Goal: Task Accomplishment & Management: Complete application form

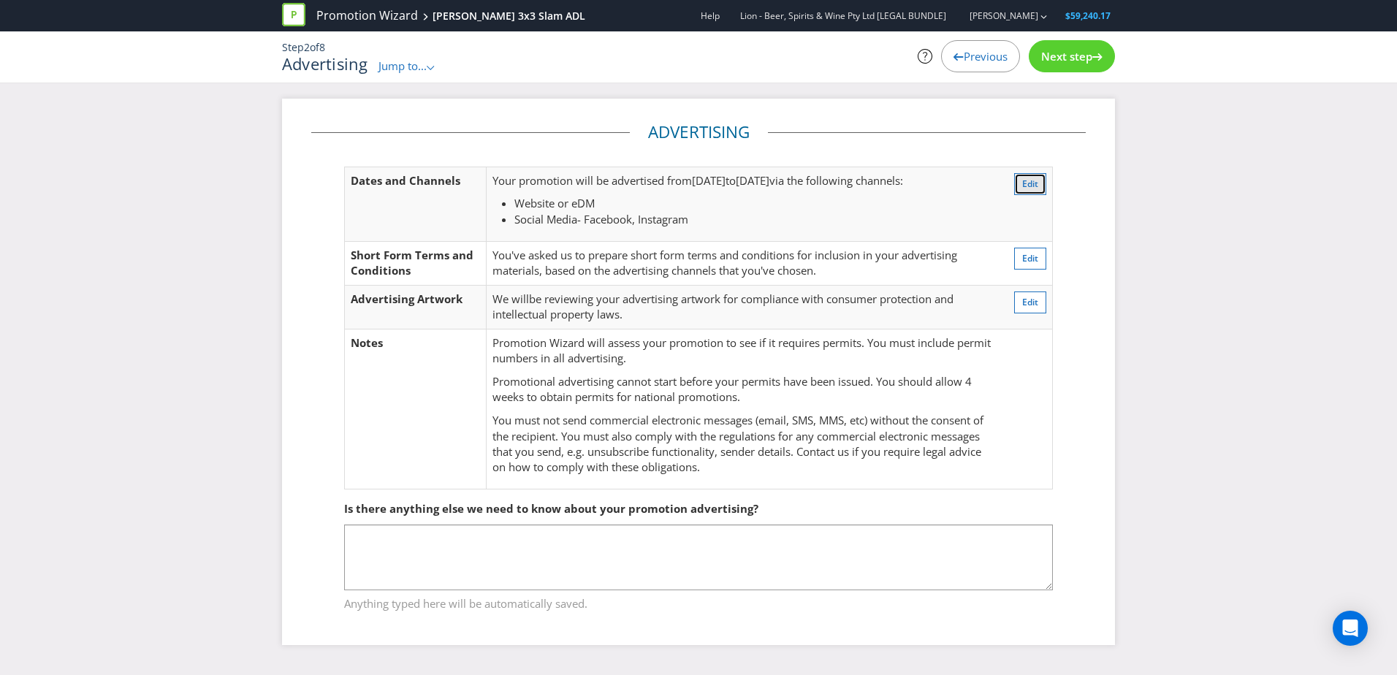
click at [918, 183] on span "Edit" at bounding box center [1030, 184] width 16 height 12
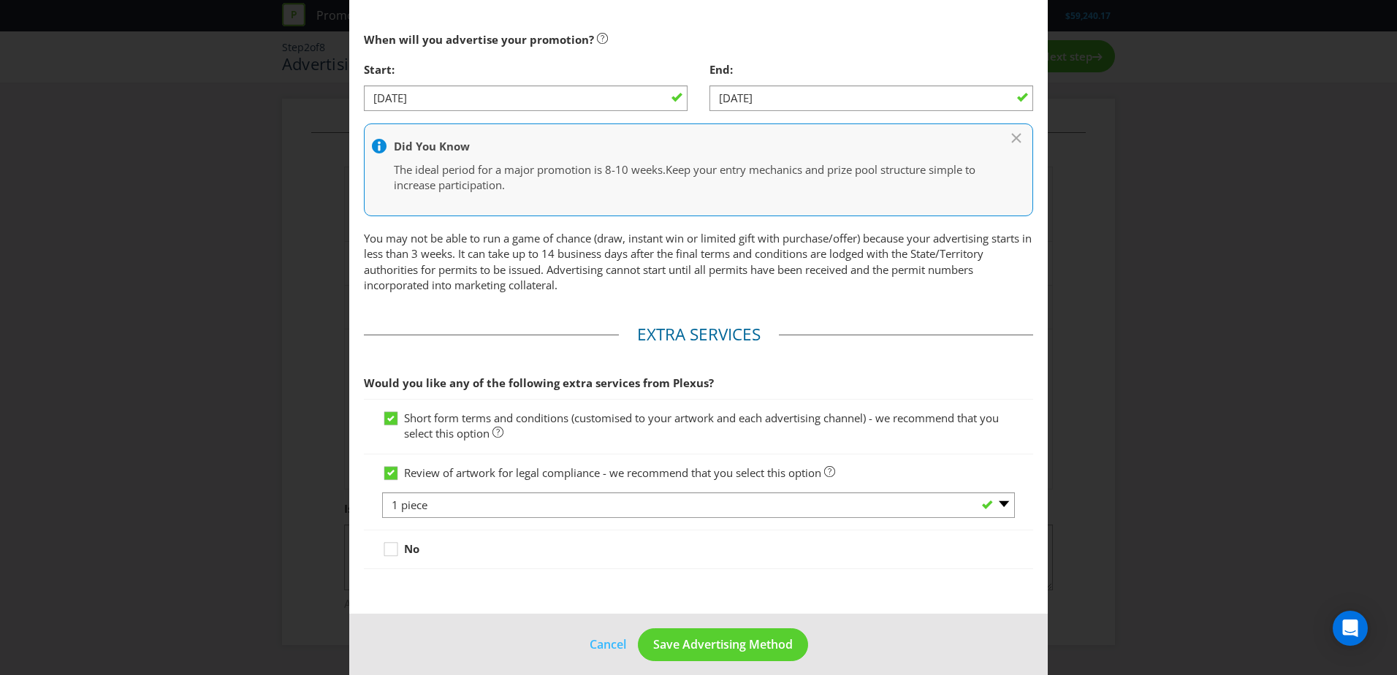
scroll to position [641, 0]
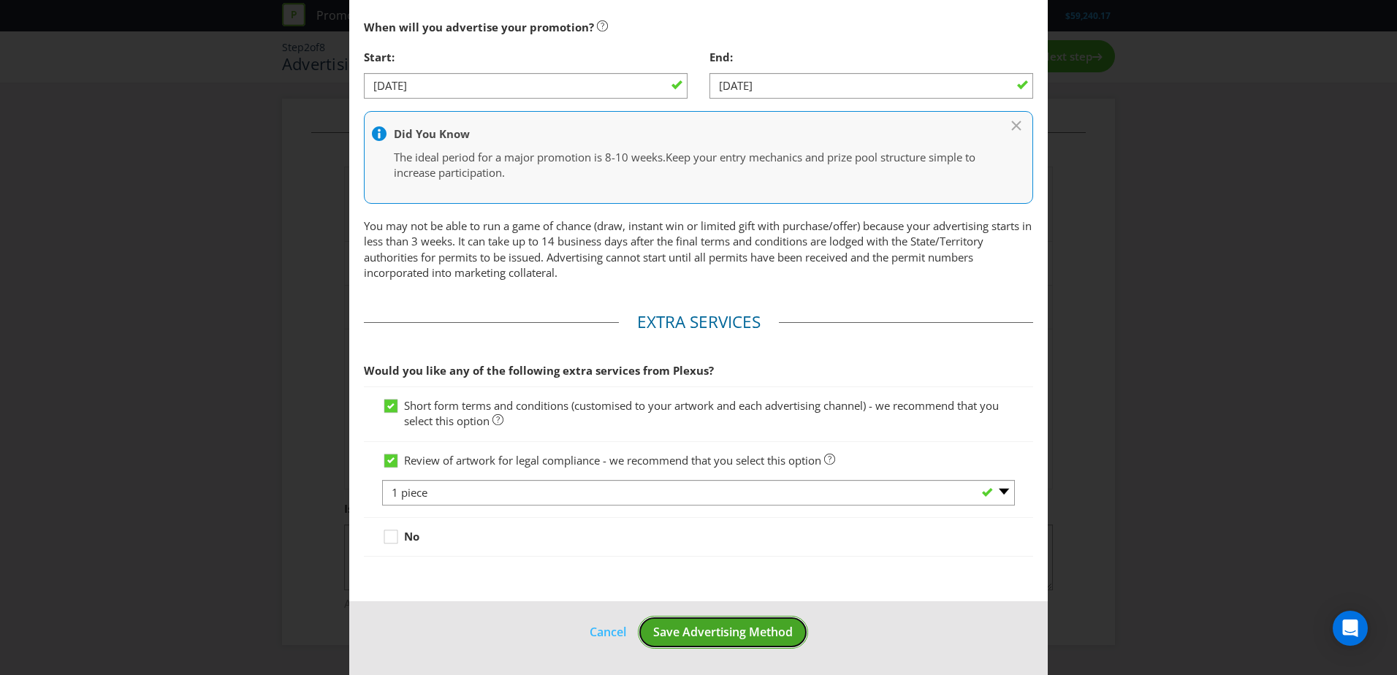
click at [670, 411] on span "Save Advertising Method" at bounding box center [723, 632] width 140 height 16
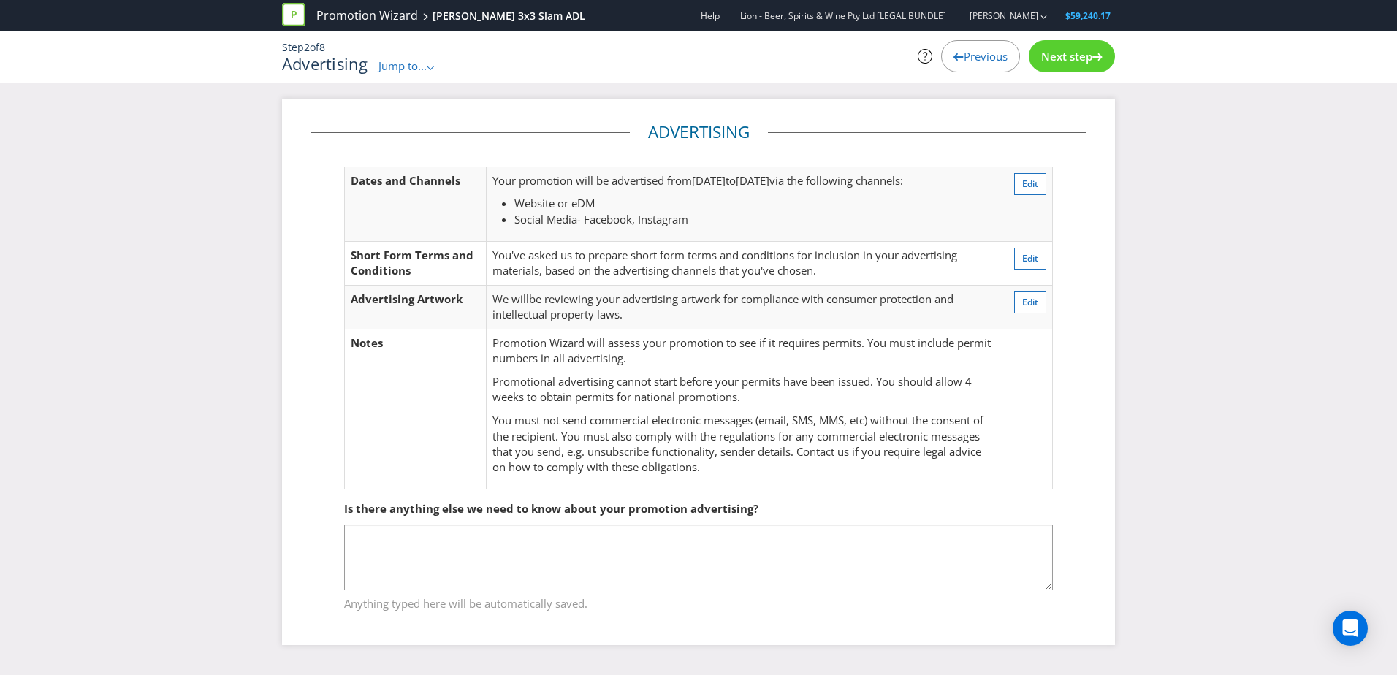
click at [918, 67] on div "Next step" at bounding box center [1072, 56] width 86 height 32
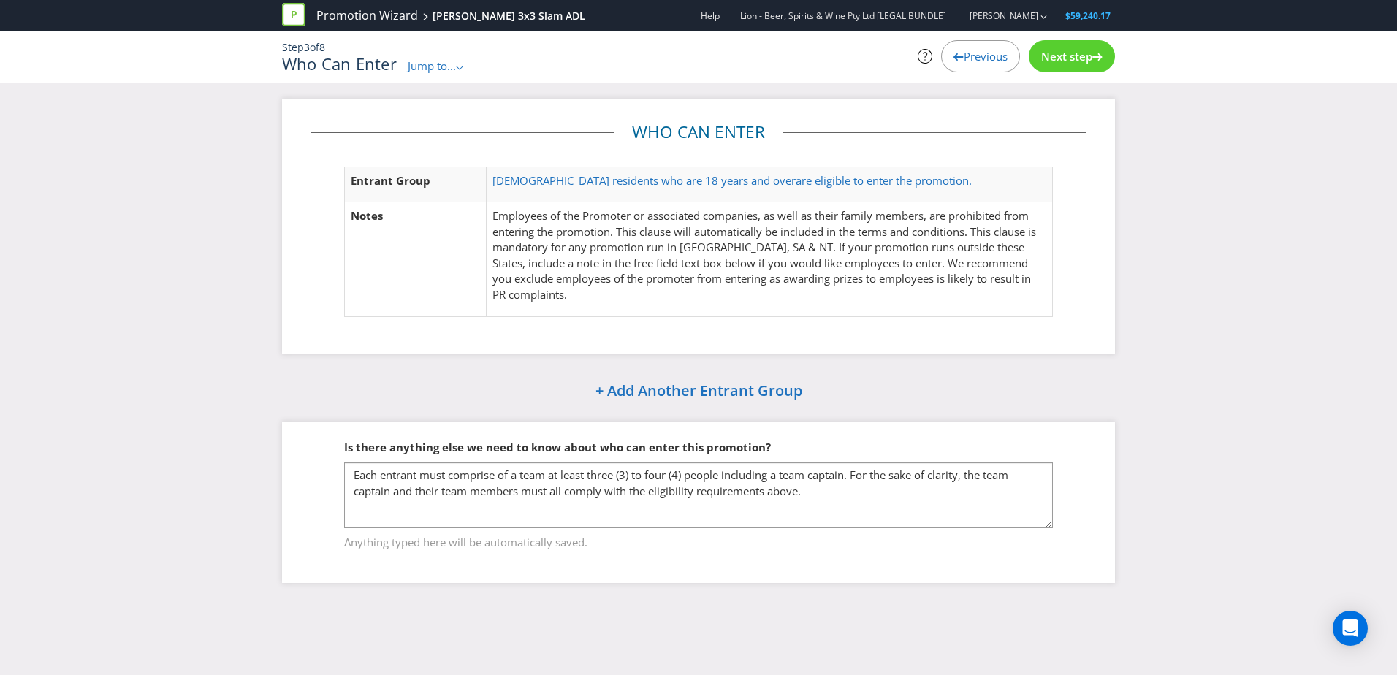
click at [918, 81] on div "Step 3 of 8 Who Can Enter Jump to... .st0{fill-rule:evenodd;clip-rule:evenodd;}…" at bounding box center [698, 56] width 855 height 51
click at [918, 49] on span "Next step" at bounding box center [1066, 56] width 51 height 15
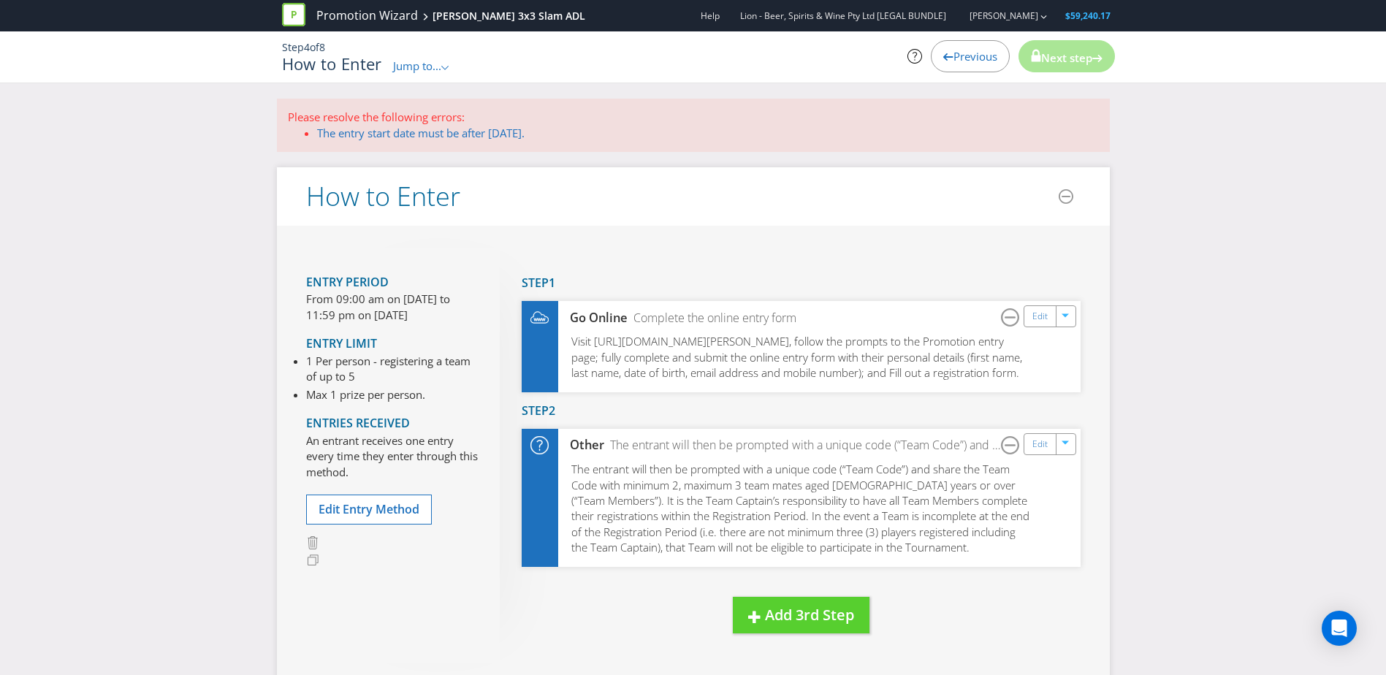
click at [918, 56] on span "Previous" at bounding box center [976, 56] width 44 height 15
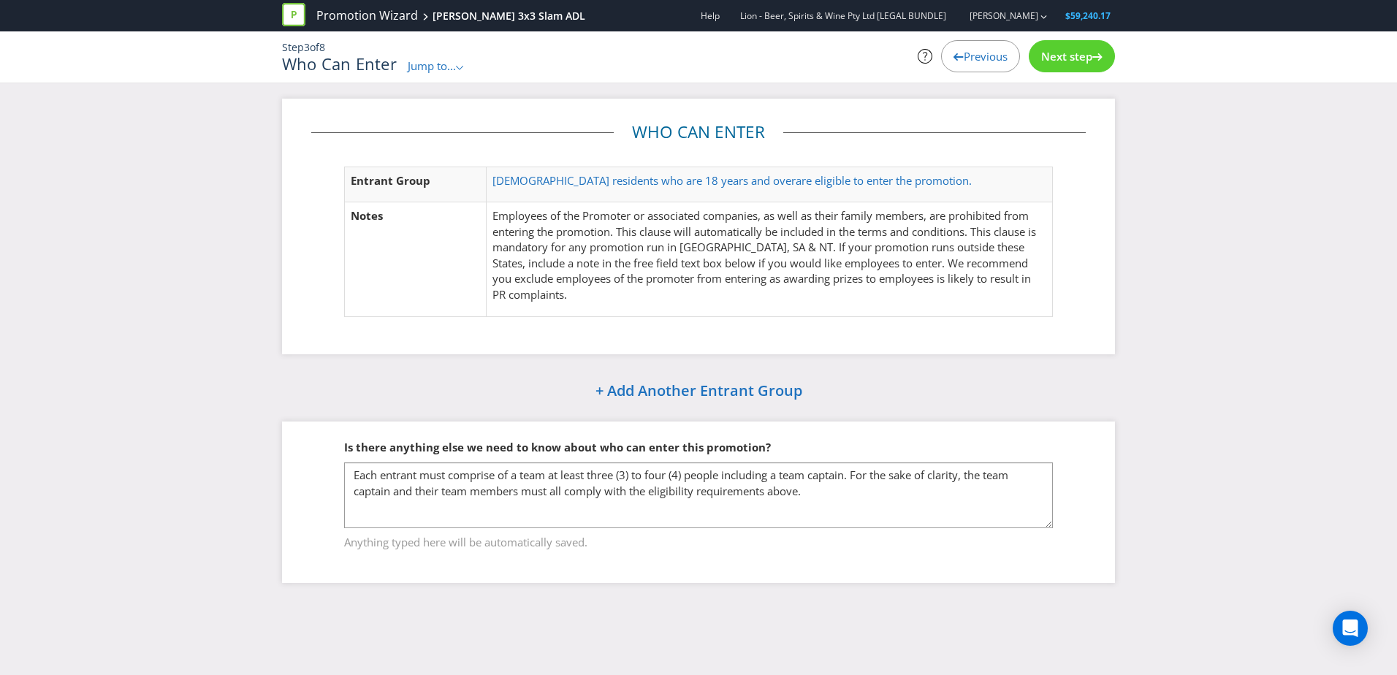
click at [918, 61] on span "Next step" at bounding box center [1066, 56] width 51 height 15
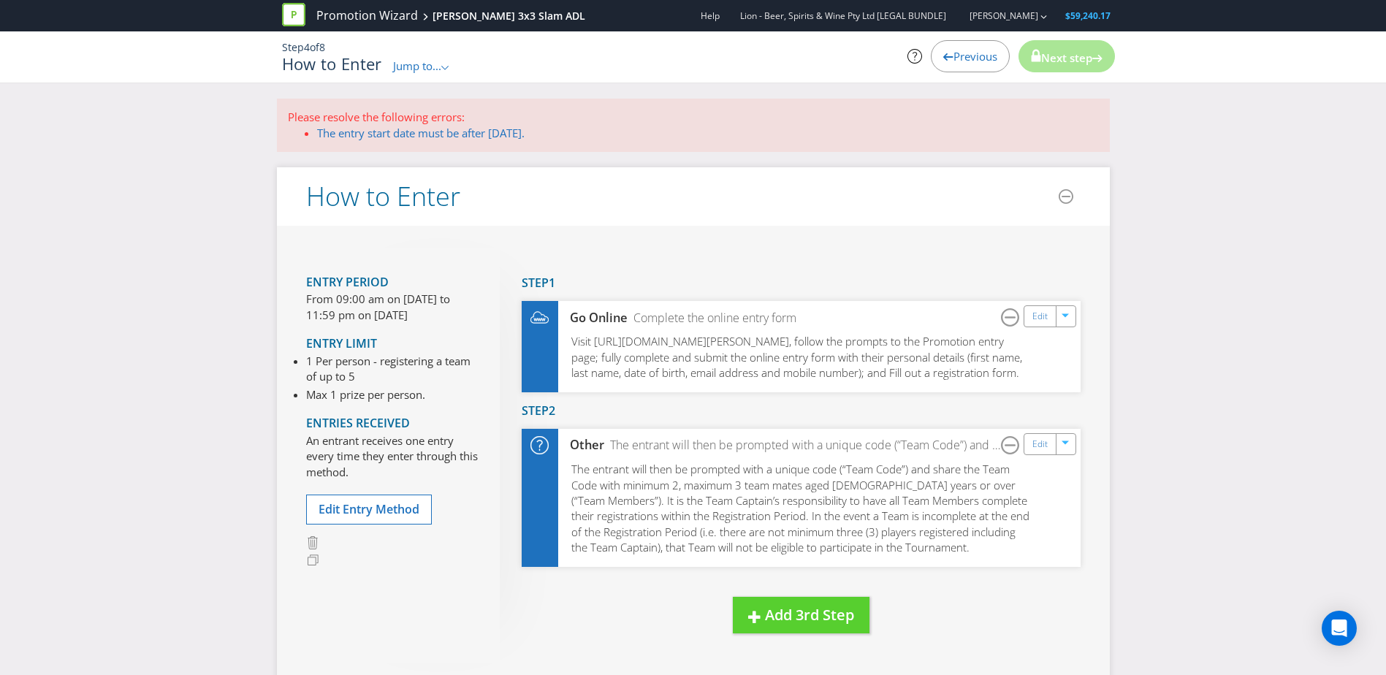
click at [398, 320] on p "From 09:00 am on [DATE] to 11:59 pm on [DATE]" at bounding box center [392, 307] width 172 height 31
click at [383, 411] on button "Edit Entry Method" at bounding box center [369, 510] width 126 height 30
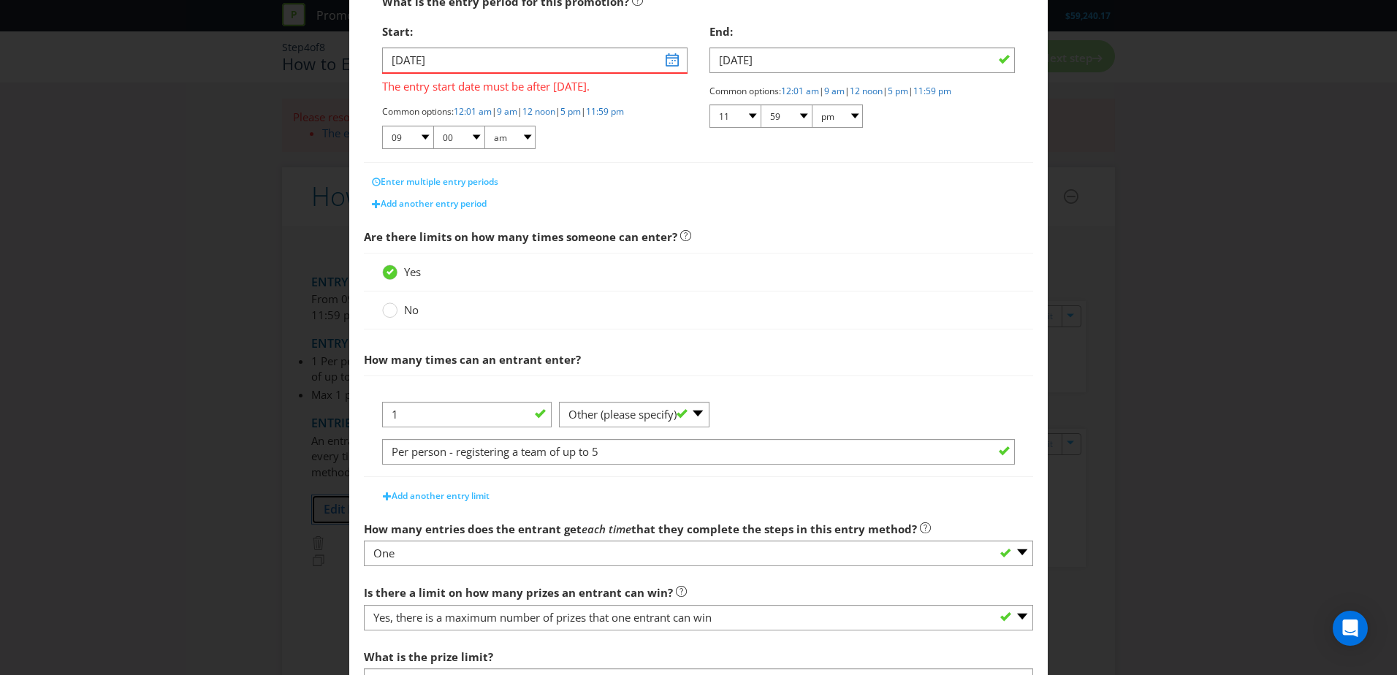
scroll to position [266, 0]
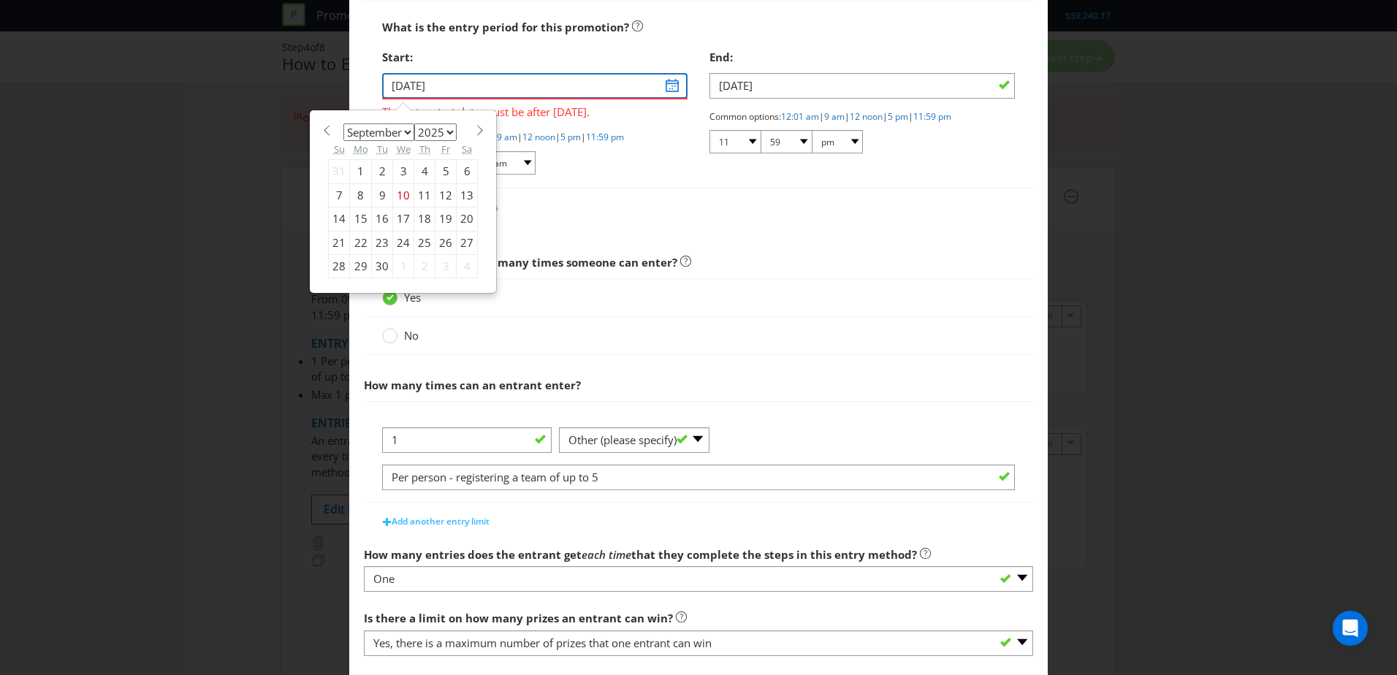
click at [671, 85] on input "[DATE]" at bounding box center [534, 86] width 305 height 26
click at [357, 221] on div "15" at bounding box center [361, 219] width 22 height 23
type input "[DATE]"
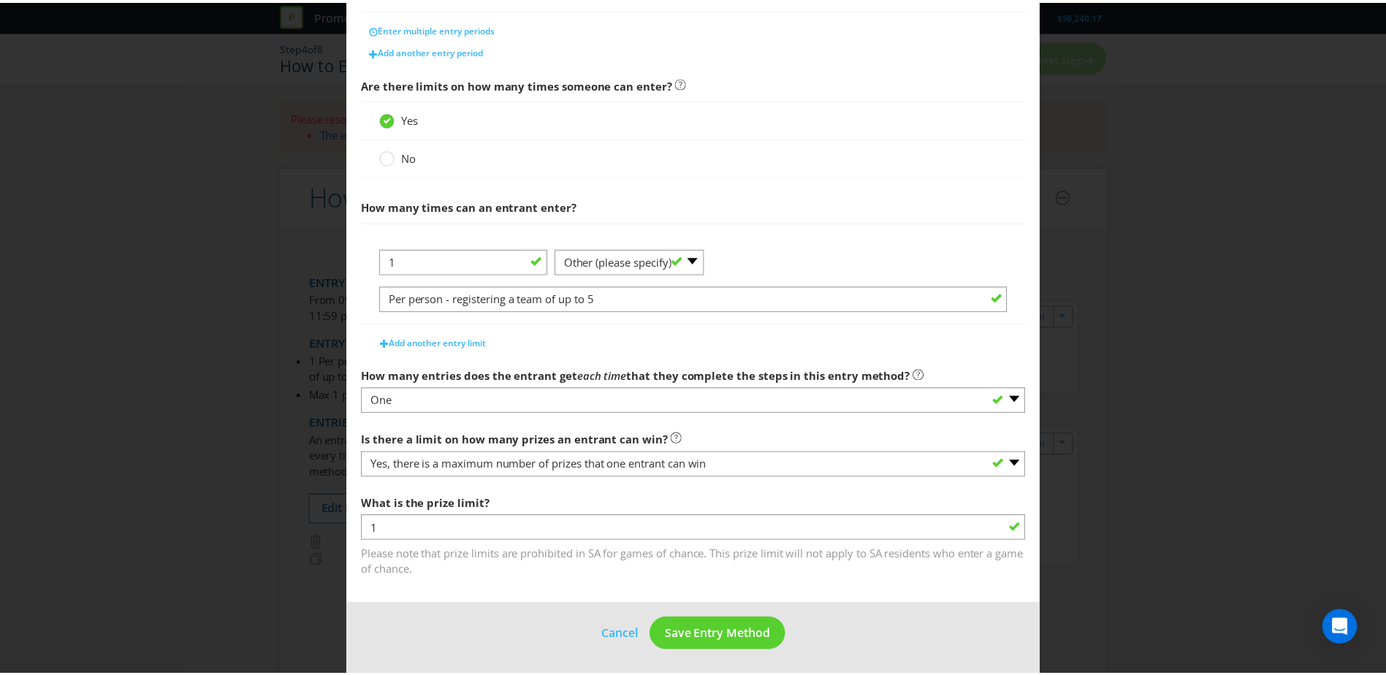
scroll to position [426, 0]
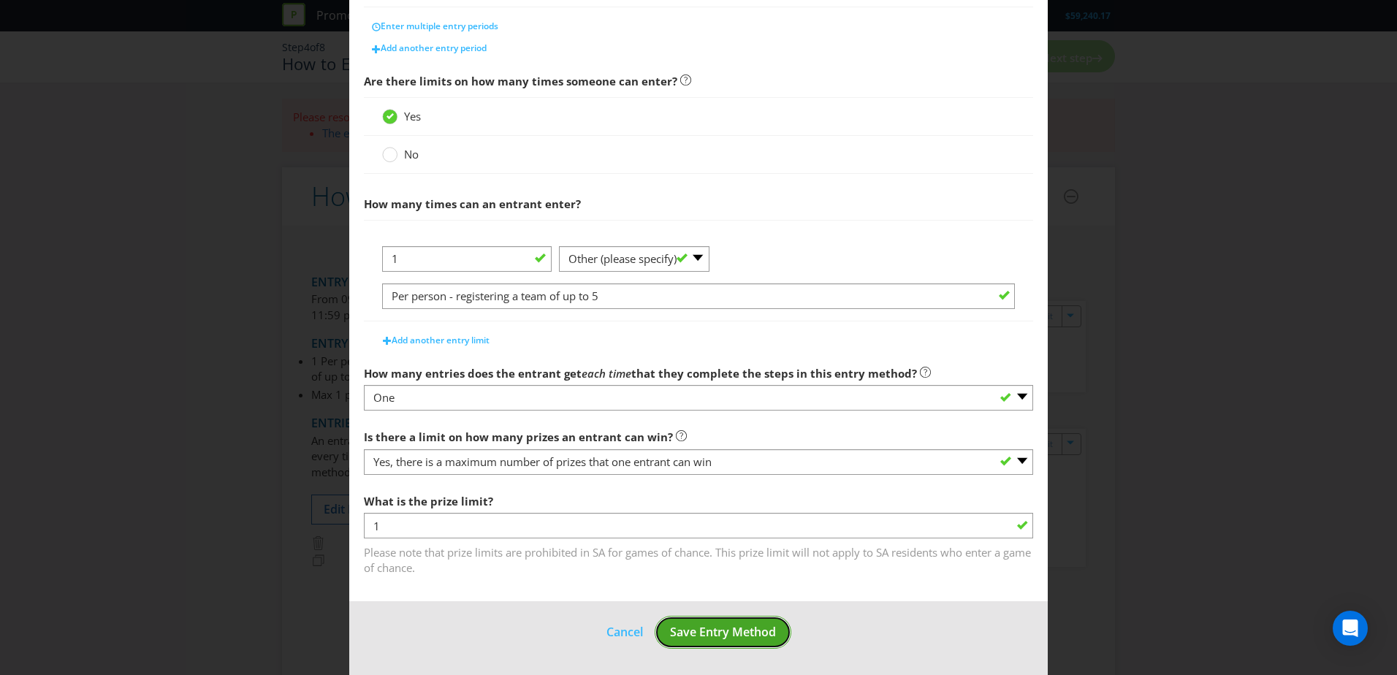
click at [671, 411] on button "Save Entry Method" at bounding box center [723, 632] width 137 height 33
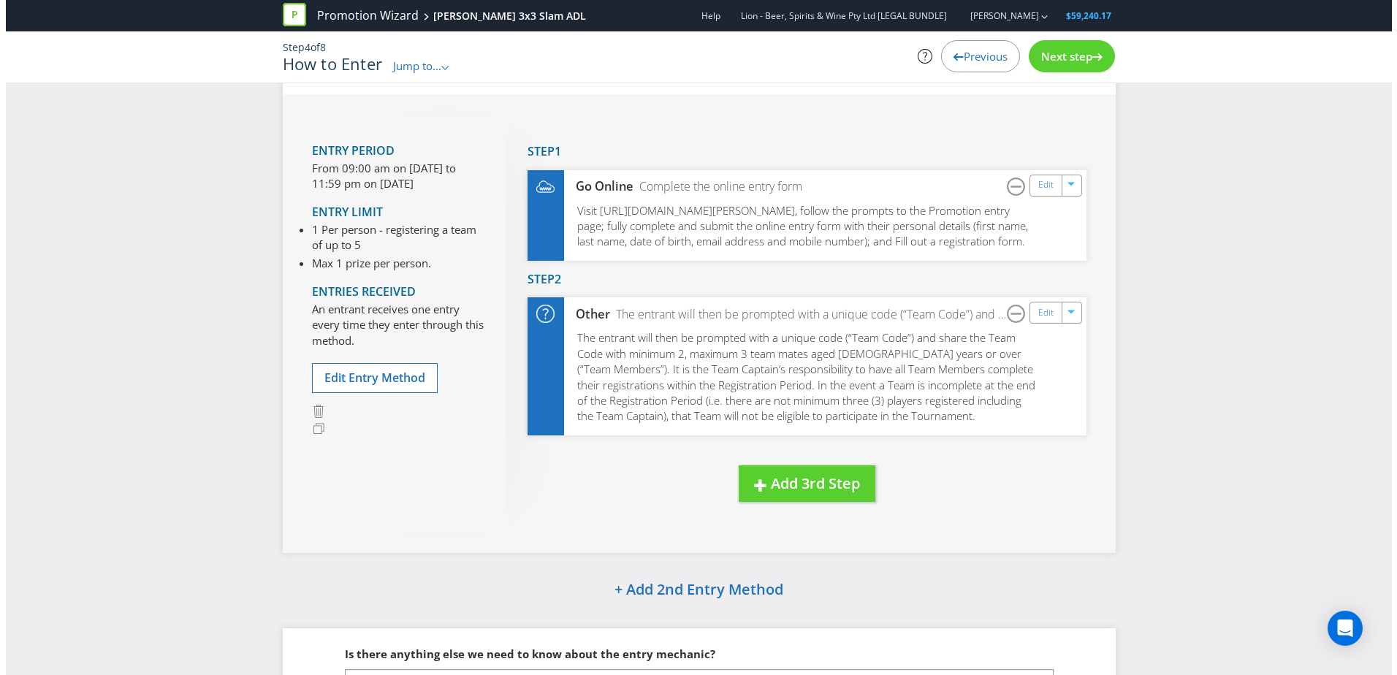
scroll to position [146, 0]
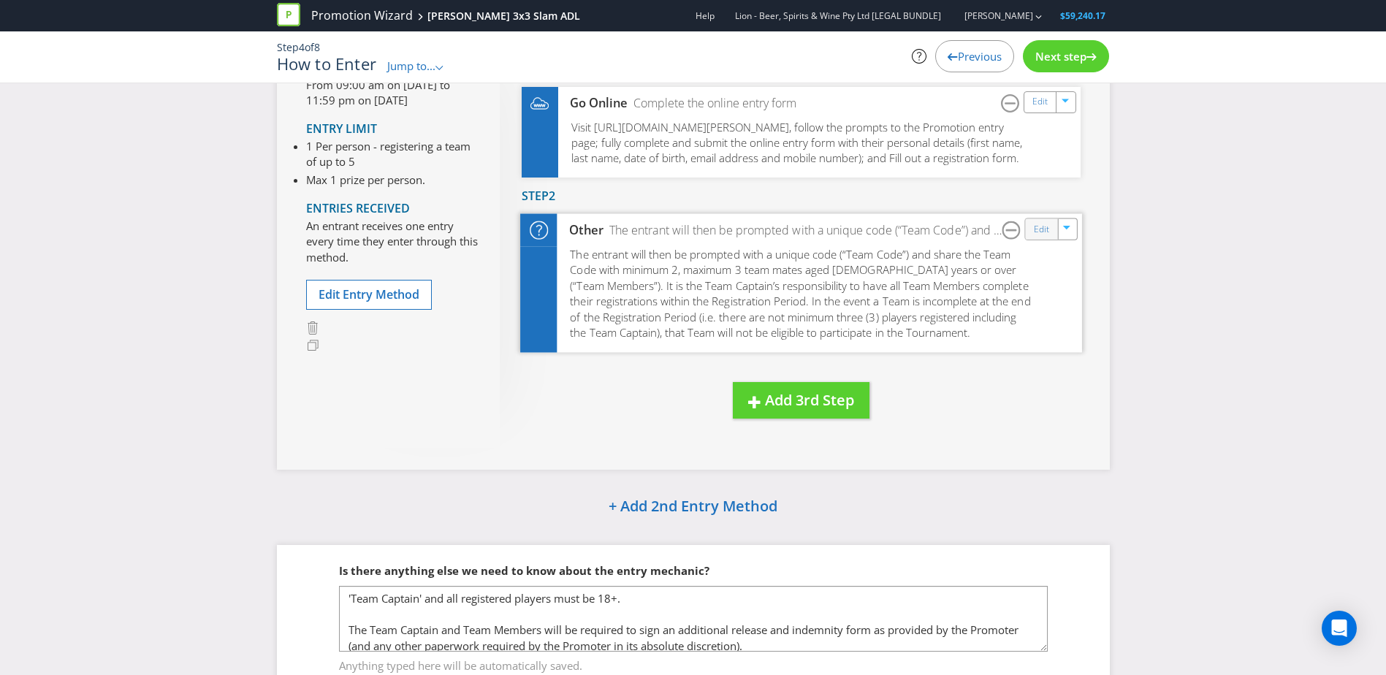
click at [918, 240] on div "Edit" at bounding box center [1041, 229] width 33 height 20
click at [918, 238] on link "Edit" at bounding box center [1040, 229] width 15 height 17
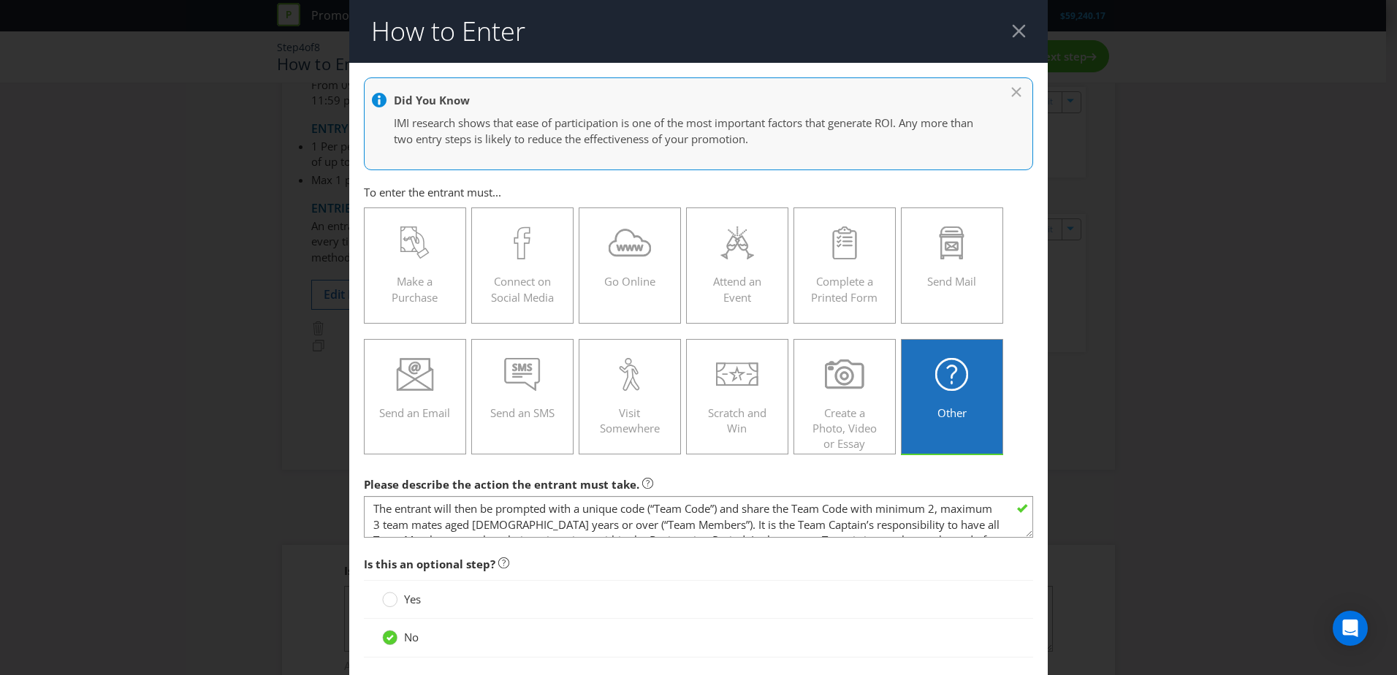
click at [918, 34] on div at bounding box center [1019, 31] width 14 height 14
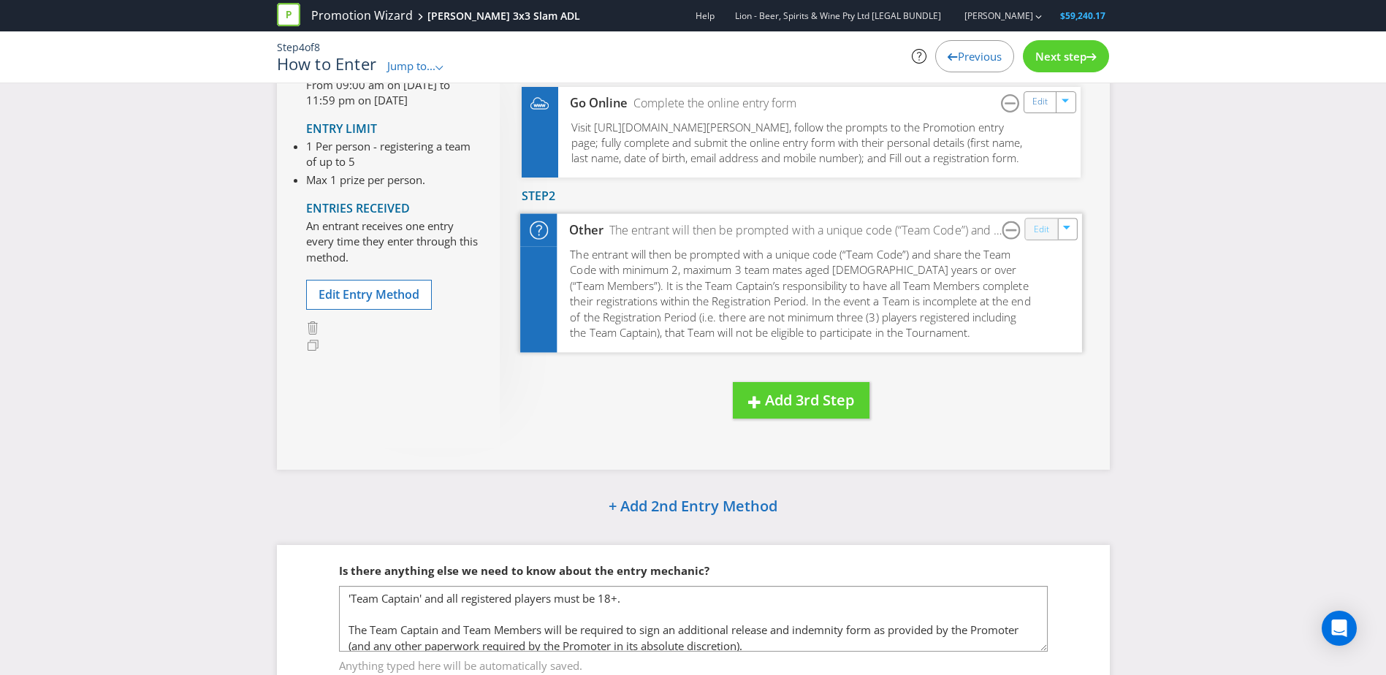
click at [918, 238] on link "Edit" at bounding box center [1040, 229] width 15 height 17
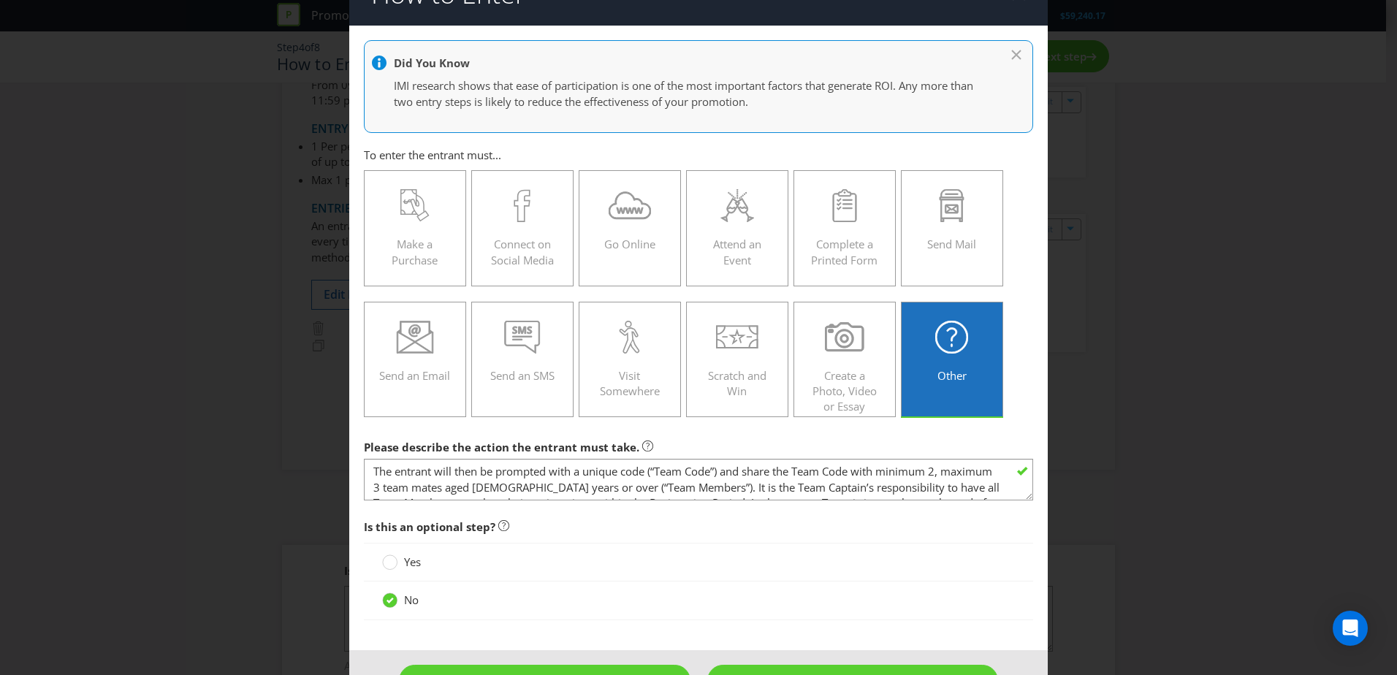
scroll to position [73, 0]
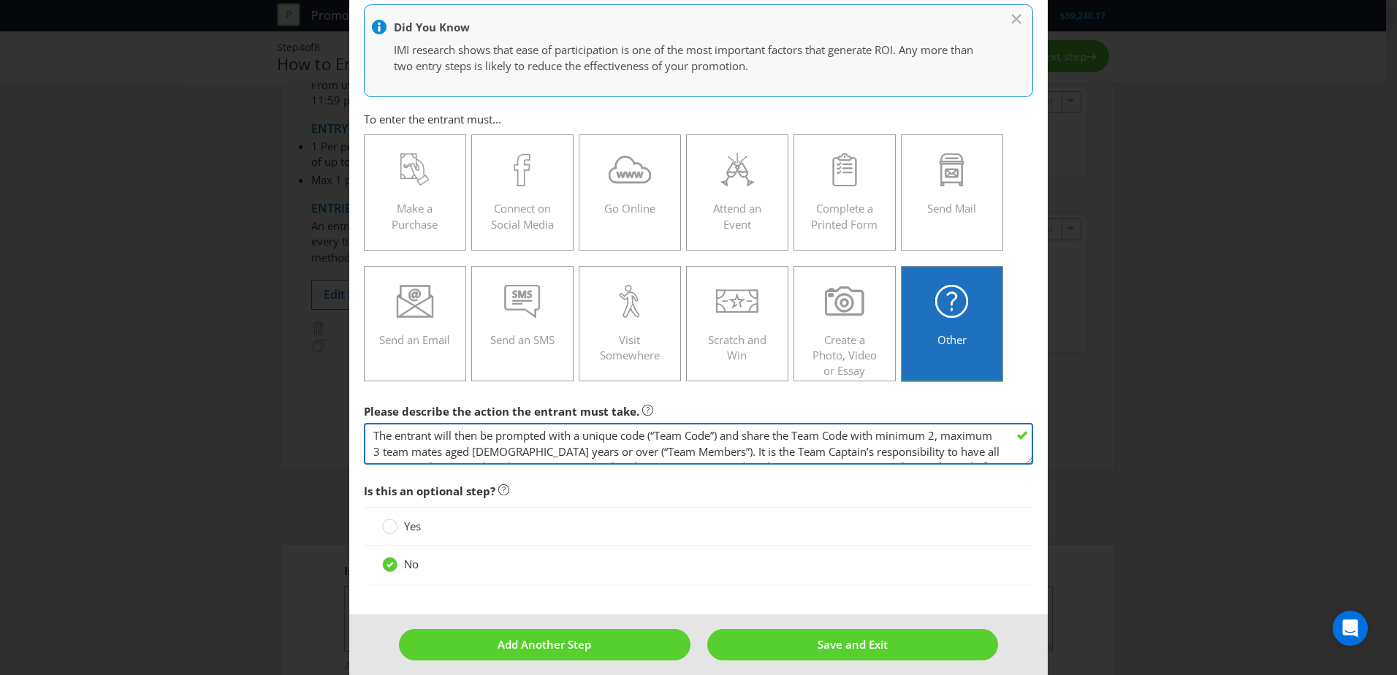
click at [856, 411] on textarea "The entrant will then be prompted with a unique code (“Team Code”) and share th…" at bounding box center [698, 444] width 669 height 42
click at [918, 411] on textarea "The entrant will then be prompted with a unique code (“Team Code”) and share th…" at bounding box center [698, 444] width 669 height 42
click at [655, 411] on textarea "The entrant will then be prompted with a unique code (“Team Code”) and share th…" at bounding box center [698, 444] width 669 height 42
click at [648, 411] on textarea "The entrant will then be prompted with a unique code (“Team Code”) and share th…" at bounding box center [698, 444] width 669 height 42
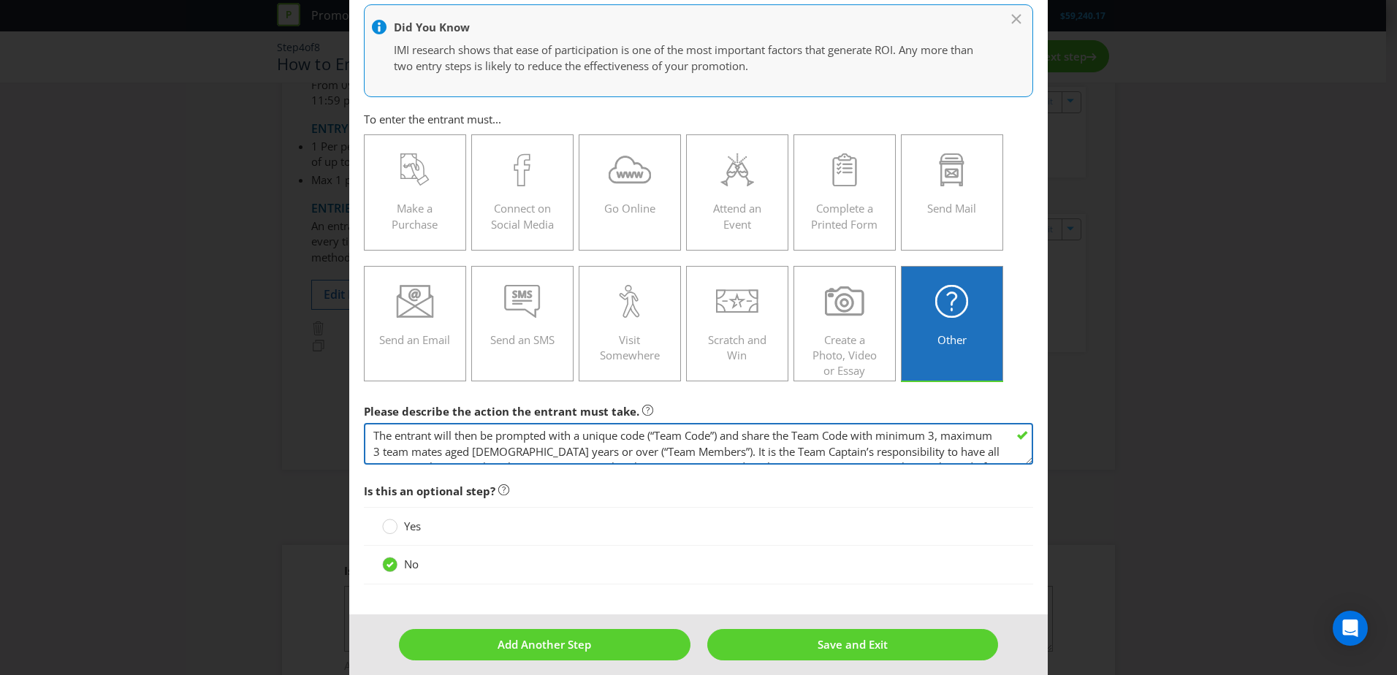
click at [648, 411] on textarea "The entrant will then be prompted with a unique code (“Team Code”) and share th…" at bounding box center [698, 444] width 669 height 42
drag, startPoint x: 704, startPoint y: 452, endPoint x: 647, endPoint y: 450, distance: 57.0
click at [647, 411] on textarea "The entrant will then be prompted with a unique code (“Team Code”) and share th…" at bounding box center [698, 444] width 669 height 42
click at [685, 411] on textarea "The entrant will then be prompted with a unique code (“Team Code”) and share th…" at bounding box center [698, 444] width 669 height 42
drag, startPoint x: 704, startPoint y: 450, endPoint x: 610, endPoint y: 447, distance: 93.6
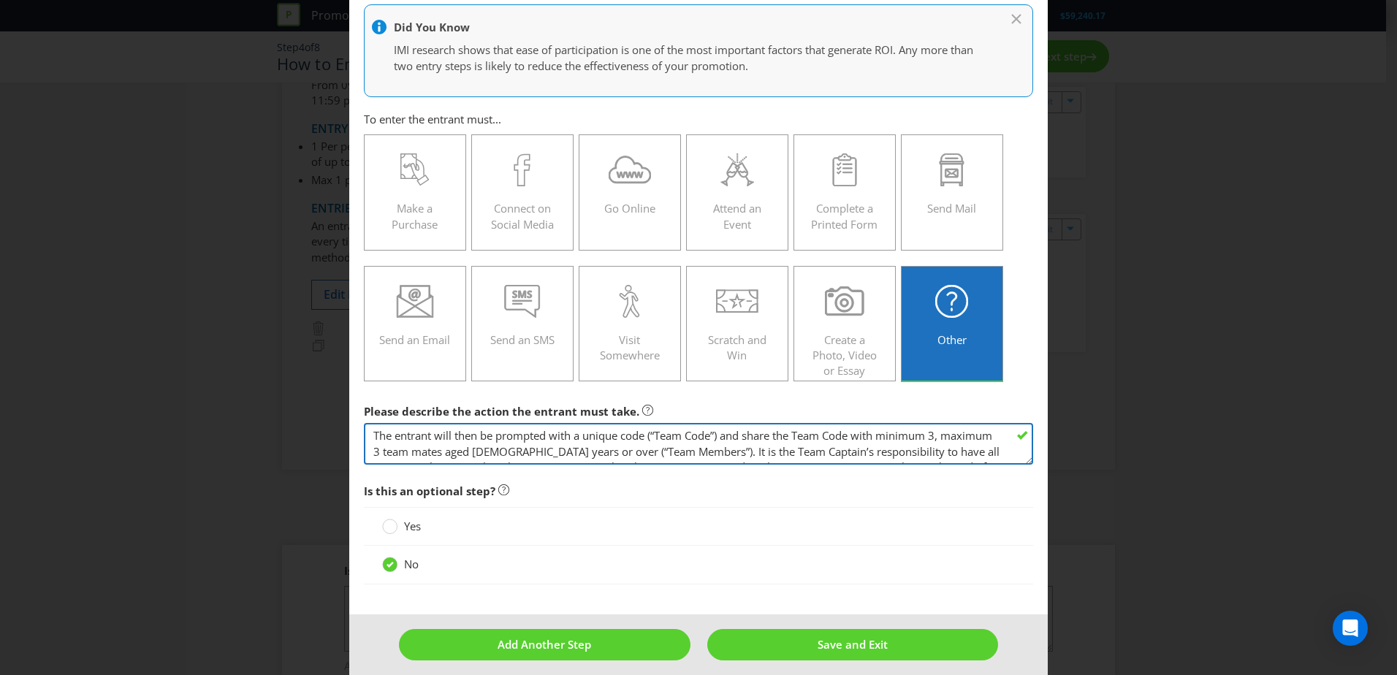
click at [610, 411] on textarea "The entrant will then be prompted with a unique code (“Team Code”) and share th…" at bounding box center [698, 444] width 669 height 42
click at [431, 411] on textarea "The entrant will then be prompted with a unique code (“Team Code”) and share th…" at bounding box center [698, 444] width 669 height 42
click at [918, 411] on textarea "The entrant will then be prompted with a unique code (“Team Code”) and share th…" at bounding box center [698, 444] width 669 height 42
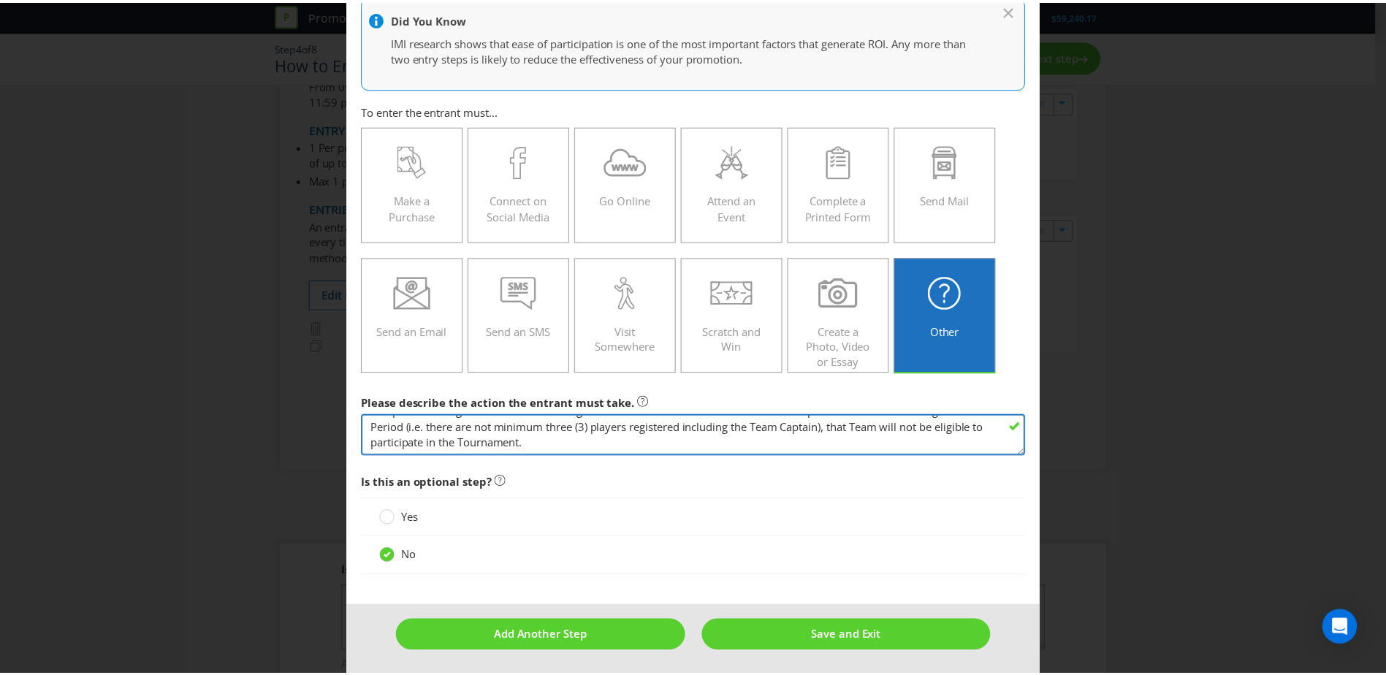
scroll to position [84, 0]
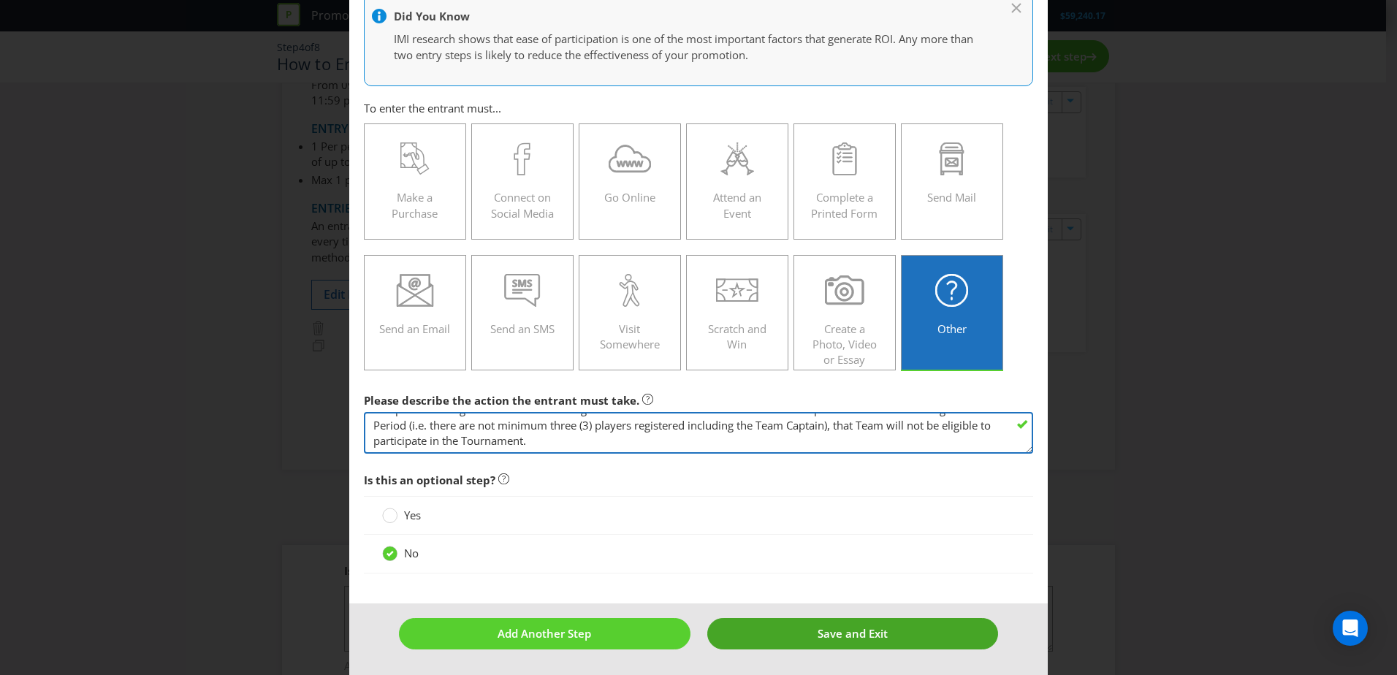
type textarea "The entrant will then be prompted with a unique code (“Team Code”) and share th…"
click at [756, 411] on button "Save and Exit" at bounding box center [853, 633] width 292 height 31
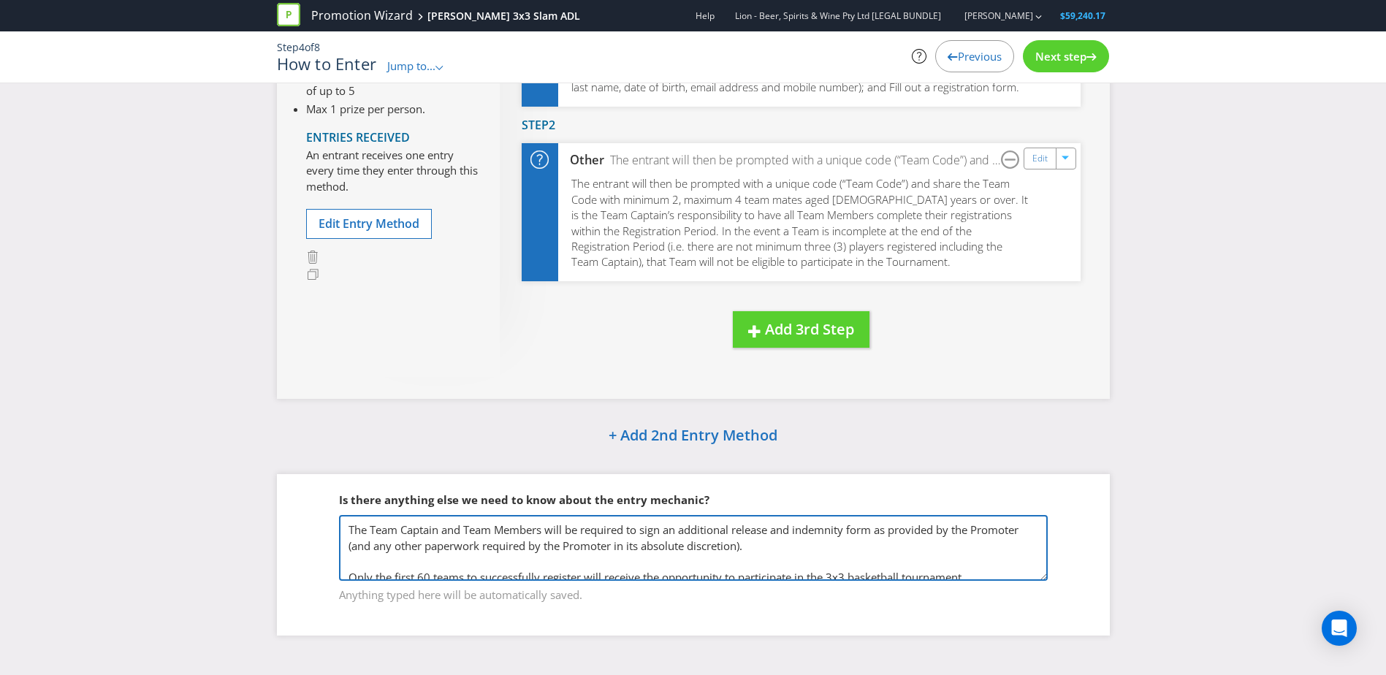
scroll to position [58, 0]
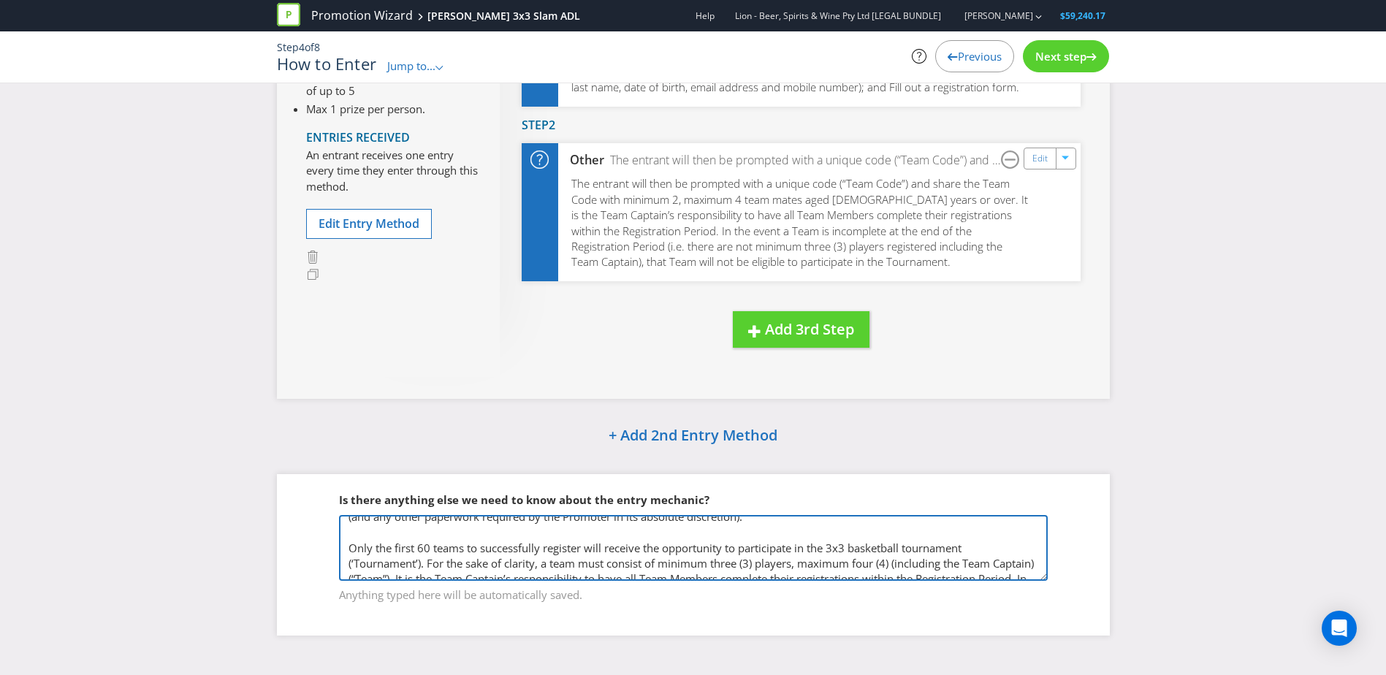
click at [412, 411] on textarea "'Team Captain' and all registered players must be 18+. The Team Captain and Tea…" at bounding box center [693, 548] width 709 height 66
click at [422, 411] on textarea "'Team Captain' and all registered players must be 18+. The Team Captain and Tea…" at bounding box center [693, 548] width 709 height 66
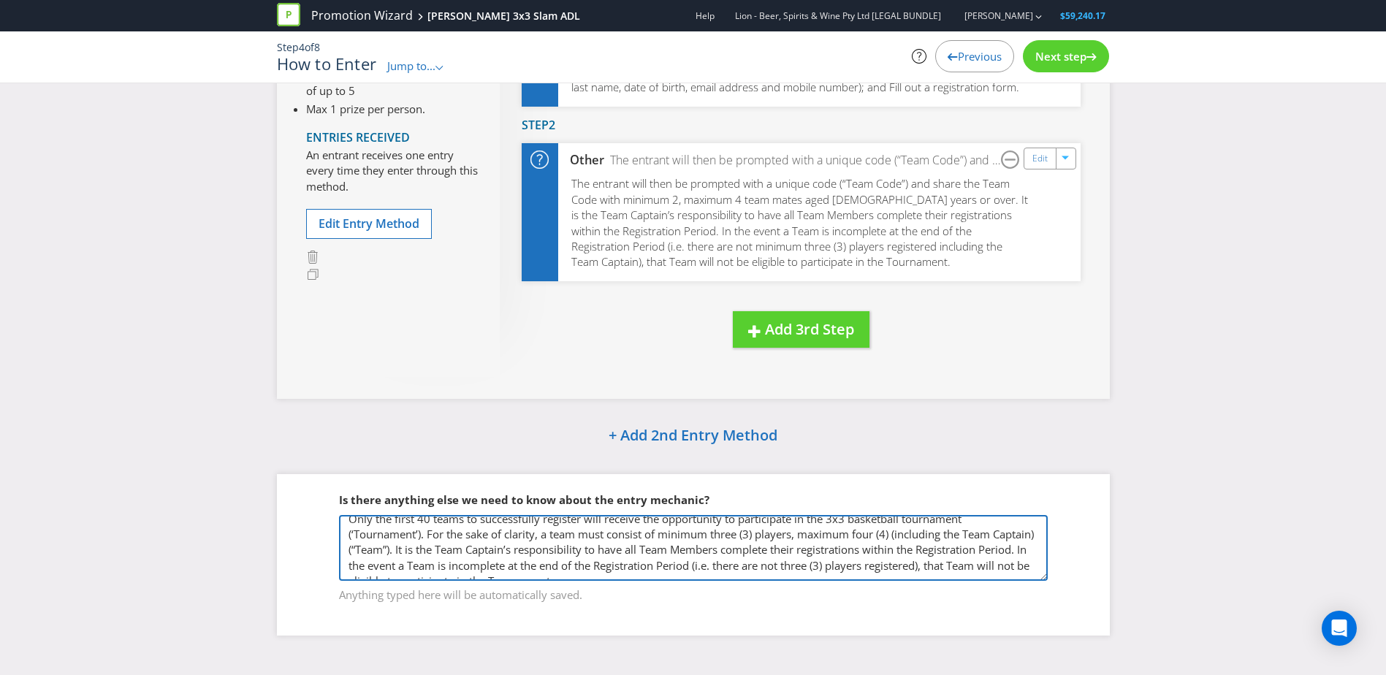
click at [889, 411] on textarea "'Team Captain' and all registered players must be 18+. The Team Captain and Tea…" at bounding box center [693, 548] width 709 height 66
type textarea "'Team Captain' and all registered players must be 18+. The Team Captain and Tea…"
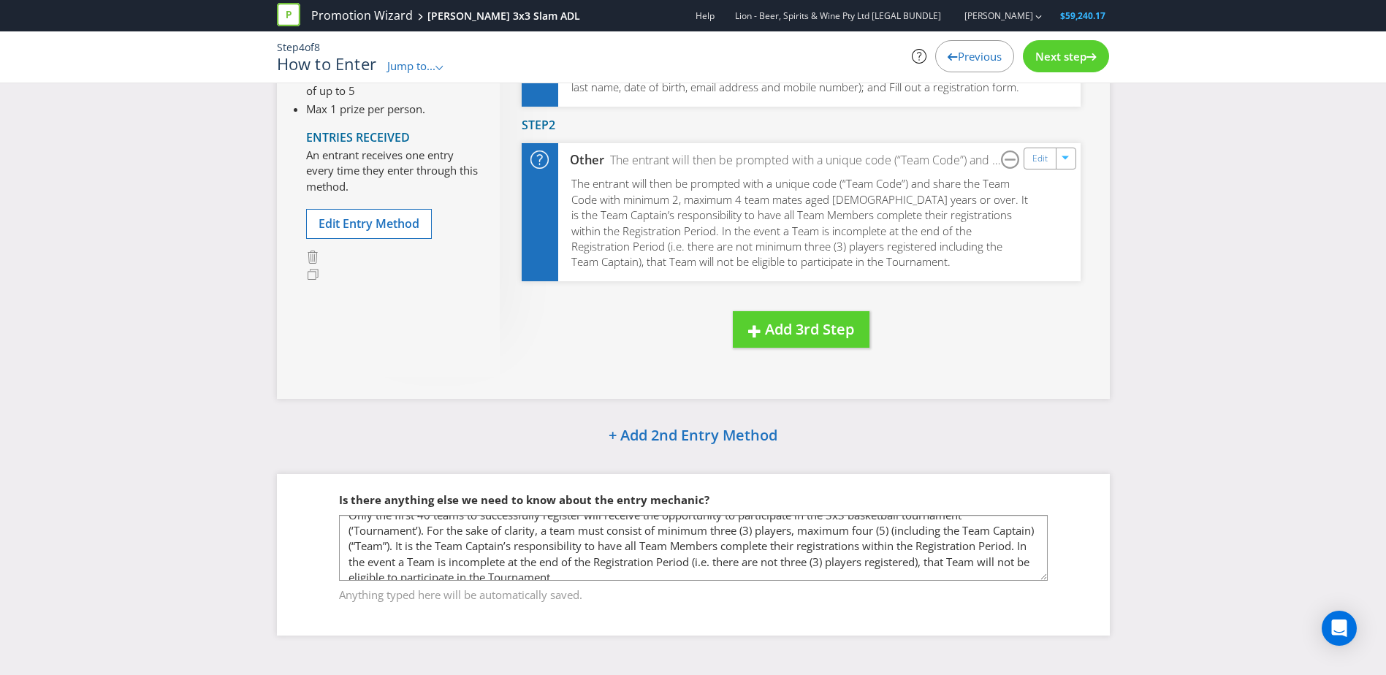
scroll to position [117, 0]
click at [918, 60] on icon at bounding box center [1092, 56] width 10 height 7
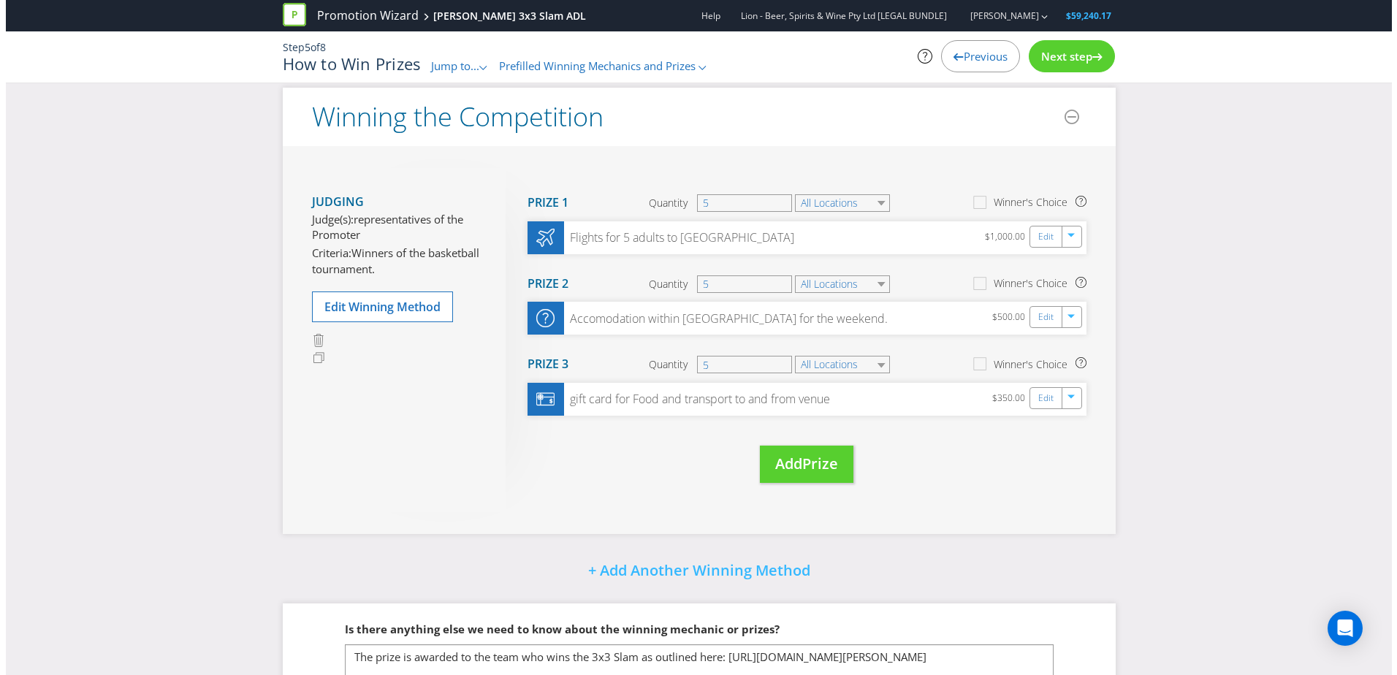
scroll to position [85, 0]
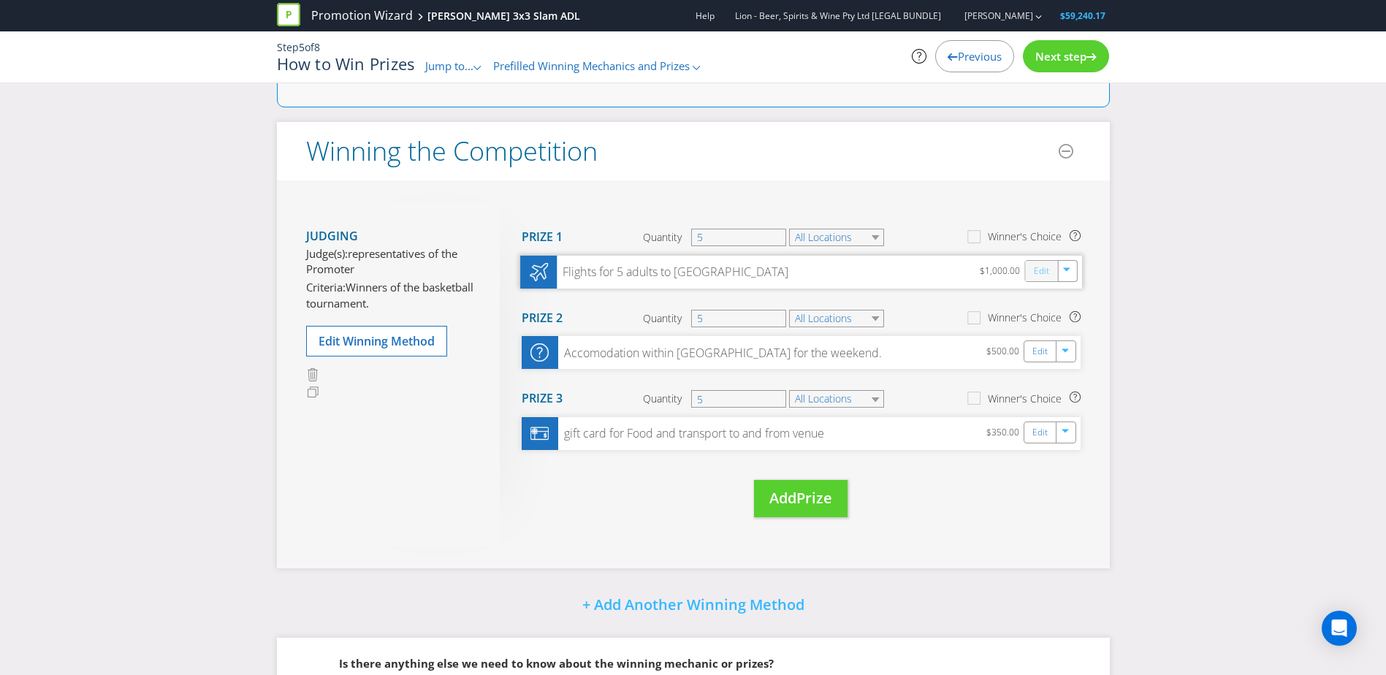
click at [918, 269] on link "Edit" at bounding box center [1040, 270] width 15 height 17
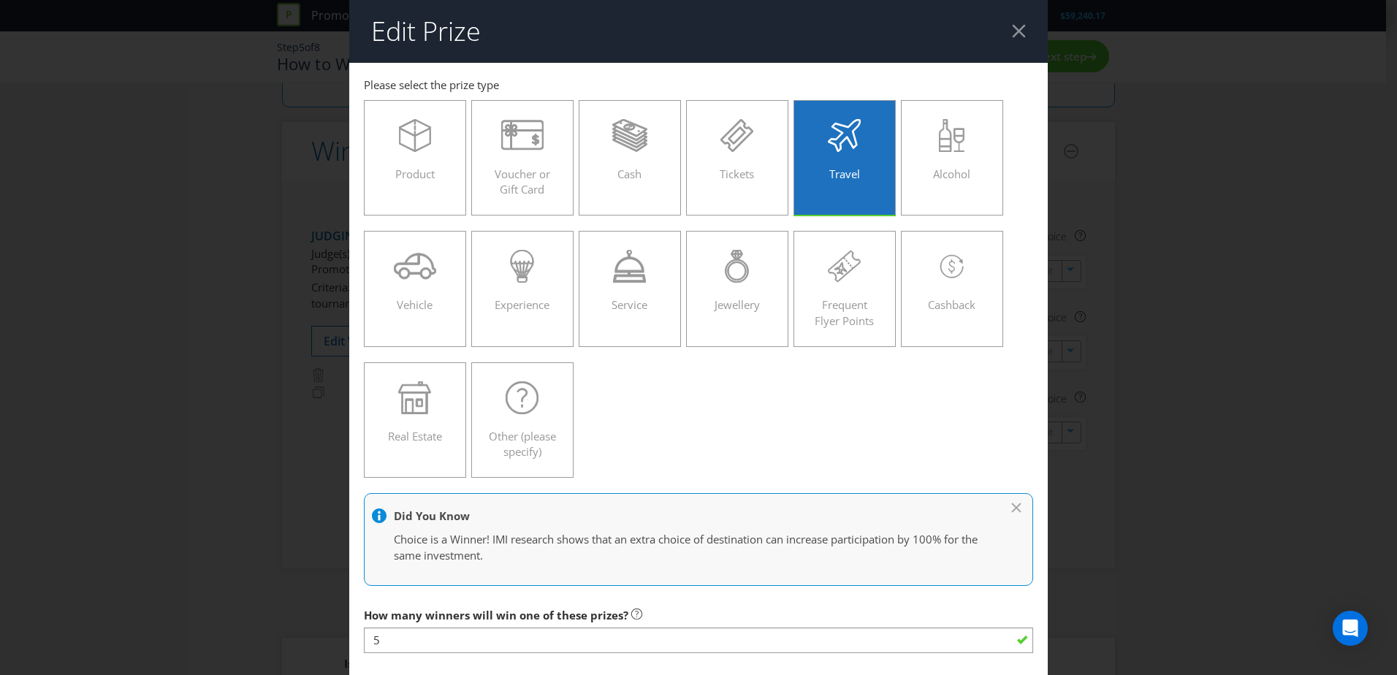
click at [918, 263] on div "Edit Prize [GEOGRAPHIC_DATA] [GEOGRAPHIC_DATA] [GEOGRAPHIC_DATA] [GEOGRAPHIC_DA…" at bounding box center [698, 337] width 1397 height 675
click at [918, 26] on div at bounding box center [1019, 31] width 14 height 14
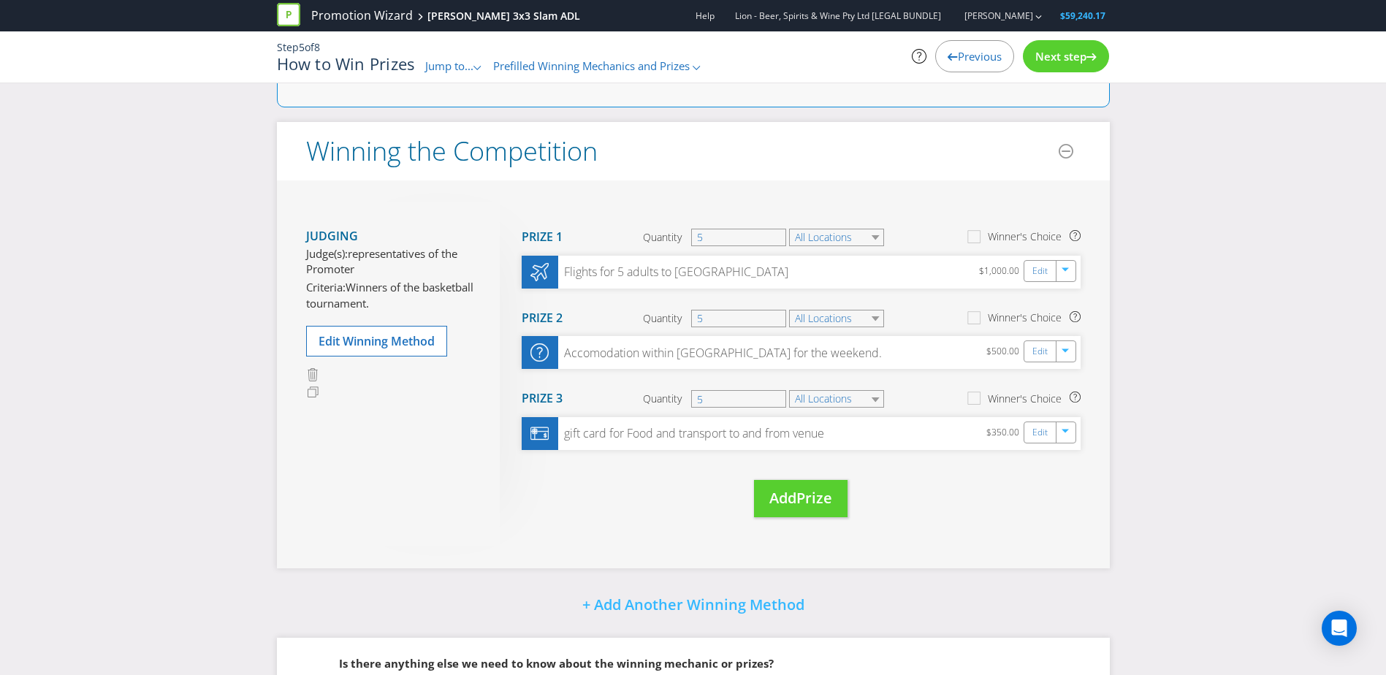
click at [854, 248] on section "Prize 1 Quantity 5 All Locations Winner's Choice" at bounding box center [801, 237] width 559 height 37
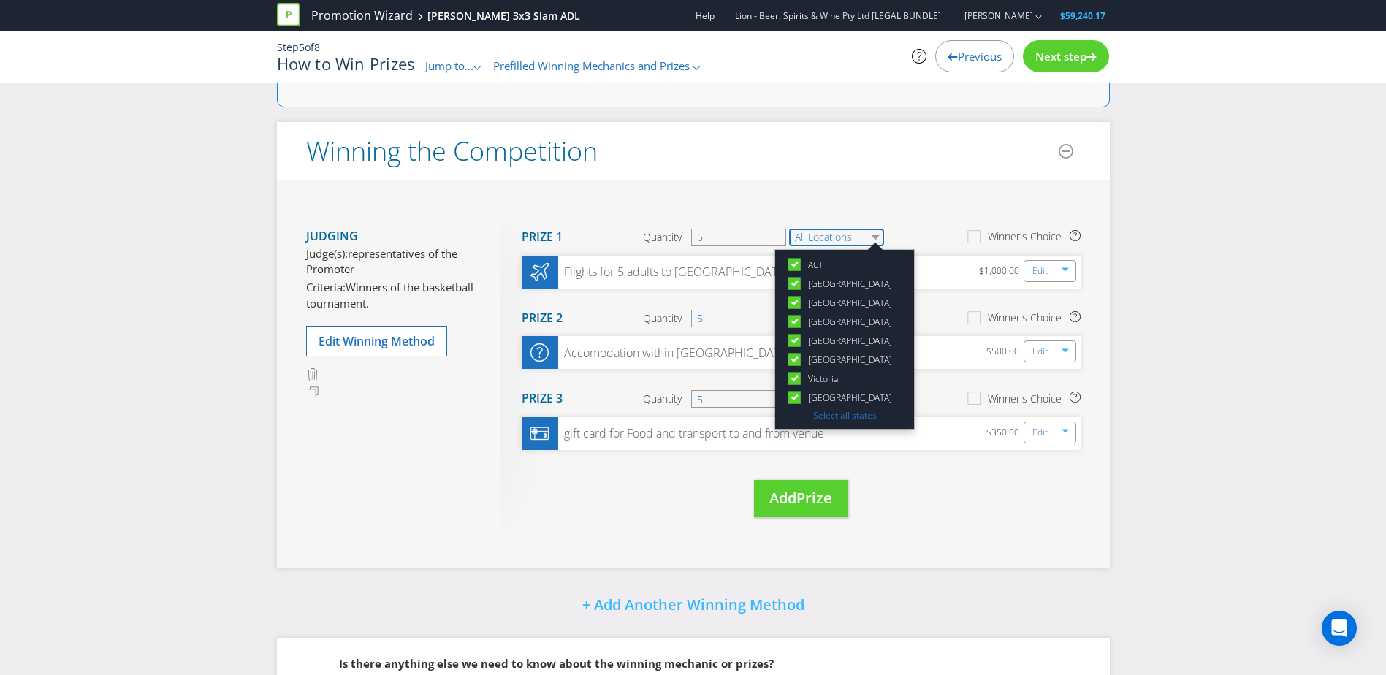
click at [849, 238] on select "All Locations" at bounding box center [836, 238] width 95 height 18
click at [902, 220] on section "Prize 1 Quantity 5 All Locations [GEOGRAPHIC_DATA] [GEOGRAPHIC_DATA] [GEOGRAPHI…" at bounding box center [801, 237] width 559 height 37
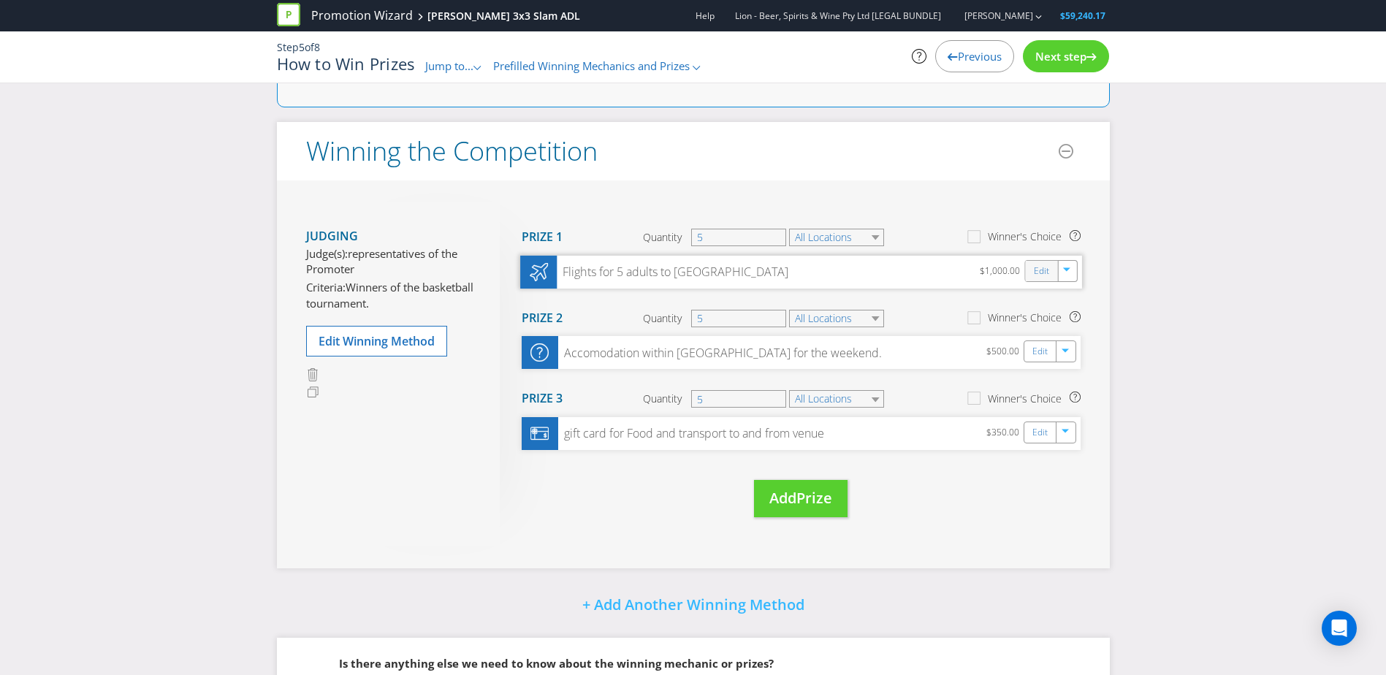
click at [918, 273] on div "Edit" at bounding box center [1041, 271] width 33 height 20
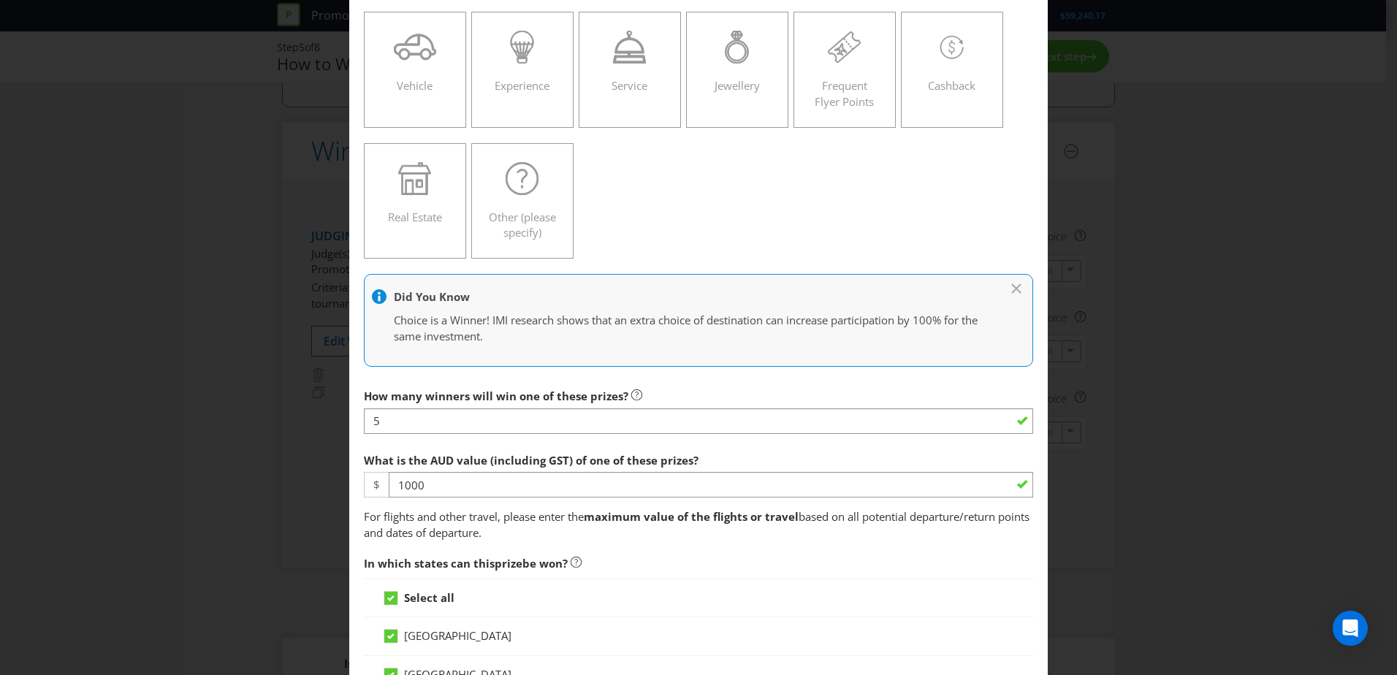
scroll to position [292, 0]
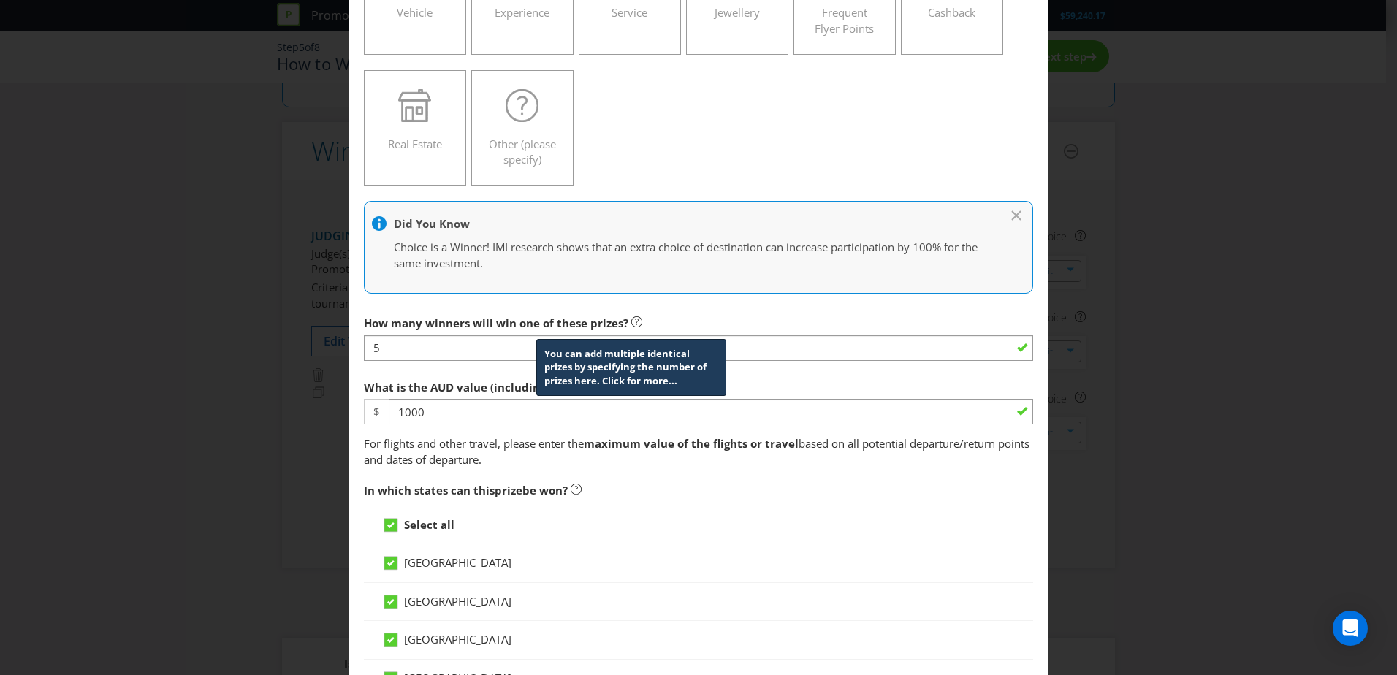
click at [631, 324] on icon at bounding box center [636, 321] width 11 height 11
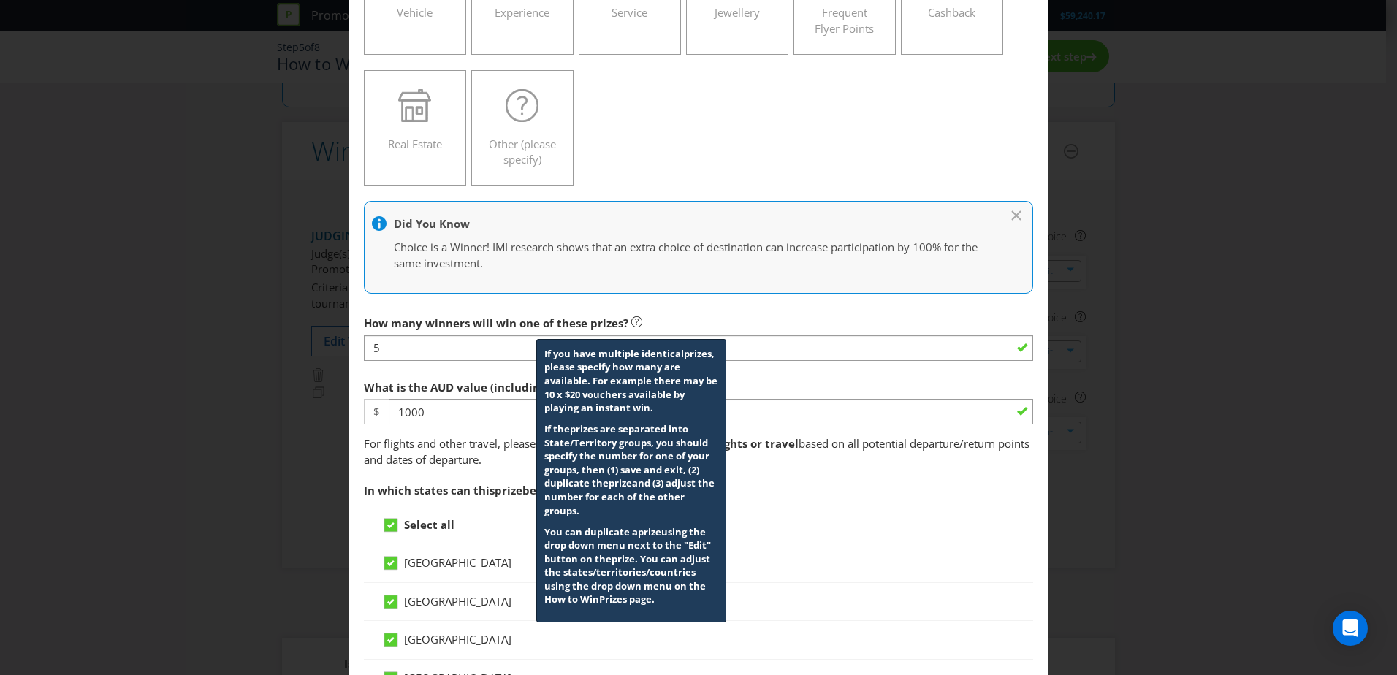
click at [483, 360] on div at bounding box center [698, 360] width 669 height 1
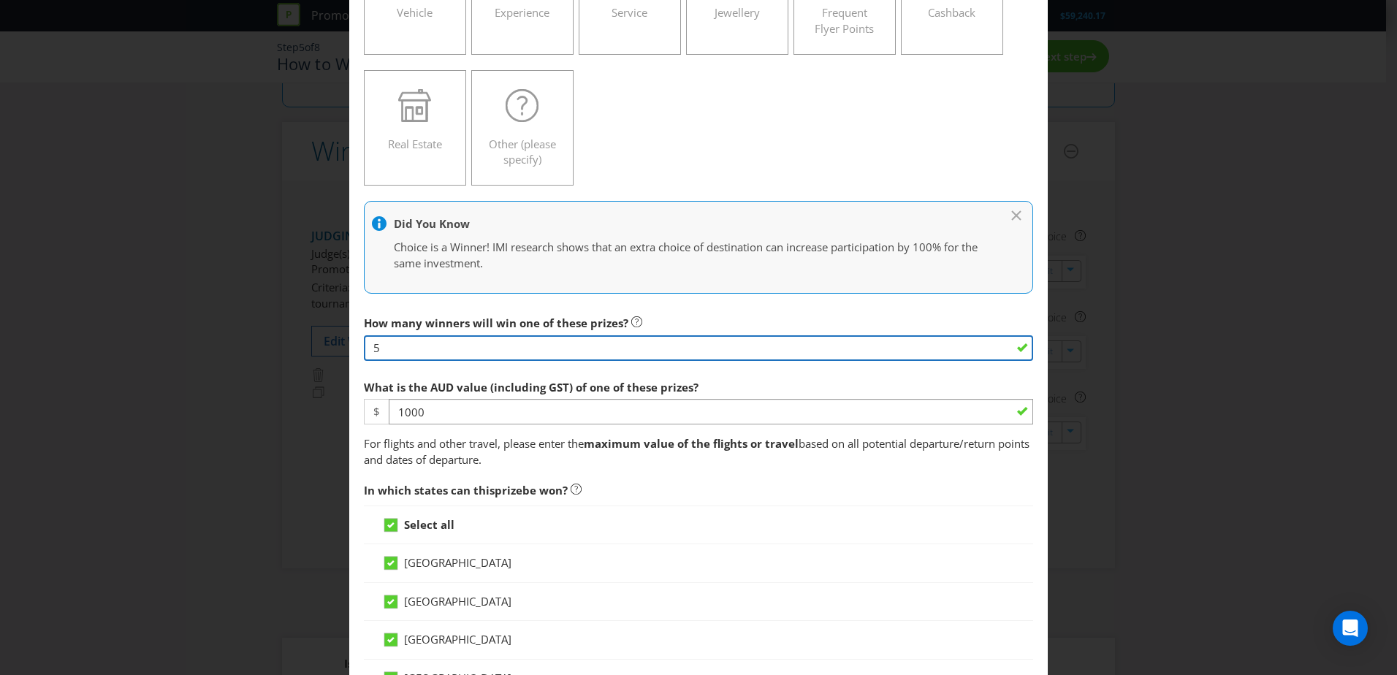
drag, startPoint x: 440, startPoint y: 352, endPoint x: 423, endPoint y: 351, distance: 16.9
click at [440, 352] on input "5" at bounding box center [698, 348] width 669 height 26
click at [369, 346] on input "5" at bounding box center [698, 348] width 669 height 26
type input "35"
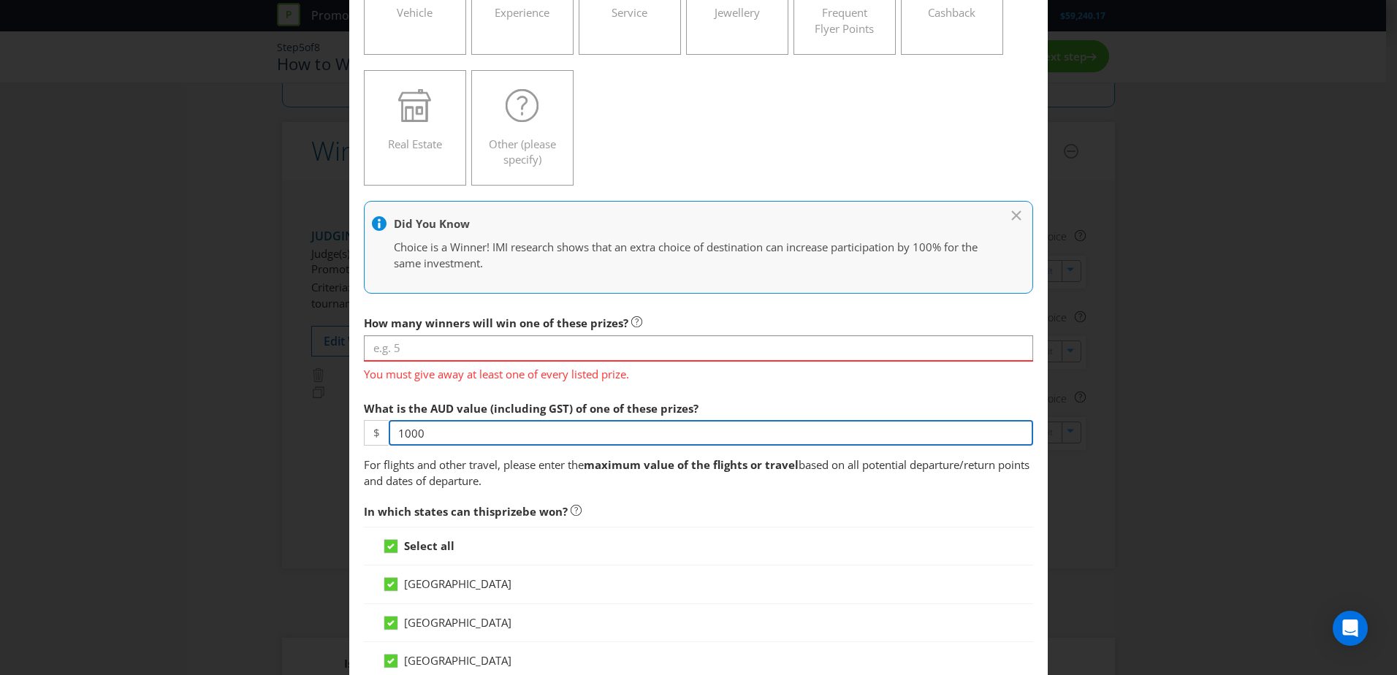
click at [506, 407] on div "What is the AUD value (including GST) of one of these prizes? $ 1000" at bounding box center [698, 420] width 669 height 53
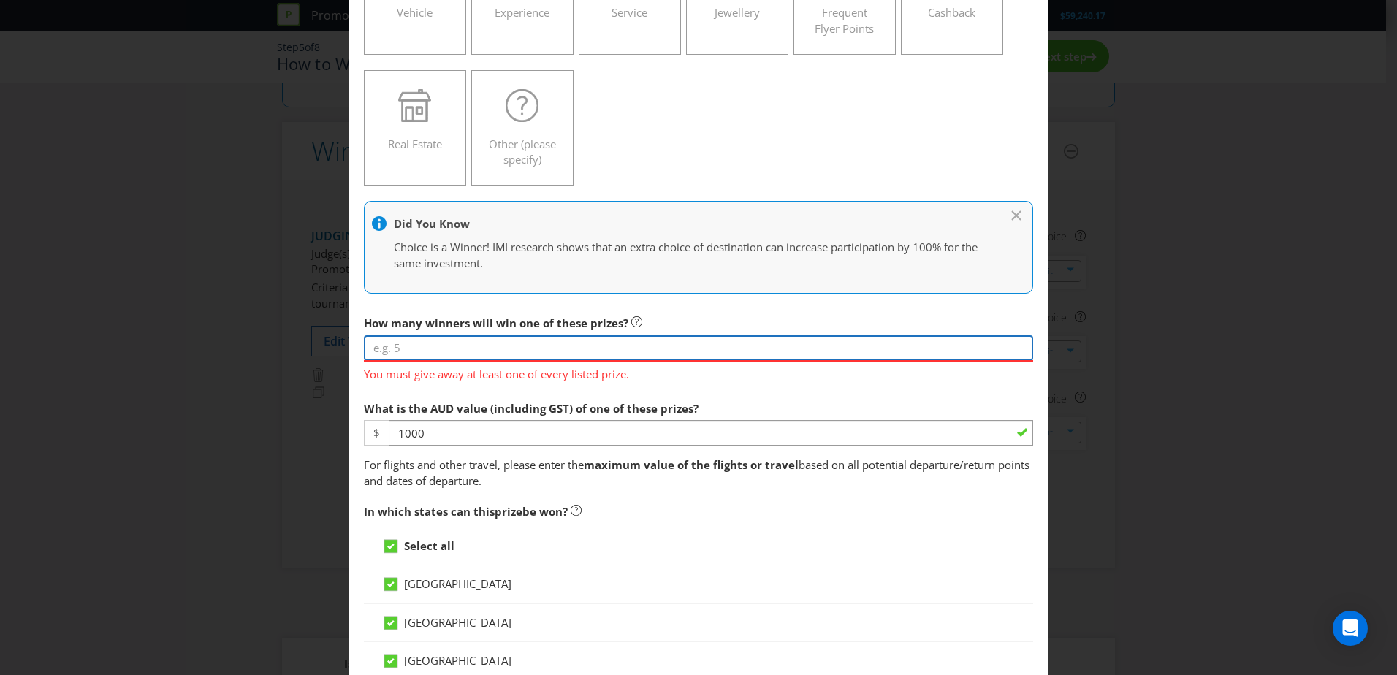
click at [451, 354] on input "number" at bounding box center [698, 348] width 669 height 26
drag, startPoint x: 446, startPoint y: 347, endPoint x: 241, endPoint y: 328, distance: 205.5
click at [241, 328] on div "Edit Prize You must give away at least one of every listed prize. [GEOGRAPHIC_D…" at bounding box center [698, 337] width 1397 height 675
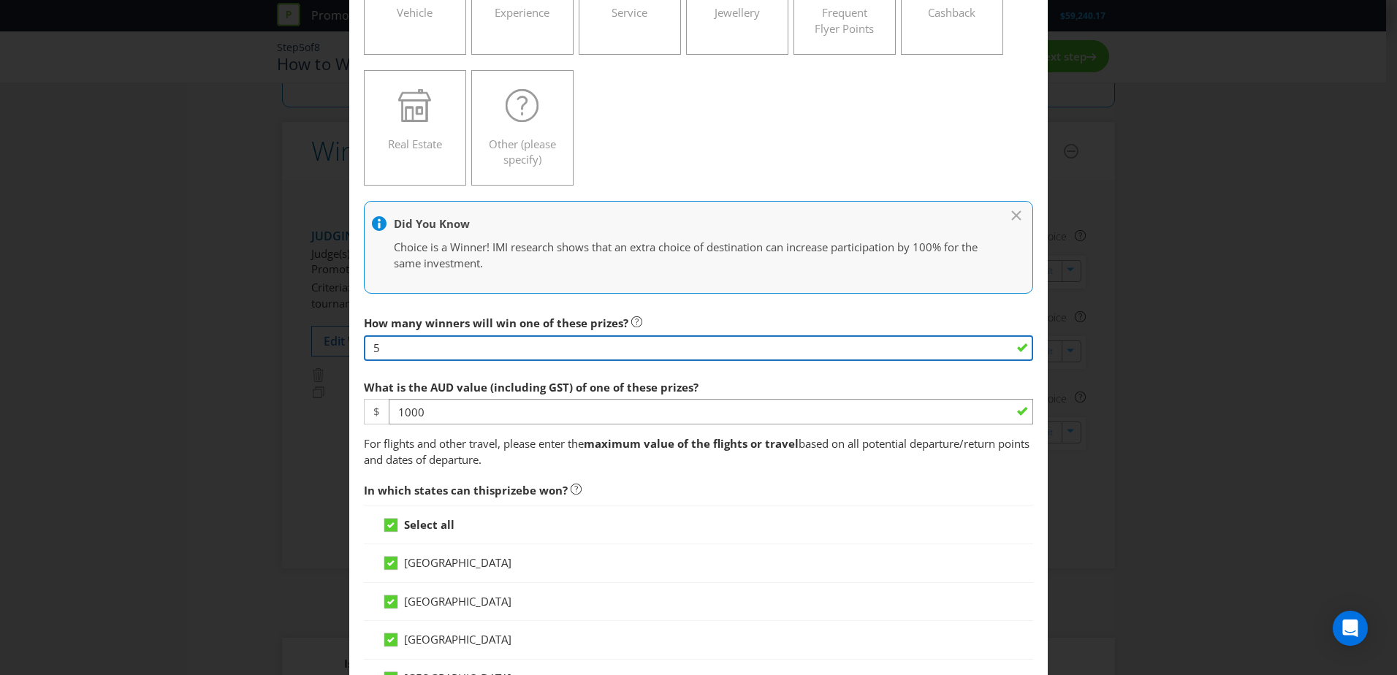
type input "5"
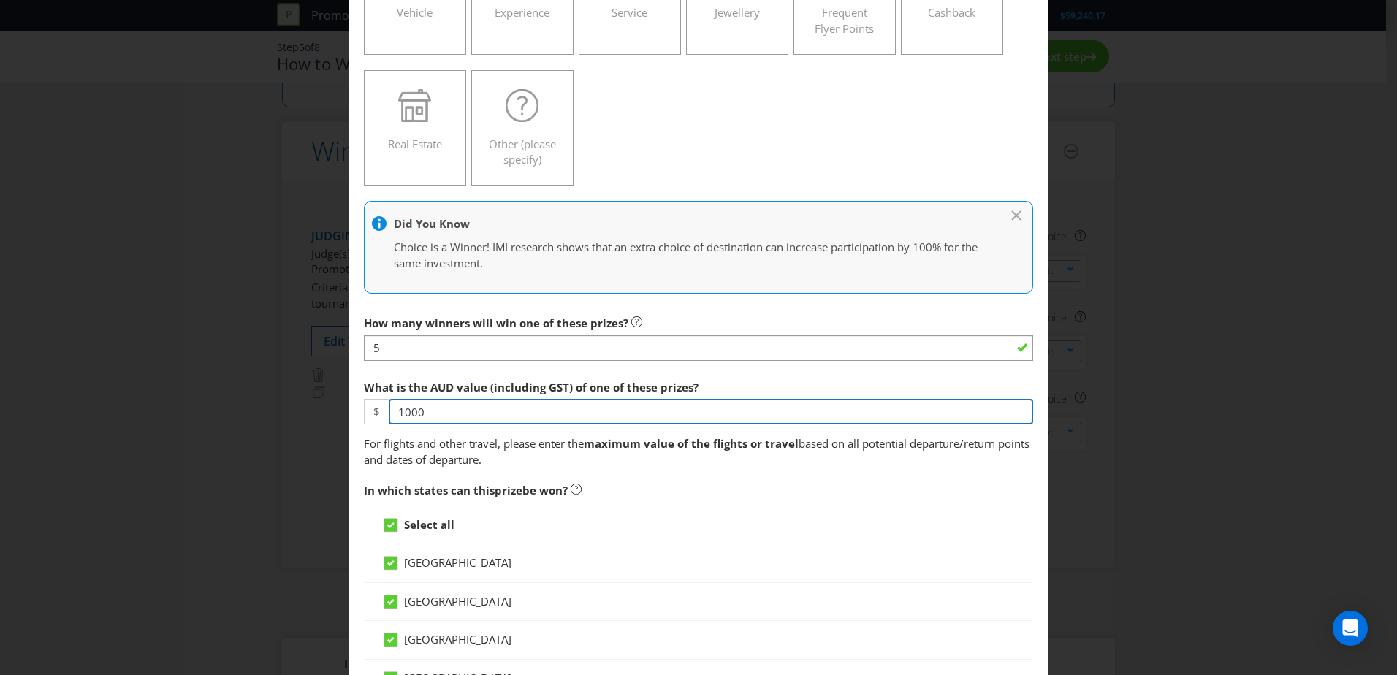
click at [482, 411] on input "1000" at bounding box center [711, 412] width 645 height 26
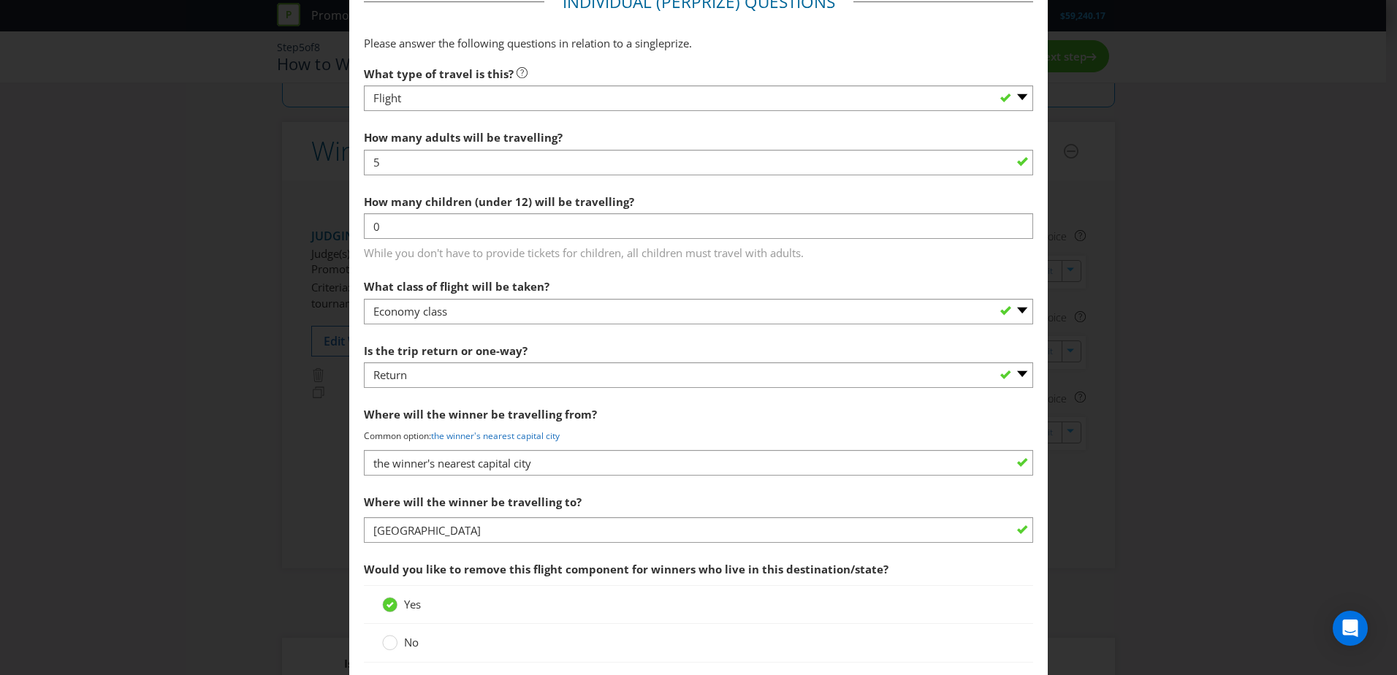
scroll to position [1169, 0]
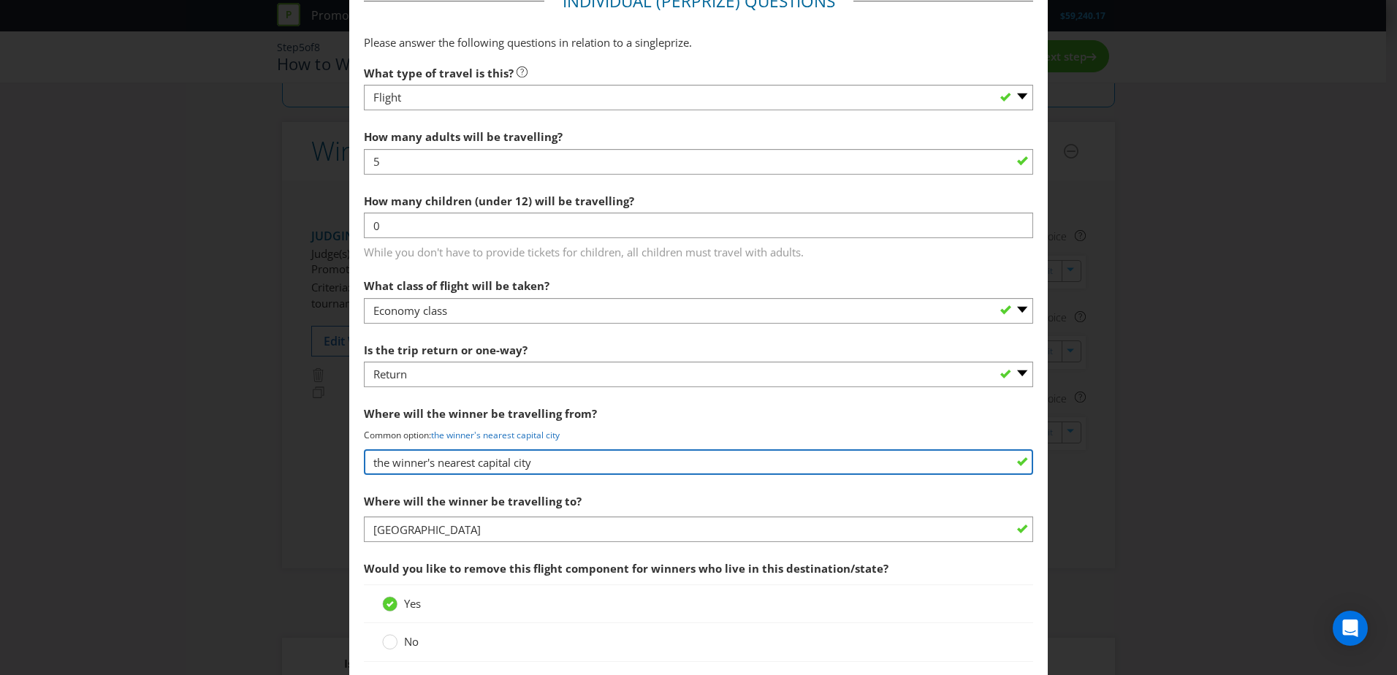
click at [372, 411] on input "the winner's nearest capital city" at bounding box center [698, 462] width 669 height 26
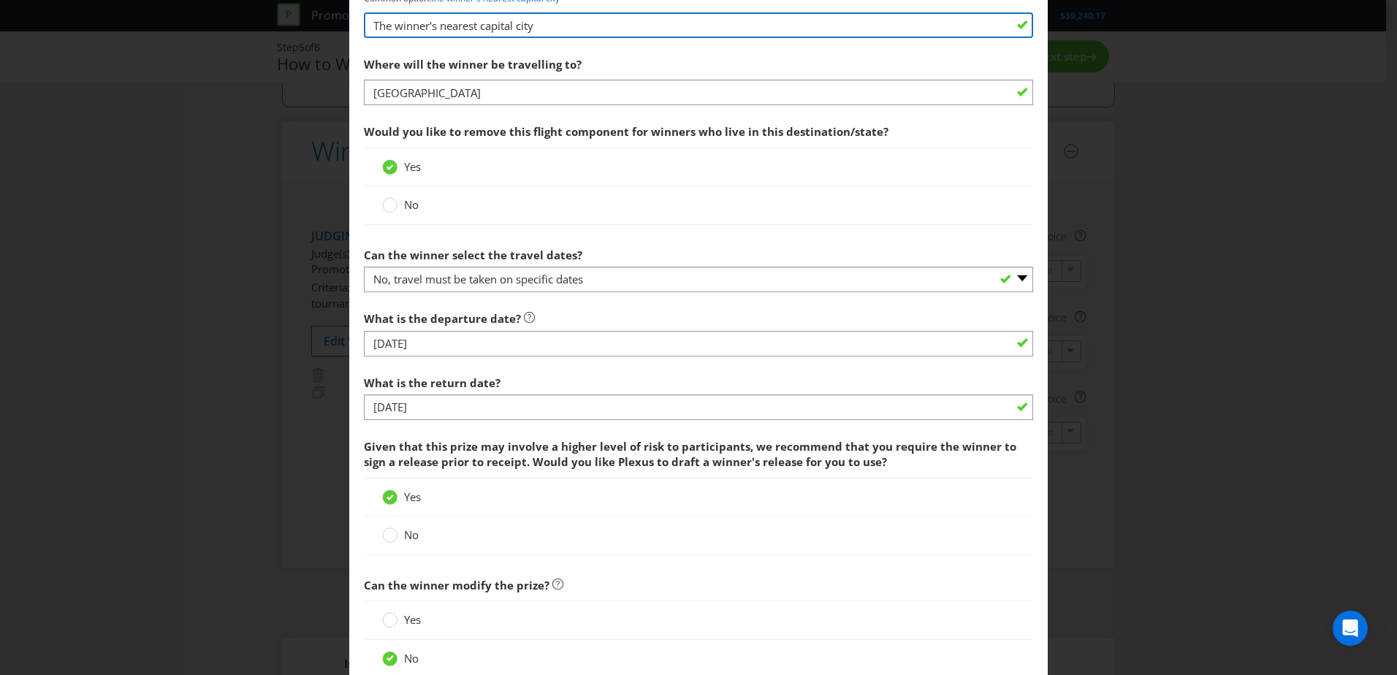
scroll to position [1608, 0]
type input "The winner's nearest capital city"
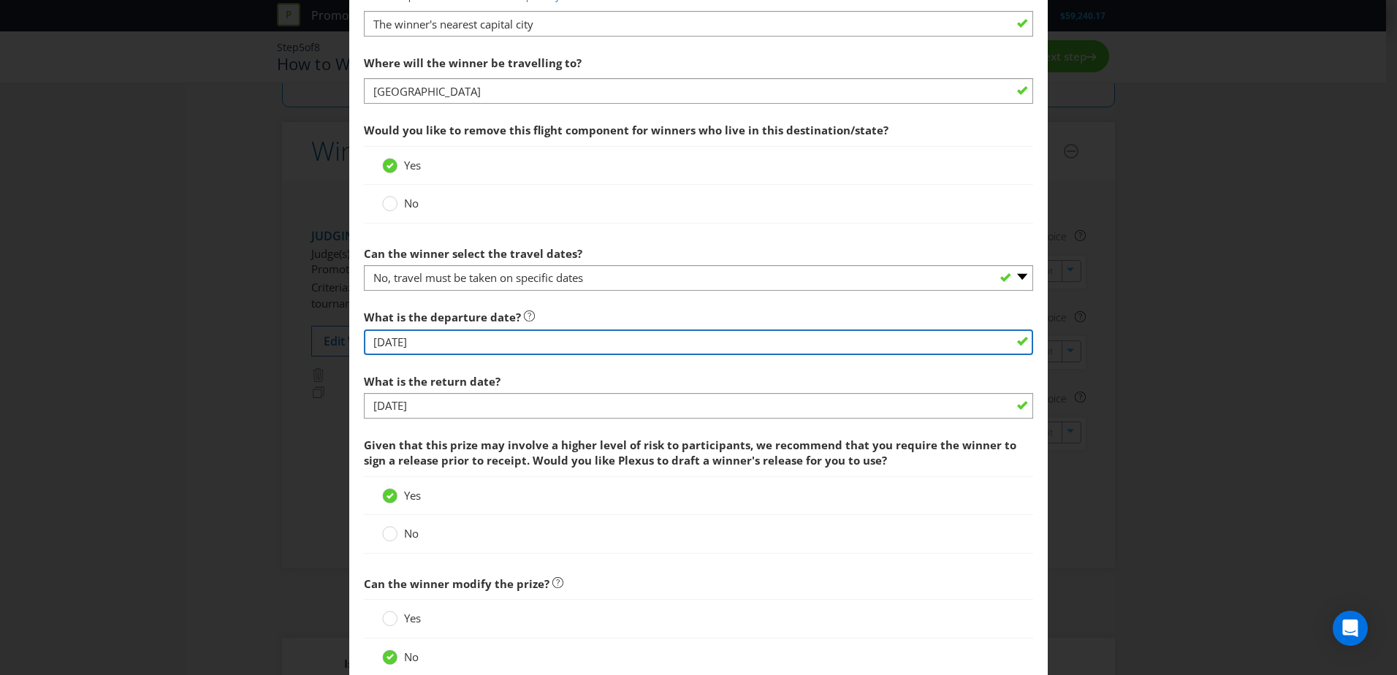
click at [557, 349] on input "[DATE]" at bounding box center [698, 343] width 669 height 26
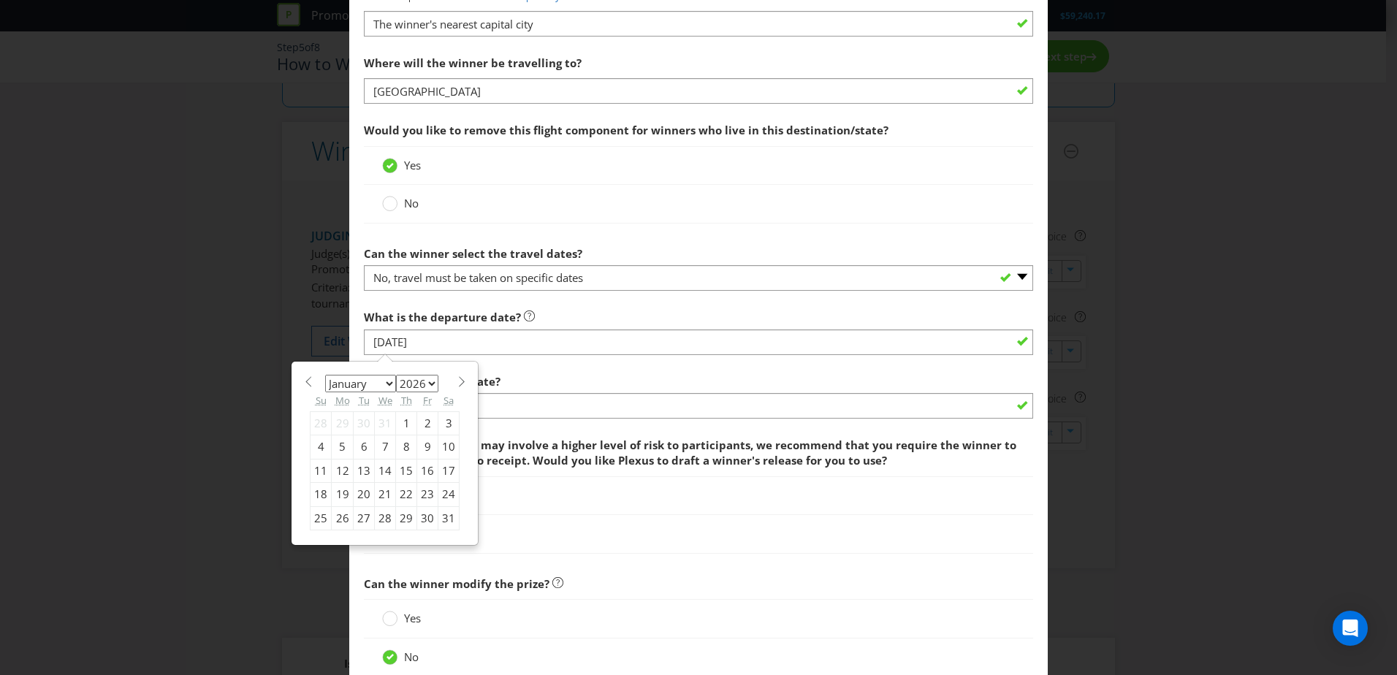
click at [425, 411] on div "30" at bounding box center [427, 517] width 21 height 23
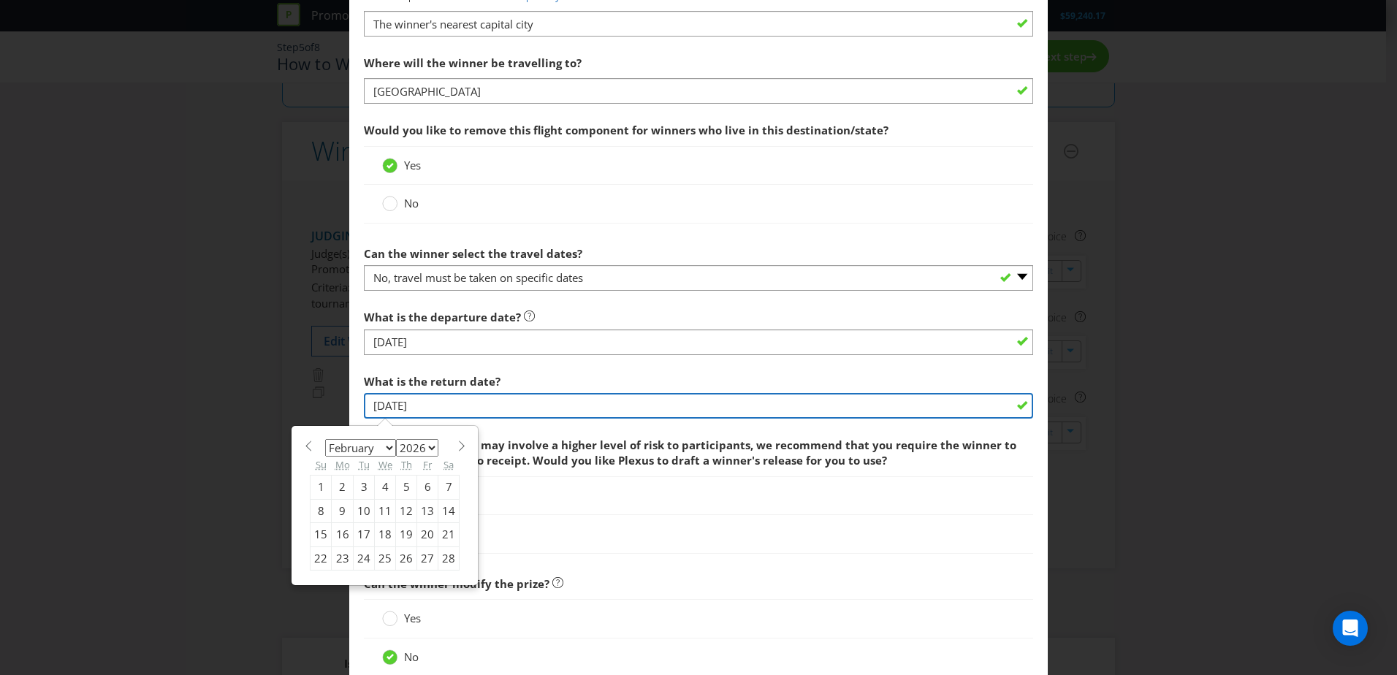
click at [918, 408] on input "[DATE]" at bounding box center [698, 406] width 669 height 26
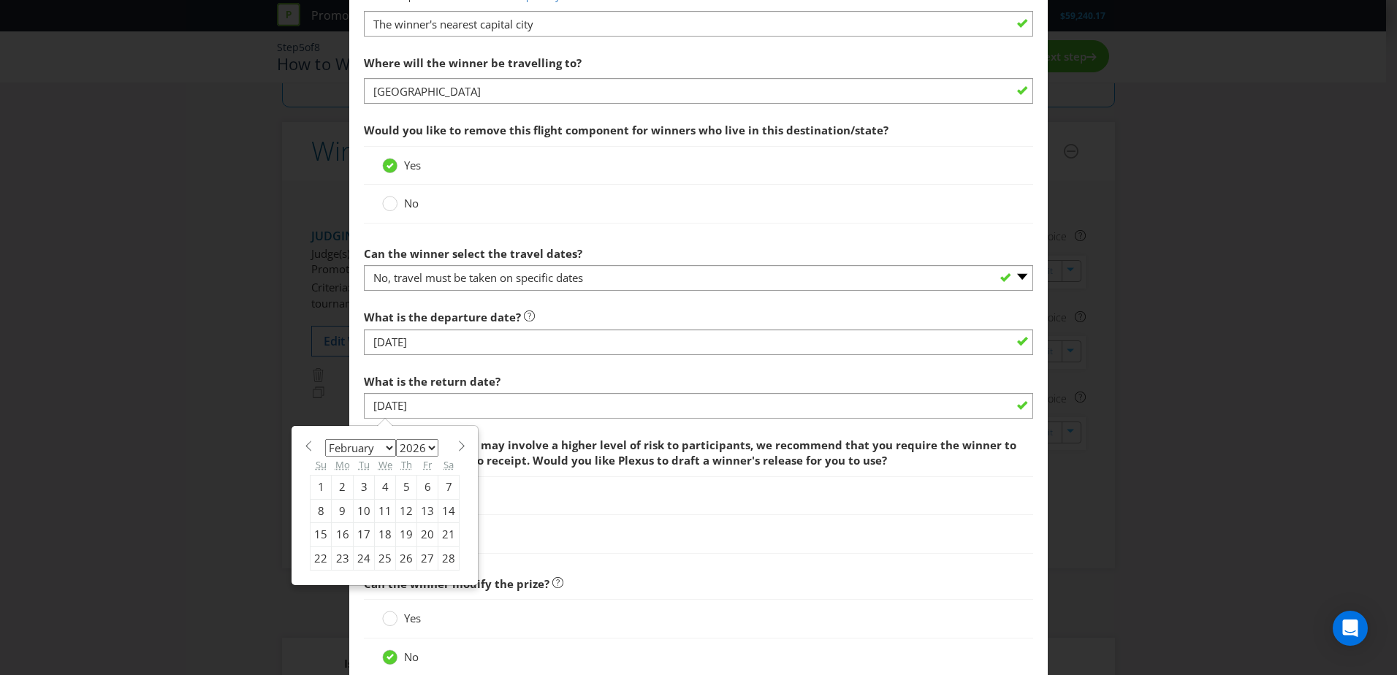
click at [634, 411] on div "No" at bounding box center [698, 534] width 669 height 38
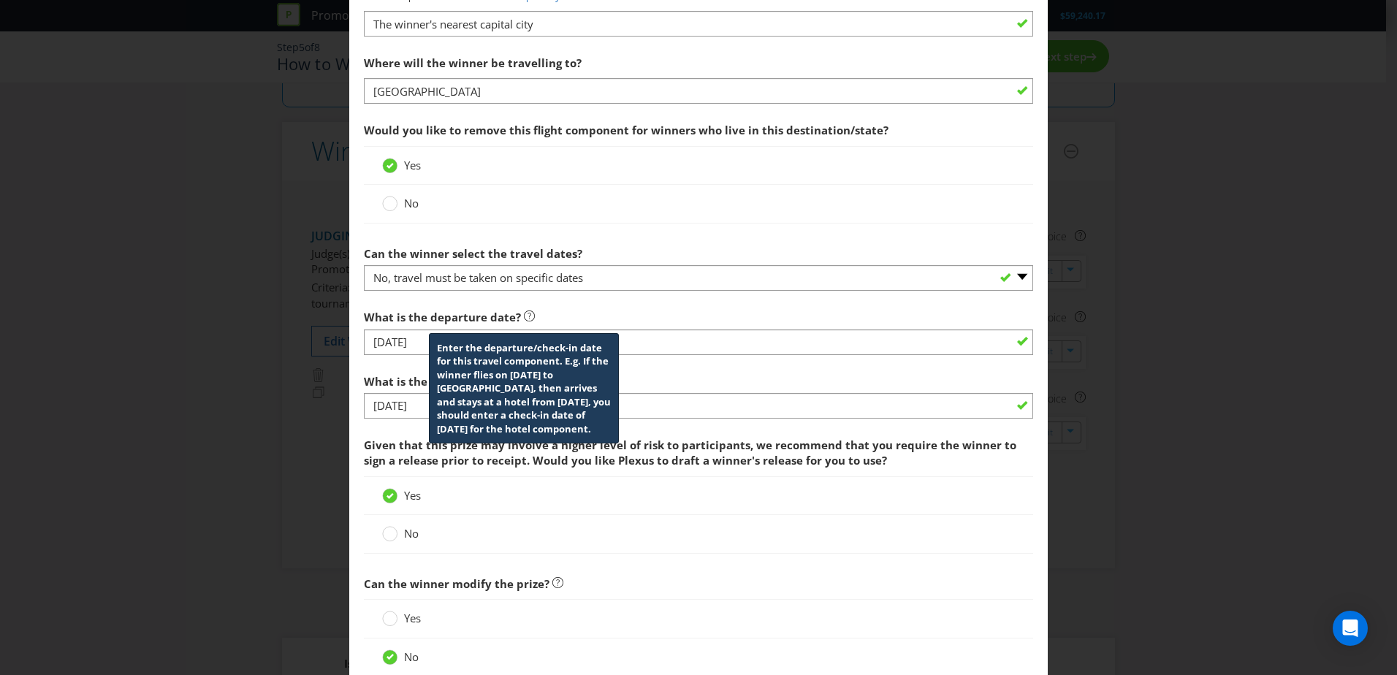
click at [526, 317] on icon at bounding box center [529, 316] width 11 height 11
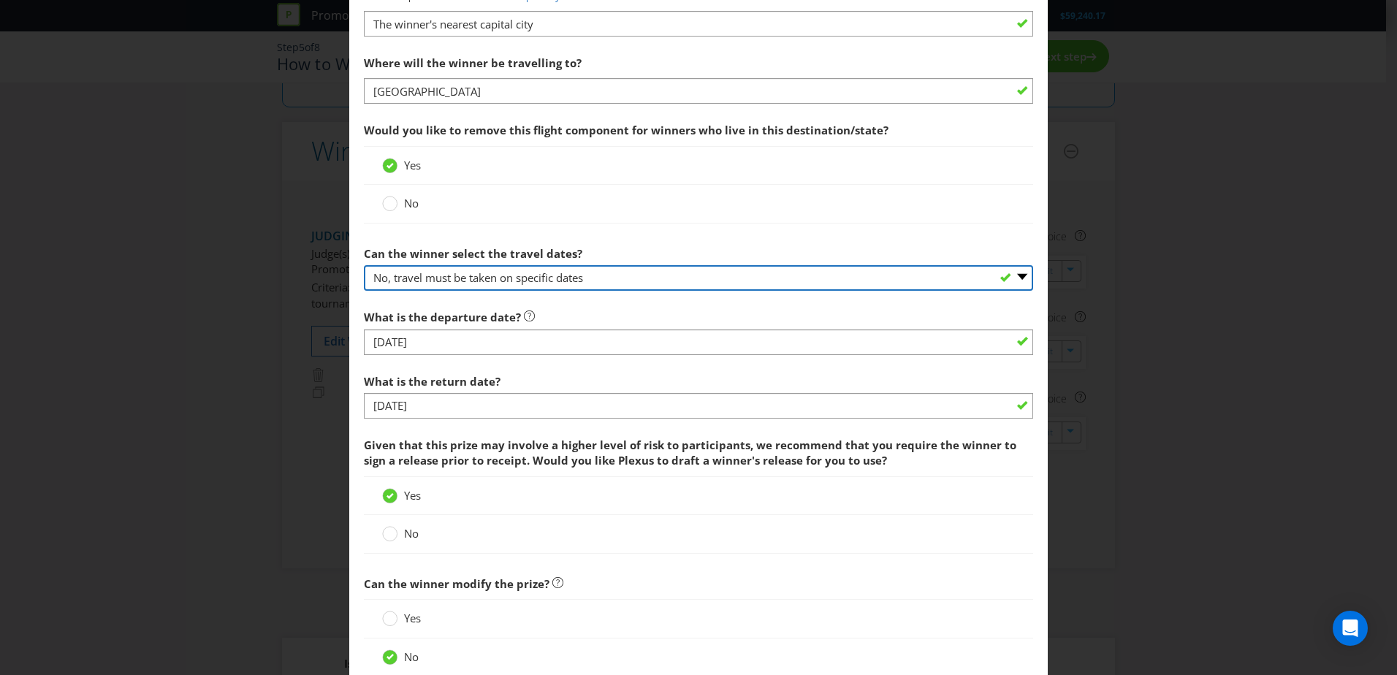
click at [515, 280] on select "-- Please select -- Yes No, travel must be taken on specific dates No, the Prom…" at bounding box center [698, 278] width 669 height 26
select select "NO_BETWEEN_DATES"
click at [364, 265] on select "-- Please select -- Yes No, travel must be taken on specific dates No, the Prom…" at bounding box center [698, 278] width 669 height 26
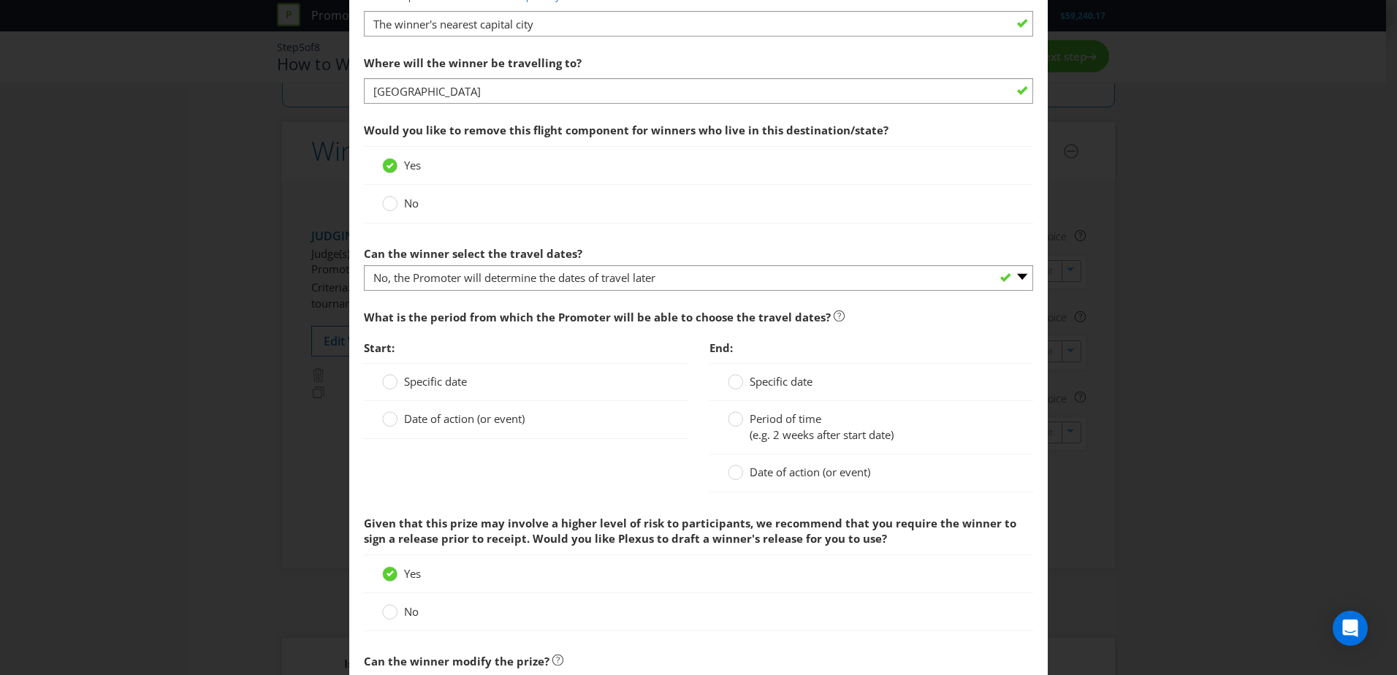
click at [513, 311] on span "What is the period from which the Promoter will be able to choose the travel da…" at bounding box center [597, 317] width 467 height 15
click at [468, 411] on span "Date of action (or event)" at bounding box center [464, 418] width 121 height 15
click at [0, 0] on input "Date of action (or event)" at bounding box center [0, 0] width 0 height 0
click at [440, 411] on input "text" at bounding box center [540, 451] width 287 height 26
type input "3x3 Grand Slam Final"
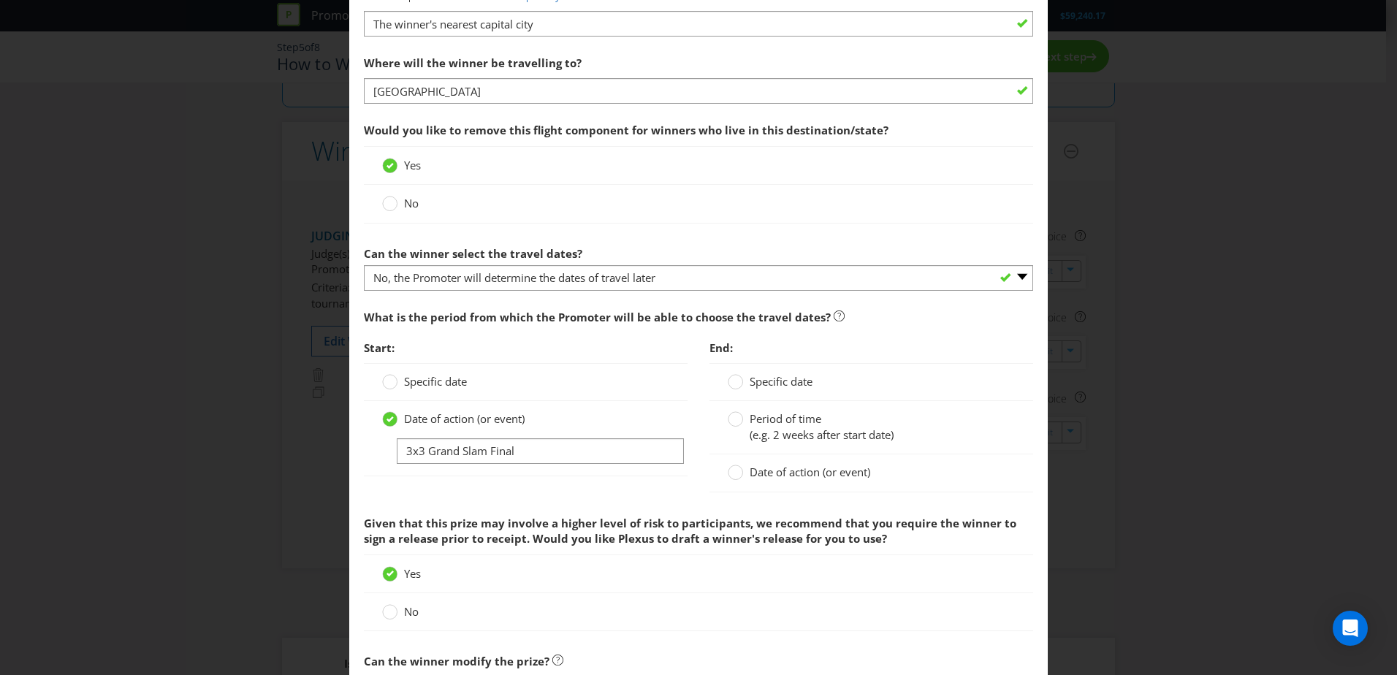
click at [686, 408] on div "Start: Specific date Date of action (or event) 3x3 Grand Slam Final" at bounding box center [526, 412] width 346 height 159
click at [732, 411] on div at bounding box center [735, 467] width 7 height 7
click at [0, 0] on input "Date of action (or event)" at bounding box center [0, 0] width 0 height 0
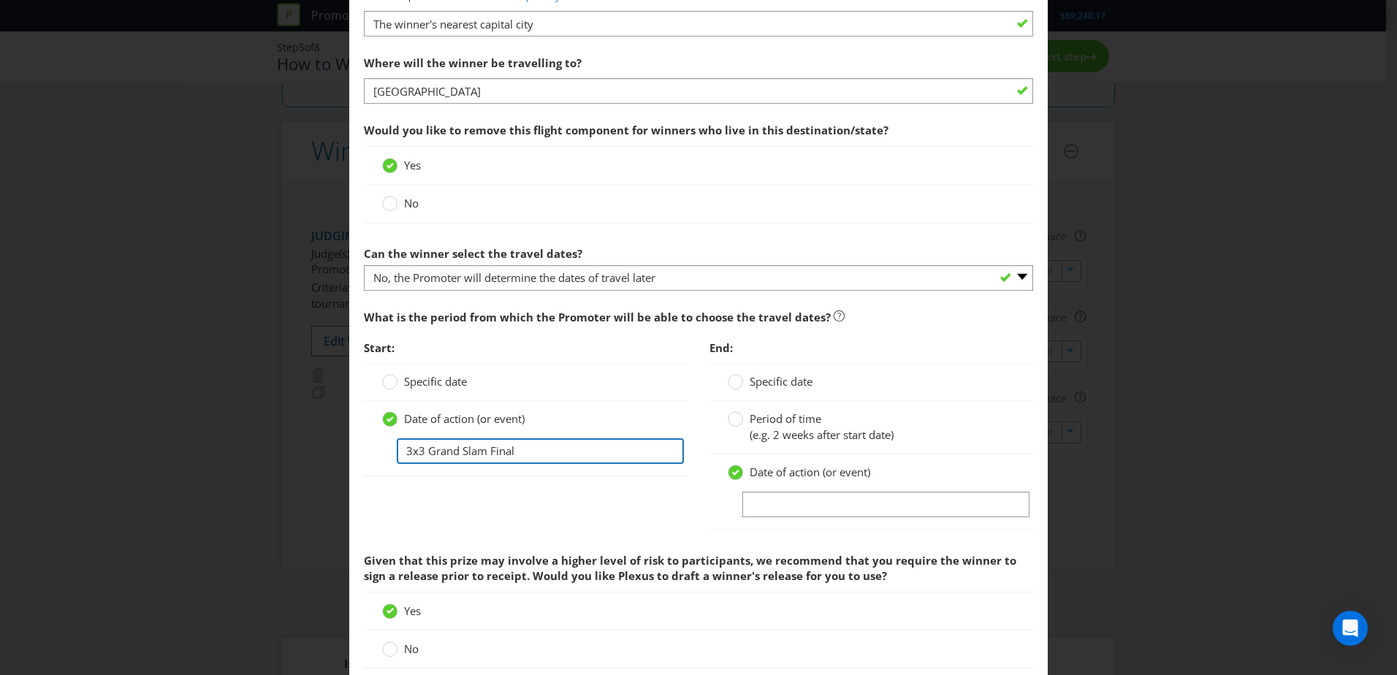
click at [528, 411] on input "3x3 Grand Slam Final" at bounding box center [540, 451] width 287 height 26
drag, startPoint x: 544, startPoint y: 448, endPoint x: 310, endPoint y: 446, distance: 234.6
click at [310, 411] on div "Edit Prize [GEOGRAPHIC_DATA] [GEOGRAPHIC_DATA] [GEOGRAPHIC_DATA] [GEOGRAPHIC_DA…" at bounding box center [698, 337] width 1397 height 675
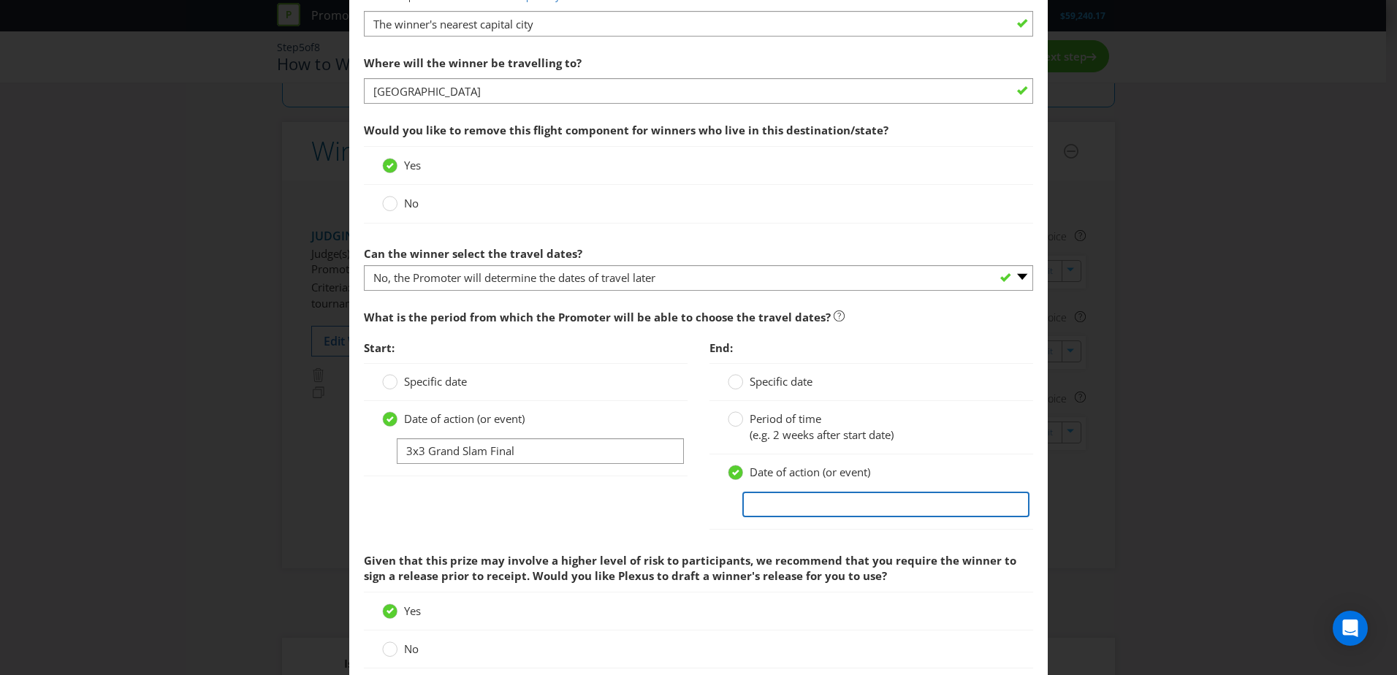
click at [806, 411] on input "text" at bounding box center [885, 505] width 287 height 26
paste input "3x3 Grand Slam Final"
type input "3x3 Grand Slam Final"
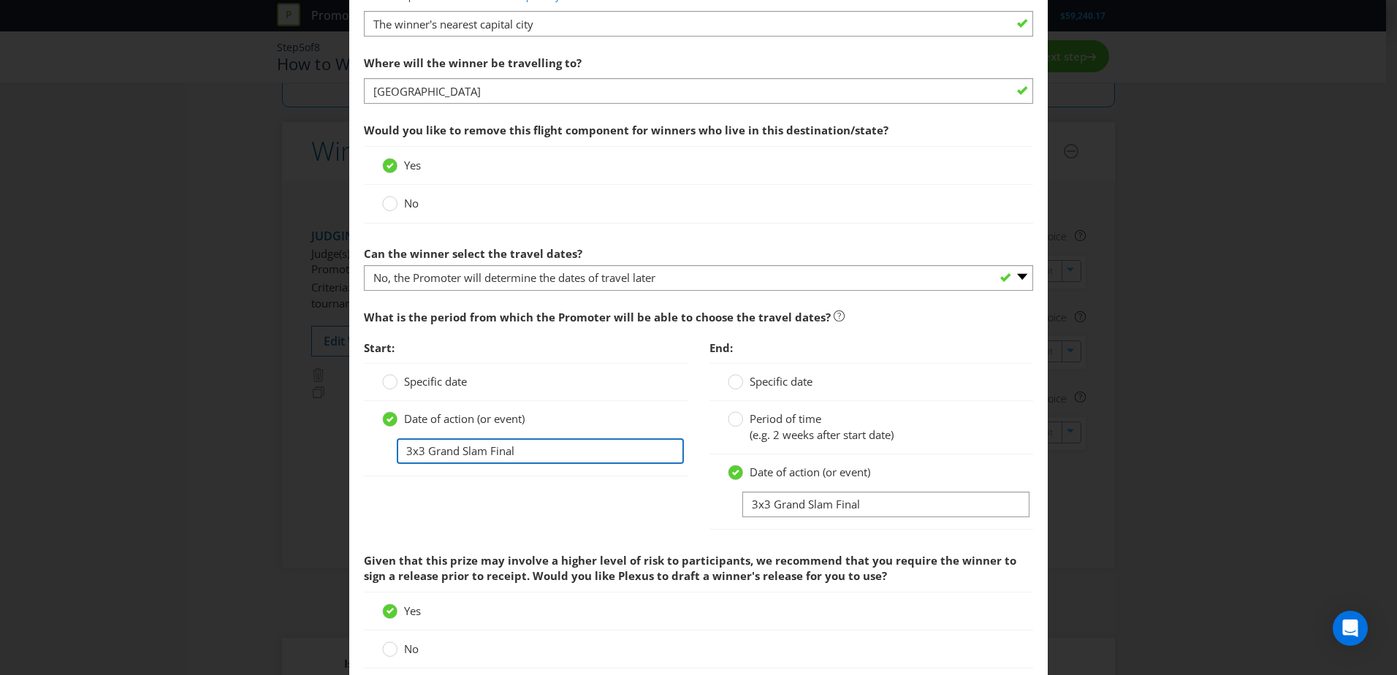
click at [399, 411] on input "3x3 Grand Slam Final" at bounding box center [540, 451] width 287 height 26
click at [729, 411] on circle at bounding box center [736, 419] width 15 height 15
click at [0, 0] on input "Period of time (e.g. 2 weeks after start date)" at bounding box center [0, 0] width 0 height 0
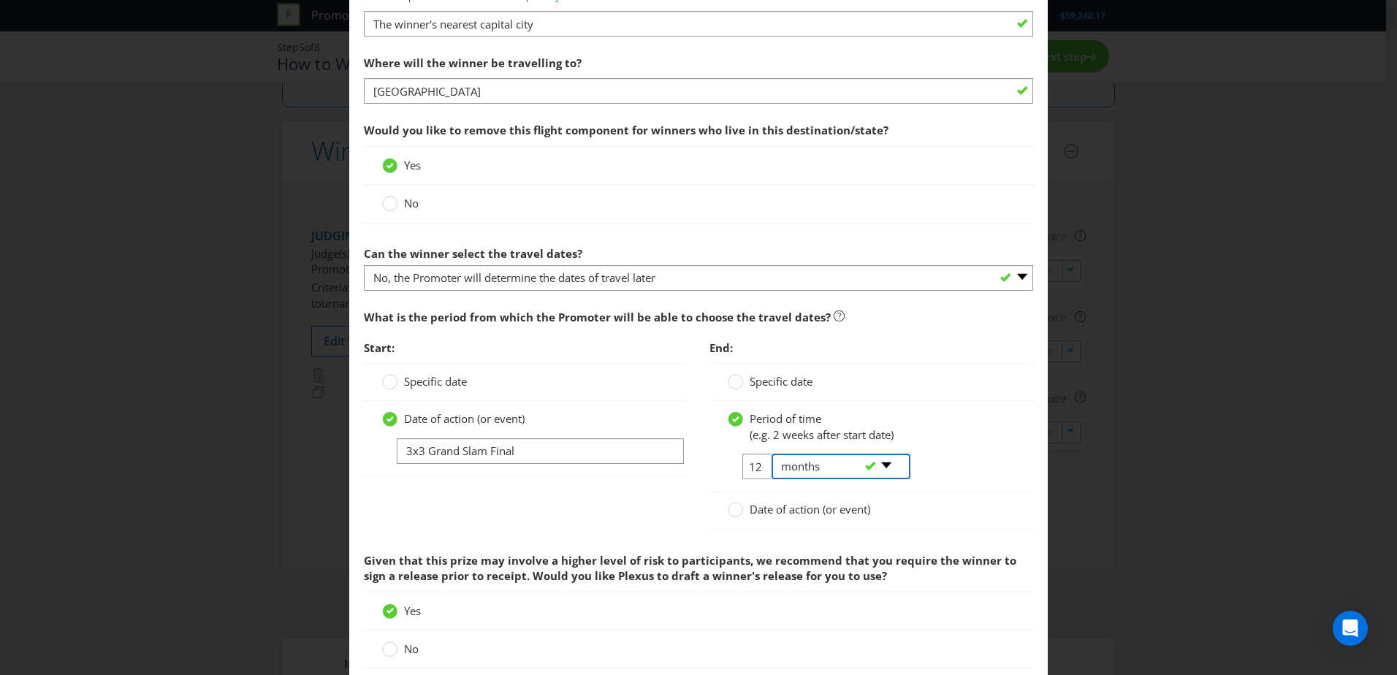
click at [894, 411] on select "-- Please select -- days weeks months years" at bounding box center [841, 467] width 139 height 26
click at [772, 411] on select "-- Please select -- days weeks months years" at bounding box center [841, 467] width 139 height 26
click at [918, 411] on div "Date of action (or event)" at bounding box center [871, 509] width 287 height 15
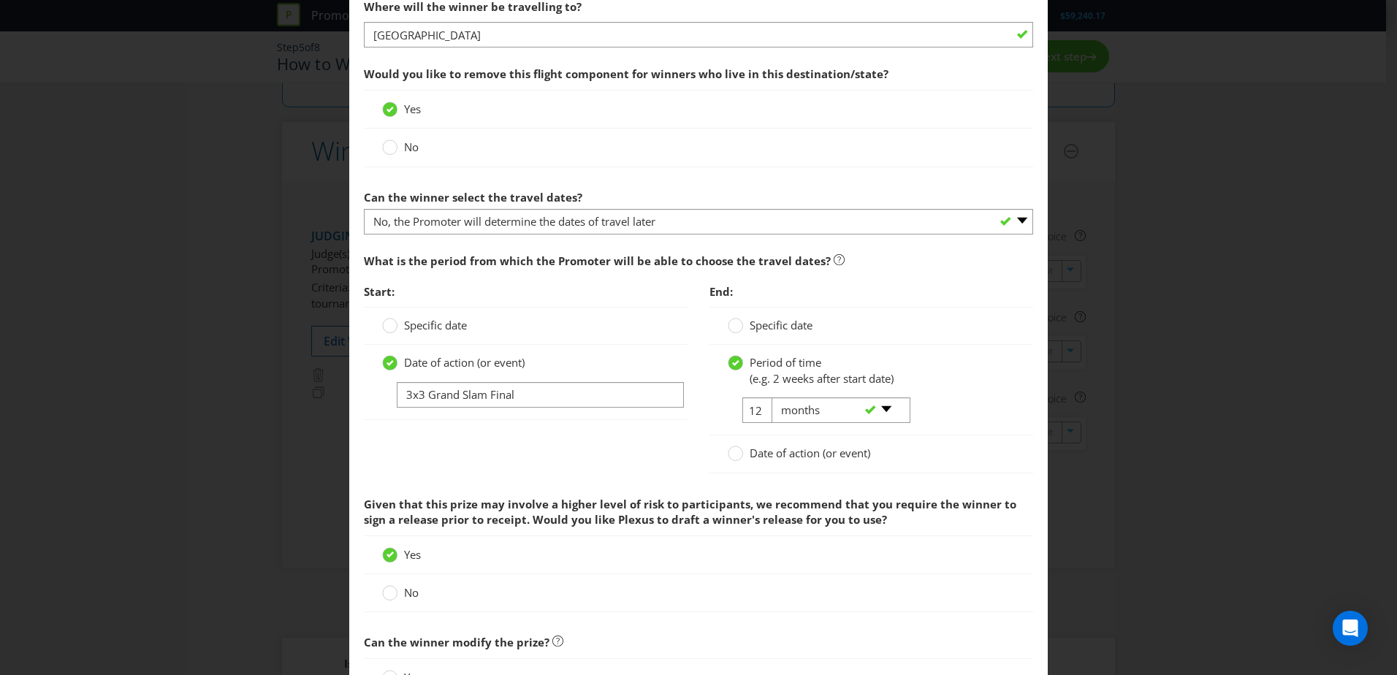
scroll to position [1681, 0]
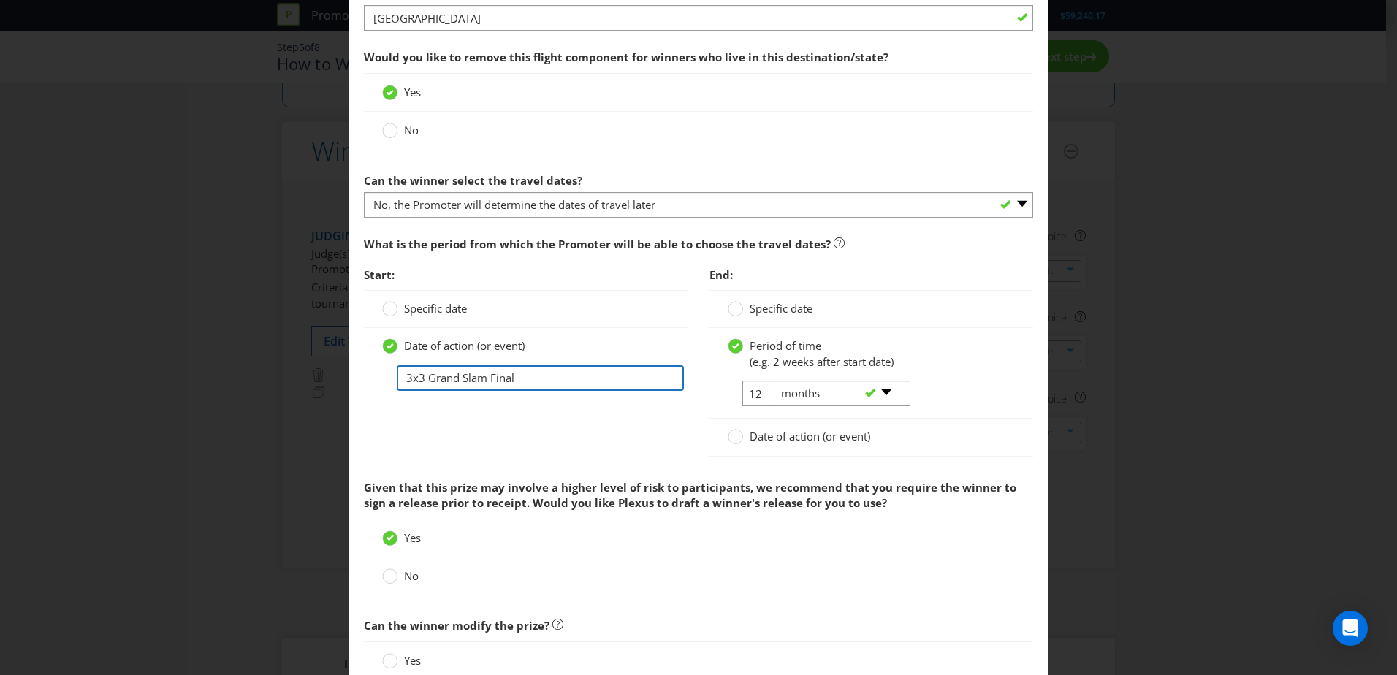
click at [399, 377] on input "3x3 Grand Slam Final" at bounding box center [540, 378] width 287 height 26
click at [746, 395] on input "12" at bounding box center [758, 394] width 33 height 26
click at [761, 399] on div "-- Please select -- days weeks months years" at bounding box center [835, 394] width 148 height 26
click at [761, 394] on div "-- Please select -- days weeks months years" at bounding box center [835, 394] width 148 height 26
drag, startPoint x: 753, startPoint y: 392, endPoint x: 761, endPoint y: 392, distance: 8.8
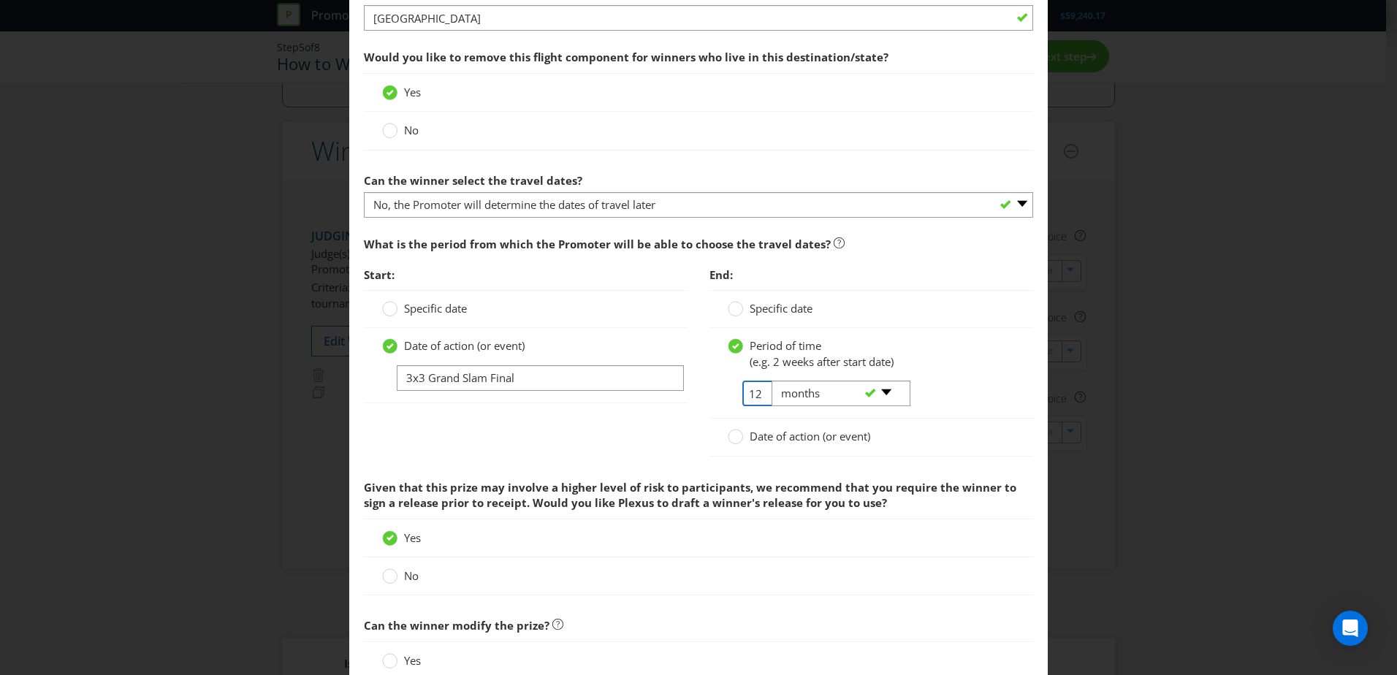
click at [761, 392] on tr "12 -- Please select -- days weeks months years" at bounding box center [818, 399] width 181 height 37
type input "1"
click at [710, 406] on div "Period of time (e.g. 2 weeks after start date) 1 -- Please select -- days weeks…" at bounding box center [872, 373] width 324 height 91
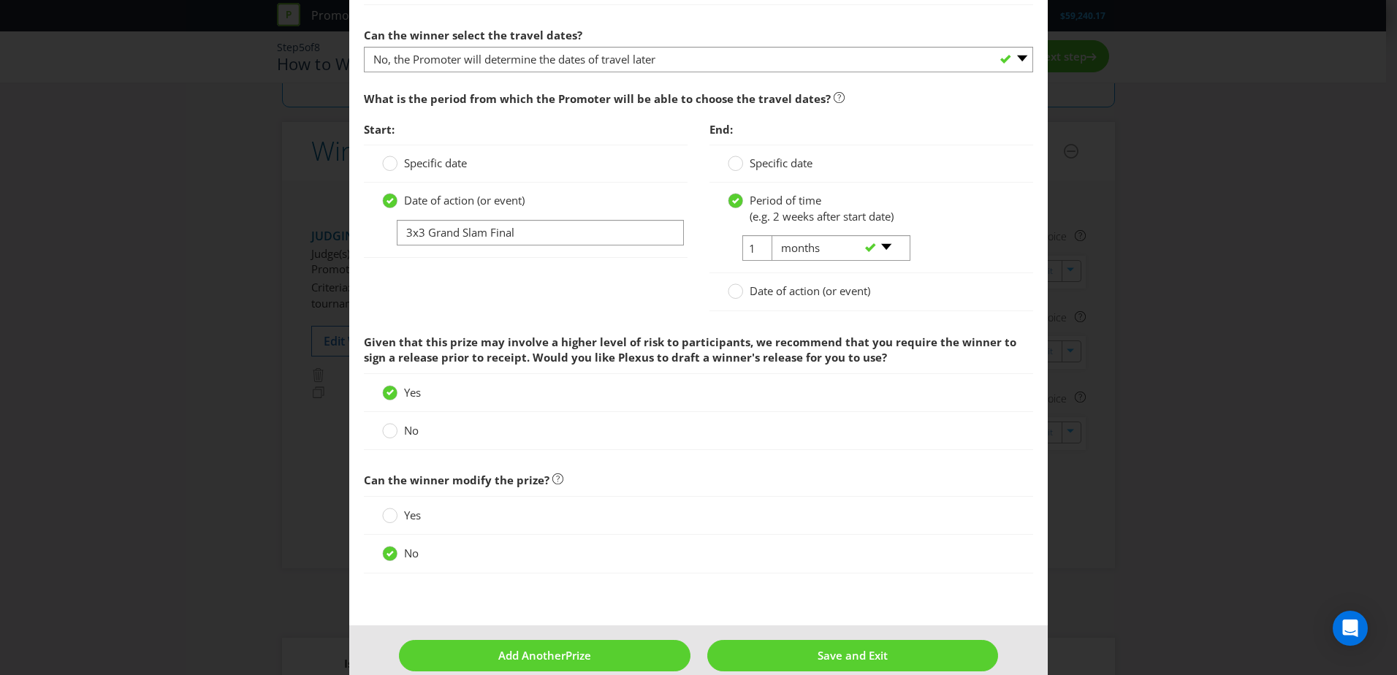
scroll to position [1848, 0]
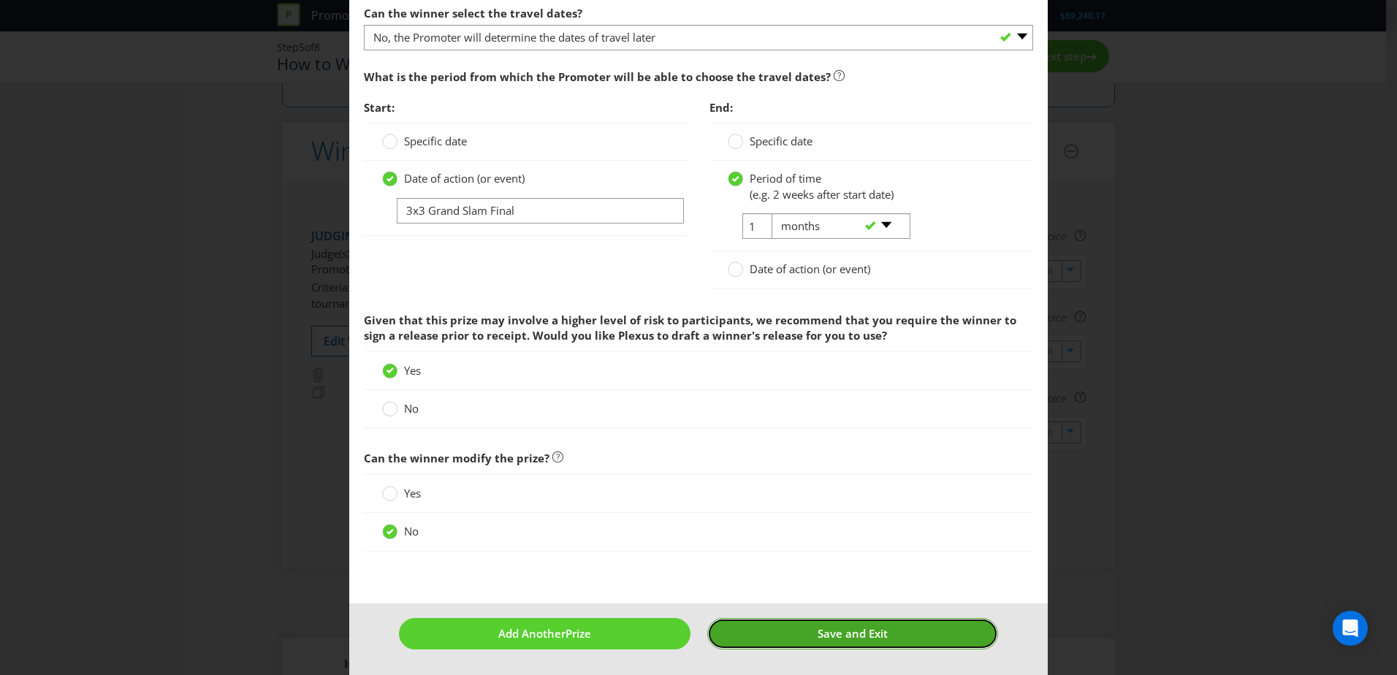
click at [818, 411] on span "Save and Exit" at bounding box center [853, 633] width 70 height 15
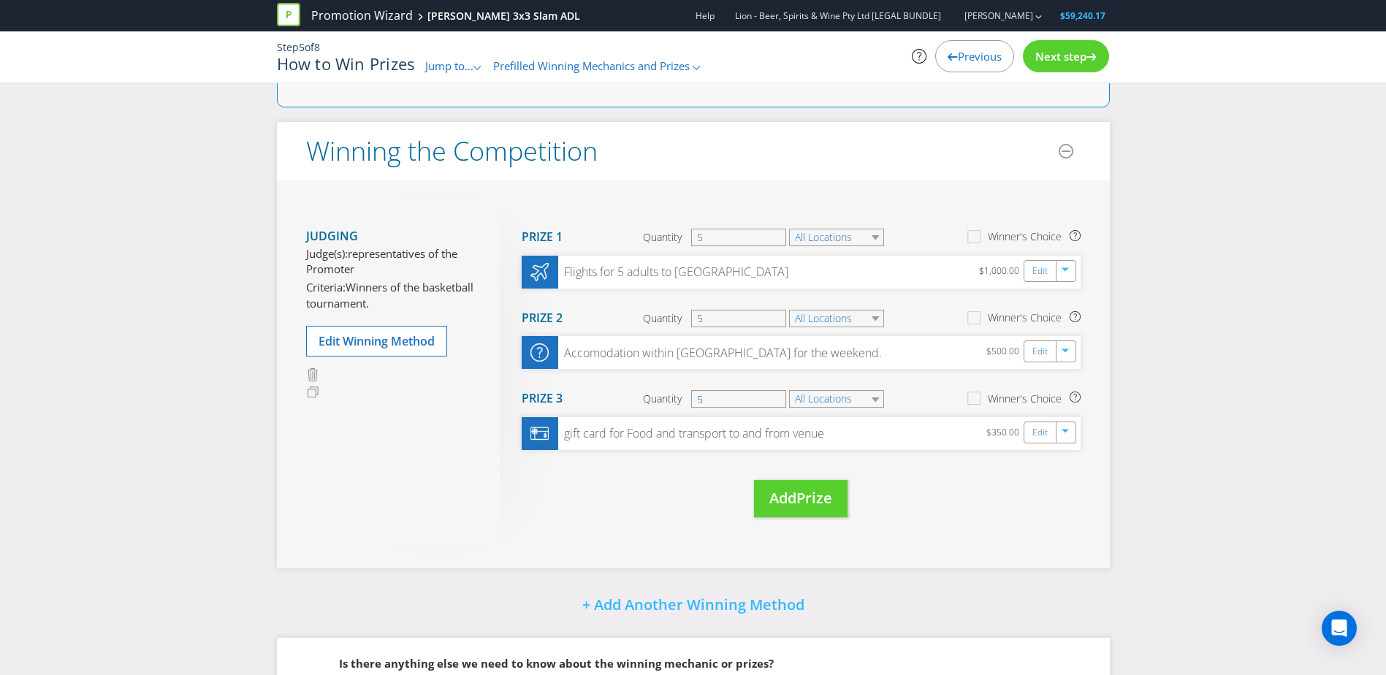
click at [638, 411] on div "Move Here Drag here to move prize Prize 1 Quantity 5 All Locations Winner's Cho…" at bounding box center [790, 374] width 581 height 344
click at [918, 360] on link "Edit" at bounding box center [1040, 351] width 15 height 17
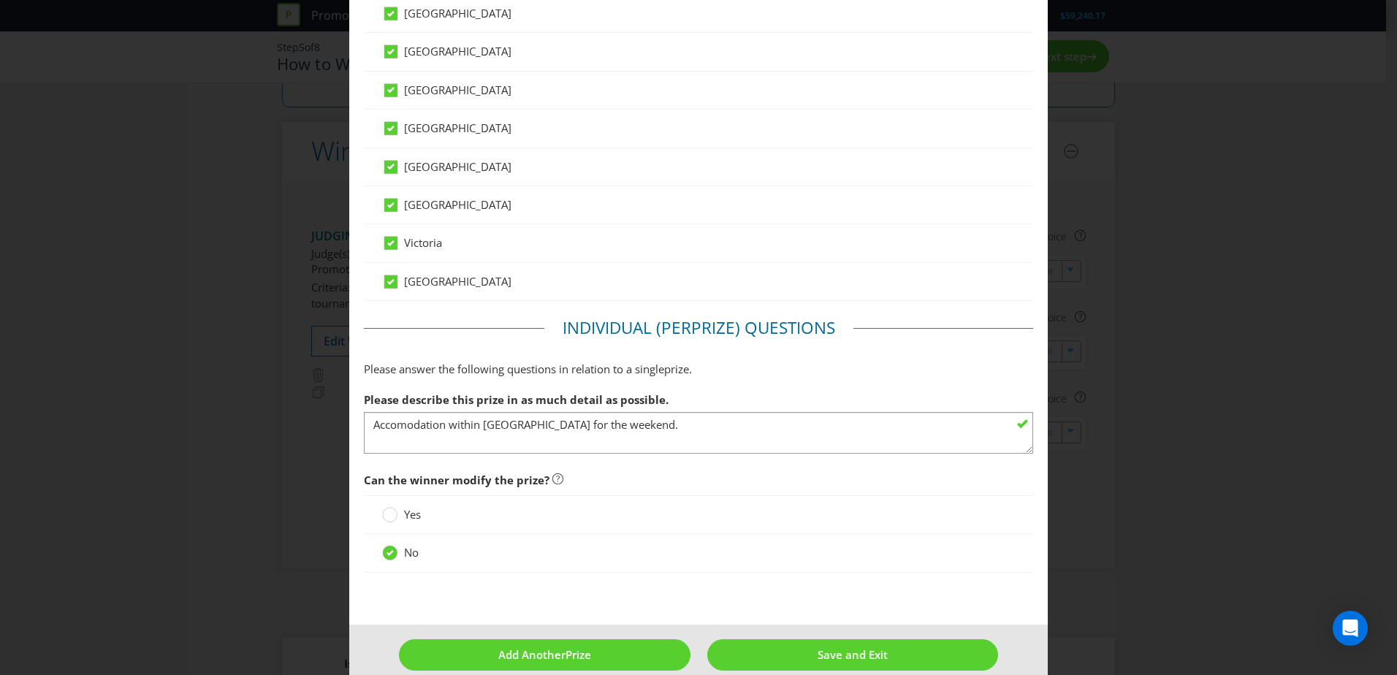
scroll to position [717, 0]
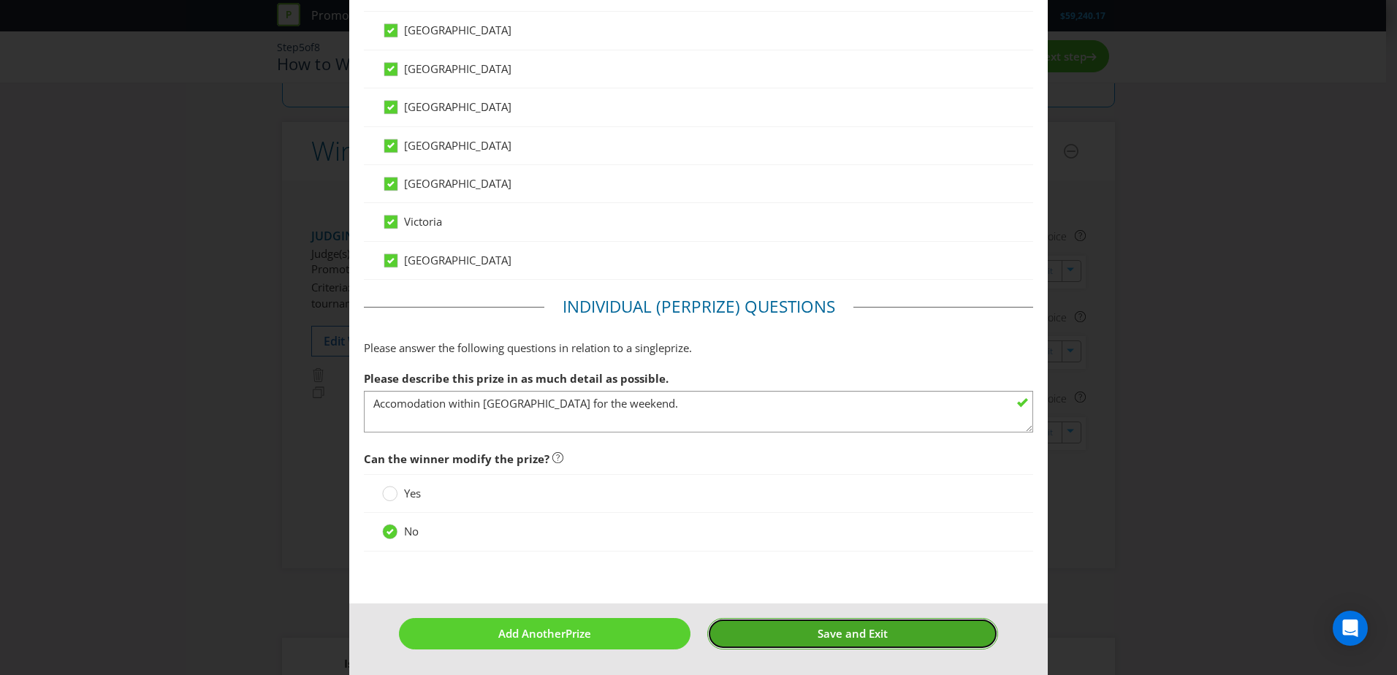
click at [809, 411] on button "Save and Exit" at bounding box center [853, 633] width 292 height 31
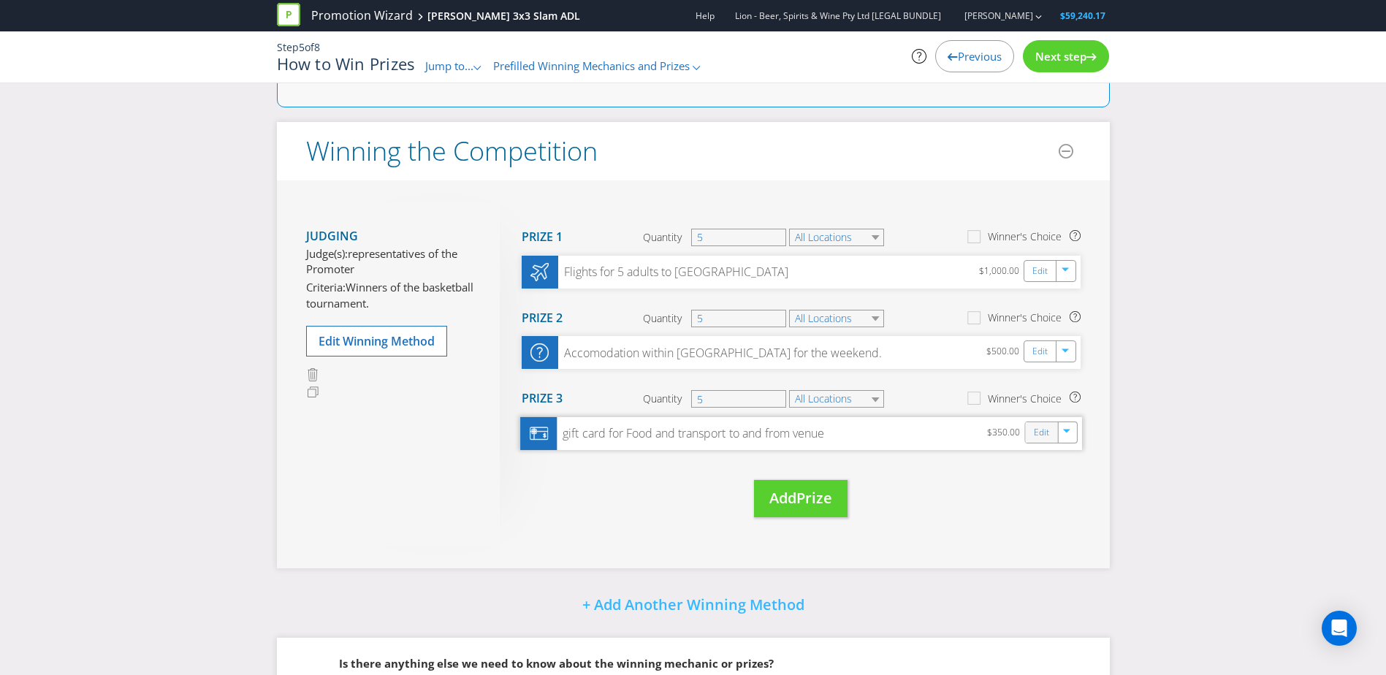
click at [918, 411] on div "Edit" at bounding box center [1041, 432] width 33 height 20
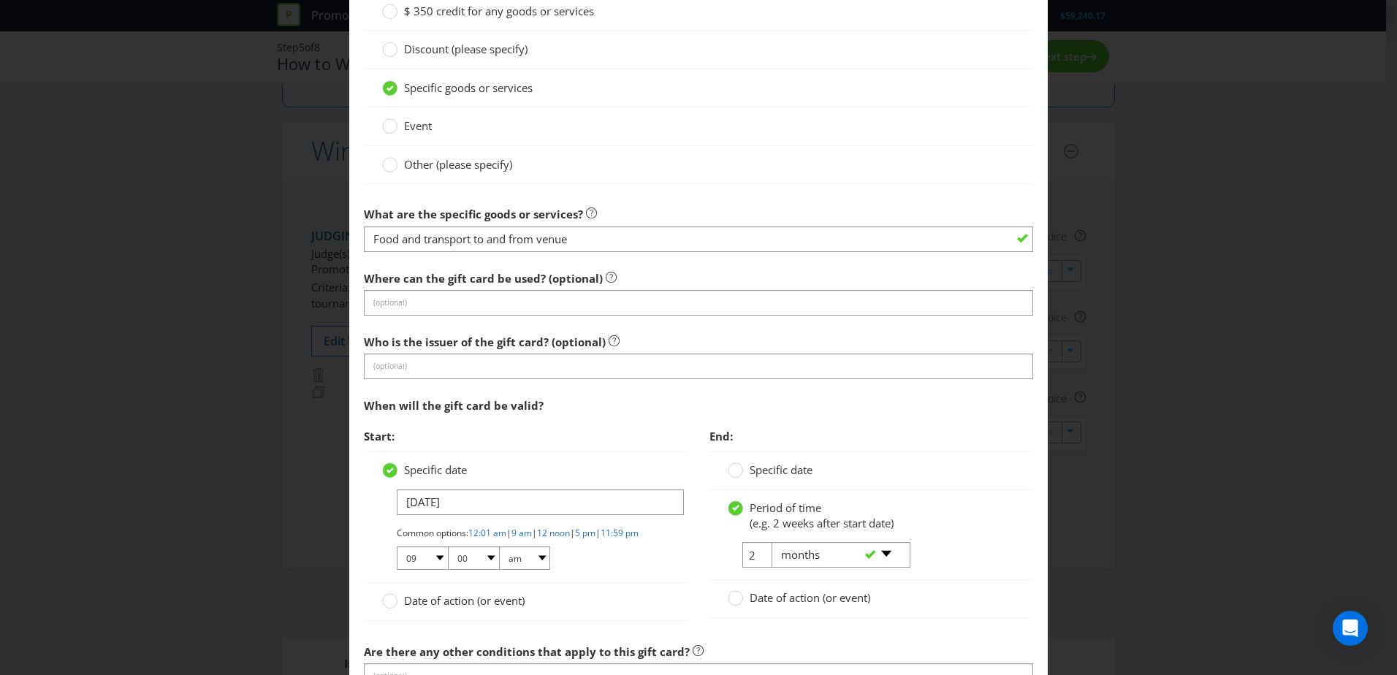
scroll to position [1388, 0]
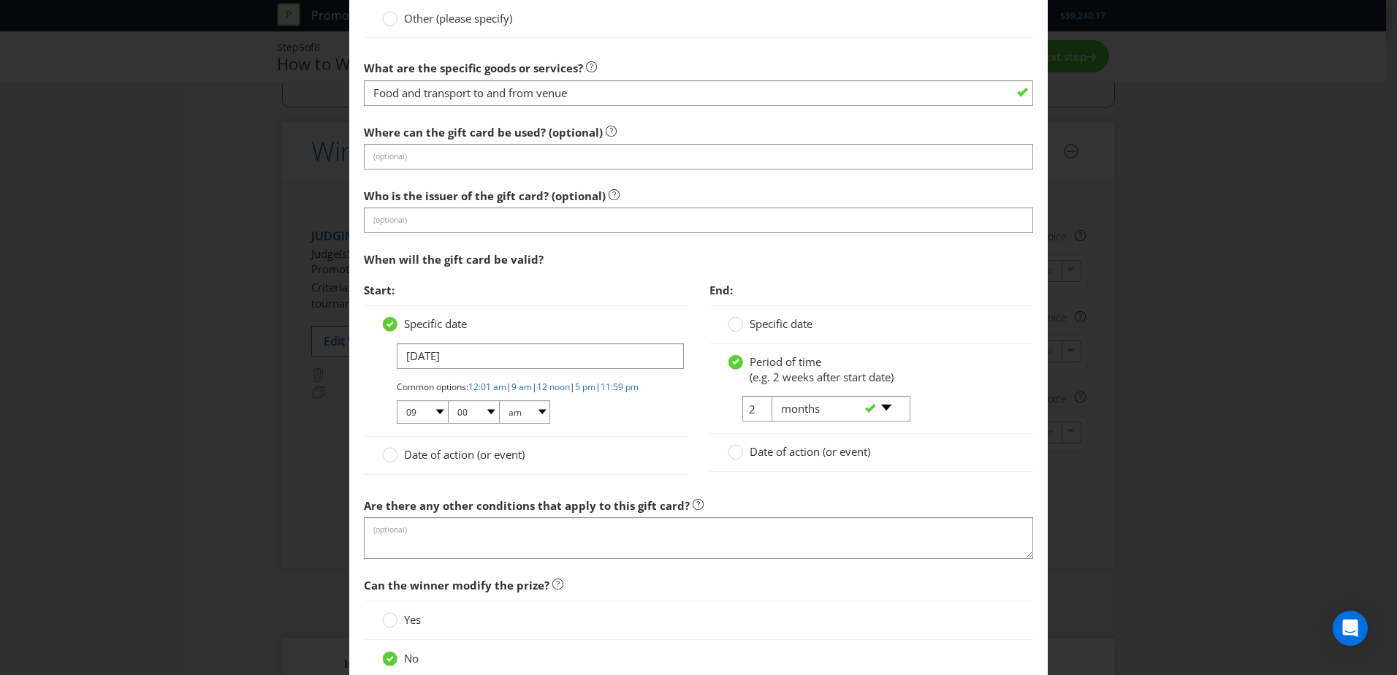
click at [404, 411] on span "Date of action (or event)" at bounding box center [464, 454] width 121 height 15
click at [0, 0] on input "Date of action (or event)" at bounding box center [0, 0] width 0 height 0
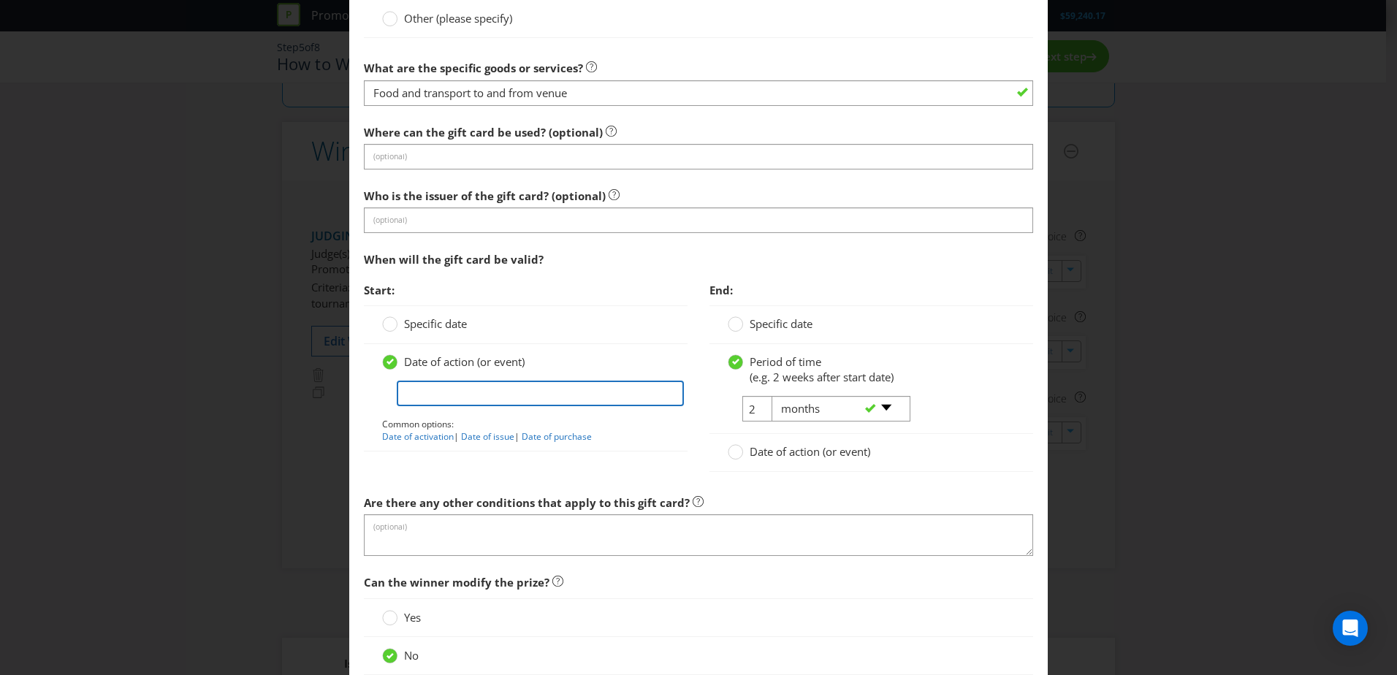
click at [444, 405] on input "text" at bounding box center [540, 394] width 287 height 26
paste input "3x3 Grand Slam Final"
type input "3x3 Grand Slam Final"
click at [753, 403] on input "2" at bounding box center [758, 409] width 33 height 26
drag, startPoint x: 755, startPoint y: 404, endPoint x: 709, endPoint y: 397, distance: 46.6
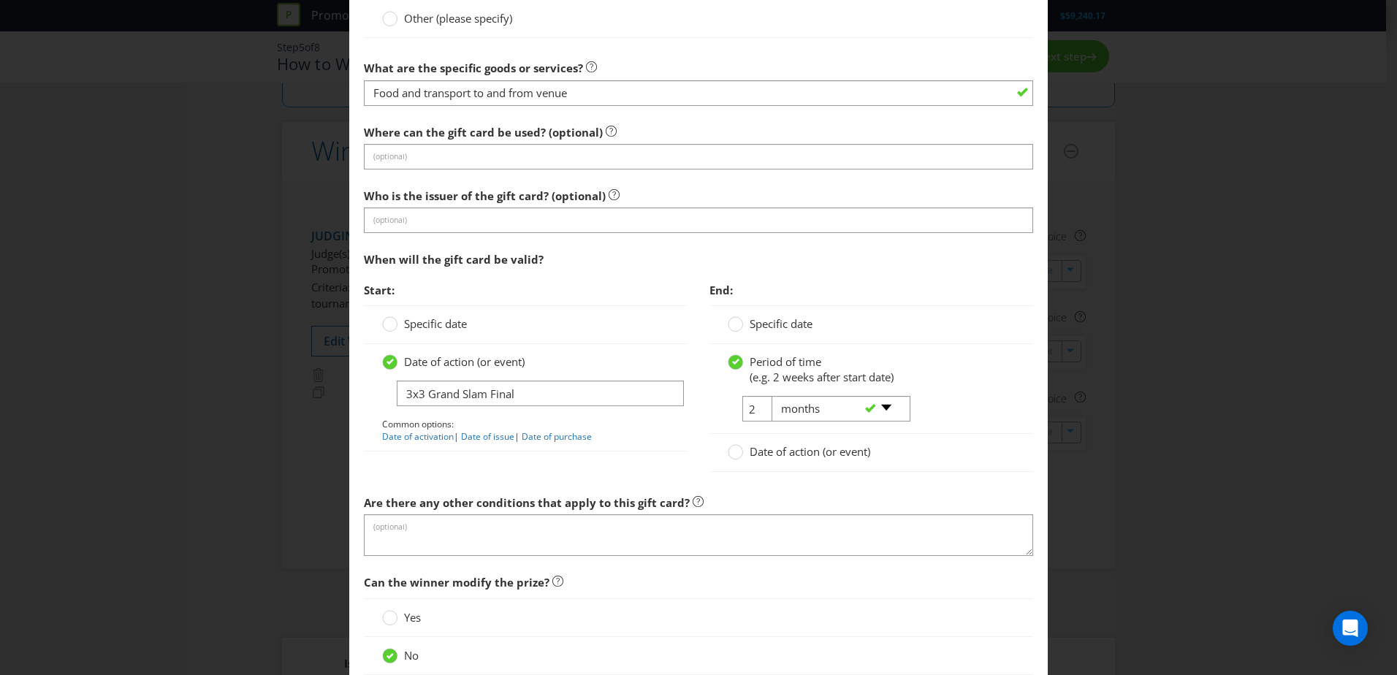
click at [710, 397] on div "Period of time (e.g. 2 weeks after start date) 2 -- Please select -- days weeks…" at bounding box center [872, 389] width 324 height 91
drag, startPoint x: 709, startPoint y: 397, endPoint x: 756, endPoint y: 417, distance: 51.4
click at [761, 411] on div "-- Please select -- days weeks months years" at bounding box center [835, 409] width 148 height 26
click at [749, 411] on input "2" at bounding box center [758, 409] width 33 height 26
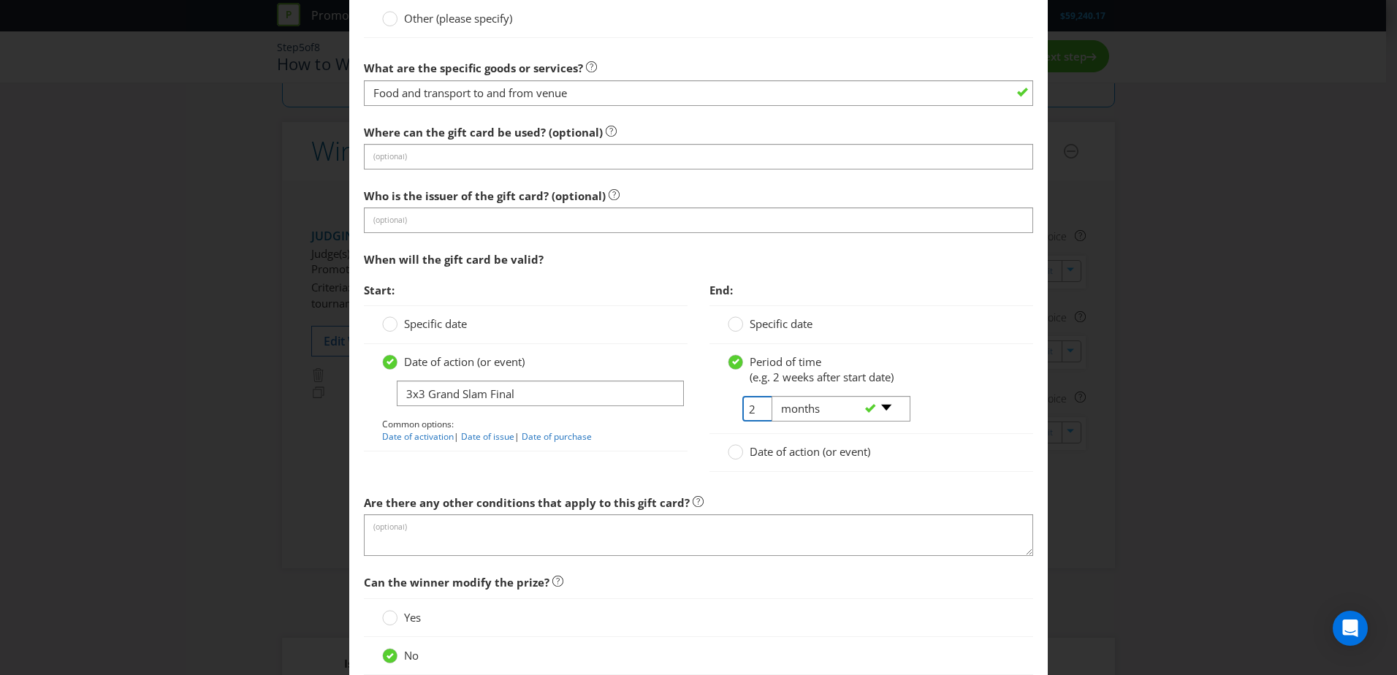
click at [751, 411] on input "2" at bounding box center [758, 409] width 33 height 26
drag, startPoint x: 747, startPoint y: 408, endPoint x: 722, endPoint y: 401, distance: 25.7
click at [728, 401] on span "2" at bounding box center [744, 409] width 33 height 26
type input "1"
click at [703, 411] on div "End: Specific date Period of time (e.g. 2 weeks after start date) 1 -- Please s…" at bounding box center [872, 382] width 346 height 212
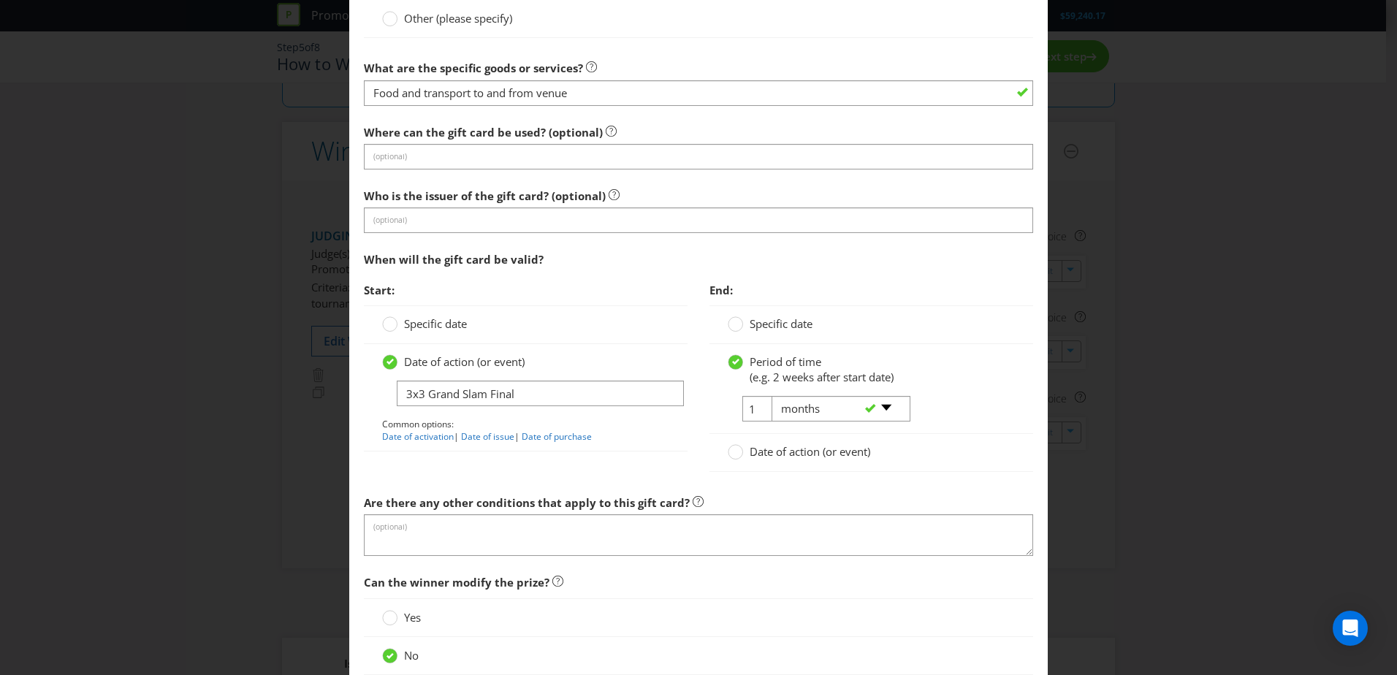
scroll to position [1513, 0]
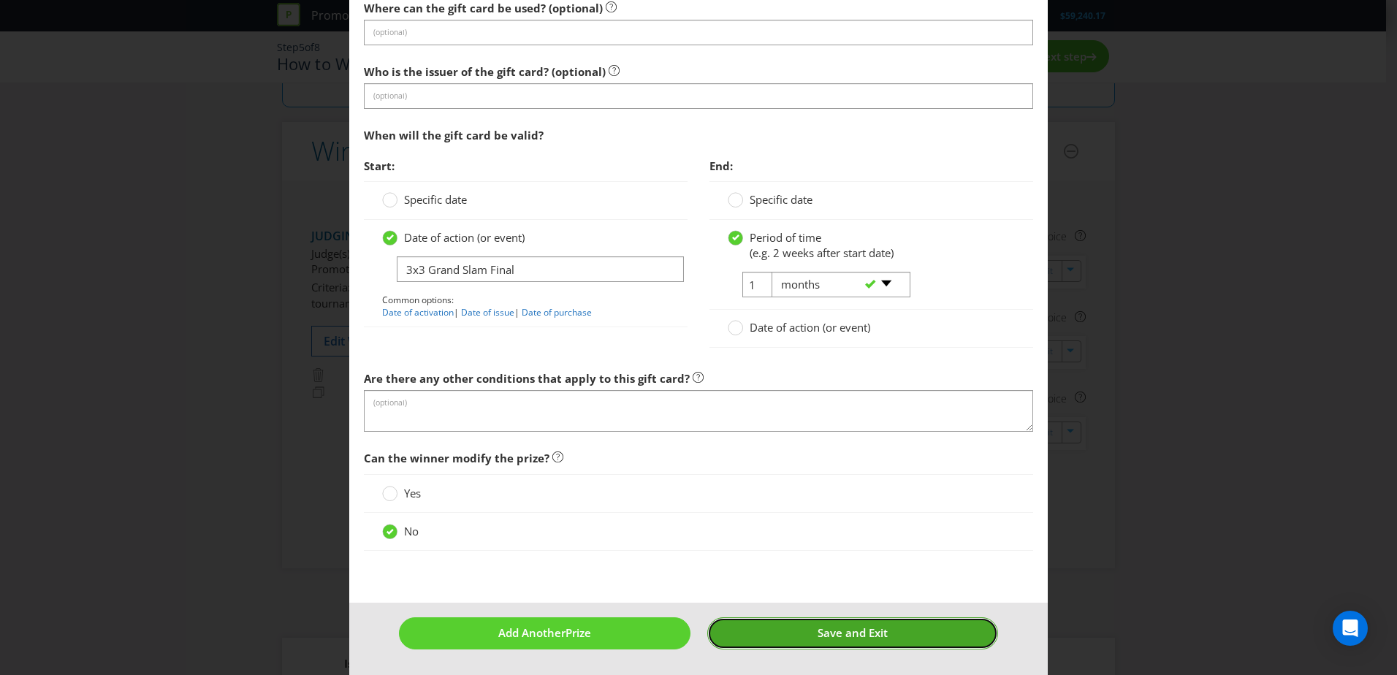
click at [783, 411] on button "Save and Exit" at bounding box center [853, 633] width 292 height 31
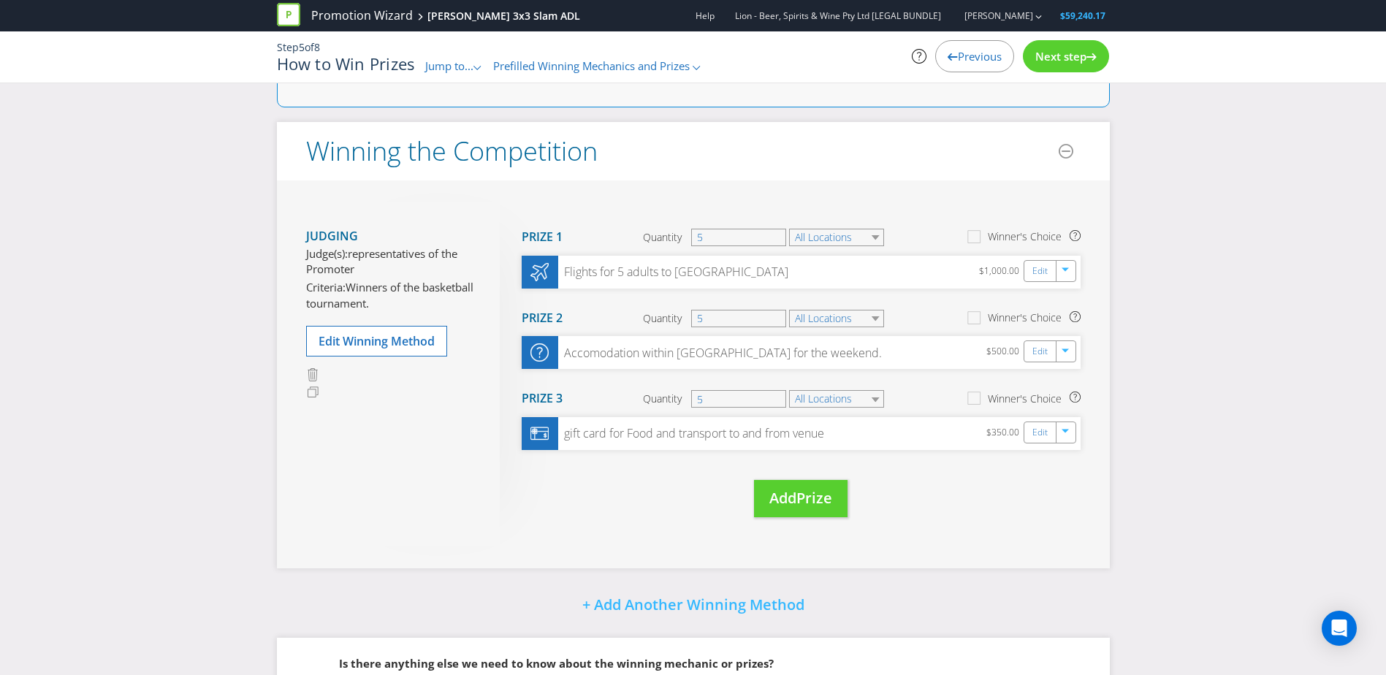
click at [671, 411] on div "Move Here Drag here to move prize Prize 1 Quantity 5 All Locations Winner's Cho…" at bounding box center [790, 374] width 581 height 344
click at [918, 411] on link "Edit" at bounding box center [1040, 433] width 15 height 17
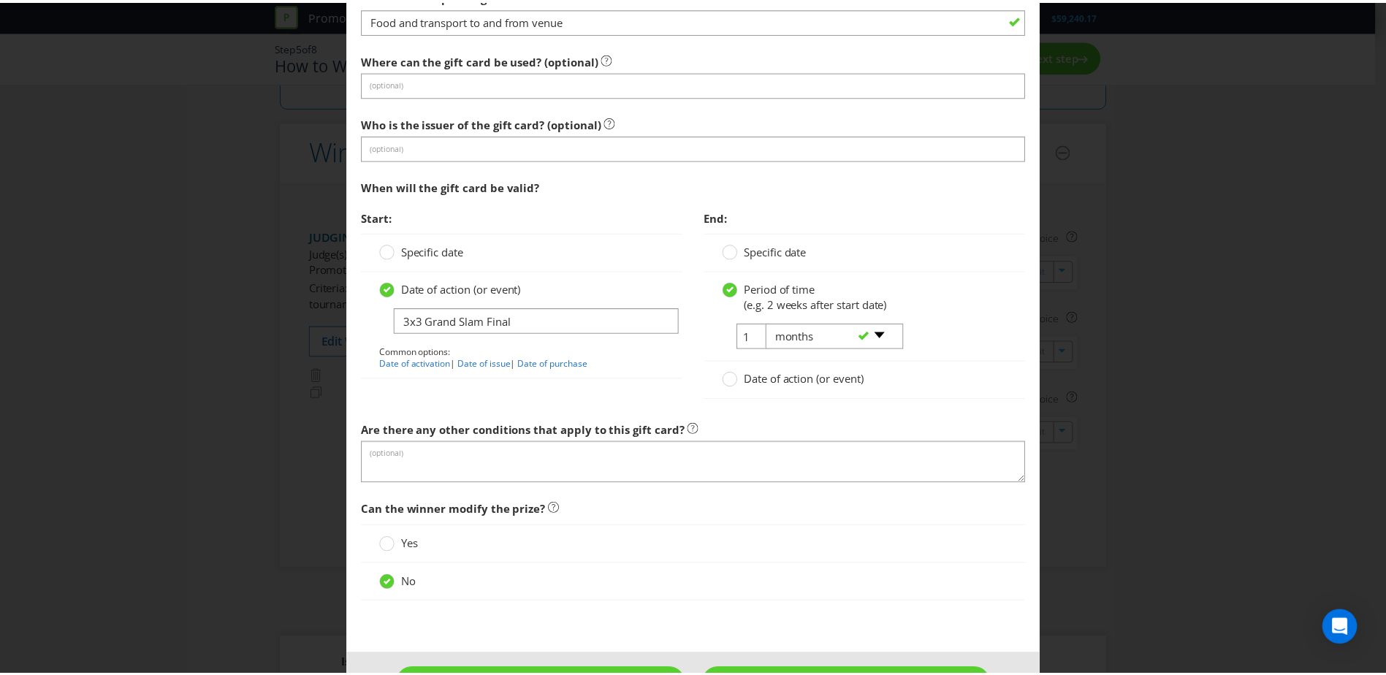
scroll to position [1513, 0]
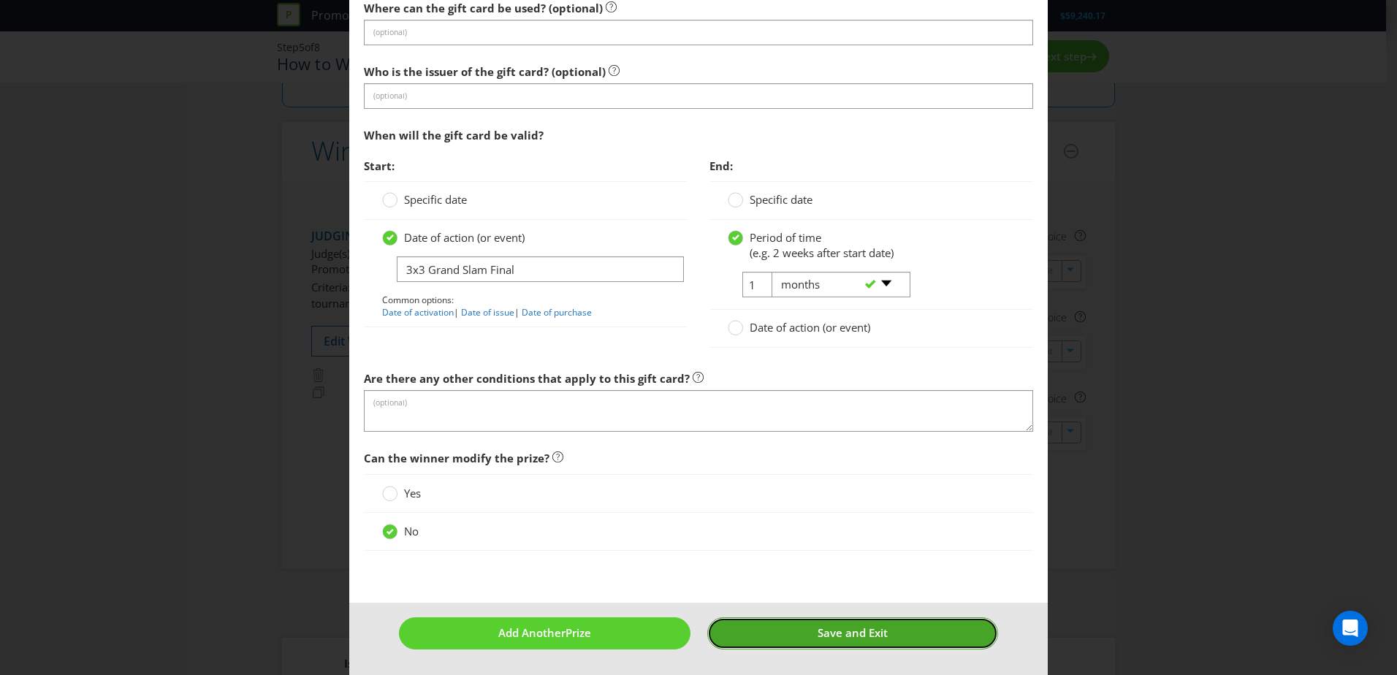
click at [863, 411] on span "Save and Exit" at bounding box center [853, 633] width 70 height 15
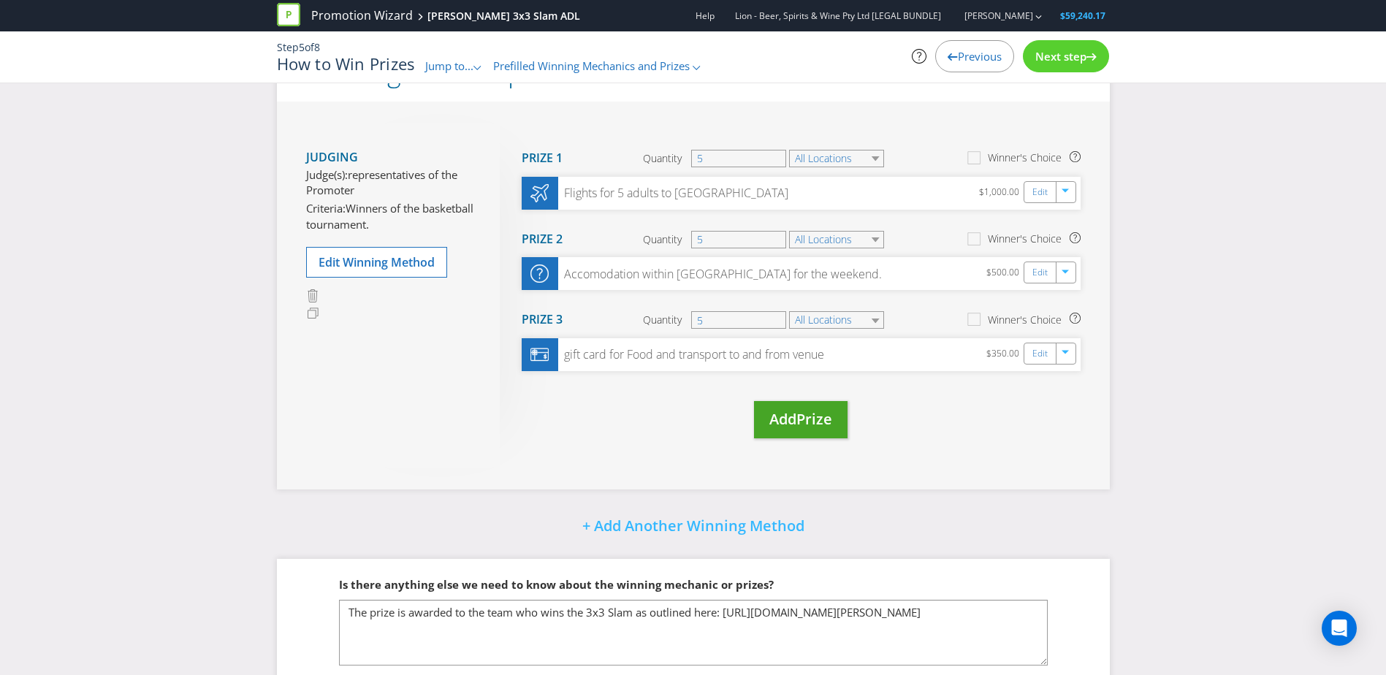
scroll to position [231, 0]
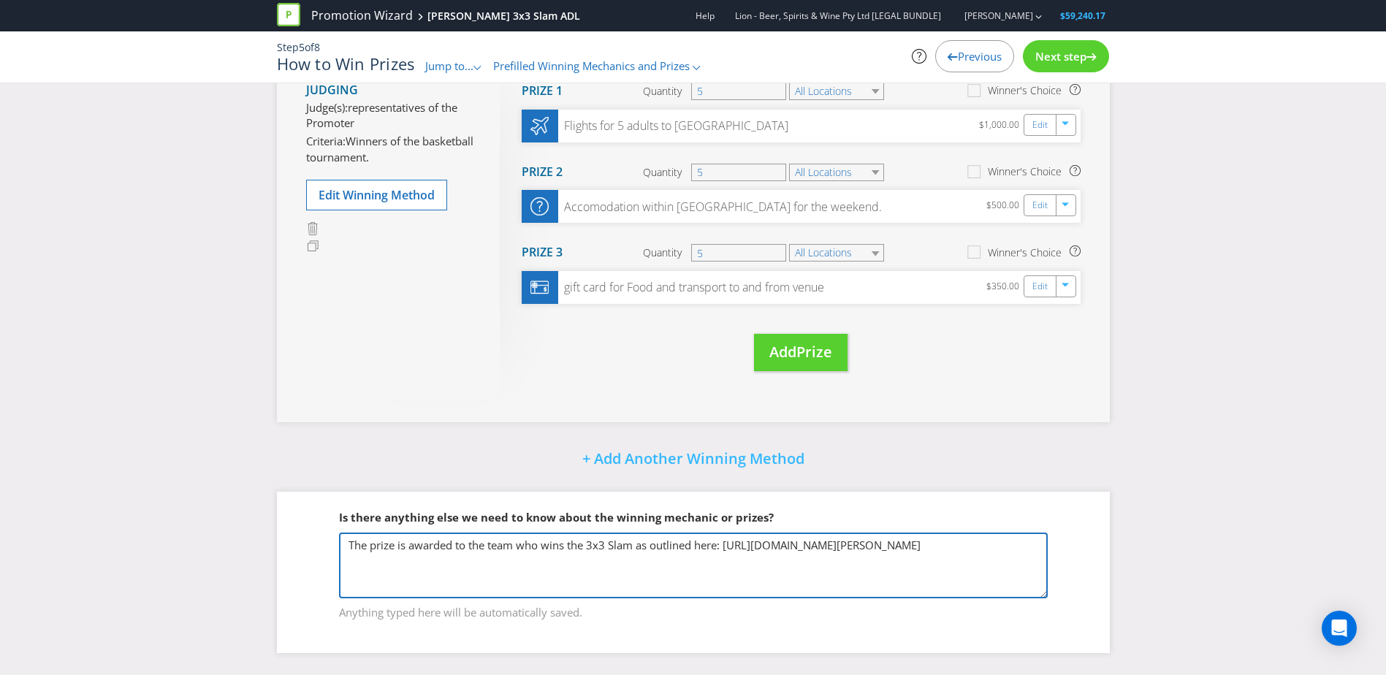
drag, startPoint x: 995, startPoint y: 544, endPoint x: 727, endPoint y: 523, distance: 269.0
click at [727, 411] on fieldset "Is there anything else we need to know about the winning mechanic or prizes? Th…" at bounding box center [693, 556] width 775 height 151
click at [633, 411] on textarea "The prize is awarded to the team who wins the 3x3 Slam as outlined here: [URL][…" at bounding box center [693, 566] width 709 height 66
click at [672, 411] on textarea "The prize is awarded to the team who wins the 3x3 Slam as outlined here: [URL][…" at bounding box center [693, 566] width 709 height 66
click at [656, 411] on textarea "The prize is awarded to the team who wins the 3x3 Slam as outlined here: [URL][…" at bounding box center [693, 566] width 709 height 66
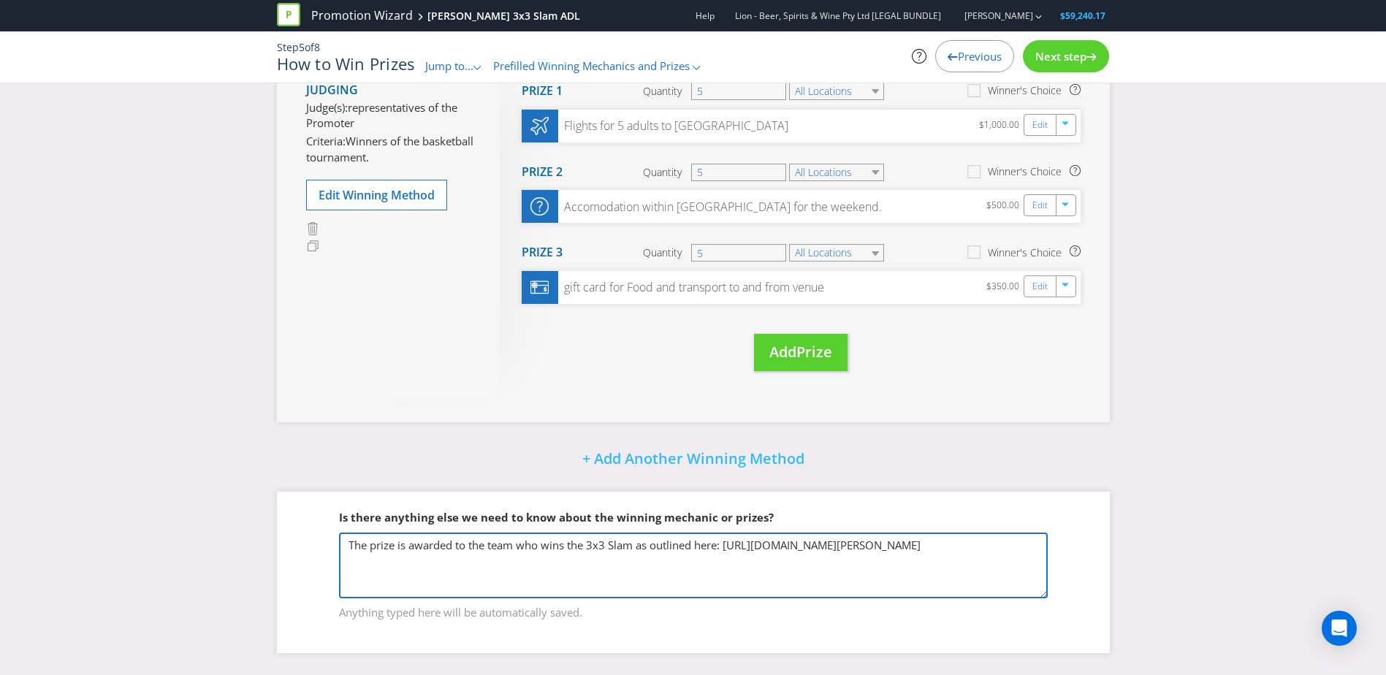
drag, startPoint x: 636, startPoint y: 545, endPoint x: 1029, endPoint y: 572, distance: 394.1
click at [918, 411] on textarea "The prize is awarded to the team who wins the 3x3 Slam as outlined here: [URL][…" at bounding box center [693, 566] width 709 height 66
type textarea "The prize is awarded to the team who wins the 3x3 Slam Adelaide."
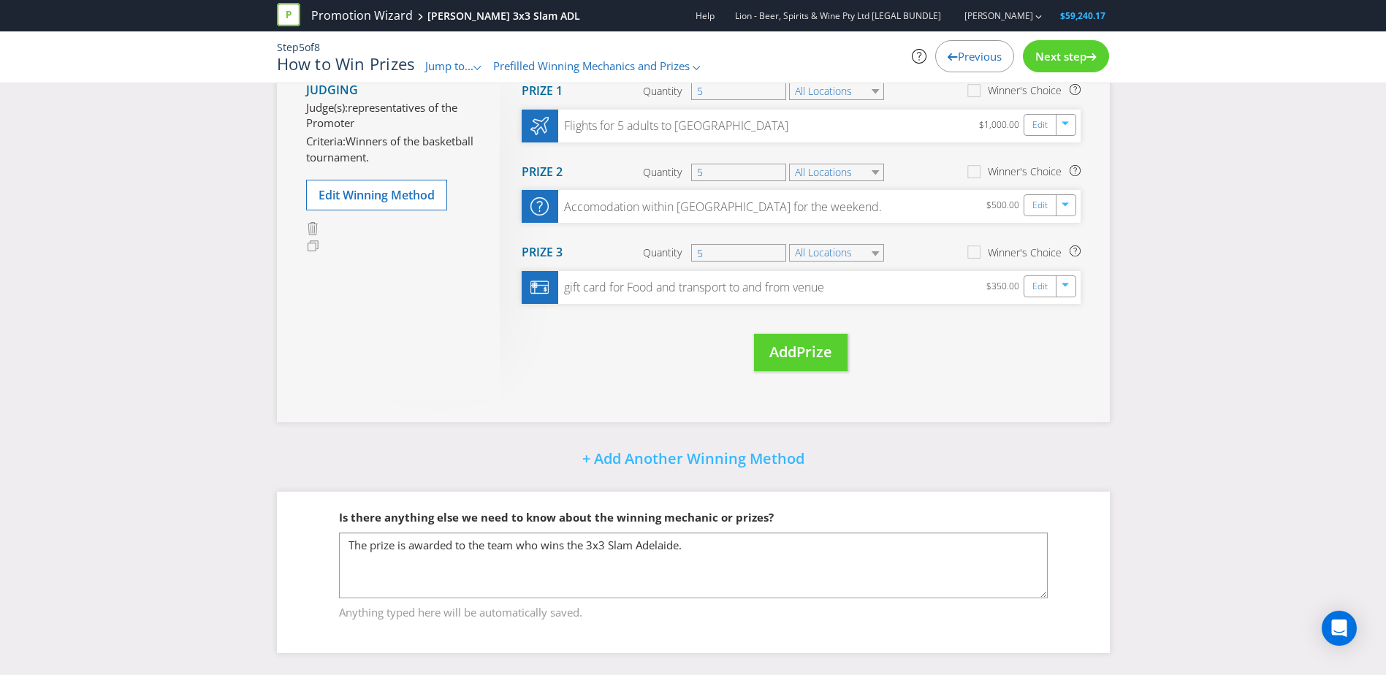
click at [918, 54] on span "Next step" at bounding box center [1061, 56] width 51 height 15
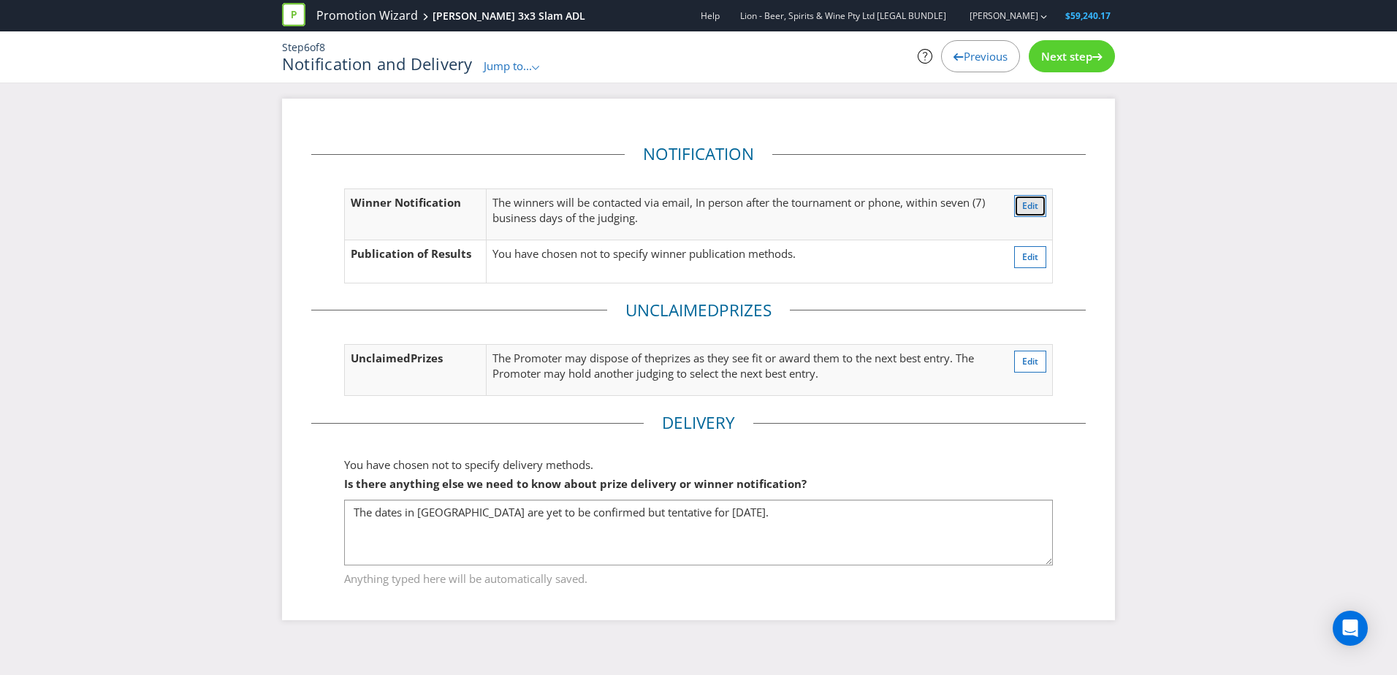
click at [918, 204] on span "Edit" at bounding box center [1030, 206] width 16 height 12
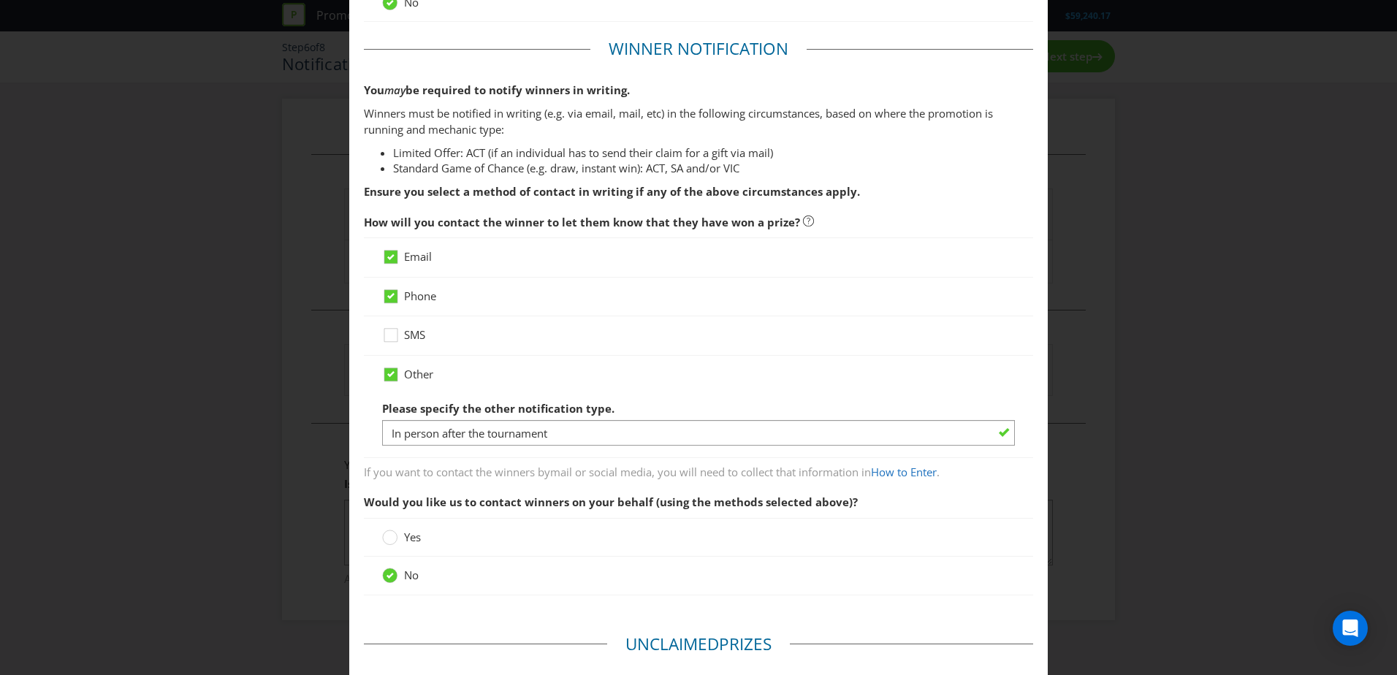
scroll to position [32, 0]
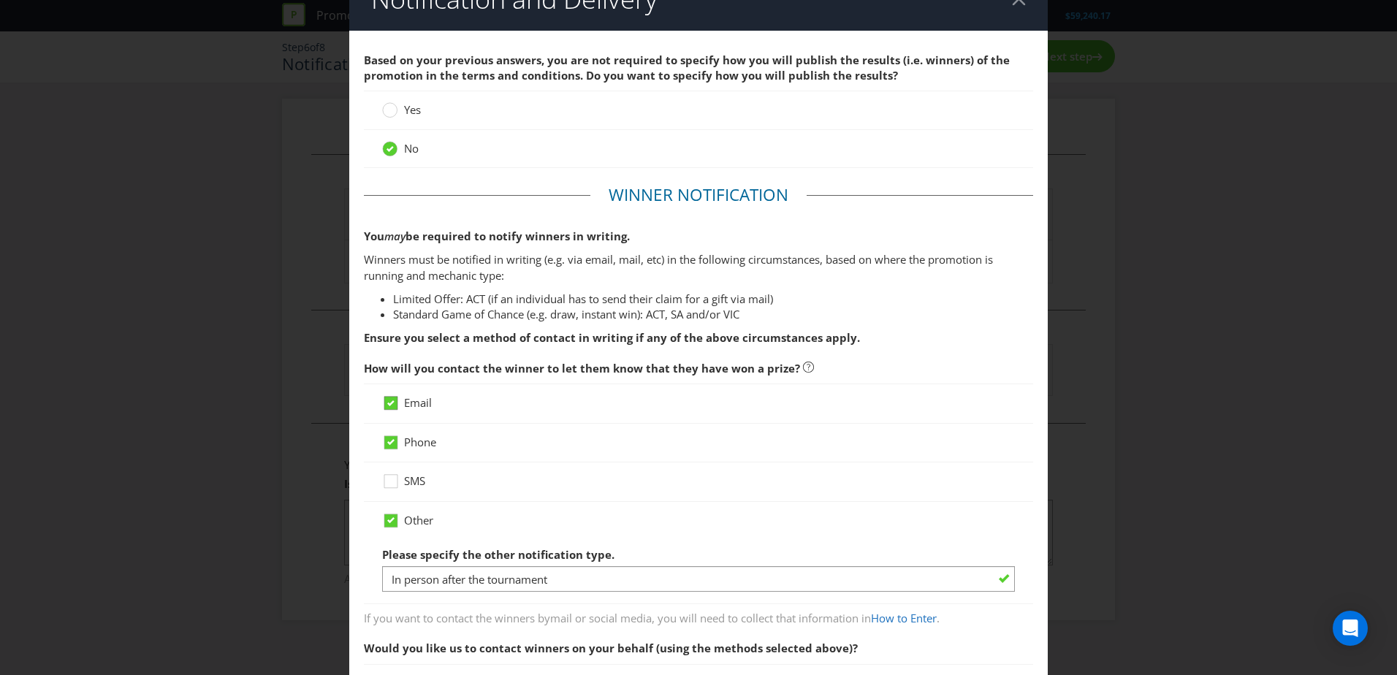
click at [395, 405] on icon at bounding box center [393, 406] width 22 height 22
click at [0, 0] on input "Email" at bounding box center [0, 0] width 0 height 0
click at [394, 400] on icon at bounding box center [393, 406] width 22 height 22
click at [0, 0] on input "Email" at bounding box center [0, 0] width 0 height 0
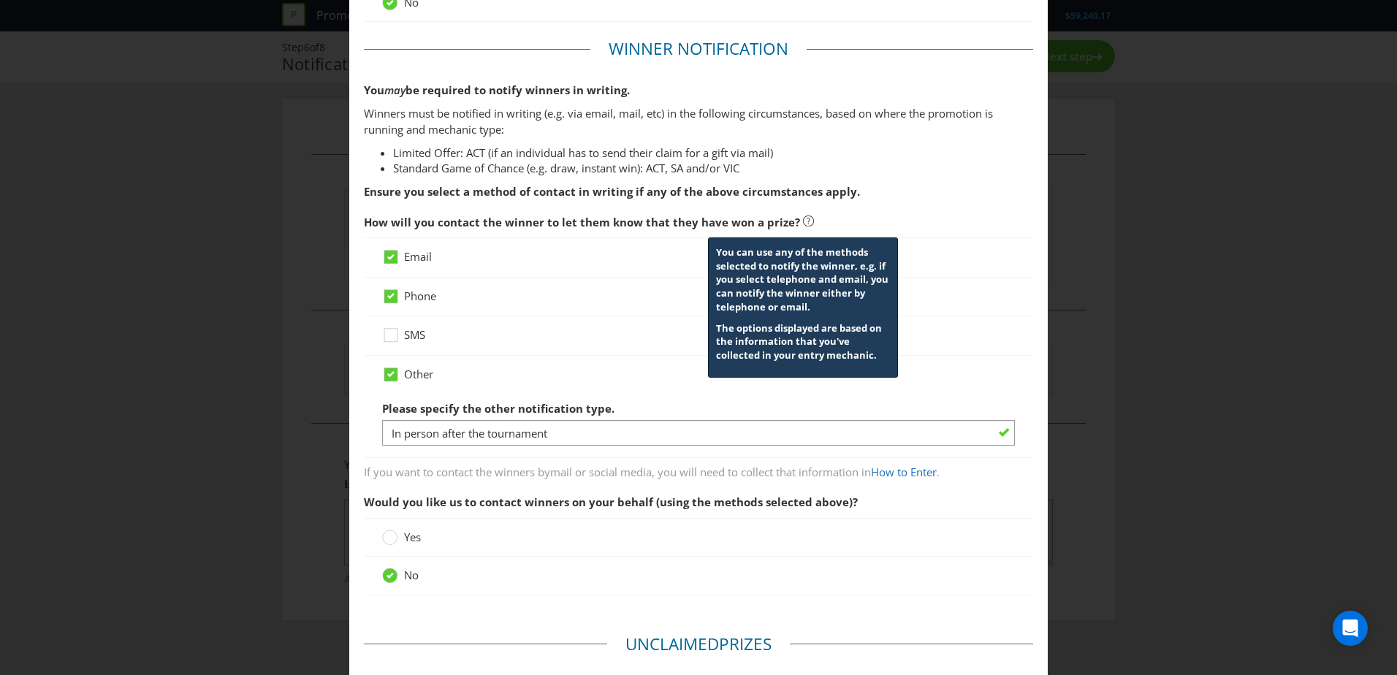
click at [807, 220] on icon at bounding box center [809, 221] width 4 height 7
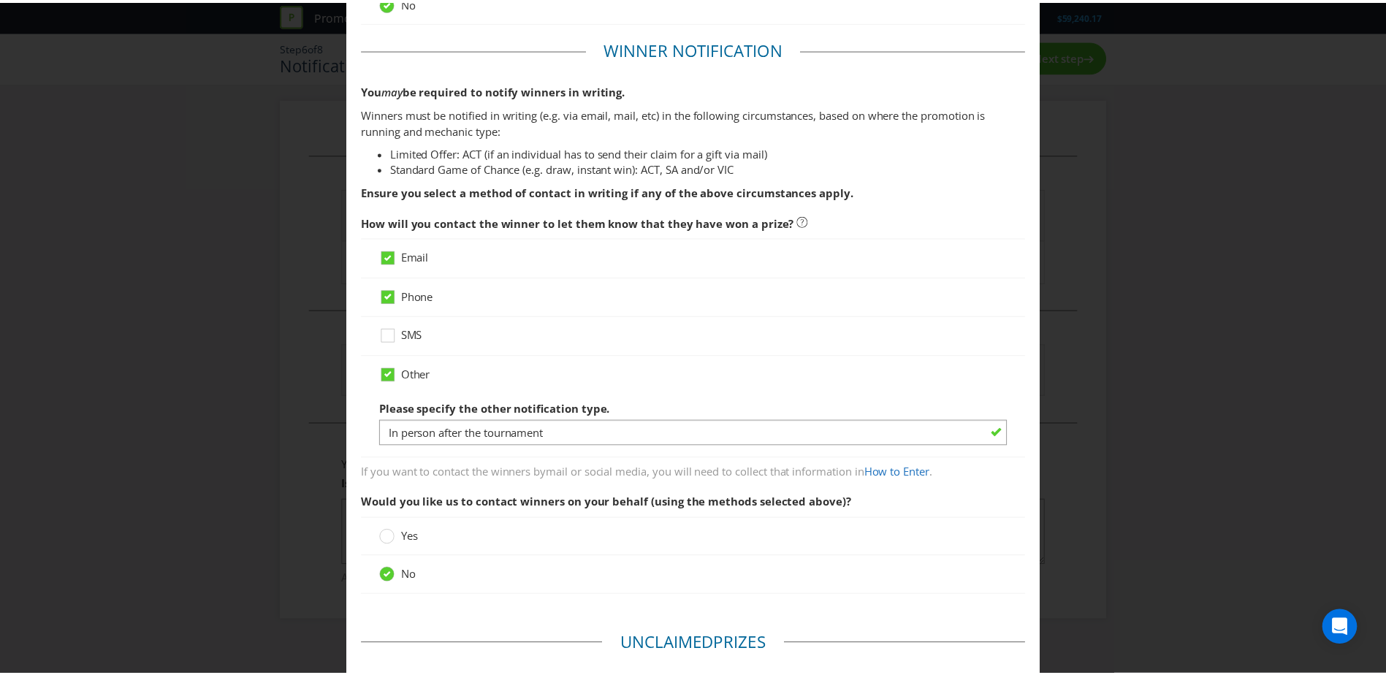
scroll to position [544, 0]
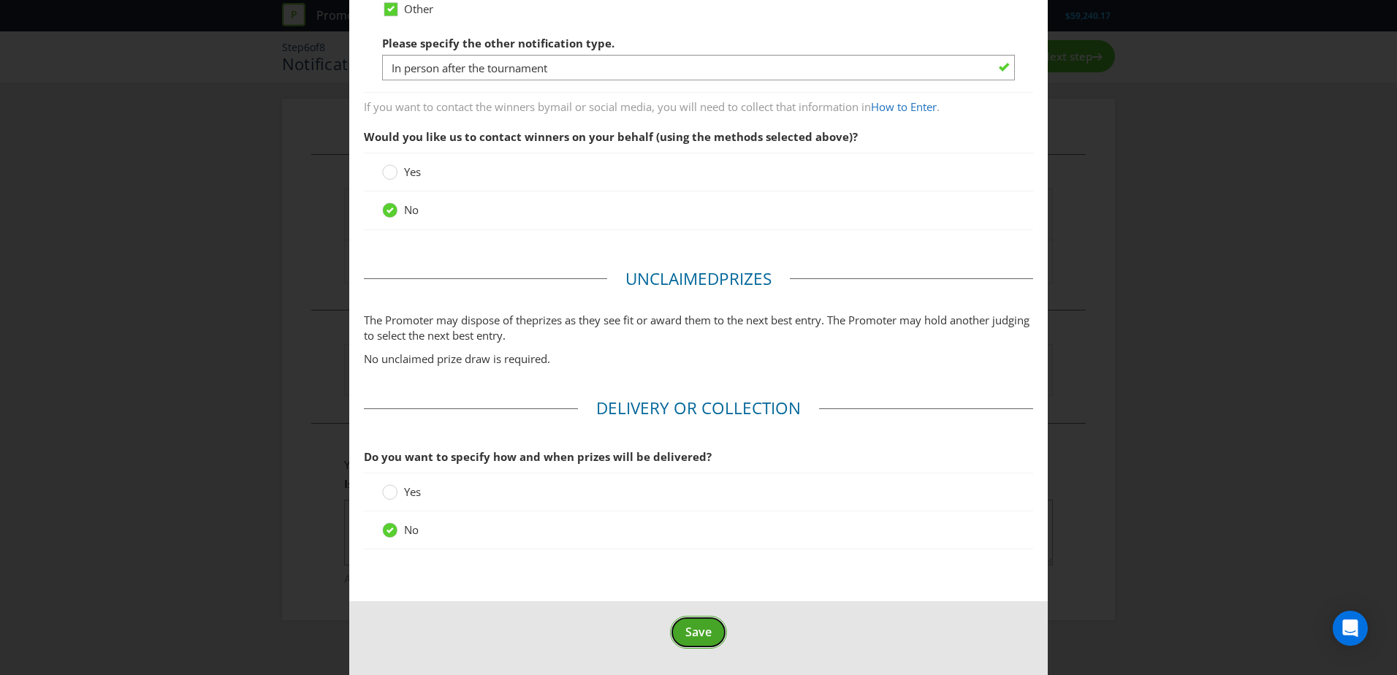
click at [688, 411] on button "Save" at bounding box center [698, 632] width 57 height 33
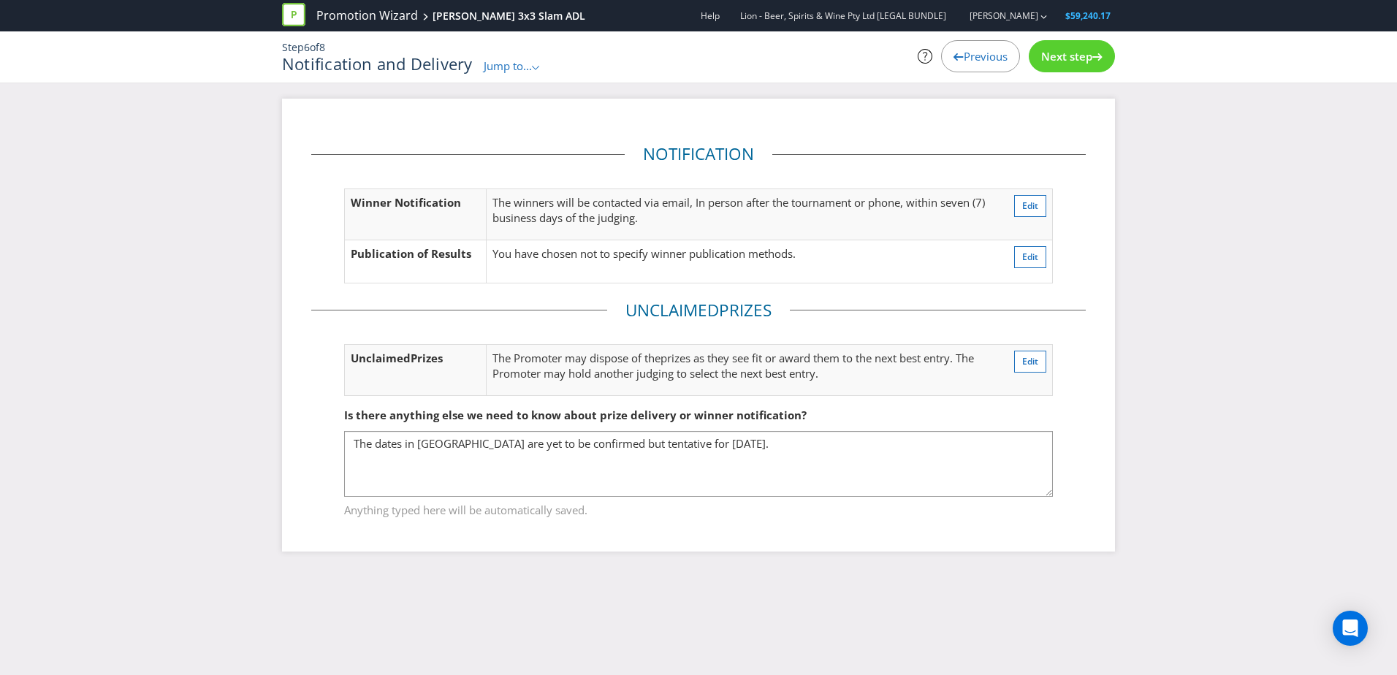
click at [918, 62] on span "Next step" at bounding box center [1066, 56] width 51 height 15
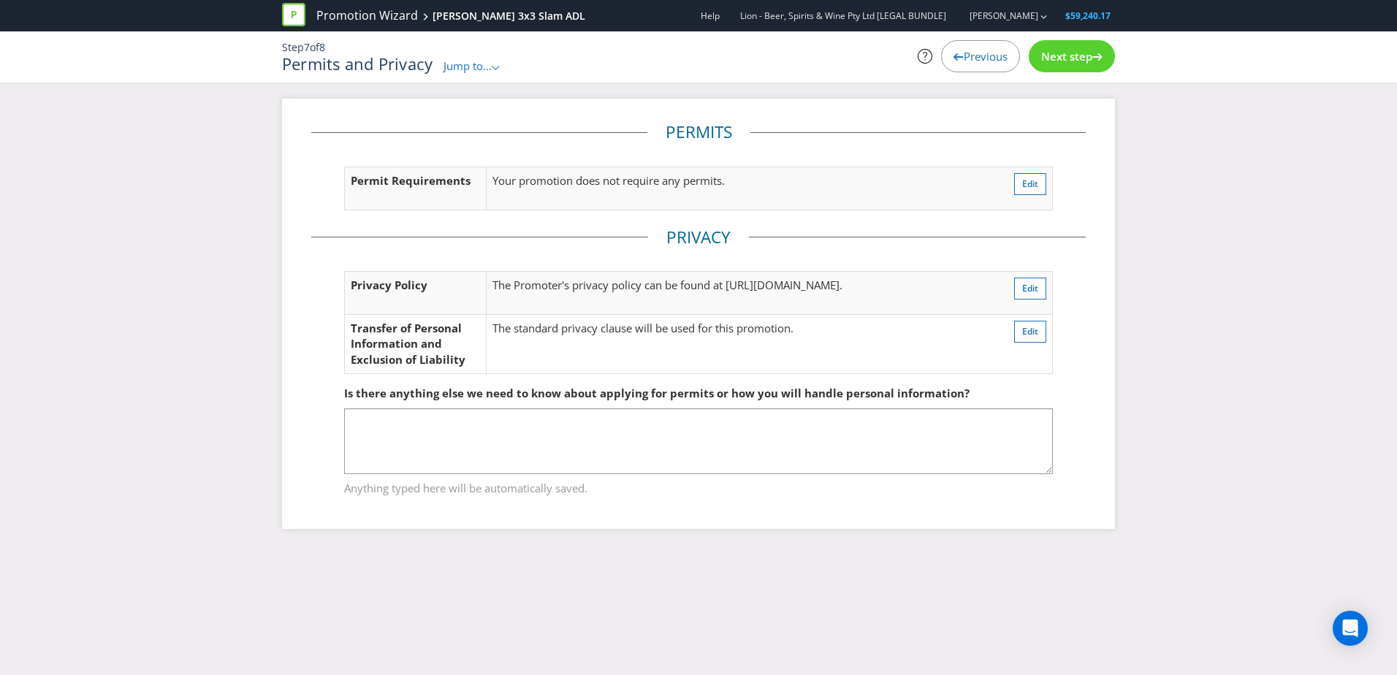
click at [918, 62] on span "Next step" at bounding box center [1066, 56] width 51 height 15
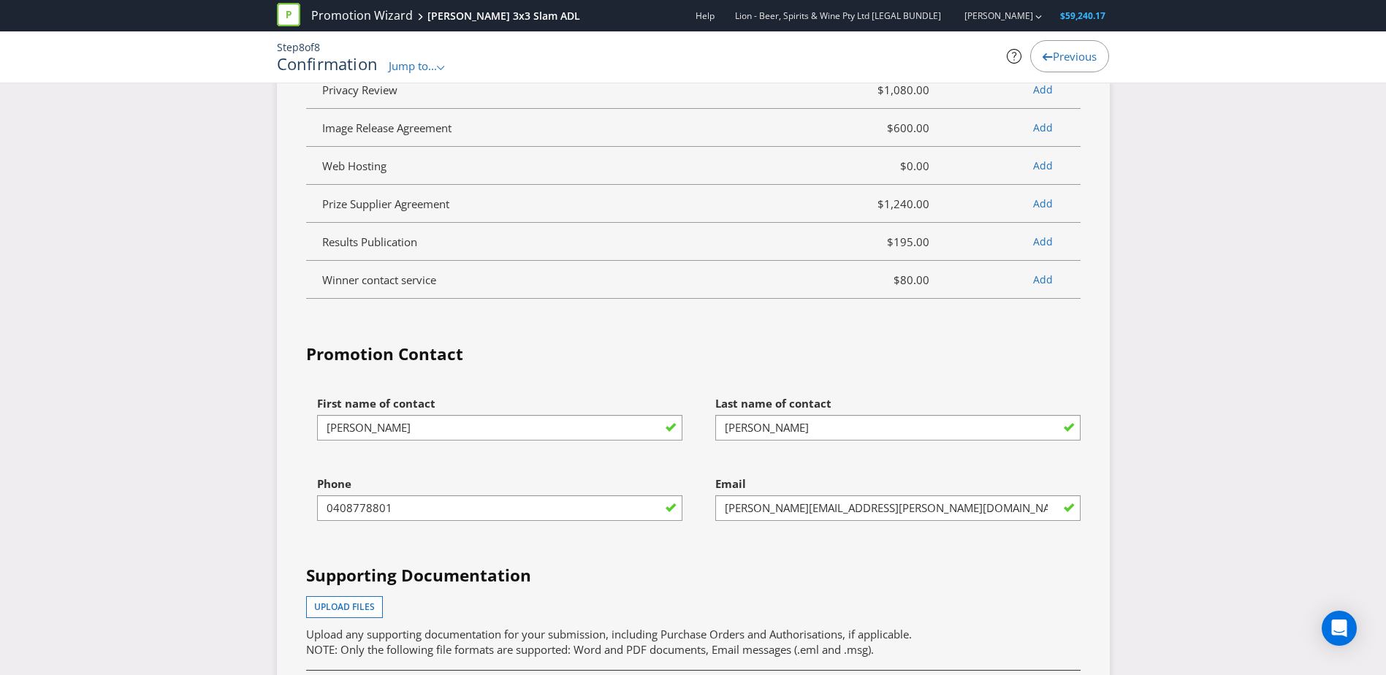
scroll to position [3802, 0]
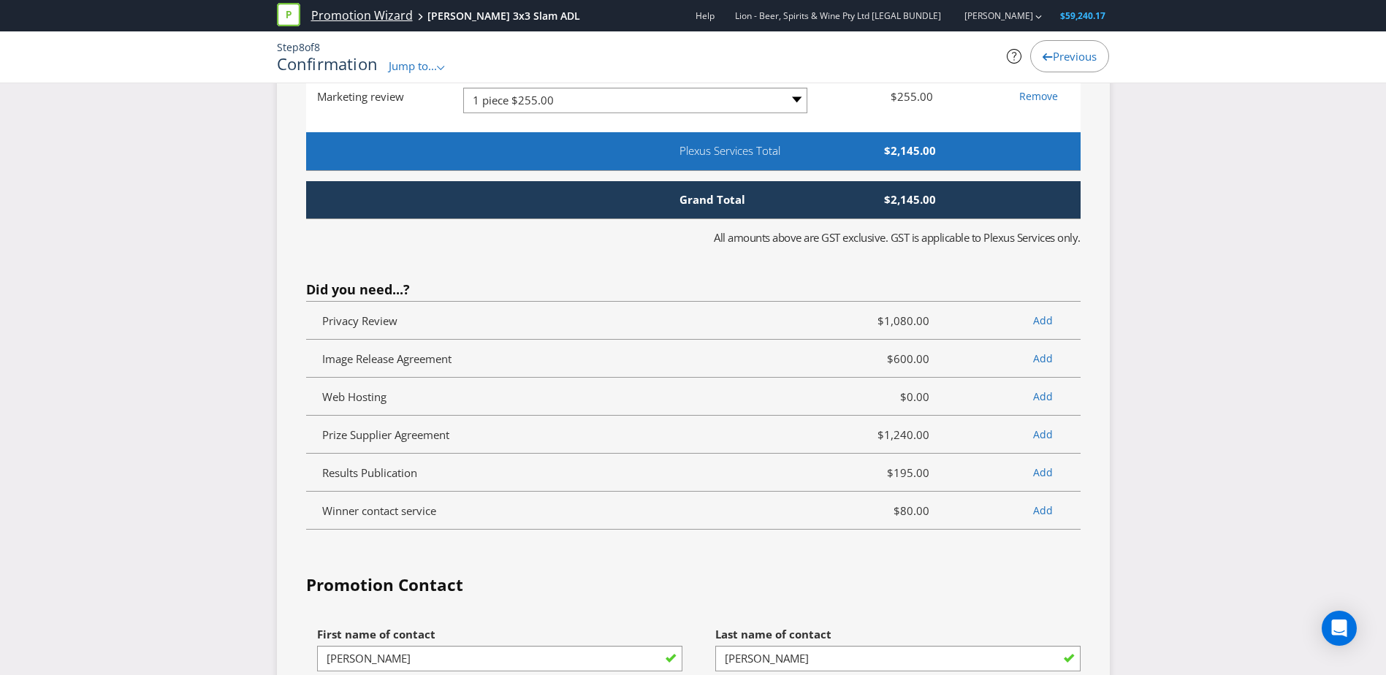
click at [365, 15] on link "Promotion Wizard" at bounding box center [362, 15] width 102 height 17
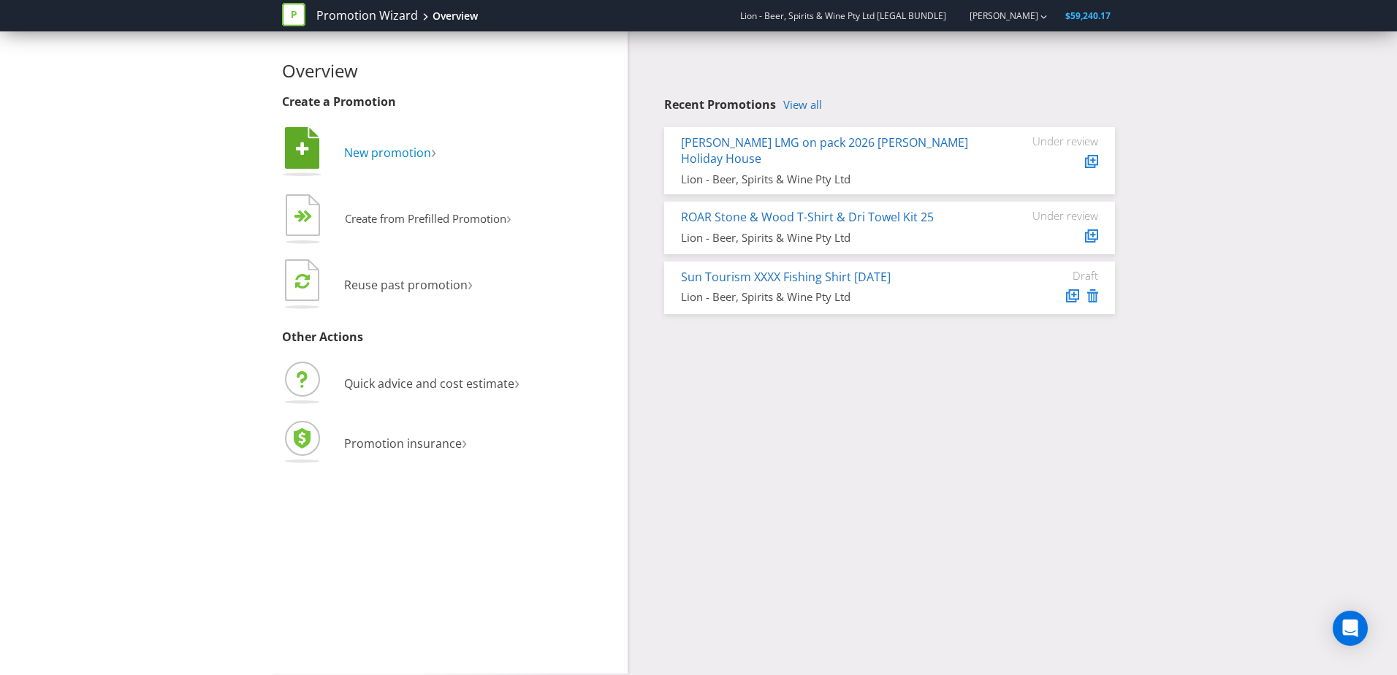
click at [395, 158] on span "New promotion" at bounding box center [387, 153] width 87 height 16
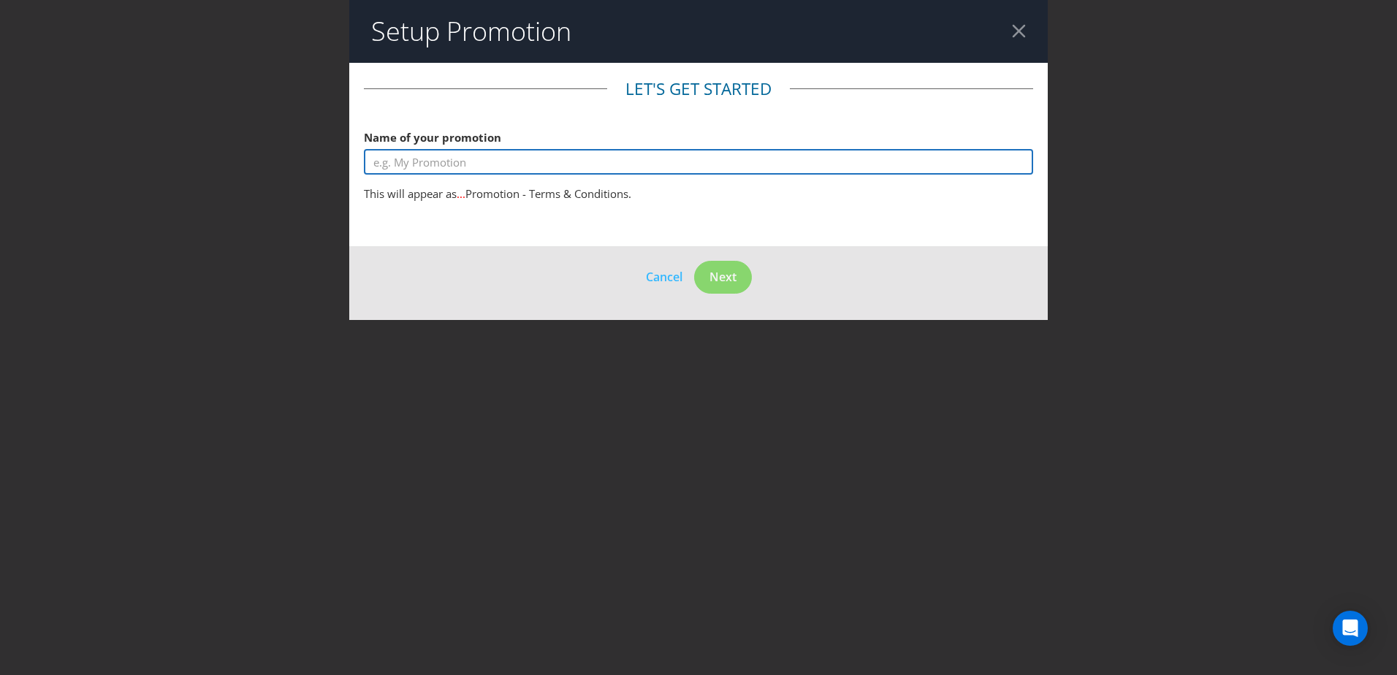
click at [410, 167] on input "text" at bounding box center [698, 162] width 669 height 26
type input "[PERSON_NAME] Coin Flip"
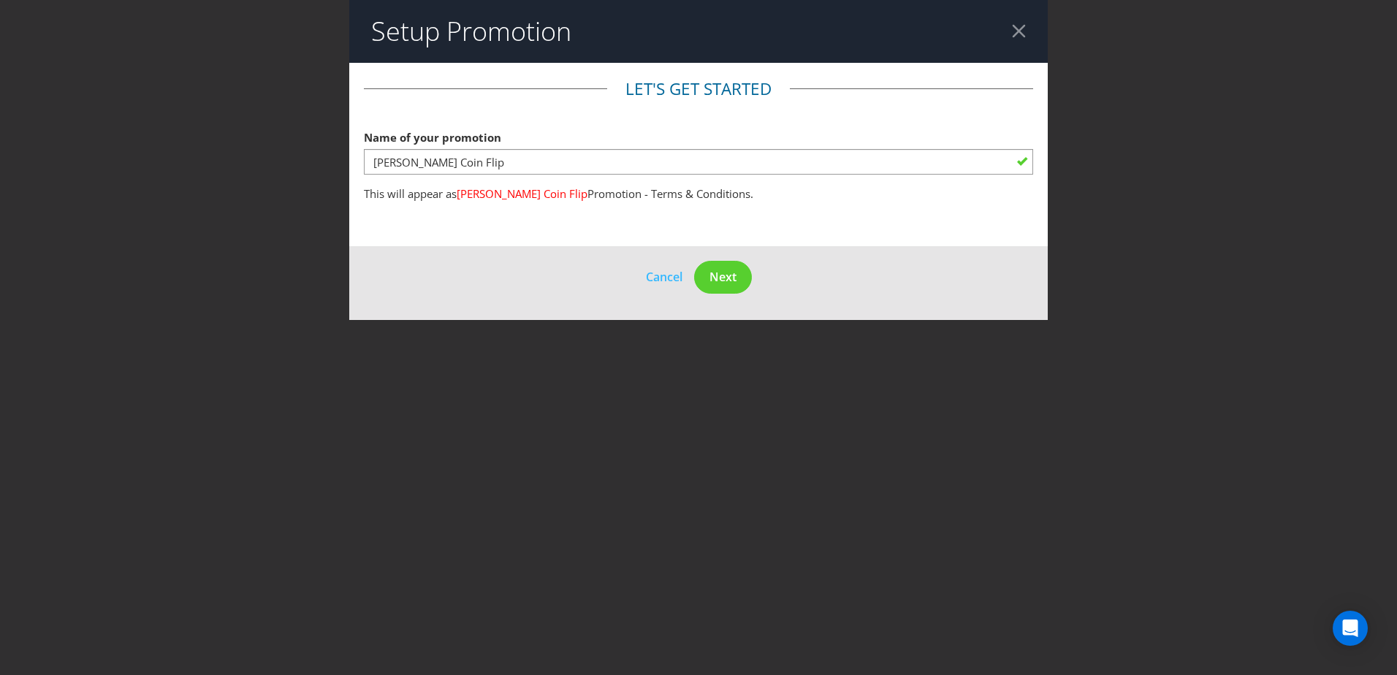
click at [710, 260] on footer "Cancel Next" at bounding box center [698, 283] width 699 height 74
click at [705, 279] on button "Next" at bounding box center [723, 277] width 58 height 33
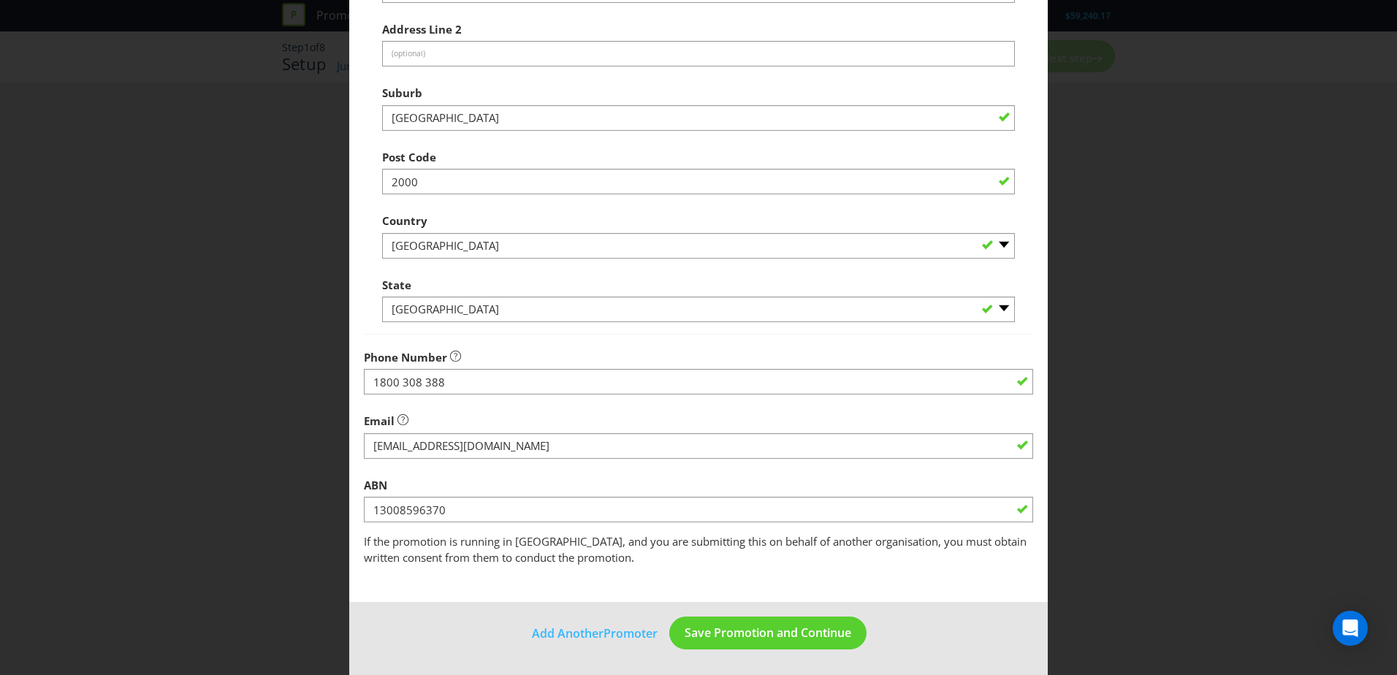
scroll to position [278, 0]
click at [780, 411] on button "Save Promotion and Continue" at bounding box center [767, 632] width 197 height 33
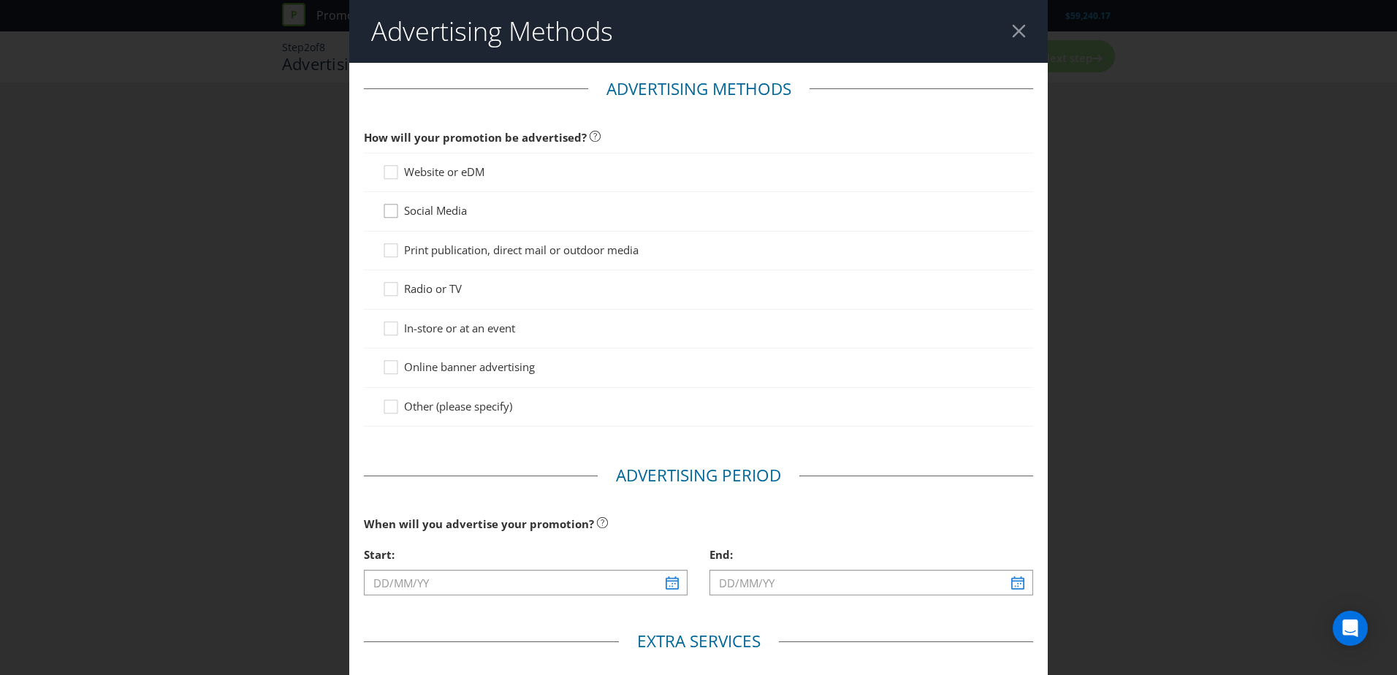
click at [400, 210] on icon at bounding box center [393, 214] width 22 height 22
click at [0, 0] on input "Social Media" at bounding box center [0, 0] width 0 height 0
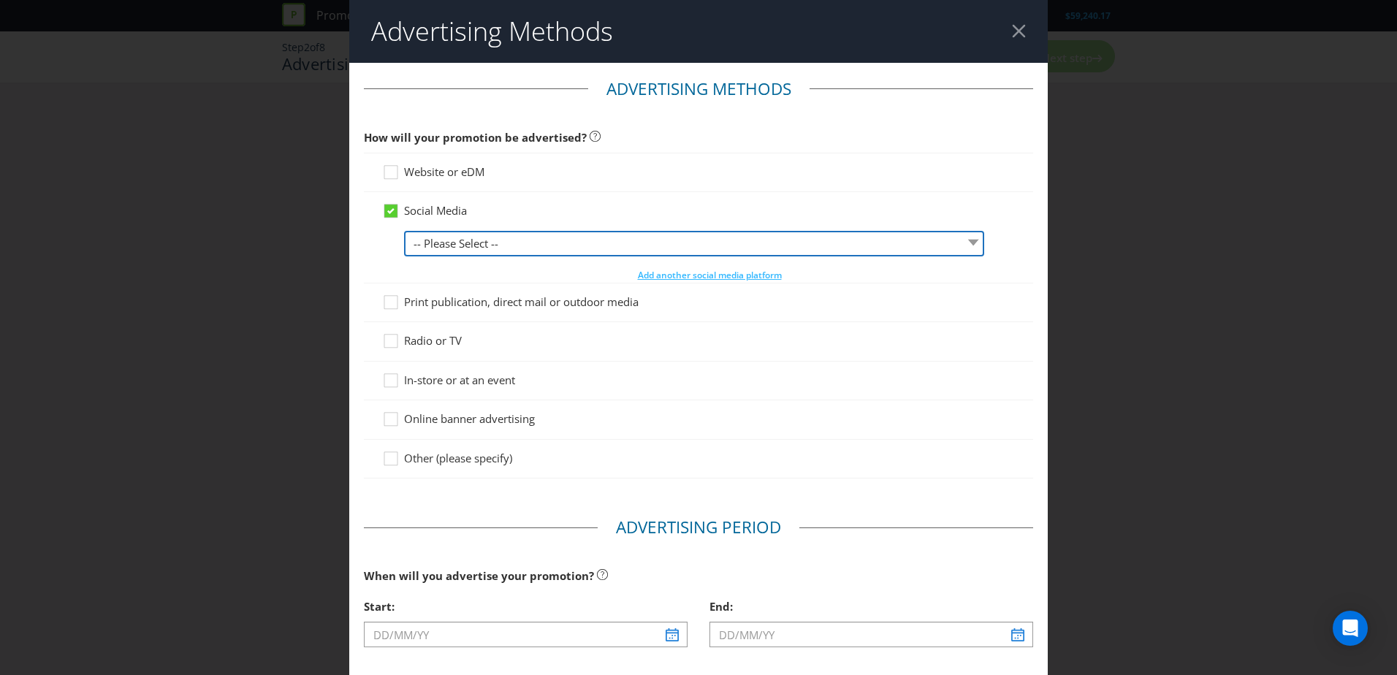
click at [571, 239] on select "-- Please Select -- Facebook X Instagram Snapchat LinkedIn Pinterest Tumblr You…" at bounding box center [694, 244] width 580 height 26
select select "INSTAGRAM"
click at [404, 231] on select "-- Please Select -- Facebook X Instagram Snapchat LinkedIn Pinterest Tumblr You…" at bounding box center [694, 244] width 580 height 26
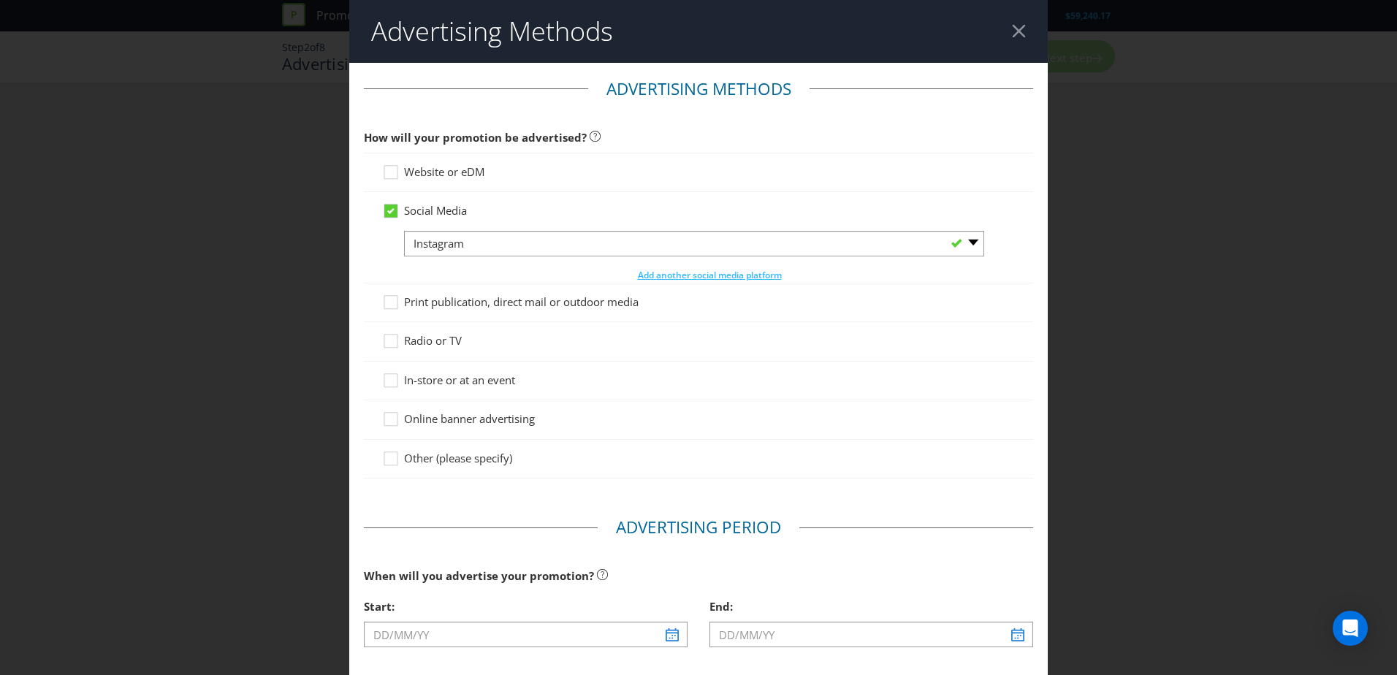
click at [633, 208] on div "Social Media" at bounding box center [698, 210] width 633 height 15
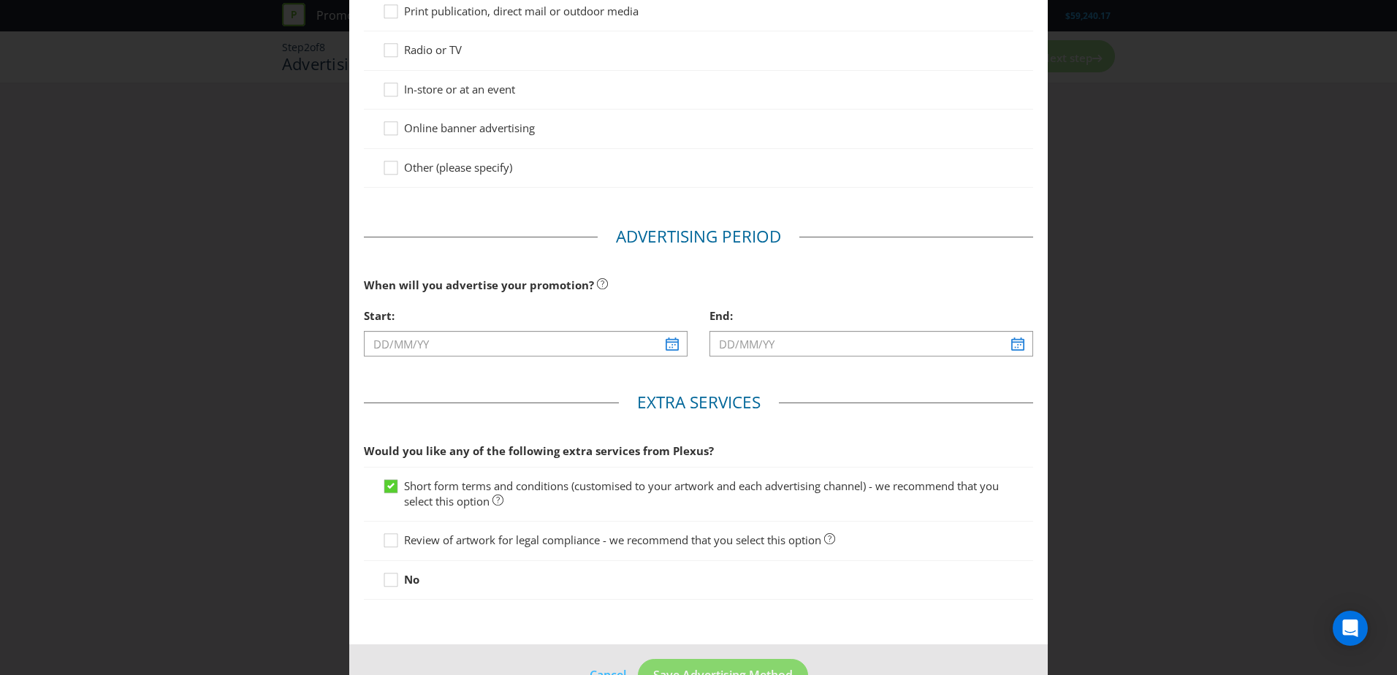
scroll to position [292, 0]
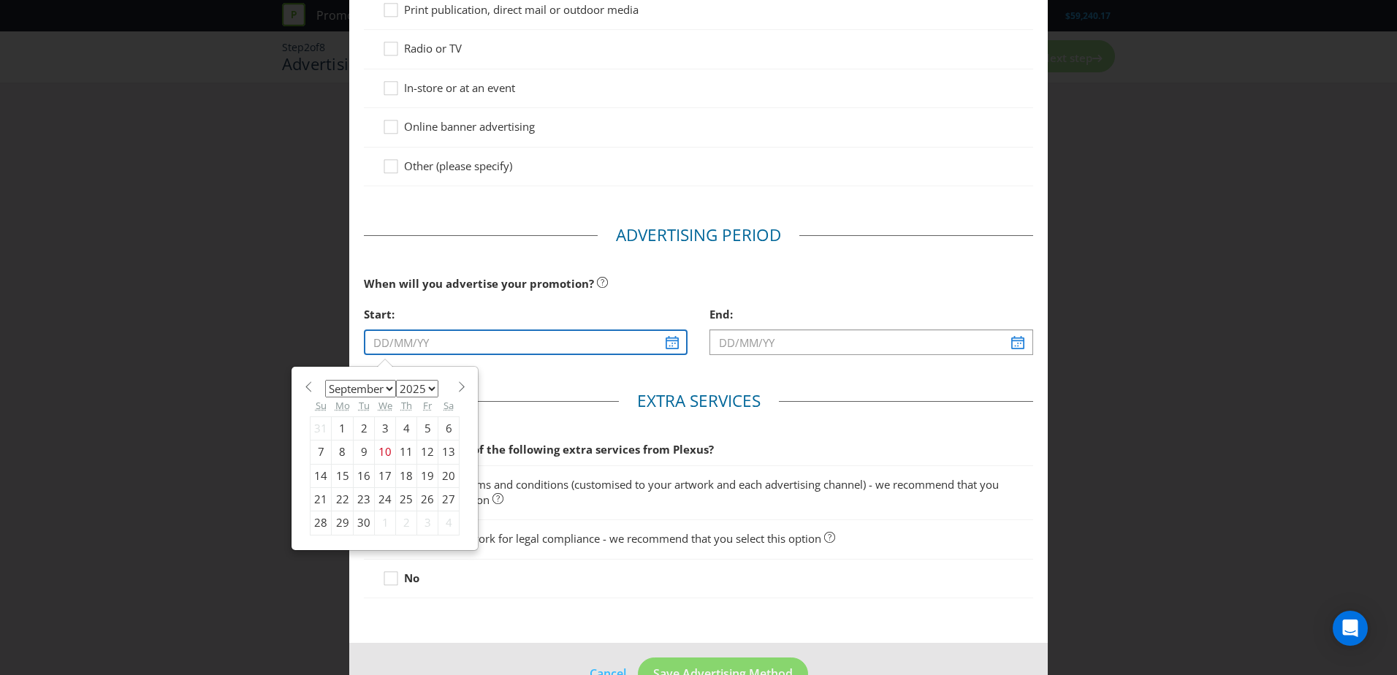
click at [661, 342] on input "text" at bounding box center [526, 343] width 324 height 26
click at [358, 411] on div "16" at bounding box center [364, 475] width 21 height 23
type input "[DATE]"
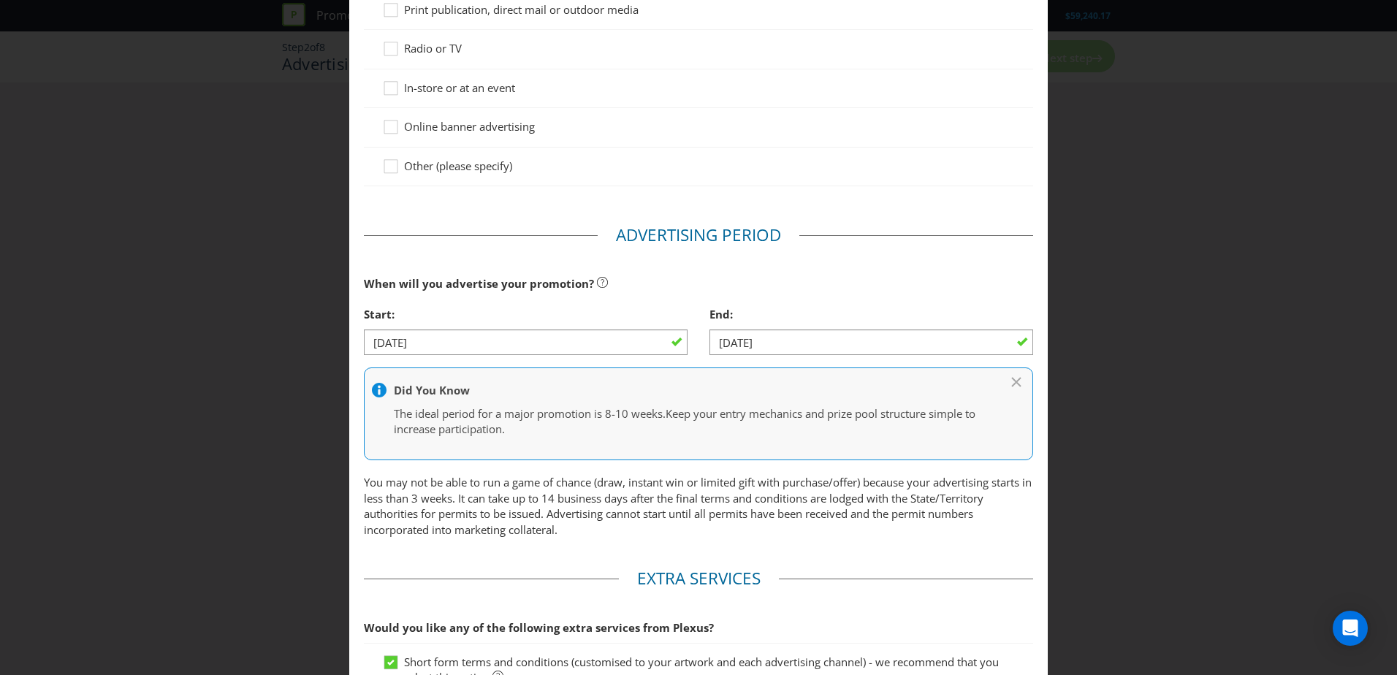
click at [789, 354] on div at bounding box center [872, 354] width 324 height 1
click at [918, 344] on input "[DATE]" at bounding box center [872, 343] width 324 height 26
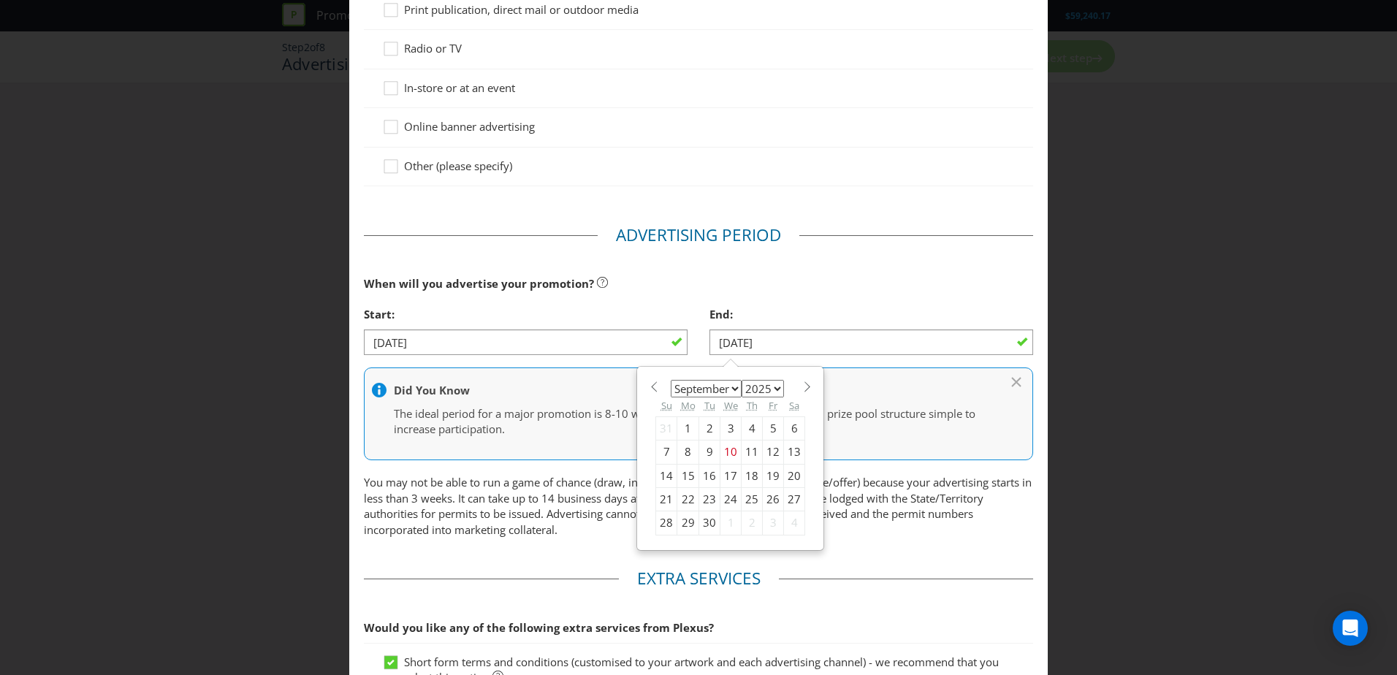
click at [802, 389] on span at bounding box center [807, 386] width 11 height 11
select select "9"
click at [766, 411] on div "3" at bounding box center [773, 428] width 21 height 23
type input "[DATE]"
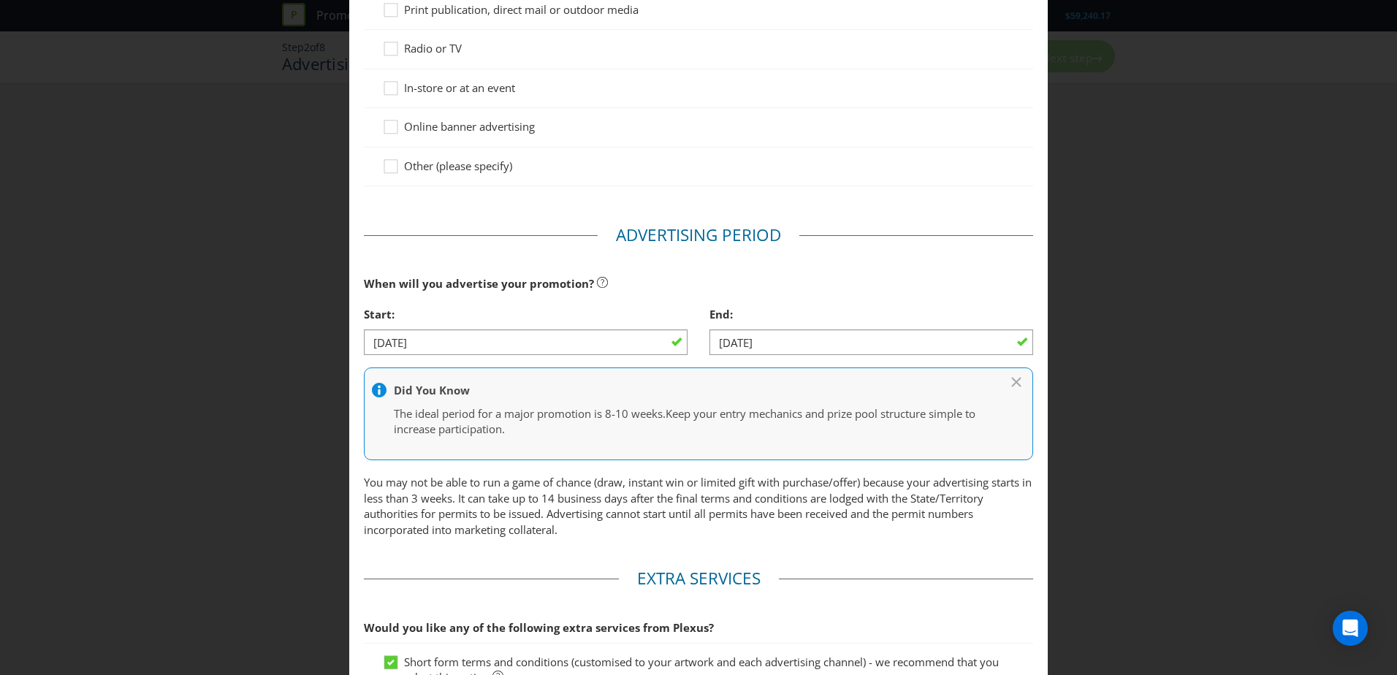
click at [851, 288] on div "When will you advertise your promotion?" at bounding box center [698, 284] width 669 height 30
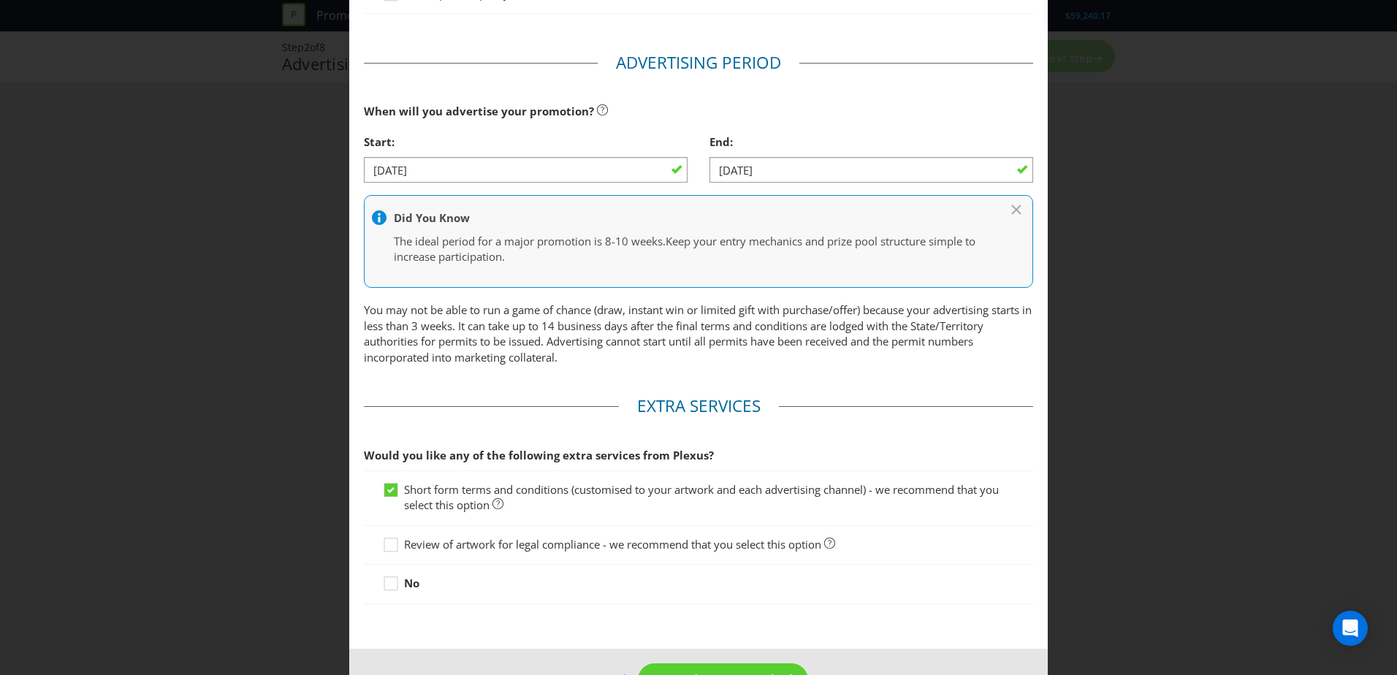
scroll to position [512, 0]
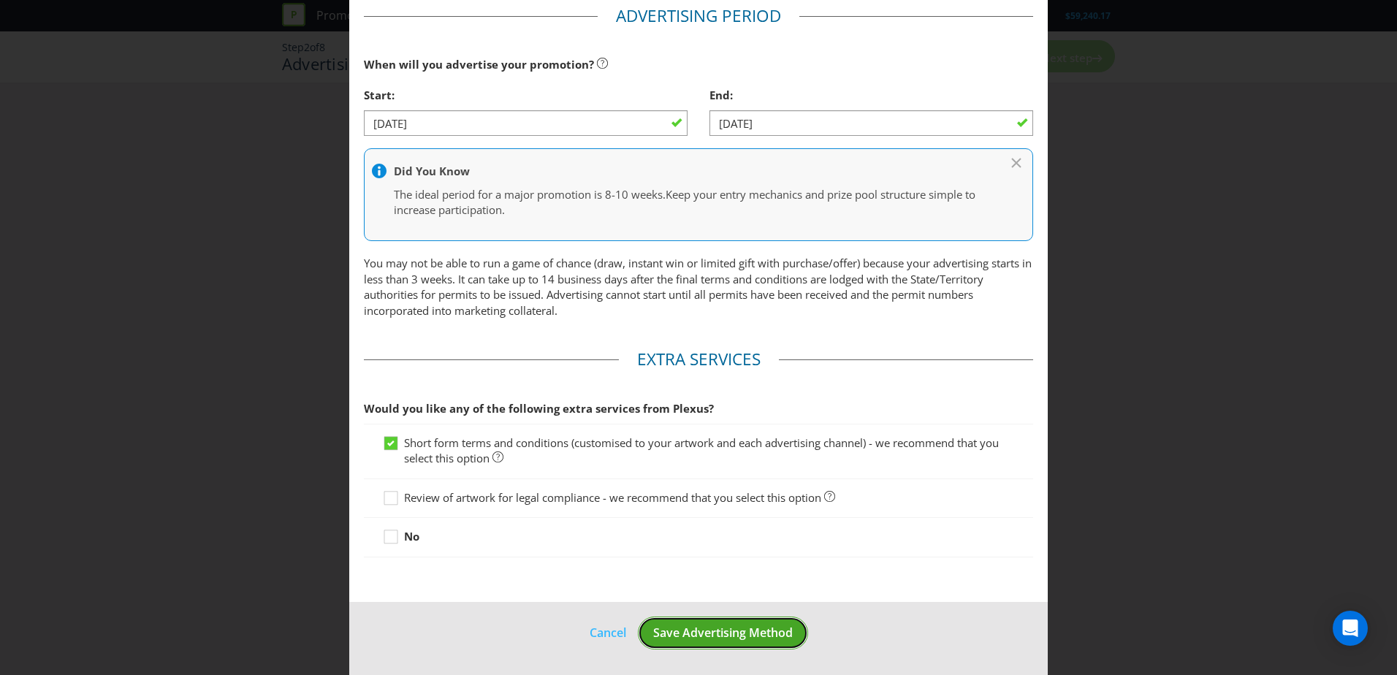
click at [676, 411] on span "Save Advertising Method" at bounding box center [723, 633] width 140 height 16
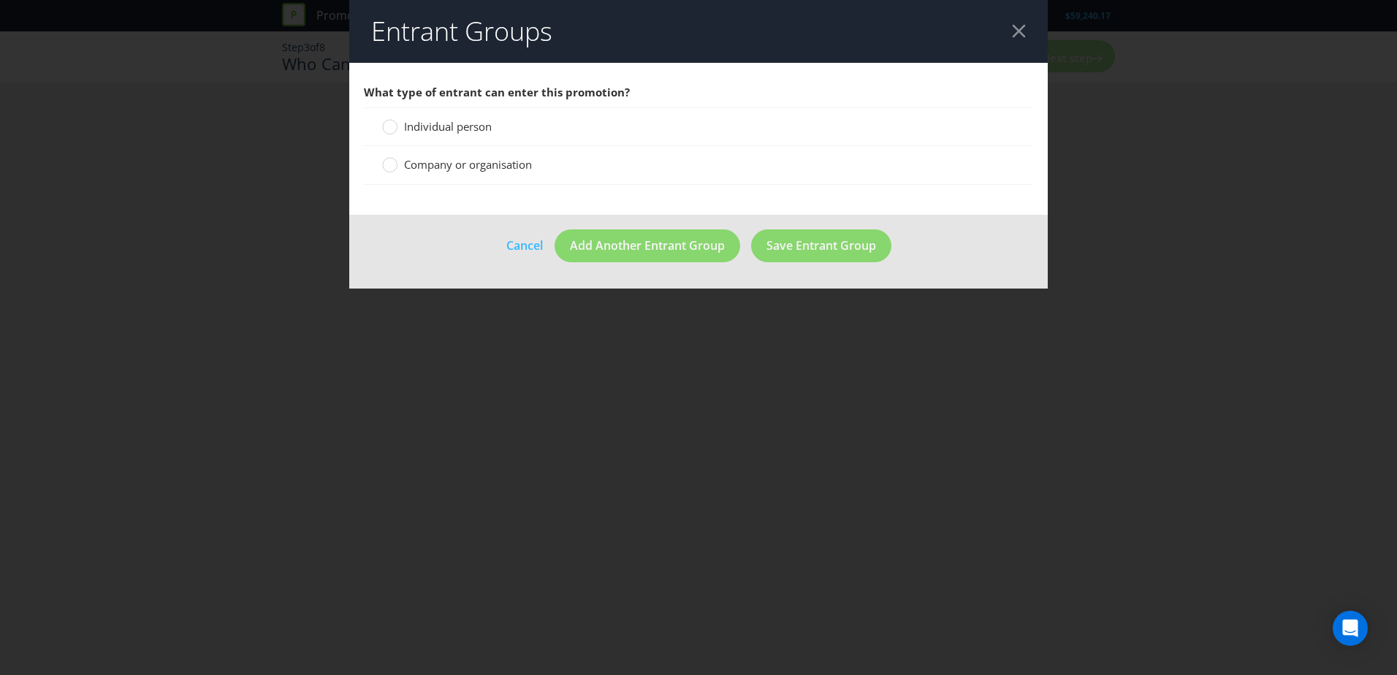
click at [398, 137] on div "Individual person" at bounding box center [698, 126] width 669 height 39
click at [393, 131] on circle at bounding box center [390, 127] width 15 height 15
click at [0, 0] on input "Individual person" at bounding box center [0, 0] width 0 height 0
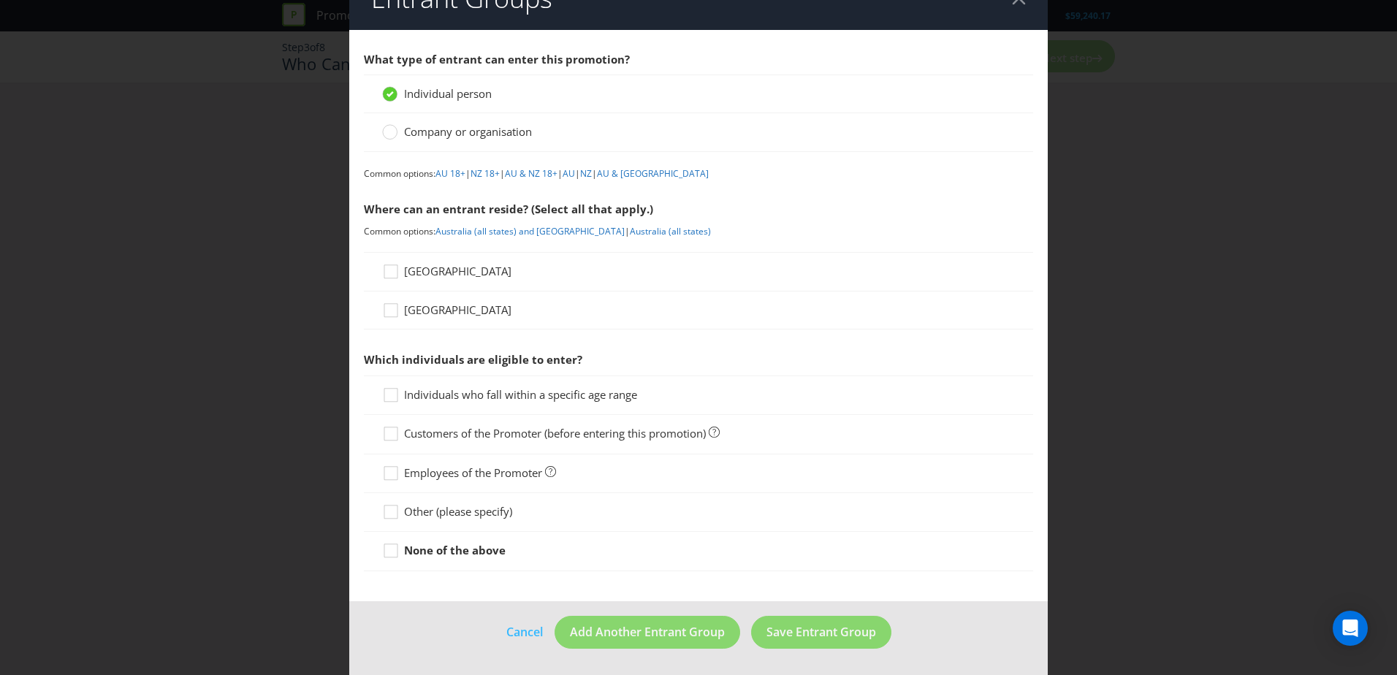
click at [430, 270] on span "[GEOGRAPHIC_DATA]" at bounding box center [457, 271] width 107 height 15
click at [0, 0] on input "[GEOGRAPHIC_DATA]" at bounding box center [0, 0] width 0 height 0
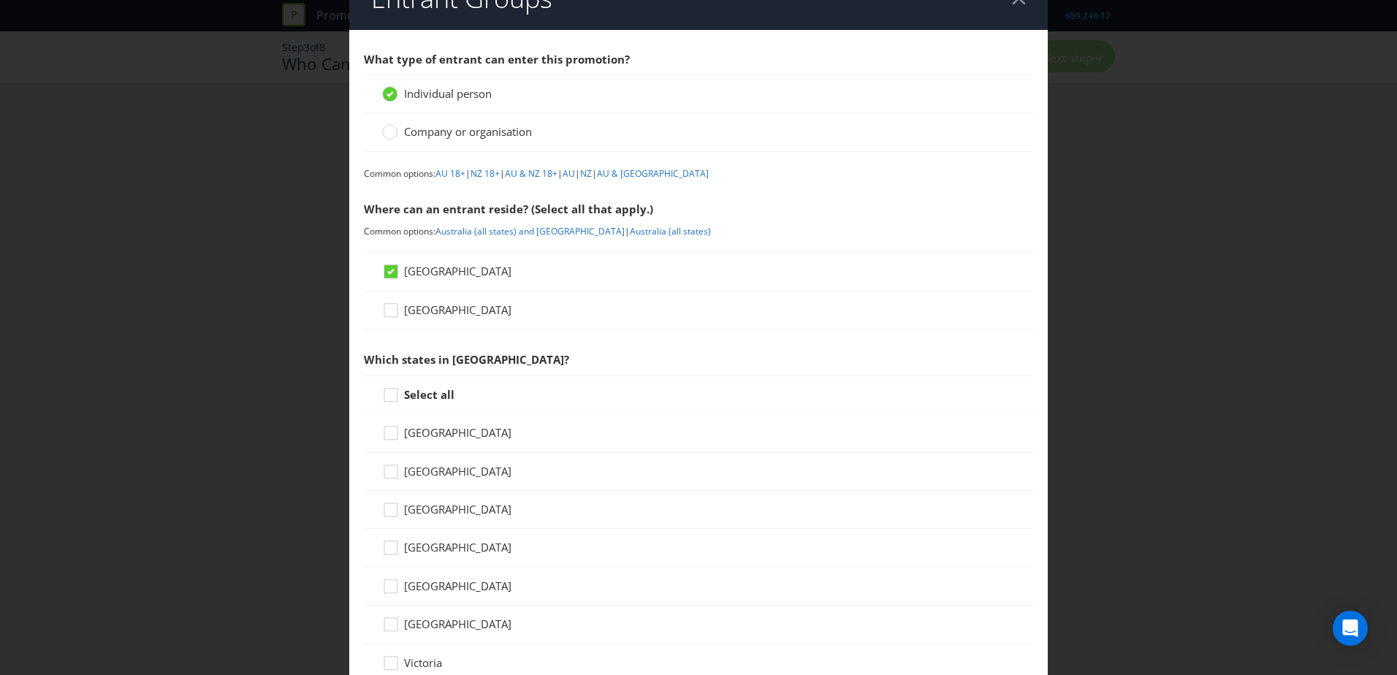
click at [434, 387] on strong "Select all" at bounding box center [429, 394] width 50 height 15
click at [0, 0] on input "Select all" at bounding box center [0, 0] width 0 height 0
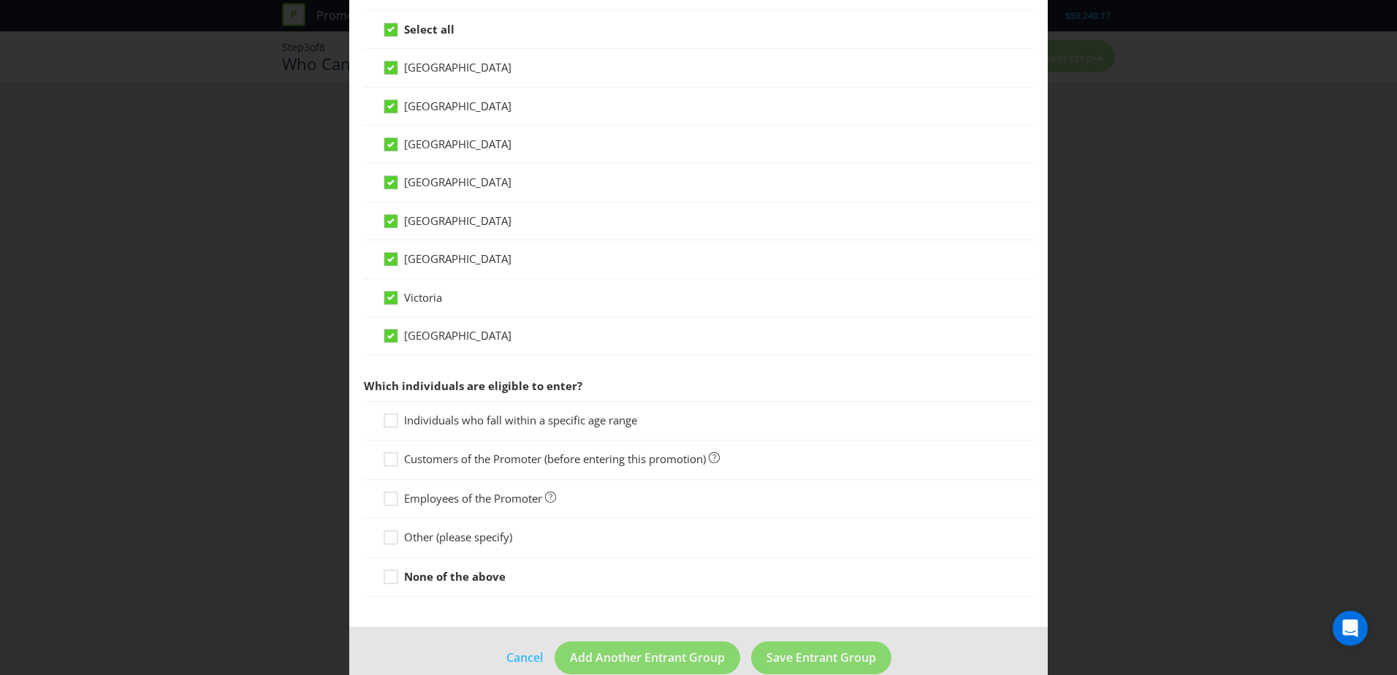
scroll to position [424, 0]
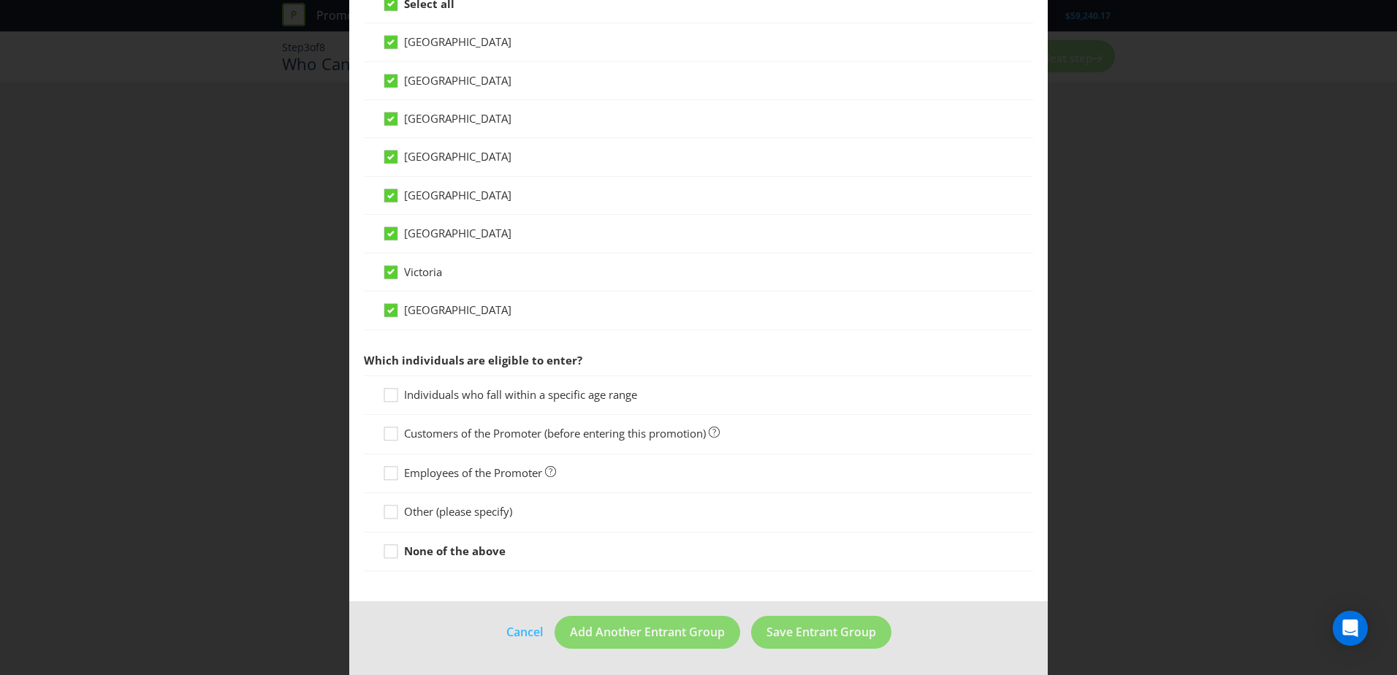
click at [520, 399] on span "Individuals who fall within a specific age range" at bounding box center [520, 394] width 233 height 15
click at [0, 0] on input "Individuals who fall within a specific age range" at bounding box center [0, 0] width 0 height 0
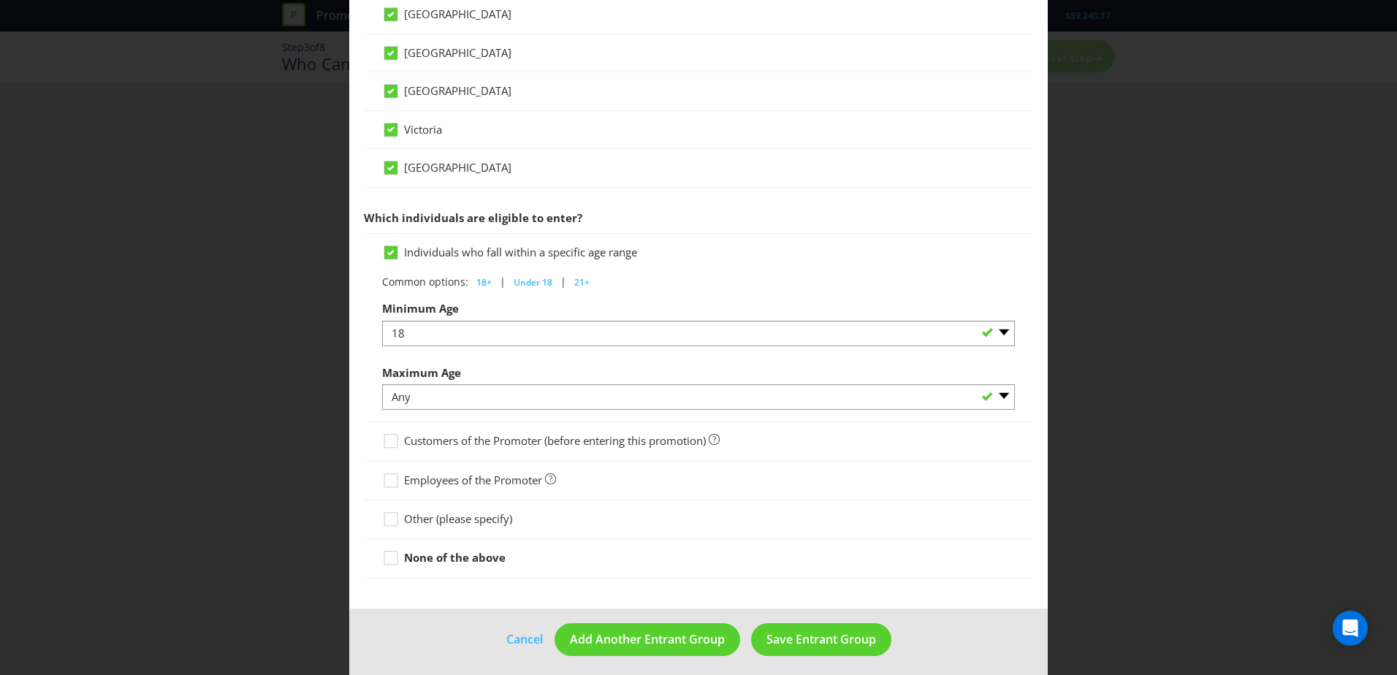
scroll to position [574, 0]
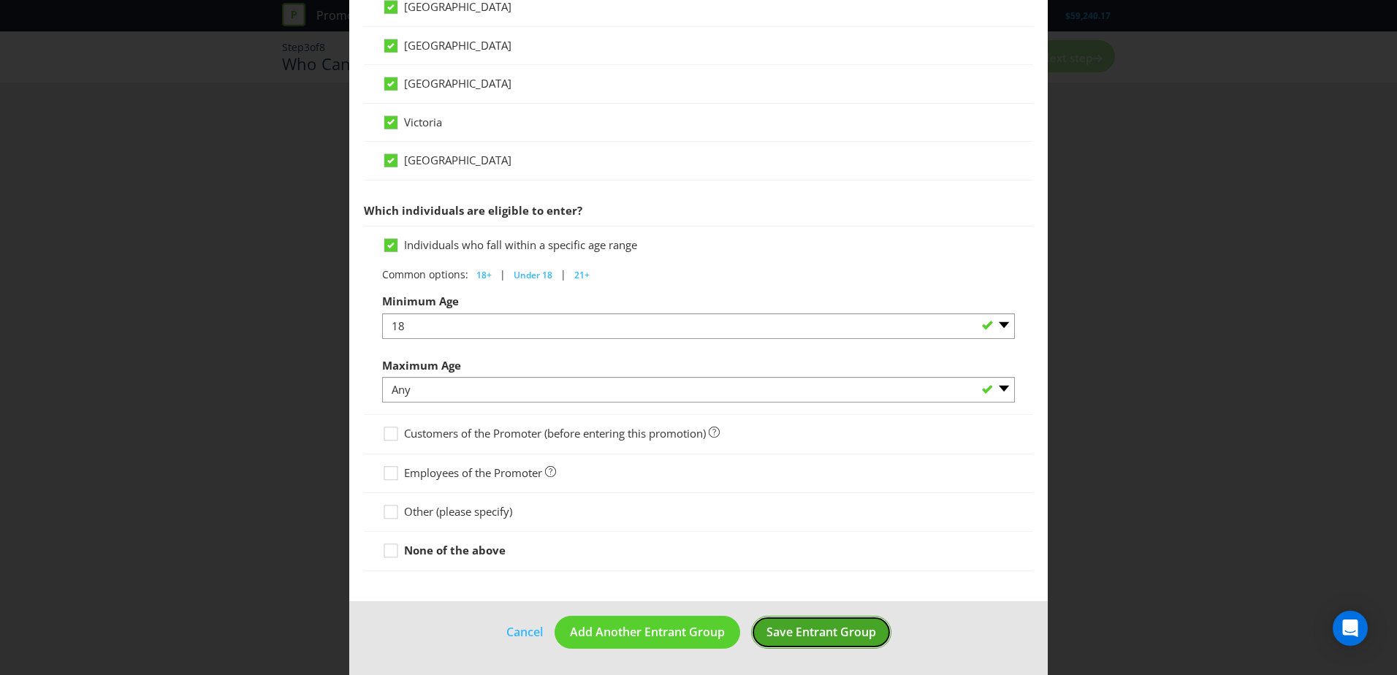
click at [780, 411] on span "Save Entrant Group" at bounding box center [822, 632] width 110 height 16
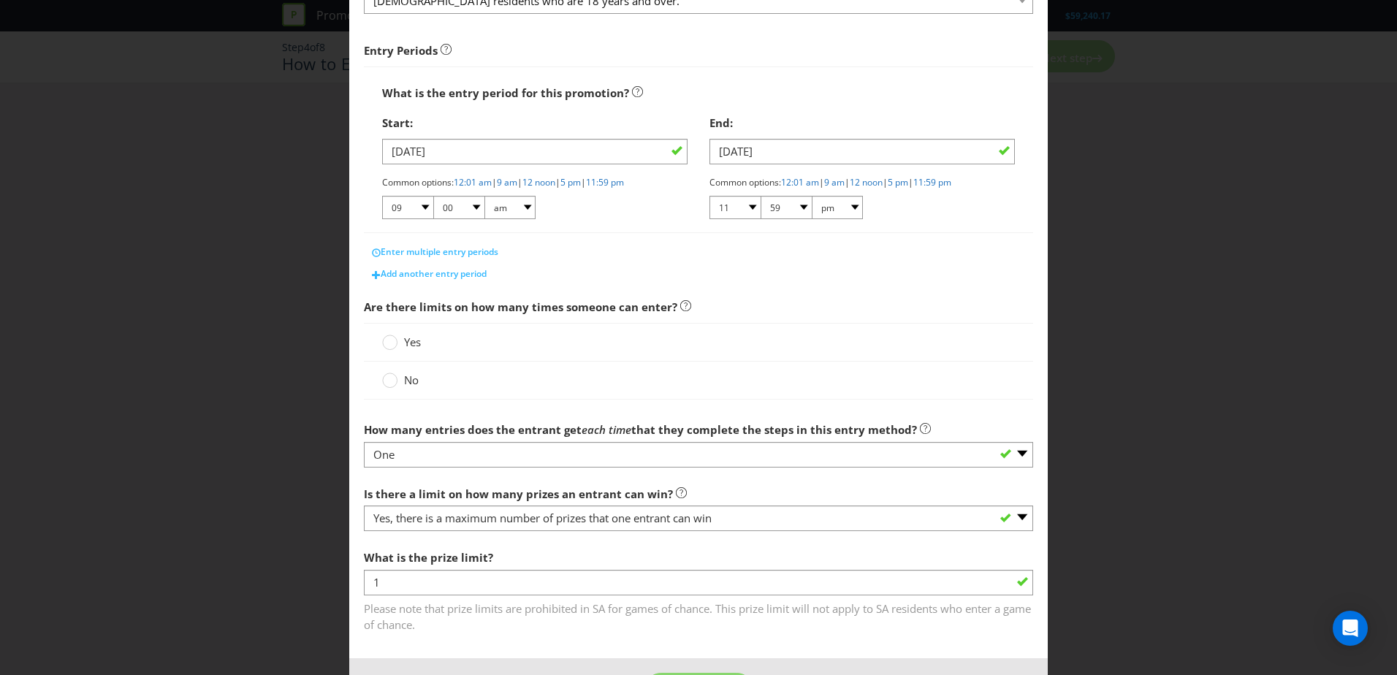
scroll to position [219, 0]
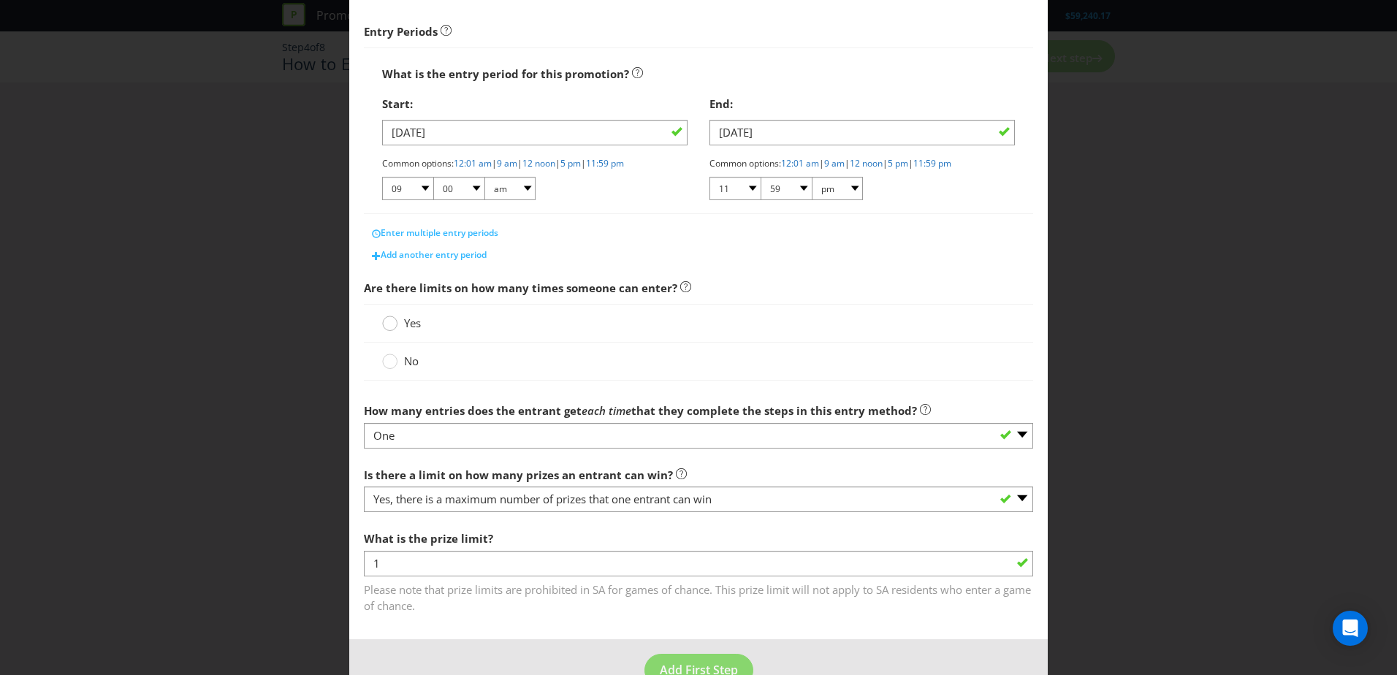
click at [387, 328] on circle at bounding box center [390, 323] width 15 height 15
click at [0, 0] on input "Yes" at bounding box center [0, 0] width 0 height 0
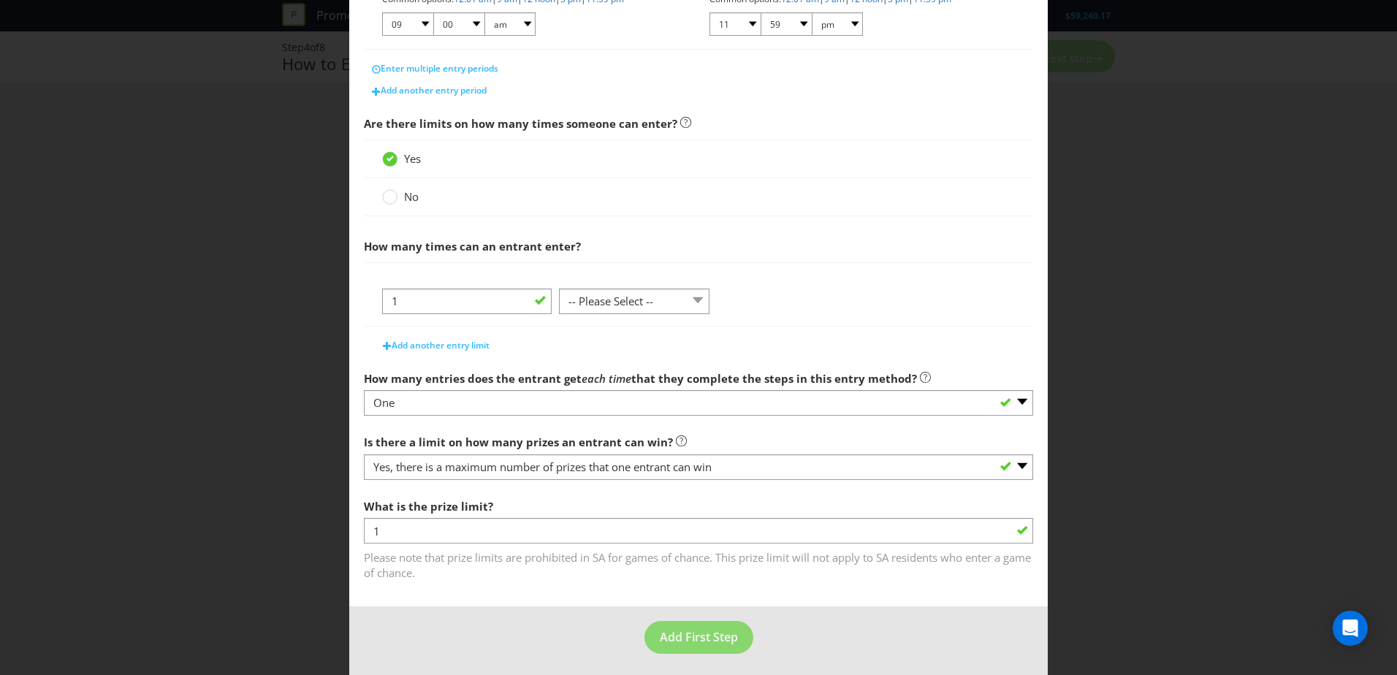
scroll to position [389, 0]
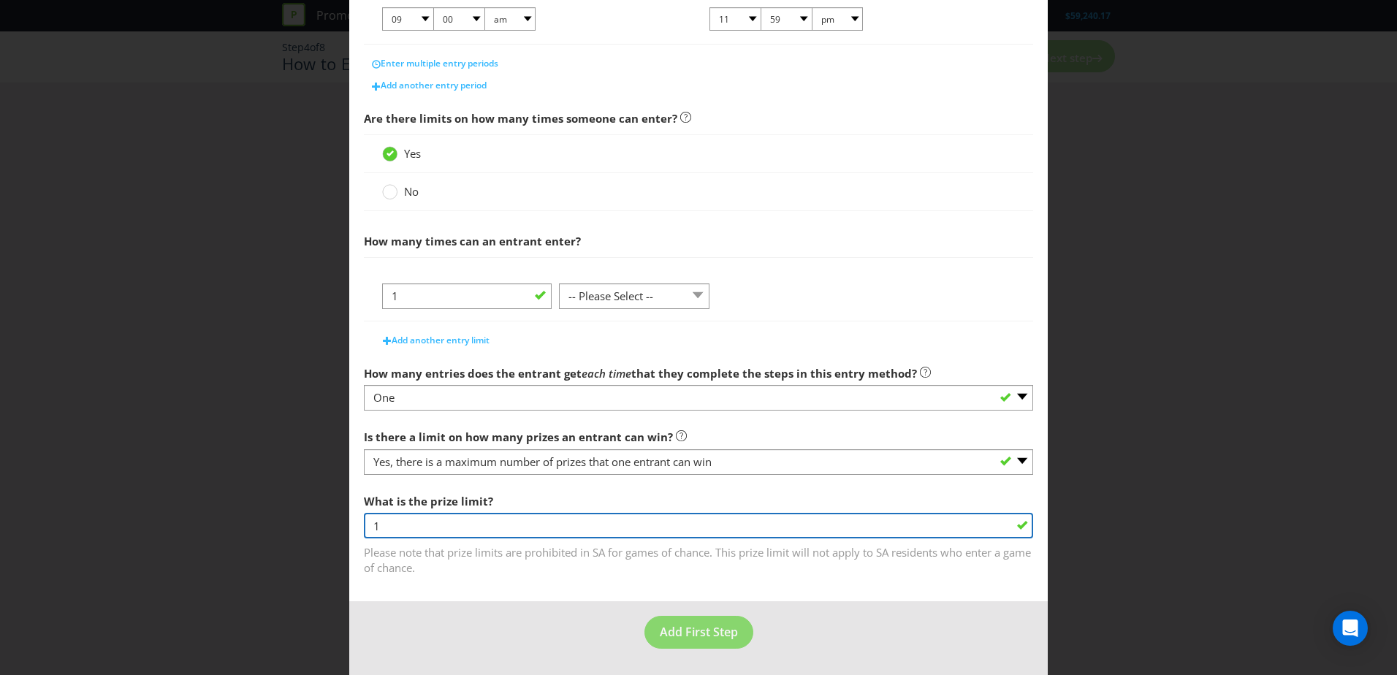
click at [535, 411] on input "1" at bounding box center [698, 526] width 669 height 26
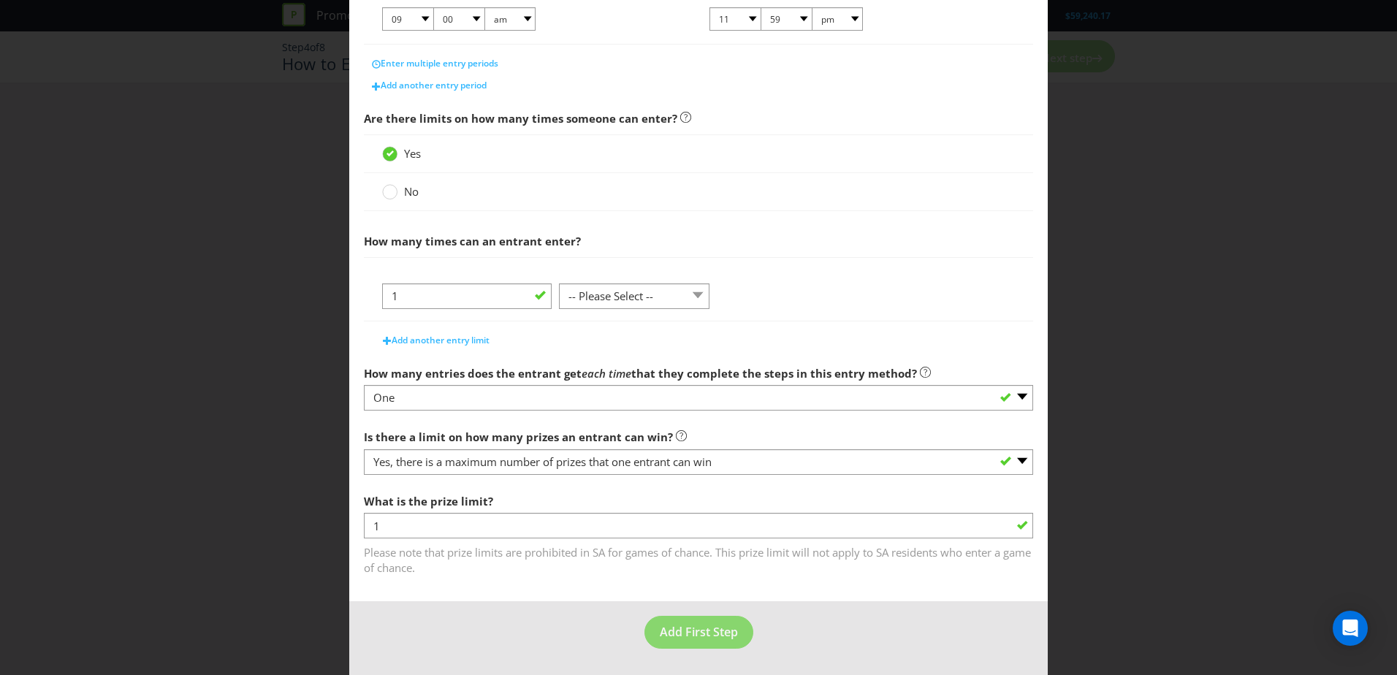
click at [538, 411] on div "What is the prize limit? 1 Please note that prize limits are prohibited in SA f…" at bounding box center [698, 532] width 669 height 90
click at [685, 411] on span "Please note that prize limits are prohibited in SA for games of chance. This pr…" at bounding box center [698, 557] width 669 height 37
click at [707, 411] on button "Add First Step" at bounding box center [699, 632] width 109 height 33
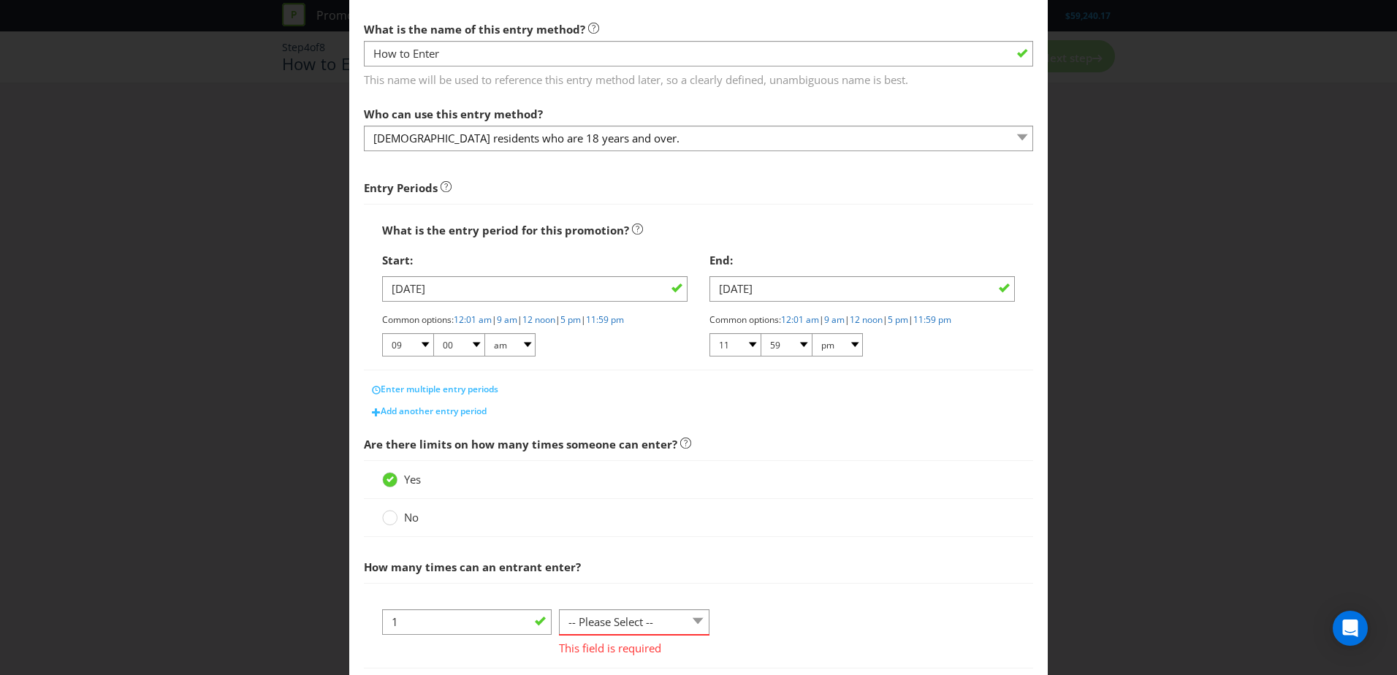
scroll to position [136, 0]
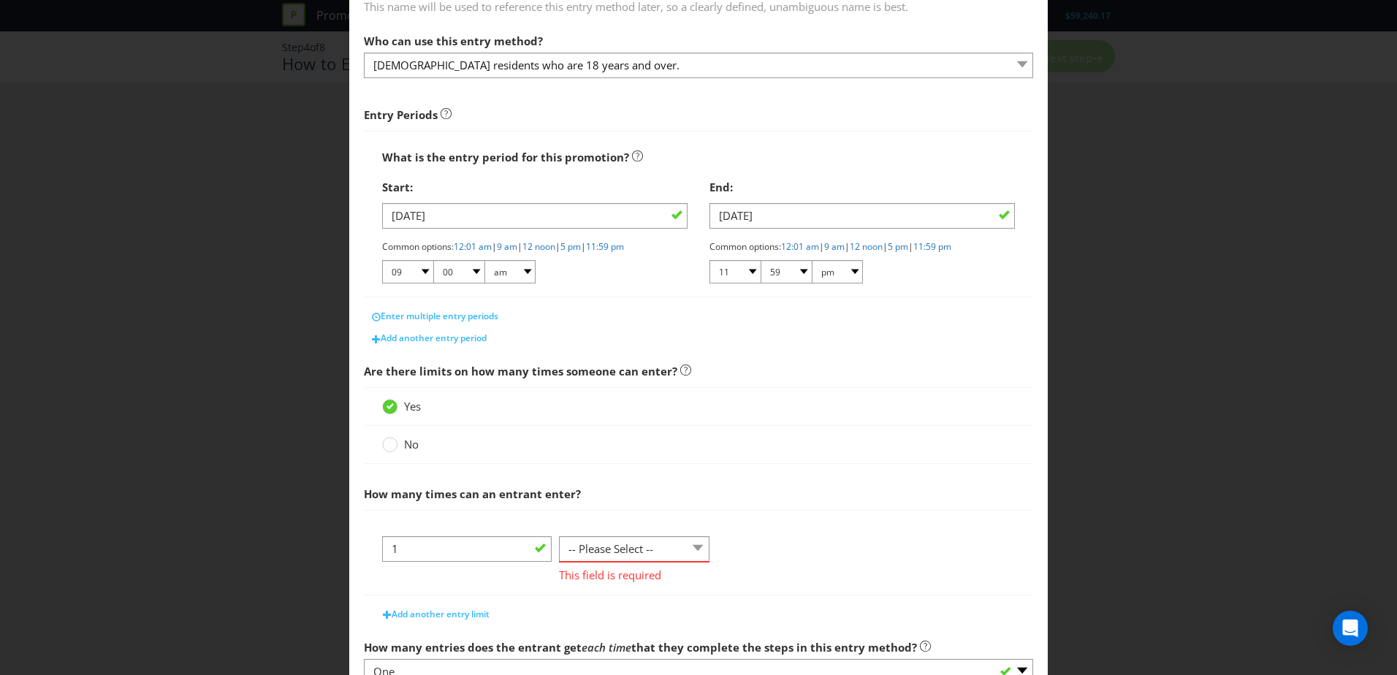
click at [672, 411] on span "This field is required" at bounding box center [634, 573] width 151 height 21
click at [661, 411] on select "-- Please Select -- per person per day per purchase per transaction Other (plea…" at bounding box center [634, 549] width 151 height 26
select select "PER_PERSON"
click at [559, 411] on select "-- Please Select -- per person per day per purchase per transaction Other (plea…" at bounding box center [634, 549] width 151 height 26
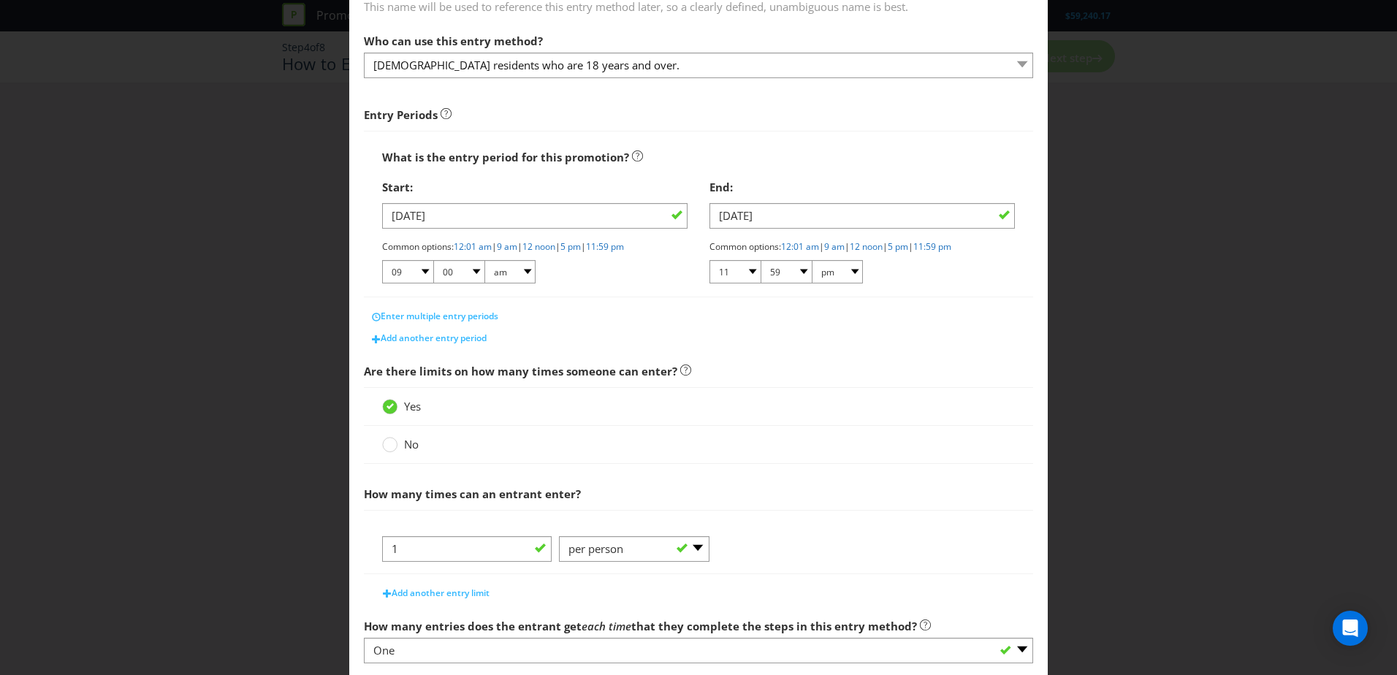
click at [754, 411] on span "How many times can an entrant enter?" at bounding box center [698, 494] width 669 height 30
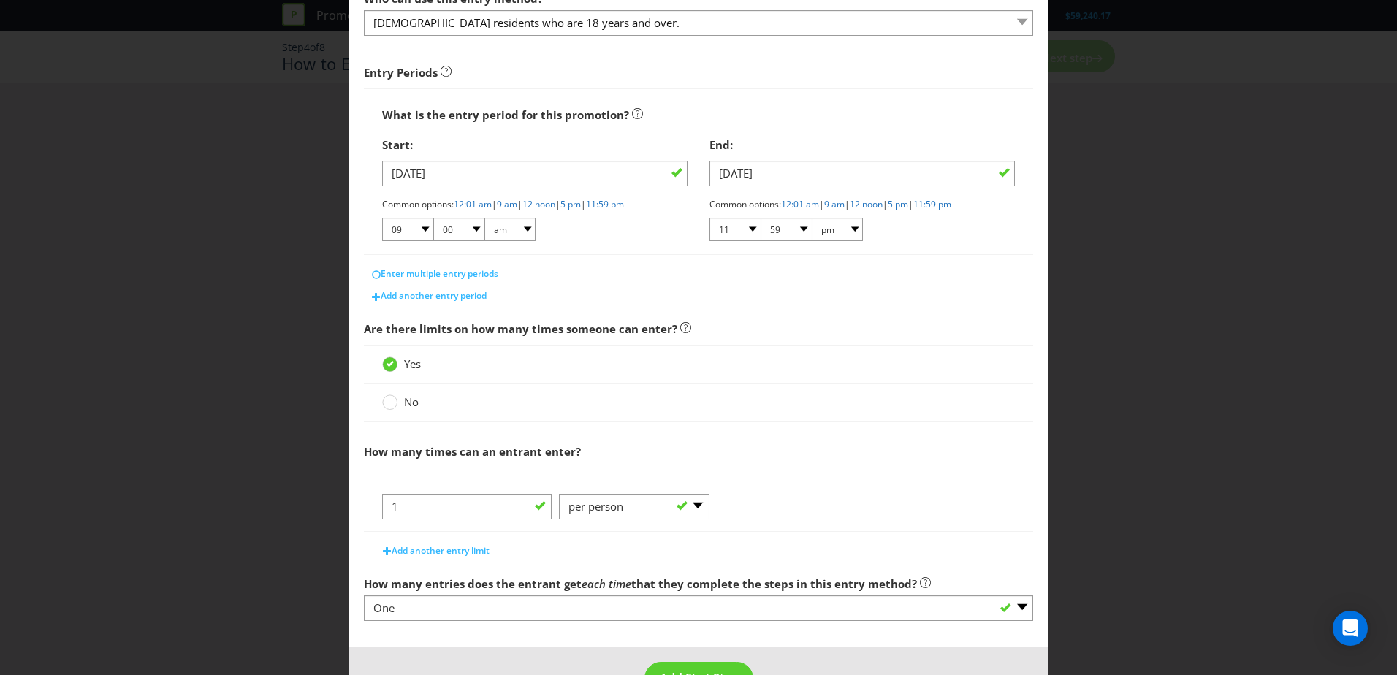
scroll to position [224, 0]
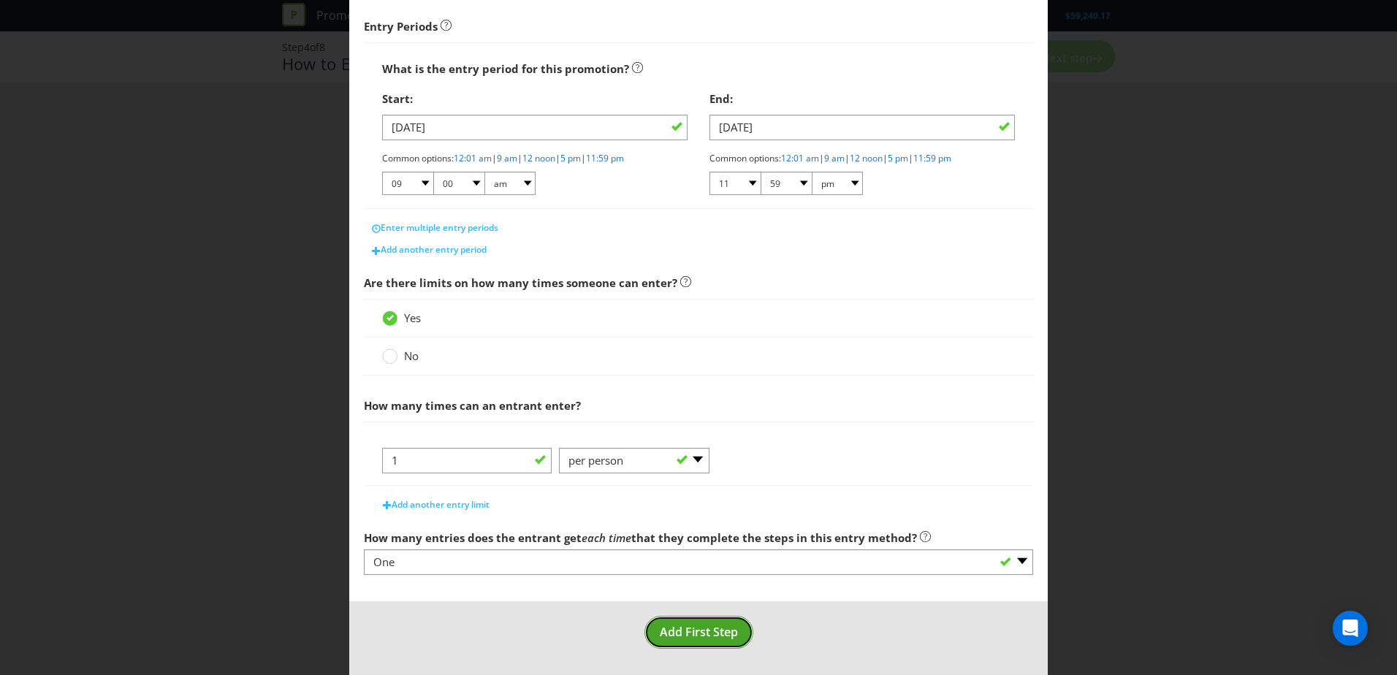
click at [714, 411] on button "Add First Step" at bounding box center [699, 632] width 109 height 33
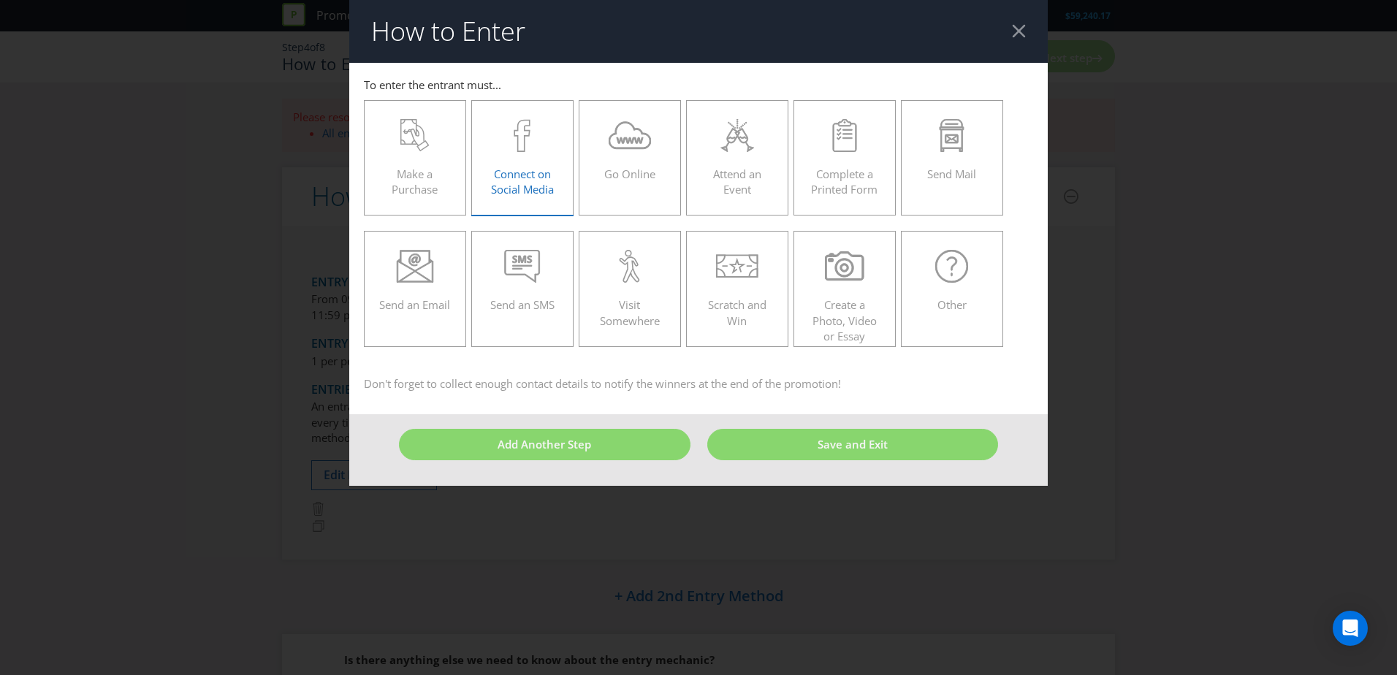
click at [537, 183] on span "Connect on Social Media" at bounding box center [522, 182] width 63 height 30
click at [0, 0] on input "Connect on Social Media" at bounding box center [0, 0] width 0 height 0
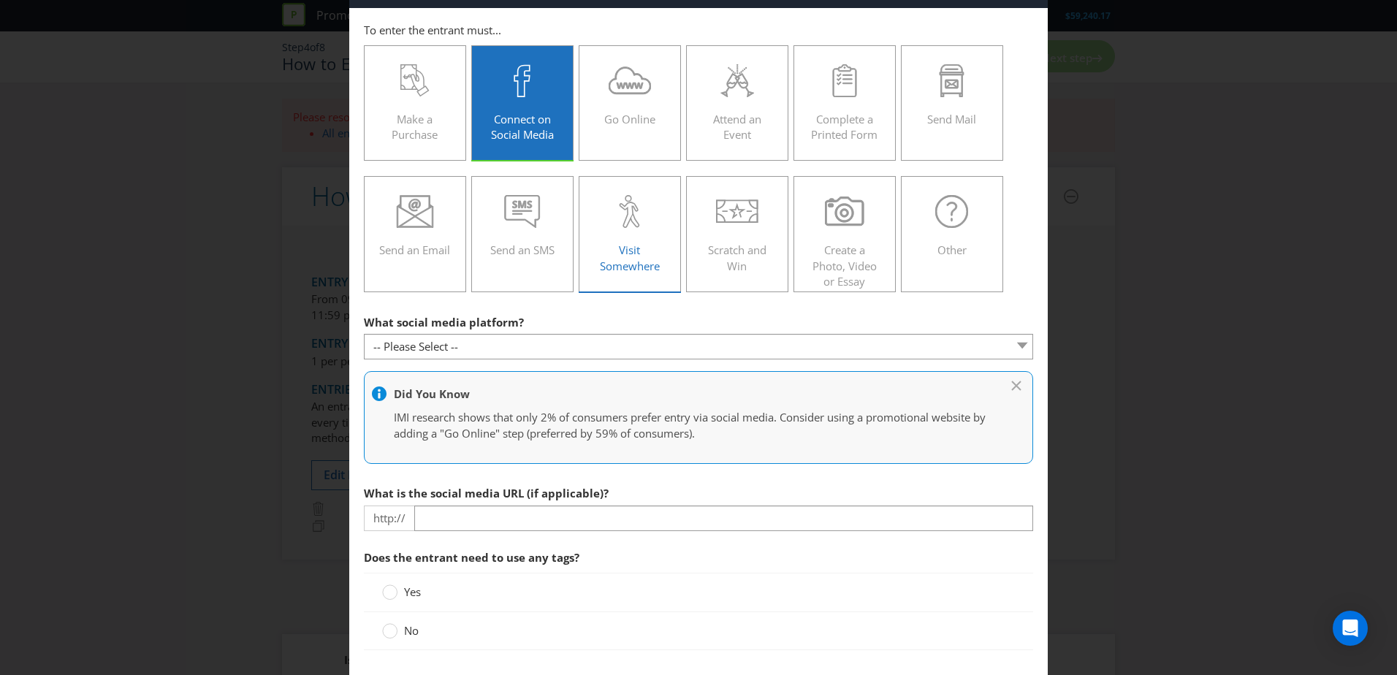
scroll to position [146, 0]
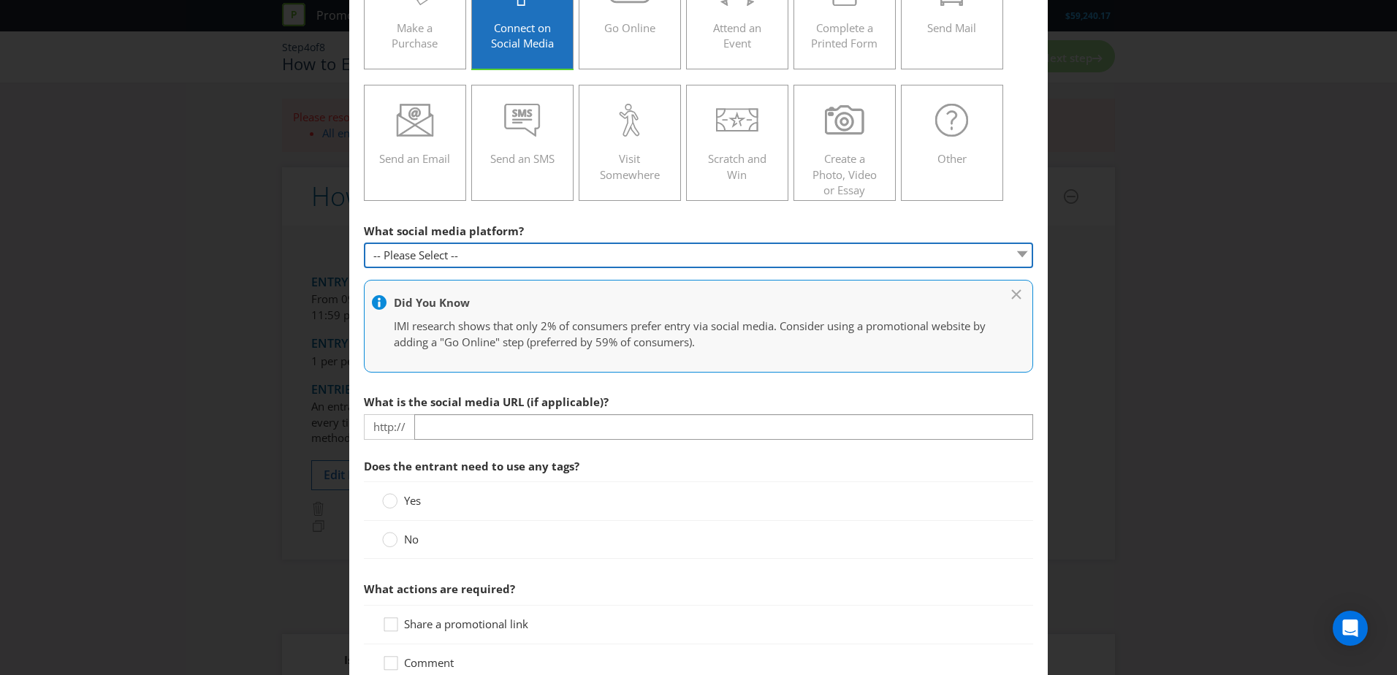
click at [590, 265] on select "-- Please Select -- Facebook X Instagram Snapchat Pinterest Tumblr Youtube Othe…" at bounding box center [698, 256] width 669 height 26
select select "INSTAGRAM"
click at [364, 243] on select "-- Please Select -- Facebook X Instagram Snapchat Pinterest Tumblr Youtube Othe…" at bounding box center [698, 256] width 669 height 26
type input "[DOMAIN_NAME][URL]"
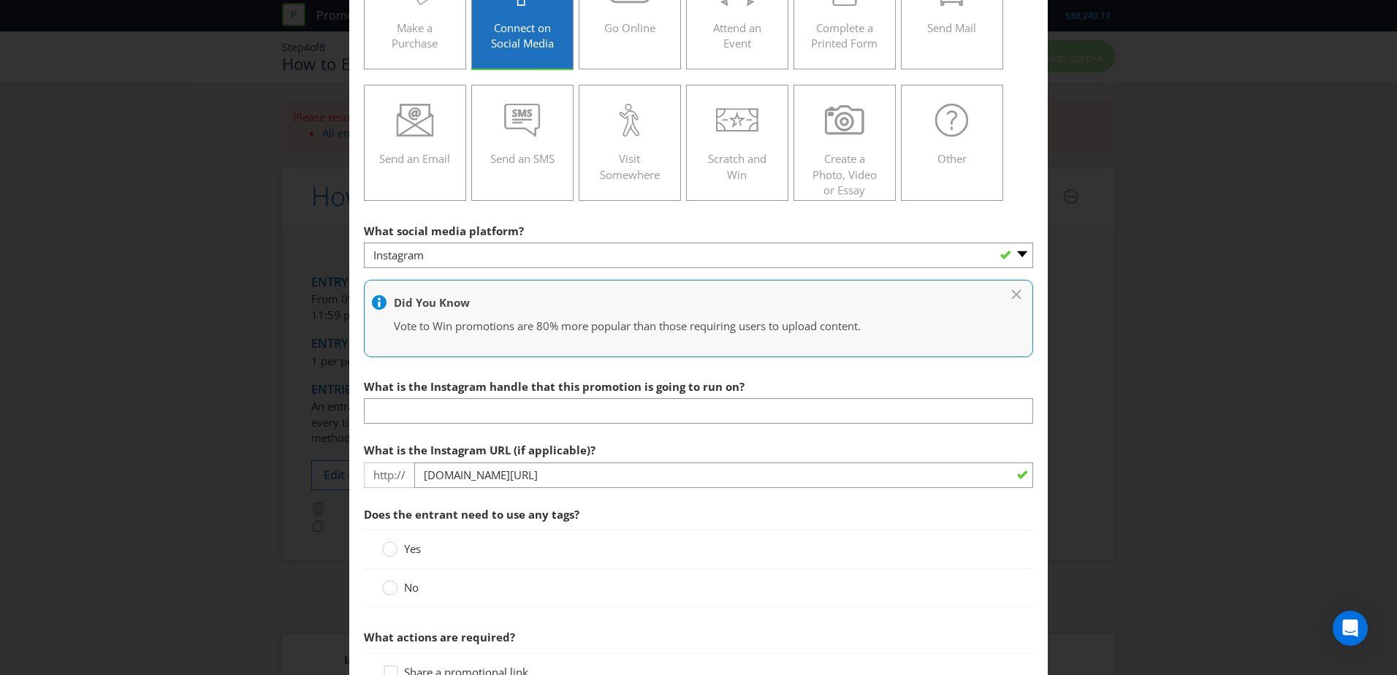
click at [773, 375] on div "What is the Instagram handle that this promotion is going to run on?" at bounding box center [698, 398] width 669 height 53
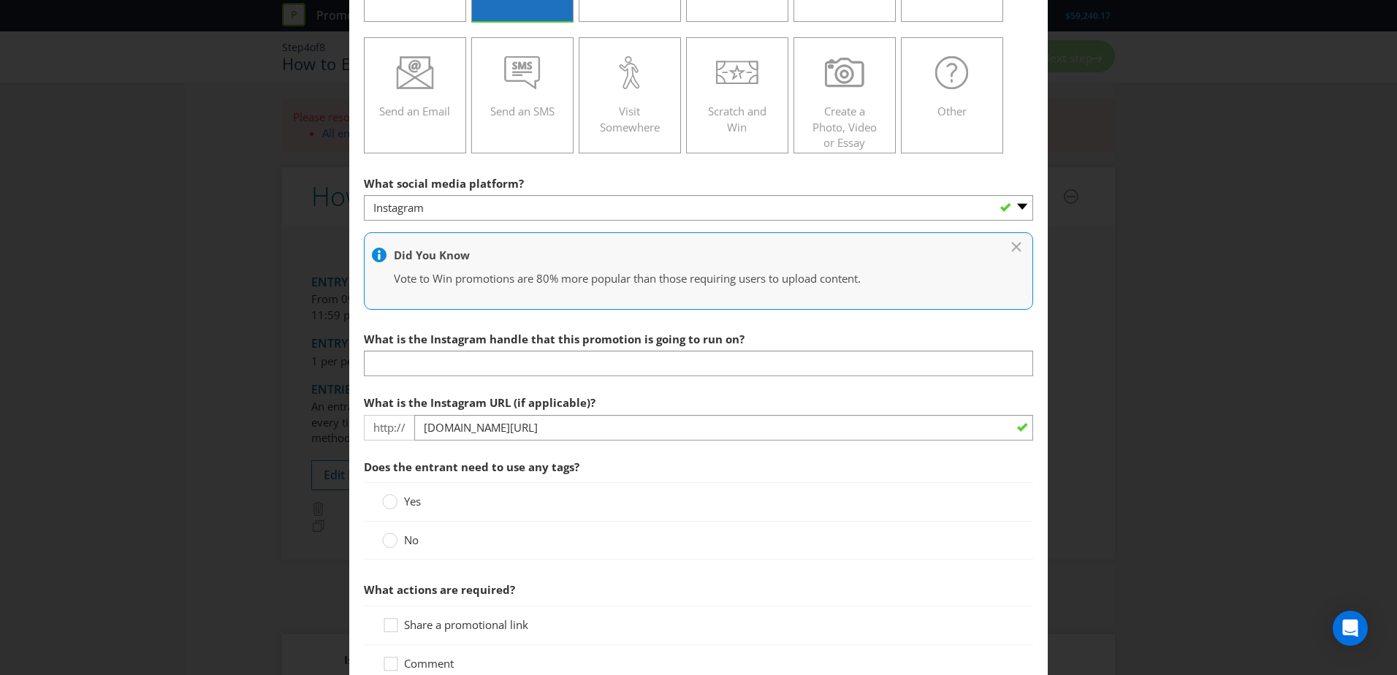
scroll to position [219, 0]
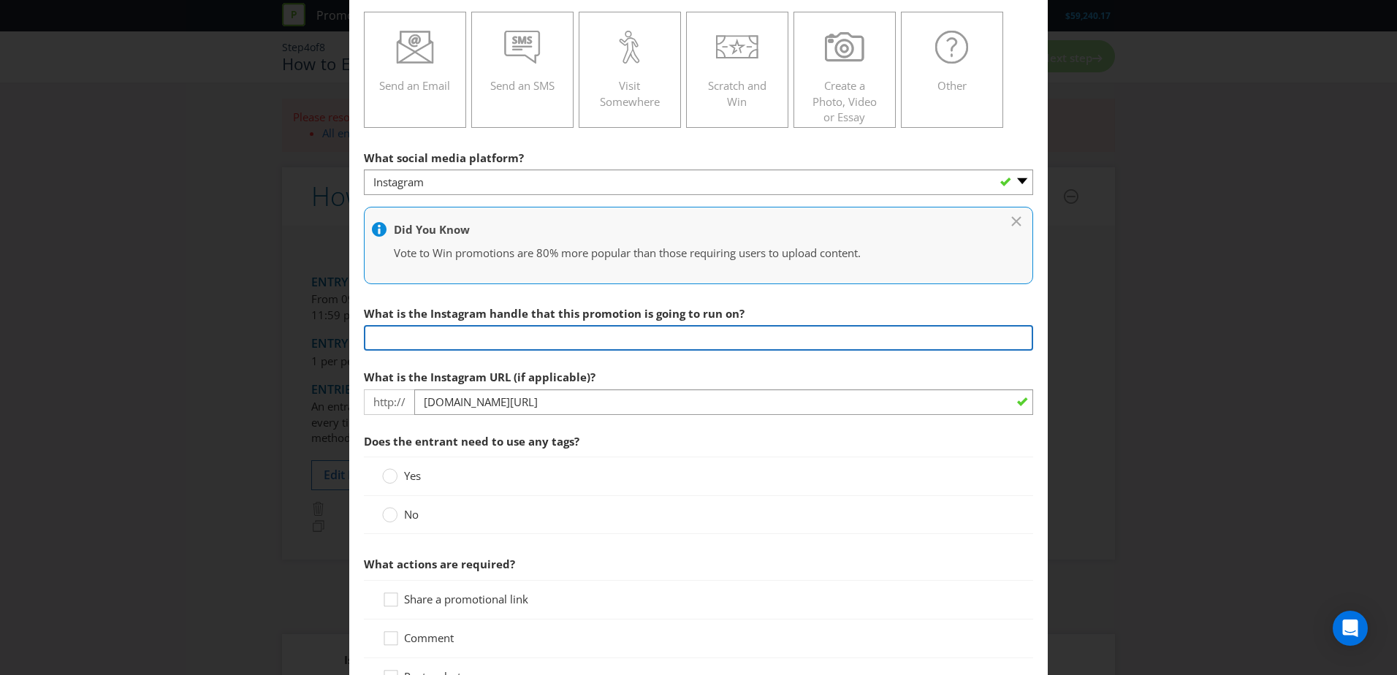
click at [729, 341] on input "text" at bounding box center [698, 338] width 669 height 26
type input "@hahn_au"
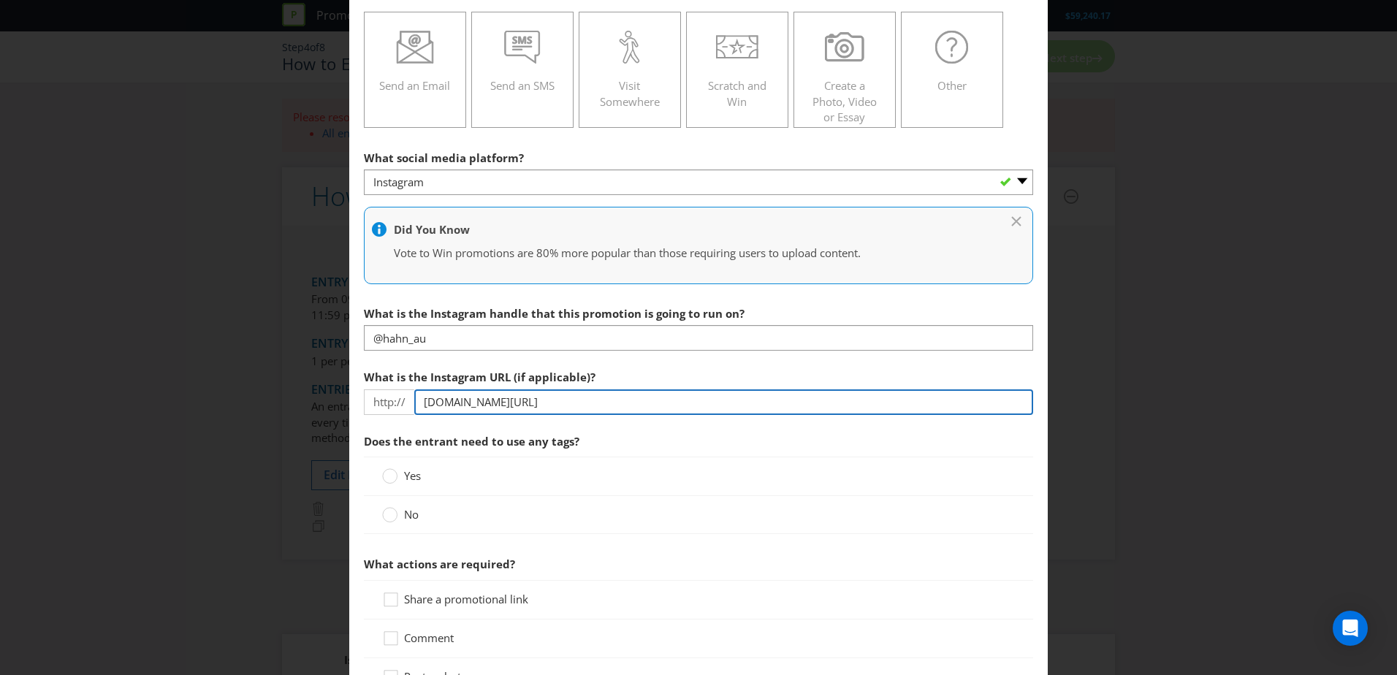
click at [727, 395] on input "[DOMAIN_NAME][URL]" at bounding box center [723, 403] width 619 height 26
type input "[DOMAIN_NAME][URL]"
click at [718, 399] on input "[DOMAIN_NAME][URL]" at bounding box center [723, 403] width 619 height 26
drag, startPoint x: 715, startPoint y: 400, endPoint x: 337, endPoint y: 381, distance: 379.0
click at [337, 381] on div "How to Enter To enter the entrant must... Make a Purchase Connect on Social Med…" at bounding box center [698, 337] width 1397 height 675
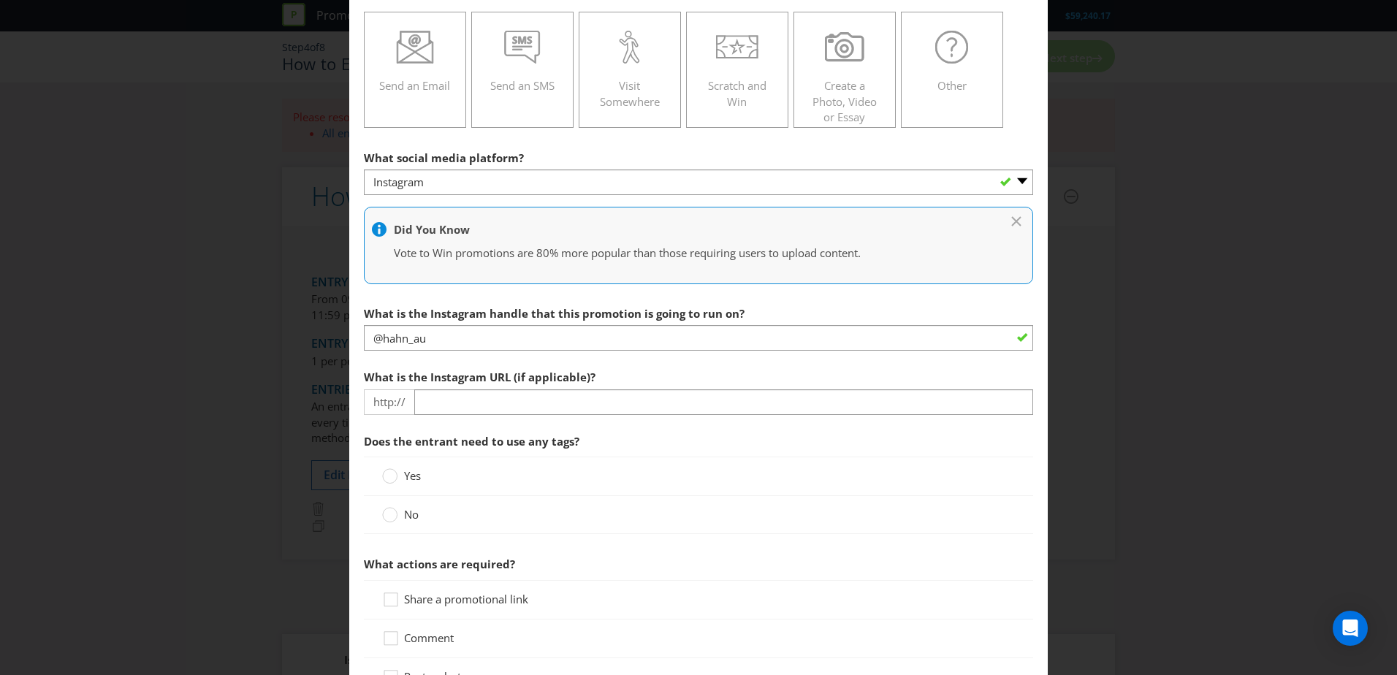
click at [635, 411] on div "Yes" at bounding box center [698, 476] width 669 height 39
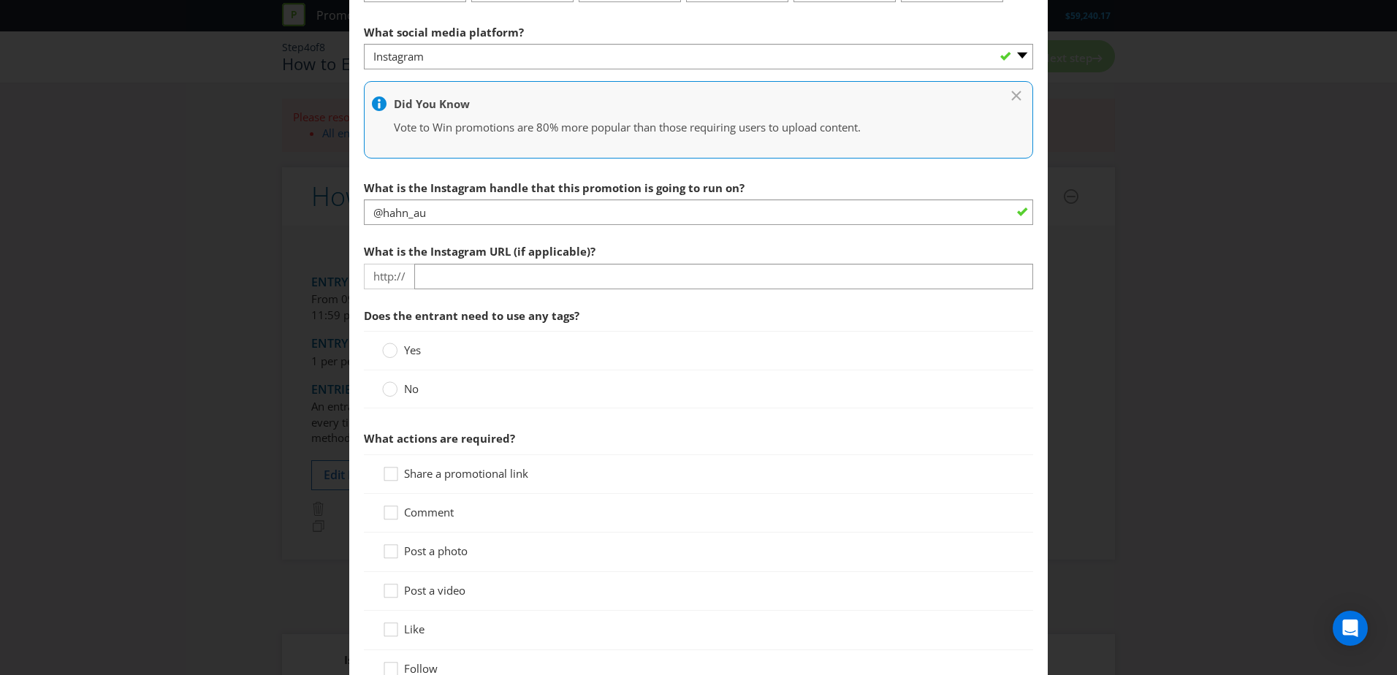
scroll to position [365, 0]
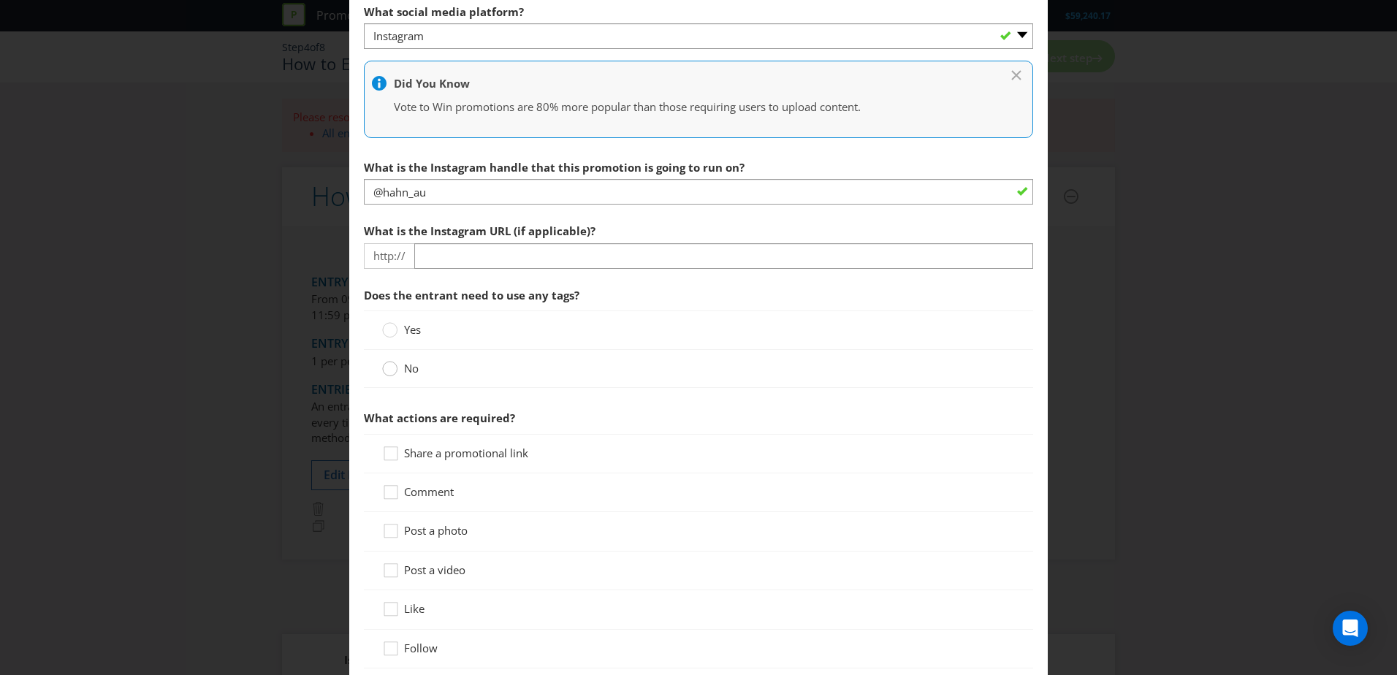
click at [392, 373] on circle at bounding box center [390, 369] width 15 height 15
click at [0, 0] on input "No" at bounding box center [0, 0] width 0 height 0
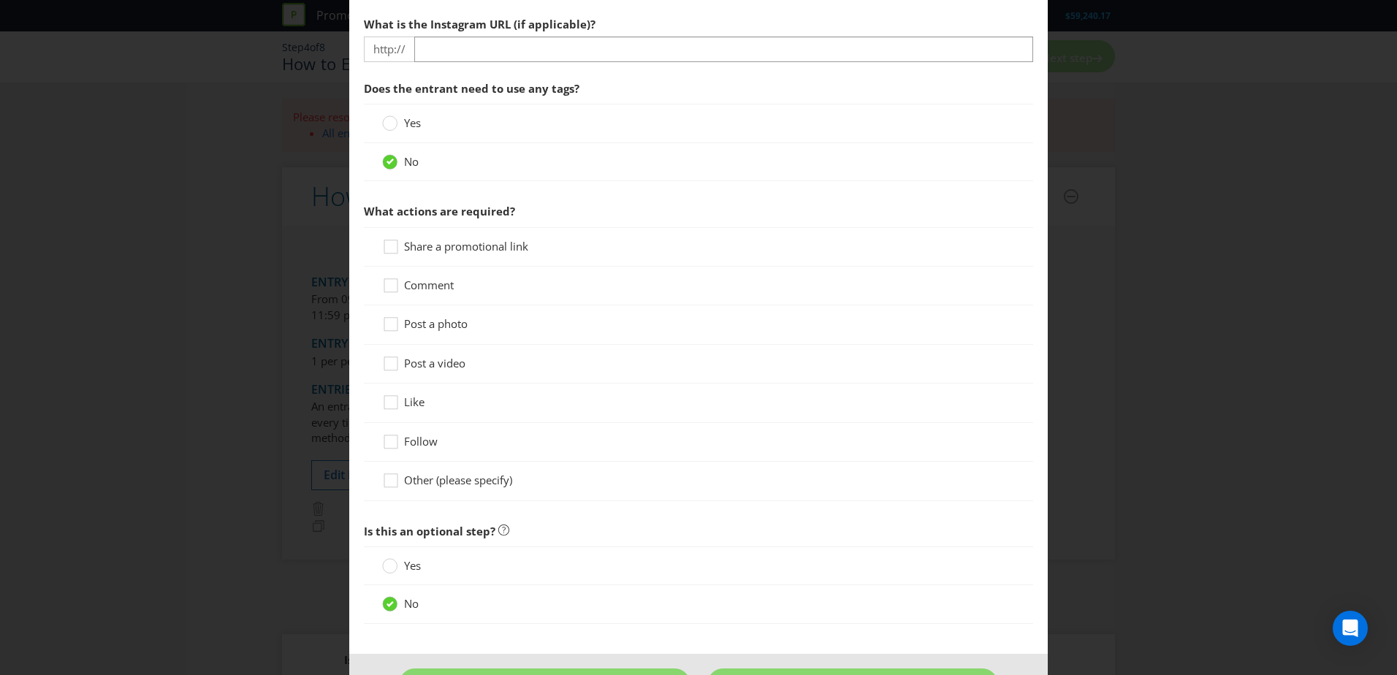
scroll to position [585, 0]
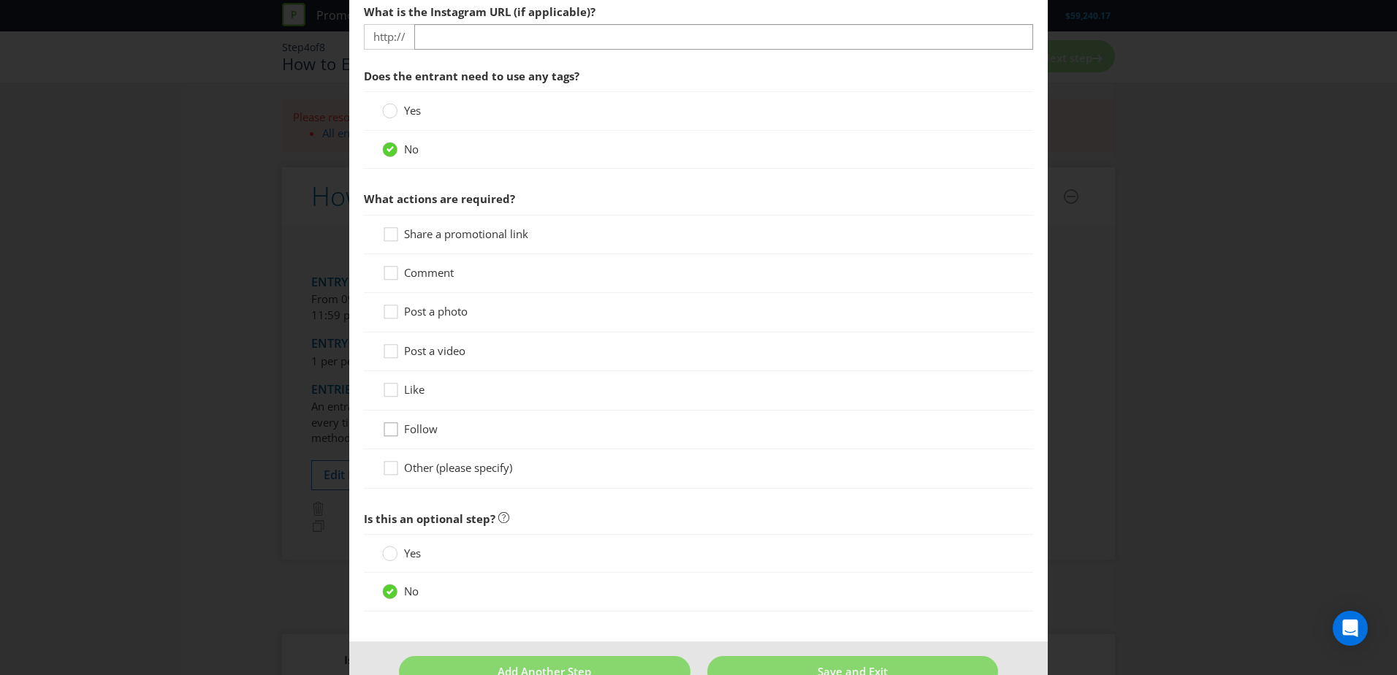
click at [389, 411] on div at bounding box center [390, 424] width 7 height 7
click at [0, 0] on input "Follow" at bounding box center [0, 0] width 0 height 0
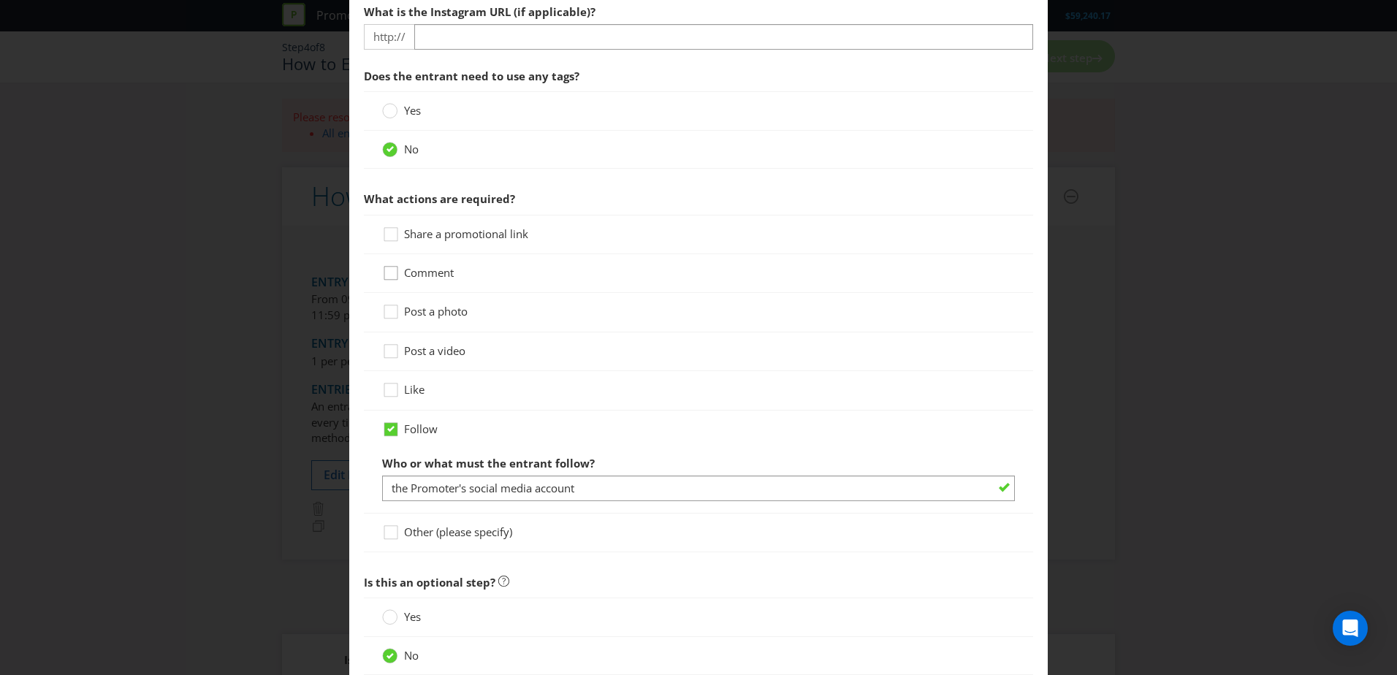
click at [395, 273] on icon at bounding box center [390, 273] width 13 height 13
click at [0, 0] on input "Comment" at bounding box center [0, 0] width 0 height 0
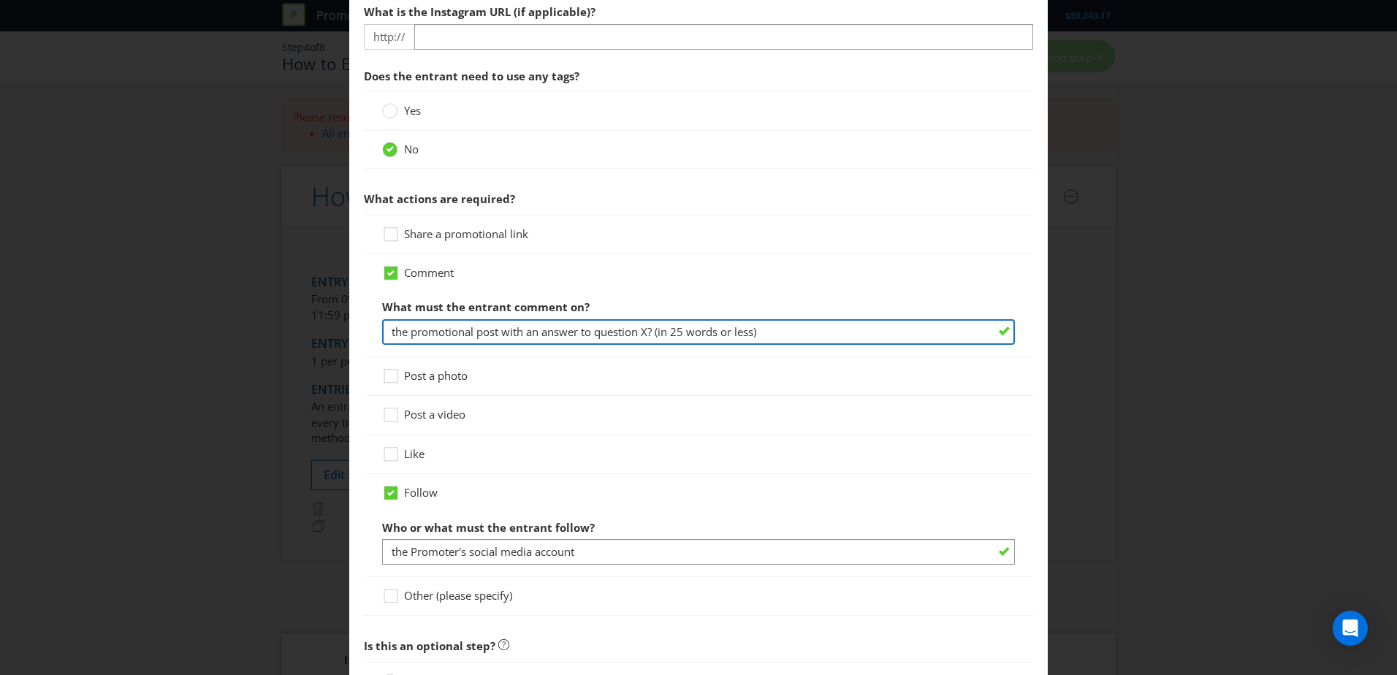
click at [702, 330] on input "the promotional post with an answer to question X? (in 25 words or less)" at bounding box center [698, 332] width 633 height 26
click at [582, 335] on input "the promotional post with an answer to question X? (in 25 words or less)" at bounding box center [698, 332] width 633 height 26
click at [542, 329] on input "the promotional post with an answer to question X? (in 25 words or less)" at bounding box center [698, 332] width 633 height 26
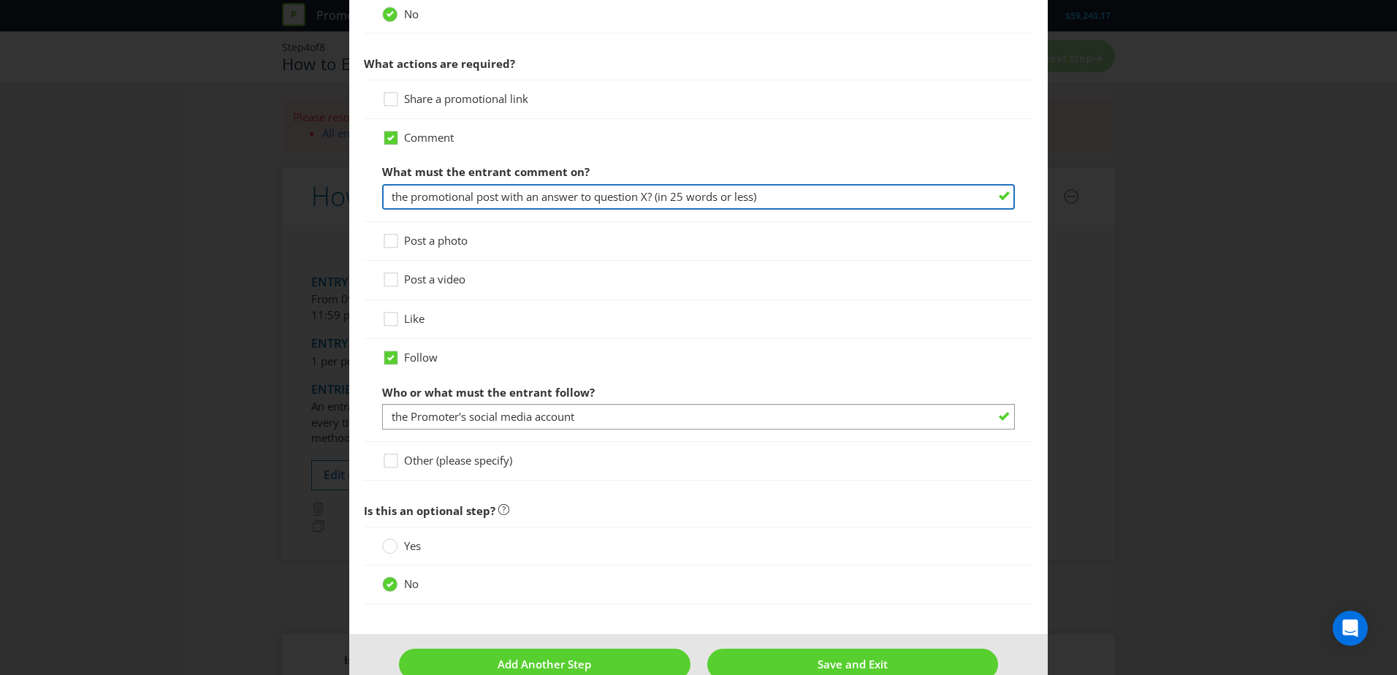
scroll to position [731, 0]
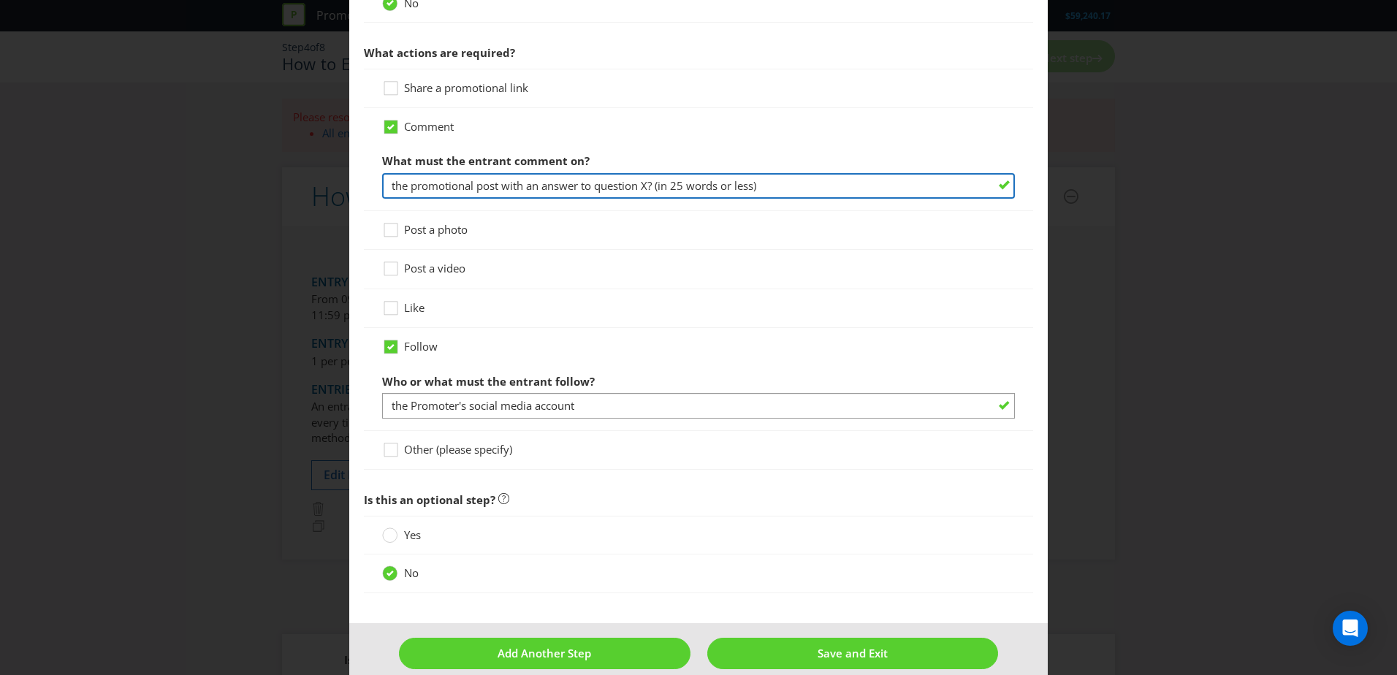
drag, startPoint x: 832, startPoint y: 181, endPoint x: 665, endPoint y: 183, distance: 166.6
click at [665, 183] on input "the promotional post with an answer to question X? (in 25 words or less)" at bounding box center [698, 186] width 633 height 26
click at [608, 191] on input "the promotional post with an answer to question X? (in 25 words or less)" at bounding box center [698, 186] width 633 height 26
click at [528, 181] on input "the promotional post with an answer to question X? (in 25 words or less)" at bounding box center [698, 186] width 633 height 26
drag, startPoint x: 643, startPoint y: 184, endPoint x: 765, endPoint y: 186, distance: 122.1
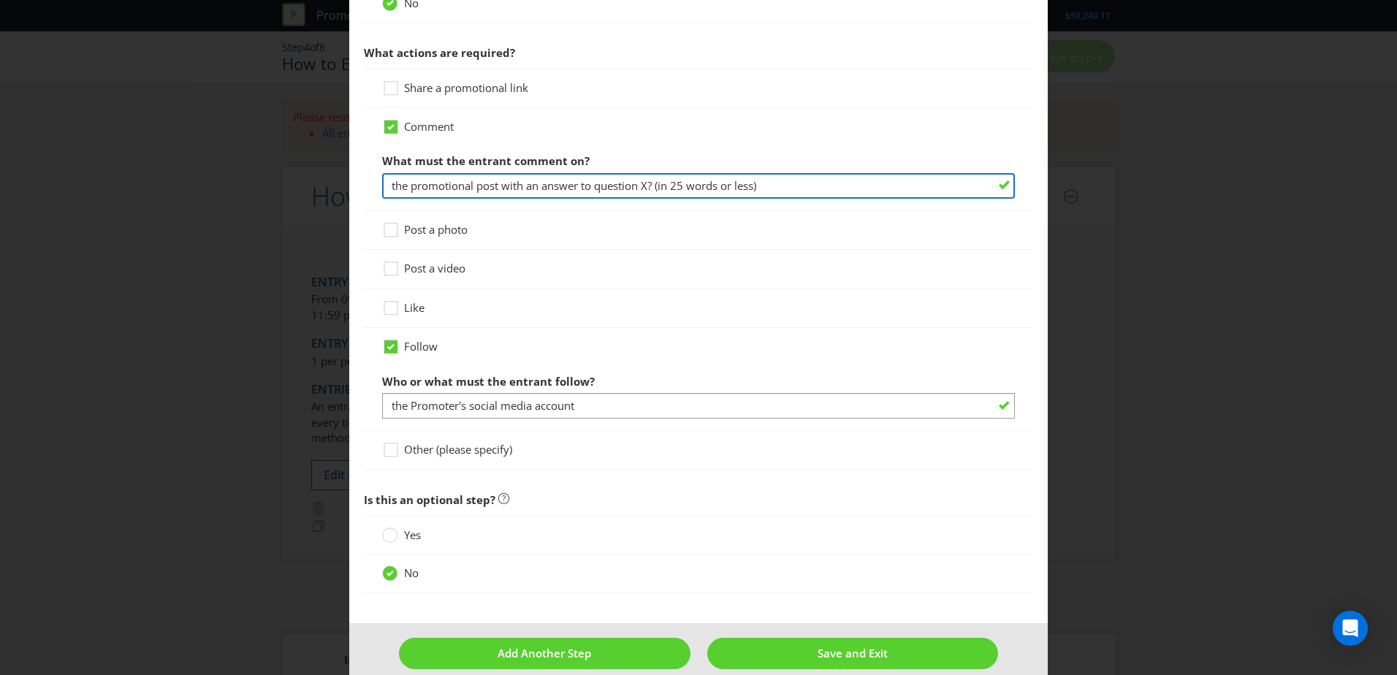
click at [765, 186] on input "the promotional post with an answer to question X? (in 25 words or less)" at bounding box center [698, 186] width 633 height 26
drag, startPoint x: 775, startPoint y: 186, endPoint x: 532, endPoint y: 186, distance: 243.4
click at [532, 186] on input "the promotional post with an answer to question X? (in 25 words or less)" at bounding box center [698, 186] width 633 height 26
type input "the promotional post with their favourite player"
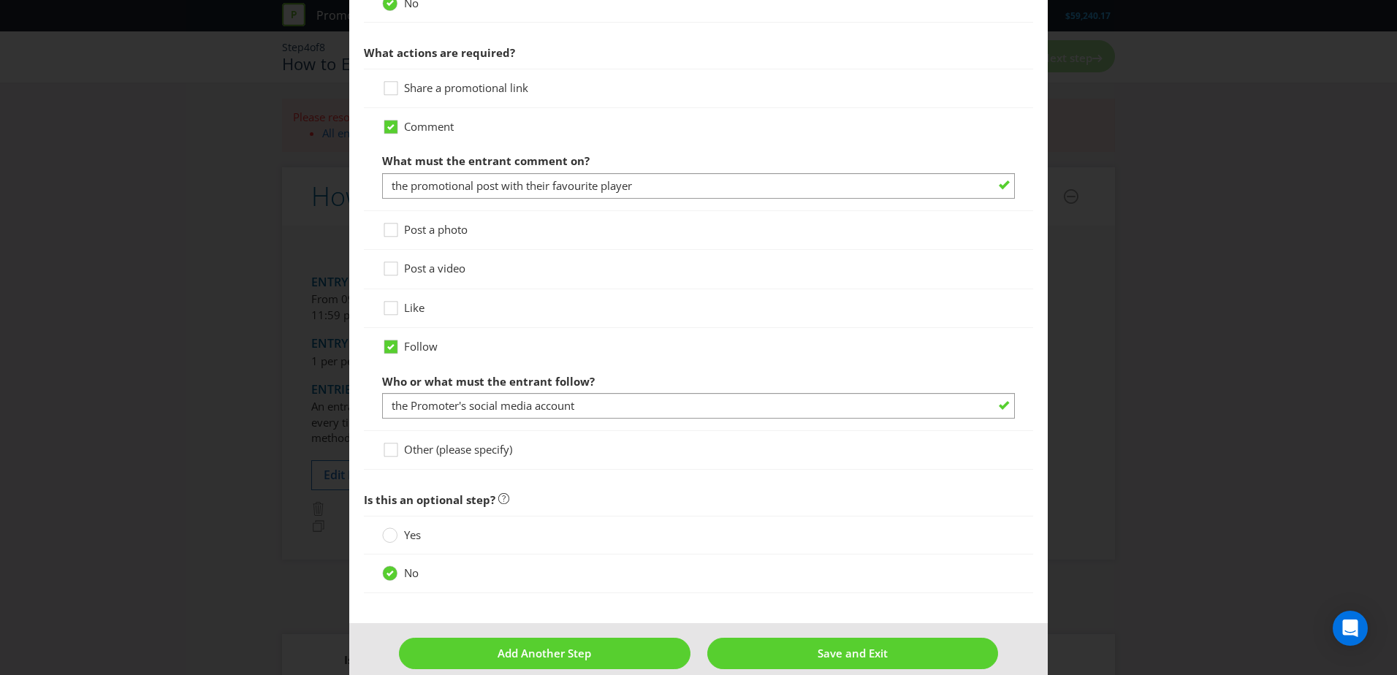
click at [607, 267] on div "Post a video" at bounding box center [698, 268] width 633 height 15
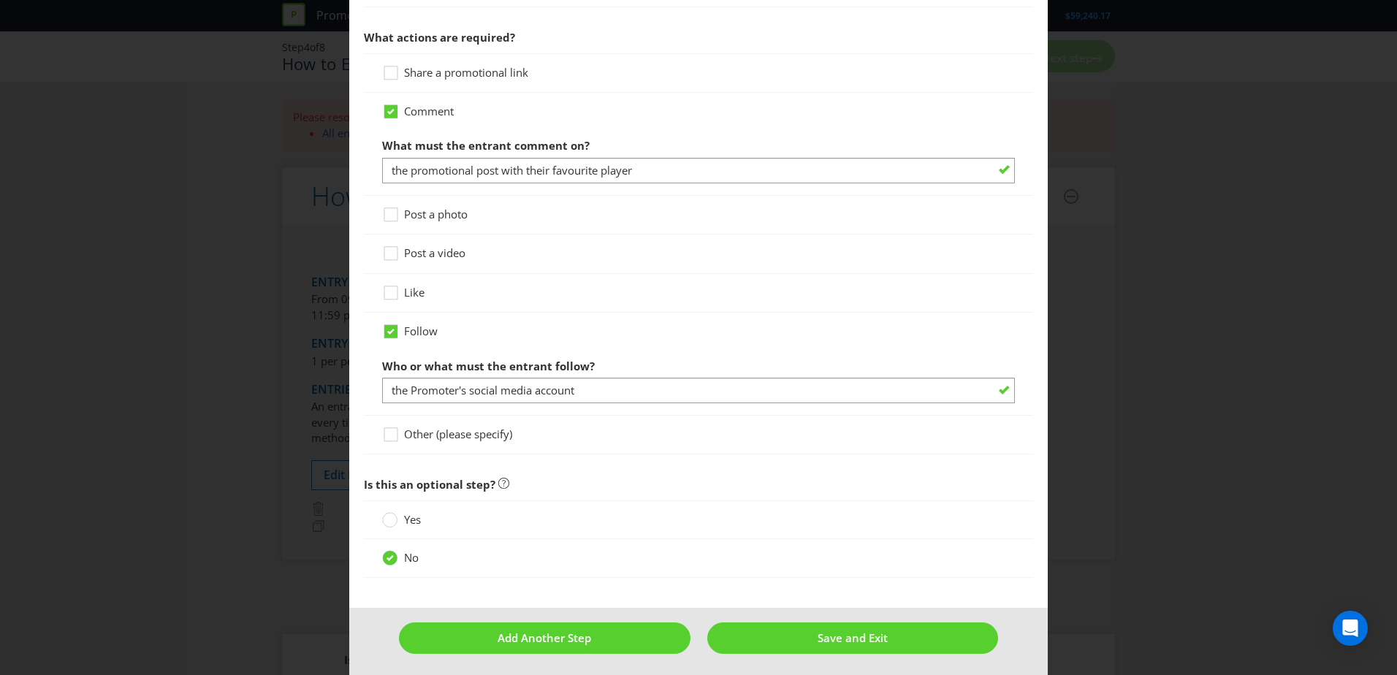
scroll to position [751, 0]
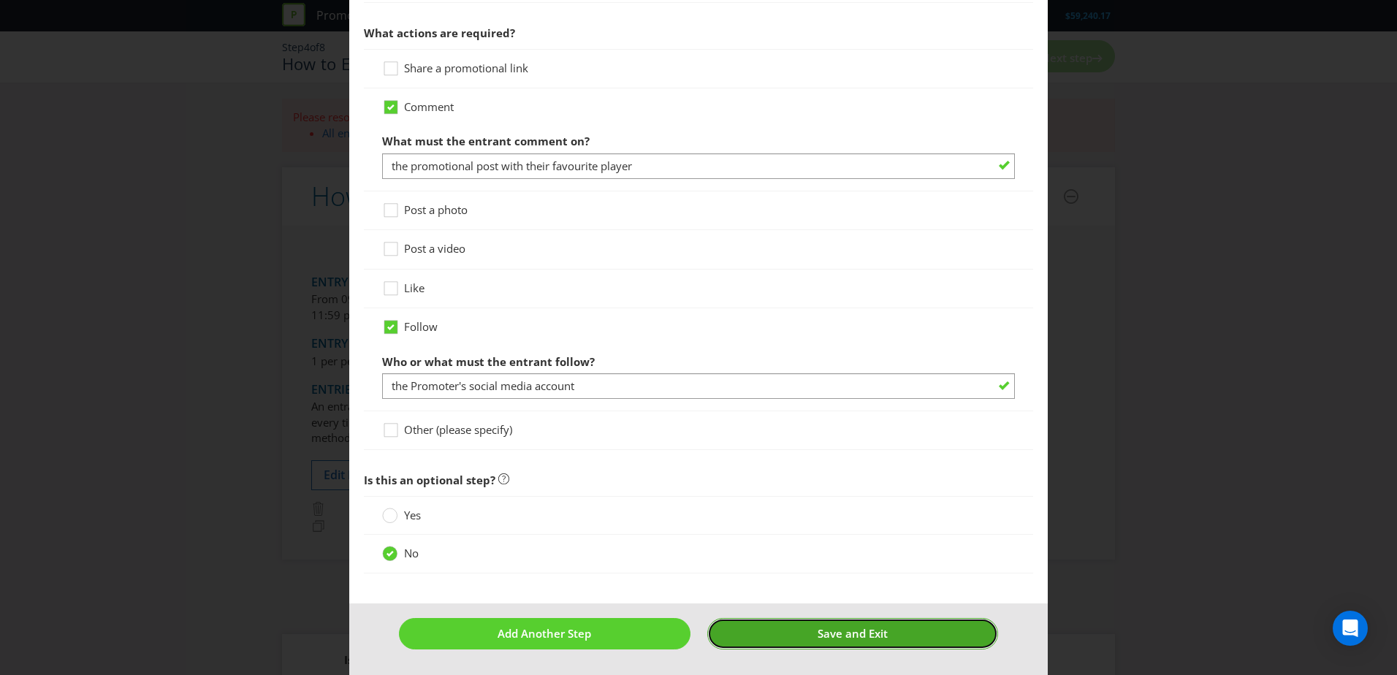
click at [784, 411] on button "Save and Exit" at bounding box center [853, 633] width 292 height 31
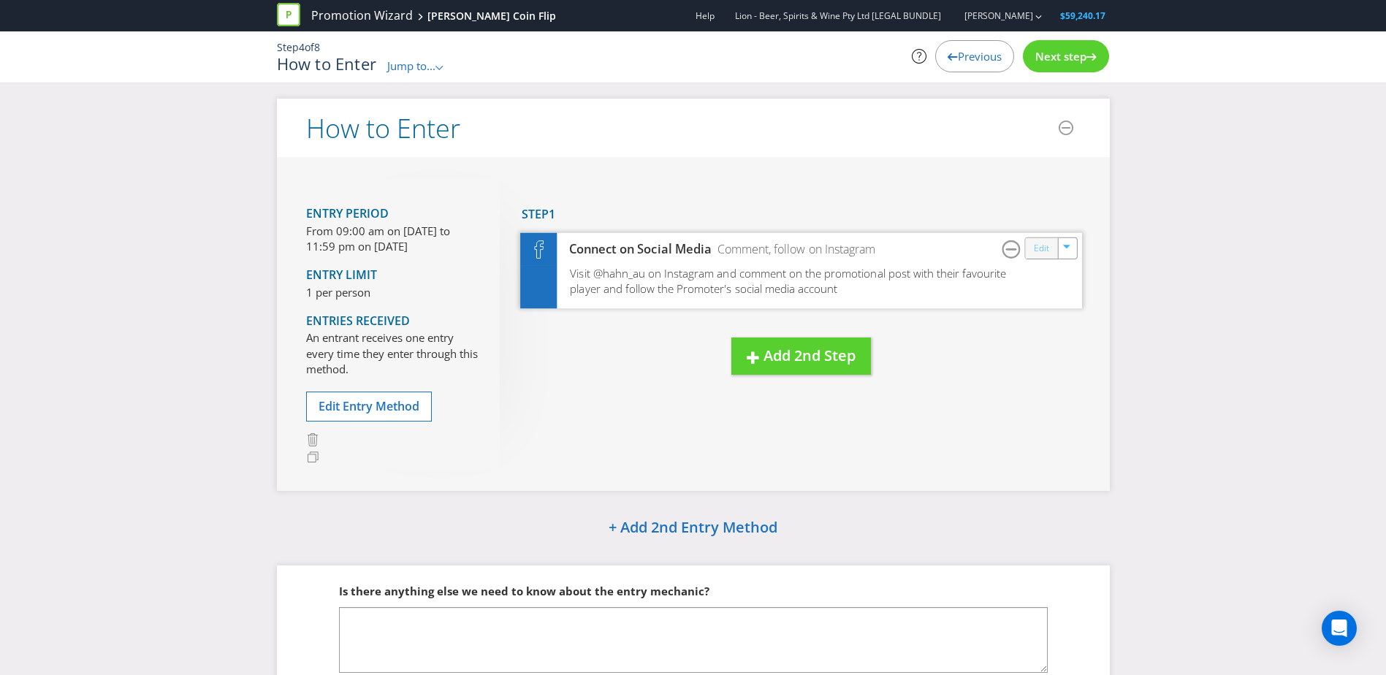
click at [918, 254] on link "Edit" at bounding box center [1040, 248] width 15 height 17
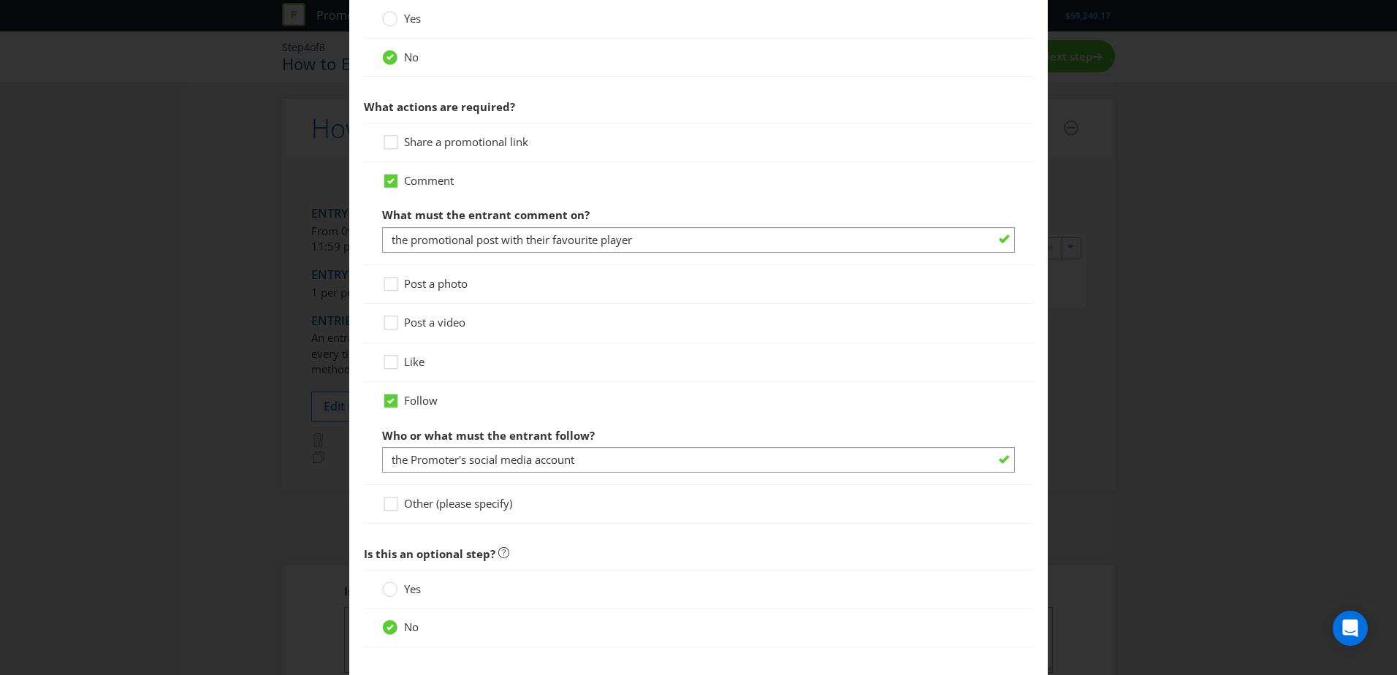
scroll to position [531, 0]
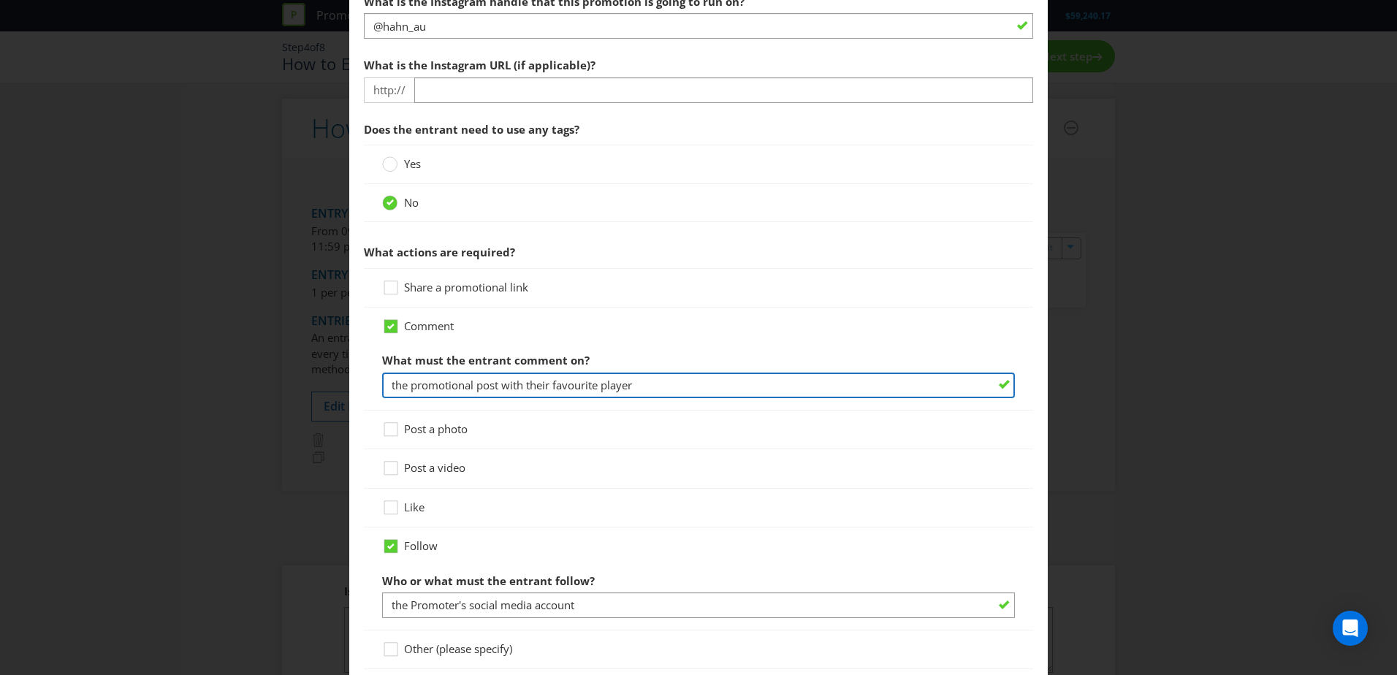
drag, startPoint x: 519, startPoint y: 385, endPoint x: 502, endPoint y: 384, distance: 16.9
click at [502, 384] on input "the promotional post with their favourite player" at bounding box center [698, 386] width 633 height 26
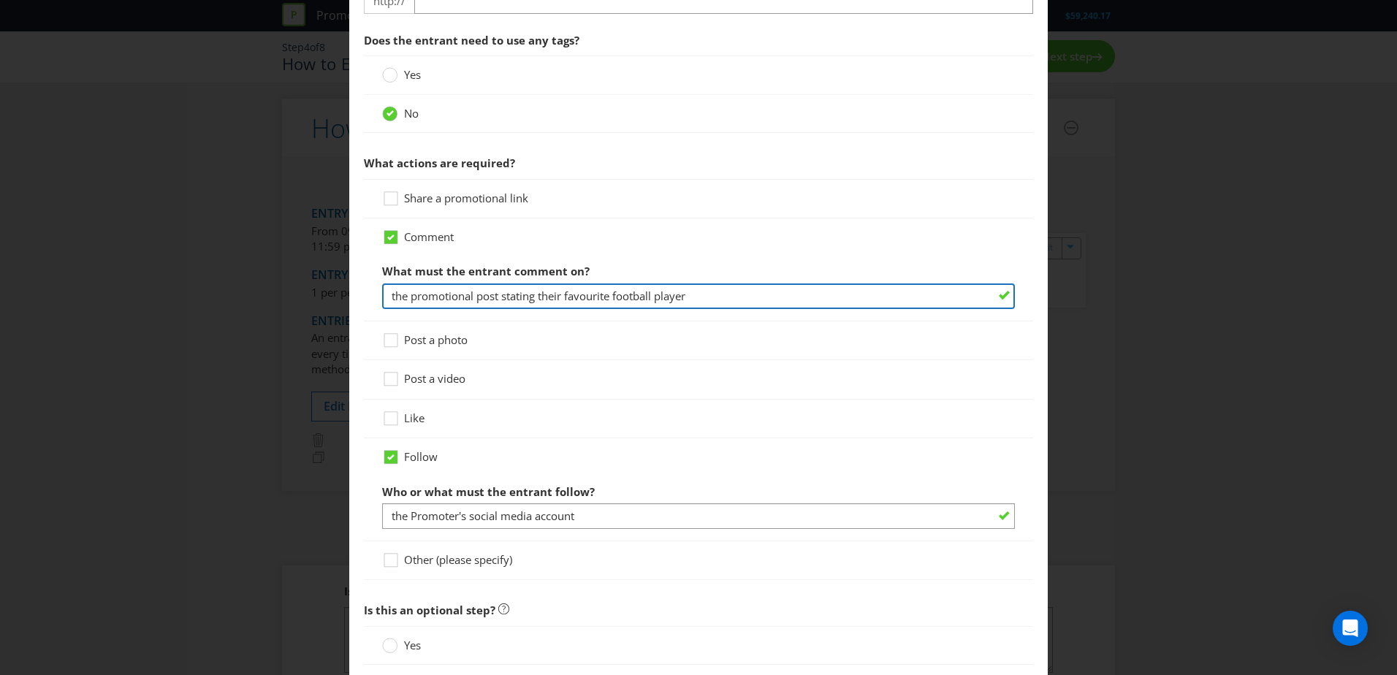
scroll to position [751, 0]
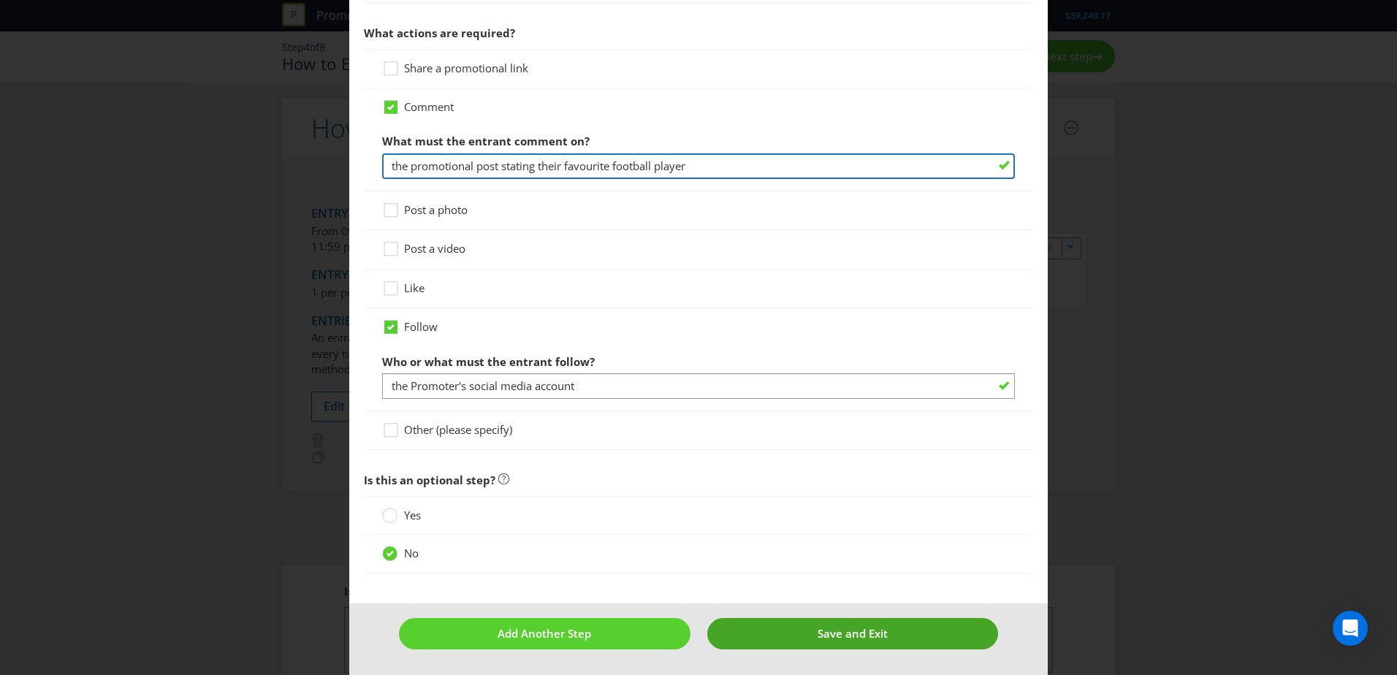
type input "the promotional post stating their favourite football player"
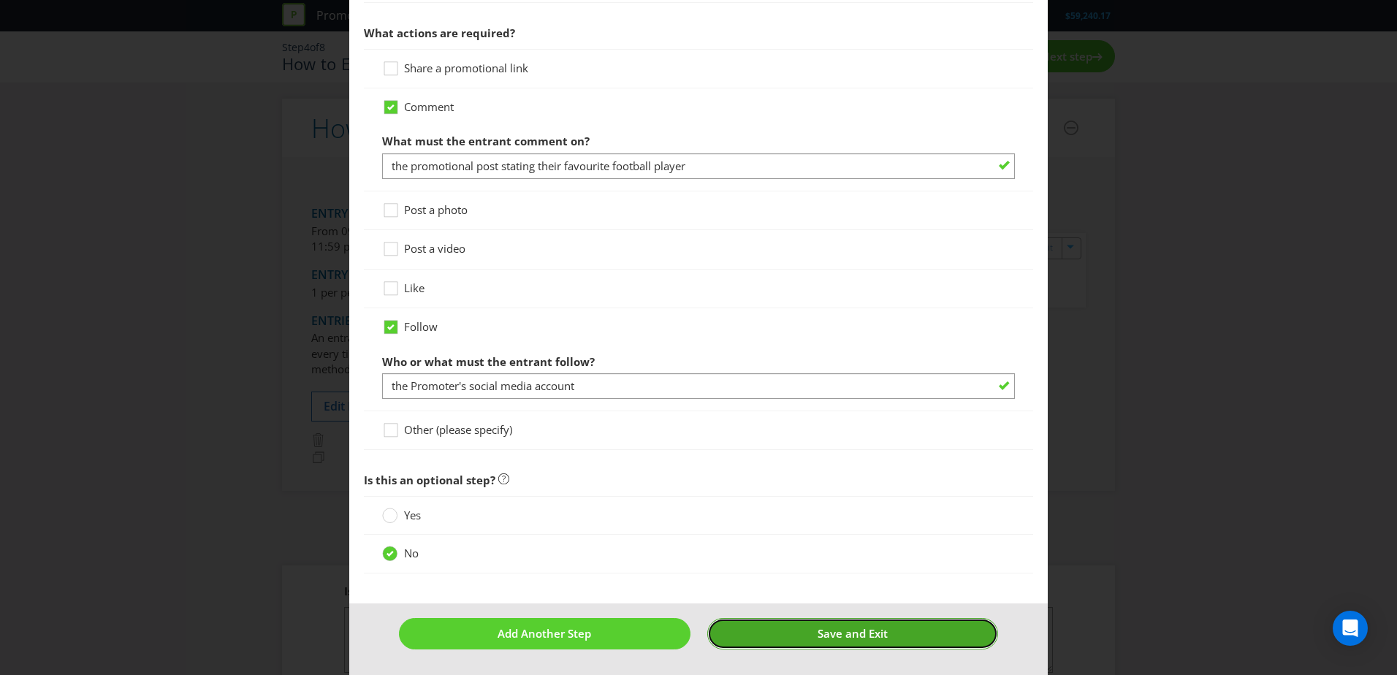
click at [781, 411] on button "Save and Exit" at bounding box center [853, 633] width 292 height 31
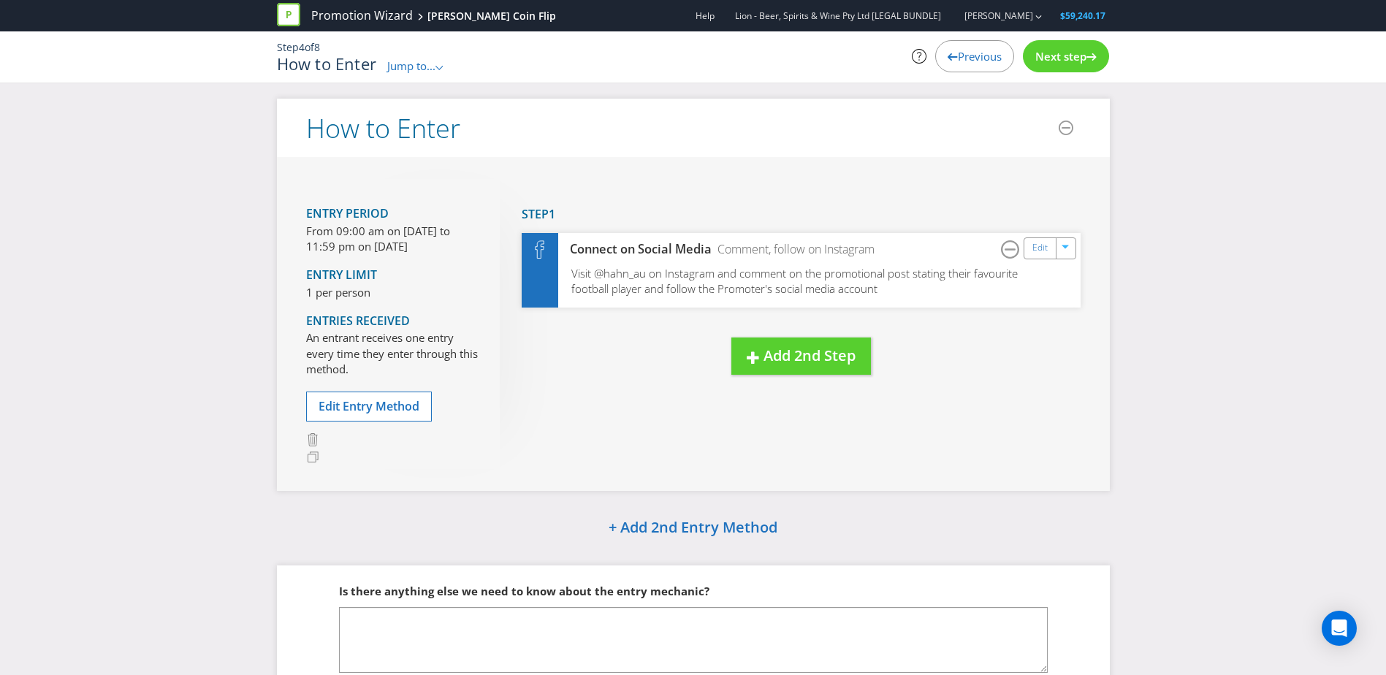
click at [918, 56] on span "Next step" at bounding box center [1061, 56] width 51 height 15
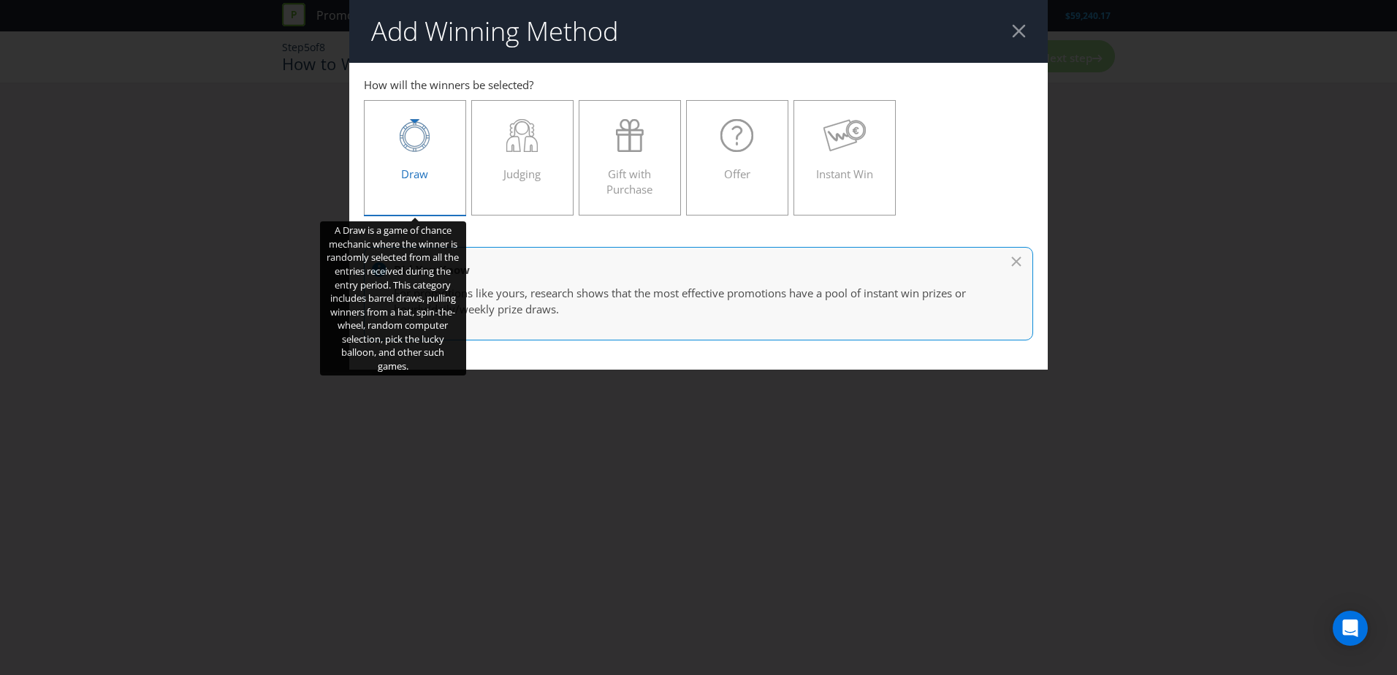
click at [394, 175] on div "Draw" at bounding box center [415, 152] width 72 height 66
click at [0, 0] on input "Draw" at bounding box center [0, 0] width 0 height 0
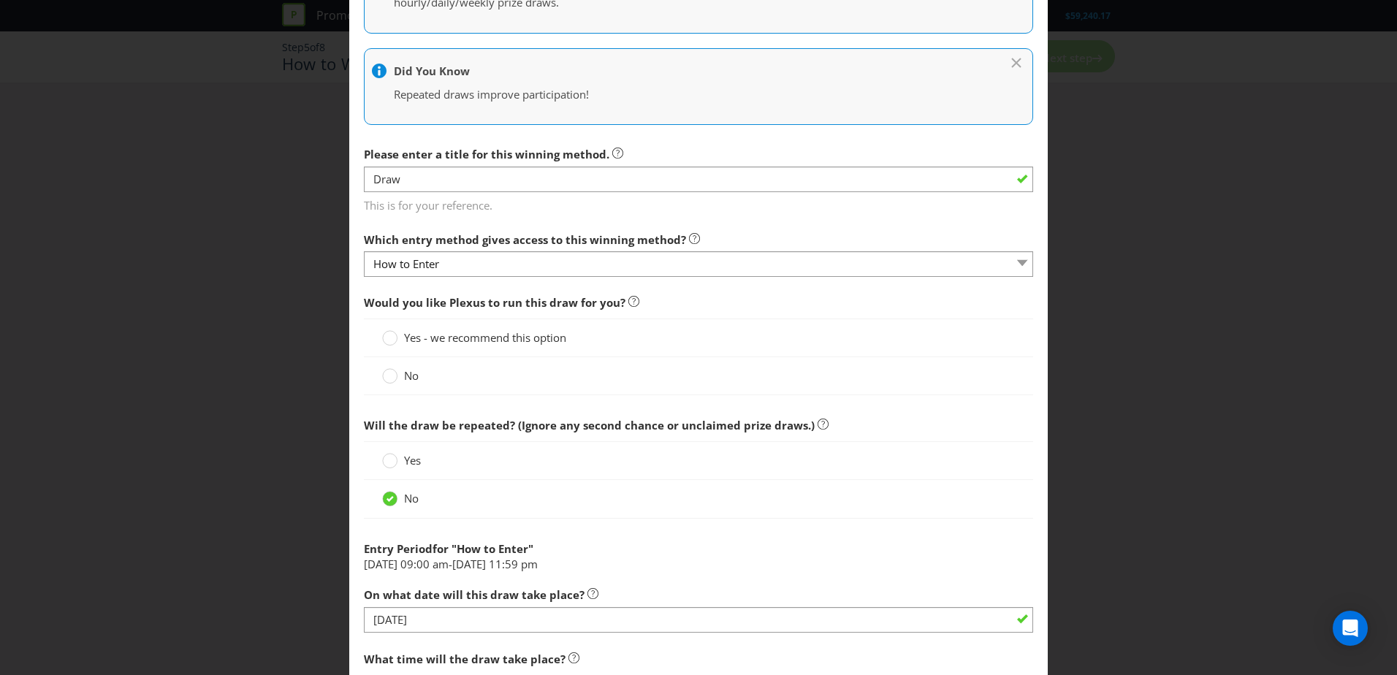
scroll to position [292, 0]
click at [385, 379] on circle at bounding box center [390, 375] width 15 height 15
click at [0, 0] on input "No" at bounding box center [0, 0] width 0 height 0
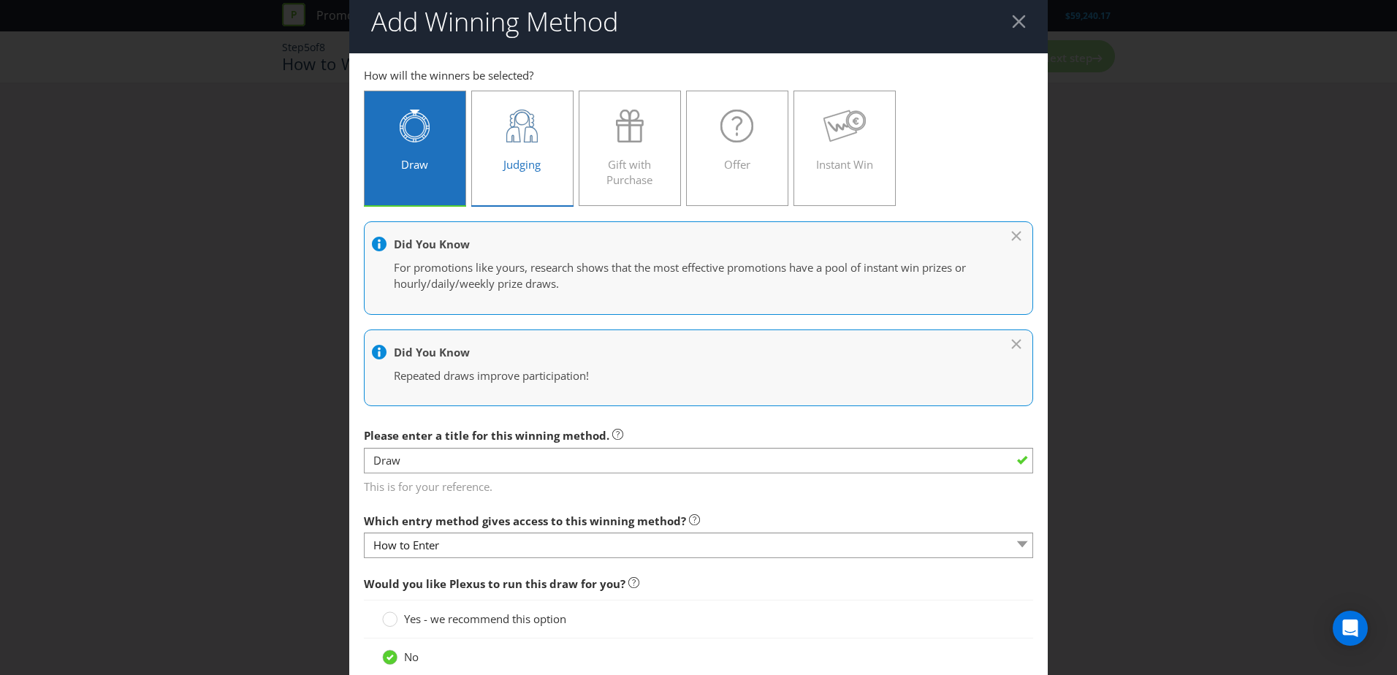
scroll to position [0, 0]
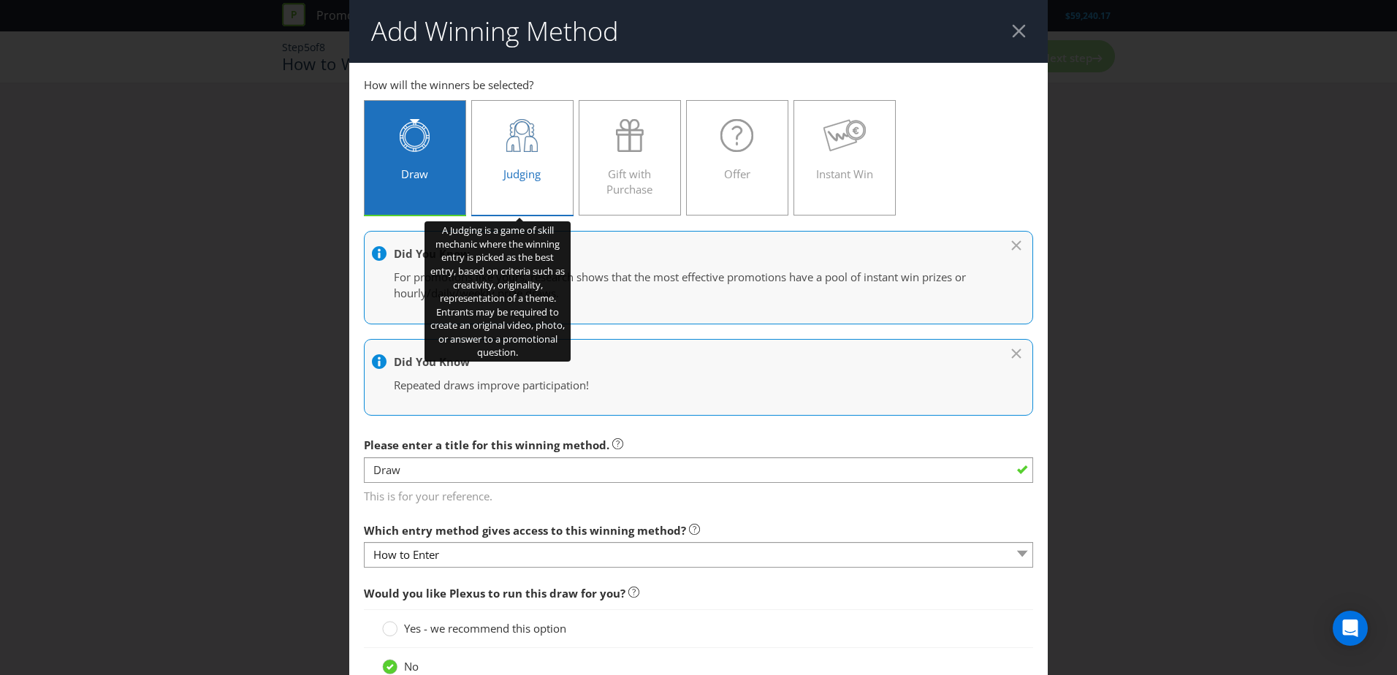
click at [542, 144] on div at bounding box center [523, 135] width 72 height 33
click at [0, 0] on input "Judging" at bounding box center [0, 0] width 0 height 0
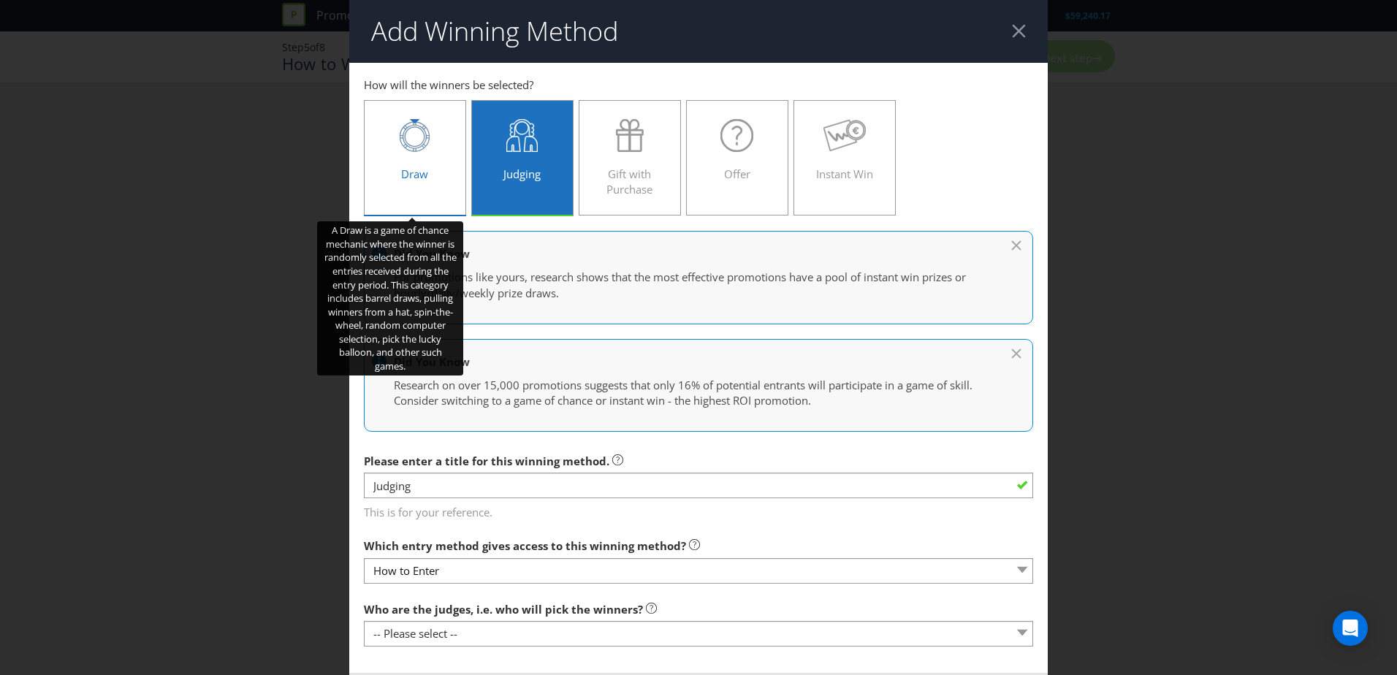
click at [412, 180] on span "Draw" at bounding box center [414, 174] width 27 height 15
click at [0, 0] on input "Draw" at bounding box center [0, 0] width 0 height 0
type input "Draw"
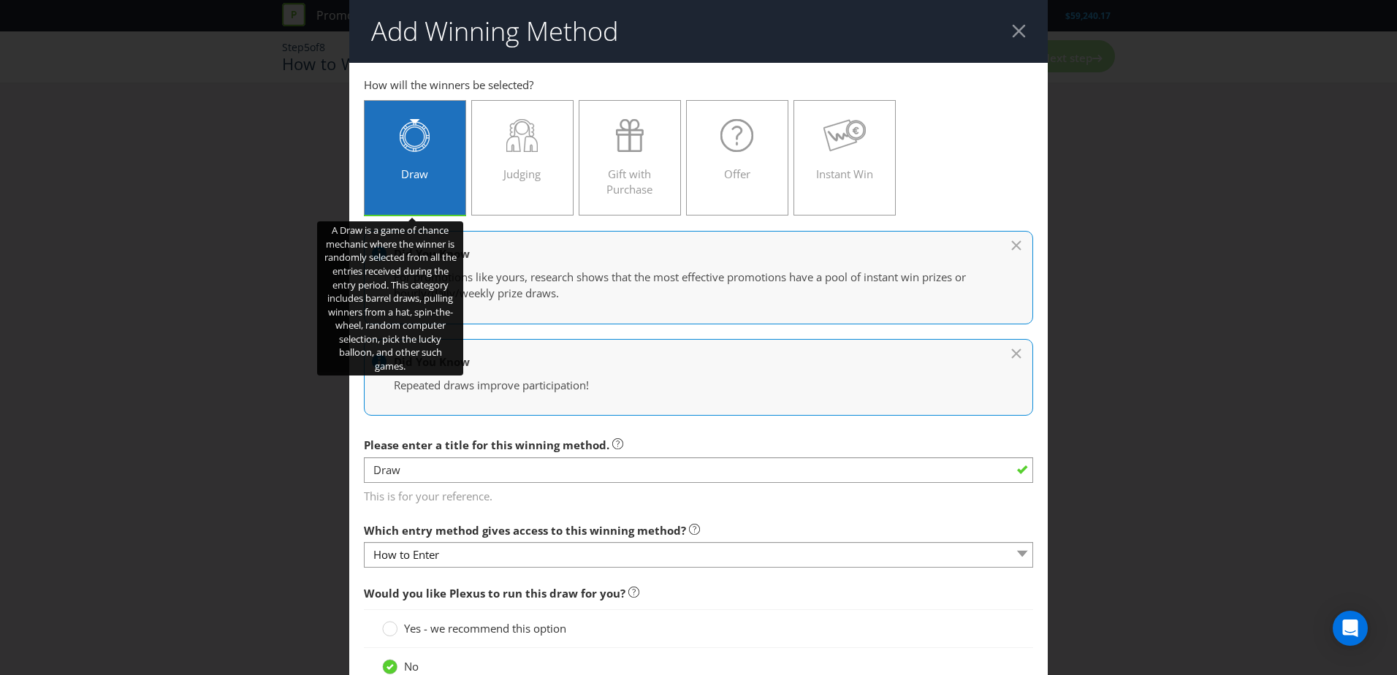
click at [439, 163] on div "Draw" at bounding box center [415, 152] width 72 height 66
click at [0, 0] on input "Draw" at bounding box center [0, 0] width 0 height 0
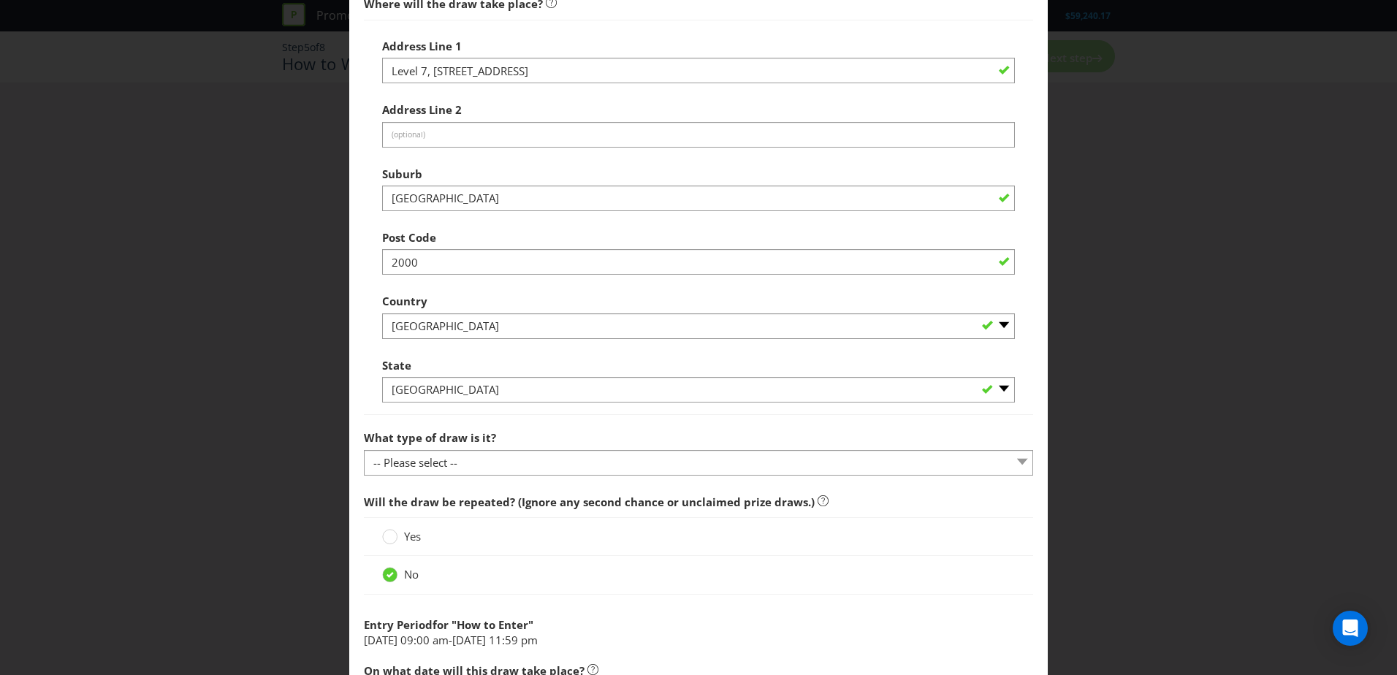
scroll to position [877, 0]
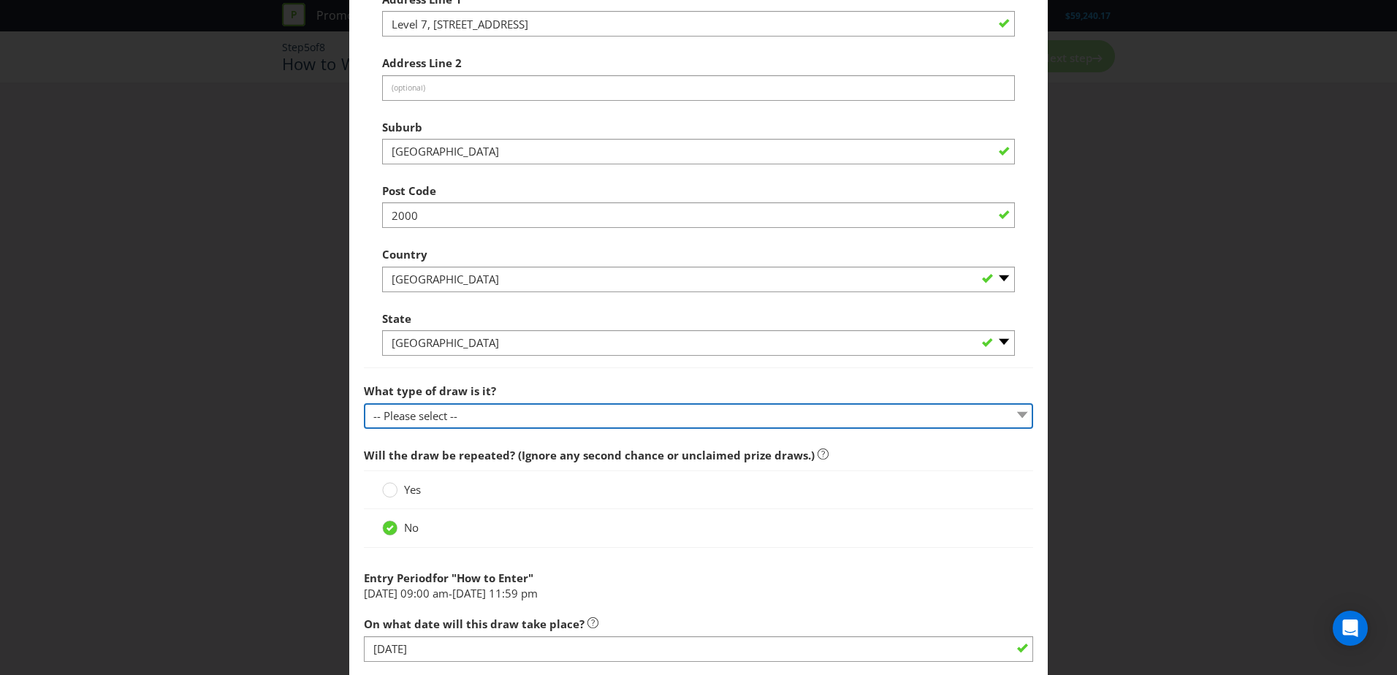
click at [482, 404] on select "-- Please select -- Computerised random selection Barrel draw Don't specify Oth…" at bounding box center [698, 416] width 669 height 26
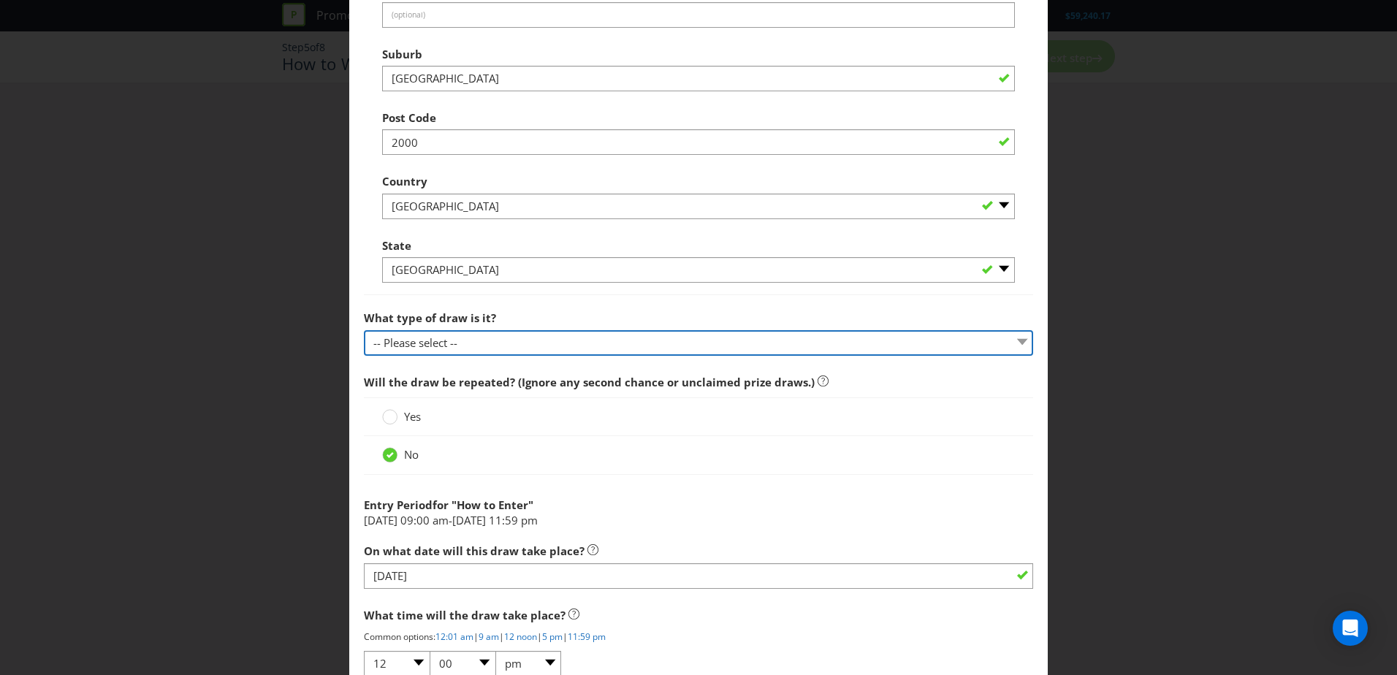
click at [485, 346] on select "-- Please select -- Computerised random selection Barrel draw Don't specify Oth…" at bounding box center [698, 343] width 669 height 26
select select "DONT_SPECIFY"
click at [364, 330] on select "-- Please select -- Computerised random selection Barrel draw Don't specify Oth…" at bounding box center [698, 343] width 669 height 26
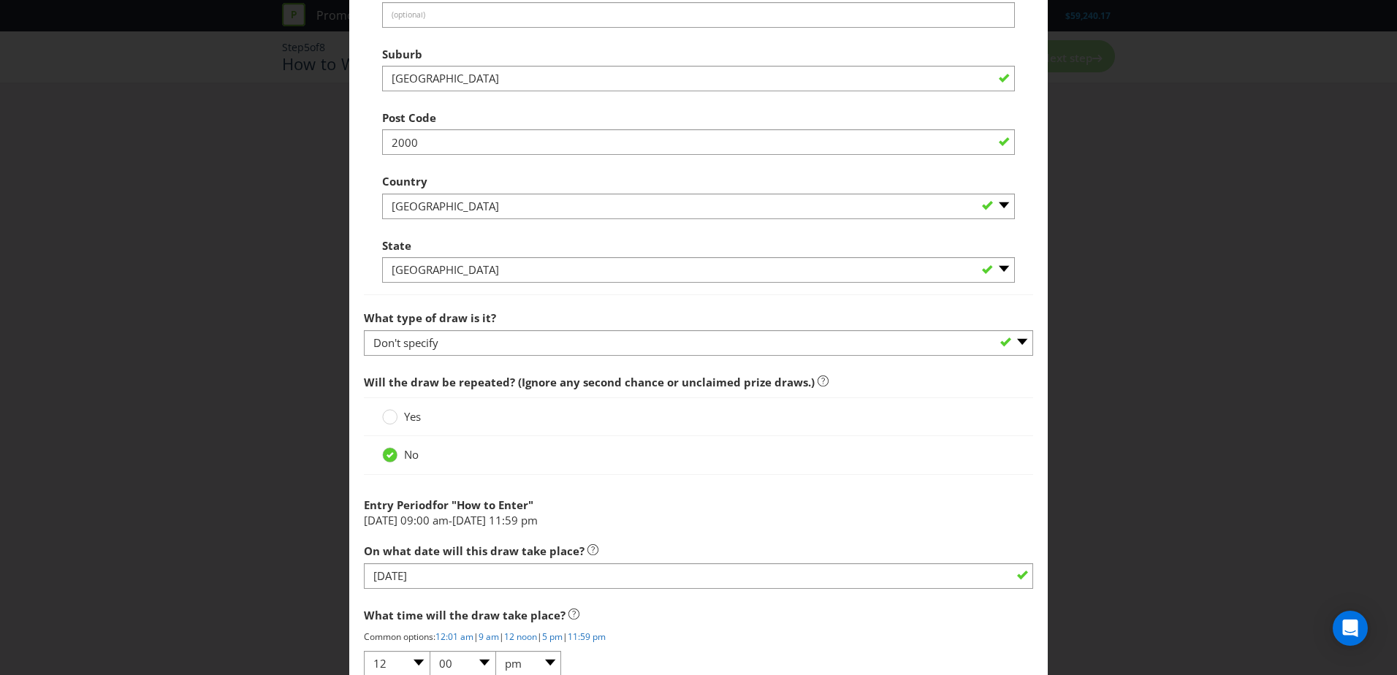
click at [547, 406] on div "Yes" at bounding box center [698, 417] width 669 height 39
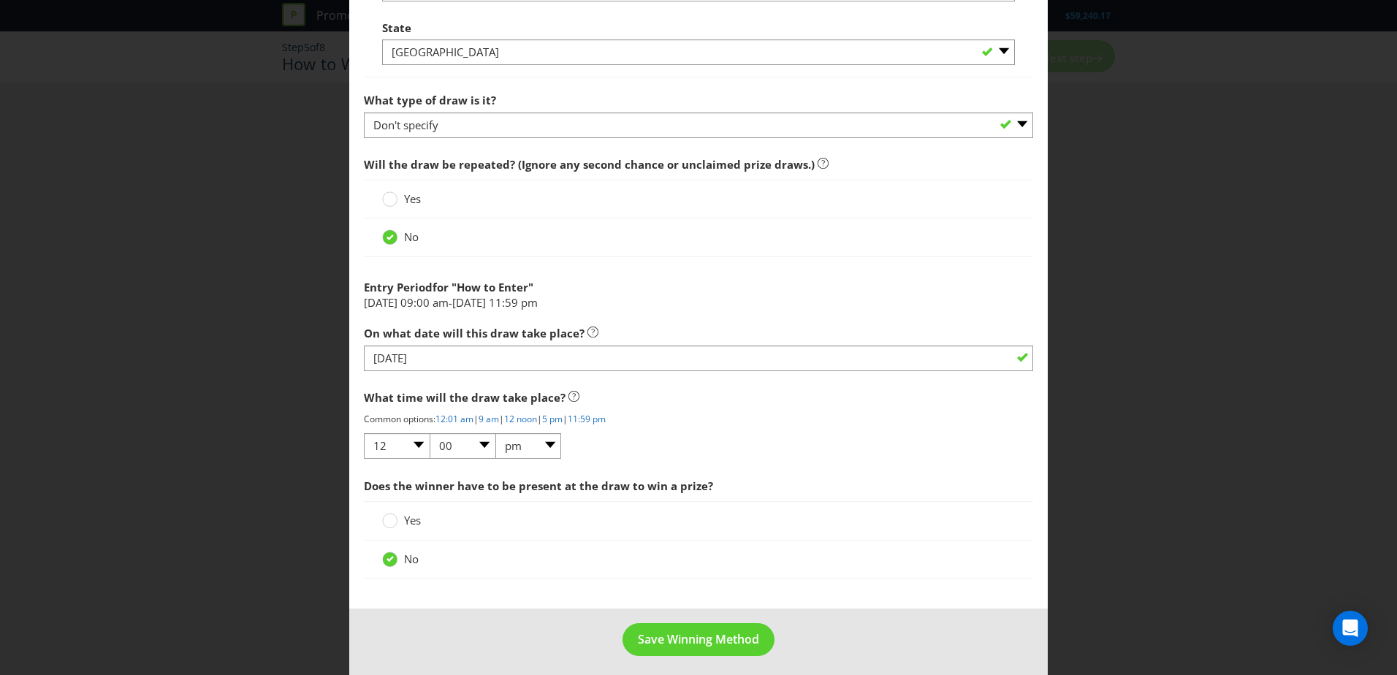
scroll to position [1169, 0]
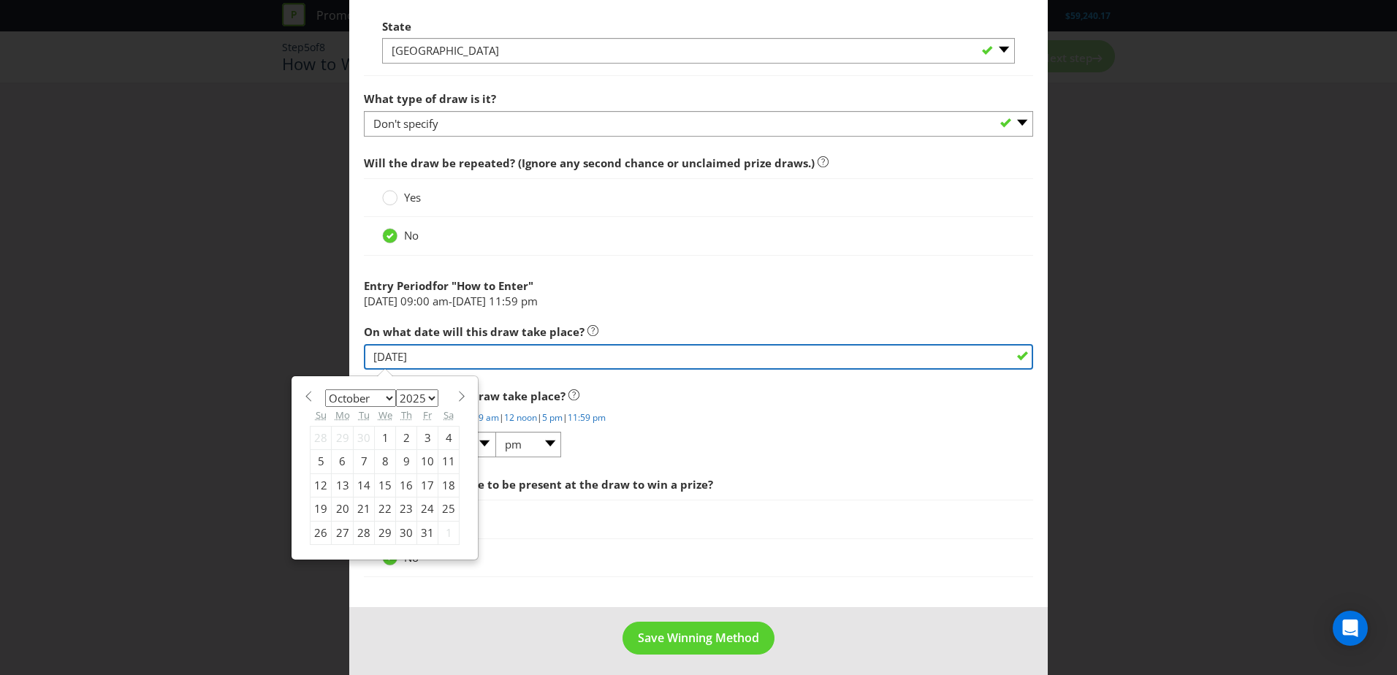
click at [918, 357] on input "[DATE]" at bounding box center [698, 357] width 669 height 26
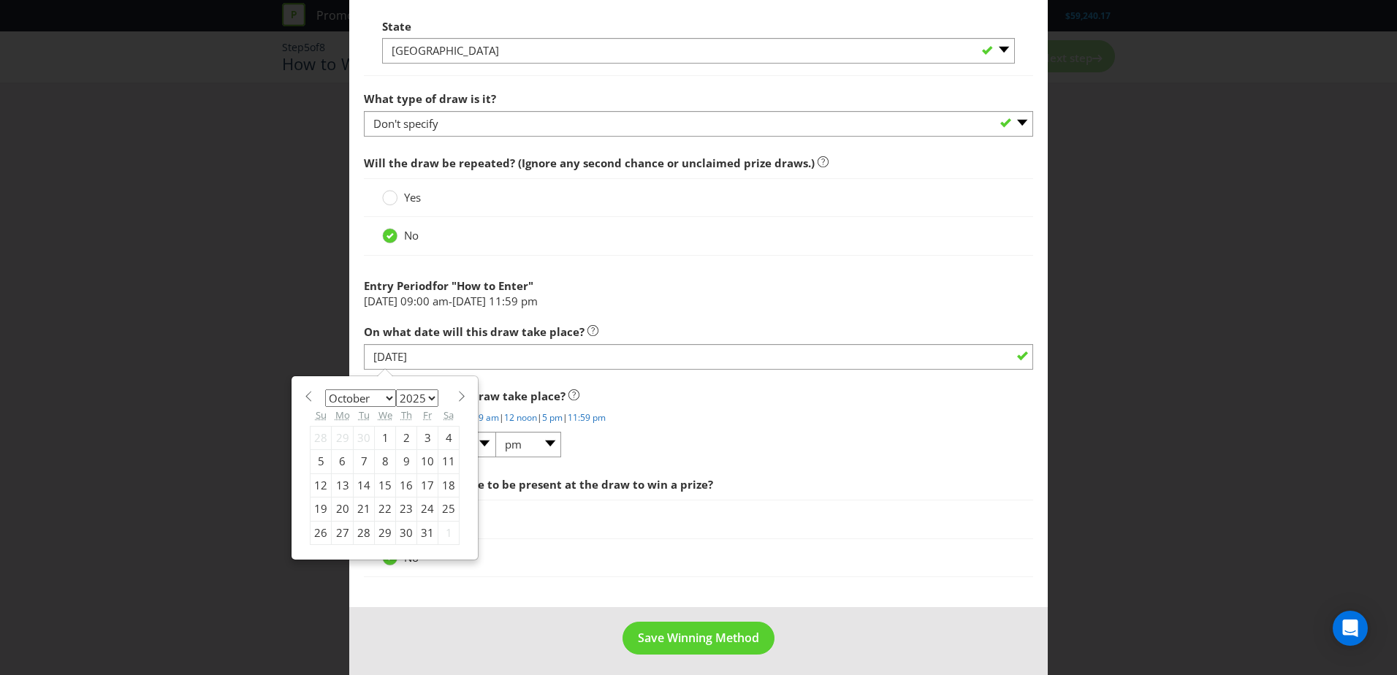
click at [380, 411] on div "1" at bounding box center [385, 437] width 21 height 23
type input "[DATE]"
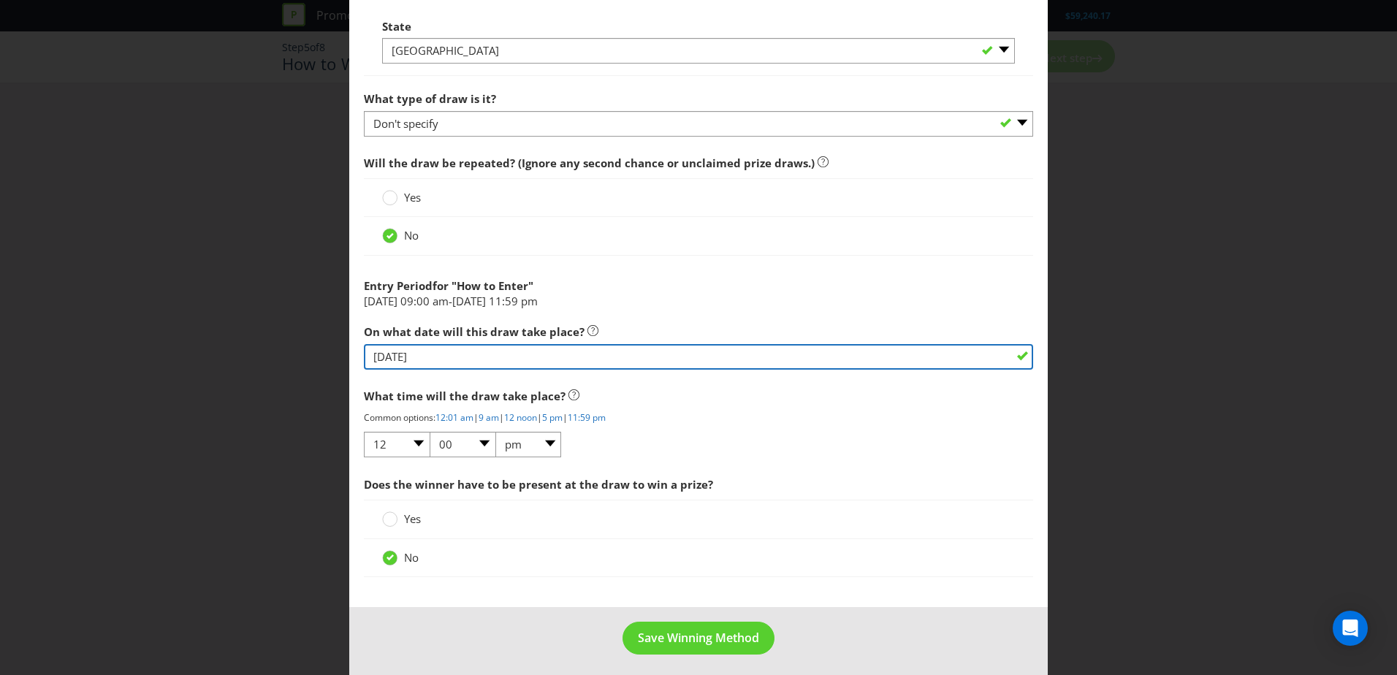
click at [918, 353] on input "[DATE]" at bounding box center [698, 357] width 669 height 26
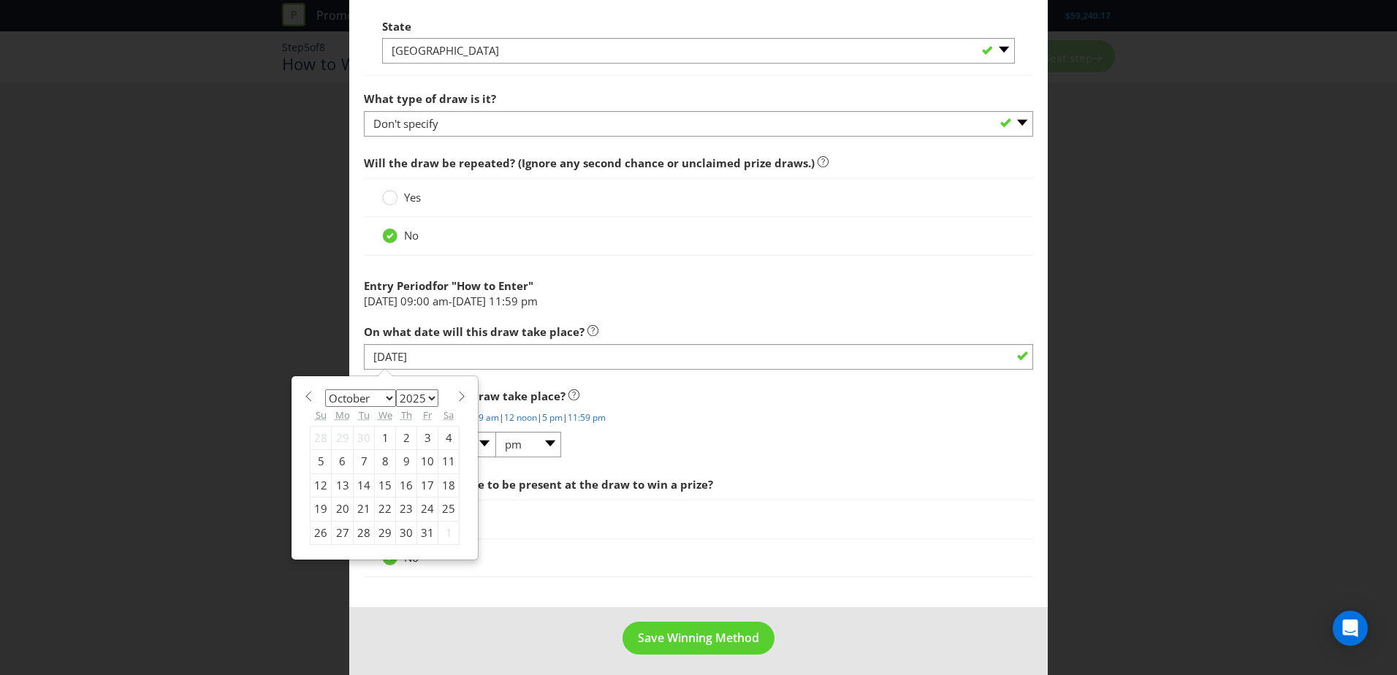
click at [308, 398] on span at bounding box center [308, 396] width 11 height 11
select select "8"
click at [362, 411] on div "30" at bounding box center [364, 532] width 21 height 23
type input "[DATE]"
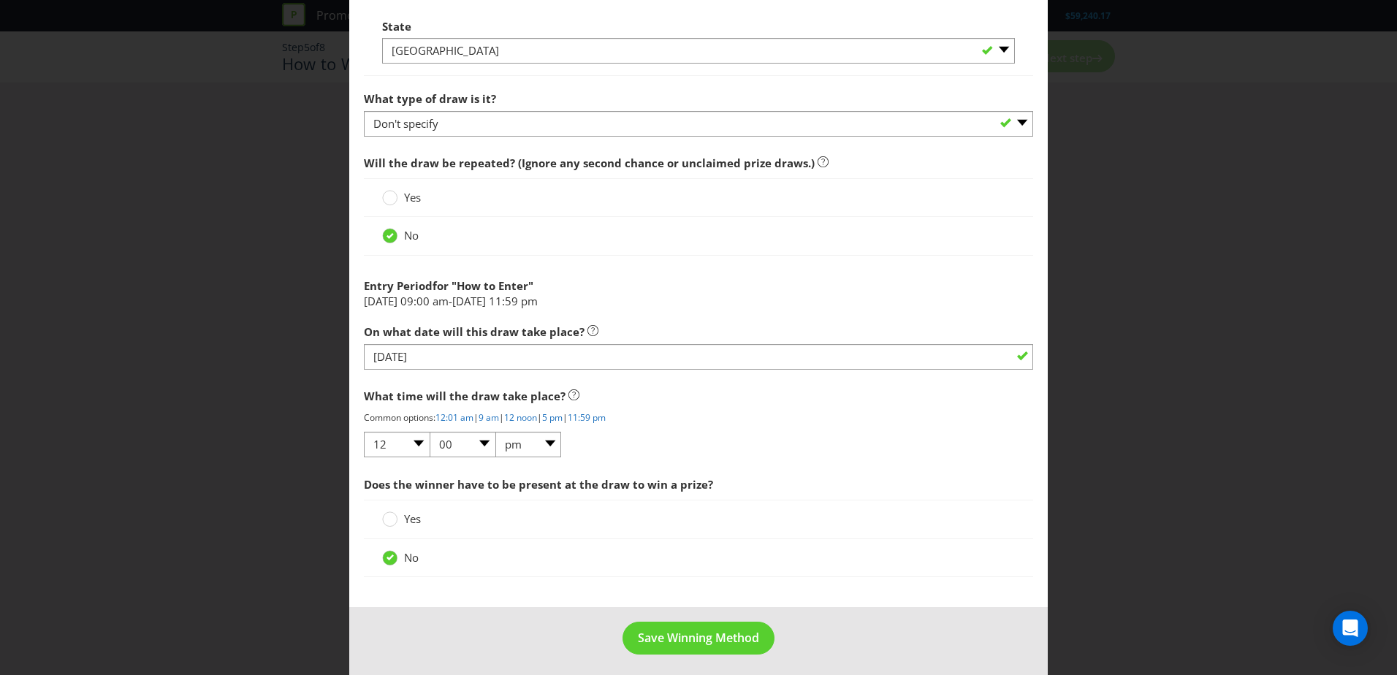
click at [767, 411] on div "What time will the draw take place? Common options: 12:01 am | 9 am | 12 noon |…" at bounding box center [698, 419] width 669 height 77
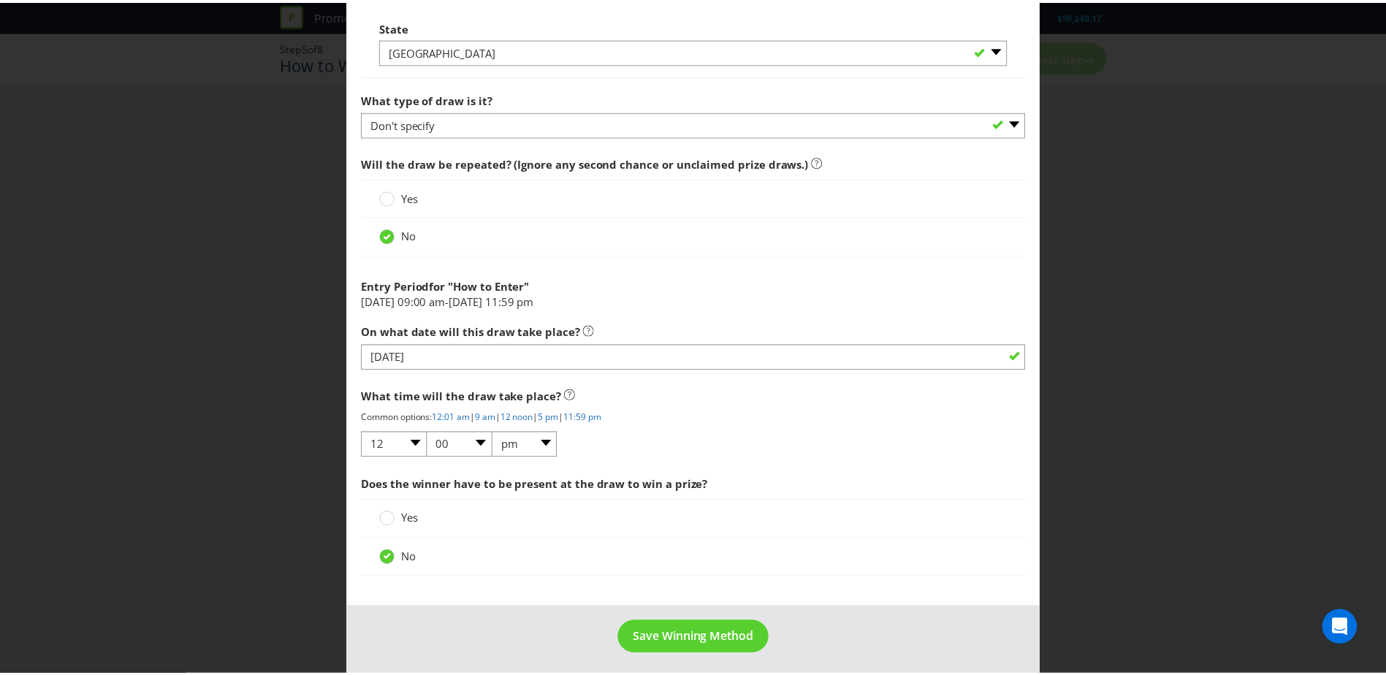
scroll to position [1175, 0]
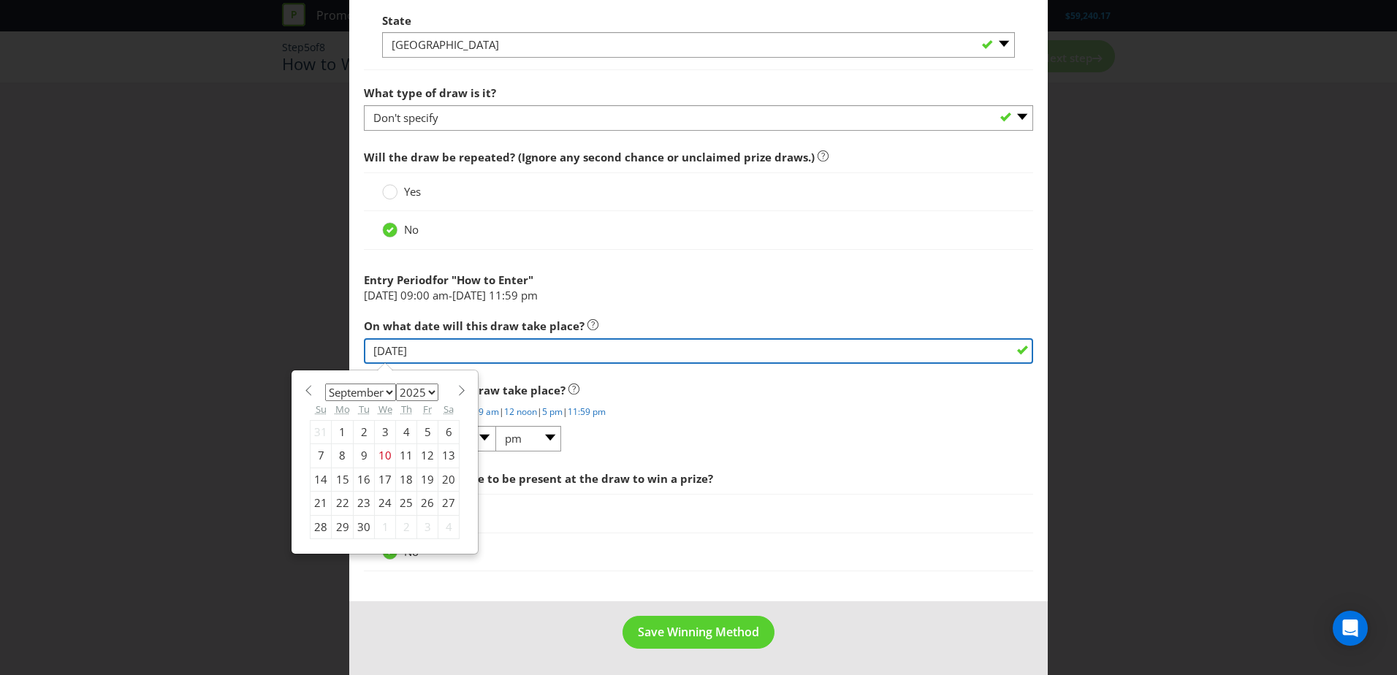
click at [918, 349] on input "[DATE]" at bounding box center [698, 351] width 669 height 26
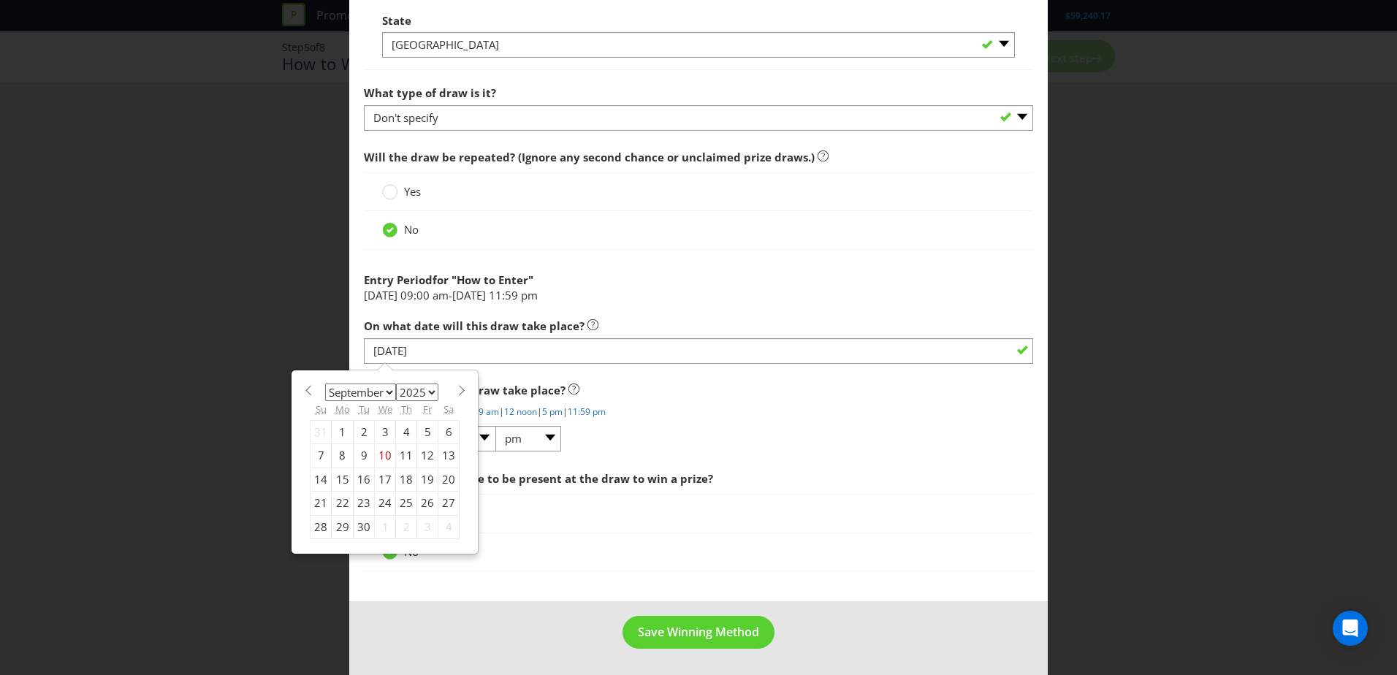
click at [456, 389] on span at bounding box center [461, 390] width 11 height 11
select select "9"
click at [588, 324] on icon at bounding box center [593, 324] width 11 height 11
click at [384, 411] on div "1" at bounding box center [385, 431] width 21 height 23
type input "[DATE]"
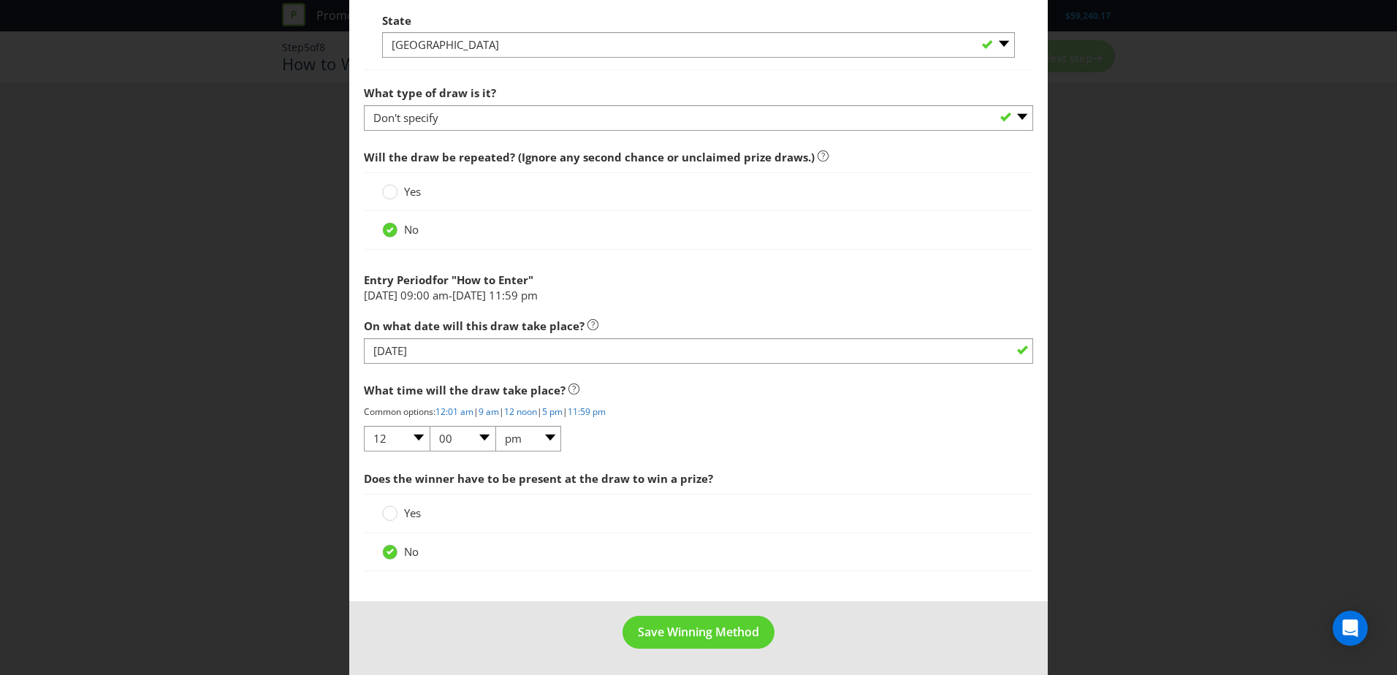
click at [743, 411] on div "What time will the draw take place? Common options: 12:01 am | 9 am | 12 noon |…" at bounding box center [698, 414] width 669 height 77
click at [414, 411] on select "01 02 03 04 05 06 07 08 09 10 11 12" at bounding box center [397, 439] width 66 height 26
click at [496, 411] on link "9 am" at bounding box center [489, 412] width 20 height 12
select select "09"
select select "am"
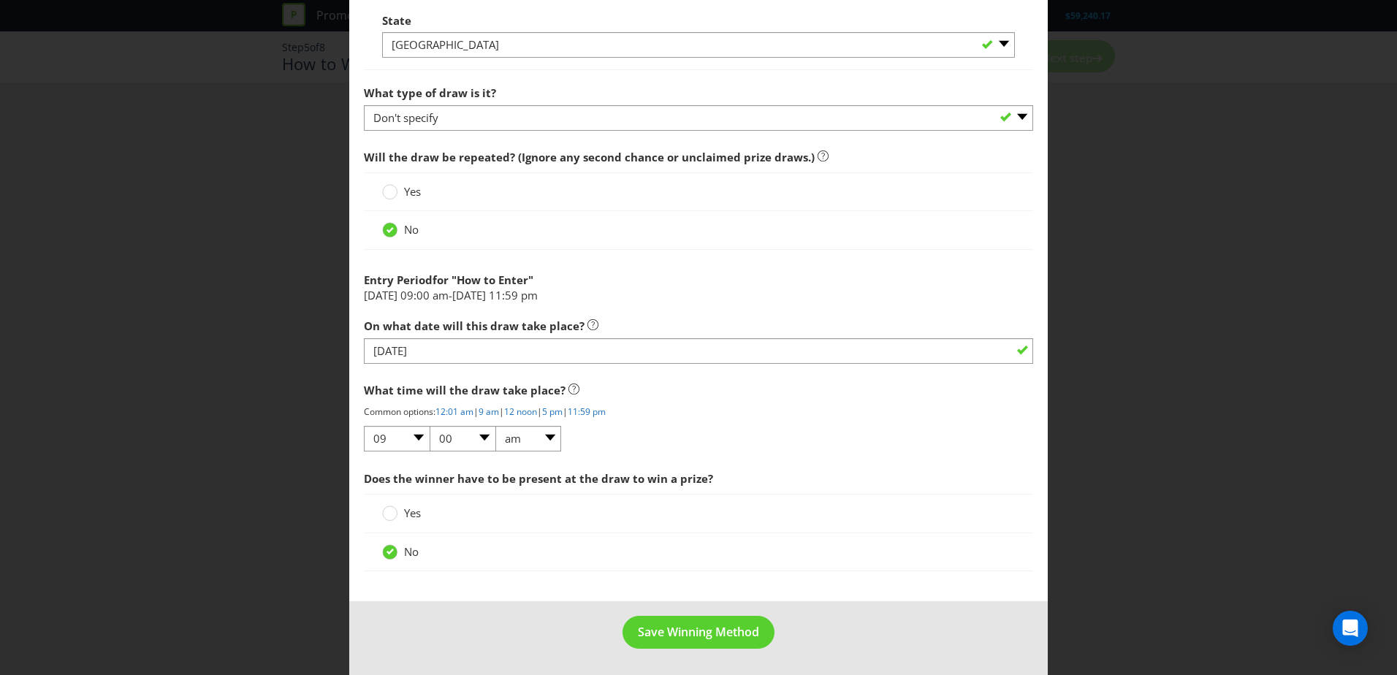
click at [508, 411] on span "Does the winner have to be present at the draw to win a prize?" at bounding box center [698, 479] width 669 height 30
click at [665, 411] on button "Save Winning Method" at bounding box center [699, 632] width 152 height 33
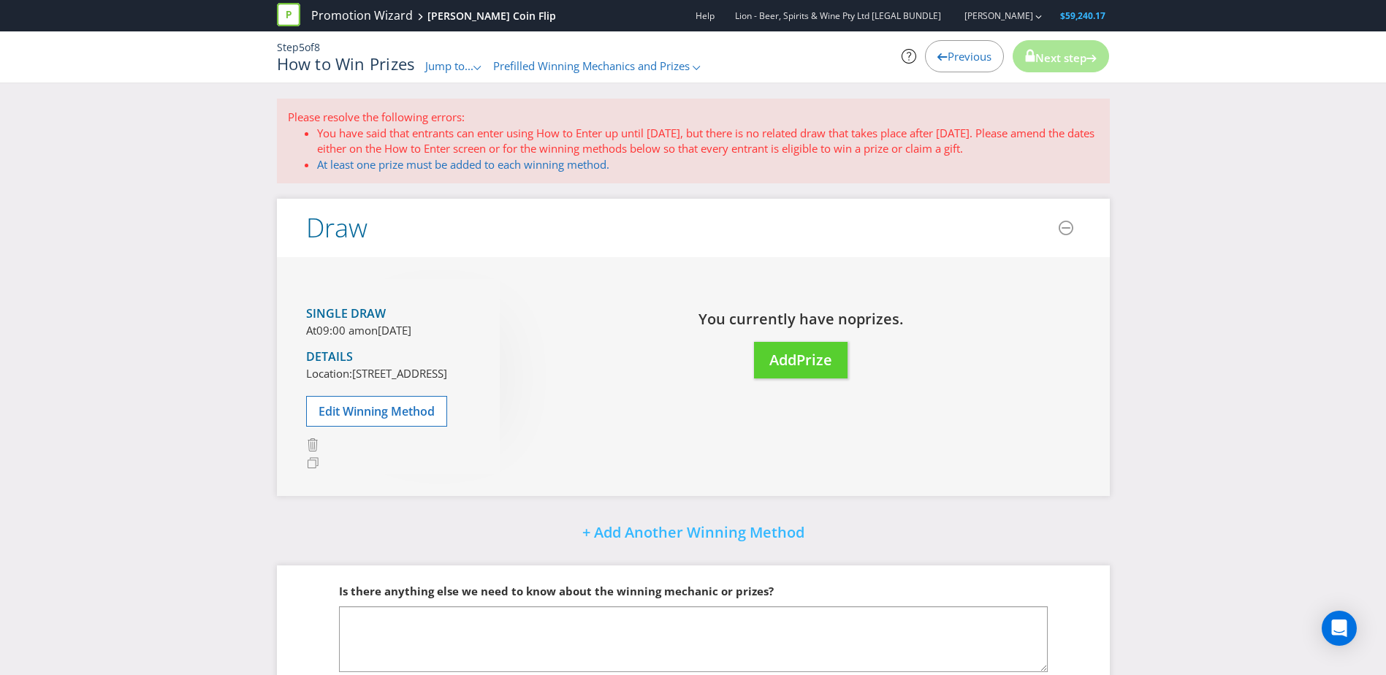
click at [620, 58] on span "Prefilled Winning Mechanics and Prizes" at bounding box center [591, 65] width 197 height 15
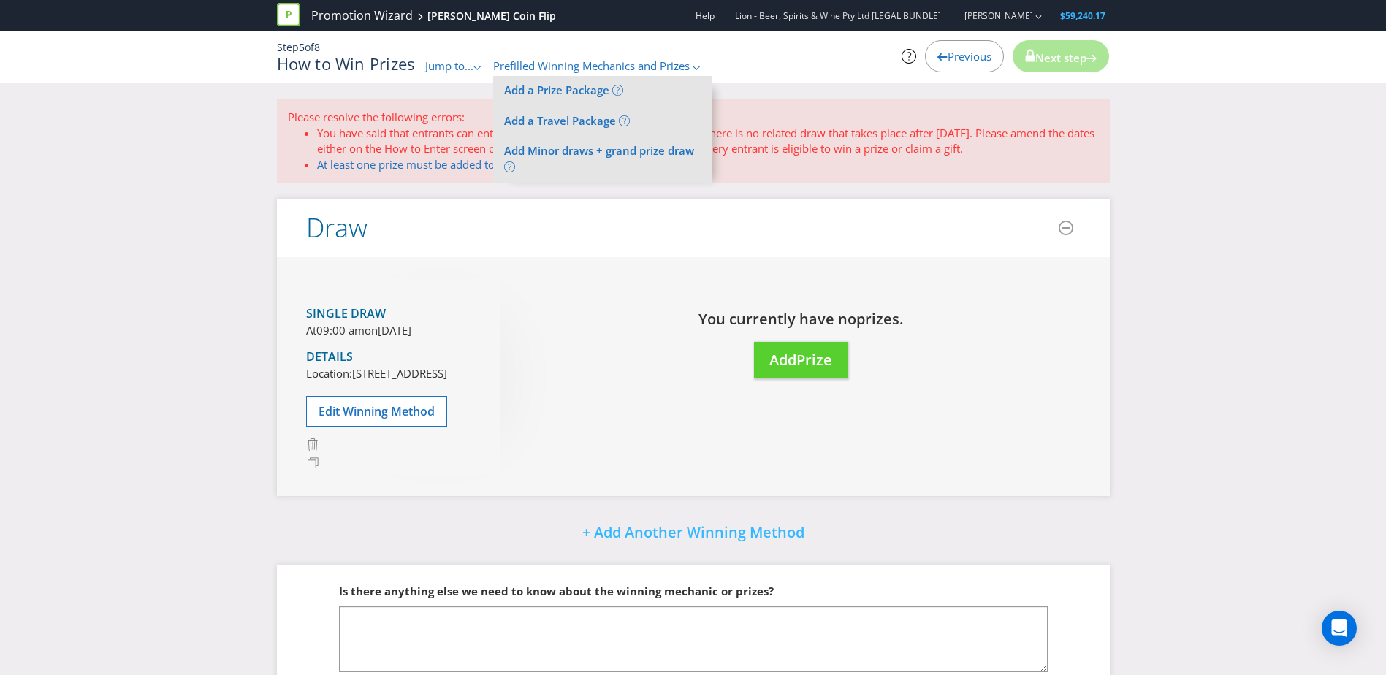
click at [481, 69] on icon at bounding box center [477, 68] width 7 height 4
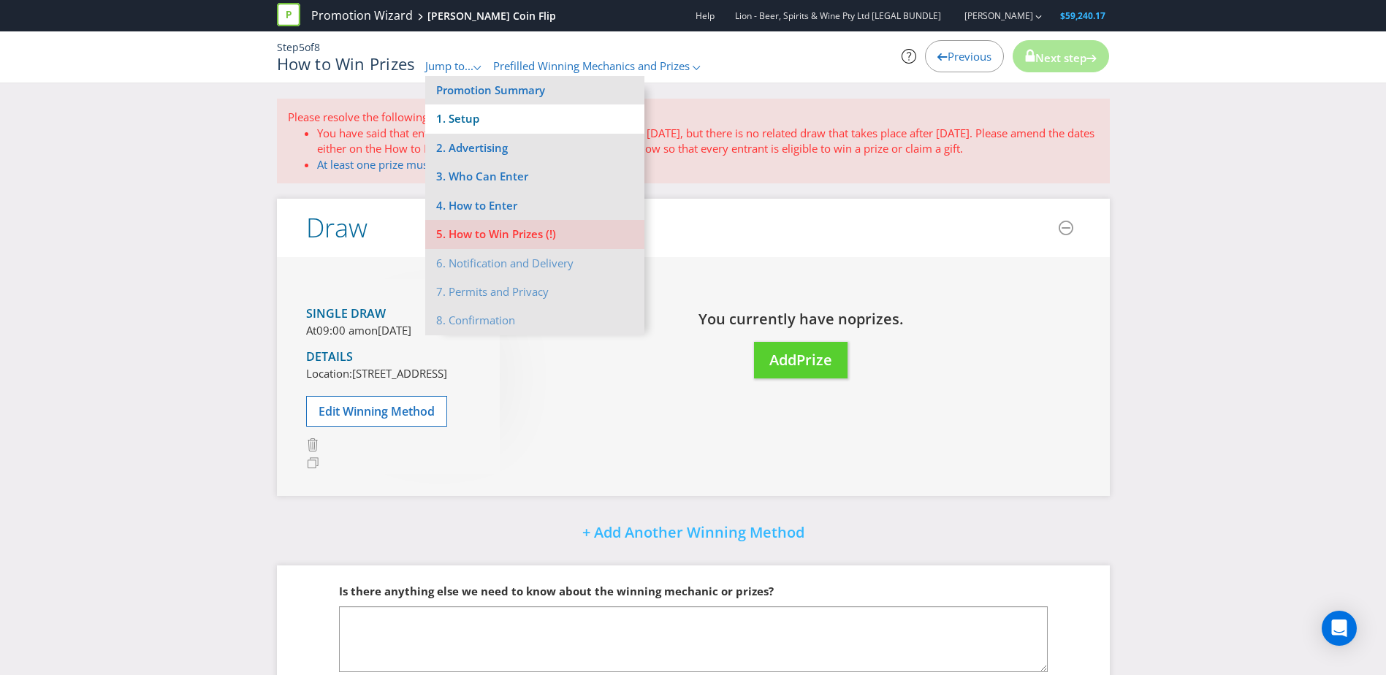
click at [479, 107] on li "1. Setup" at bounding box center [534, 119] width 219 height 29
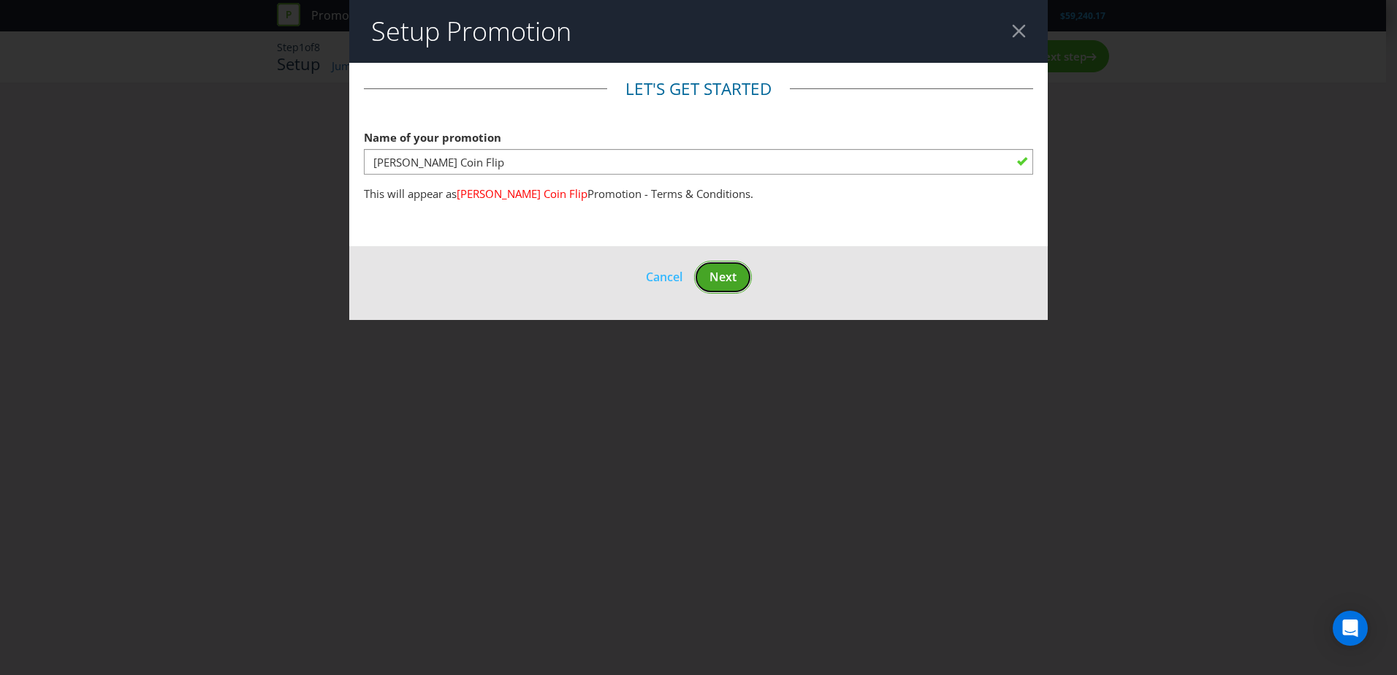
click at [716, 263] on button "Next" at bounding box center [723, 277] width 58 height 33
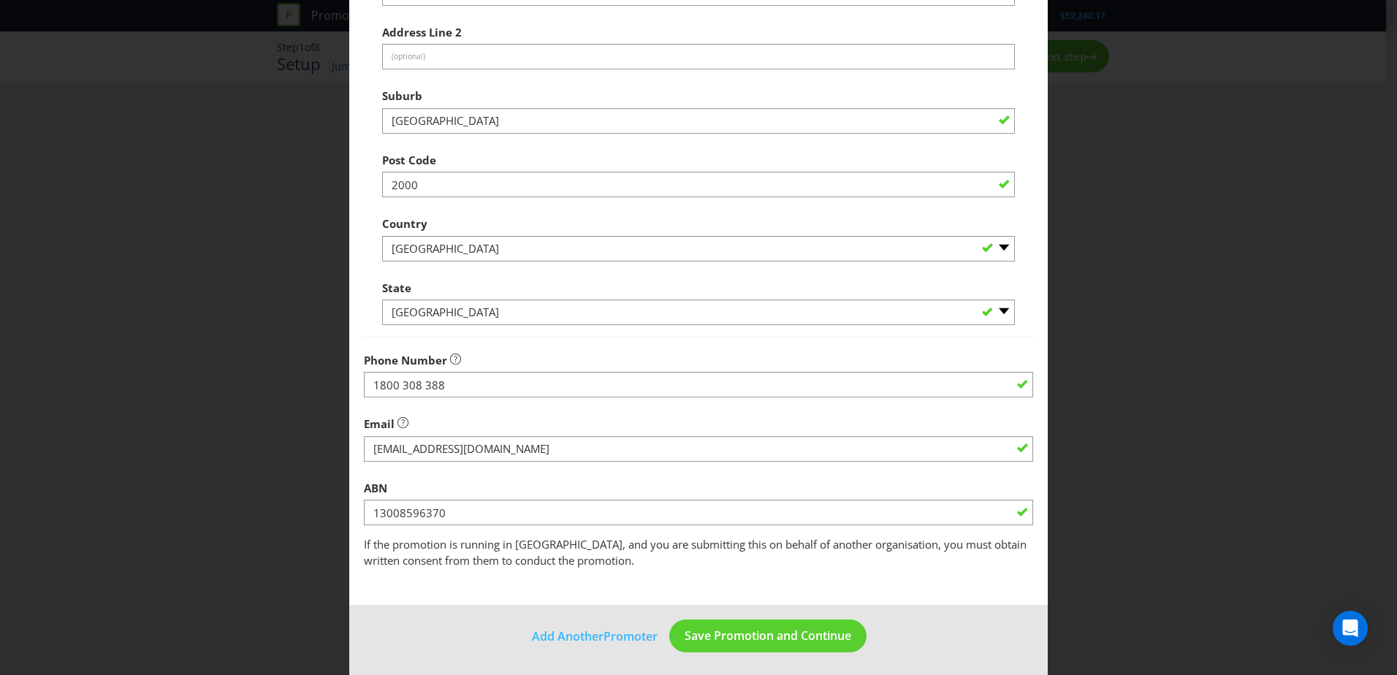
scroll to position [278, 0]
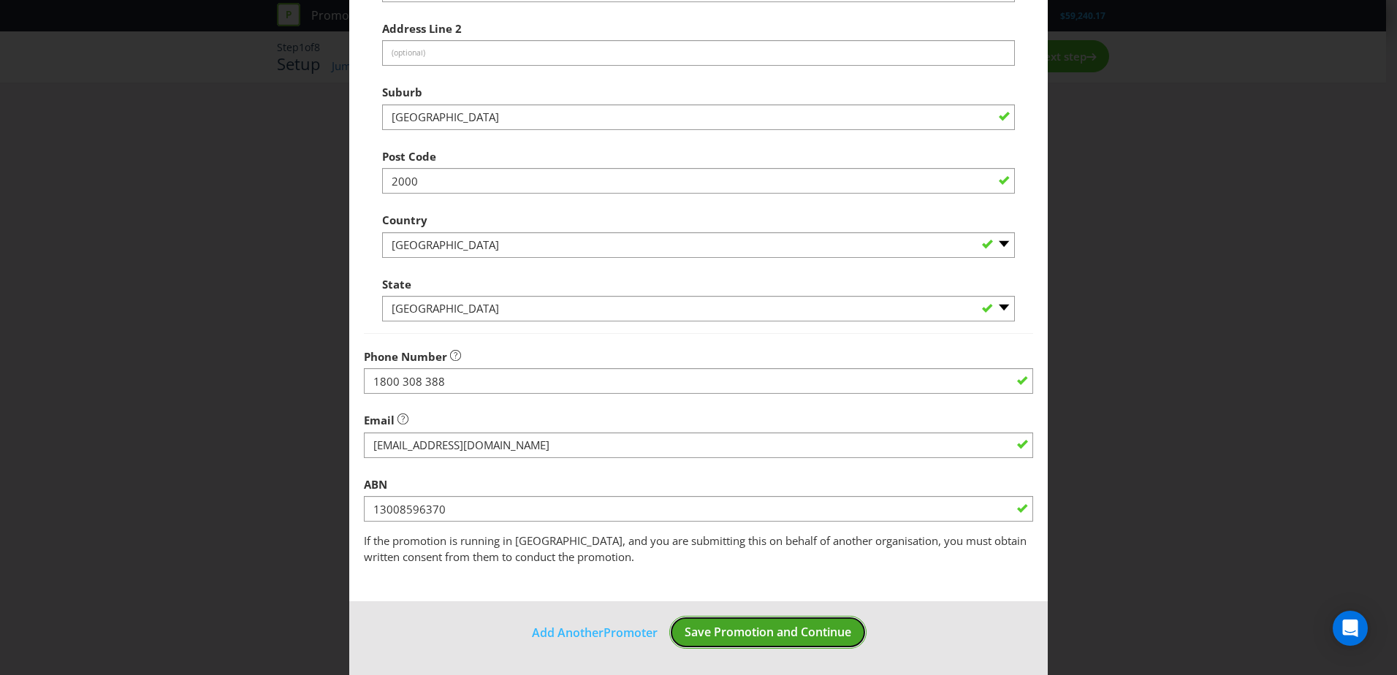
click at [801, 411] on span "Save Promotion and Continue" at bounding box center [768, 632] width 167 height 16
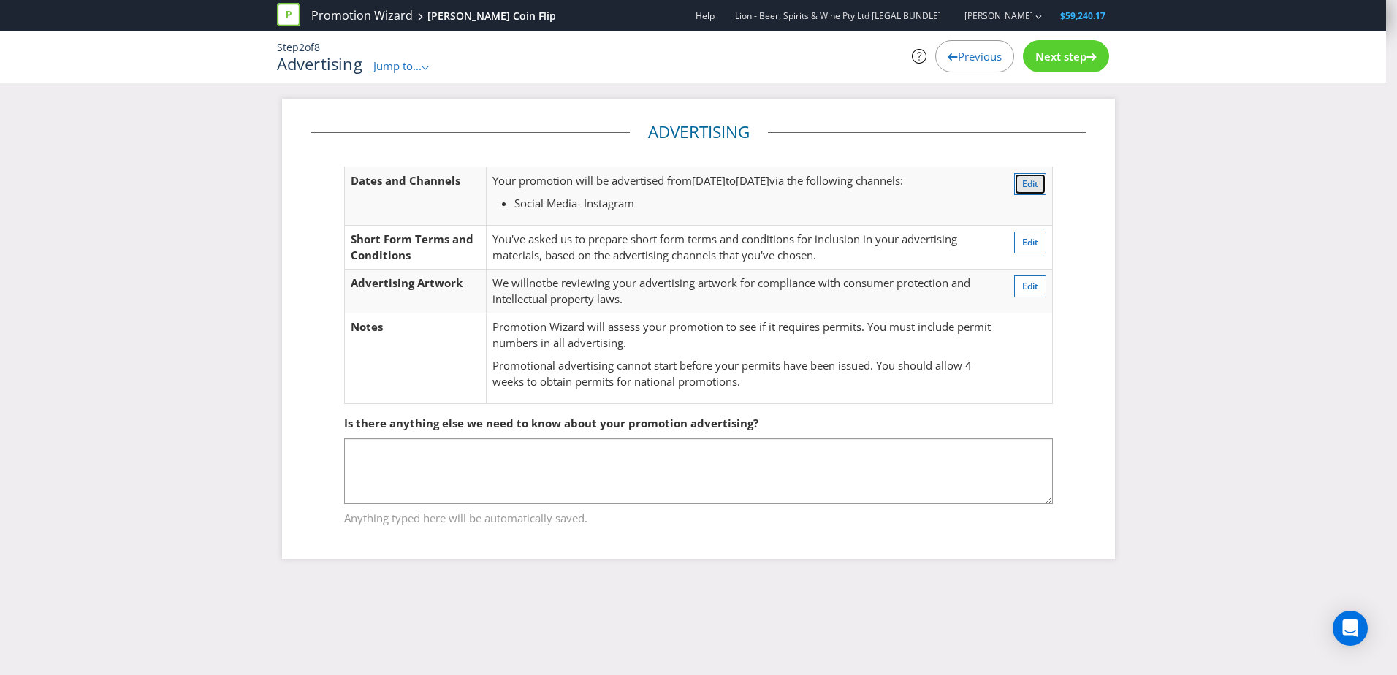
click at [918, 184] on button "Edit" at bounding box center [1030, 184] width 32 height 22
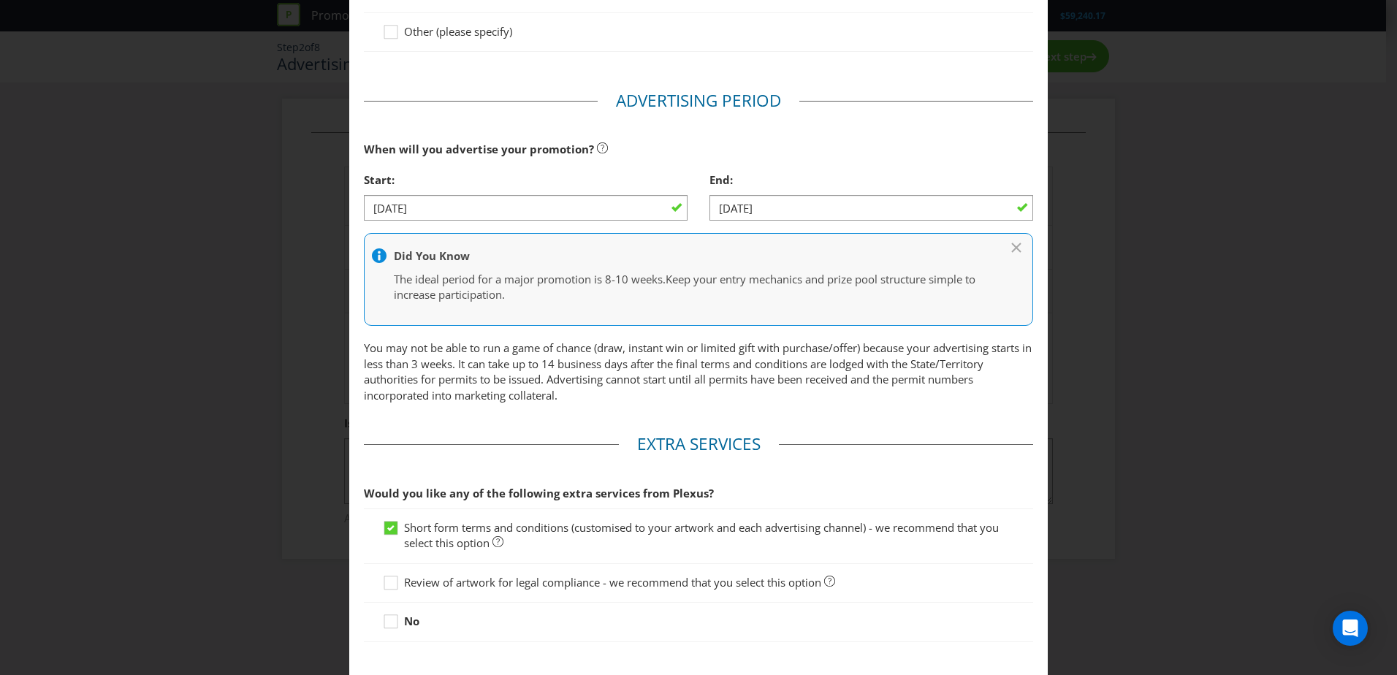
scroll to position [443, 0]
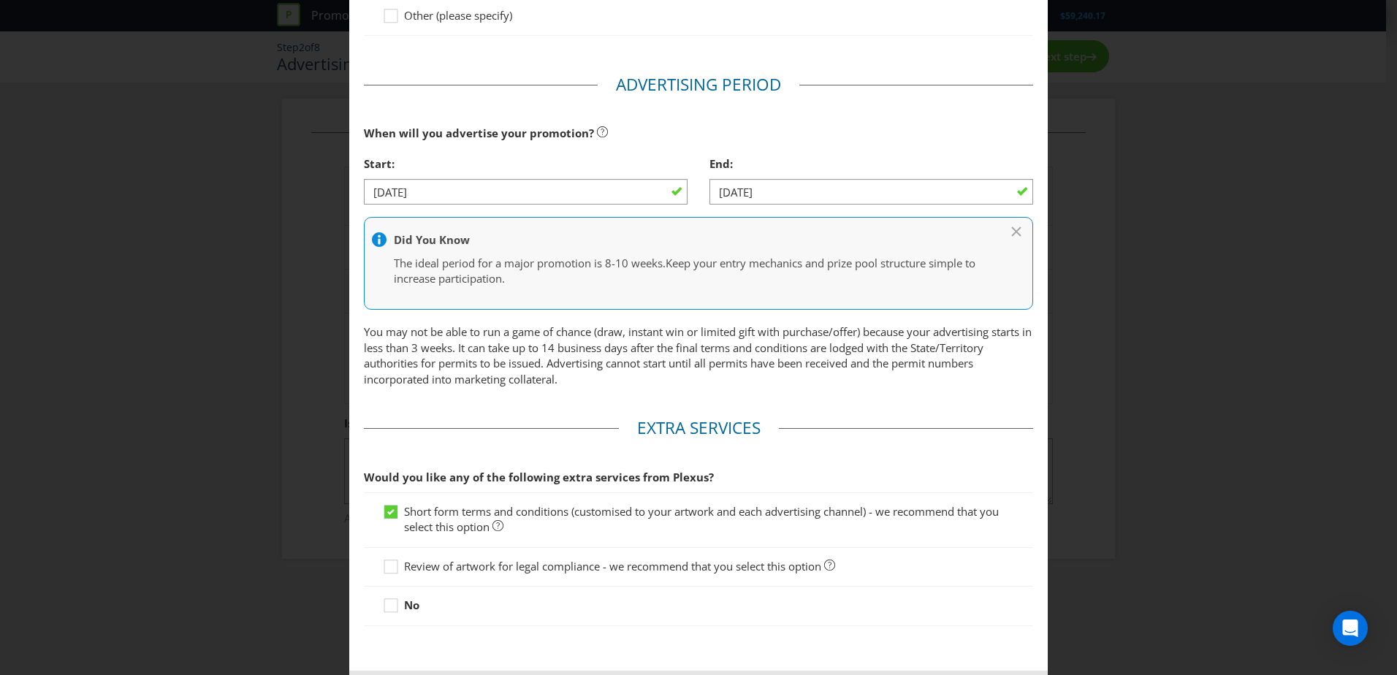
click at [804, 205] on div "End: [DATE]" at bounding box center [872, 182] width 346 height 67
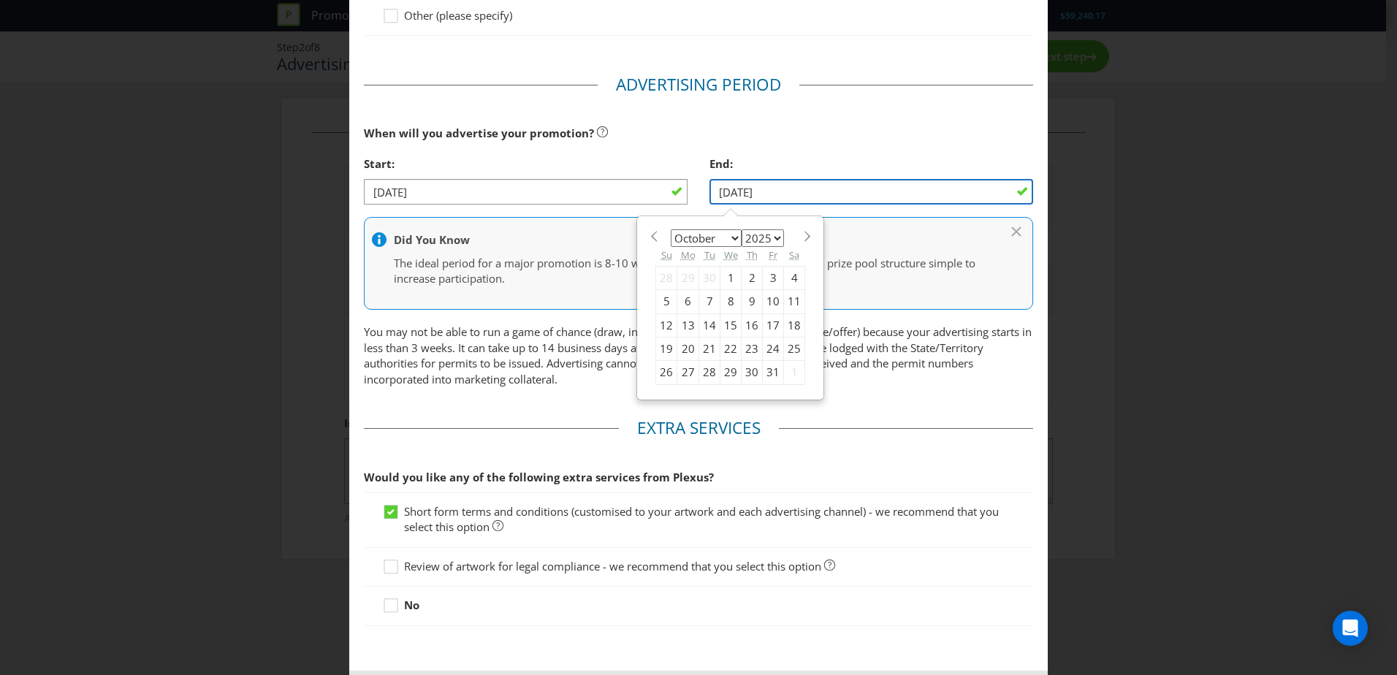
click at [918, 196] on input "[DATE]" at bounding box center [872, 192] width 324 height 26
click at [916, 186] on input "[DATE]" at bounding box center [872, 192] width 324 height 26
click at [729, 270] on div "1" at bounding box center [731, 277] width 21 height 23
type input "[DATE]"
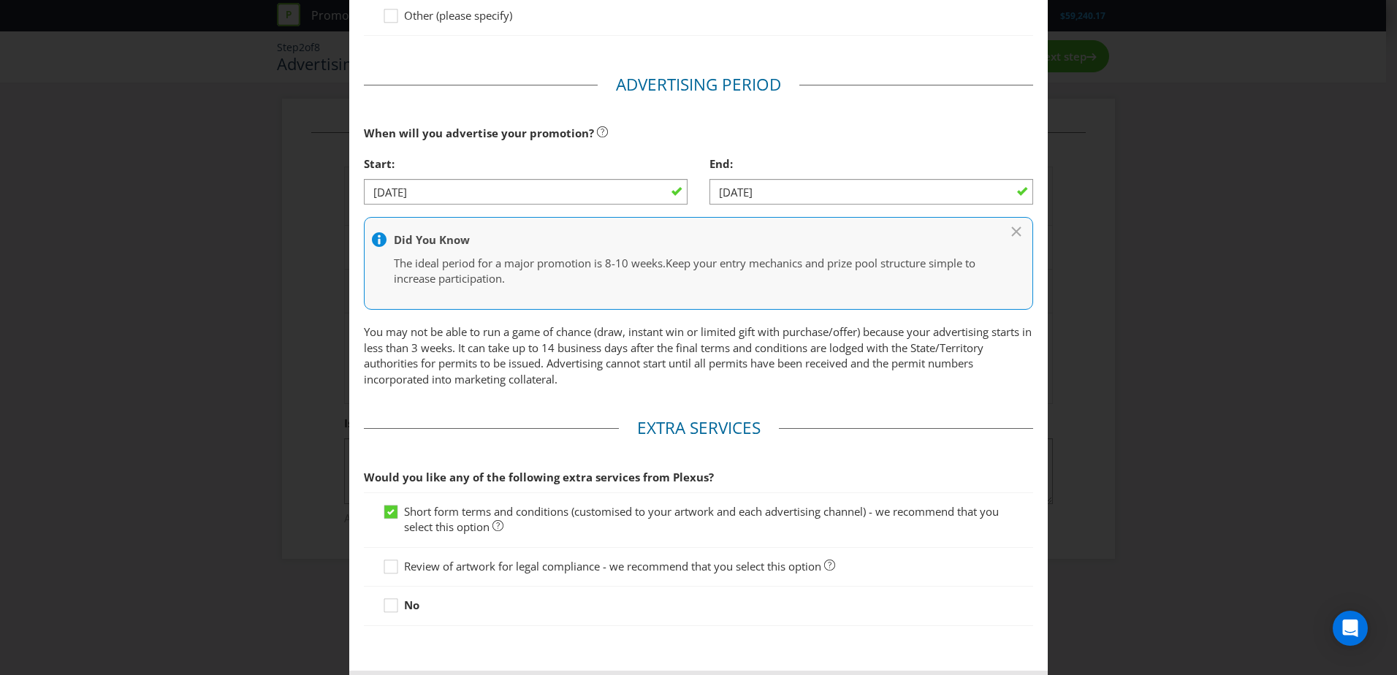
click at [818, 150] on div "End:" at bounding box center [872, 164] width 324 height 30
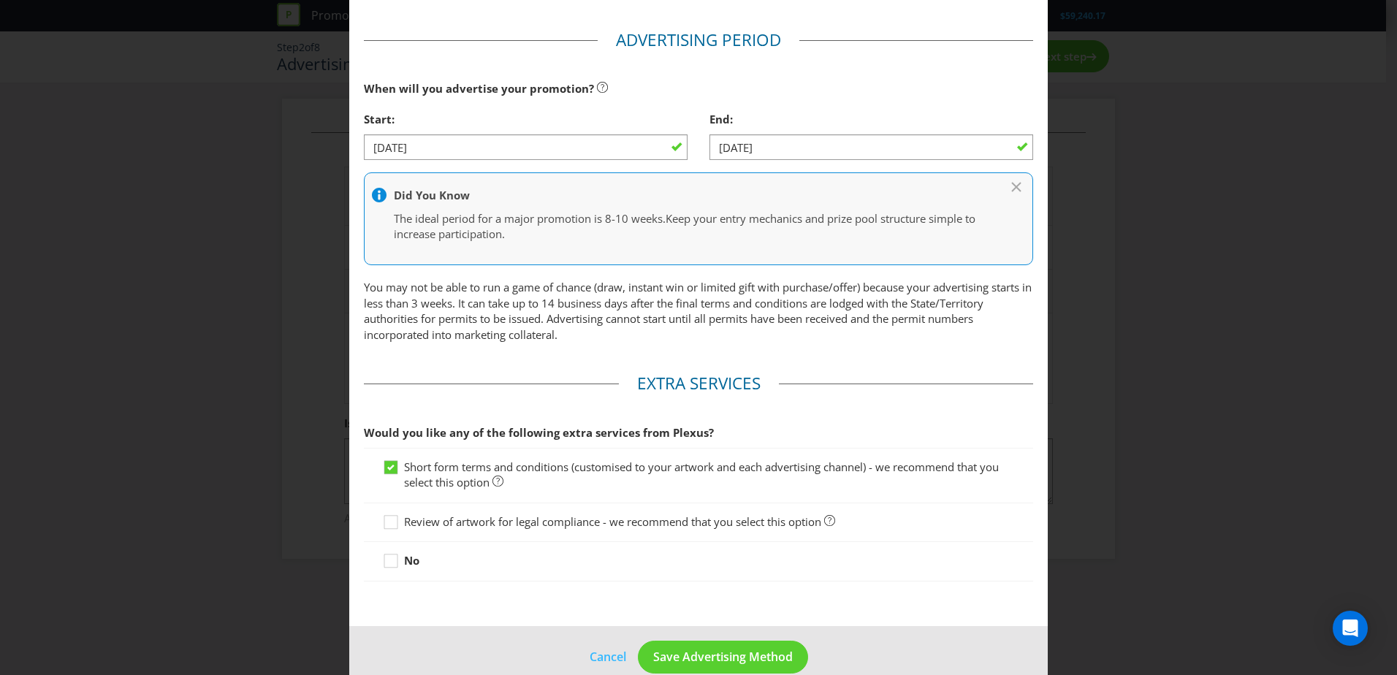
scroll to position [512, 0]
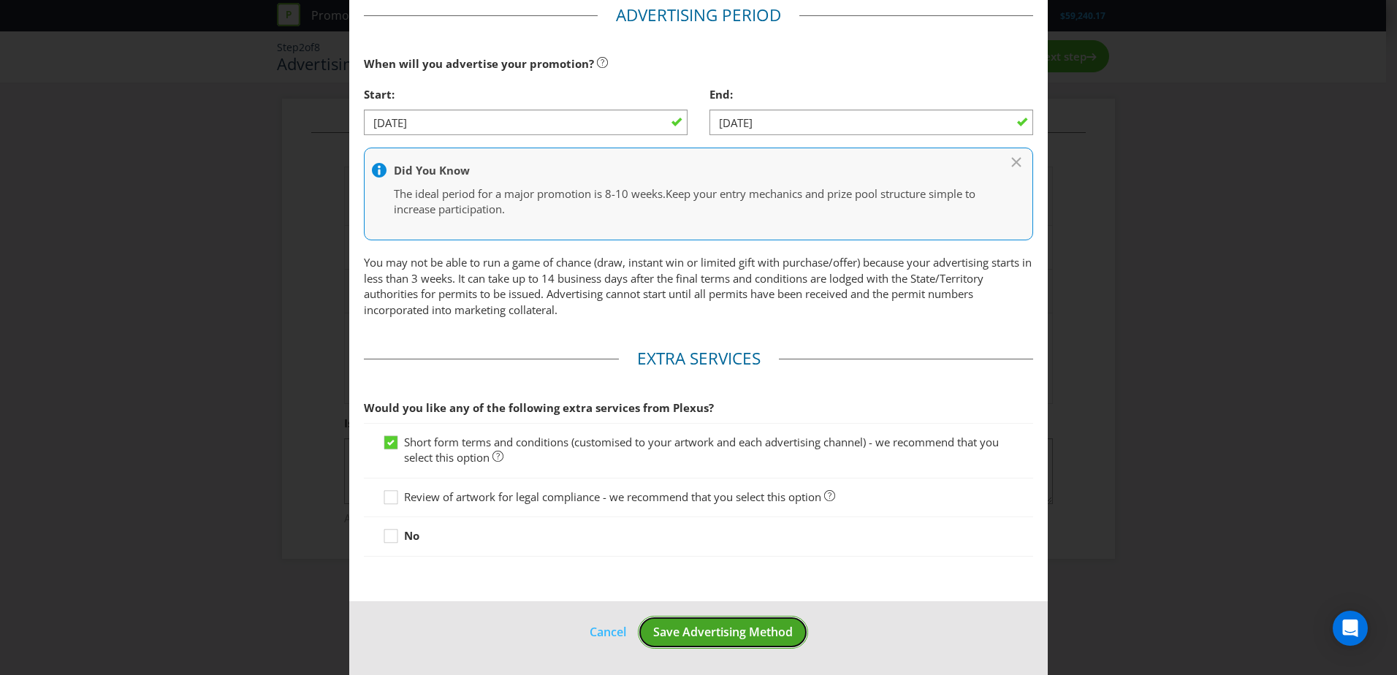
click at [691, 411] on span "Save Advertising Method" at bounding box center [723, 632] width 140 height 16
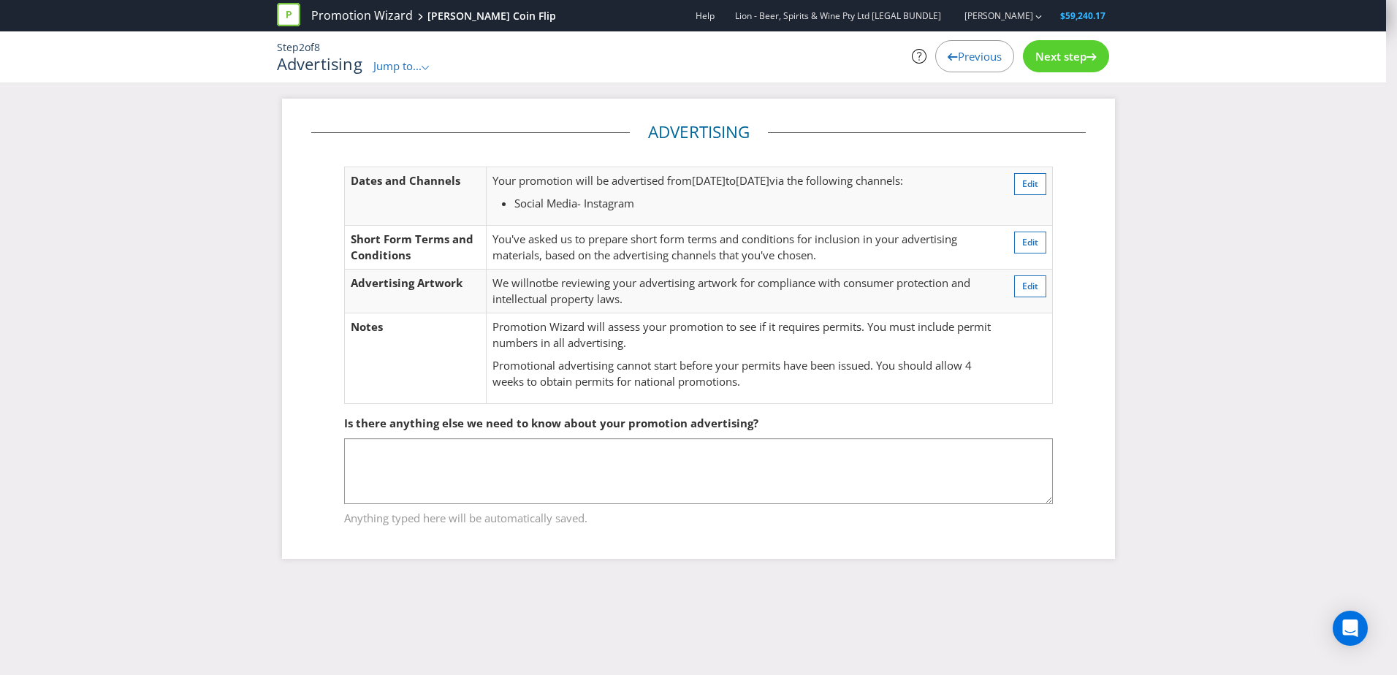
click at [429, 58] on div ".st0{fill-rule:evenodd;clip-rule:evenodd;}" at bounding box center [426, 65] width 9 height 15
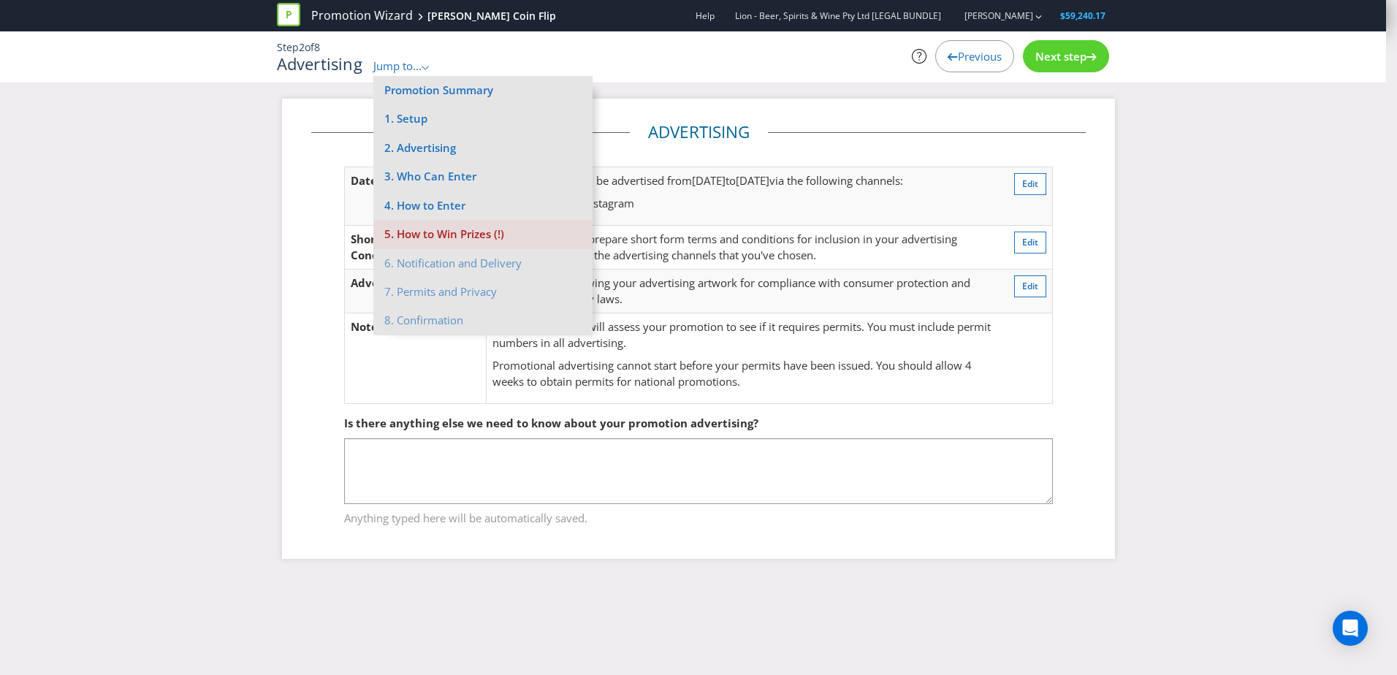
click at [436, 240] on li "5. How to Win Prizes (!)" at bounding box center [482, 234] width 219 height 29
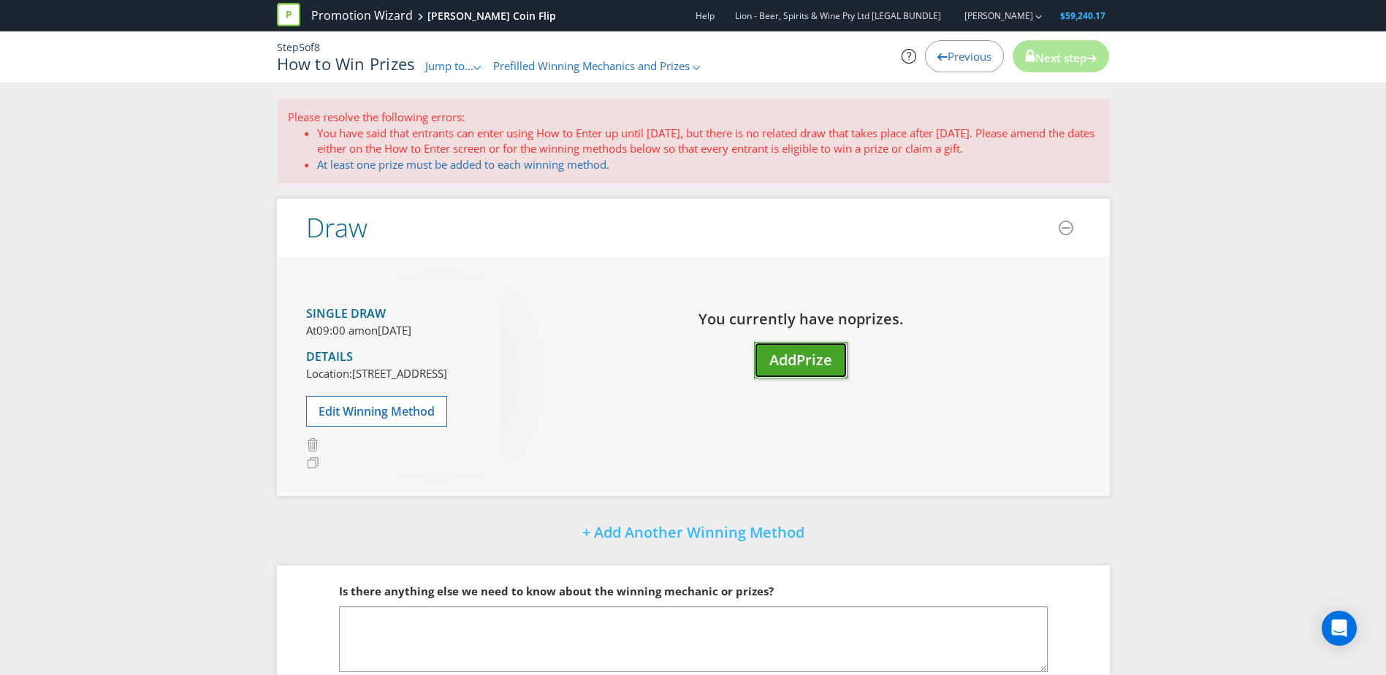
click at [778, 365] on span "Add" at bounding box center [783, 360] width 27 height 20
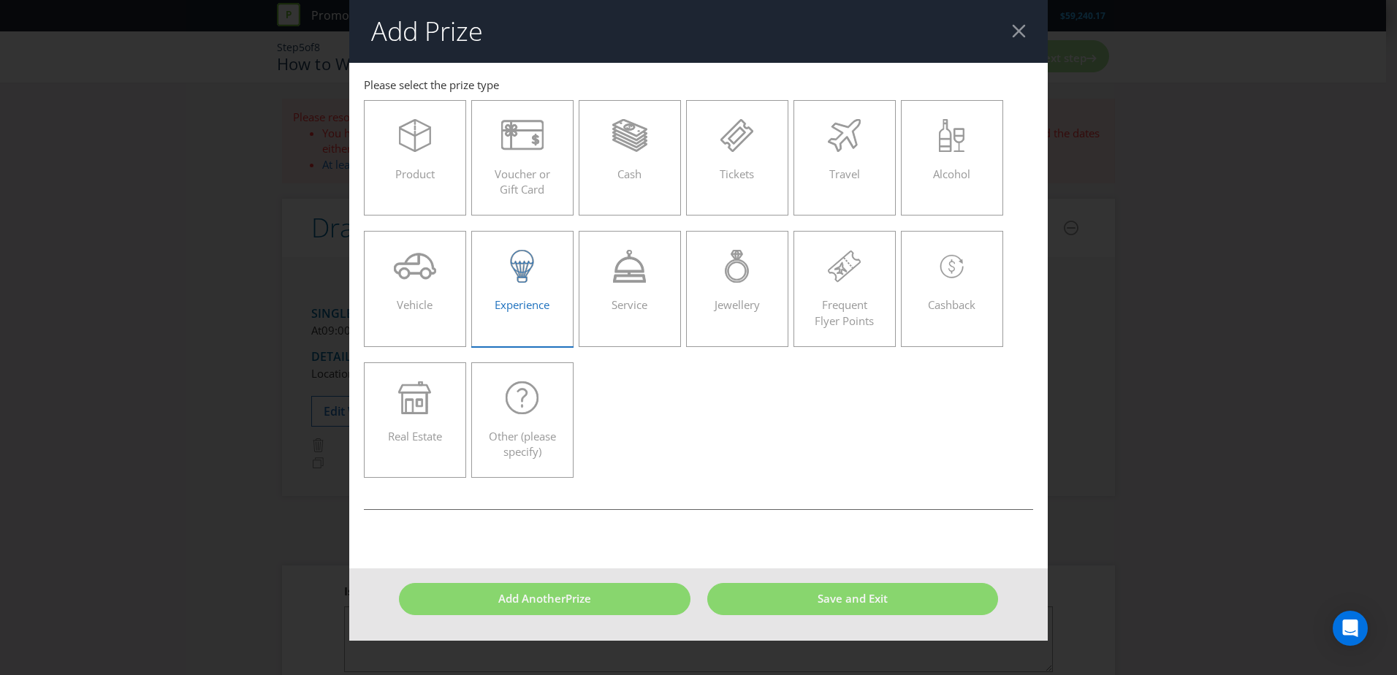
click at [528, 297] on span "Experience" at bounding box center [522, 304] width 55 height 15
click at [0, 0] on input "Experience" at bounding box center [0, 0] width 0 height 0
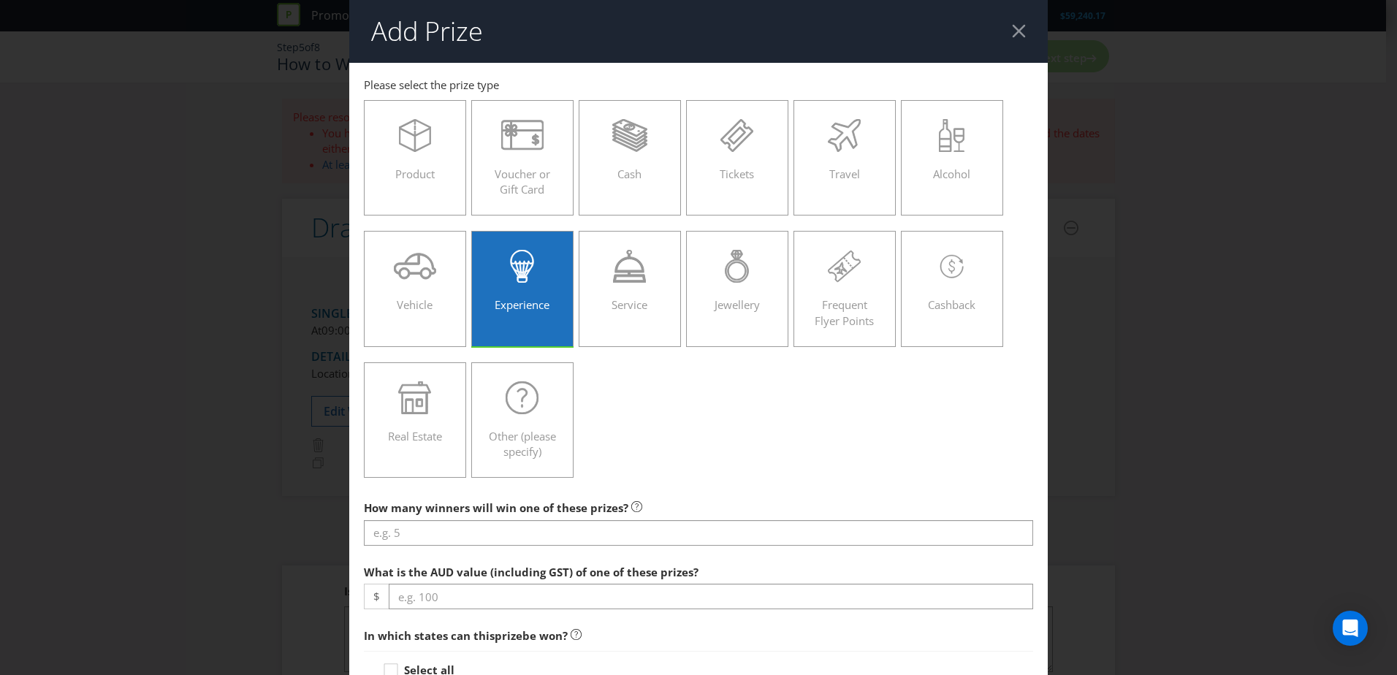
scroll to position [146, 0]
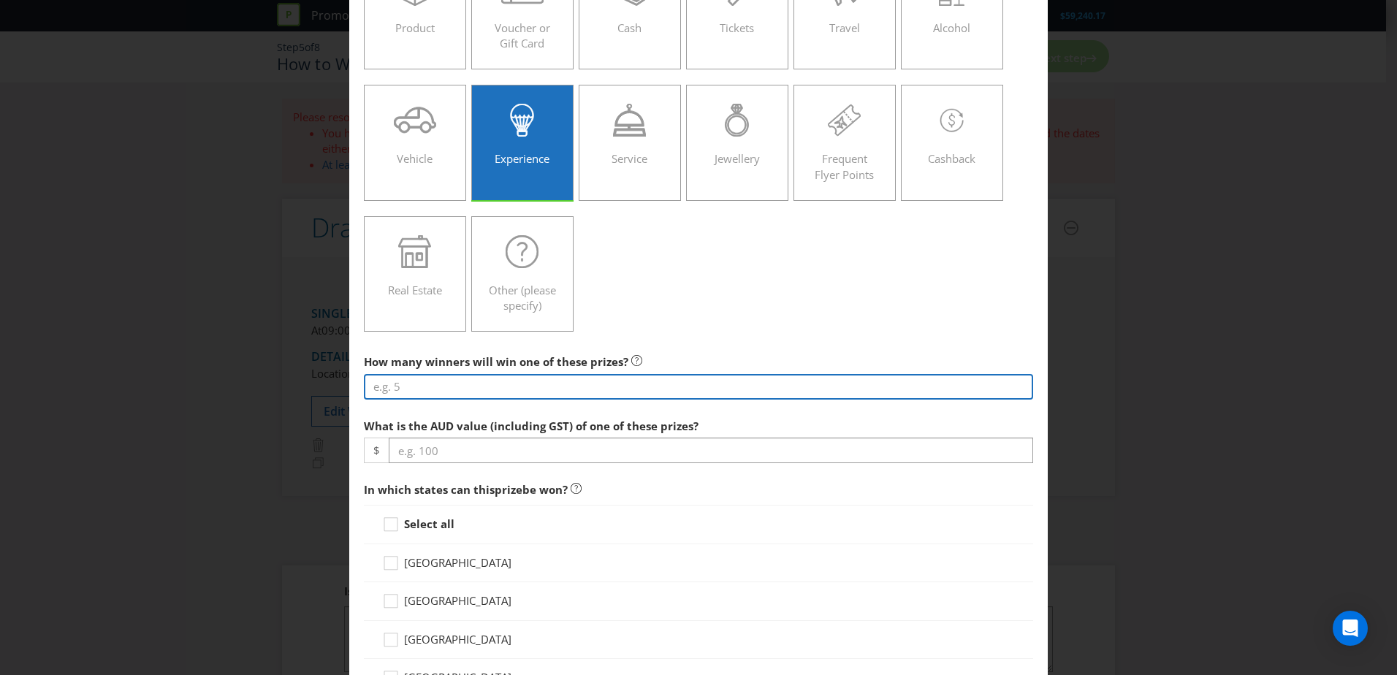
click at [559, 383] on input "number" at bounding box center [698, 387] width 669 height 26
type input "1"
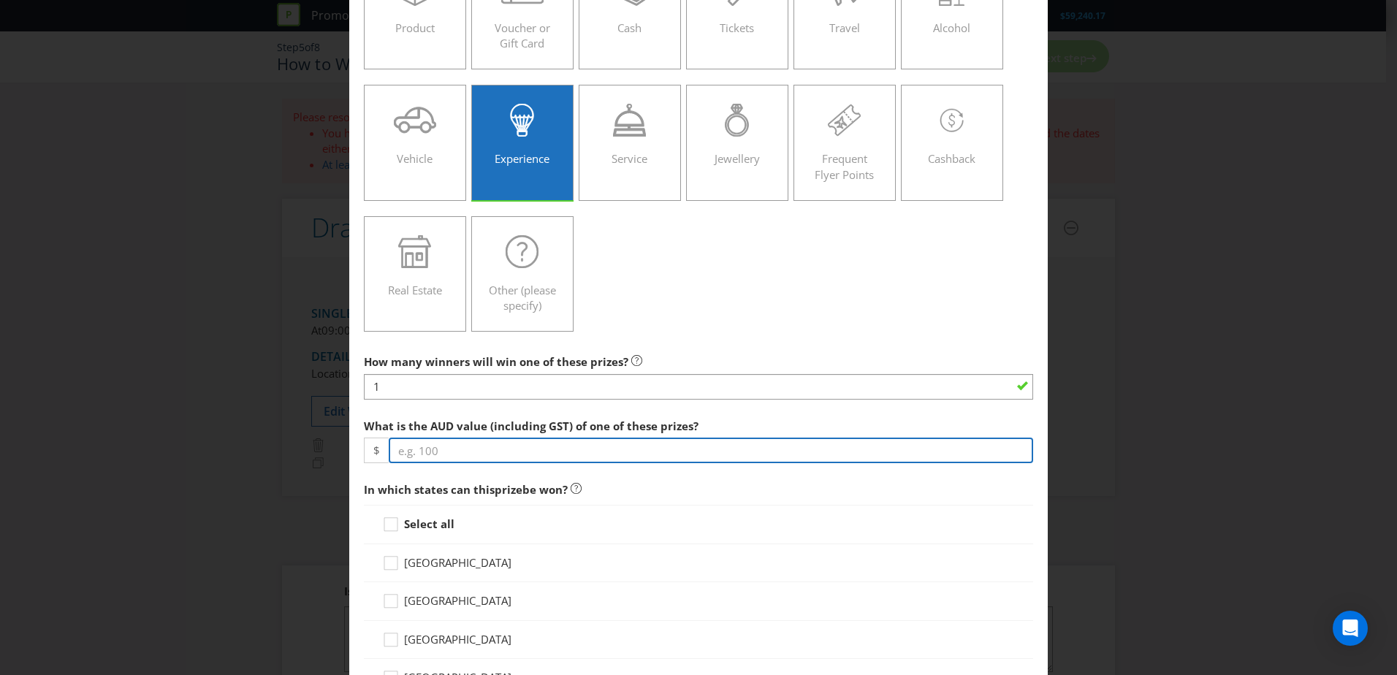
click at [509, 411] on input "number" at bounding box center [711, 451] width 645 height 26
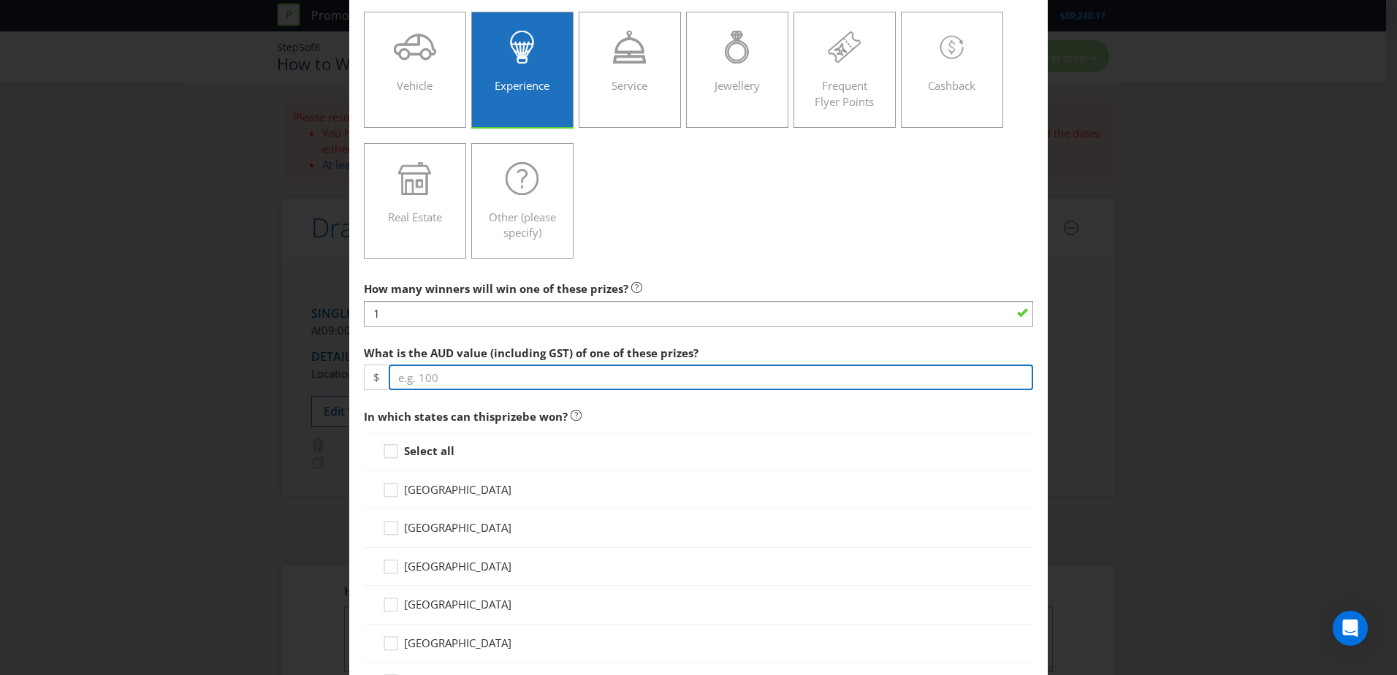
click at [667, 381] on input "number" at bounding box center [711, 378] width 645 height 26
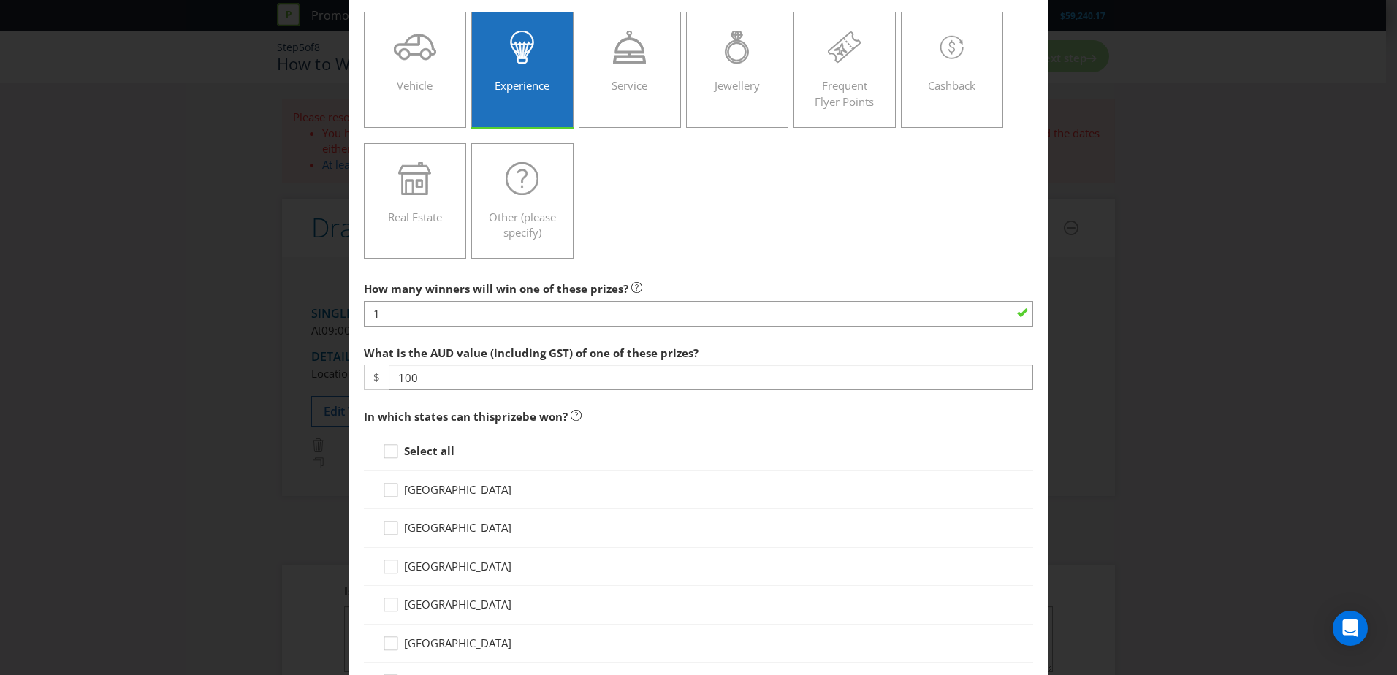
click at [649, 411] on div "Select all" at bounding box center [698, 451] width 633 height 15
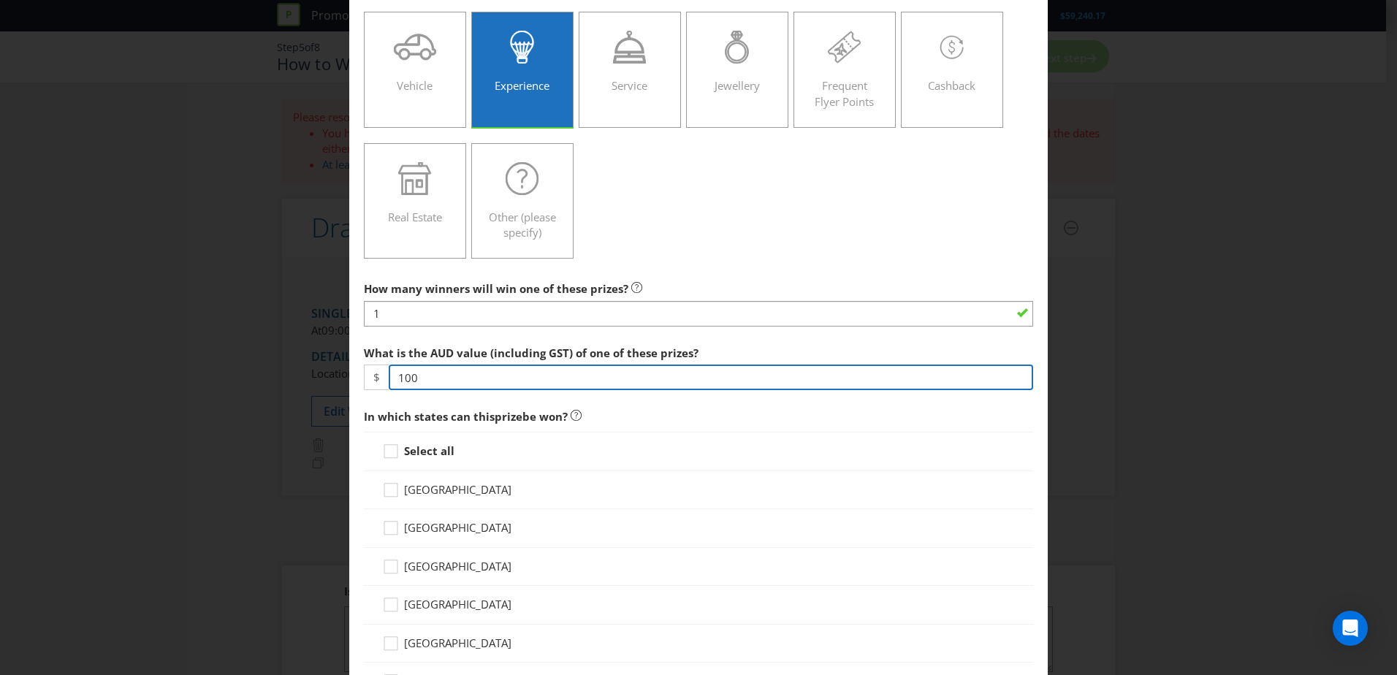
click at [640, 376] on input "100" at bounding box center [711, 378] width 645 height 26
drag, startPoint x: 640, startPoint y: 374, endPoint x: 259, endPoint y: 395, distance: 381.3
click at [259, 395] on div "Add Prize [GEOGRAPHIC_DATA] [GEOGRAPHIC_DATA] [GEOGRAPHIC_DATA] [GEOGRAPHIC_DAT…" at bounding box center [698, 337] width 1397 height 675
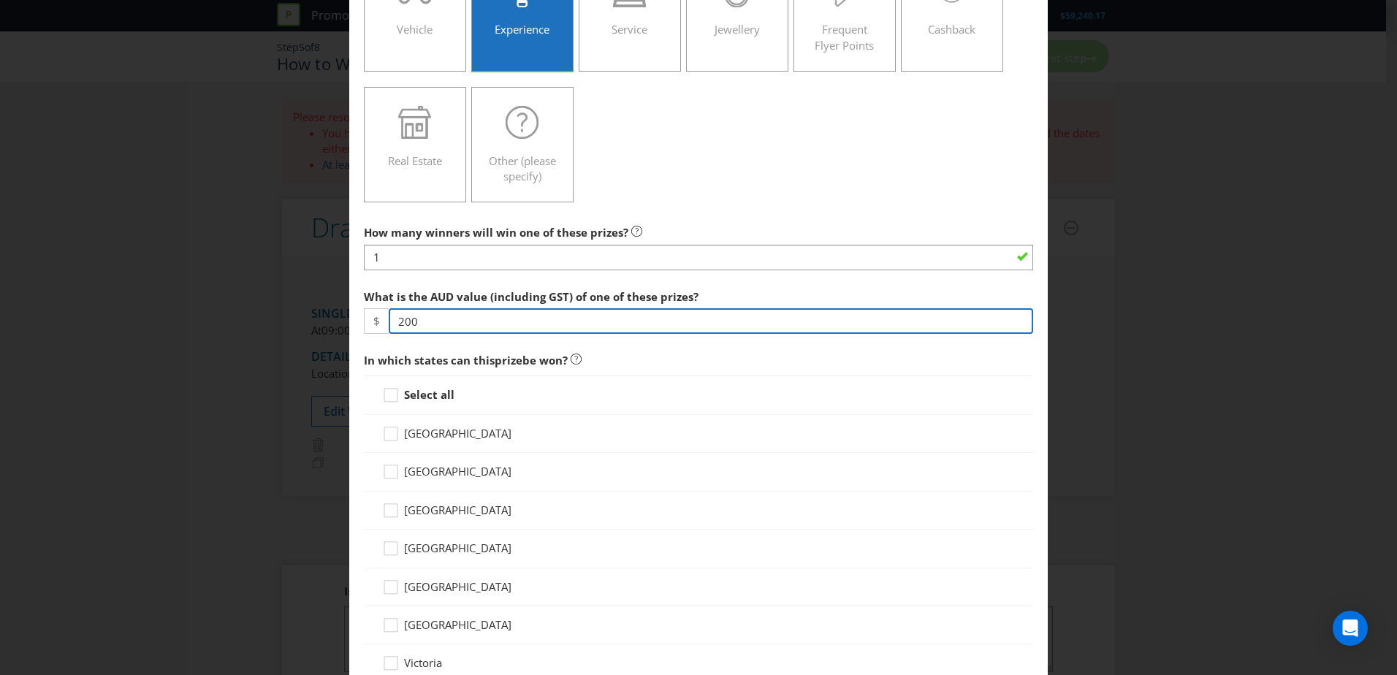
scroll to position [365, 0]
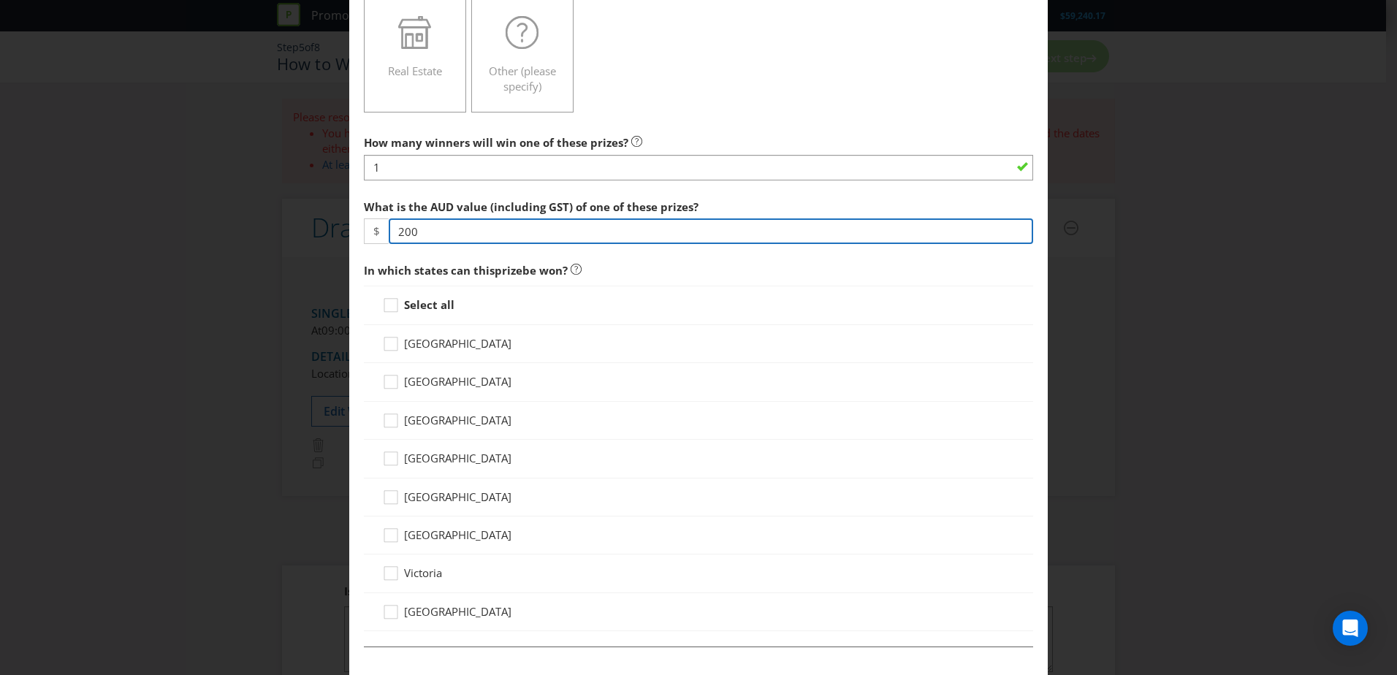
type input "200"
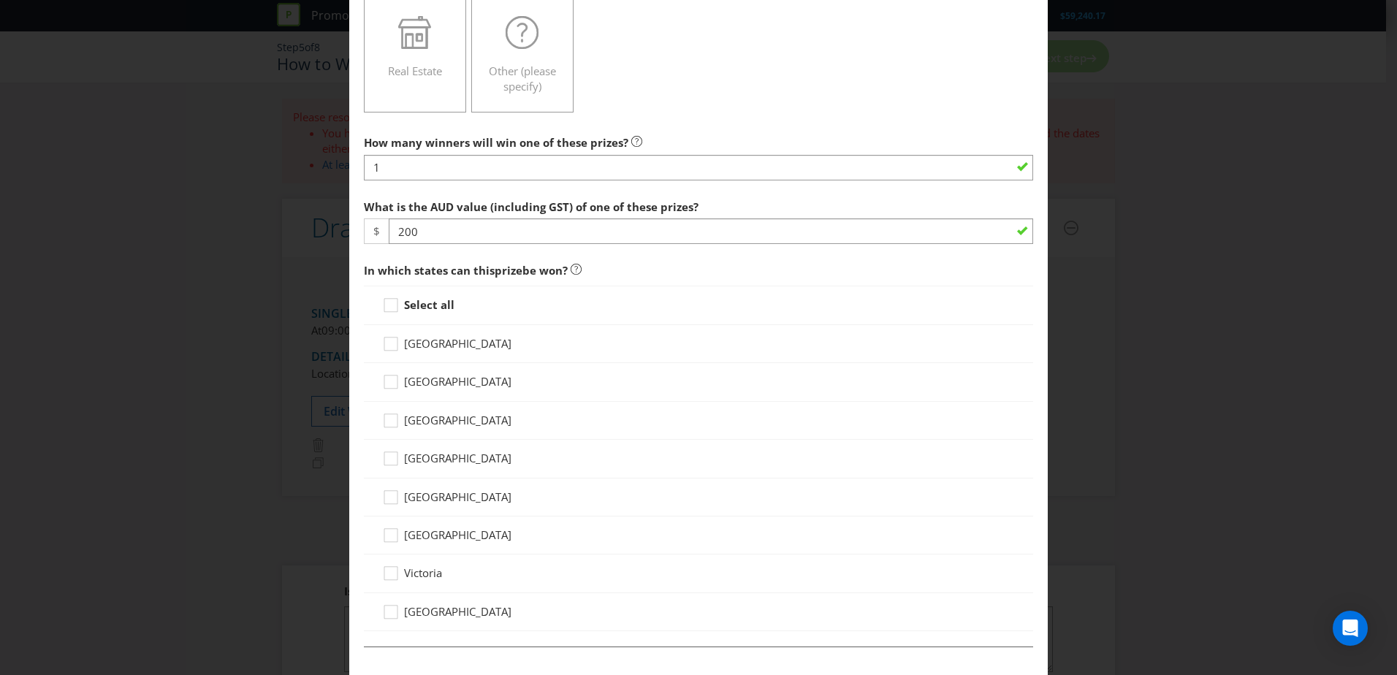
click at [409, 305] on strong "Select all" at bounding box center [429, 304] width 50 height 15
click at [0, 0] on input "Select all" at bounding box center [0, 0] width 0 height 0
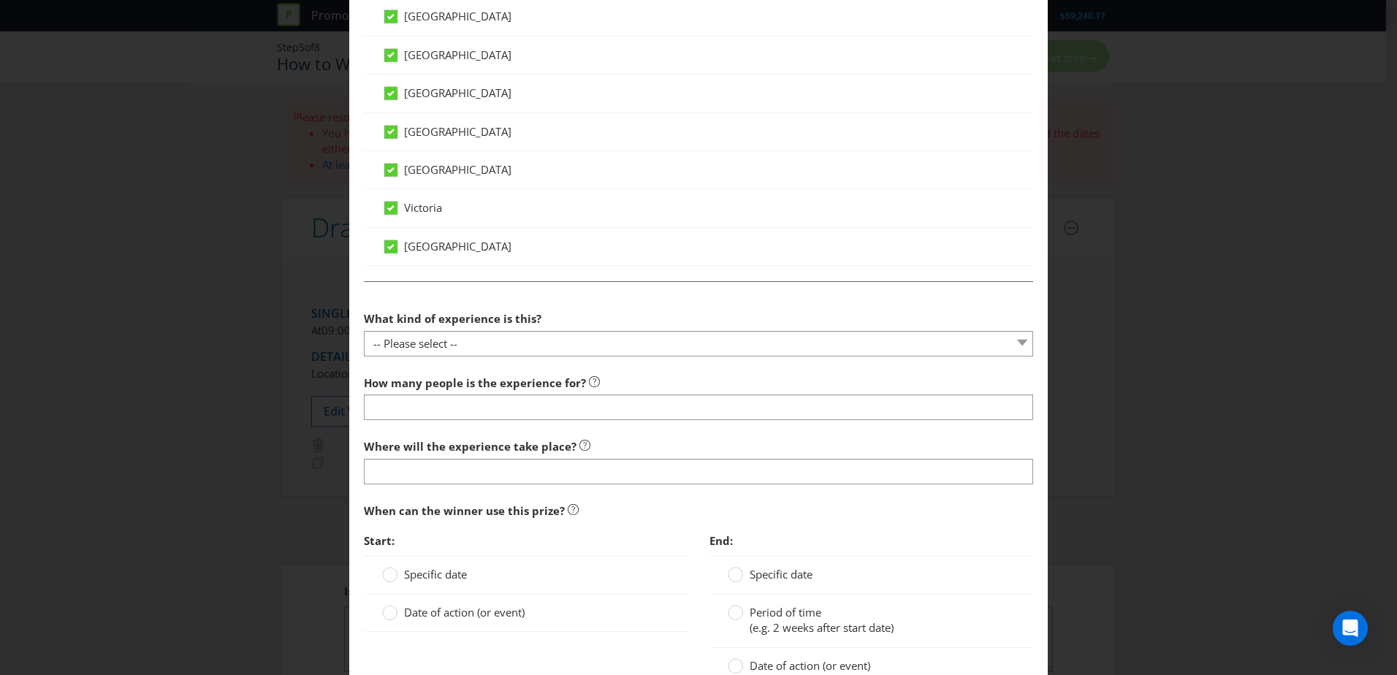
click at [542, 356] on div at bounding box center [698, 356] width 669 height 1
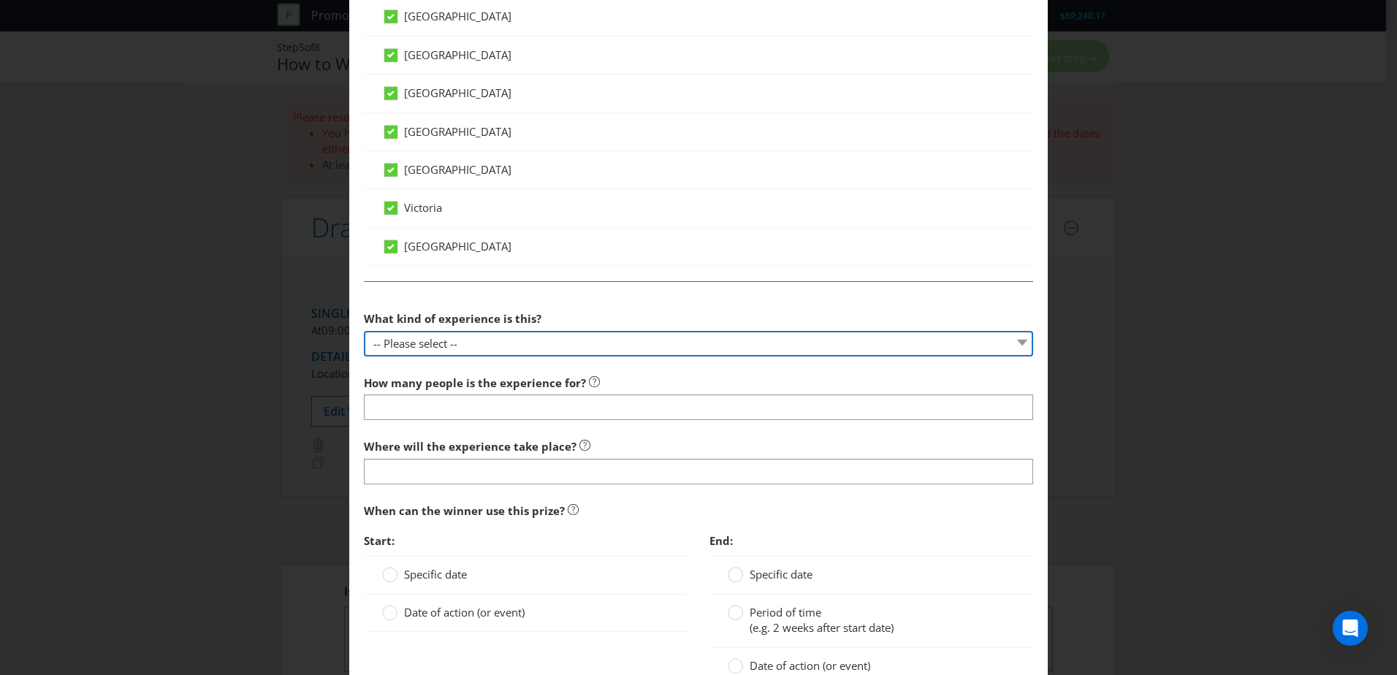
click at [539, 350] on select "-- Please select -- Dining Wellness Celebrity Encounter Activities and Sports O…" at bounding box center [698, 344] width 669 height 26
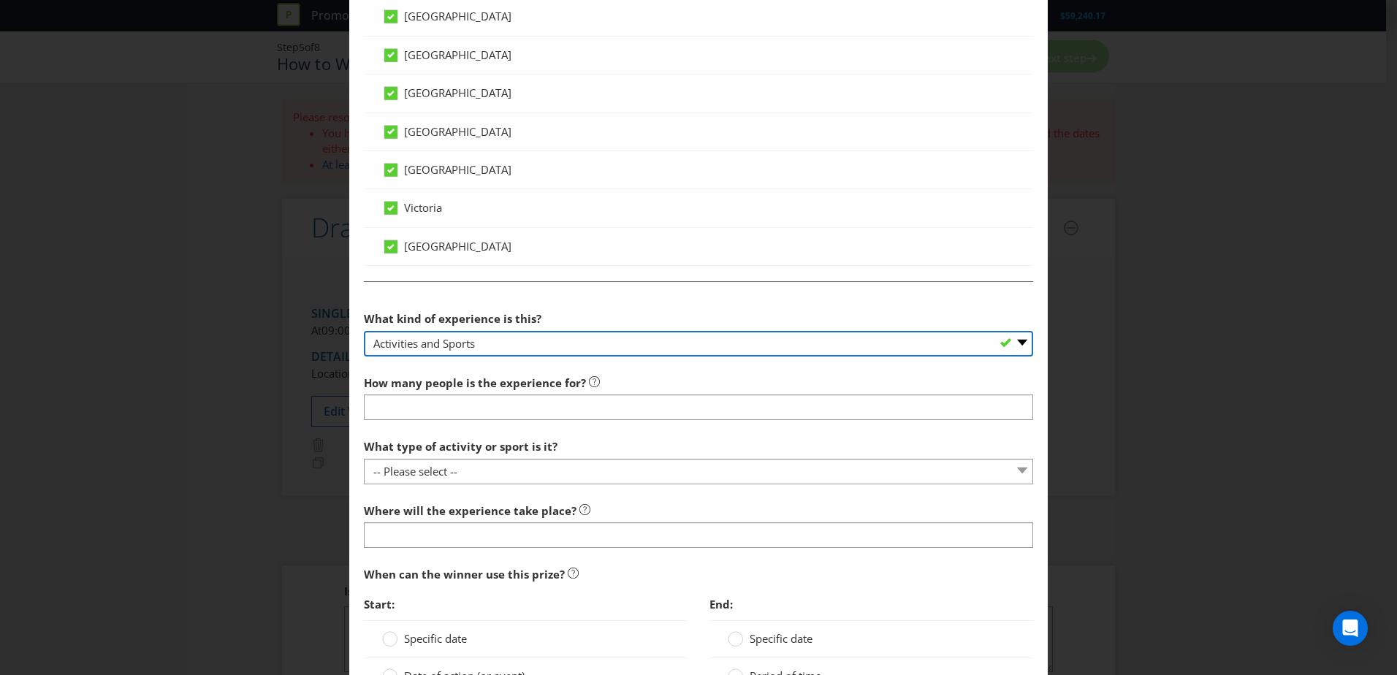
click at [514, 340] on select "-- Please select -- Dining Wellness Celebrity Encounter Activities and Sports O…" at bounding box center [698, 344] width 669 height 26
select select "OTHER"
click at [364, 331] on select "-- Please select -- Dining Wellness Celebrity Encounter Activities and Sports O…" at bounding box center [698, 344] width 669 height 26
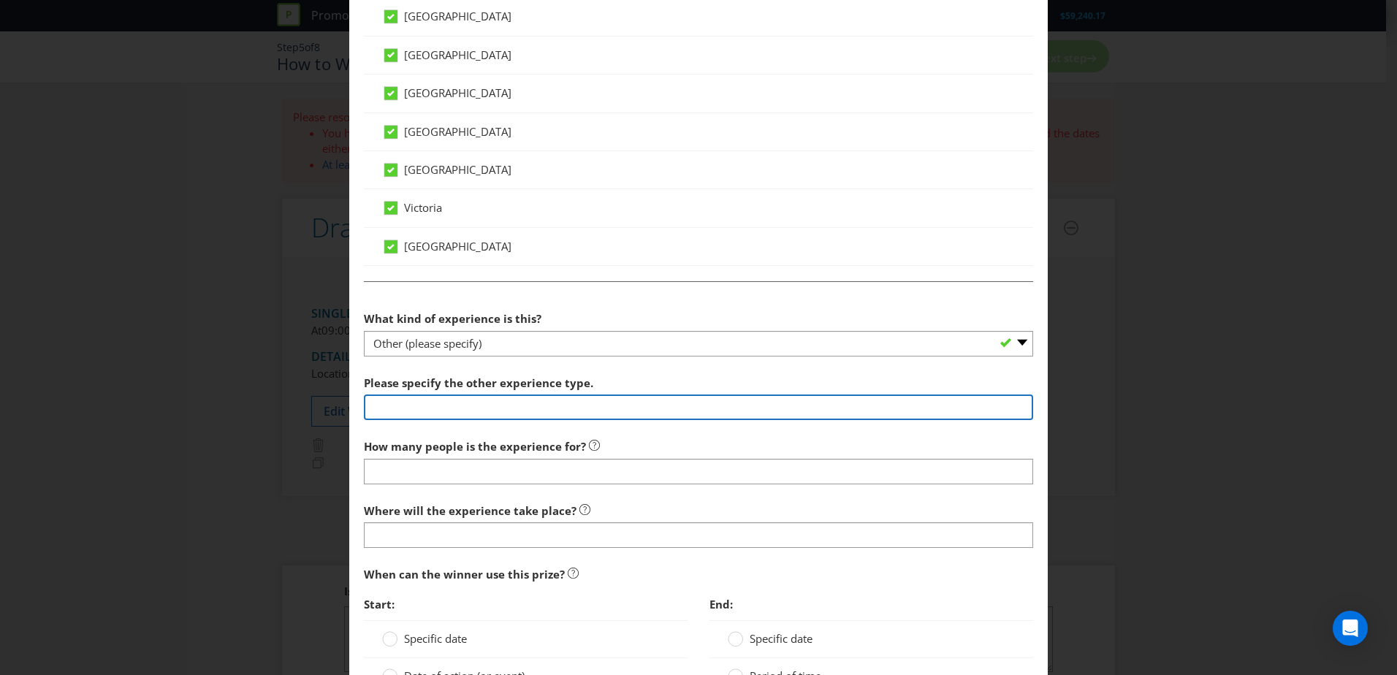
click at [471, 410] on input "text" at bounding box center [698, 408] width 669 height 26
type input "Flip the coin at the [PERSON_NAME] Australia Cup Grand Final"
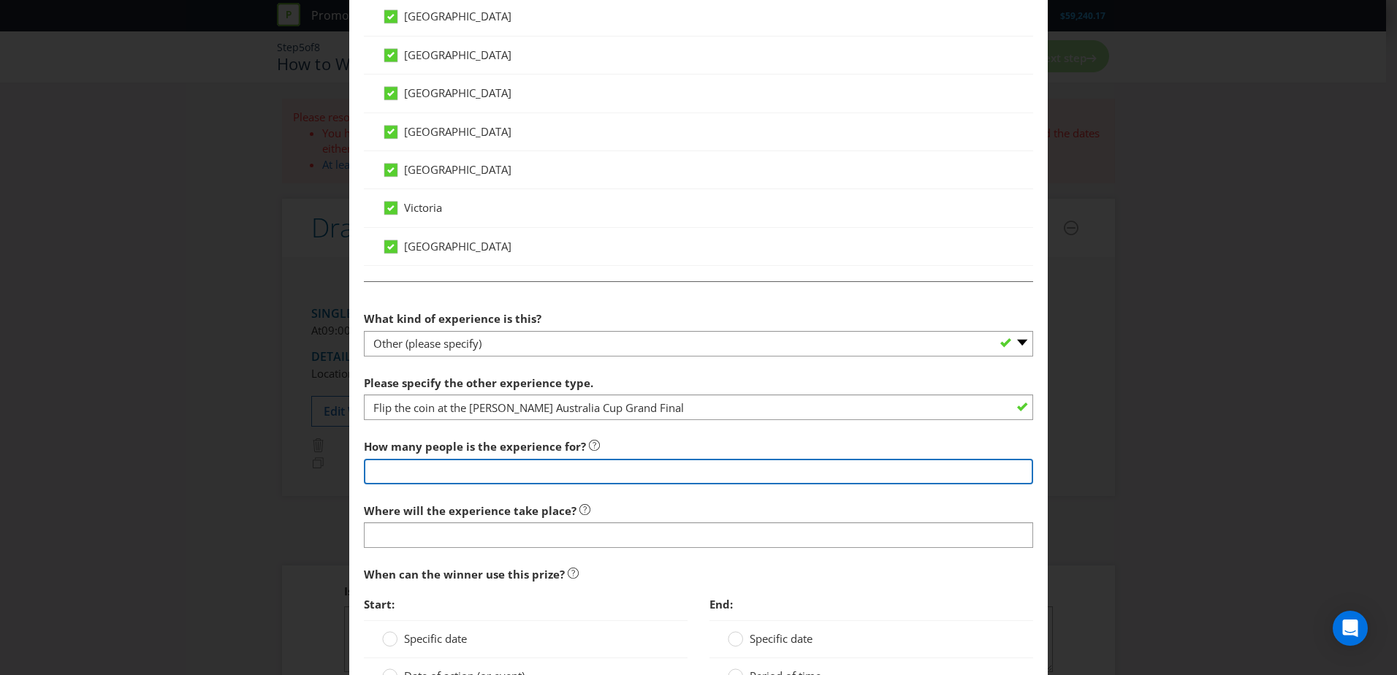
click at [538, 411] on input "number" at bounding box center [698, 472] width 669 height 26
type input "1"
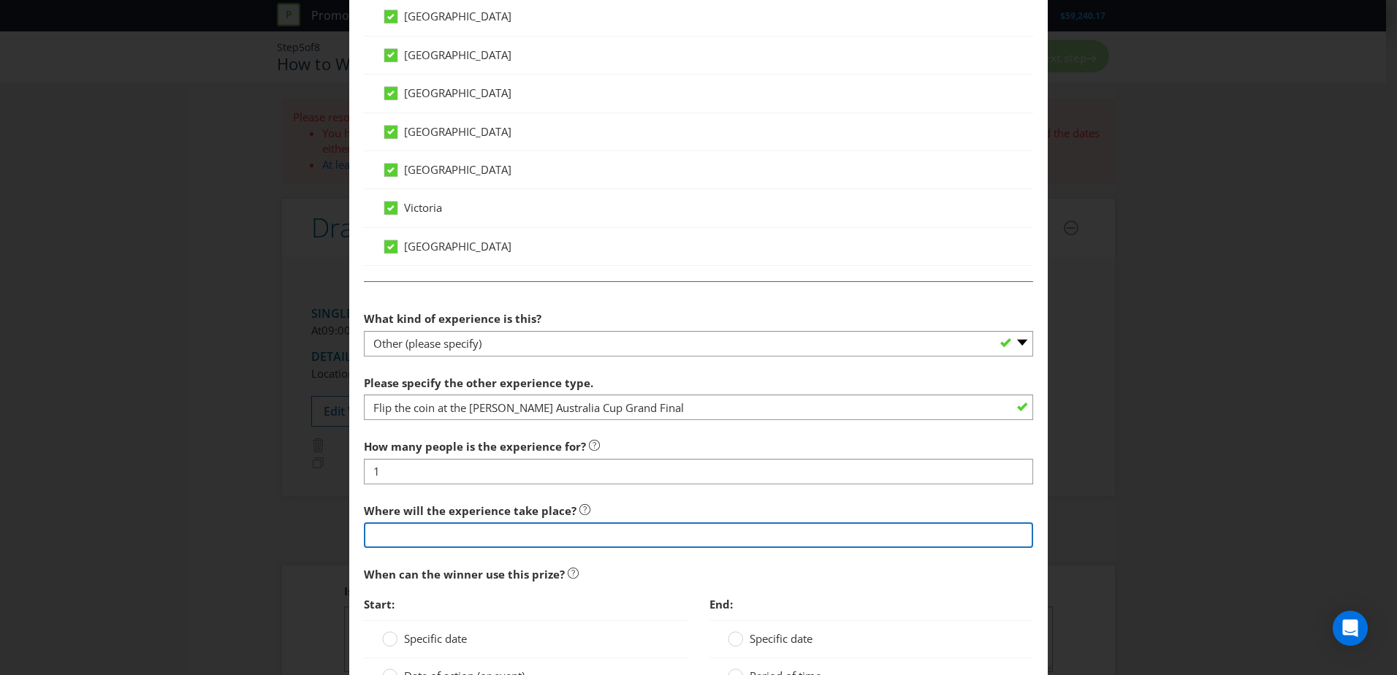
click at [520, 411] on input "text" at bounding box center [698, 536] width 669 height 26
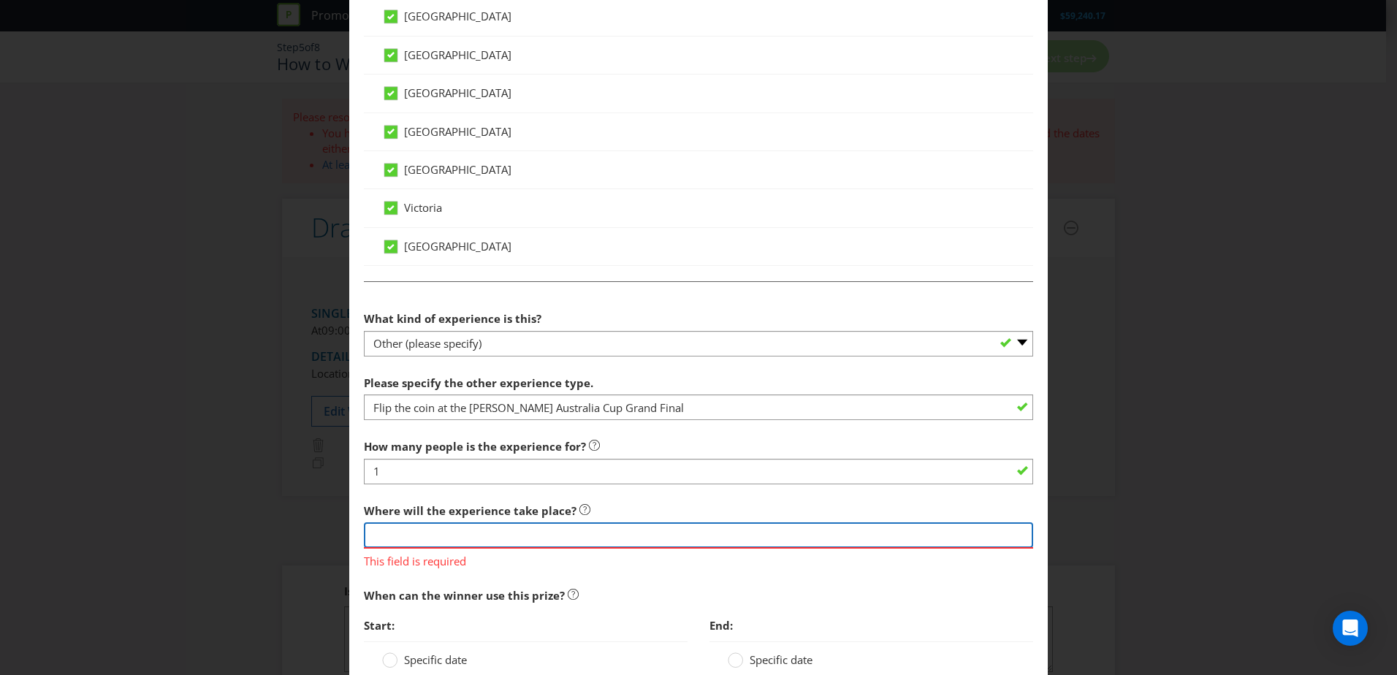
click at [659, 411] on input "text" at bounding box center [698, 536] width 669 height 26
type input "K"
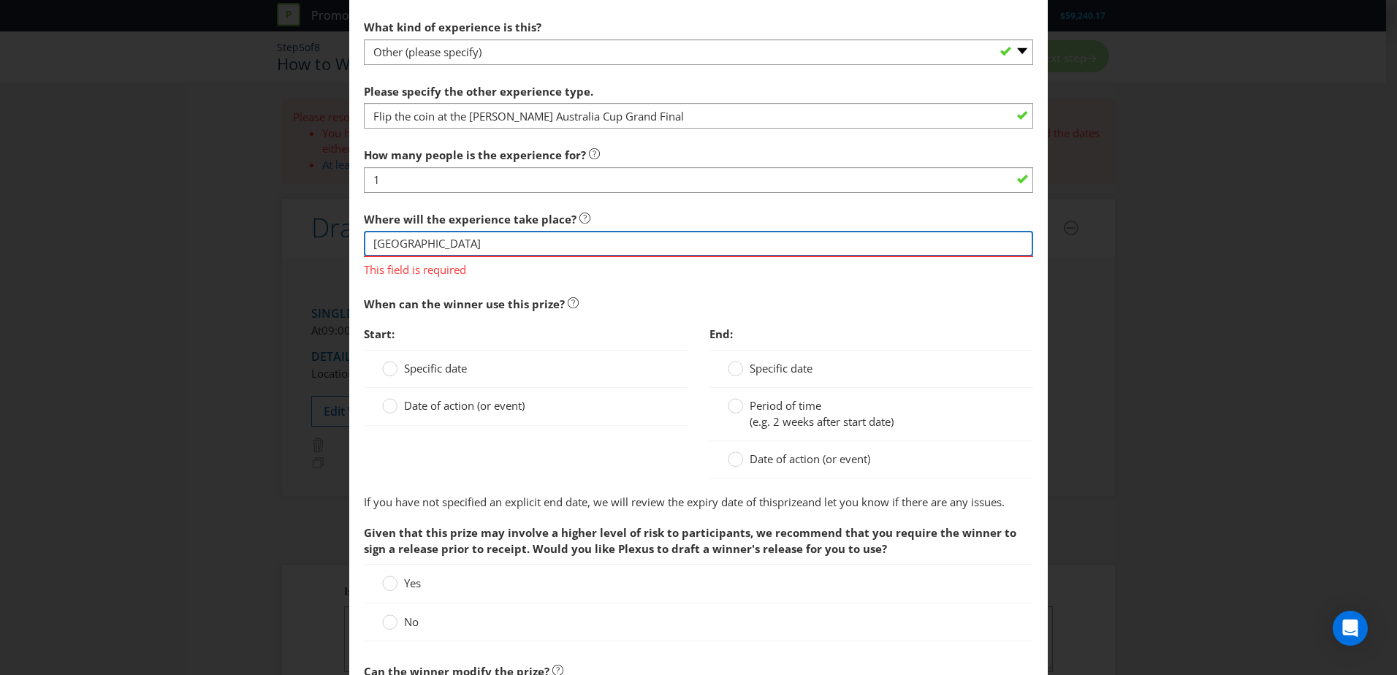
scroll to position [1023, 0]
type input "[GEOGRAPHIC_DATA]"
click at [392, 365] on div "Specific date" at bounding box center [526, 368] width 324 height 38
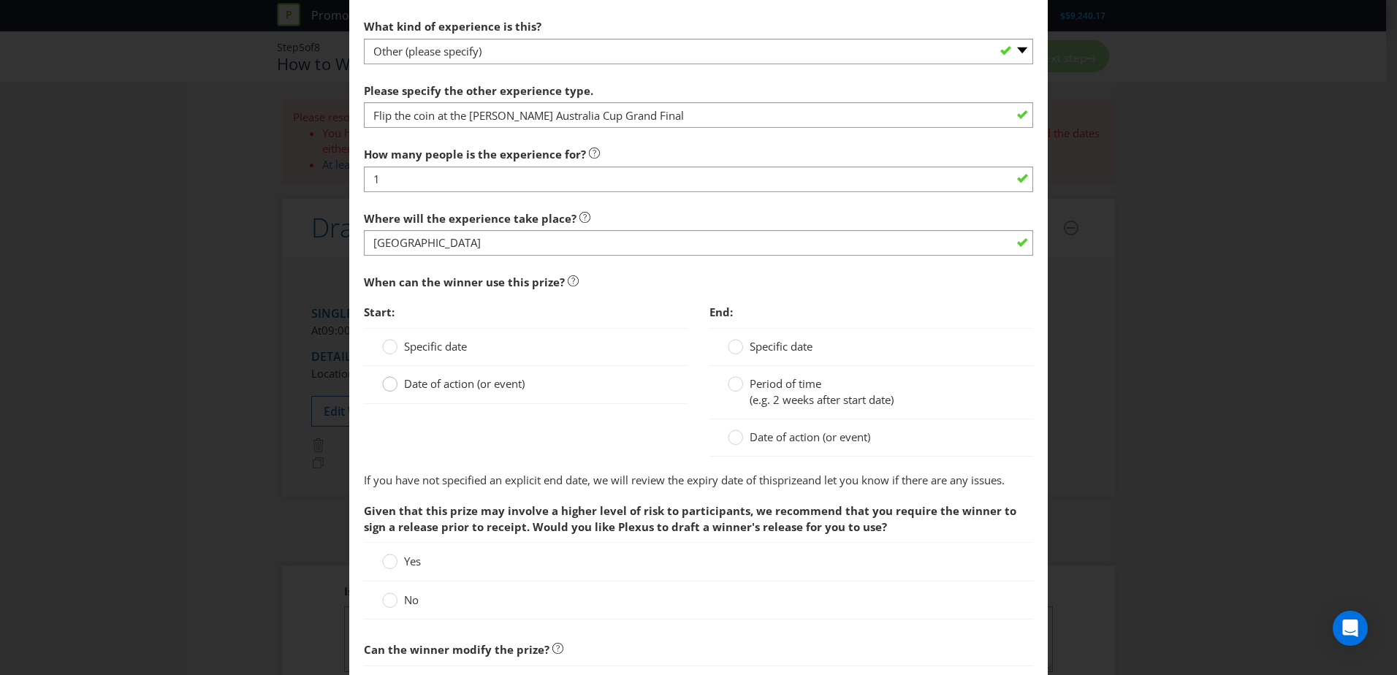
click at [395, 386] on icon at bounding box center [389, 383] width 15 height 15
click at [0, 0] on input "Date of action (or event)" at bounding box center [0, 0] width 0 height 0
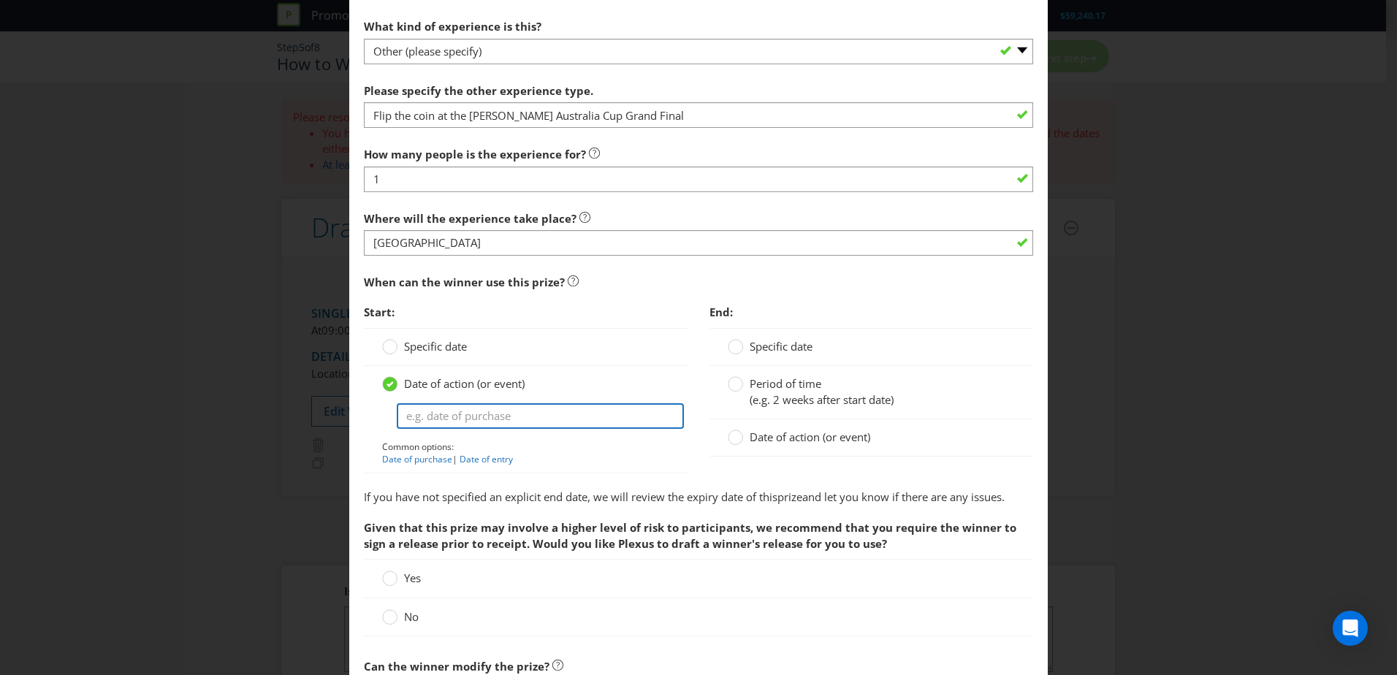
click at [419, 411] on input "text" at bounding box center [540, 416] width 287 height 26
type input "a"
type input "[PERSON_NAME] Australia Cup Grand Final"
click at [732, 342] on div at bounding box center [735, 341] width 7 height 7
click at [0, 0] on input "Specific date" at bounding box center [0, 0] width 0 height 0
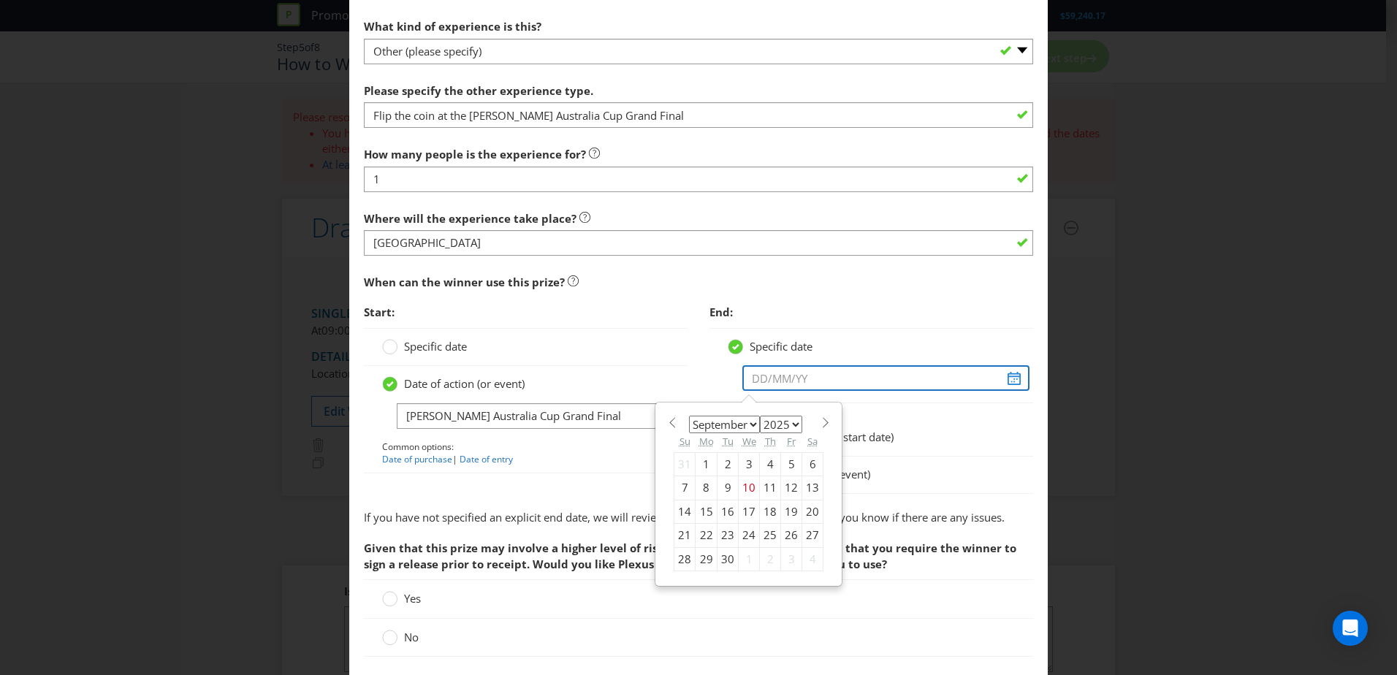
click at [777, 382] on input "text" at bounding box center [885, 378] width 287 height 26
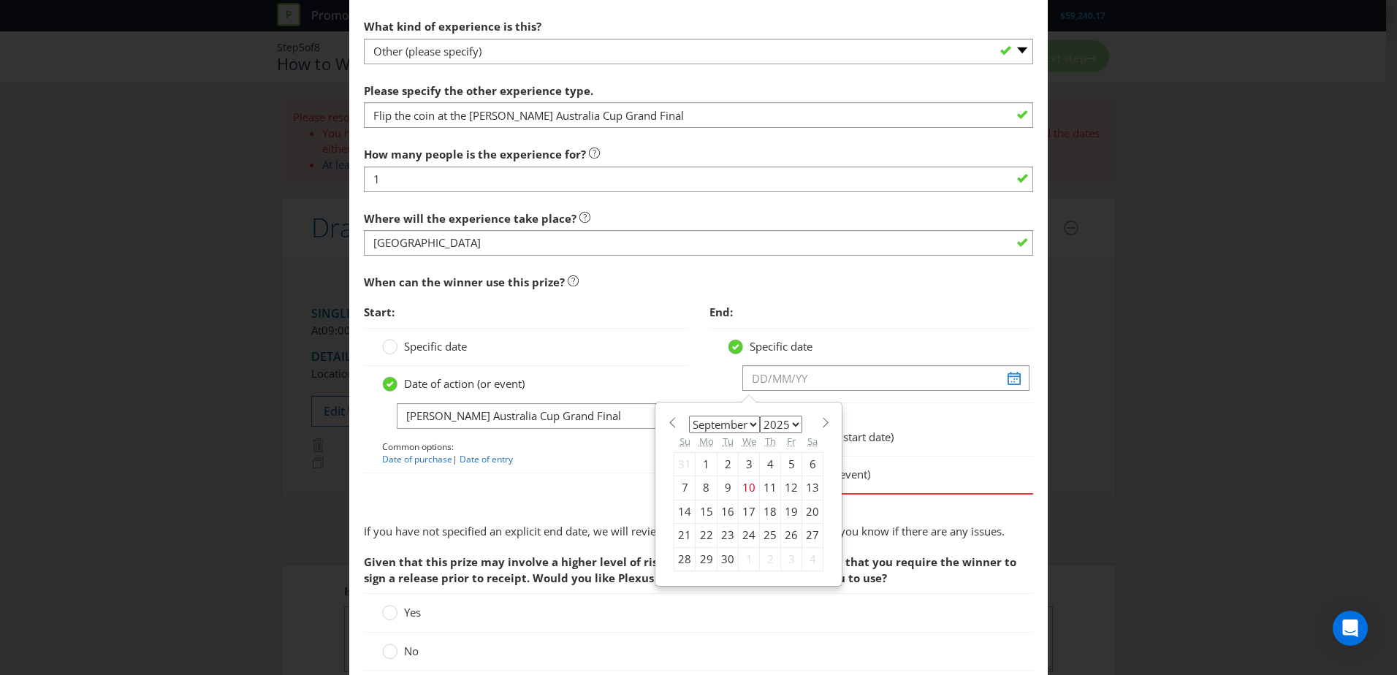
click at [820, 411] on span at bounding box center [825, 422] width 11 height 11
select select "9"
click at [807, 411] on div "4" at bounding box center [812, 463] width 21 height 23
type input "[DATE]"
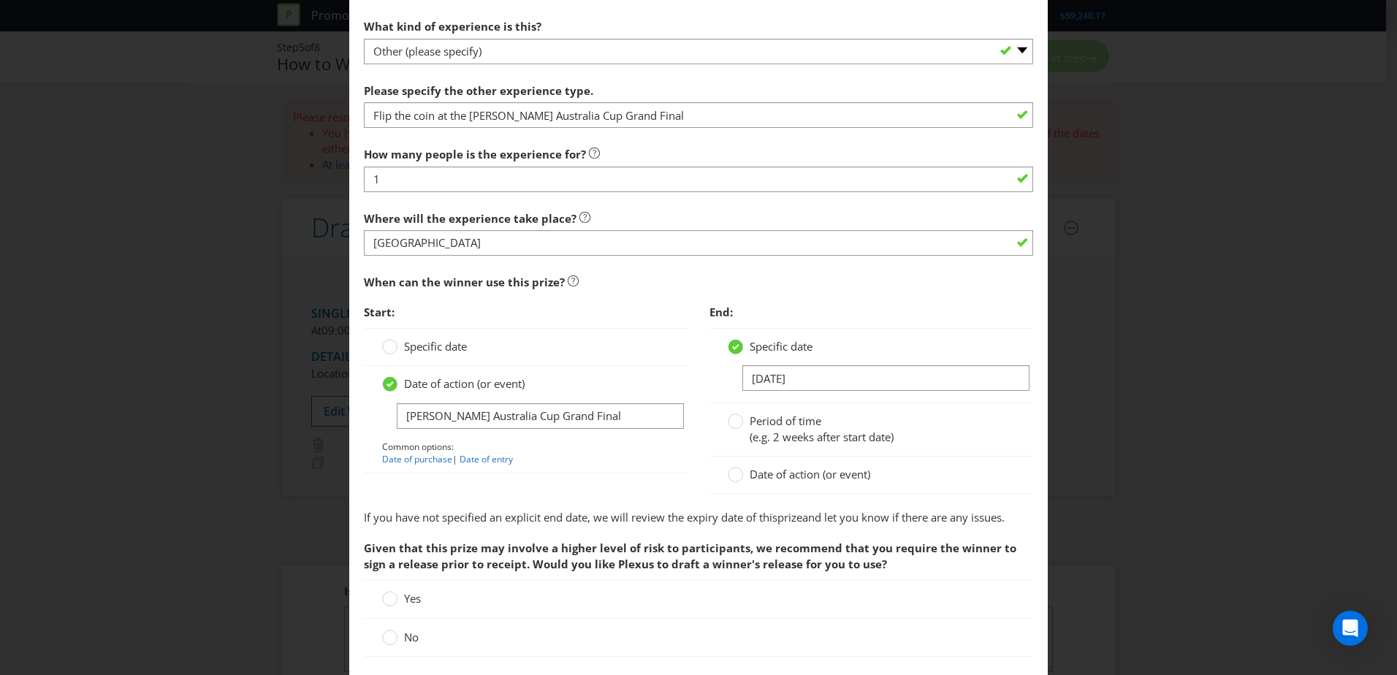
click at [918, 411] on div "Period of time (e.g. 2 weeks after start date)" at bounding box center [872, 429] width 324 height 53
click at [789, 411] on span "Date of action (or event)" at bounding box center [810, 474] width 121 height 15
click at [0, 0] on input "Date of action (or event)" at bounding box center [0, 0] width 0 height 0
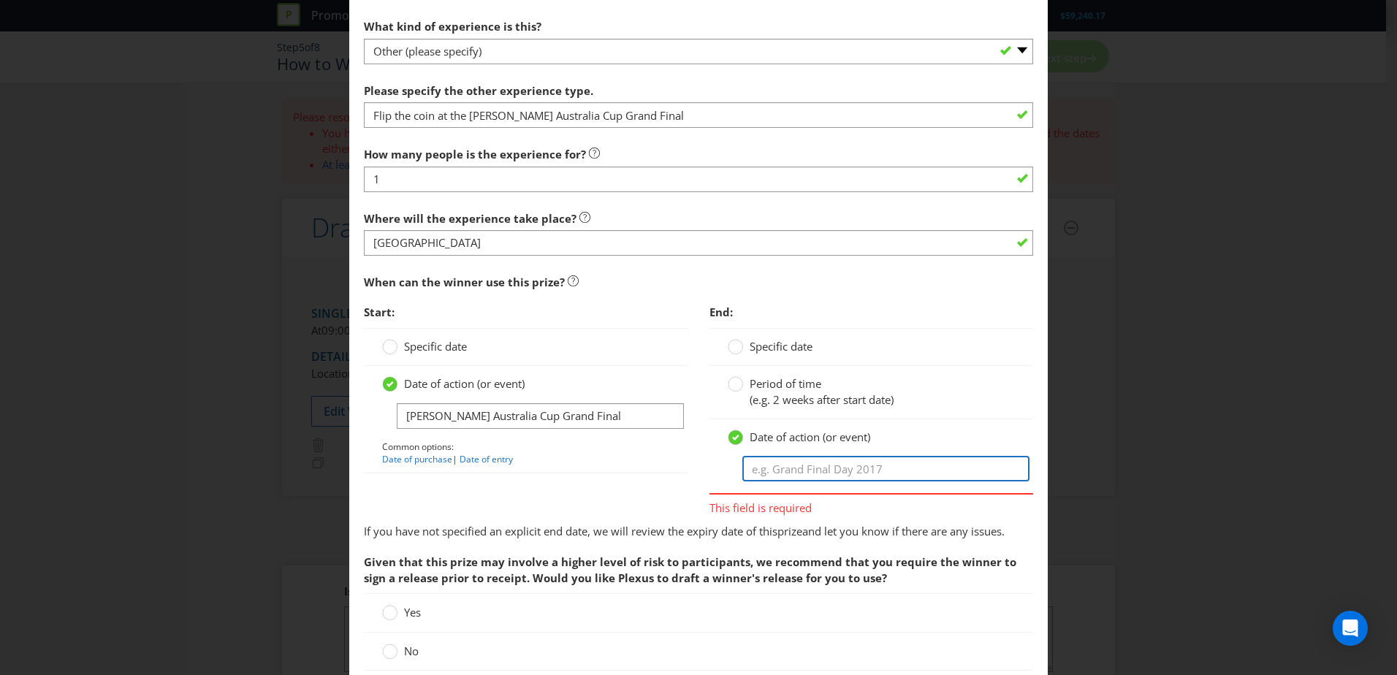
click at [786, 411] on input "text" at bounding box center [885, 469] width 287 height 26
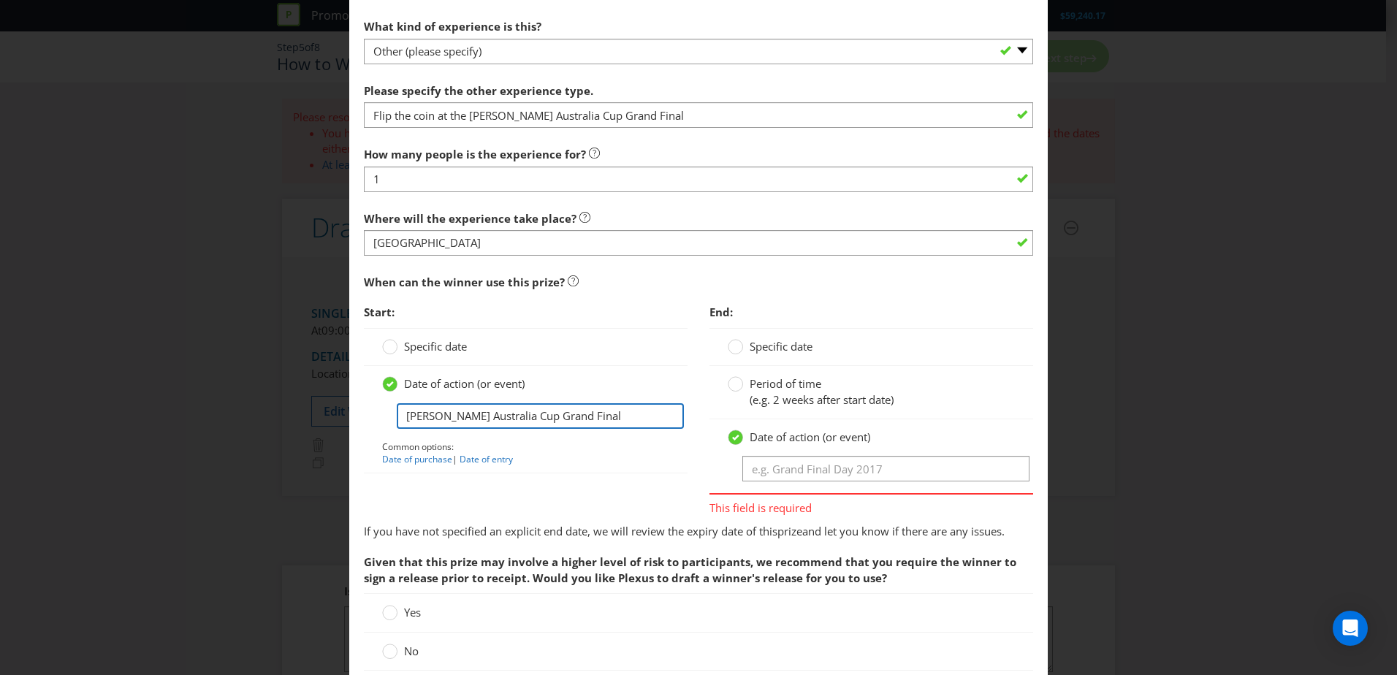
click at [578, 411] on input "[PERSON_NAME] Australia Cup Grand Final" at bounding box center [540, 416] width 287 height 26
drag, startPoint x: 586, startPoint y: 417, endPoint x: 276, endPoint y: 397, distance: 311.3
click at [276, 397] on div "Add Prize [GEOGRAPHIC_DATA] [GEOGRAPHIC_DATA] [GEOGRAPHIC_DATA] [GEOGRAPHIC_DAT…" at bounding box center [698, 337] width 1397 height 675
click at [772, 411] on div "Date of action (or event)" at bounding box center [872, 456] width 324 height 75
click at [767, 411] on div at bounding box center [871, 481] width 287 height 1
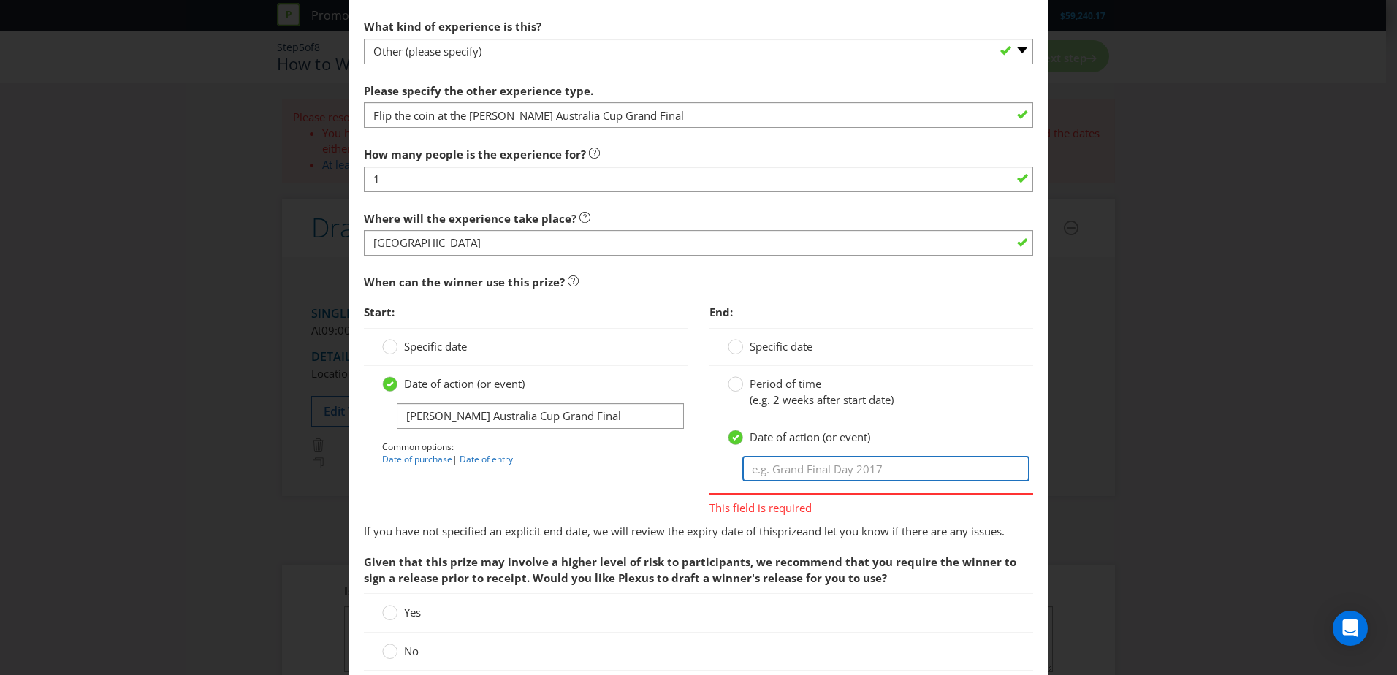
click at [763, 411] on input "text" at bounding box center [885, 469] width 287 height 26
paste input "[PERSON_NAME] Australia Cup Grand Final"
type input "[PERSON_NAME] Australia Cup Grand Final"
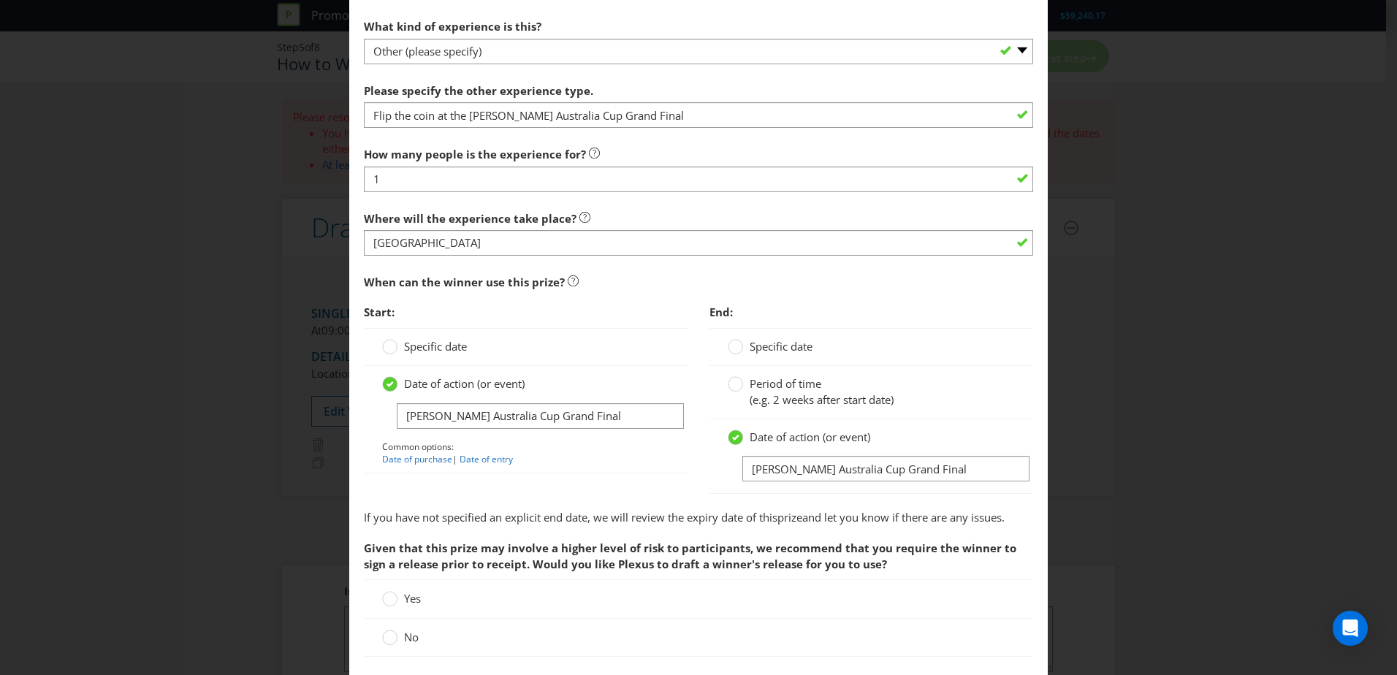
click at [669, 411] on div "Date of action (or event) [PERSON_NAME] Australia Cup Grand Final Common option…" at bounding box center [526, 419] width 324 height 107
click at [526, 411] on div "Yes" at bounding box center [698, 599] width 669 height 39
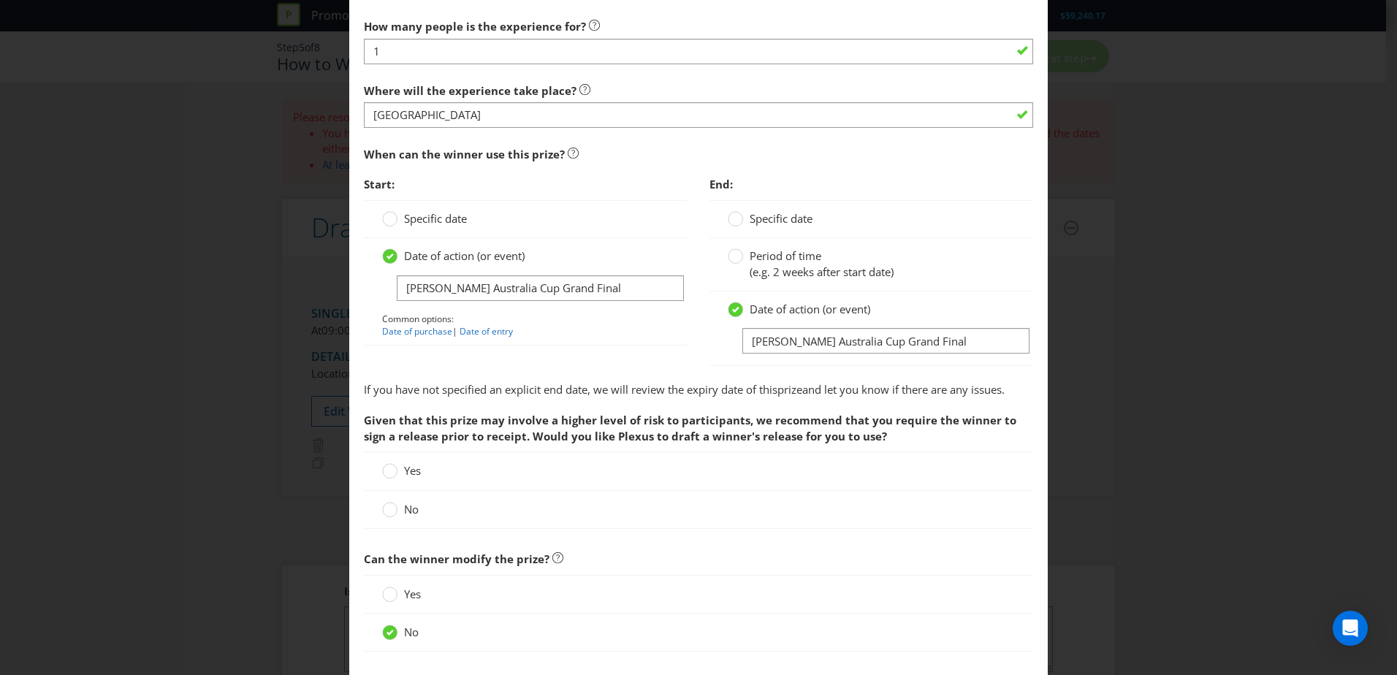
scroll to position [1169, 0]
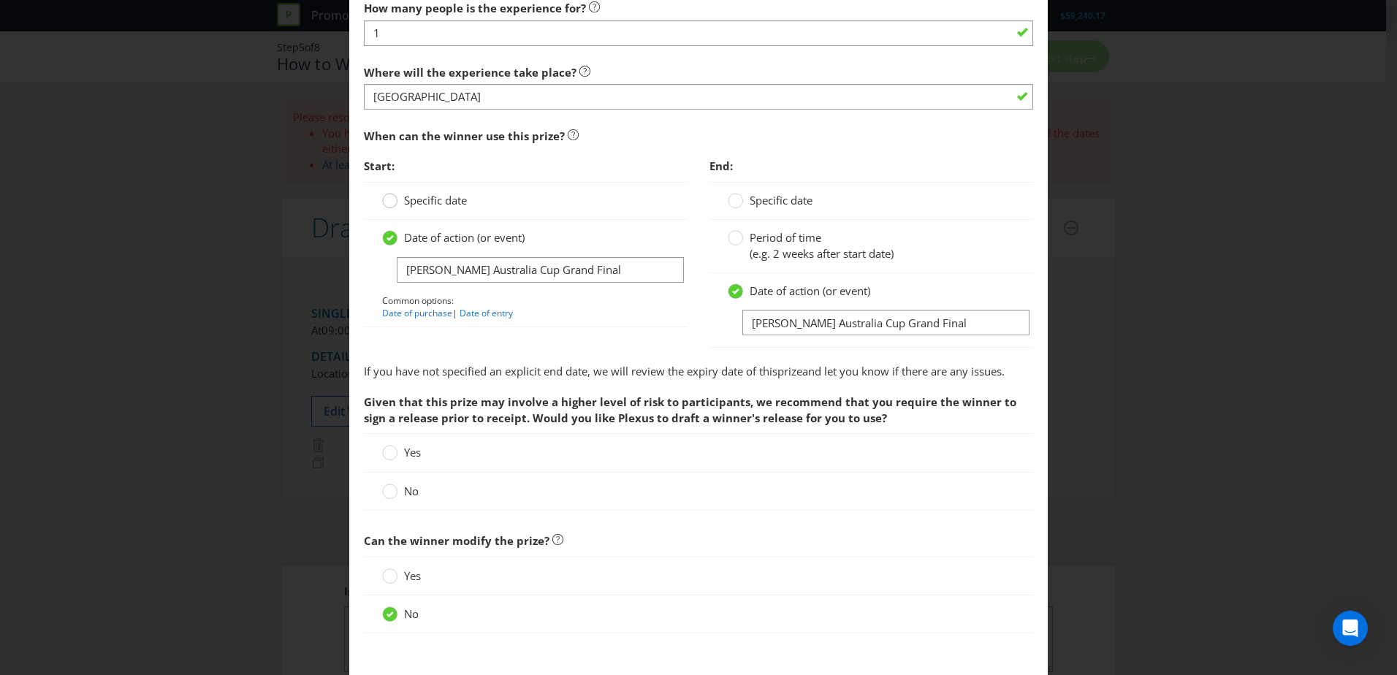
click at [387, 200] on div at bounding box center [390, 195] width 7 height 7
click at [0, 0] on input "Specific date" at bounding box center [0, 0] width 0 height 0
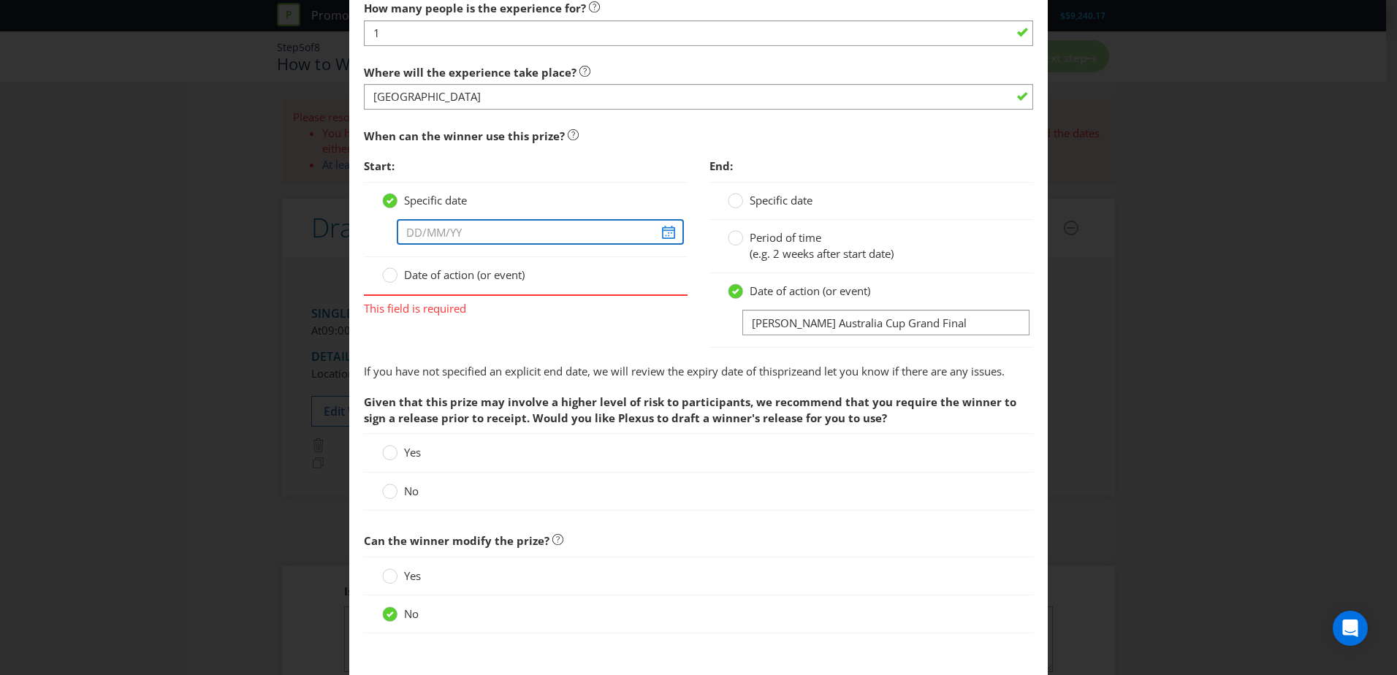
click at [661, 236] on input "text" at bounding box center [540, 232] width 287 height 26
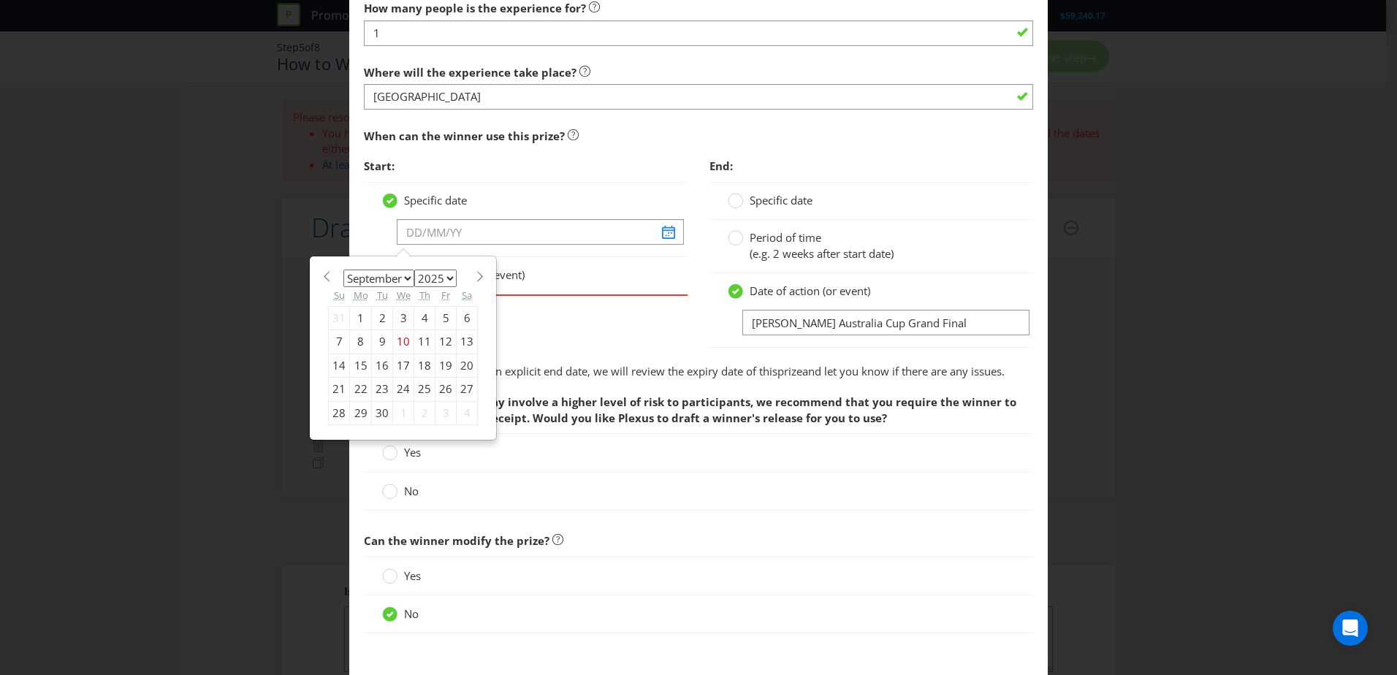
click at [474, 272] on span at bounding box center [479, 276] width 11 height 11
select select "9"
click at [457, 318] on div "4" at bounding box center [467, 317] width 21 height 23
type input "[DATE]"
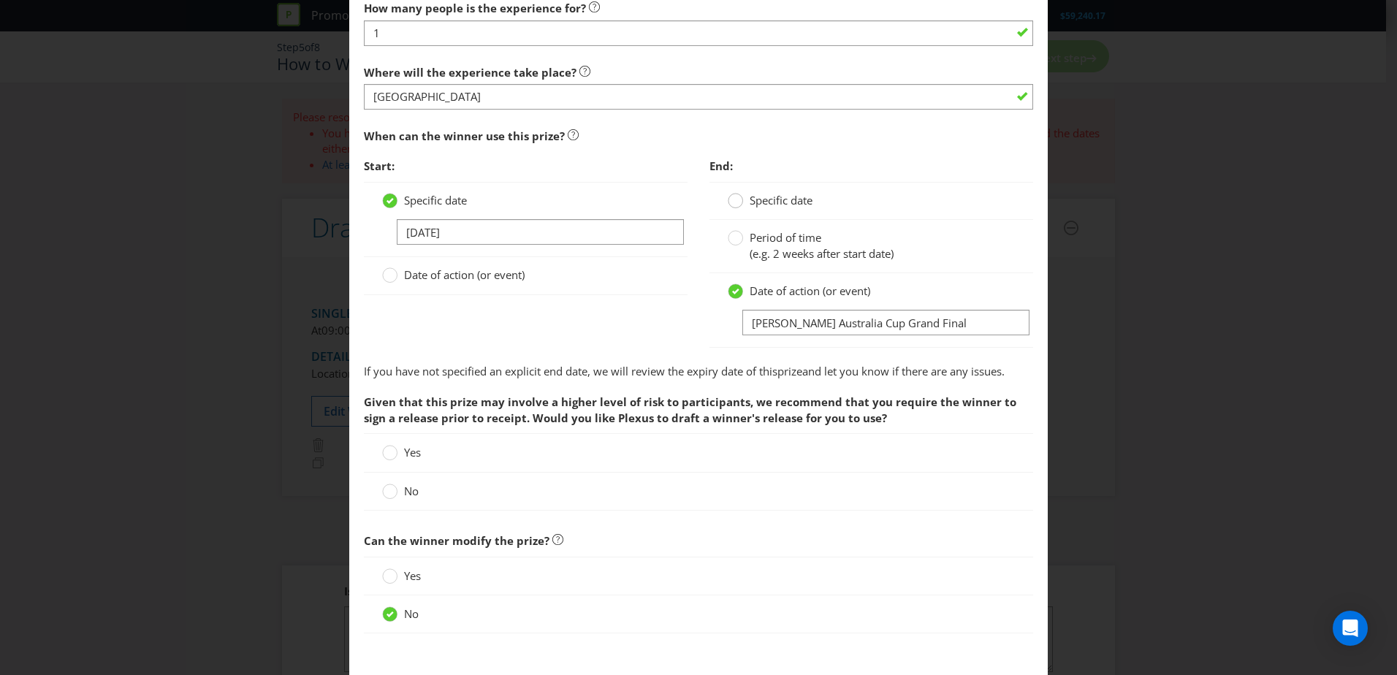
click at [731, 201] on circle at bounding box center [736, 201] width 15 height 15
click at [0, 0] on input "Specific date" at bounding box center [0, 0] width 0 height 0
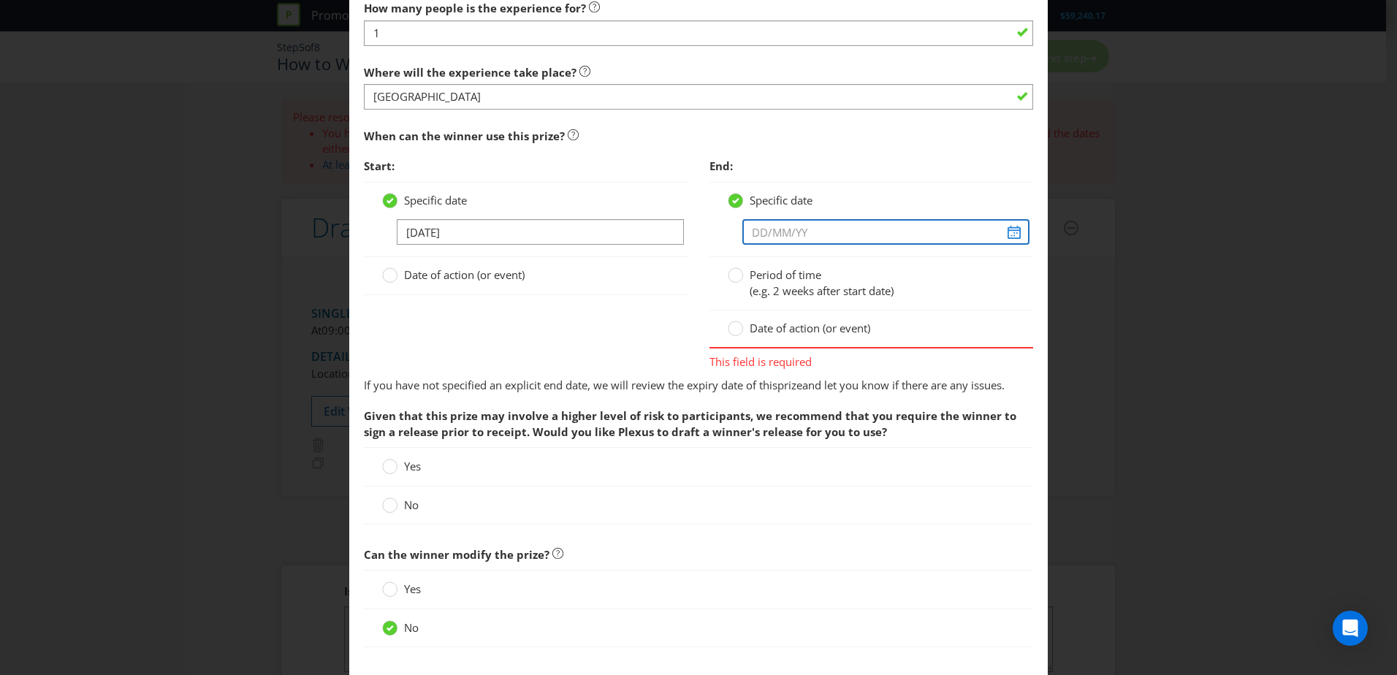
click at [918, 238] on input "text" at bounding box center [885, 232] width 287 height 26
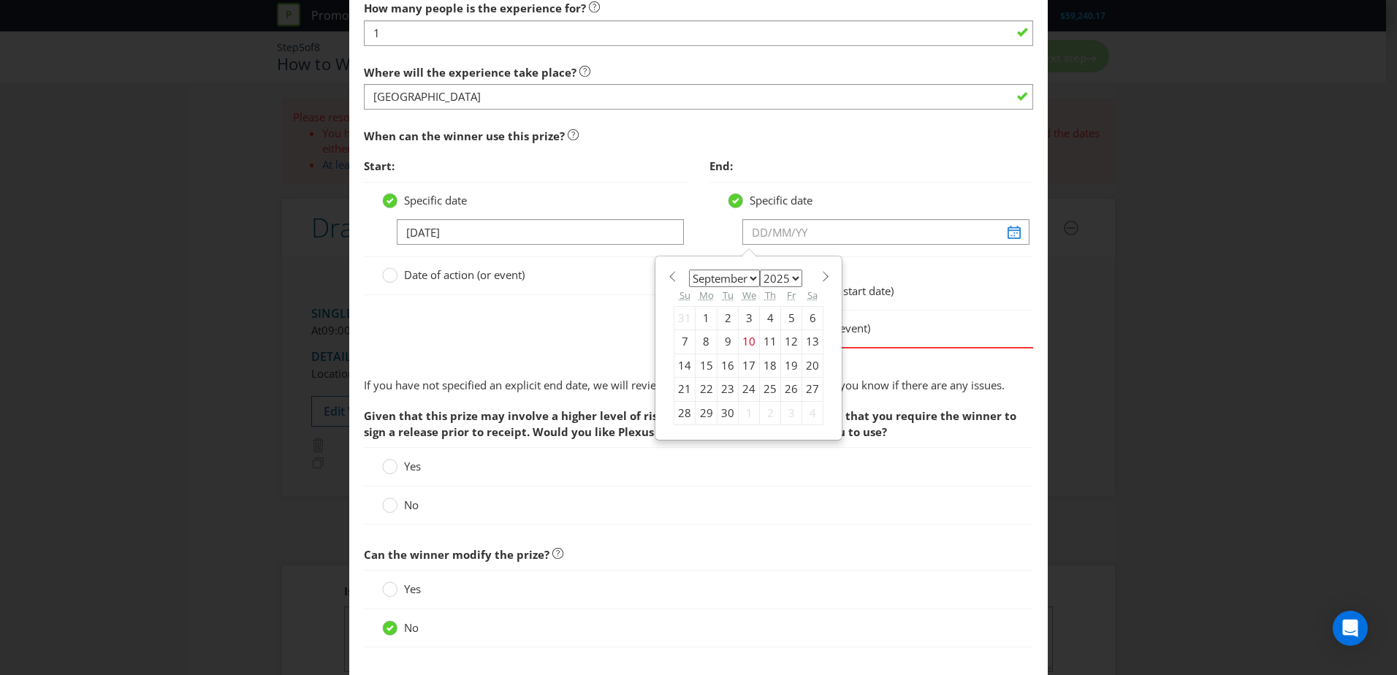
click at [820, 280] on span at bounding box center [825, 276] width 11 height 11
select select "9"
click at [802, 317] on div "4" at bounding box center [812, 317] width 21 height 23
type input "[DATE]"
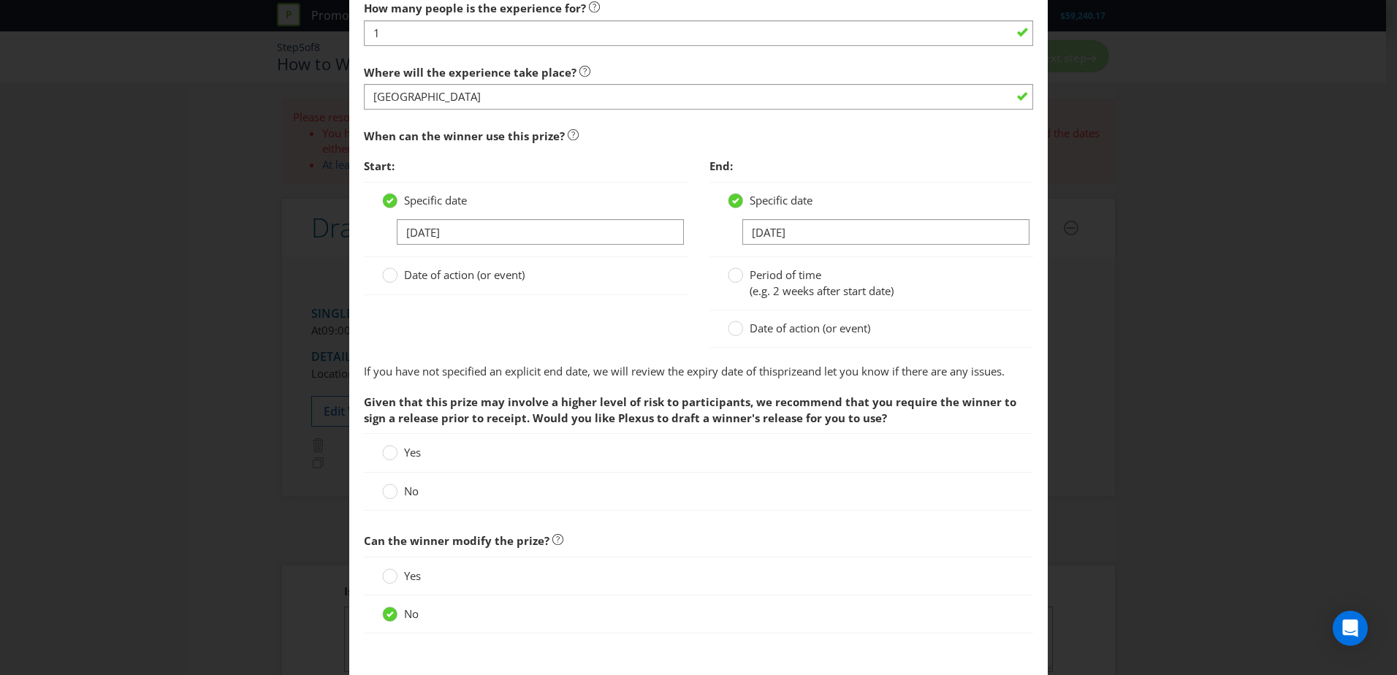
click at [661, 286] on div "Date of action (or event)" at bounding box center [526, 275] width 324 height 37
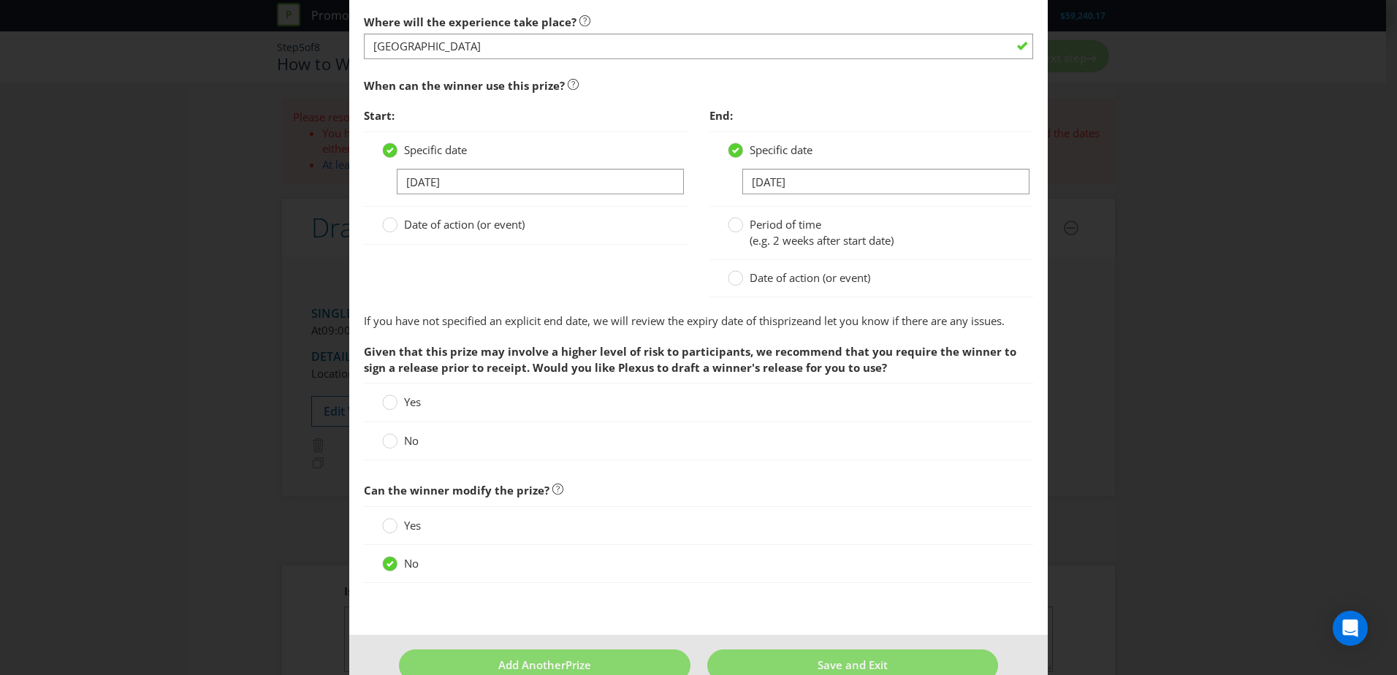
scroll to position [1242, 0]
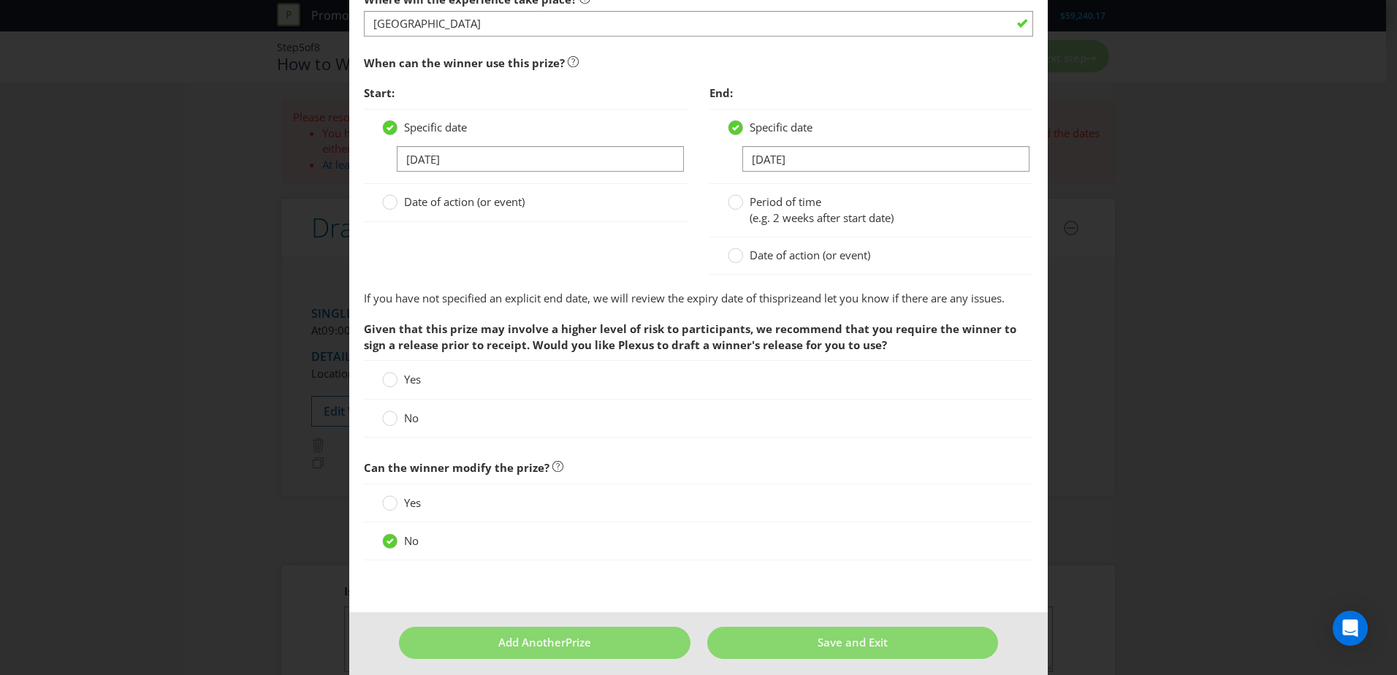
click at [395, 411] on label "No" at bounding box center [401, 418] width 39 height 15
click at [0, 0] on input "No" at bounding box center [0, 0] width 0 height 0
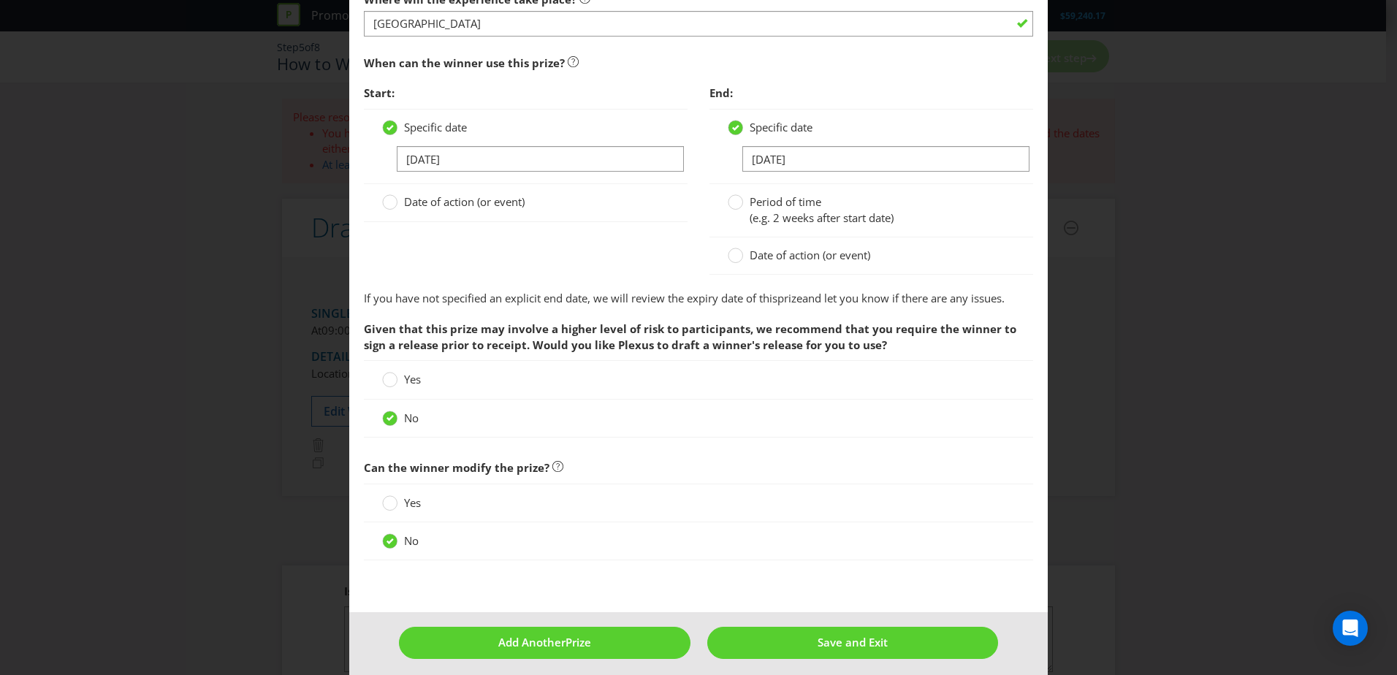
scroll to position [1252, 0]
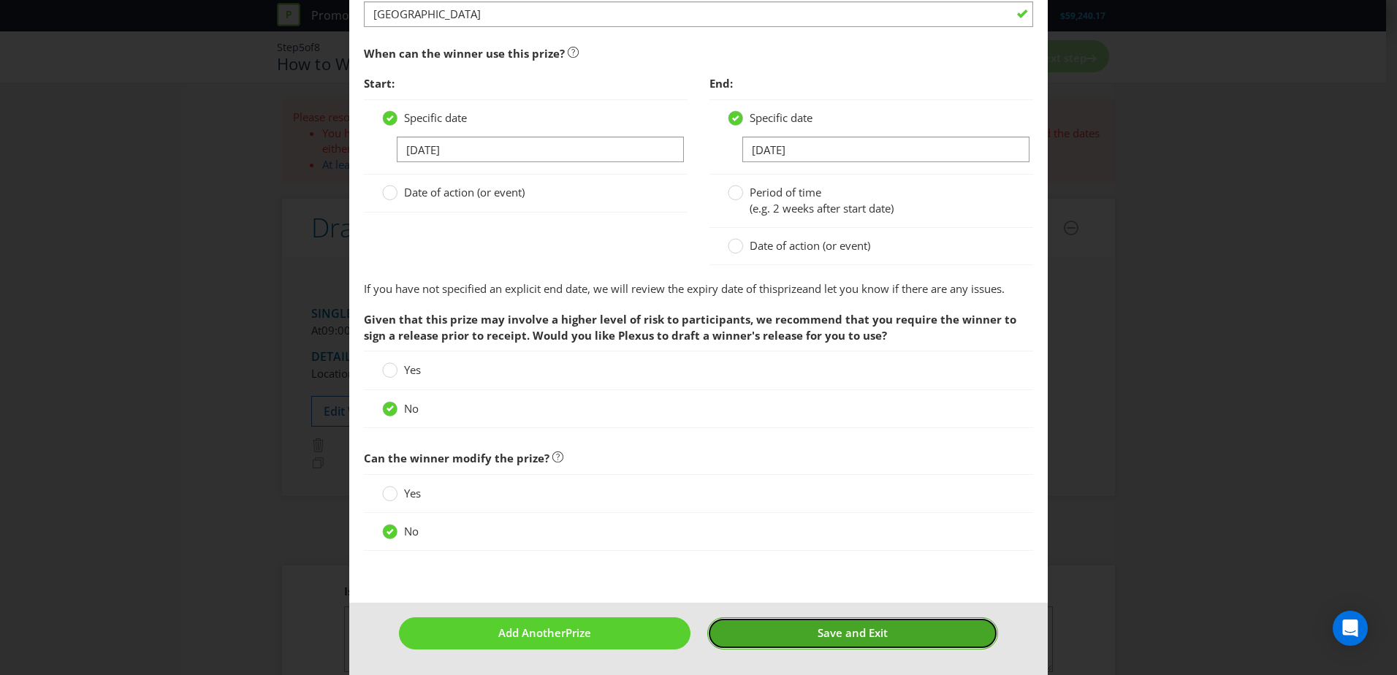
click at [837, 411] on span "Save and Exit" at bounding box center [853, 633] width 70 height 15
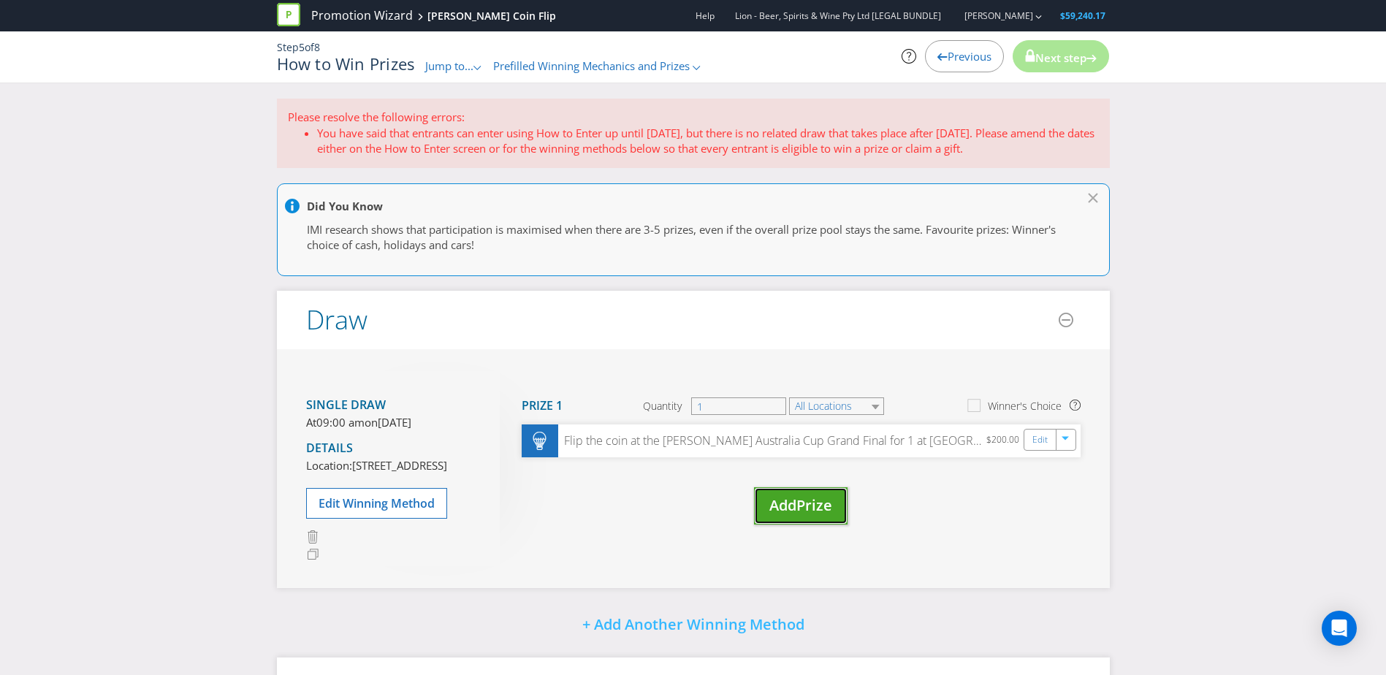
click at [781, 411] on span "Add" at bounding box center [783, 505] width 27 height 20
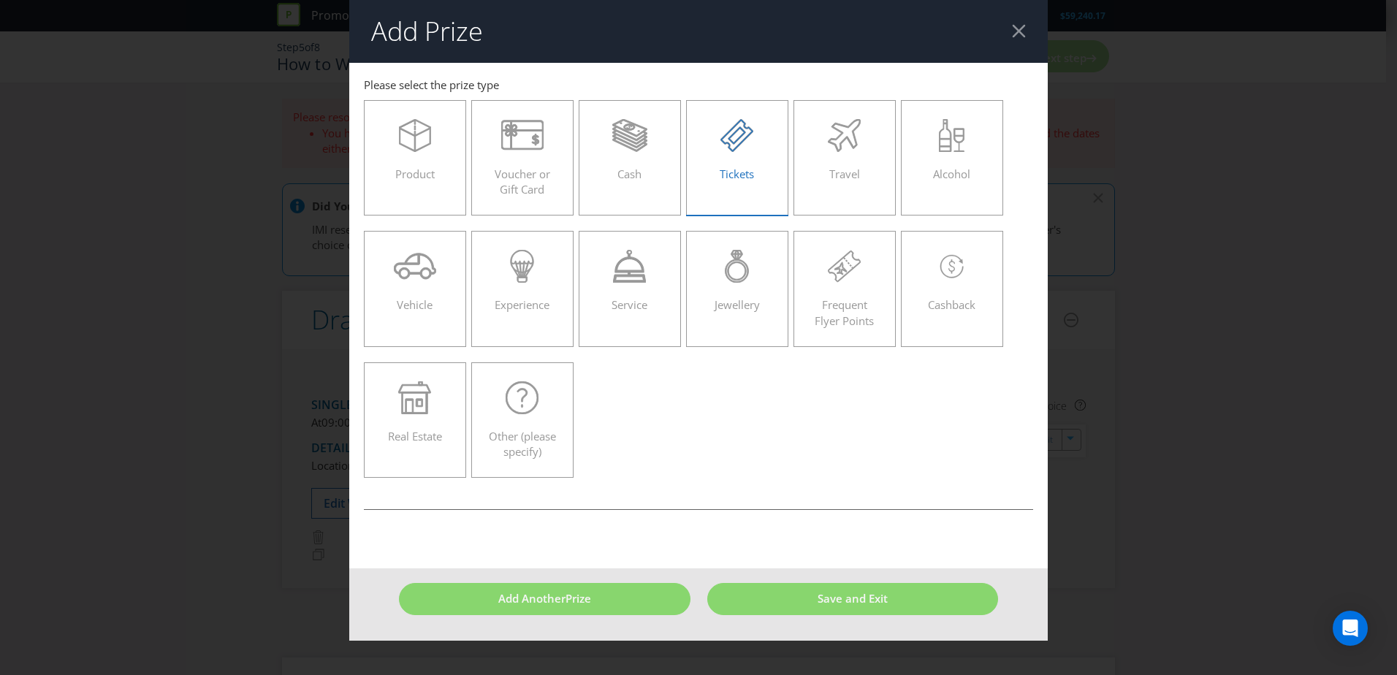
click at [718, 151] on div at bounding box center [738, 135] width 72 height 33
click at [0, 0] on input "Tickets" at bounding box center [0, 0] width 0 height 0
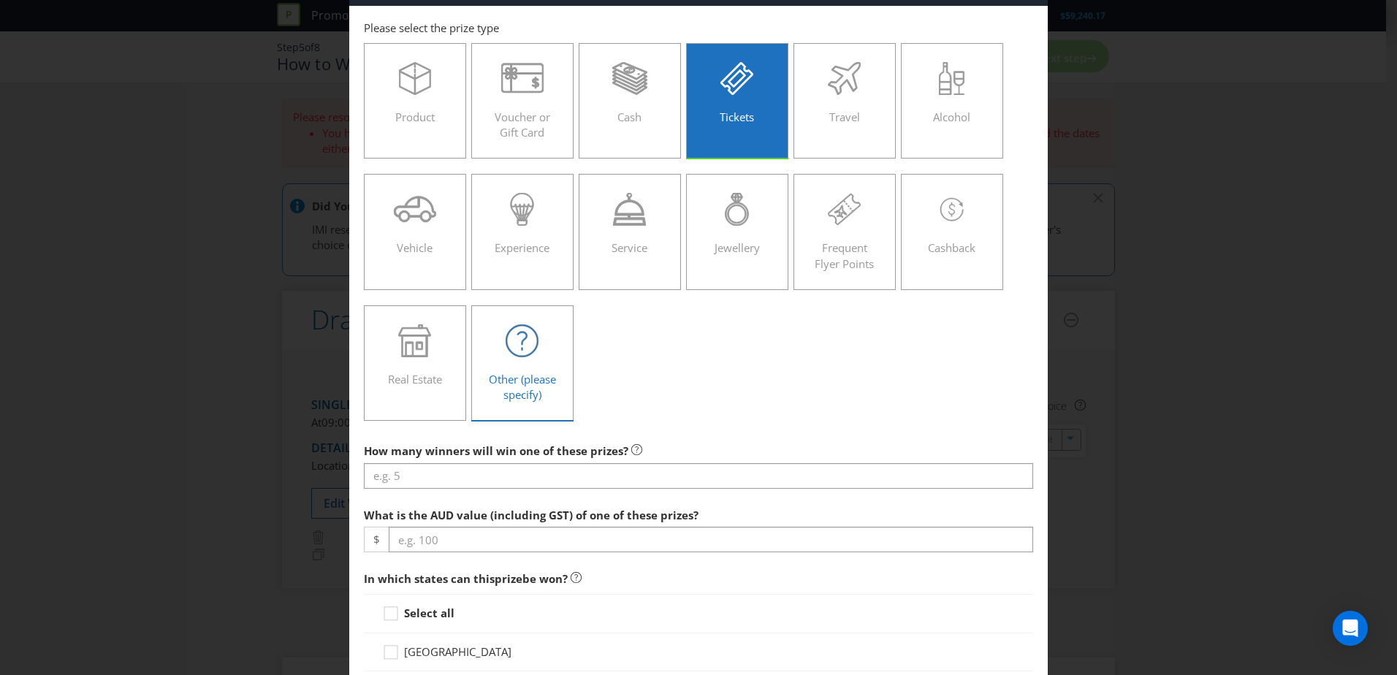
scroll to position [146, 0]
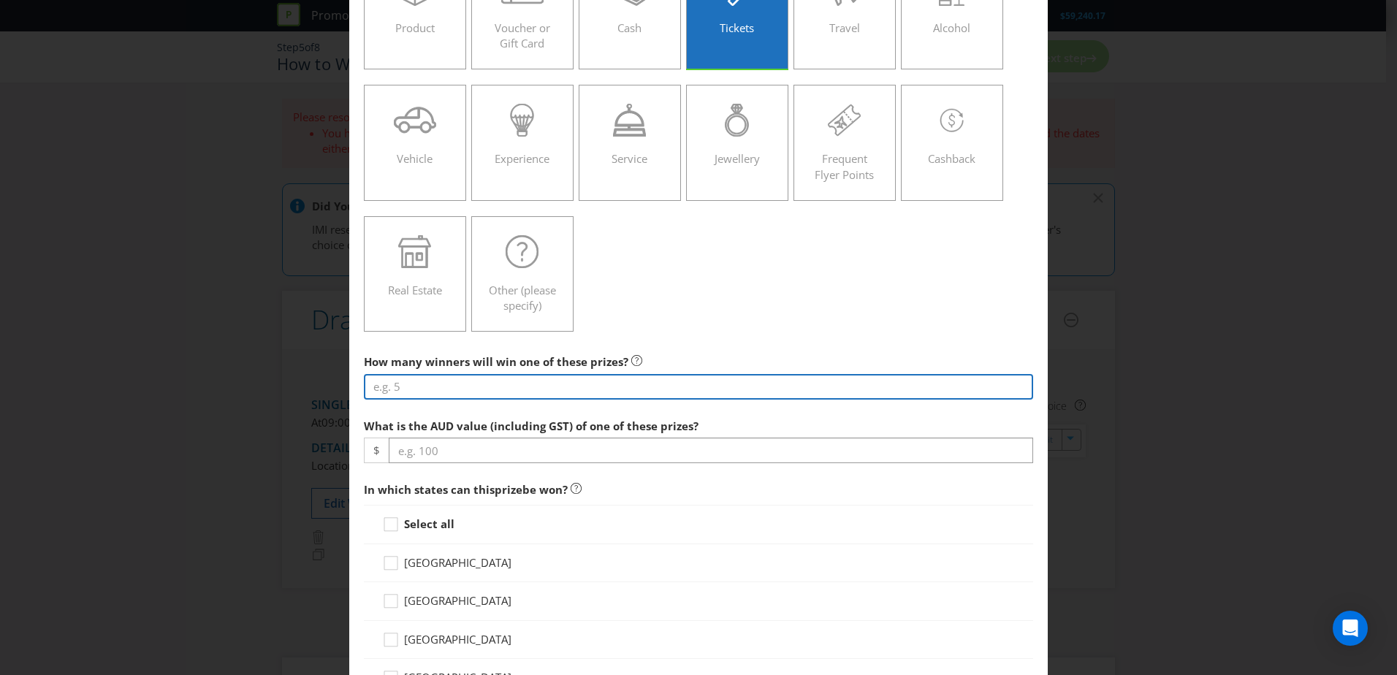
click at [512, 393] on input "number" at bounding box center [698, 387] width 669 height 26
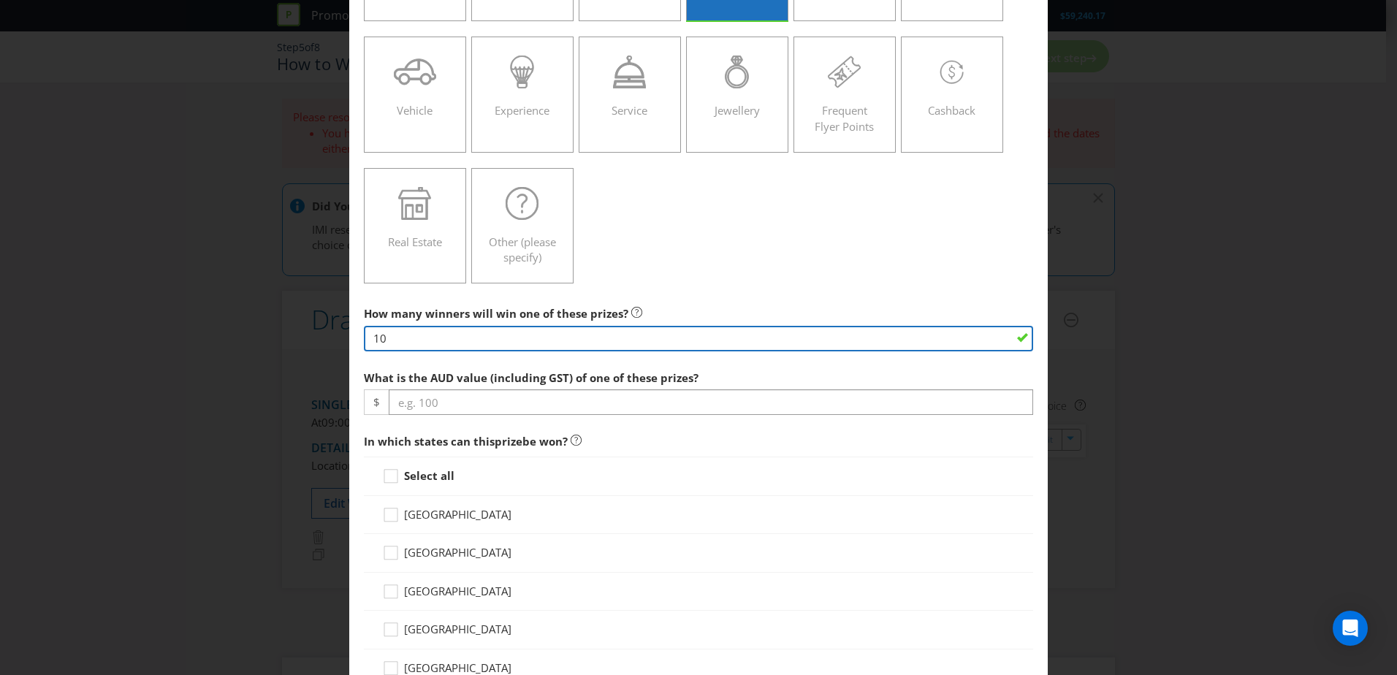
scroll to position [219, 0]
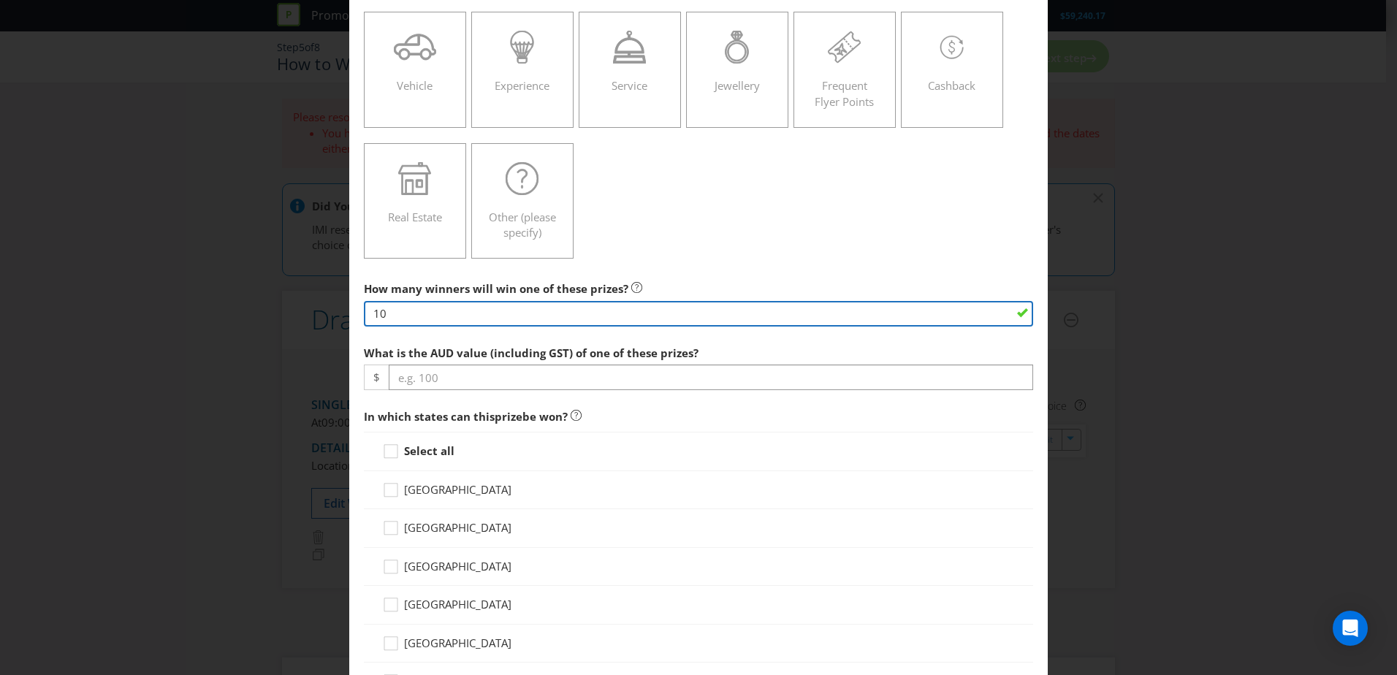
type input "10"
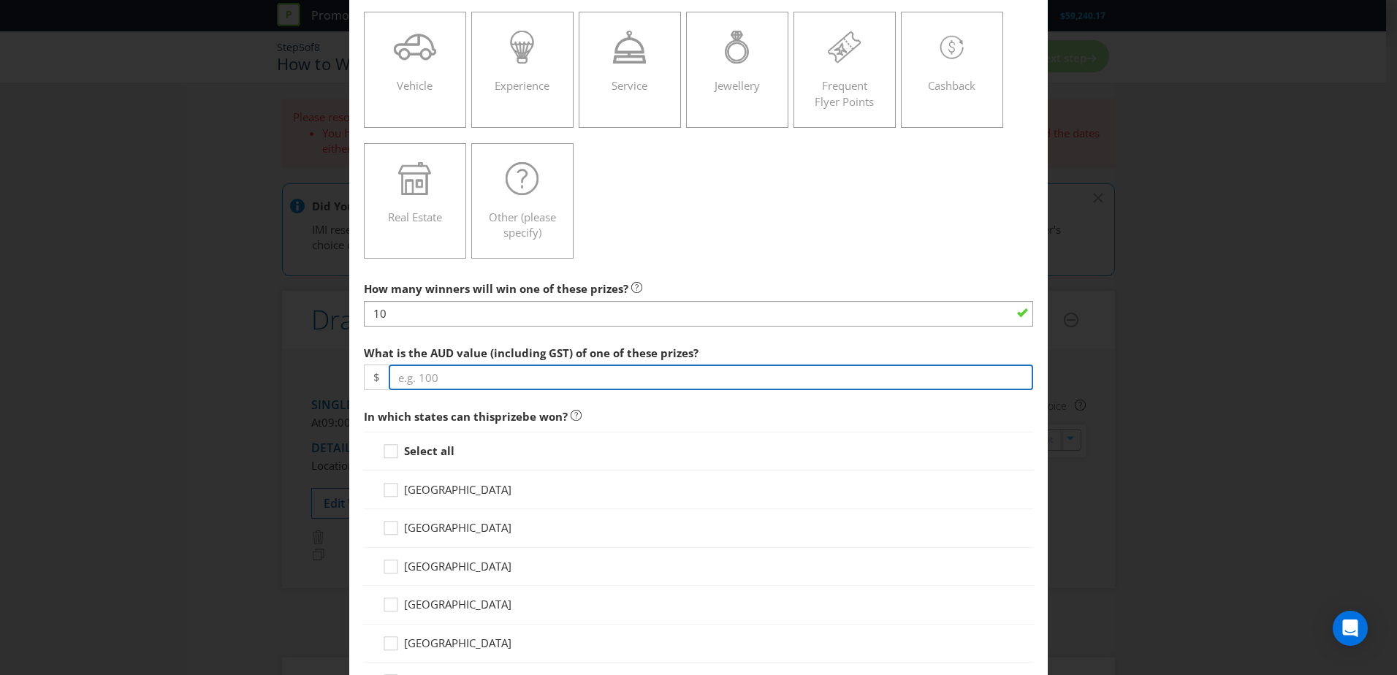
click at [504, 385] on input "number" at bounding box center [711, 378] width 645 height 26
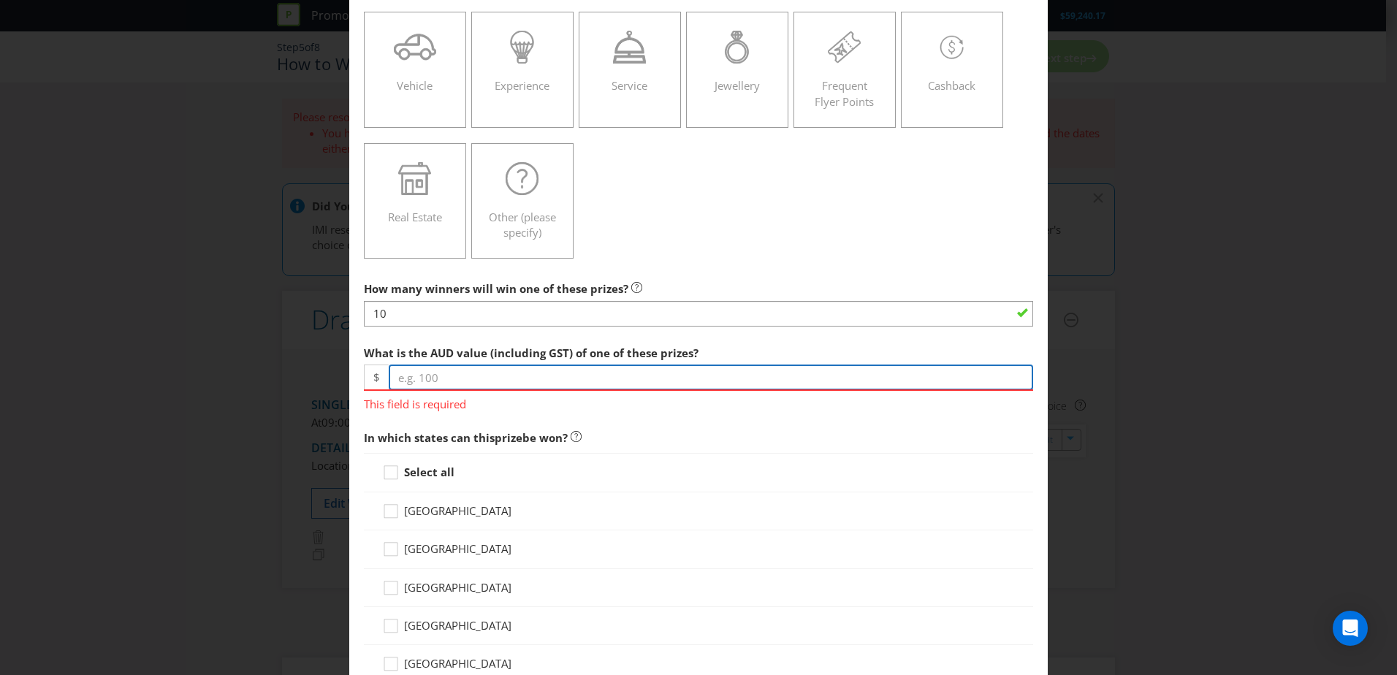
click at [522, 376] on input "number" at bounding box center [711, 378] width 645 height 26
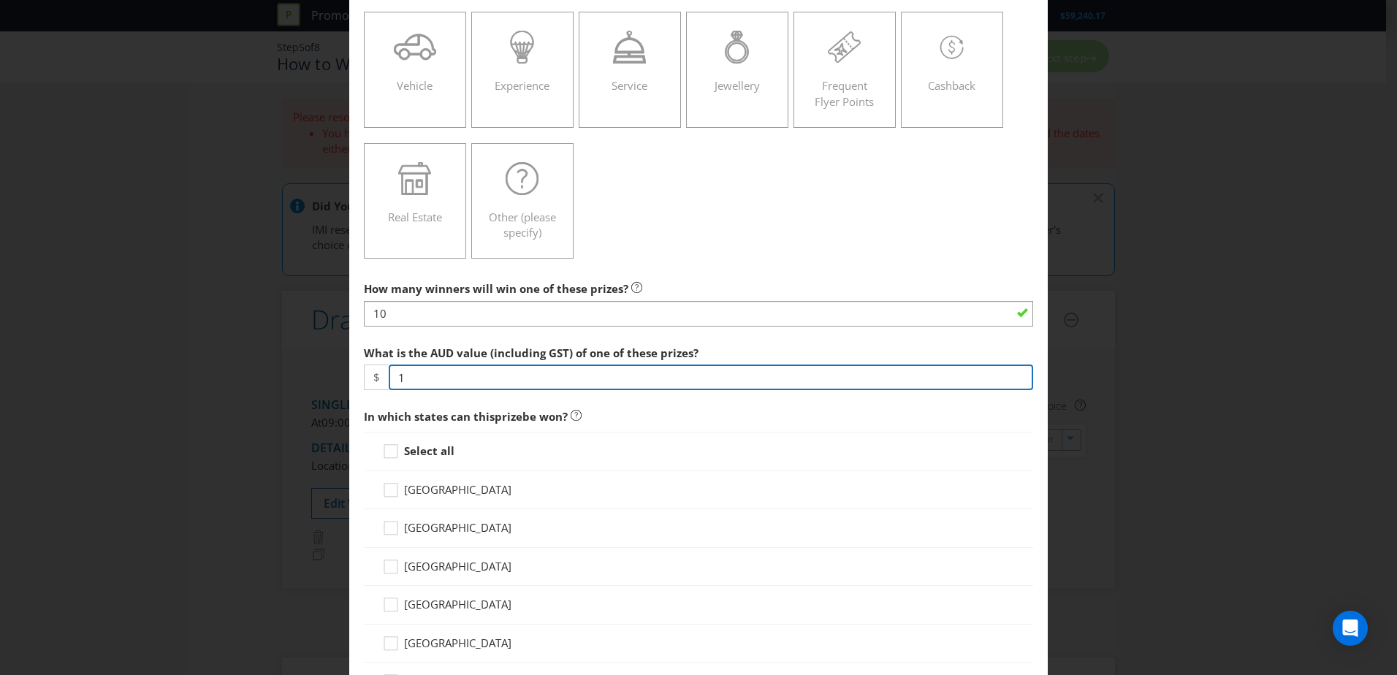
type input "18"
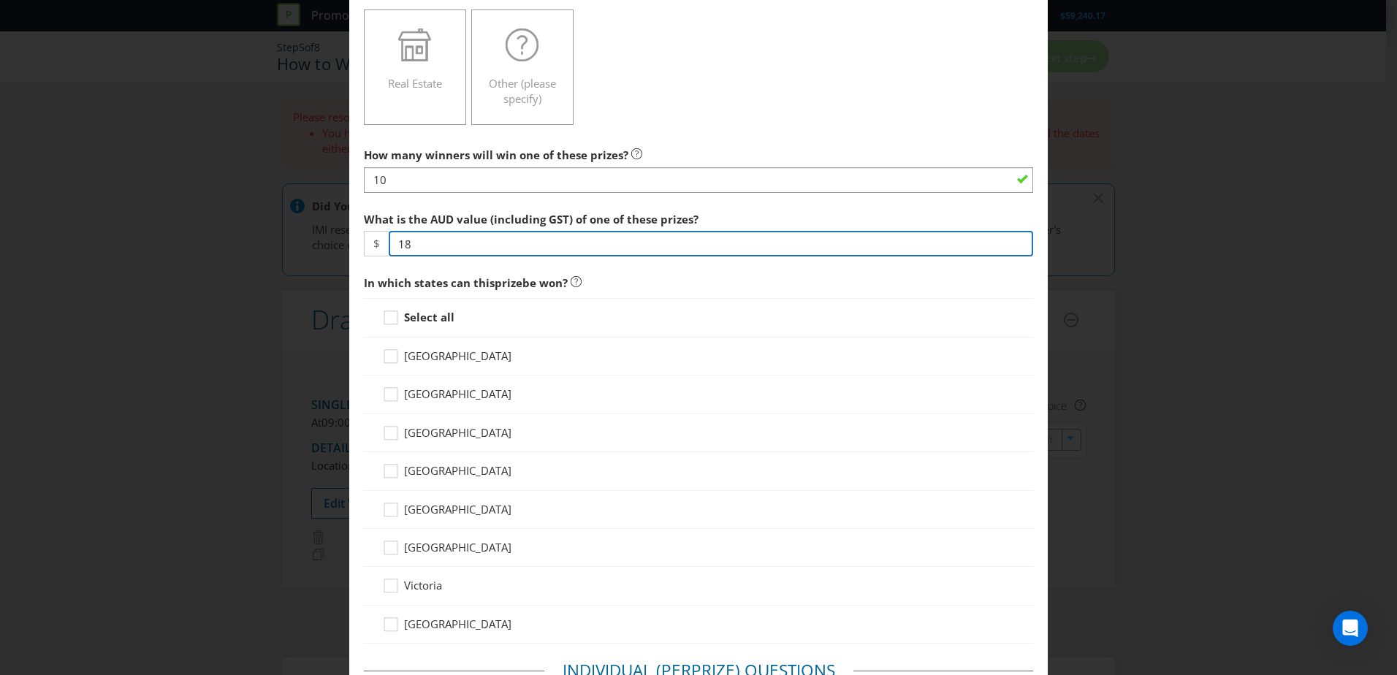
scroll to position [365, 0]
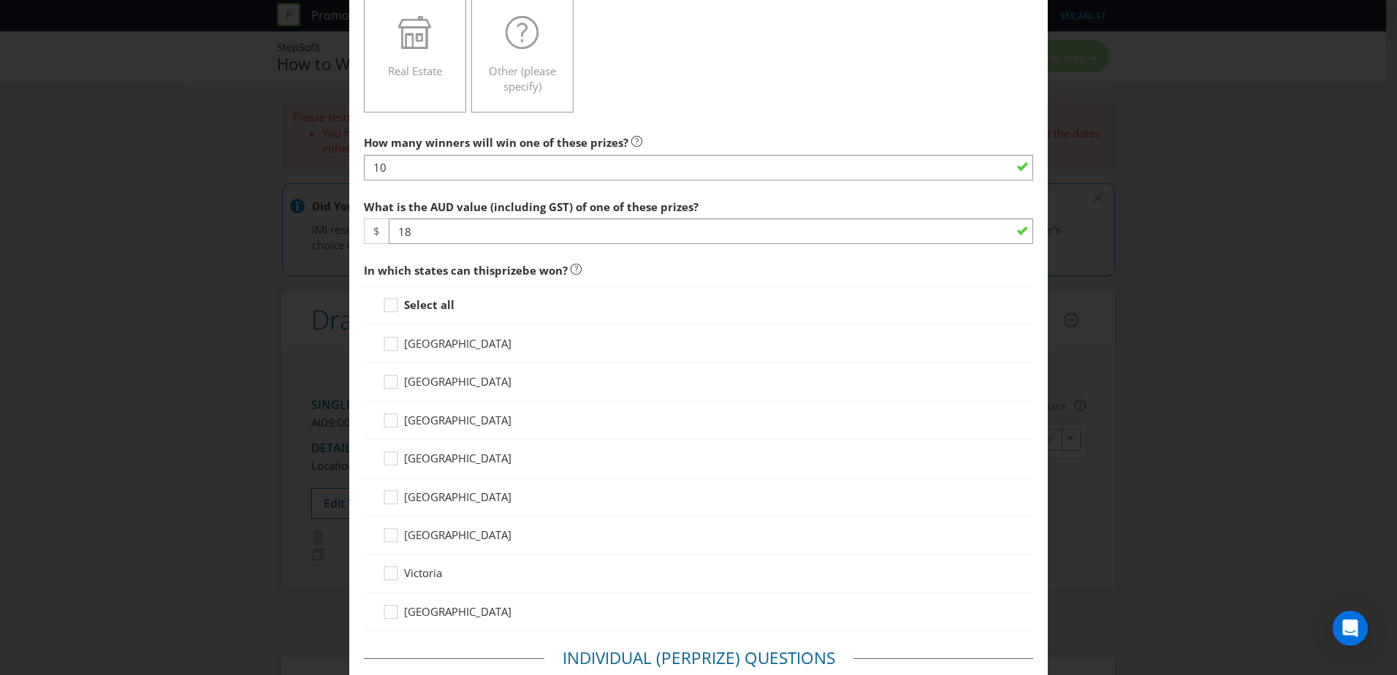
click at [404, 314] on div "Select all" at bounding box center [698, 305] width 669 height 39
click at [401, 308] on icon at bounding box center [393, 308] width 22 height 22
click at [0, 0] on input "Select all" at bounding box center [0, 0] width 0 height 0
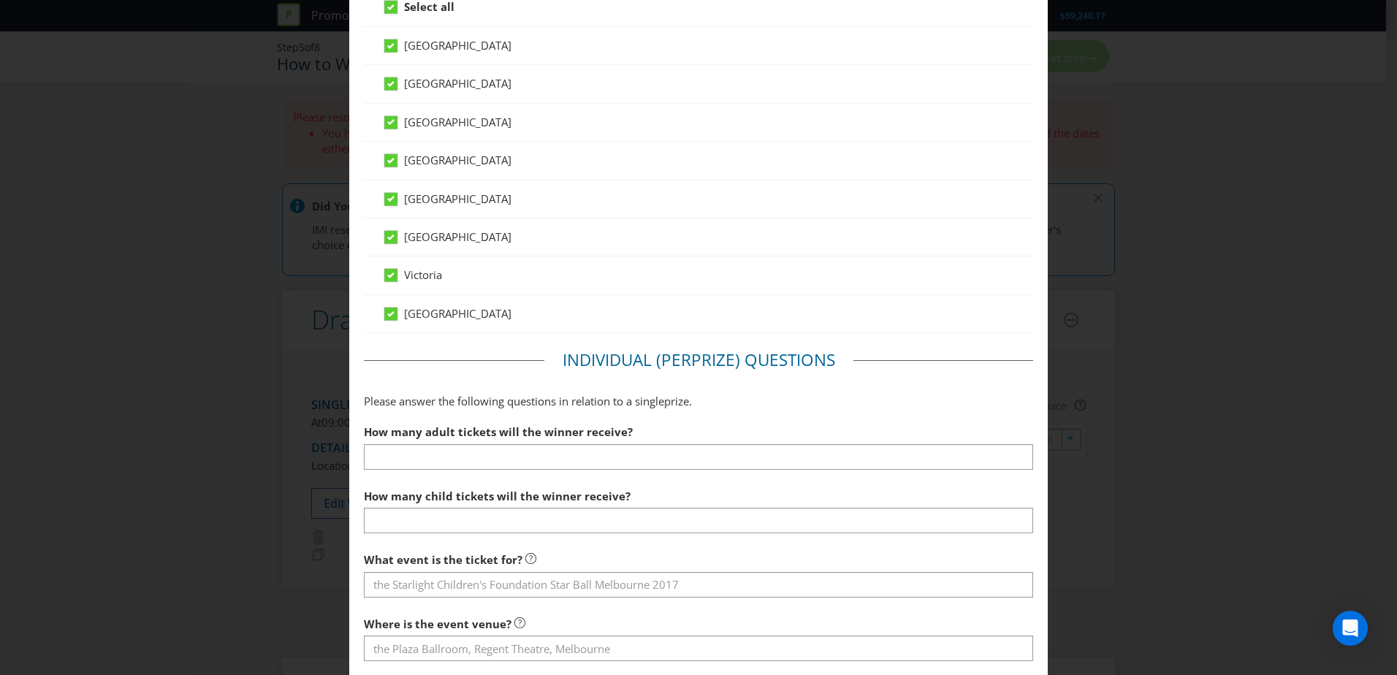
scroll to position [804, 0]
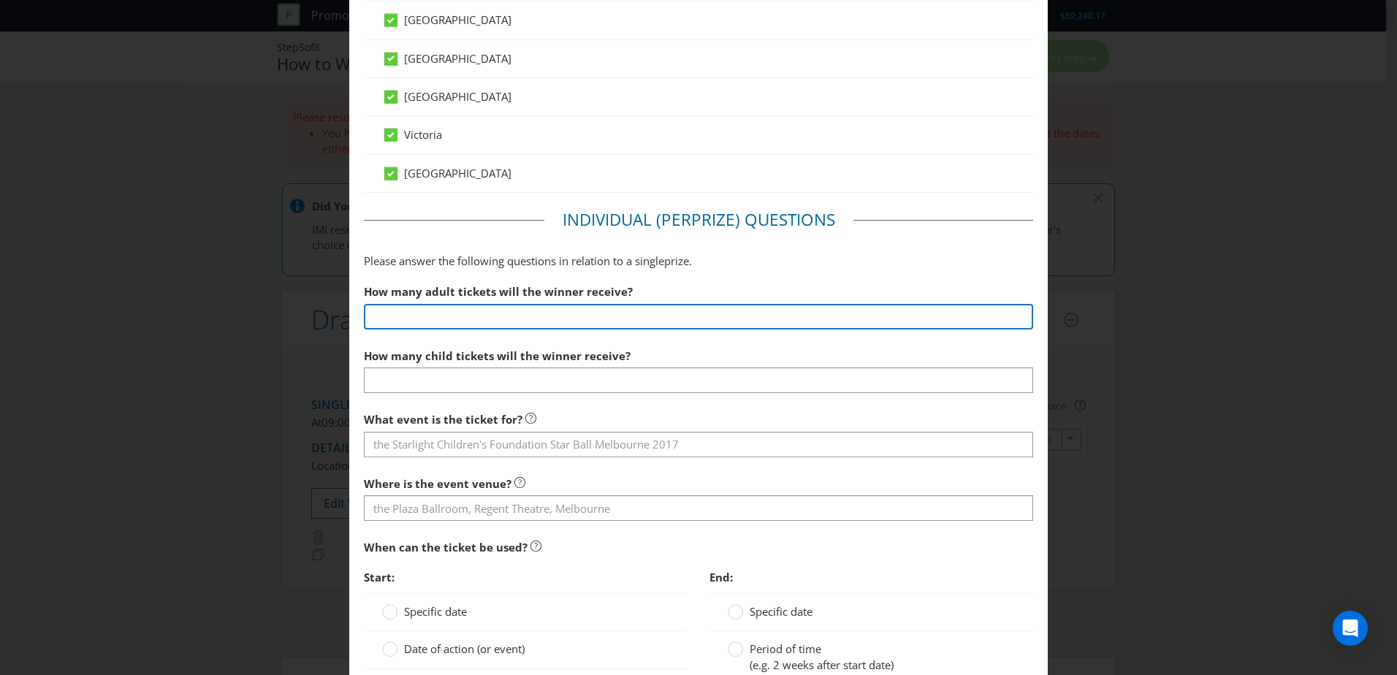
click at [476, 323] on input "number" at bounding box center [698, 317] width 669 height 26
type input "10"
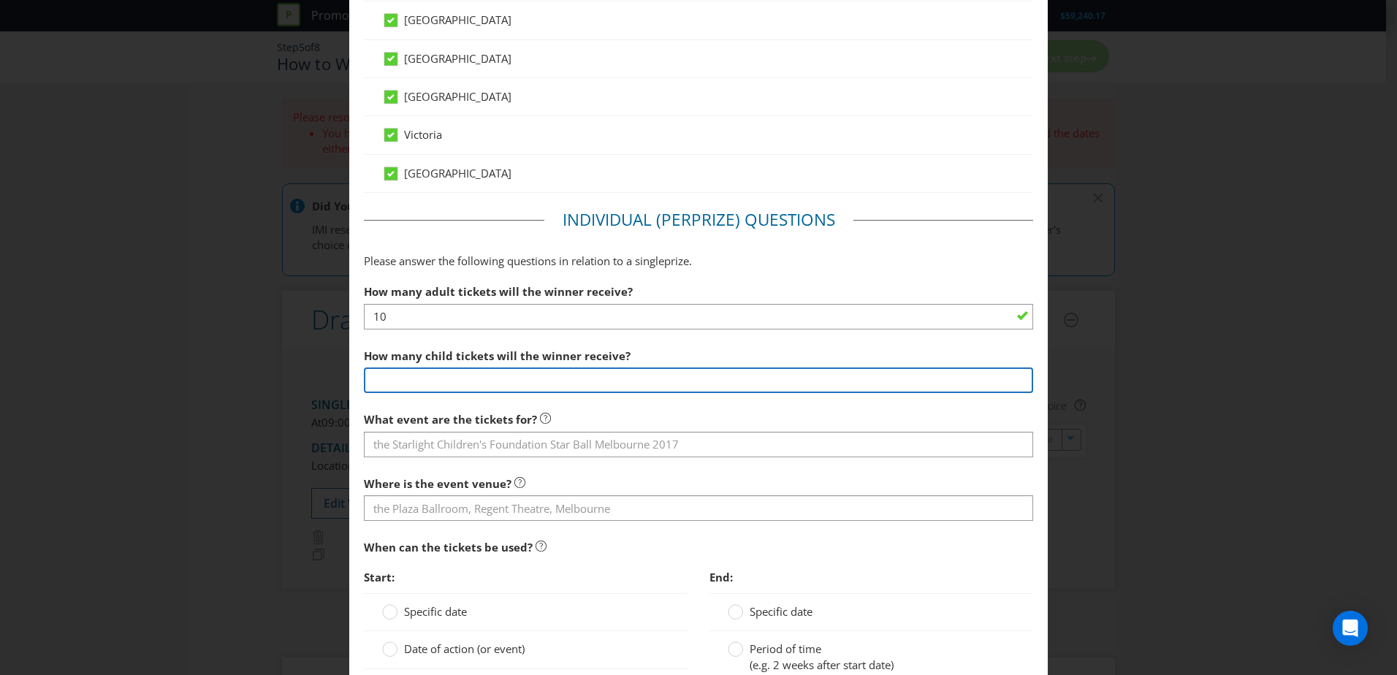
click at [566, 386] on input "number" at bounding box center [698, 381] width 669 height 26
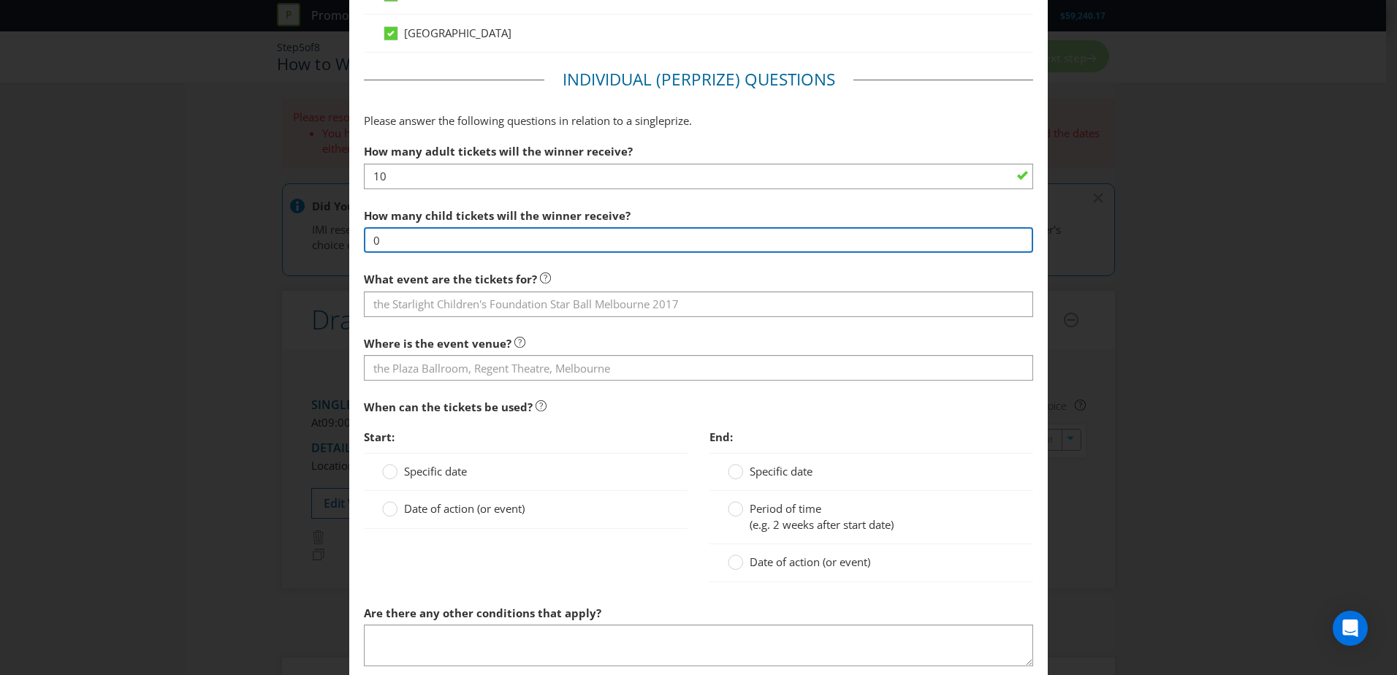
scroll to position [950, 0]
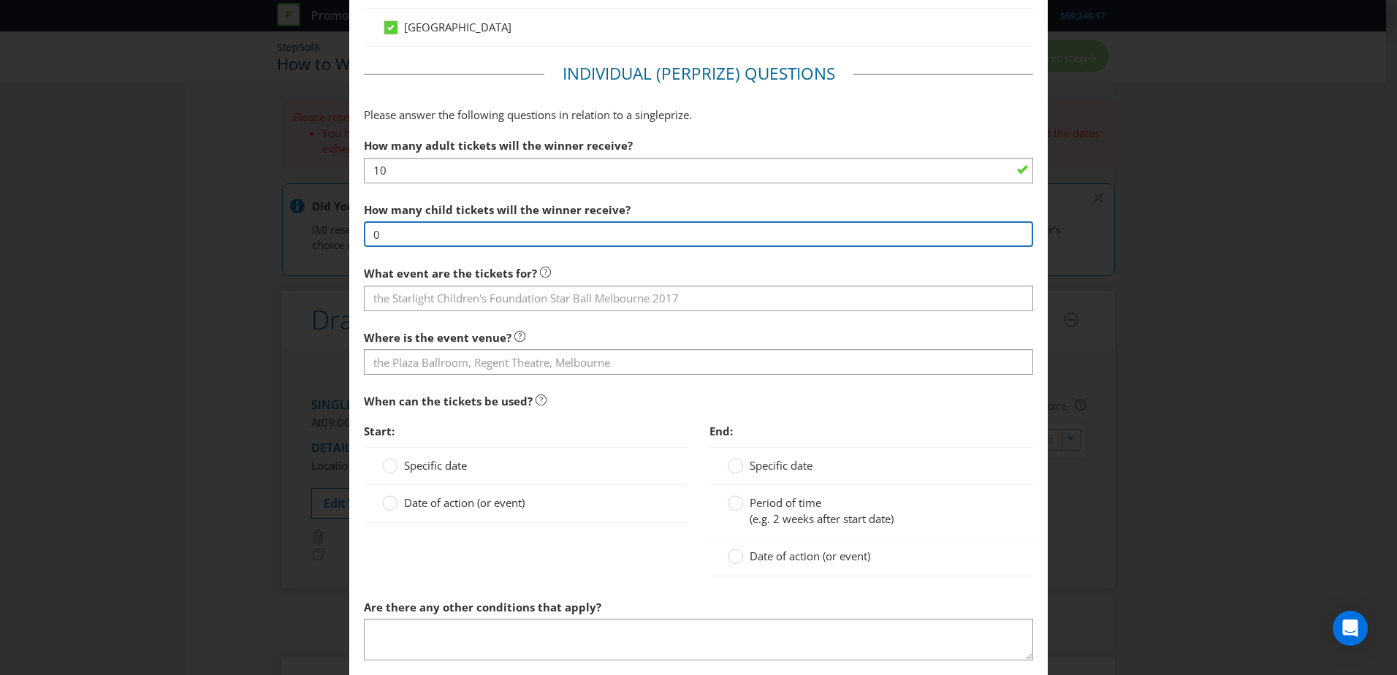
type input "0"
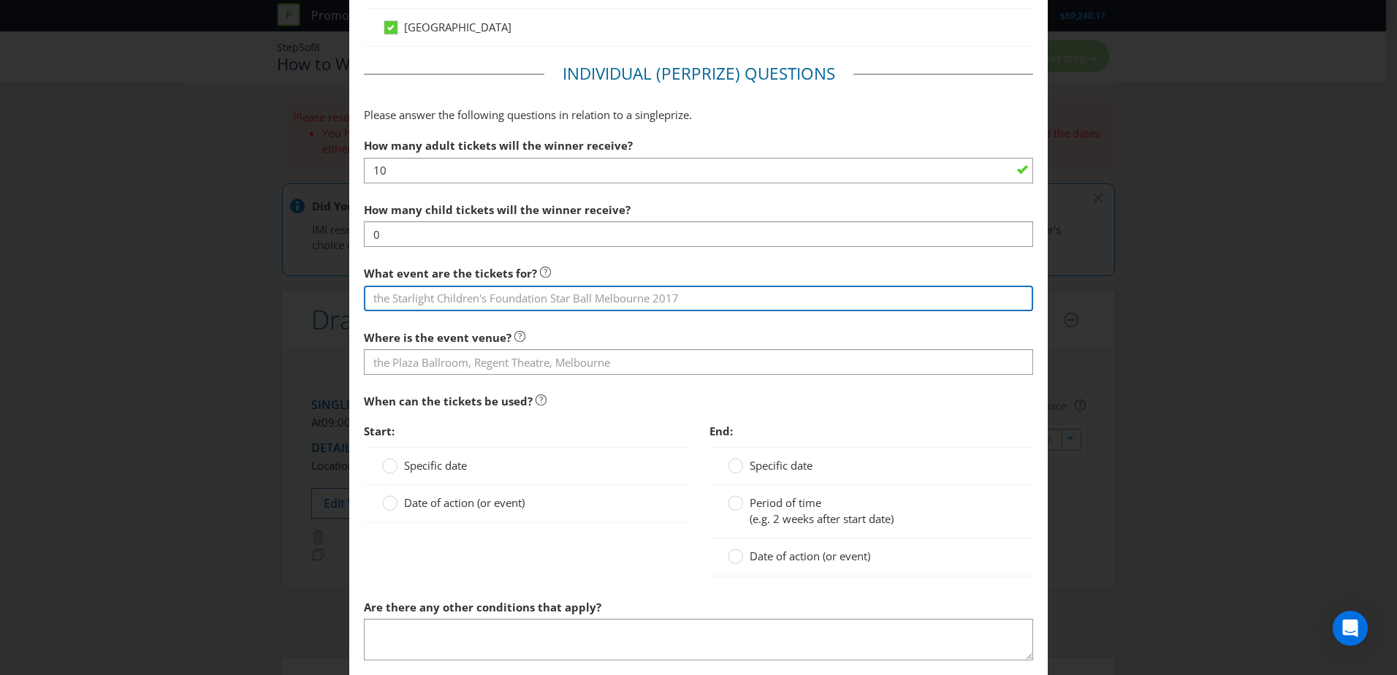
click at [520, 297] on input "text" at bounding box center [698, 299] width 669 height 26
type input "[PERSON_NAME] Australia Cup Grand Final"
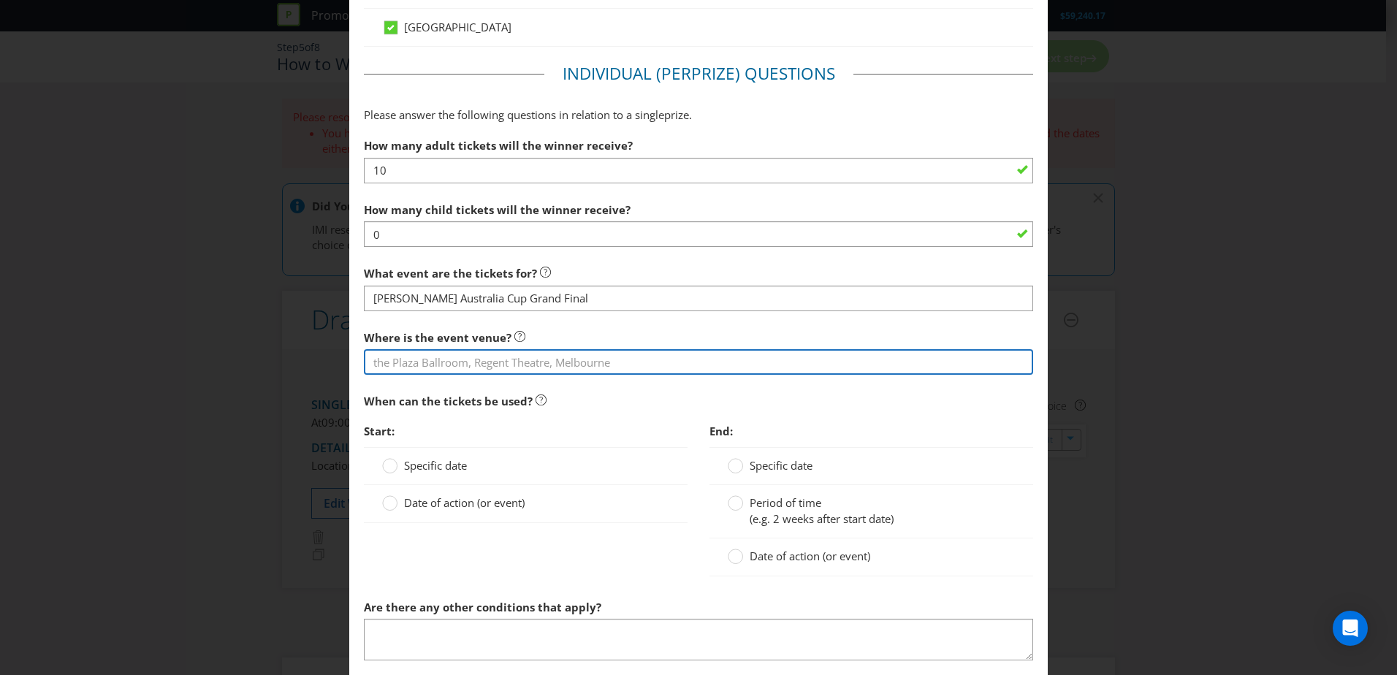
click at [520, 362] on input "text" at bounding box center [698, 362] width 669 height 26
type input "[GEOGRAPHIC_DATA]"
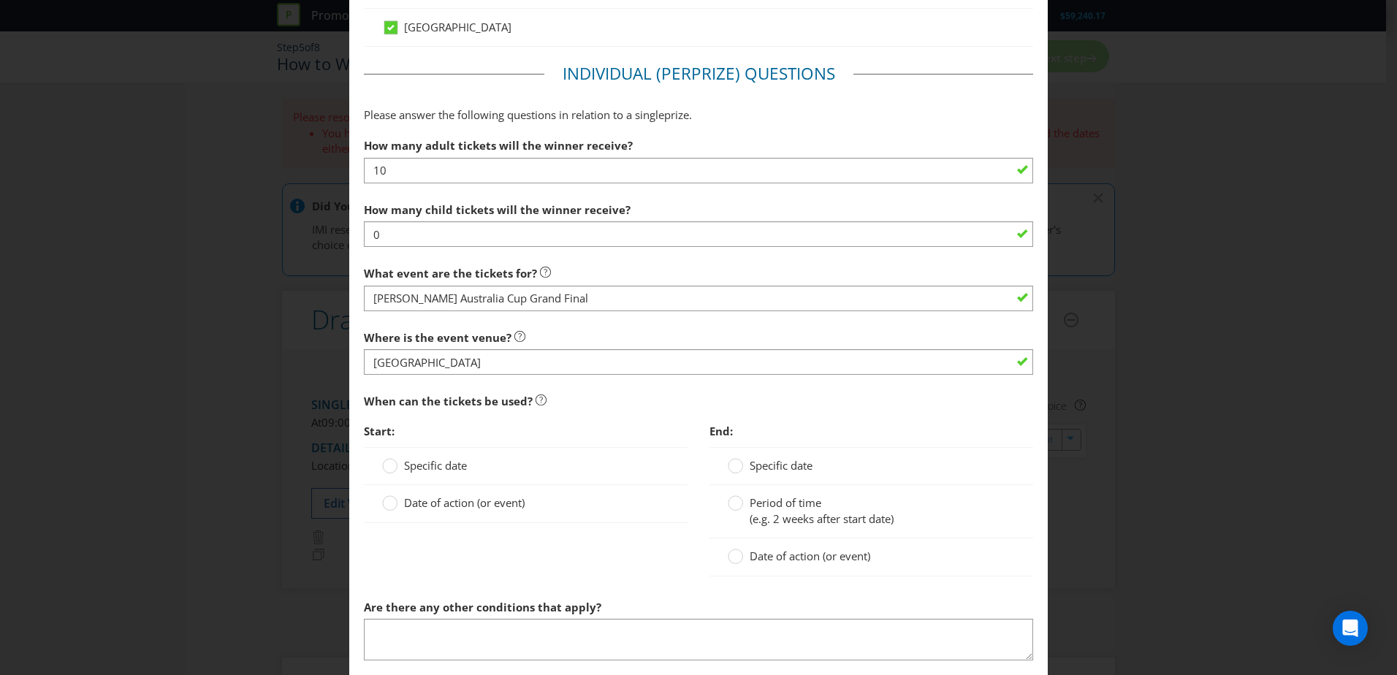
click at [440, 411] on div "Specific date" at bounding box center [526, 466] width 324 height 38
click at [428, 411] on span "Specific date" at bounding box center [435, 465] width 63 height 15
click at [0, 0] on input "Specific date" at bounding box center [0, 0] width 0 height 0
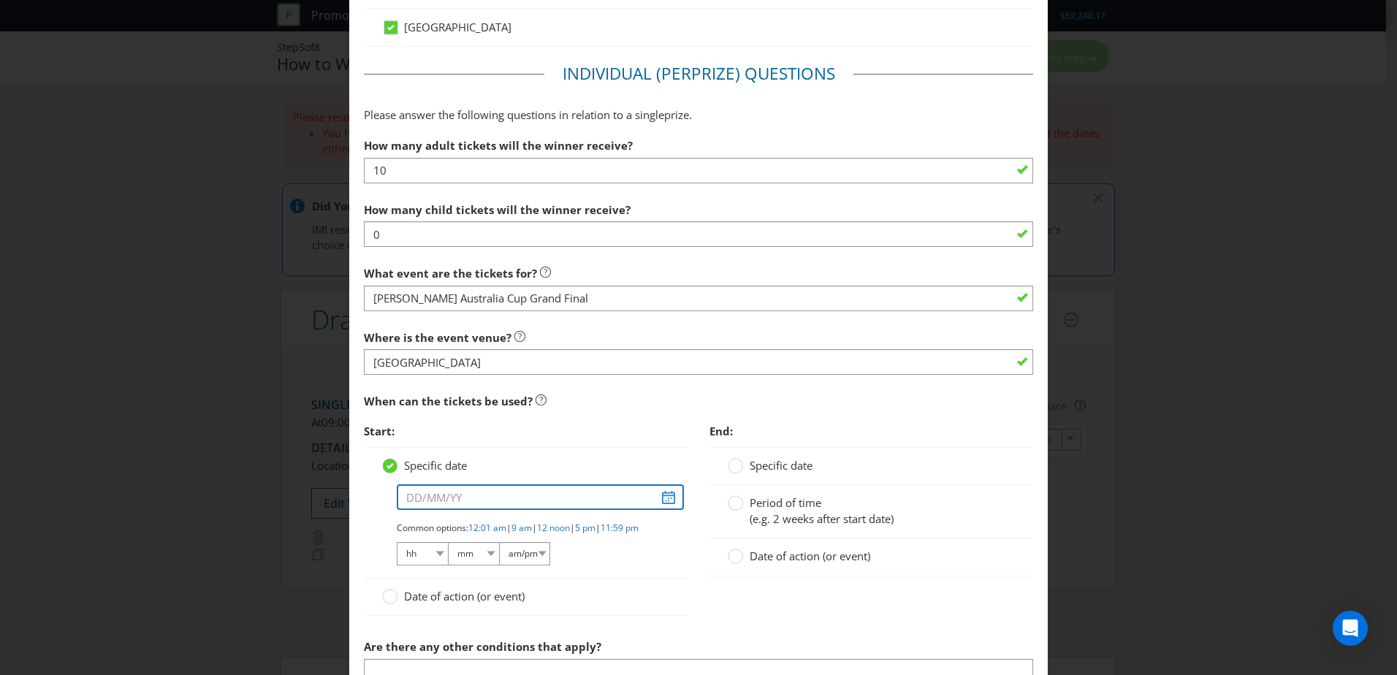
click at [666, 411] on input "text" at bounding box center [540, 498] width 287 height 26
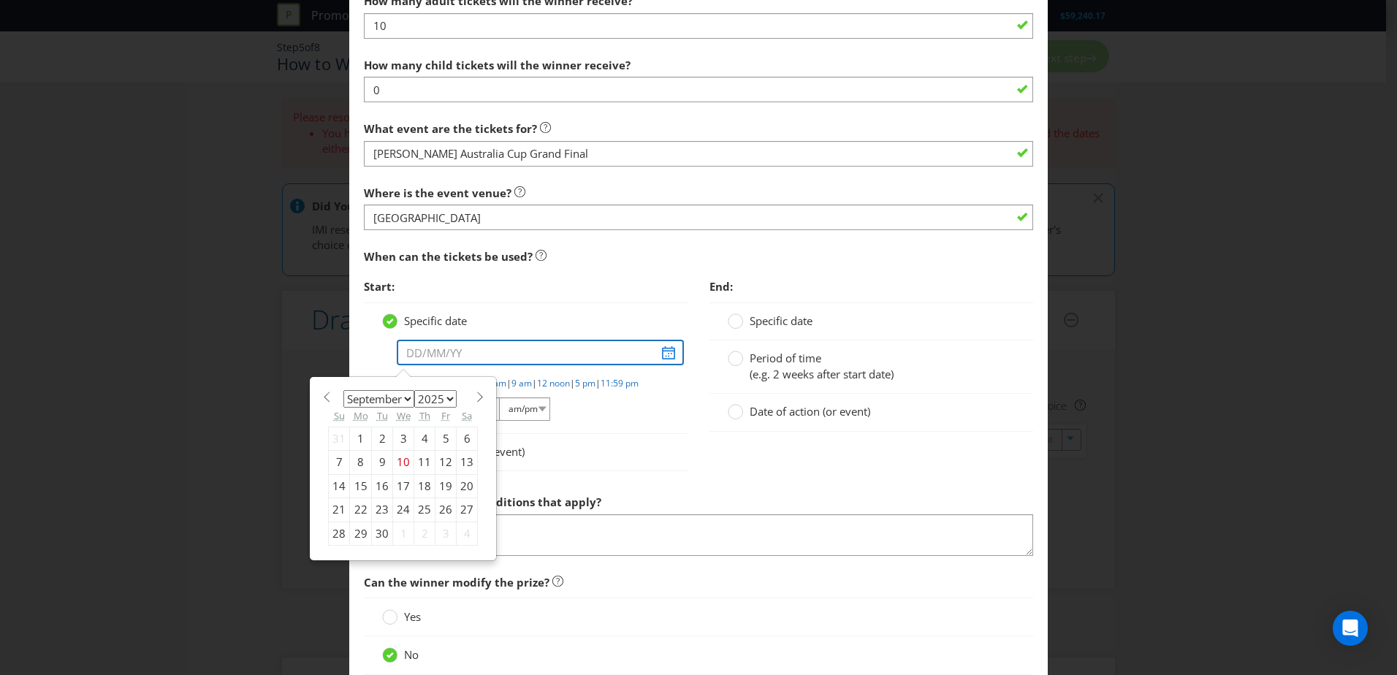
scroll to position [1096, 0]
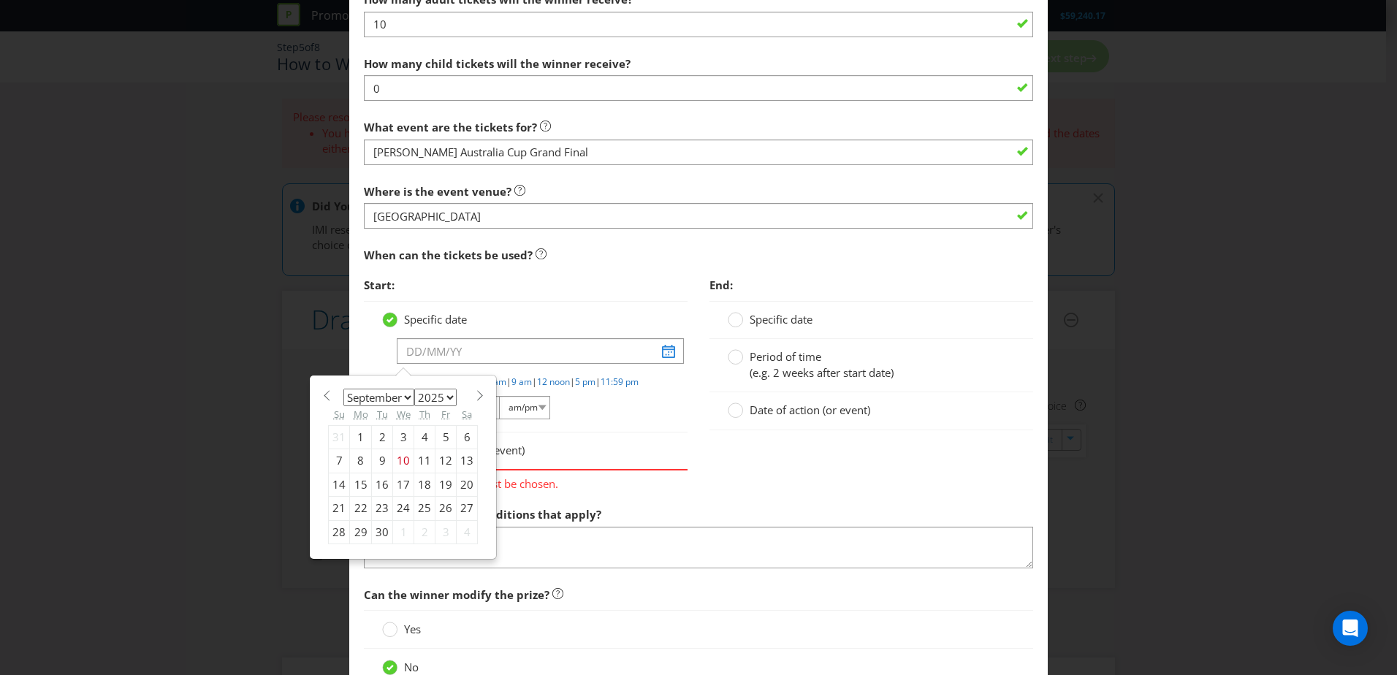
click at [478, 395] on span at bounding box center [479, 395] width 11 height 11
select select "9"
click at [460, 411] on div "4" at bounding box center [467, 437] width 21 height 23
type input "[DATE]"
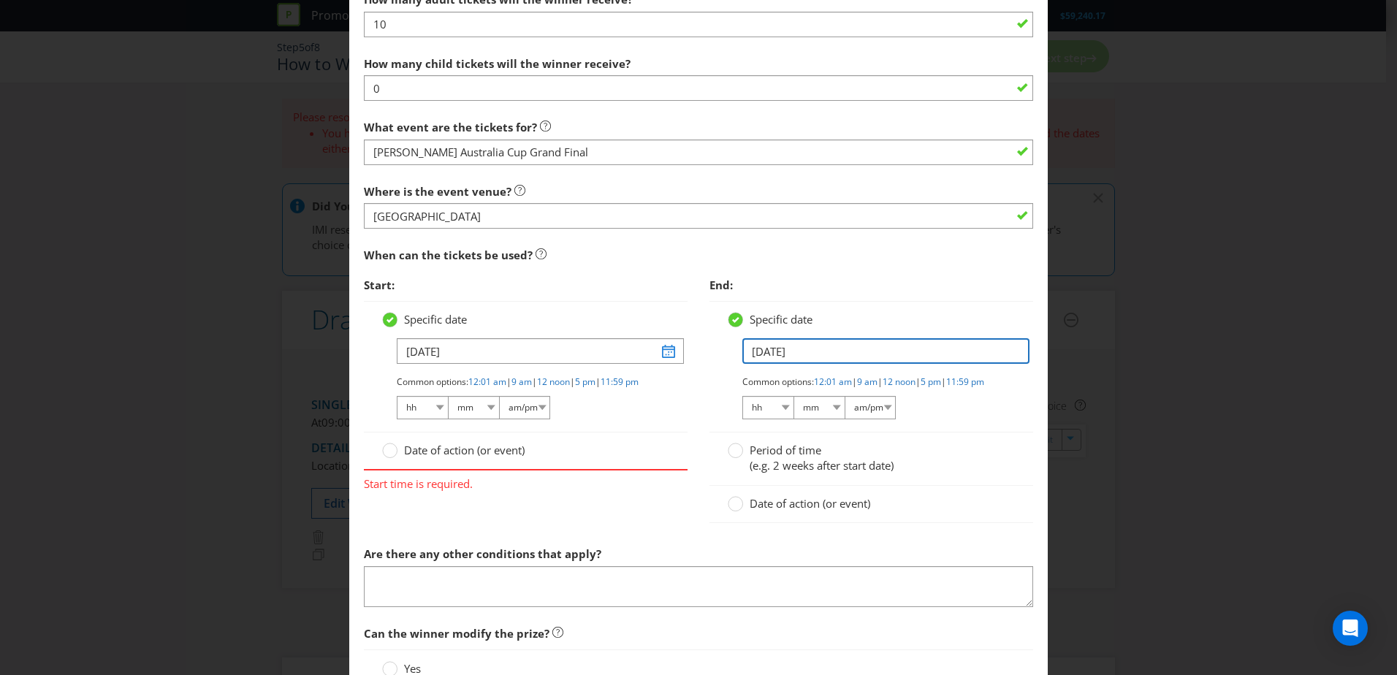
click at [916, 352] on input "[DATE]" at bounding box center [885, 351] width 287 height 26
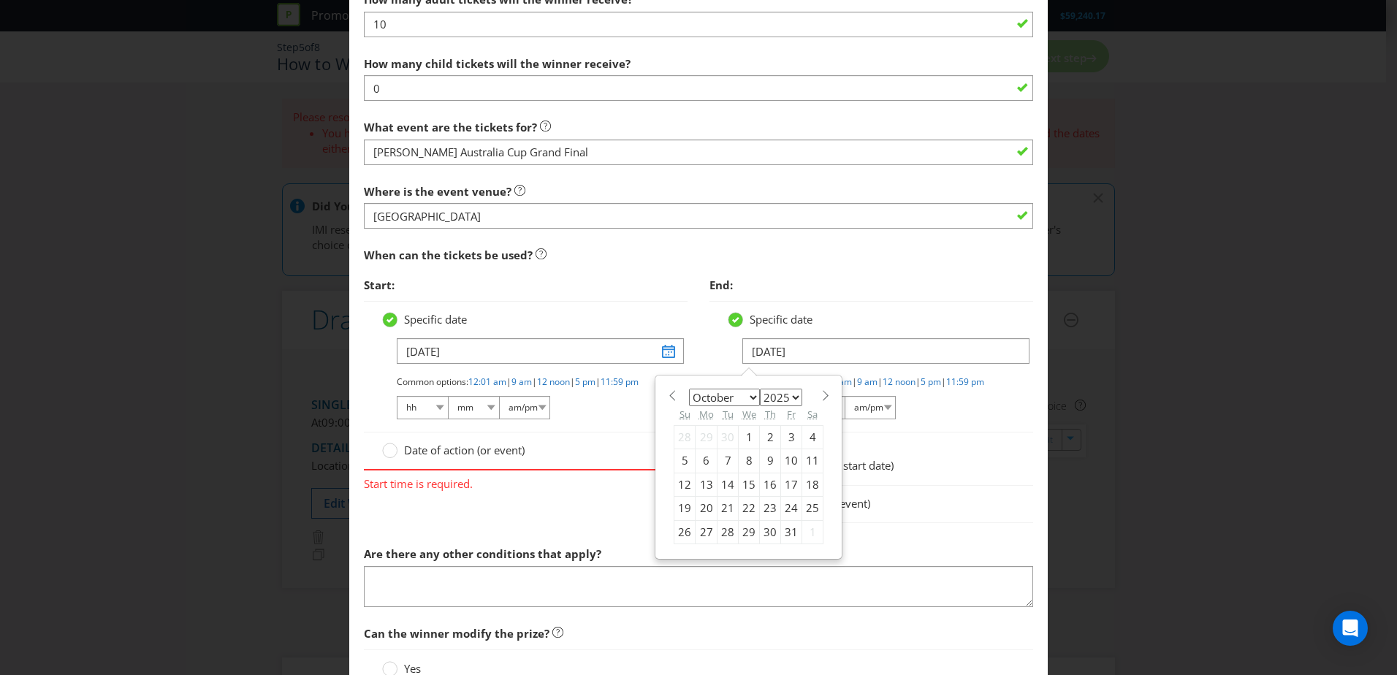
click at [802, 411] on div "4" at bounding box center [812, 437] width 21 height 23
type input "[DATE]"
click at [907, 411] on div "Period of time (e.g. 2 weeks after start date)" at bounding box center [872, 459] width 324 height 53
click at [447, 411] on span "Date of action (or event)" at bounding box center [464, 450] width 121 height 15
click at [0, 0] on input "Date of action (or event)" at bounding box center [0, 0] width 0 height 0
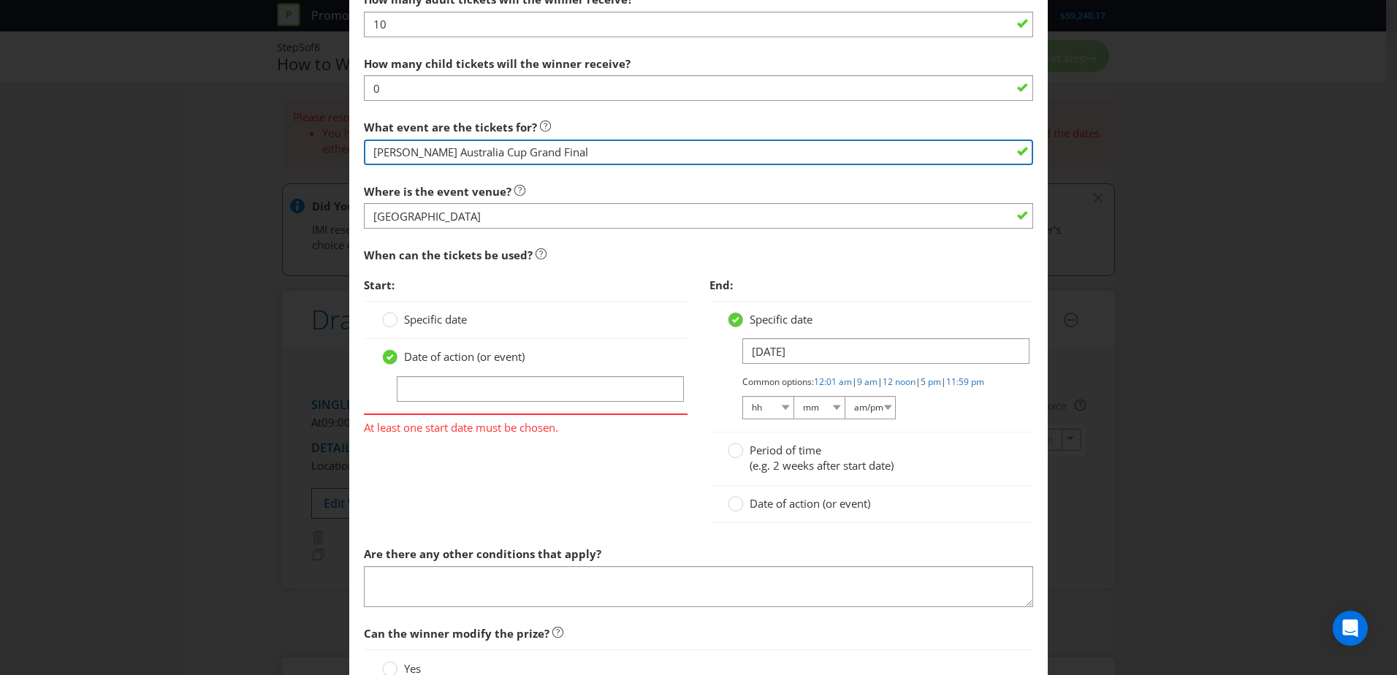
click at [551, 158] on input "[PERSON_NAME] Australia Cup Grand Final" at bounding box center [698, 153] width 669 height 26
drag, startPoint x: 560, startPoint y: 158, endPoint x: 227, endPoint y: 145, distance: 333.5
click at [227, 145] on div "Add Prize [GEOGRAPHIC_DATA] [GEOGRAPHIC_DATA] [GEOGRAPHIC_DATA] [GEOGRAPHIC_DAT…" at bounding box center [698, 337] width 1397 height 675
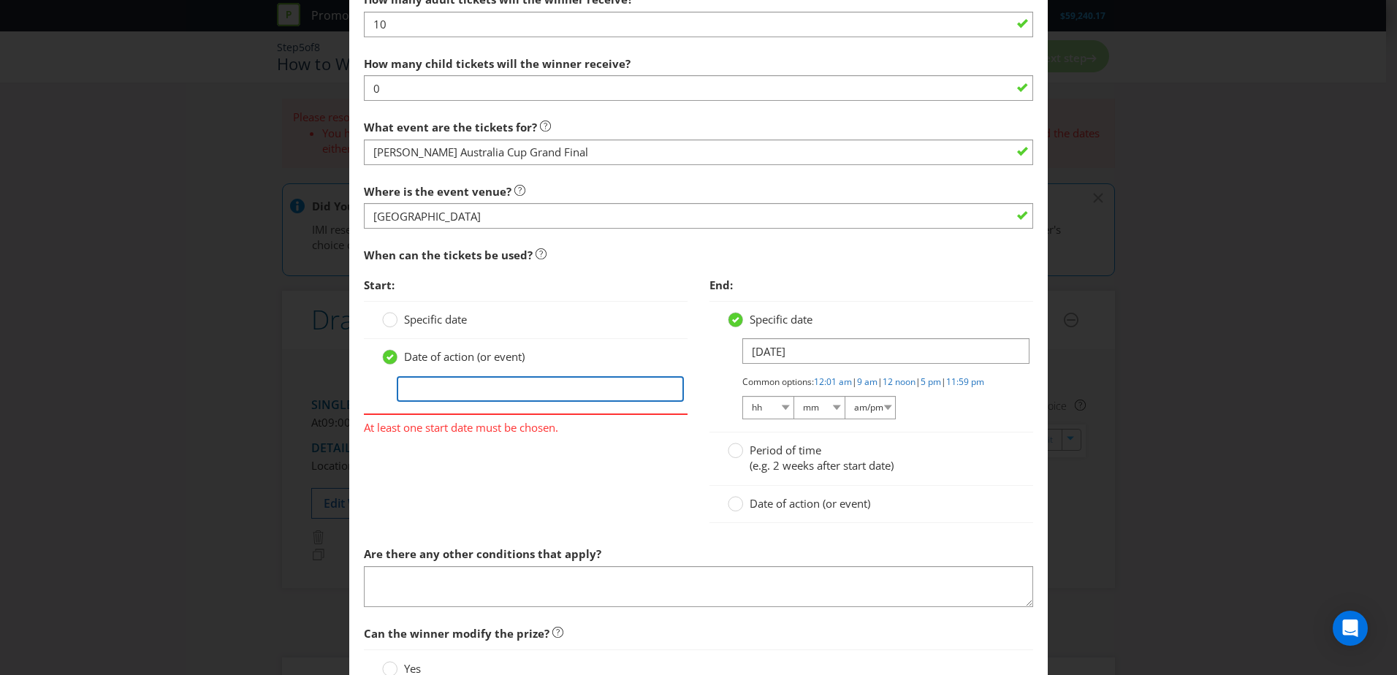
click at [431, 392] on input "text" at bounding box center [540, 389] width 287 height 26
paste input "[PERSON_NAME] Australia Cup Grand Final"
type input "[PERSON_NAME] Australia Cup Grand Final"
click at [745, 411] on div "Date of action (or event)" at bounding box center [872, 504] width 324 height 37
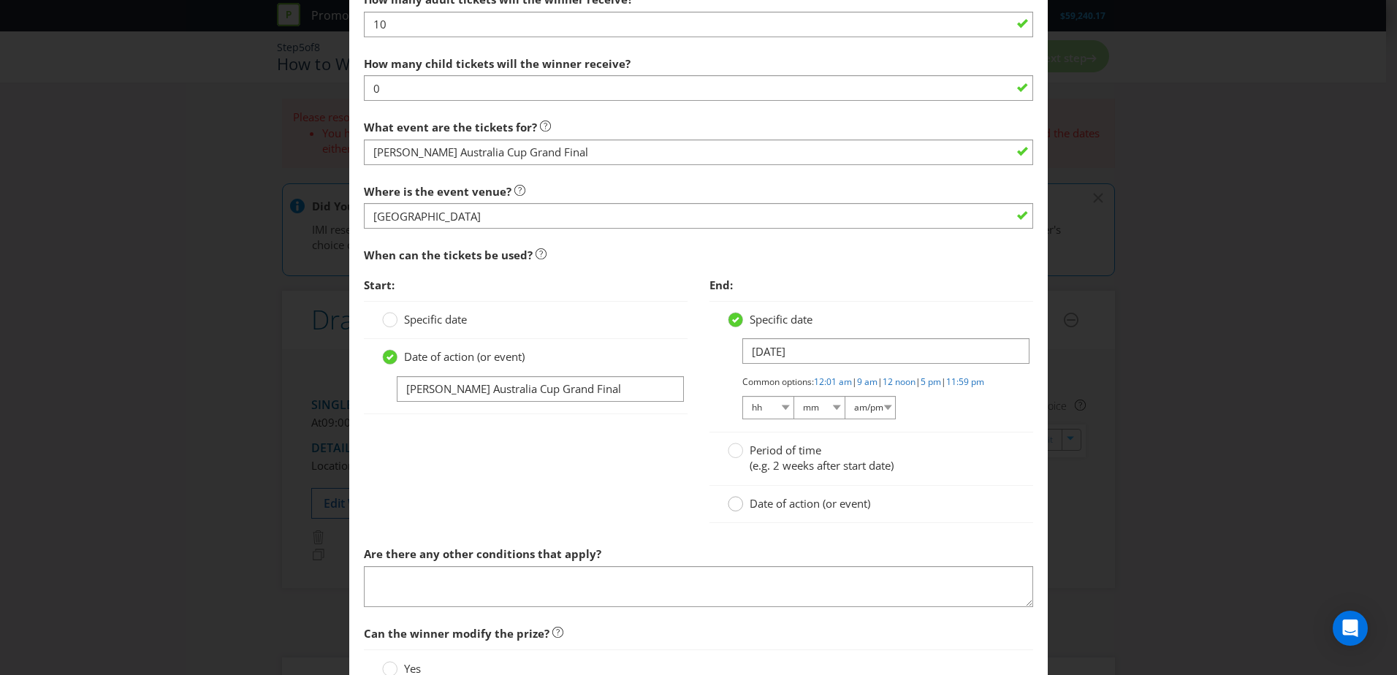
click at [734, 411] on circle at bounding box center [736, 504] width 15 height 15
click at [0, 0] on input "Date of action (or event)" at bounding box center [0, 0] width 0 height 0
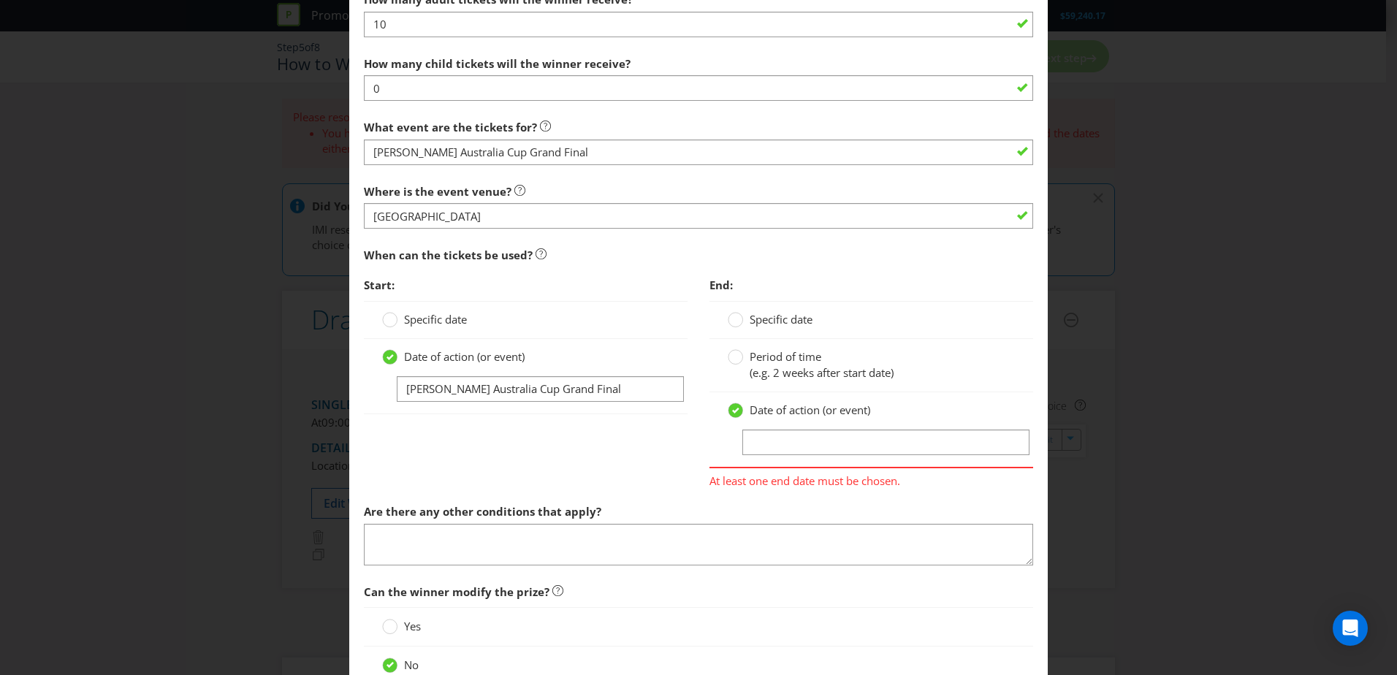
click at [786, 411] on div "Date of action (or event)" at bounding box center [872, 429] width 324 height 75
click at [778, 411] on input "text" at bounding box center [885, 443] width 287 height 26
paste input "[PERSON_NAME] Australia Cup Grand Final"
type input "[PERSON_NAME] Australia Cup Grand Final"
click at [620, 411] on div "Start: Specific date Date of action (or event) [PERSON_NAME] Australia Cup Gran…" at bounding box center [698, 383] width 691 height 226
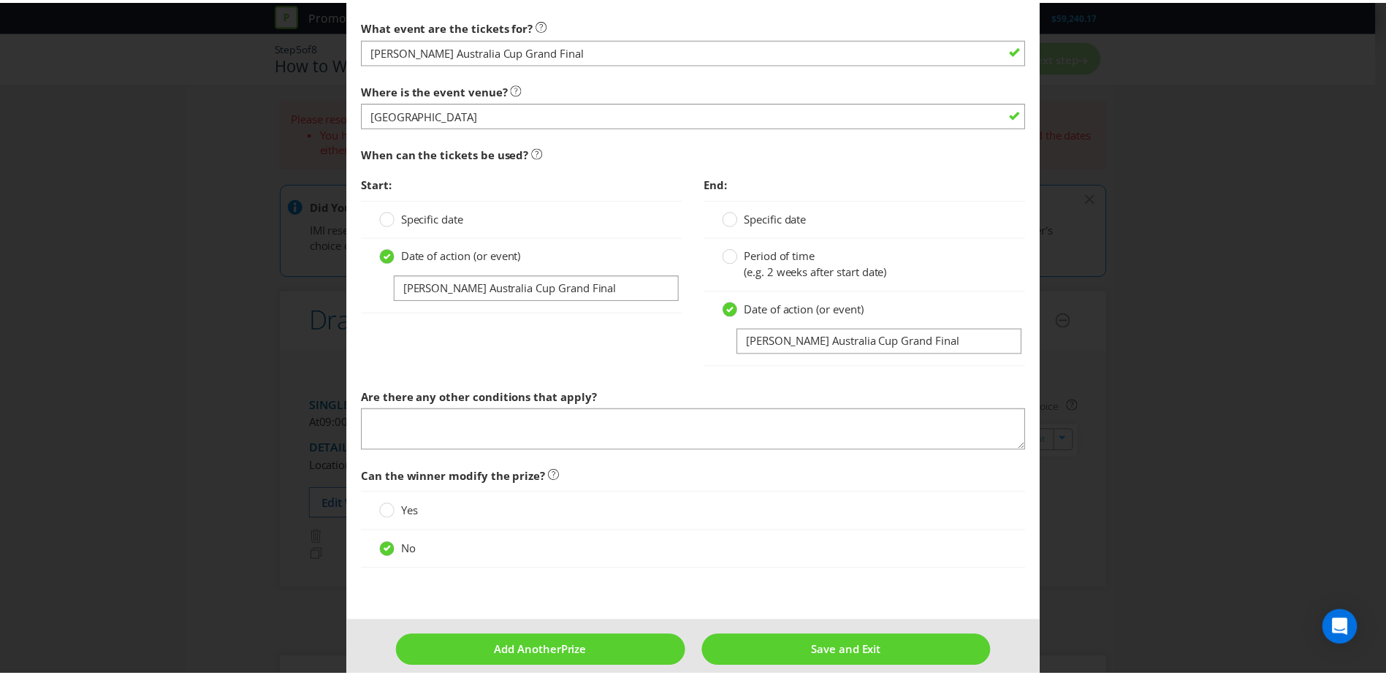
scroll to position [1215, 0]
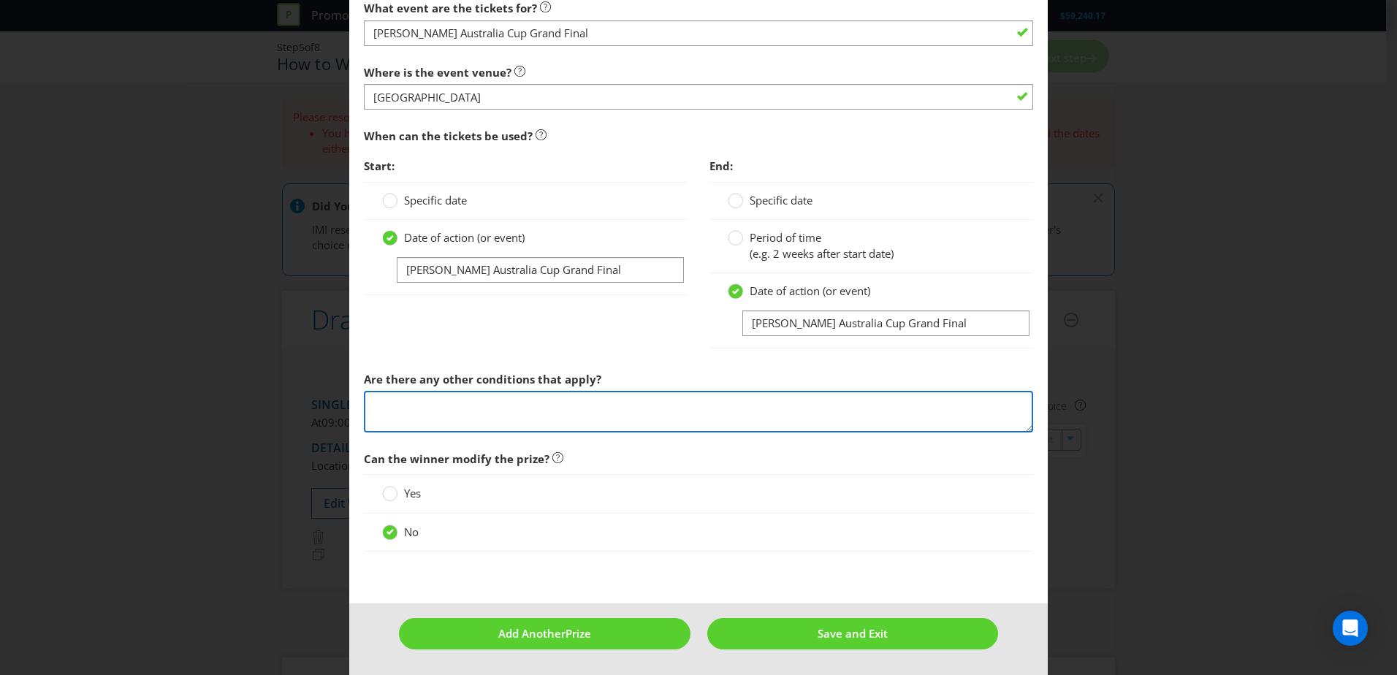
click at [622, 406] on textarea at bounding box center [698, 412] width 669 height 42
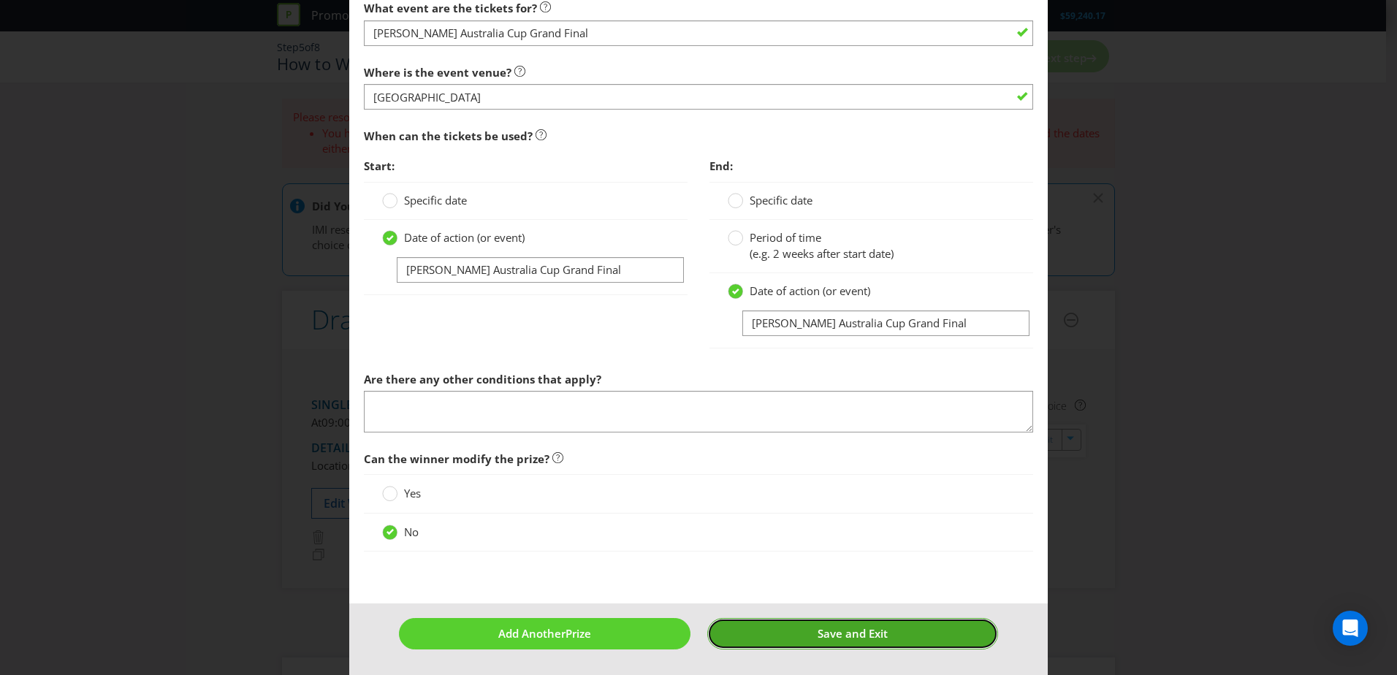
click at [840, 411] on span "Save and Exit" at bounding box center [853, 633] width 70 height 15
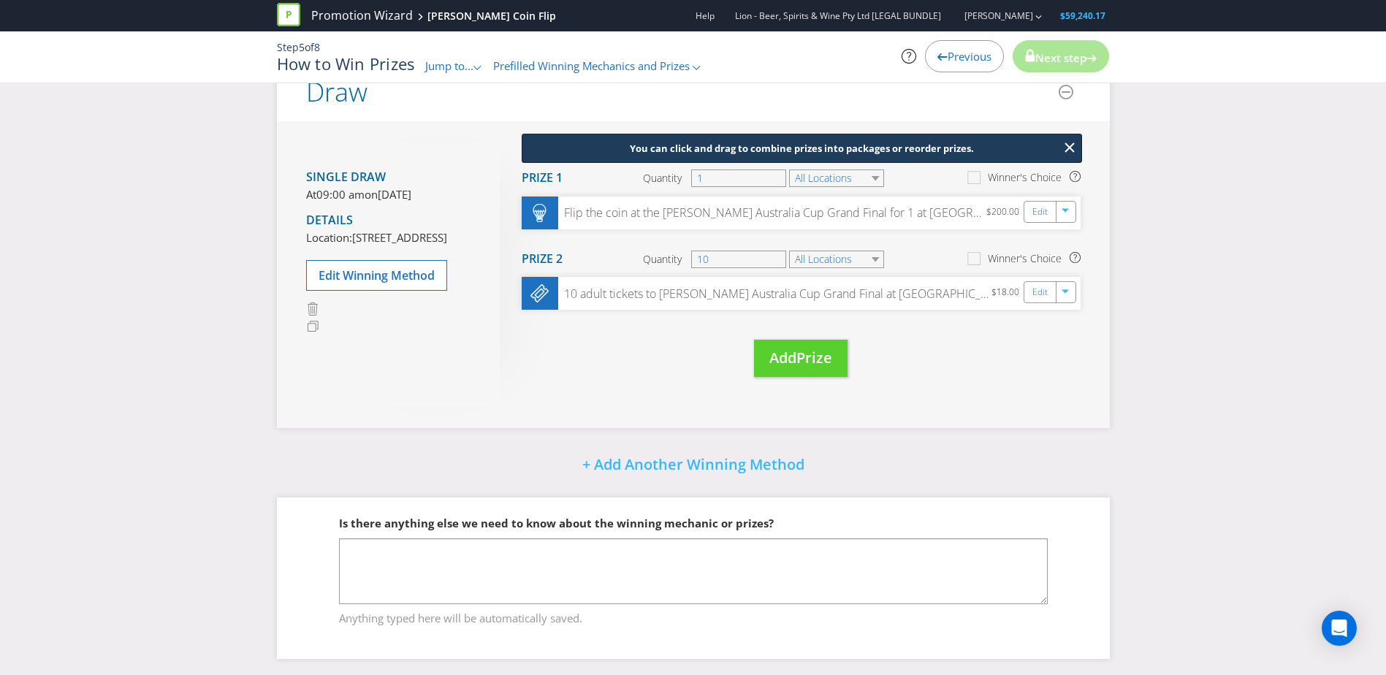
scroll to position [126, 0]
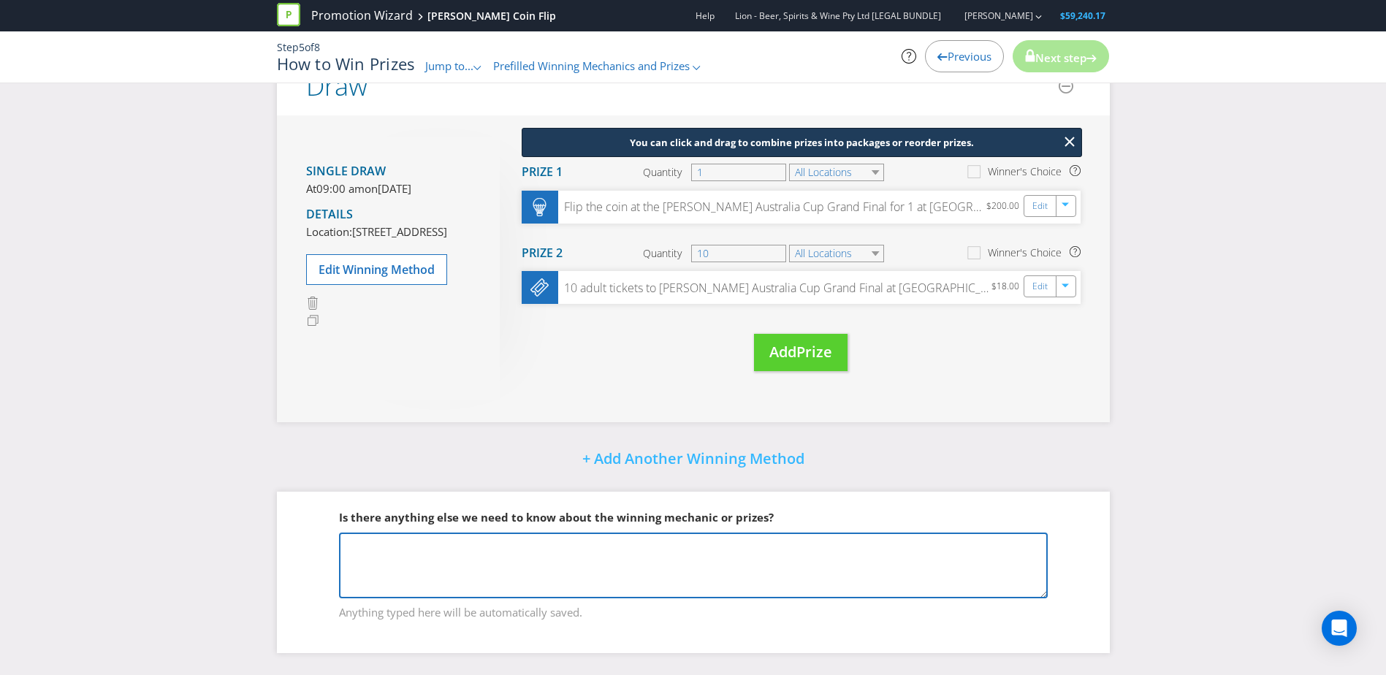
click at [740, 411] on textarea at bounding box center [693, 566] width 709 height 66
type textarea "P"
type textarea "1"
type textarea "R"
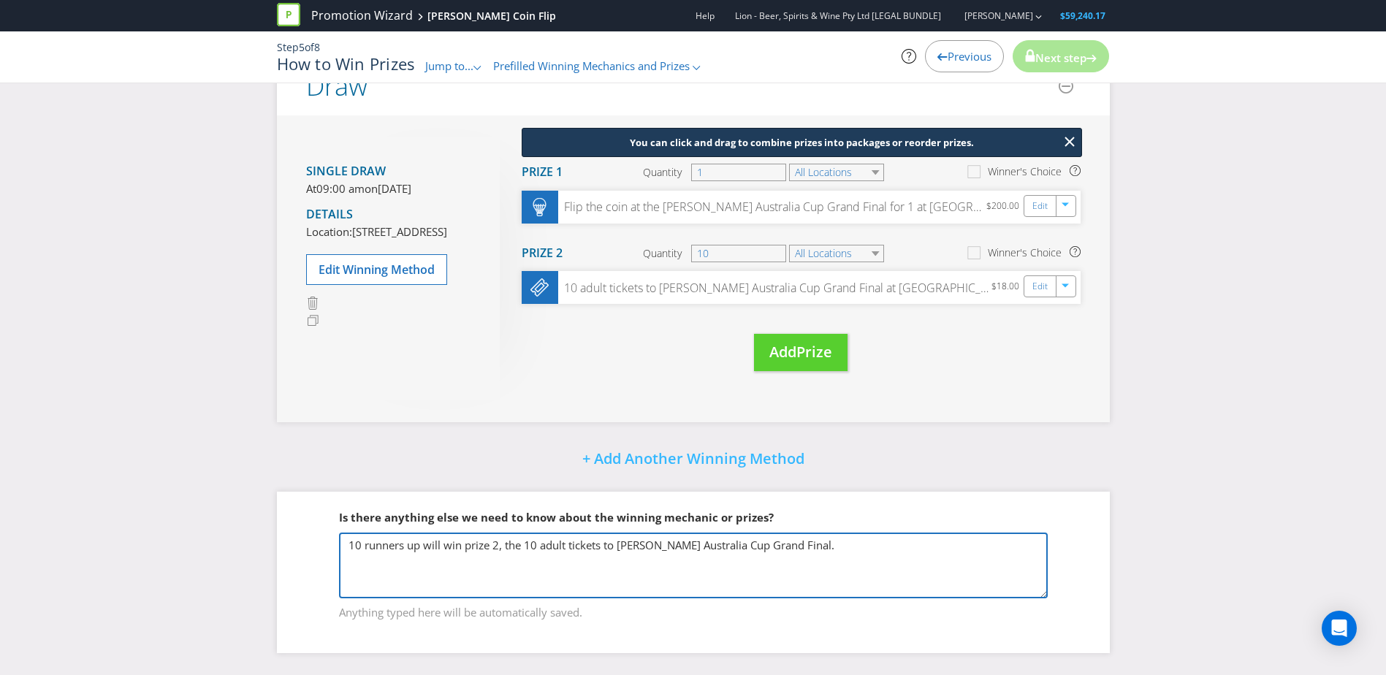
click at [419, 411] on textarea "10 runners up will win prize 2, the 10 adult tickets to [PERSON_NAME] Australia…" at bounding box center [693, 566] width 709 height 66
click at [918, 411] on textarea "10 runners up (selected by draw) will win prize 2, the 10 adult tickets to [PER…" at bounding box center [693, 566] width 709 height 66
type textarea "10 runners up (selected by draw) will win prize 2, the 10 adult tickets to [PER…"
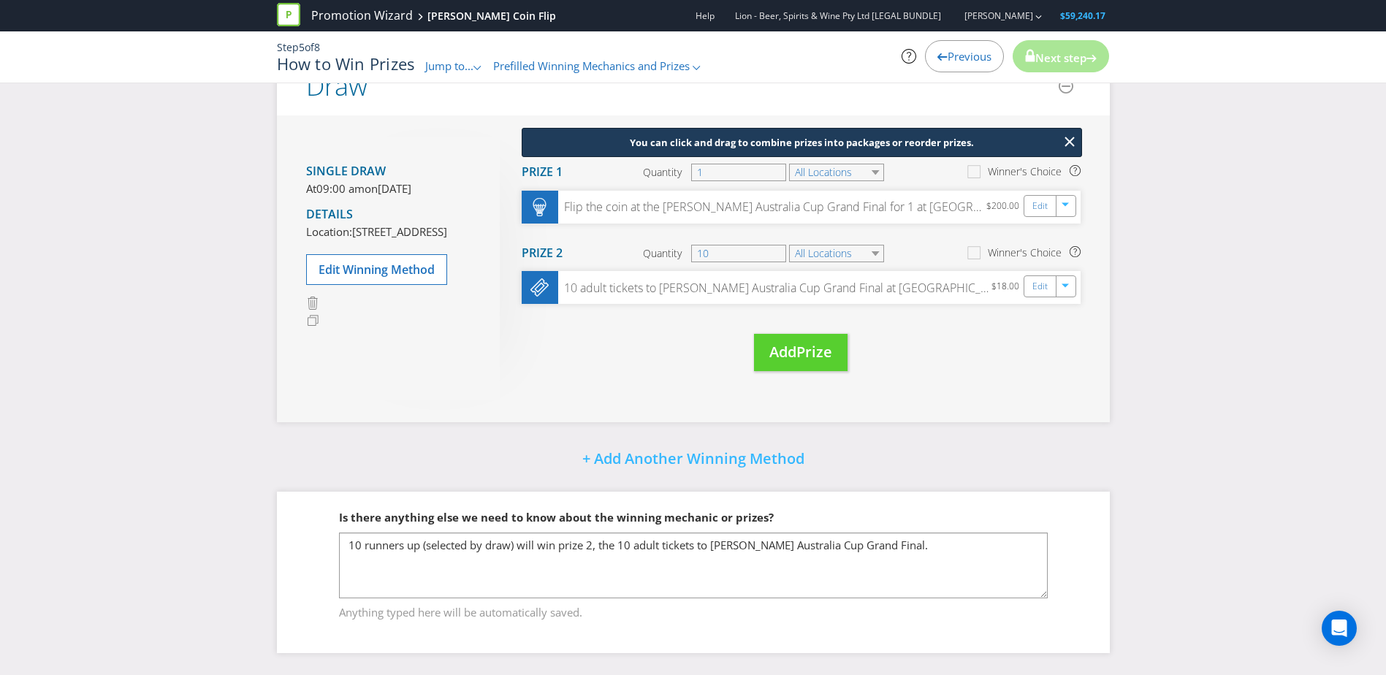
click at [881, 411] on div "Is there anything else we need to know about the winning mechanic or prizes?" at bounding box center [693, 518] width 709 height 30
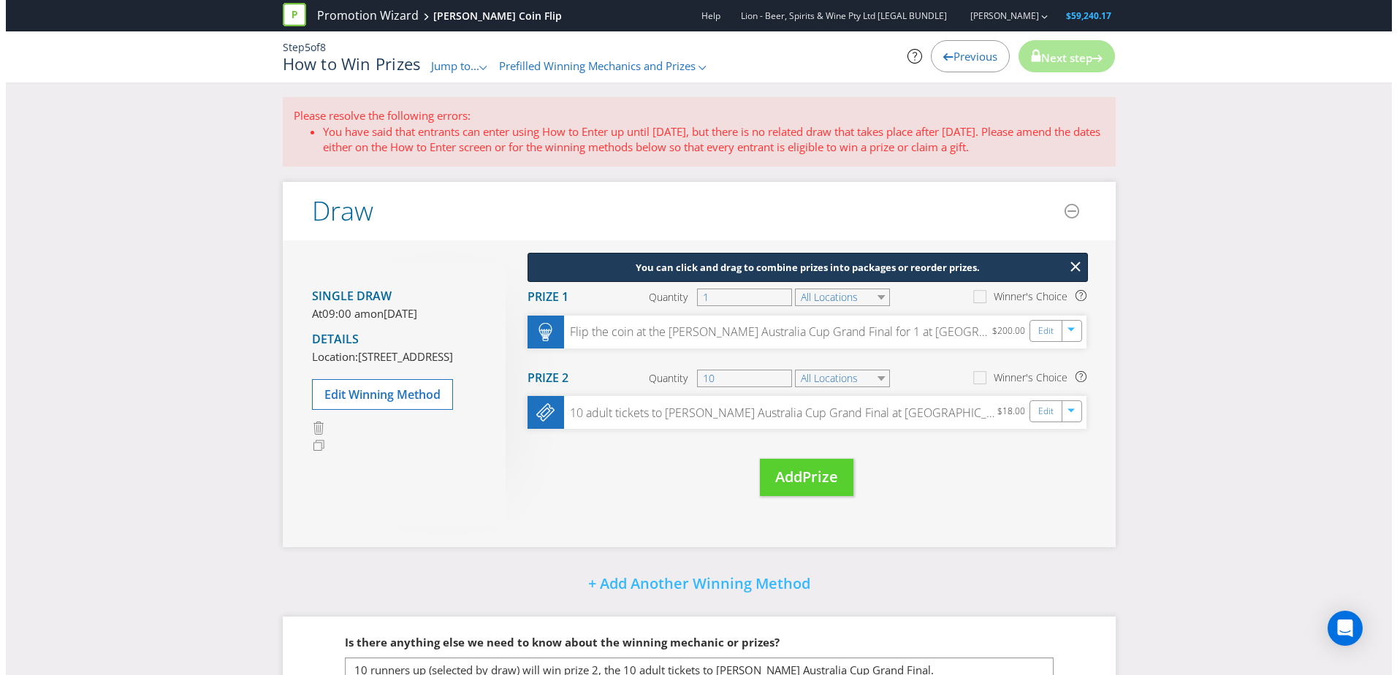
scroll to position [0, 0]
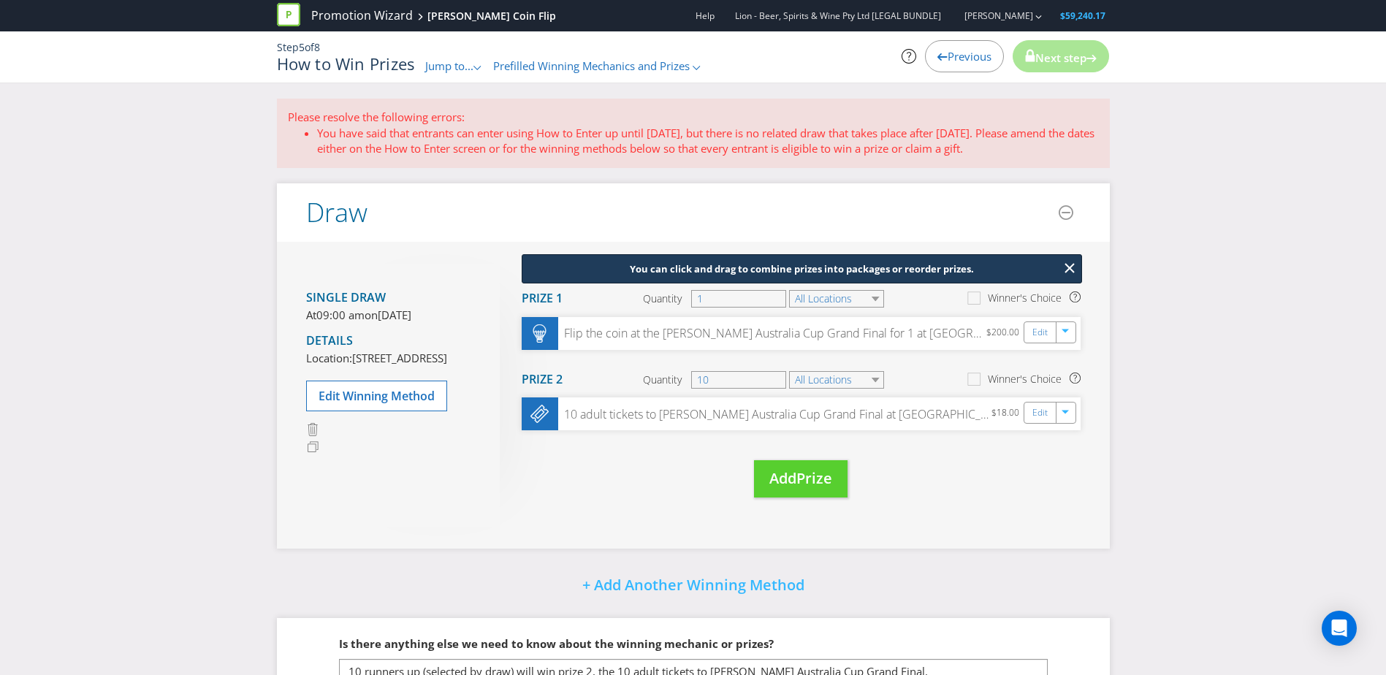
click at [618, 68] on span "Prefilled Winning Mechanics and Prizes" at bounding box center [591, 65] width 197 height 15
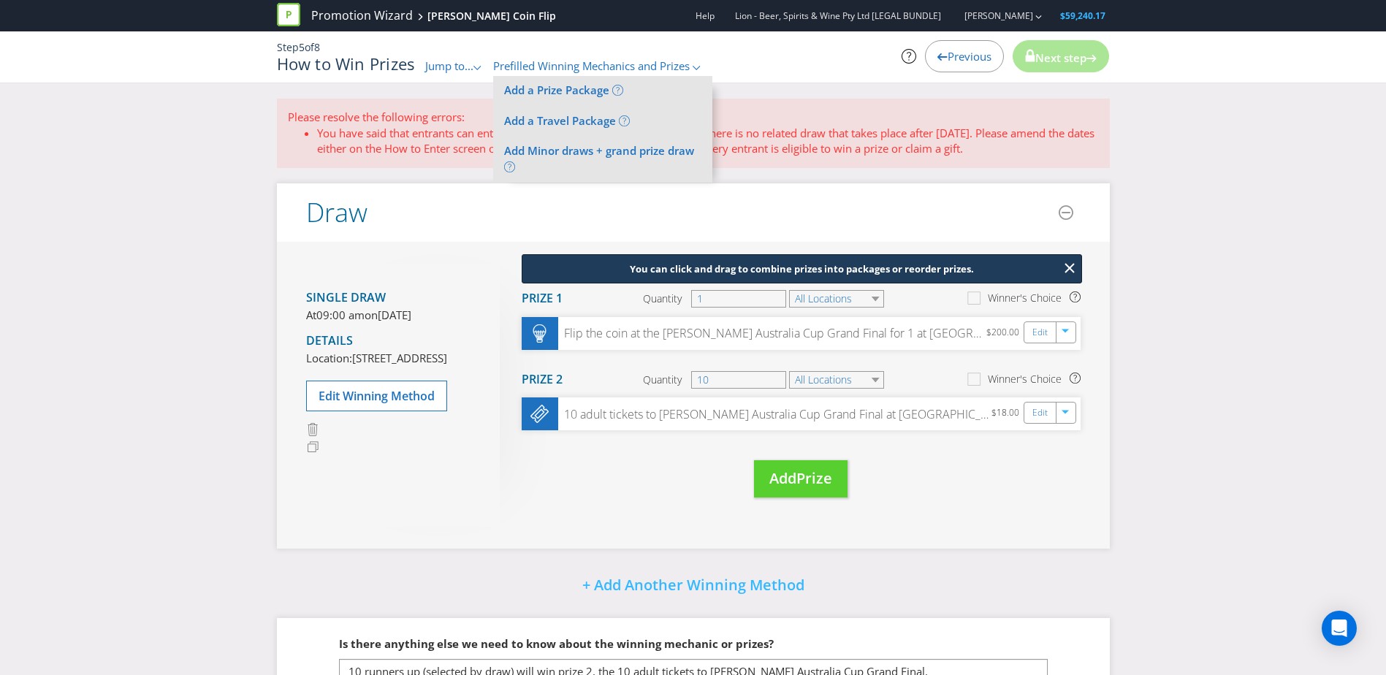
click at [468, 70] on span "Jump to..." at bounding box center [449, 65] width 48 height 15
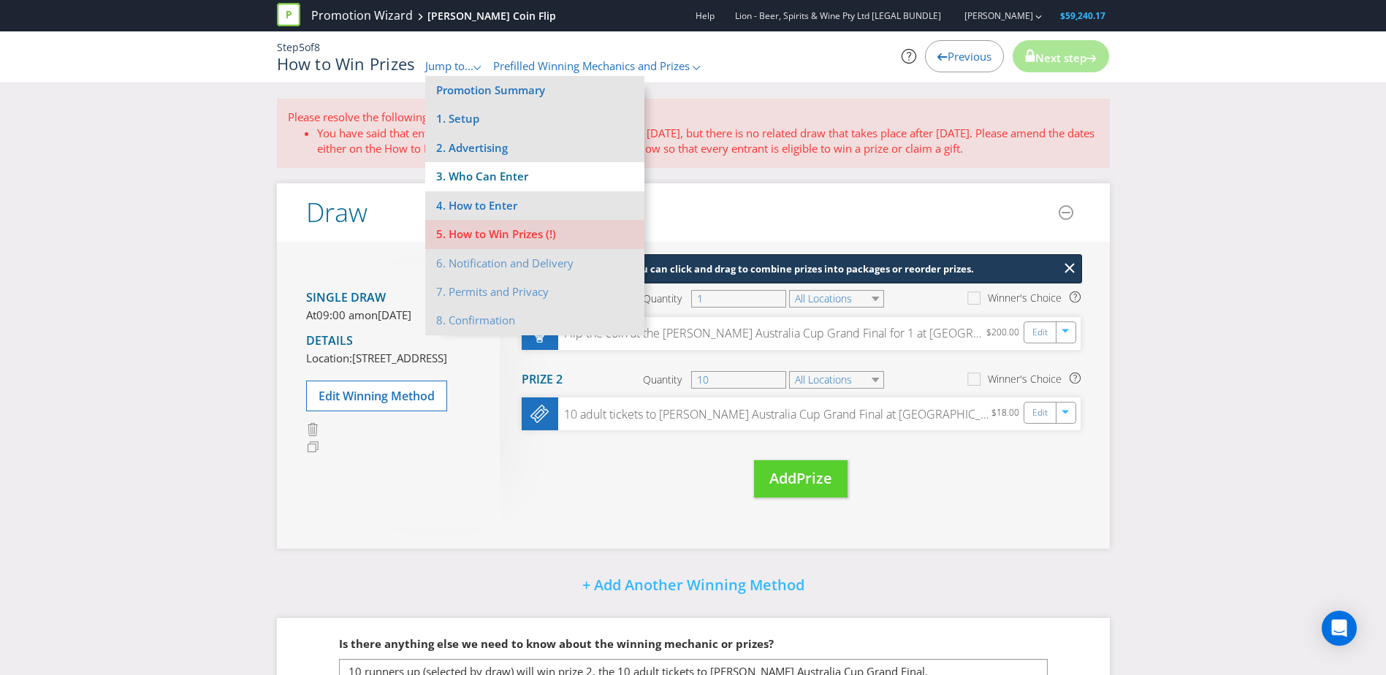
click at [470, 182] on li "3. Who Can Enter" at bounding box center [534, 176] width 219 height 29
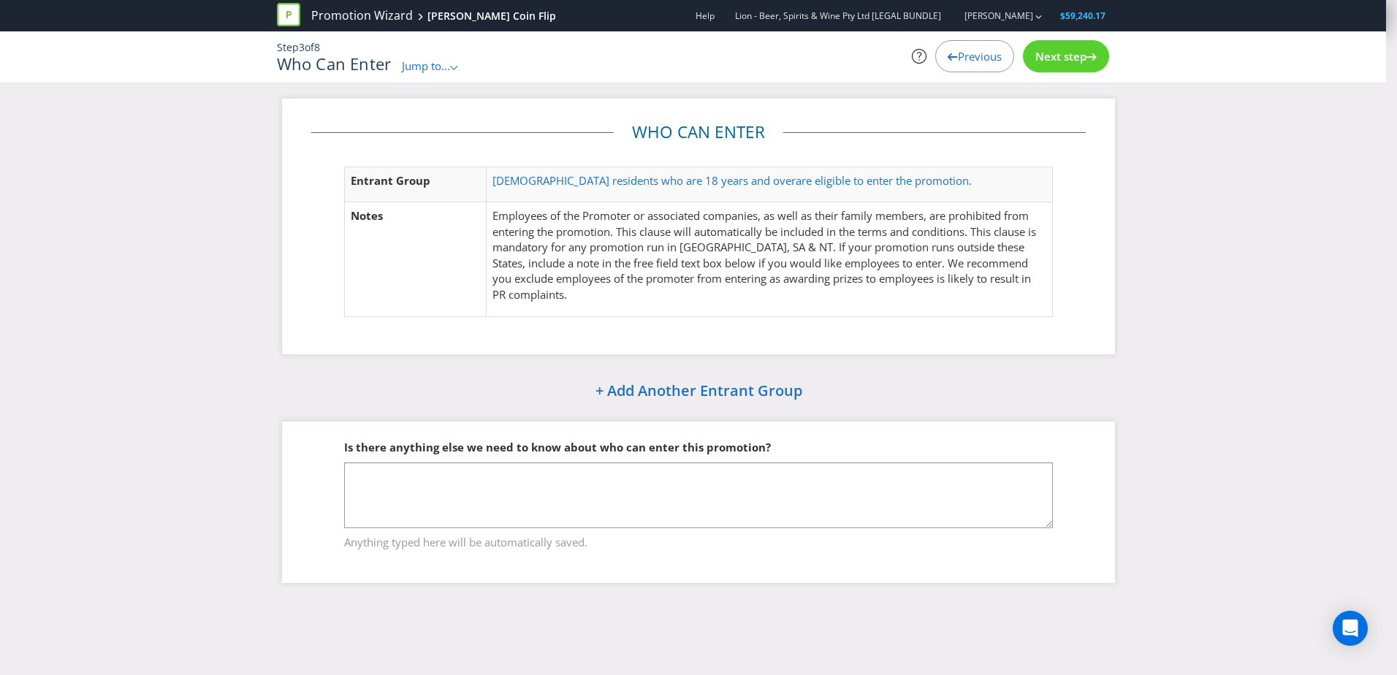
click at [447, 69] on span "Jump to..." at bounding box center [426, 65] width 48 height 15
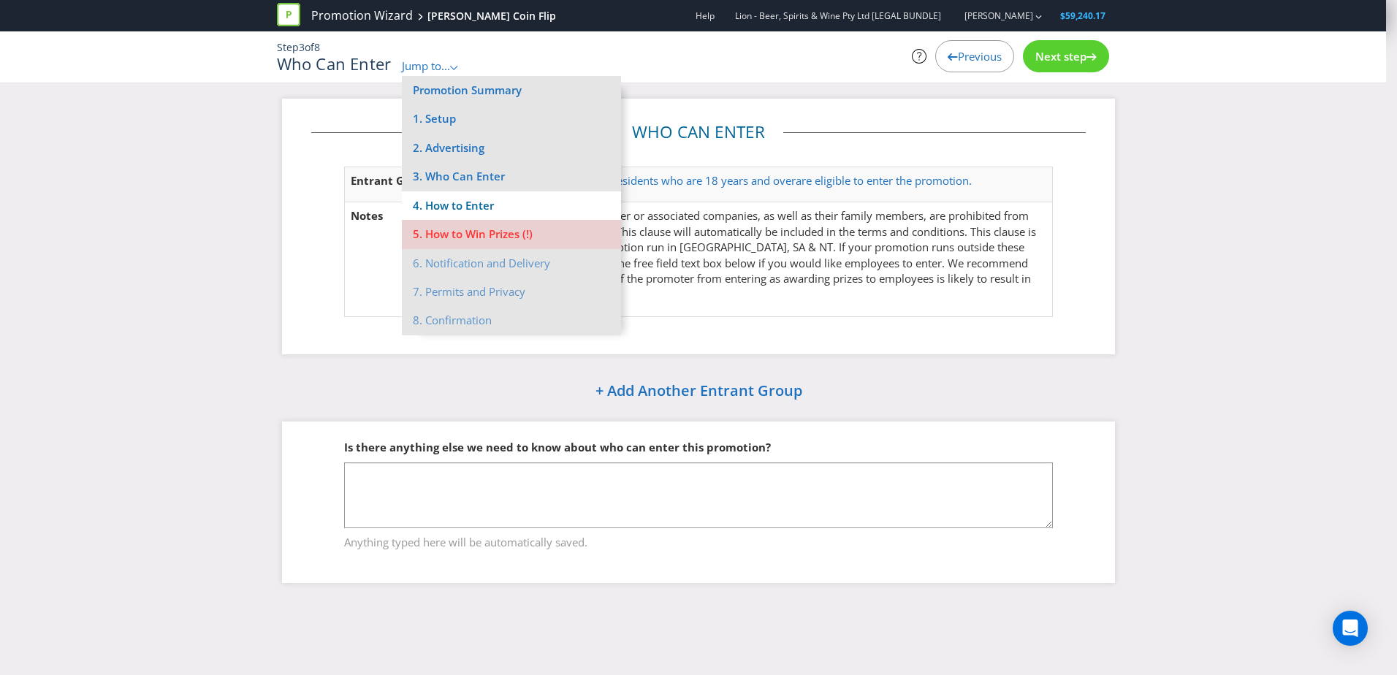
click at [467, 208] on li "4. How to Enter" at bounding box center [511, 205] width 219 height 29
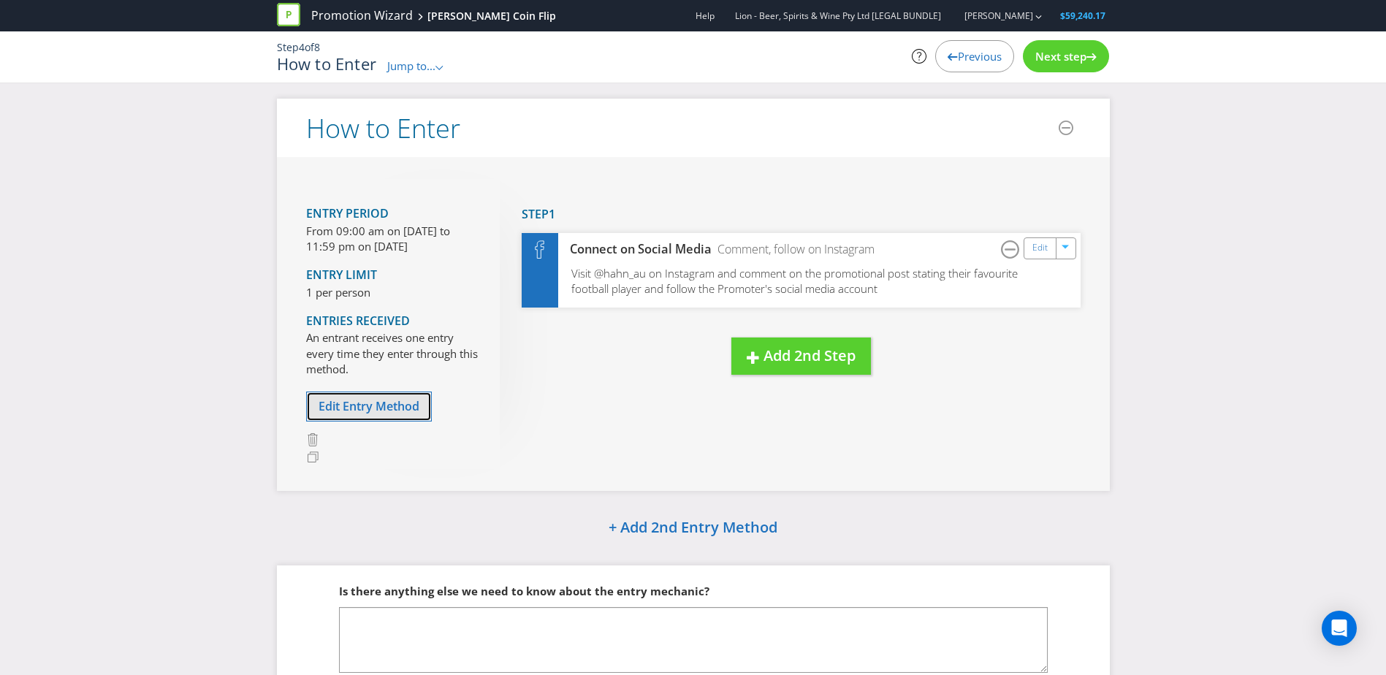
click at [385, 407] on span "Edit Entry Method" at bounding box center [369, 406] width 101 height 16
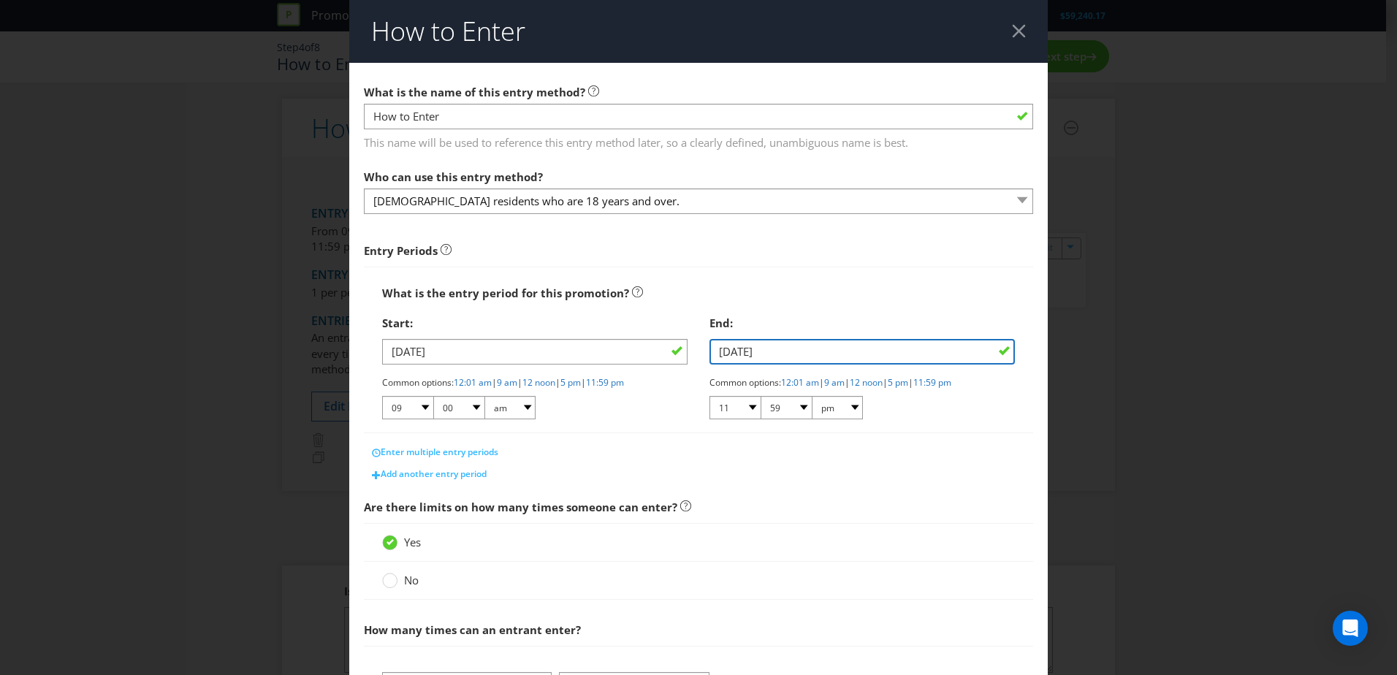
click at [751, 353] on input "[DATE]" at bounding box center [862, 352] width 305 height 26
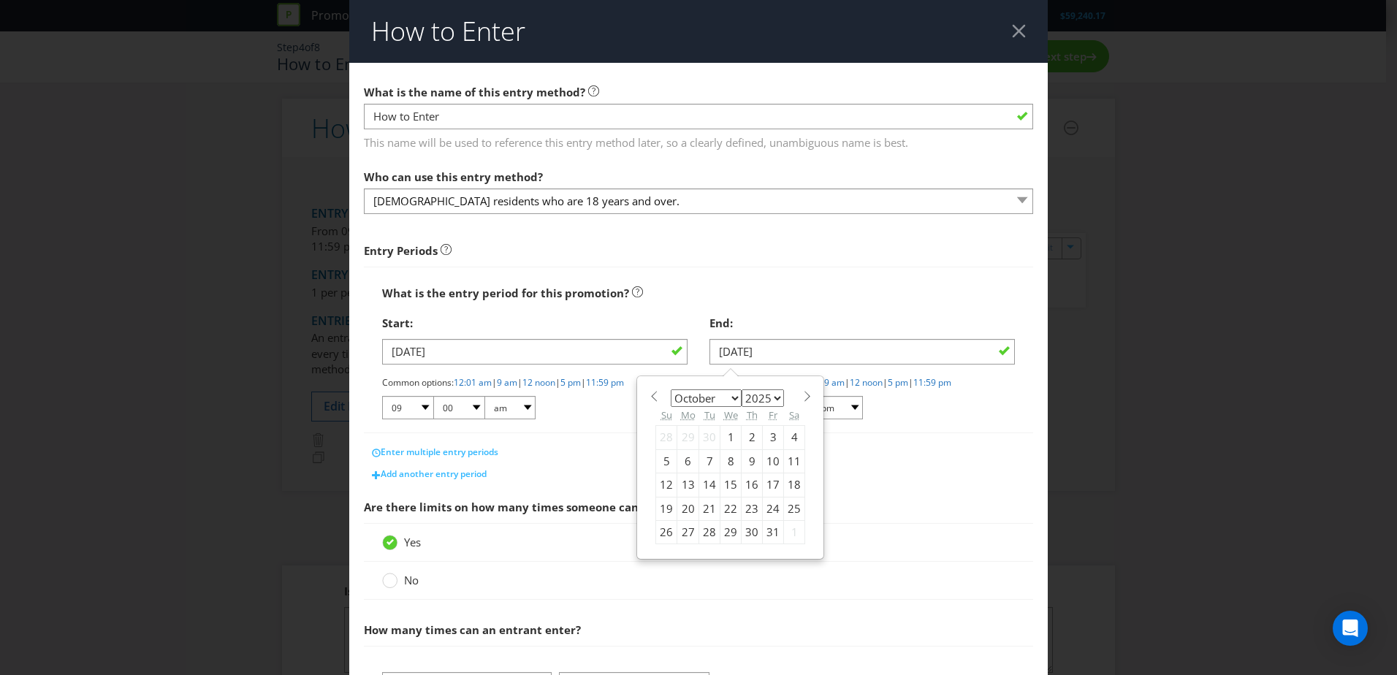
click at [648, 398] on span at bounding box center [653, 396] width 11 height 11
click at [802, 393] on span at bounding box center [807, 396] width 11 height 11
select select "9"
click at [766, 411] on div "31" at bounding box center [773, 531] width 21 height 23
type input "[DATE]"
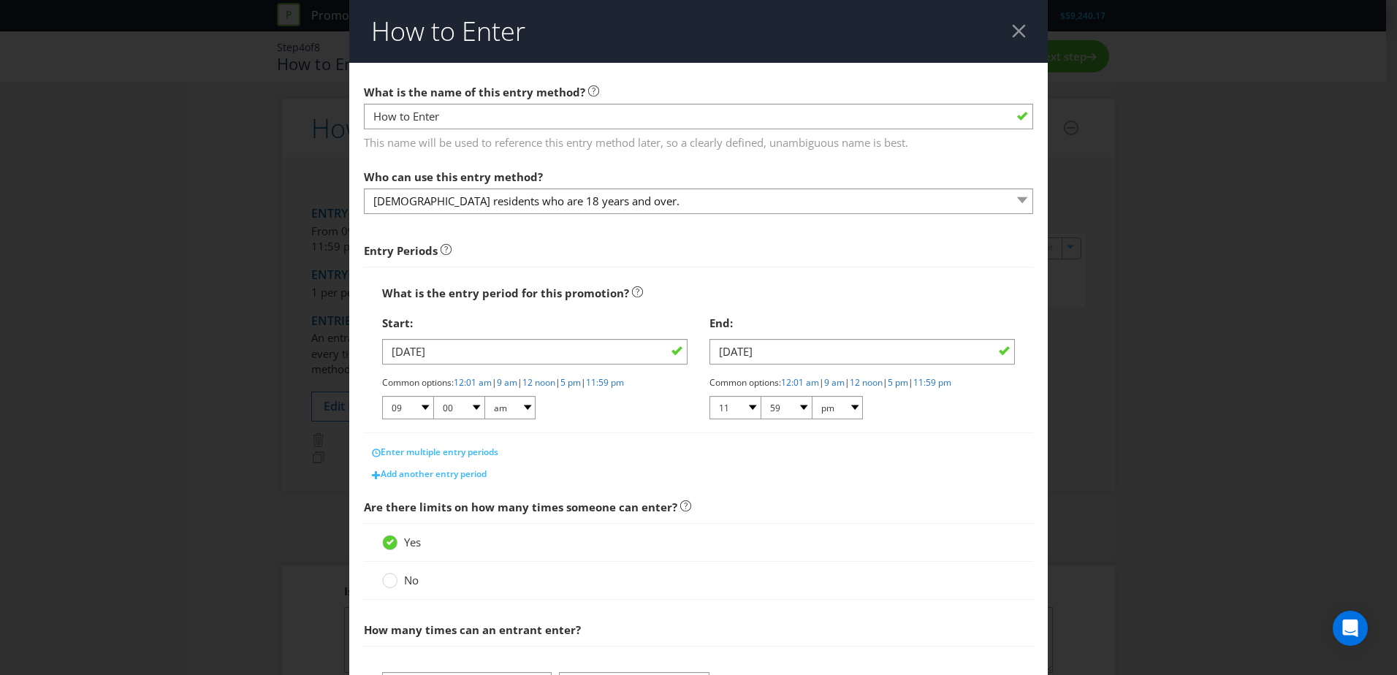
click at [826, 411] on span "Are there limits on how many times someone can enter?" at bounding box center [698, 508] width 669 height 30
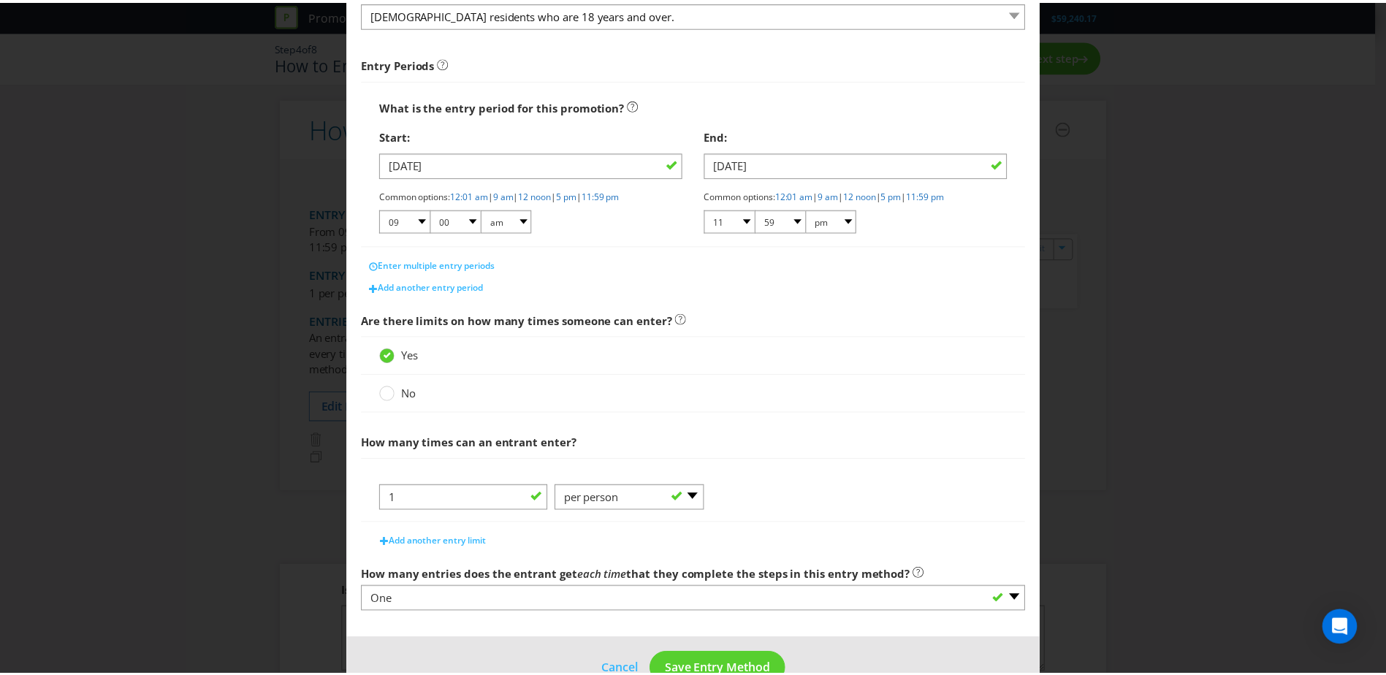
scroll to position [224, 0]
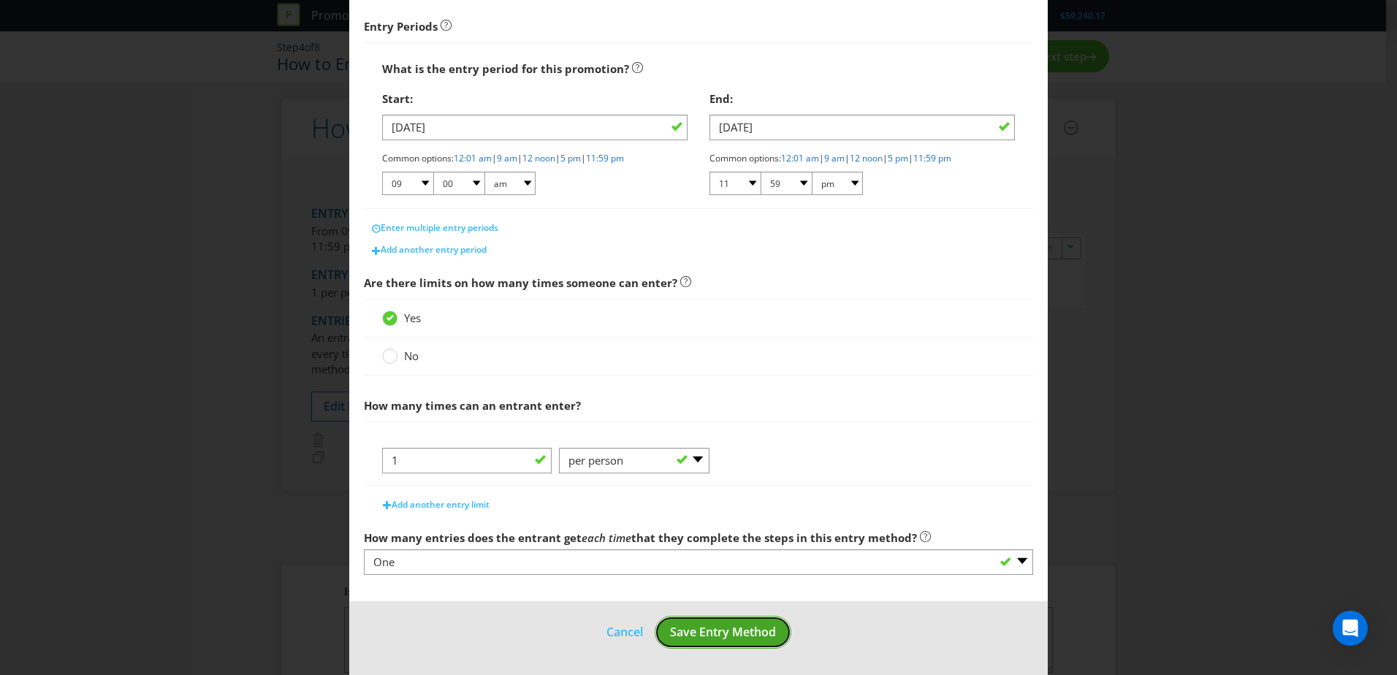
click at [727, 411] on span "Save Entry Method" at bounding box center [723, 632] width 106 height 16
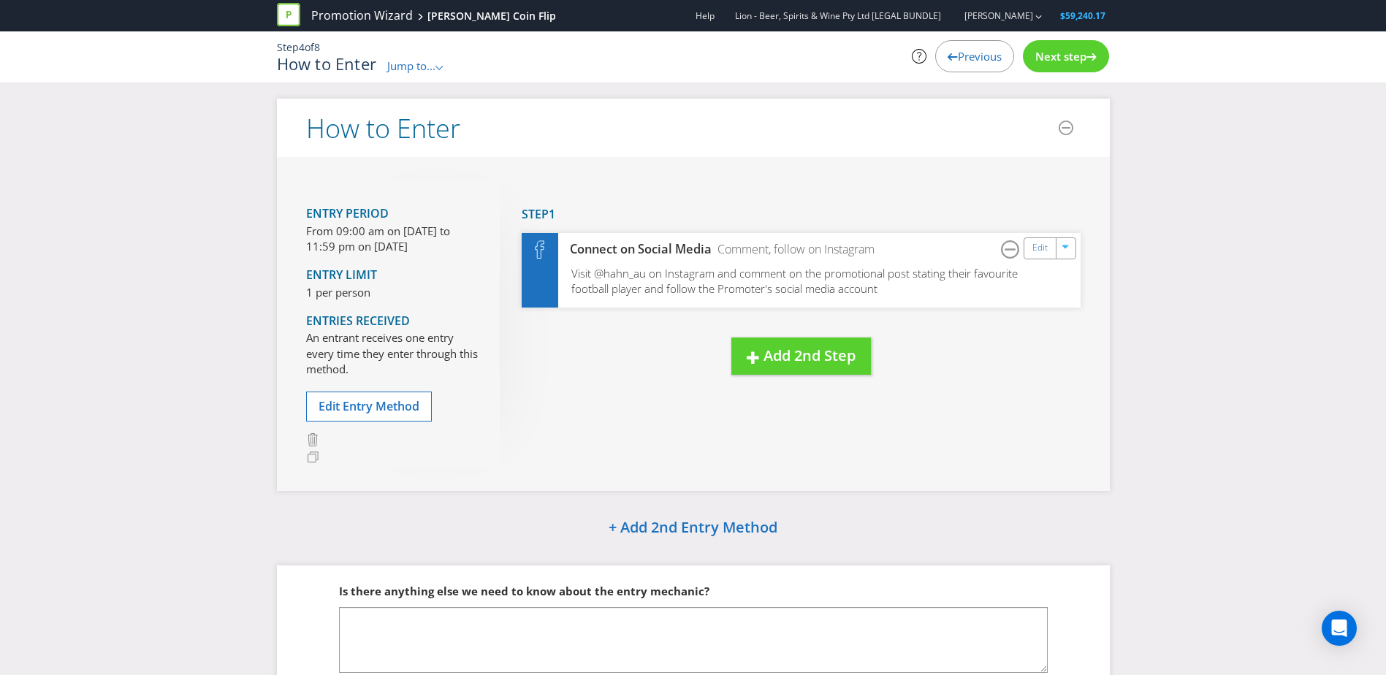
click at [428, 58] on span "Jump to..." at bounding box center [411, 65] width 48 height 15
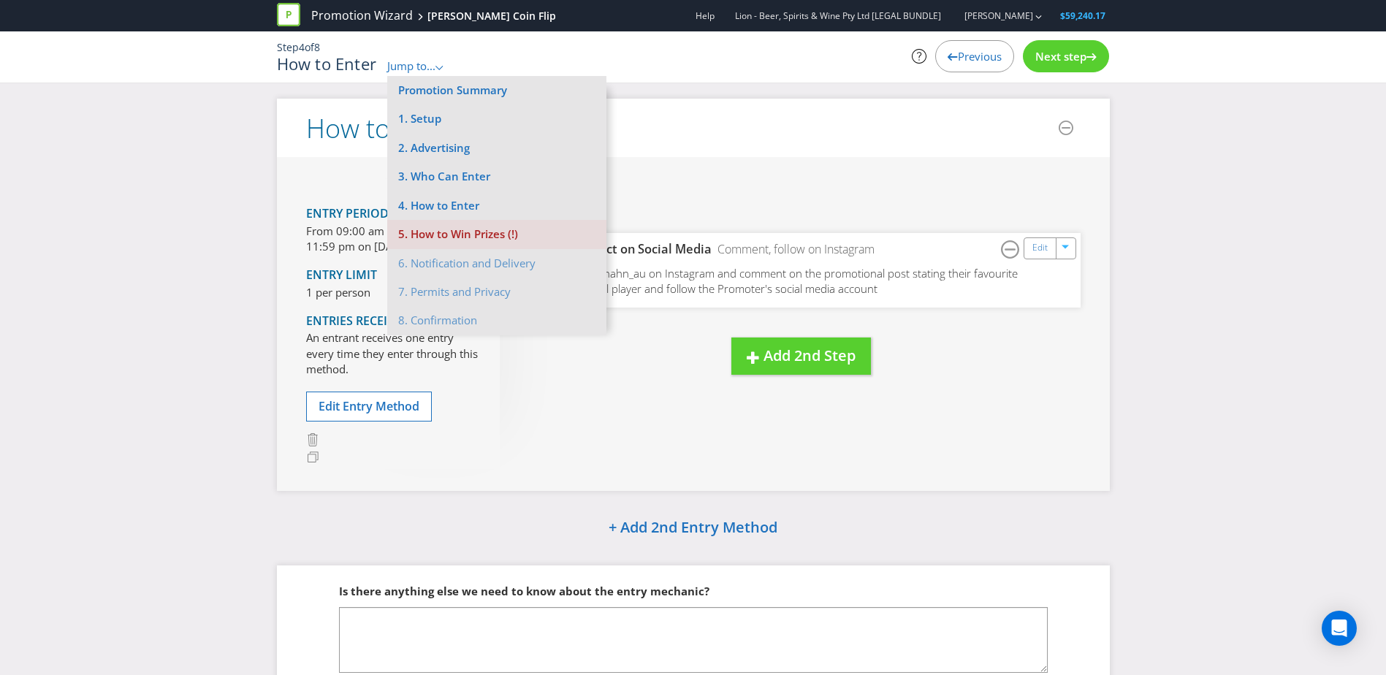
click at [447, 237] on li "5. How to Win Prizes (!)" at bounding box center [496, 234] width 219 height 29
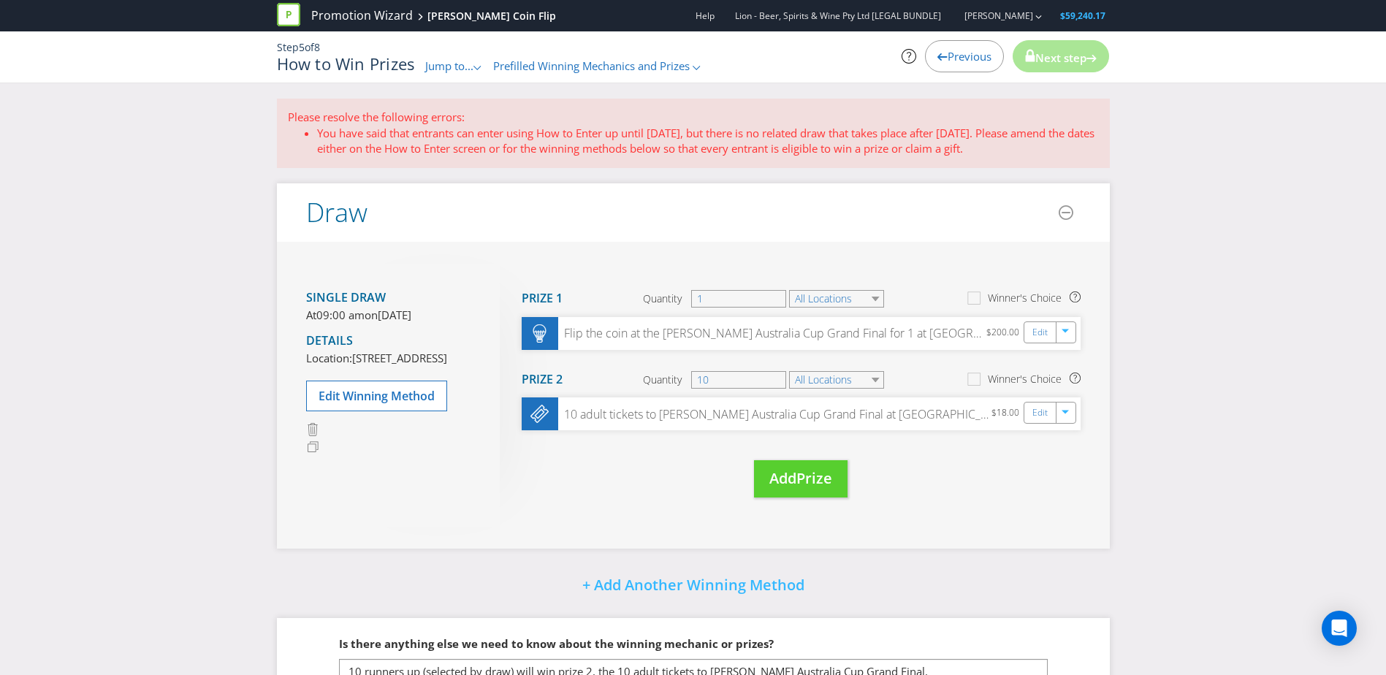
click at [358, 319] on span "09:00 am" at bounding box center [340, 315] width 48 height 15
click at [373, 404] on span "Edit Winning Method" at bounding box center [377, 396] width 116 height 16
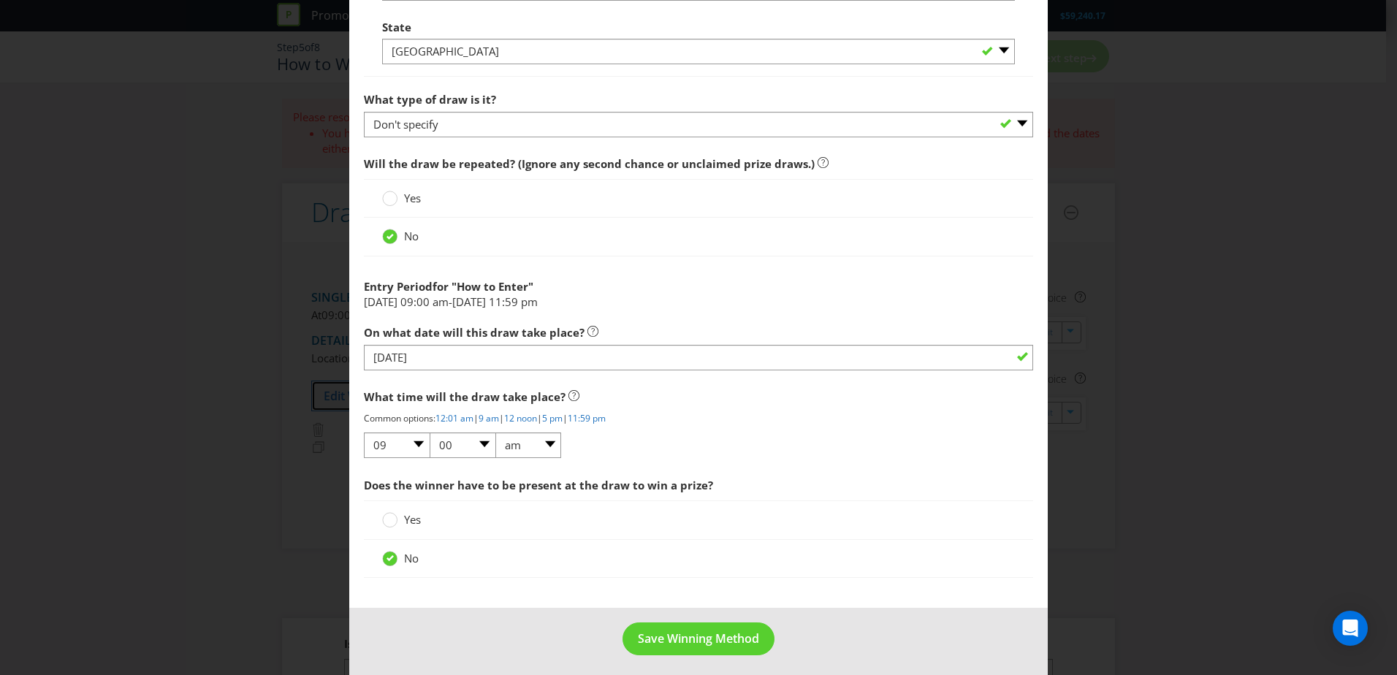
scroll to position [1169, 0]
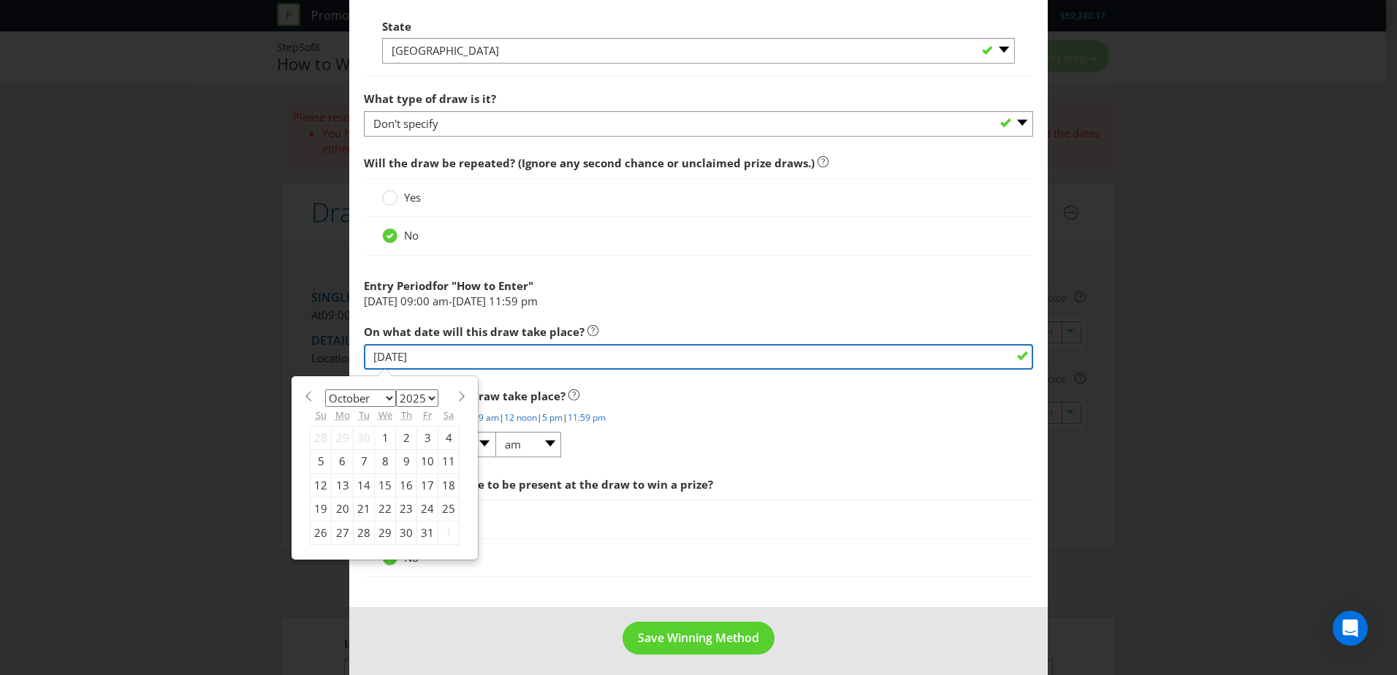
click at [457, 362] on input "[DATE]" at bounding box center [698, 357] width 669 height 26
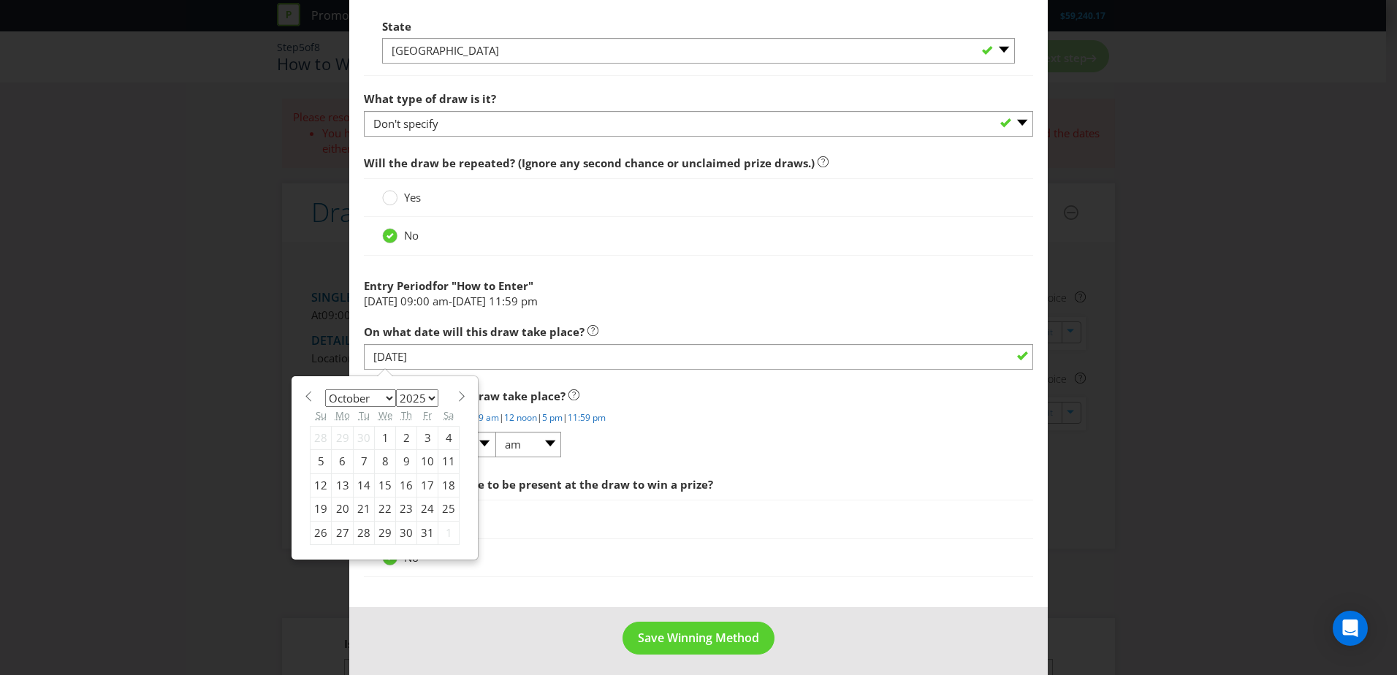
click at [380, 411] on div "1" at bounding box center [385, 437] width 21 height 23
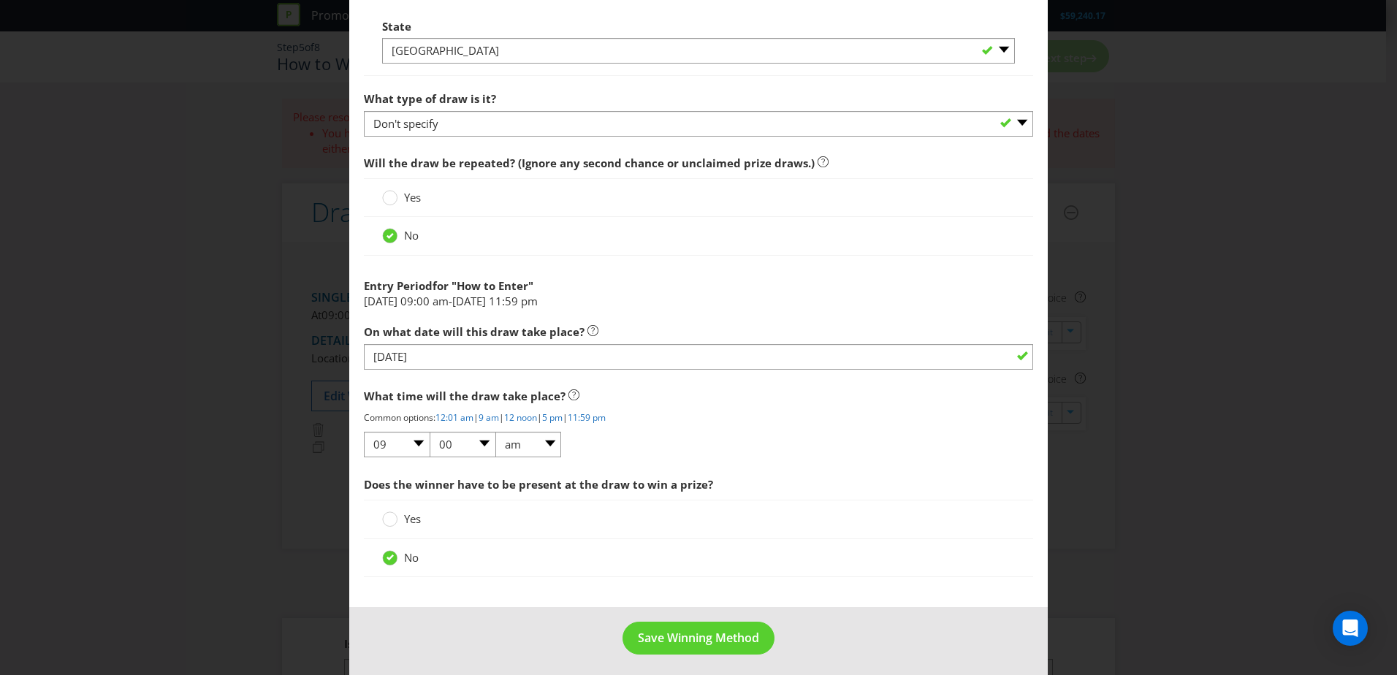
click at [286, 379] on div "Edit Winning Method How to Enter How will the winners be selected? Draw Judging…" at bounding box center [698, 337] width 1397 height 675
click at [633, 411] on button "Save Winning Method" at bounding box center [699, 638] width 152 height 33
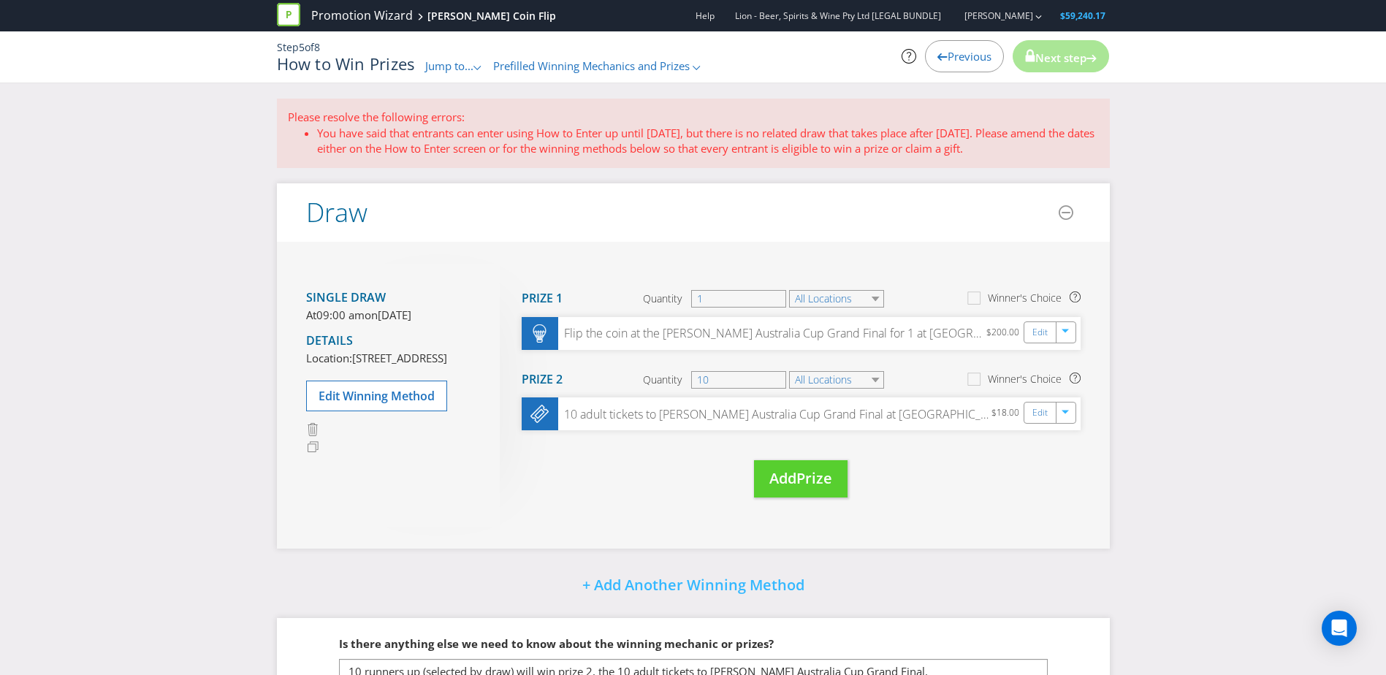
click at [447, 61] on span "Jump to..." at bounding box center [449, 65] width 48 height 15
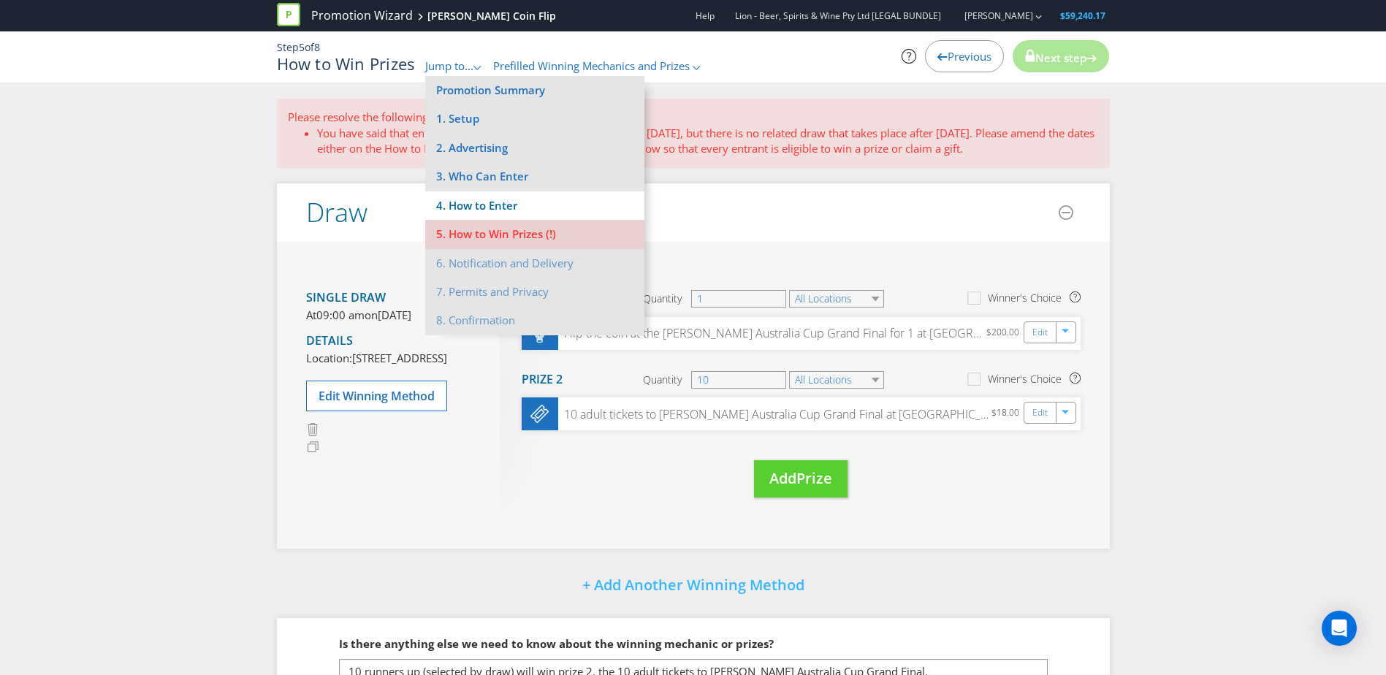
click at [469, 213] on li "4. How to Enter" at bounding box center [534, 205] width 219 height 29
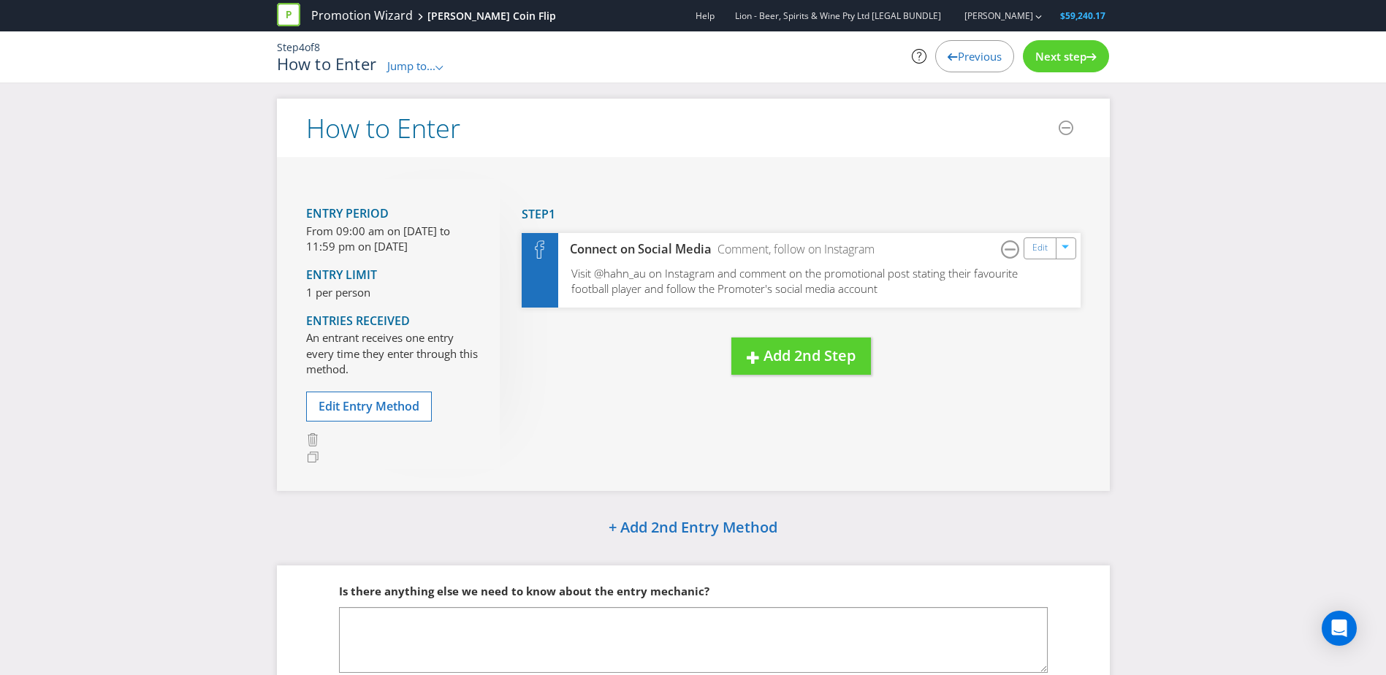
click at [417, 248] on p "From 09:00 am on [DATE] to 11:59 pm on [DATE]" at bounding box center [392, 239] width 172 height 31
click at [410, 405] on span "Edit Entry Method" at bounding box center [369, 406] width 101 height 16
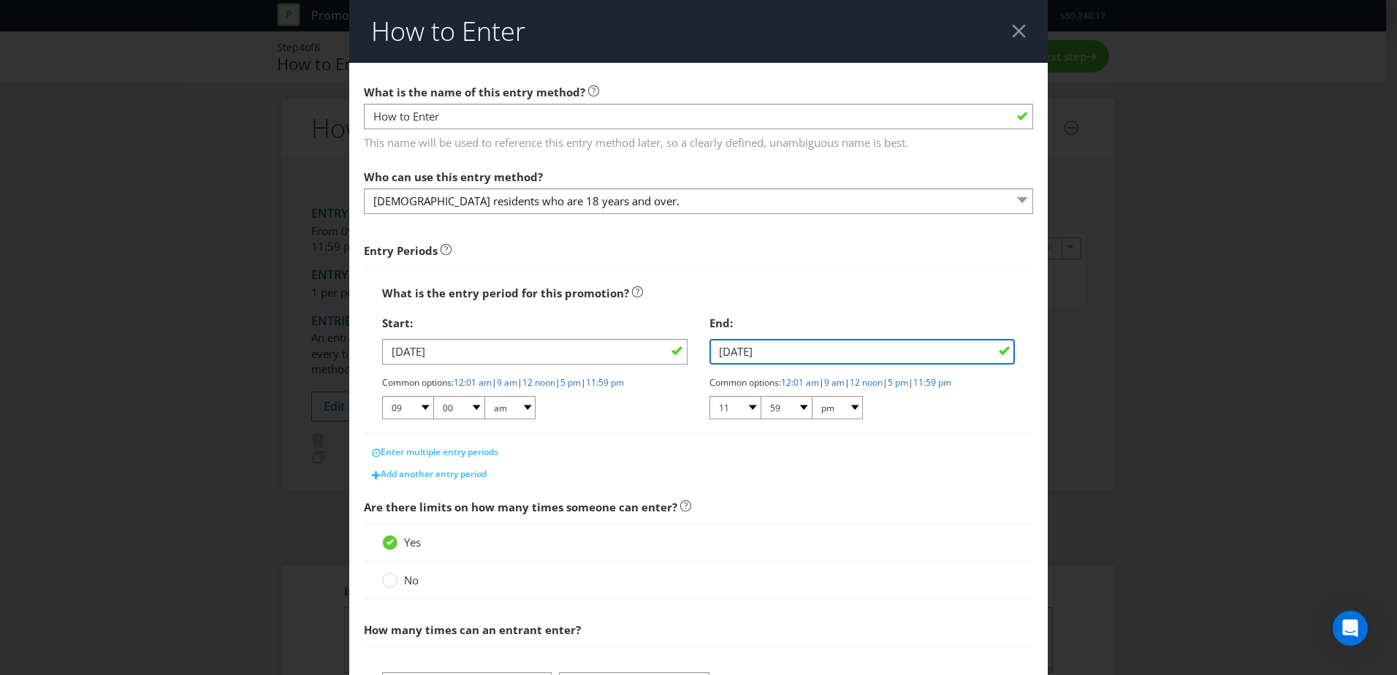
click at [756, 354] on input "[DATE]" at bounding box center [862, 352] width 305 height 26
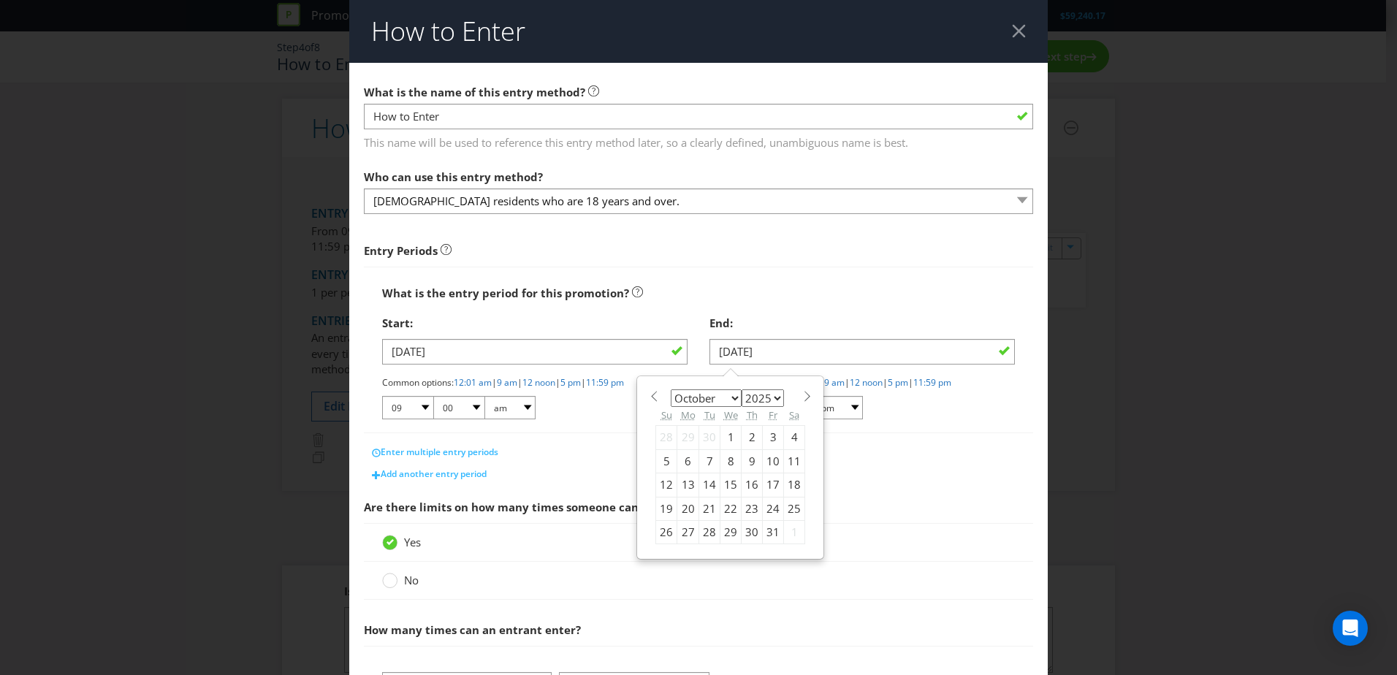
click at [652, 399] on span at bounding box center [653, 396] width 11 height 11
select select "8"
click at [702, 411] on div "30" at bounding box center [709, 531] width 21 height 23
type input "[DATE]"
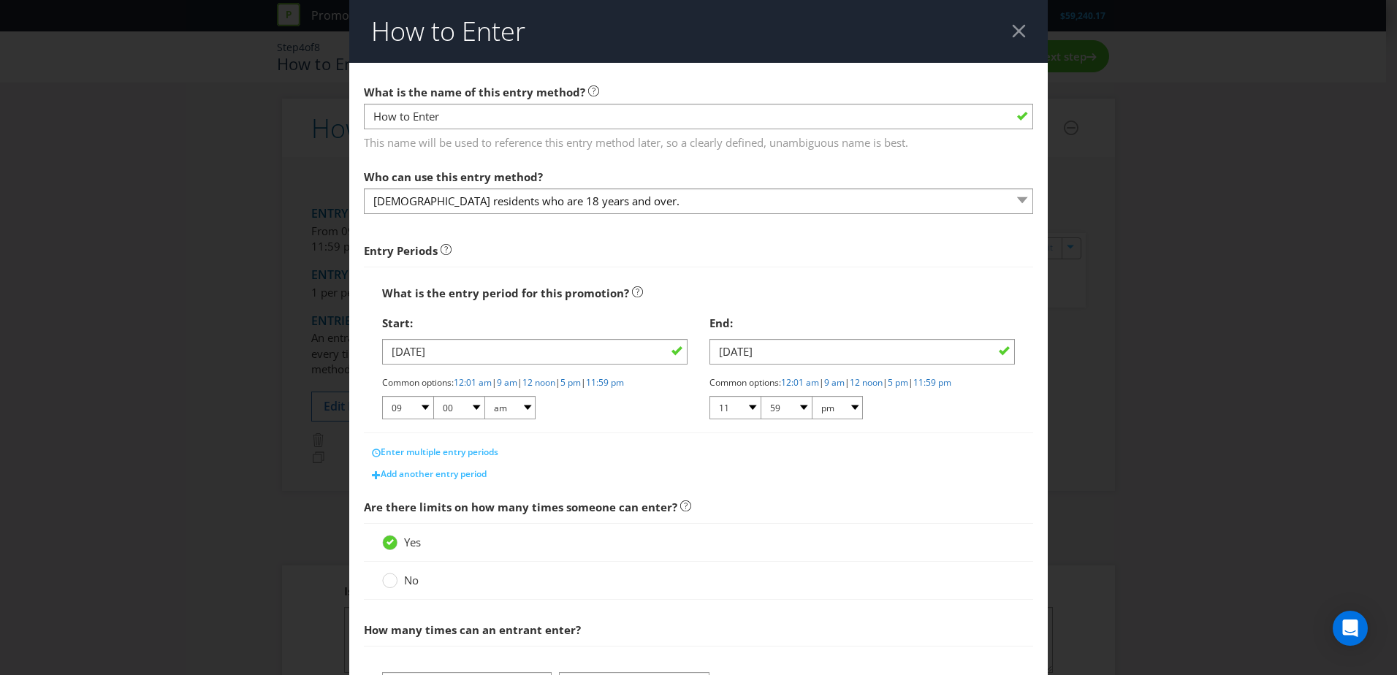
click at [764, 411] on span "Are there limits on how many times someone can enter?" at bounding box center [698, 508] width 669 height 30
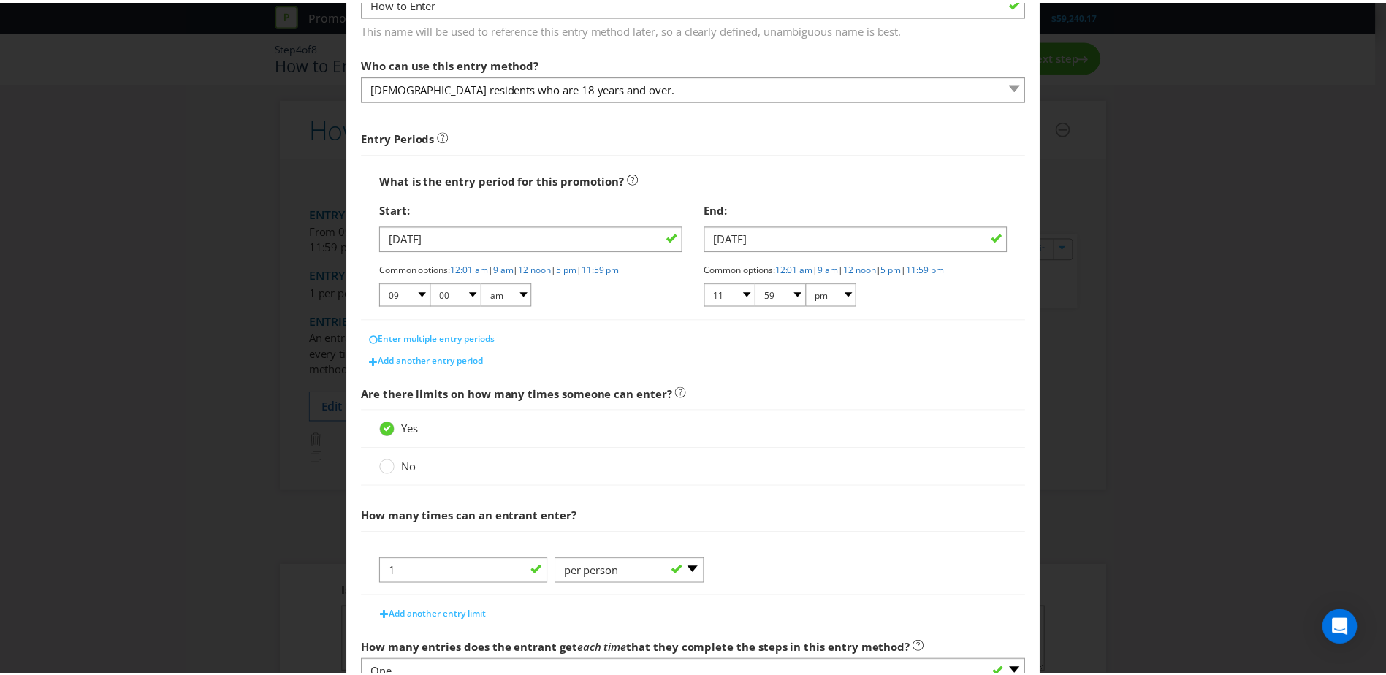
scroll to position [224, 0]
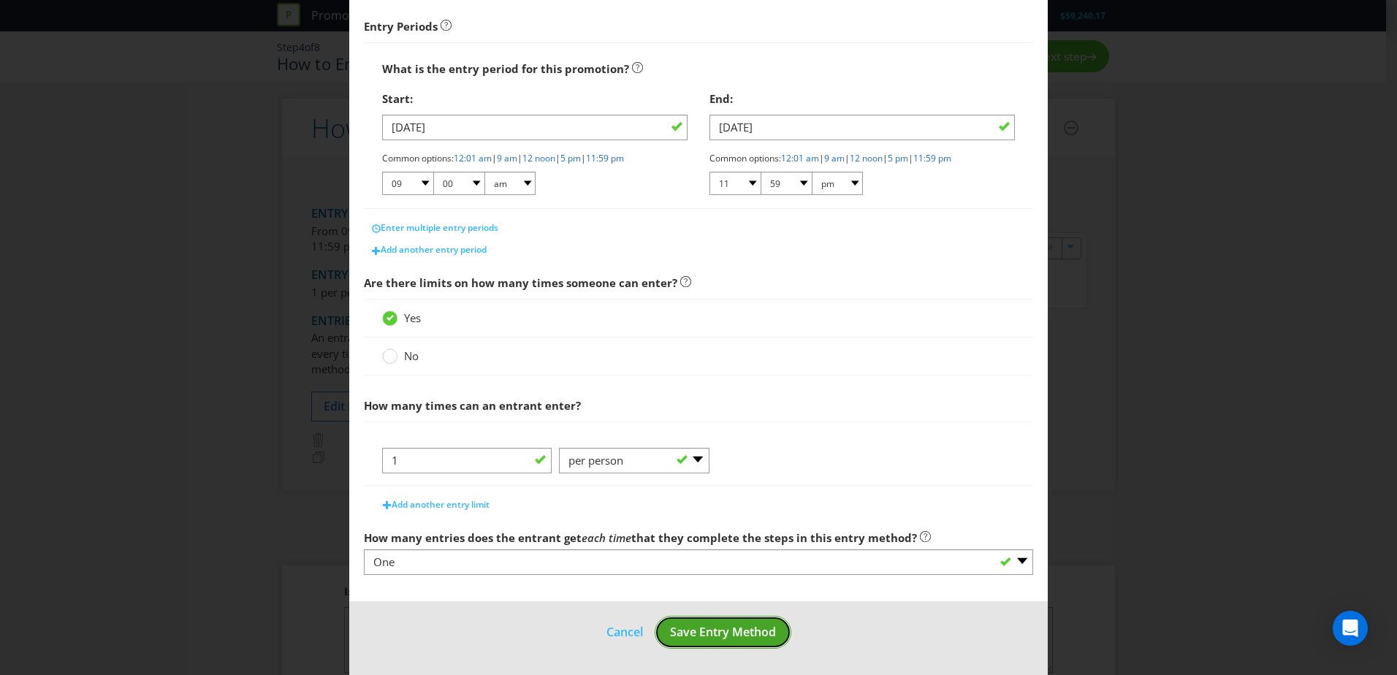
click at [730, 411] on span "Save Entry Method" at bounding box center [723, 632] width 106 height 16
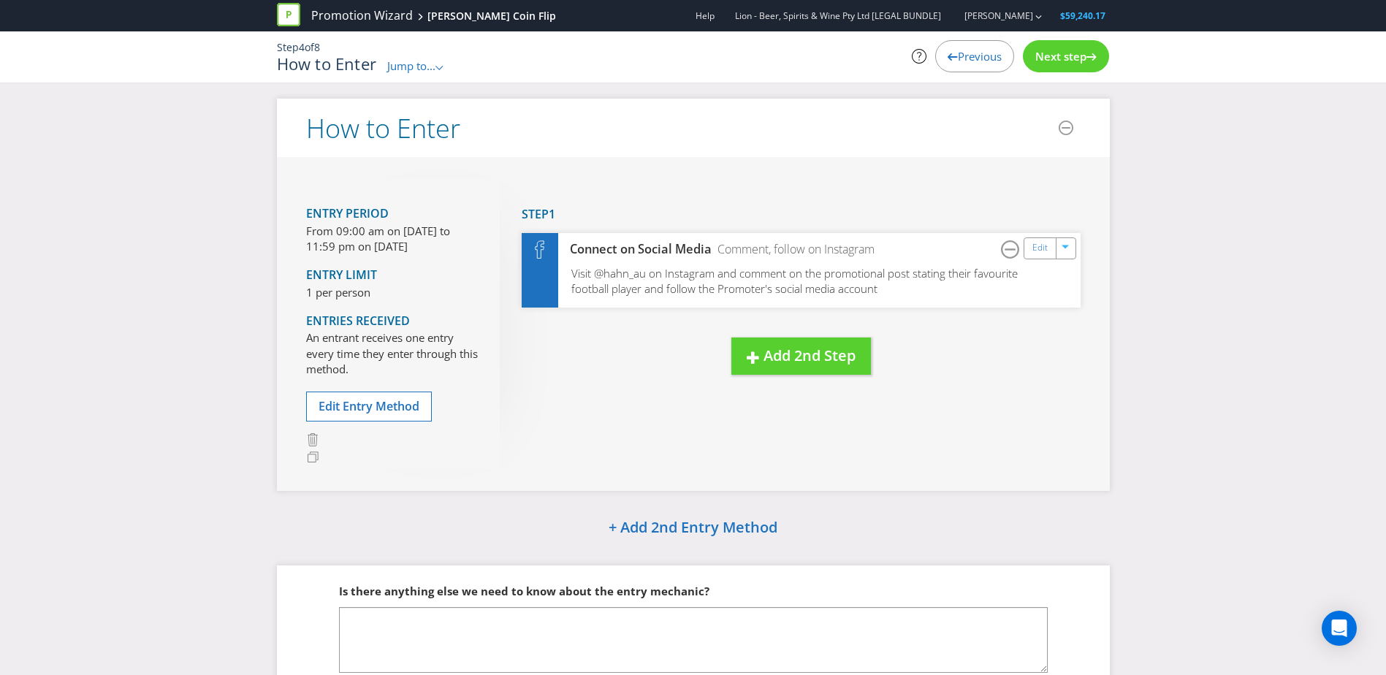
click at [406, 70] on span "Jump to..." at bounding box center [411, 65] width 48 height 15
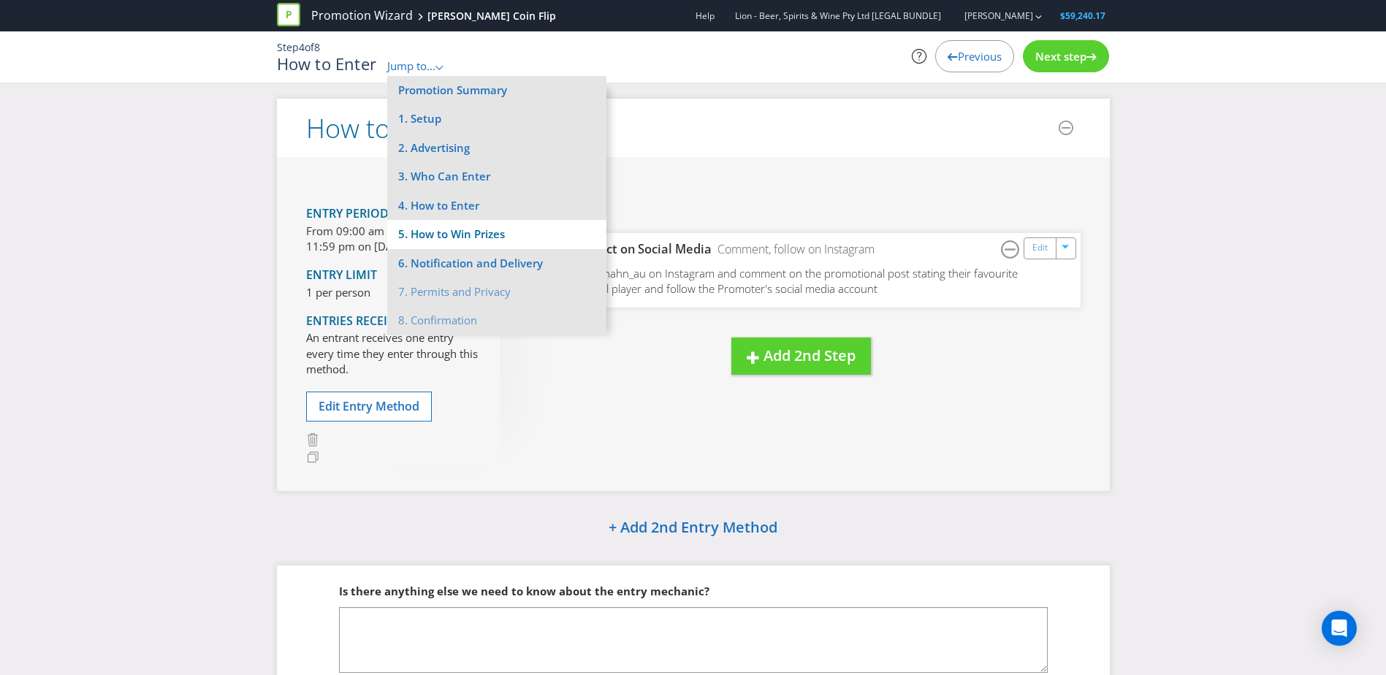
click at [422, 235] on li "5. How to Win Prizes" at bounding box center [496, 234] width 219 height 29
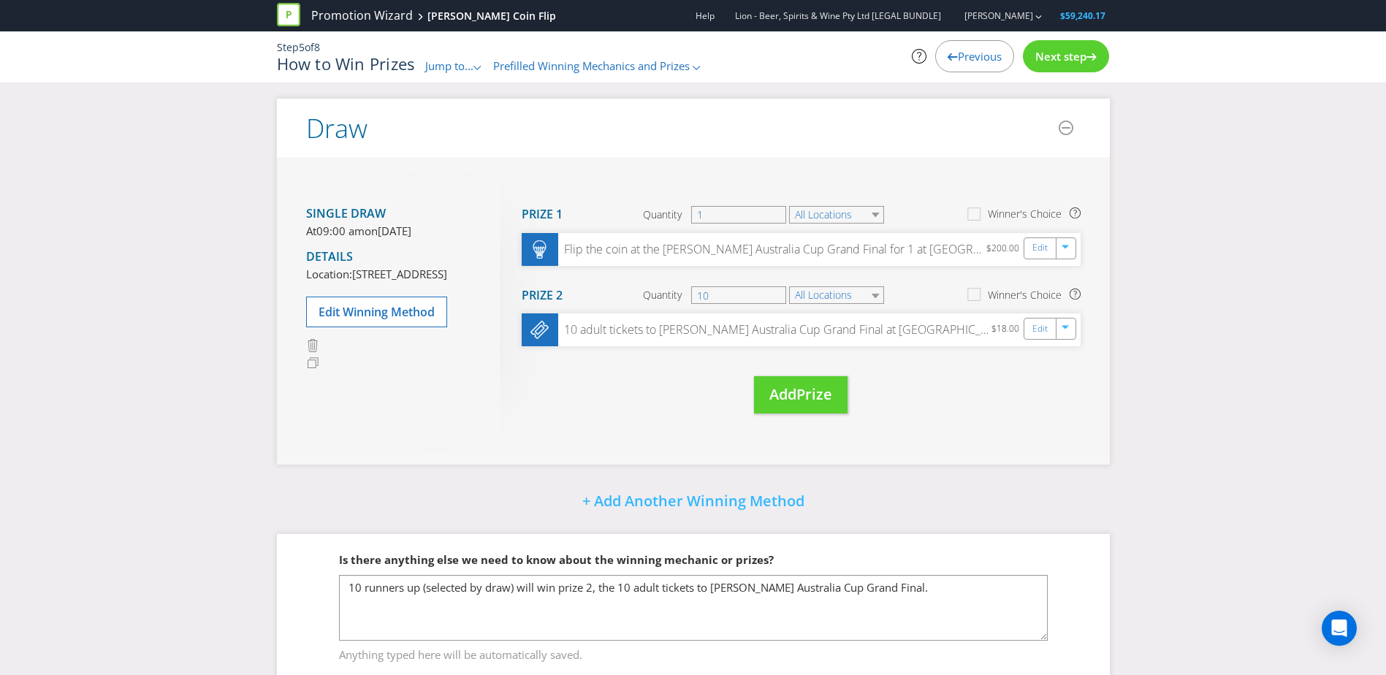
click at [918, 61] on span "Next step" at bounding box center [1061, 56] width 51 height 15
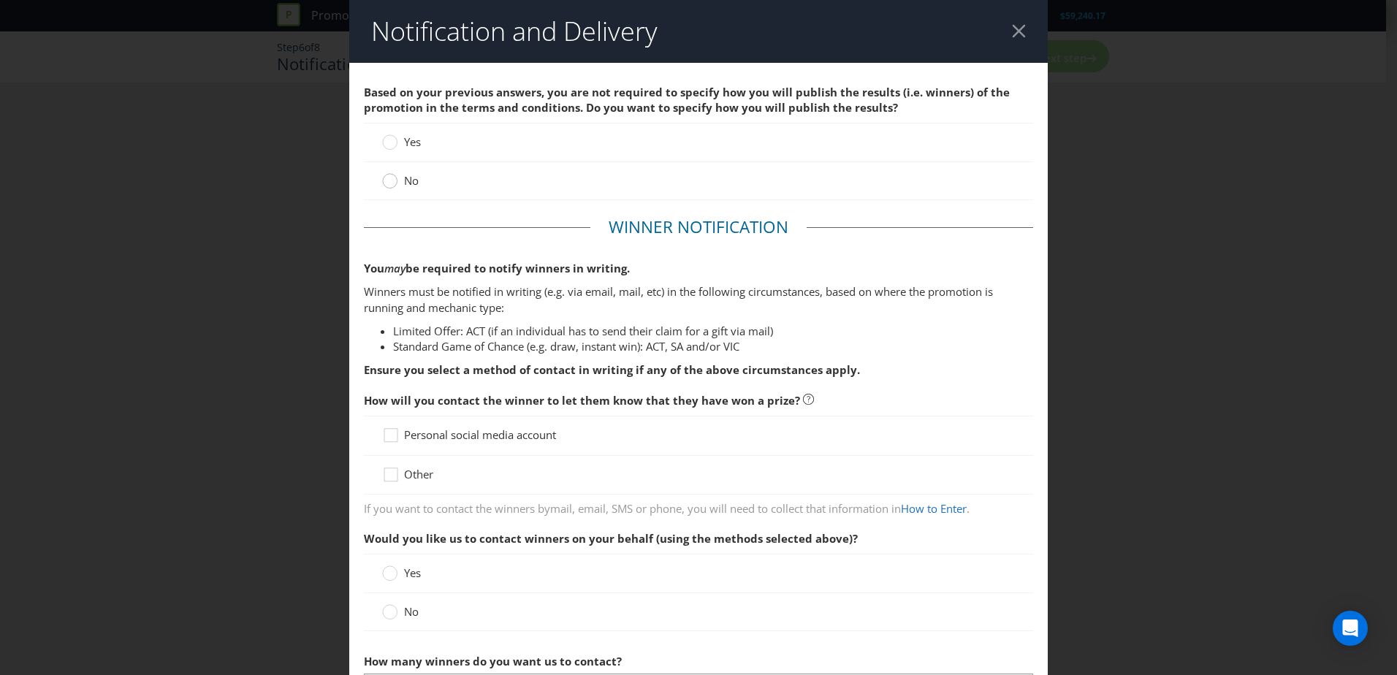
click at [392, 181] on circle at bounding box center [390, 181] width 15 height 15
click at [0, 0] on input "No" at bounding box center [0, 0] width 0 height 0
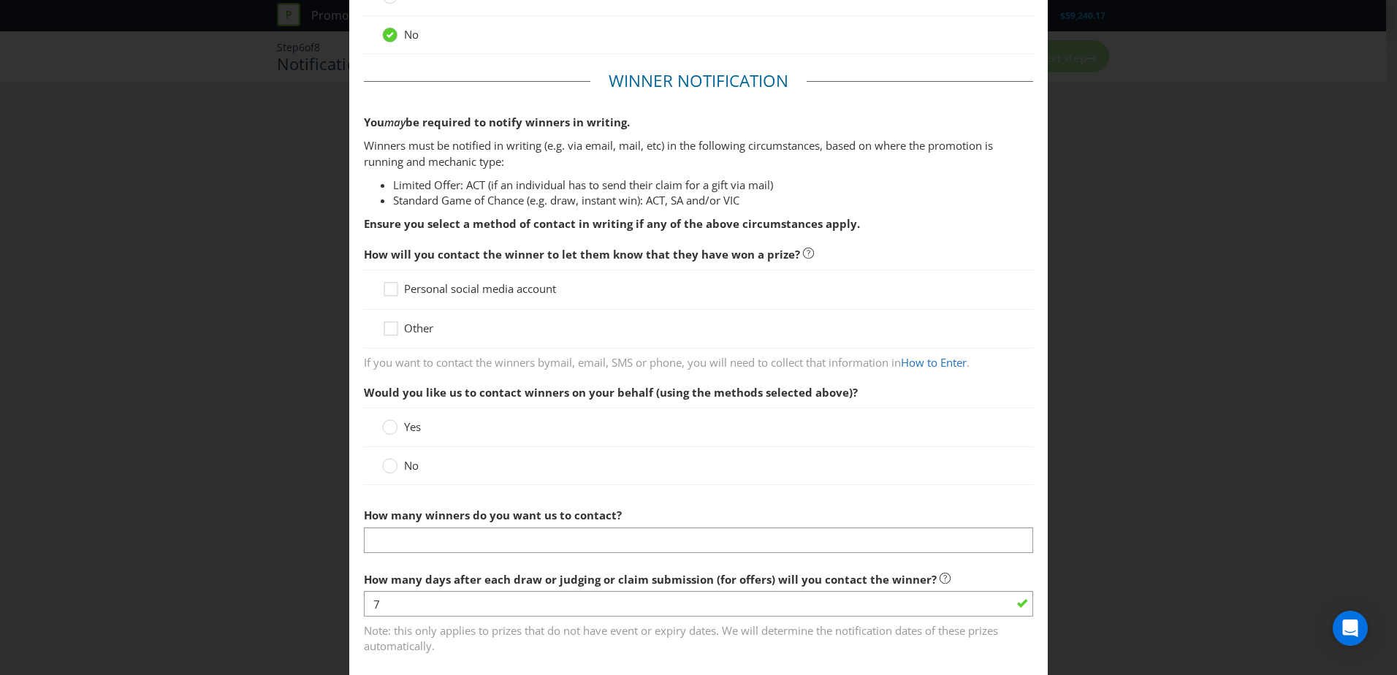
click at [474, 289] on span "Personal social media account" at bounding box center [480, 288] width 152 height 15
click at [0, 0] on input "Personal social media account" at bounding box center [0, 0] width 0 height 0
click at [397, 411] on label "No" at bounding box center [401, 465] width 39 height 15
click at [0, 0] on input "No" at bounding box center [0, 0] width 0 height 0
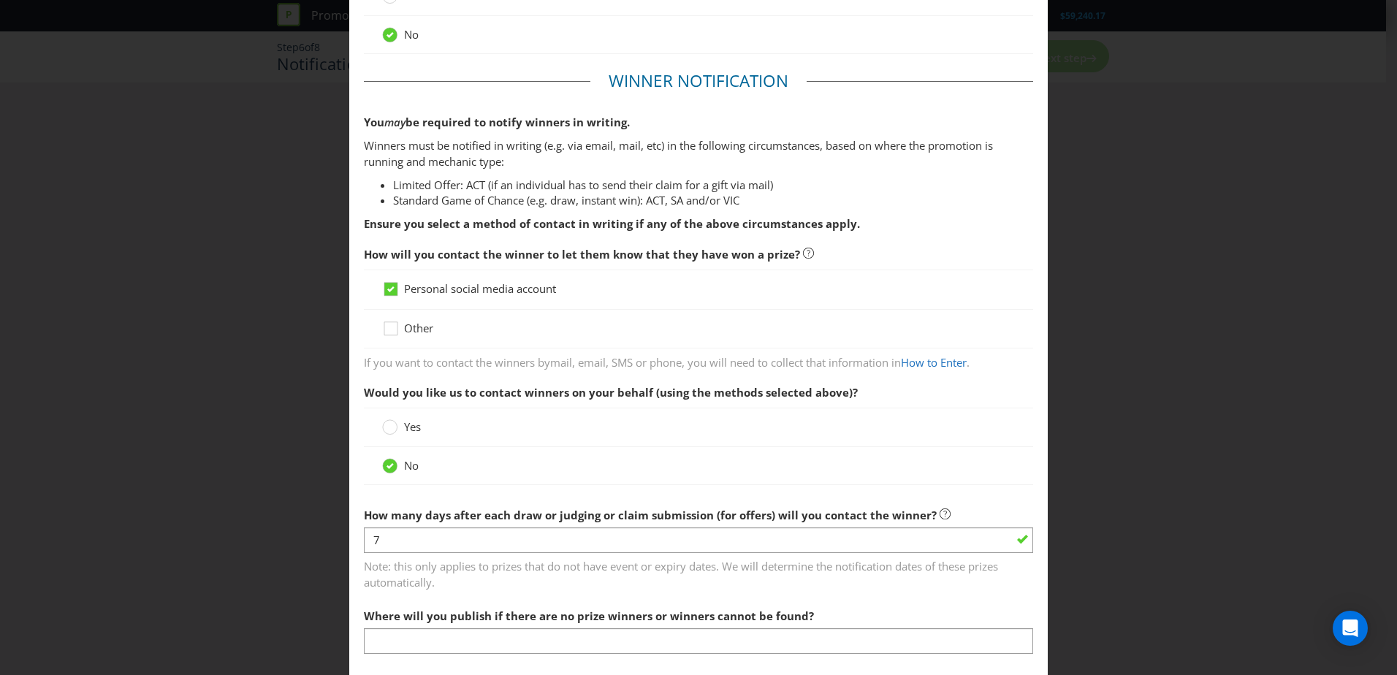
scroll to position [292, 0]
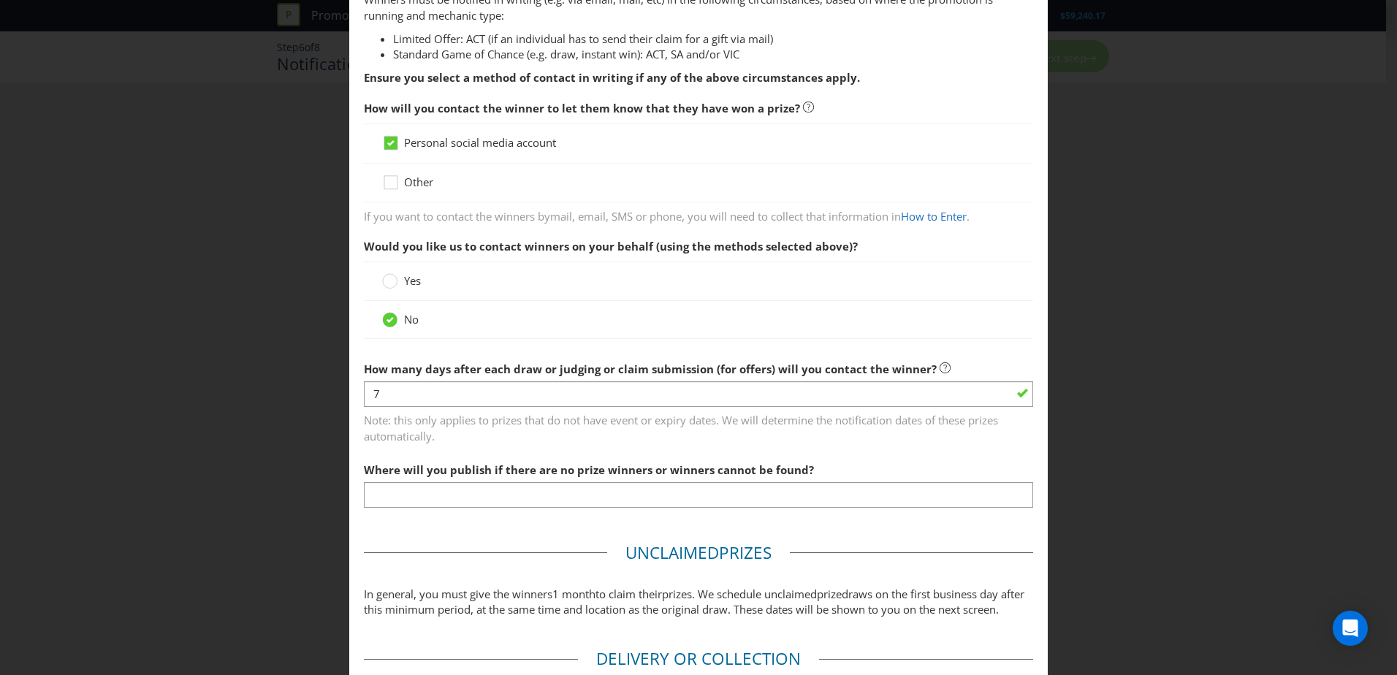
click at [464, 373] on span "How many days after each draw or judging or claim submission (for offers) will …" at bounding box center [650, 369] width 573 height 15
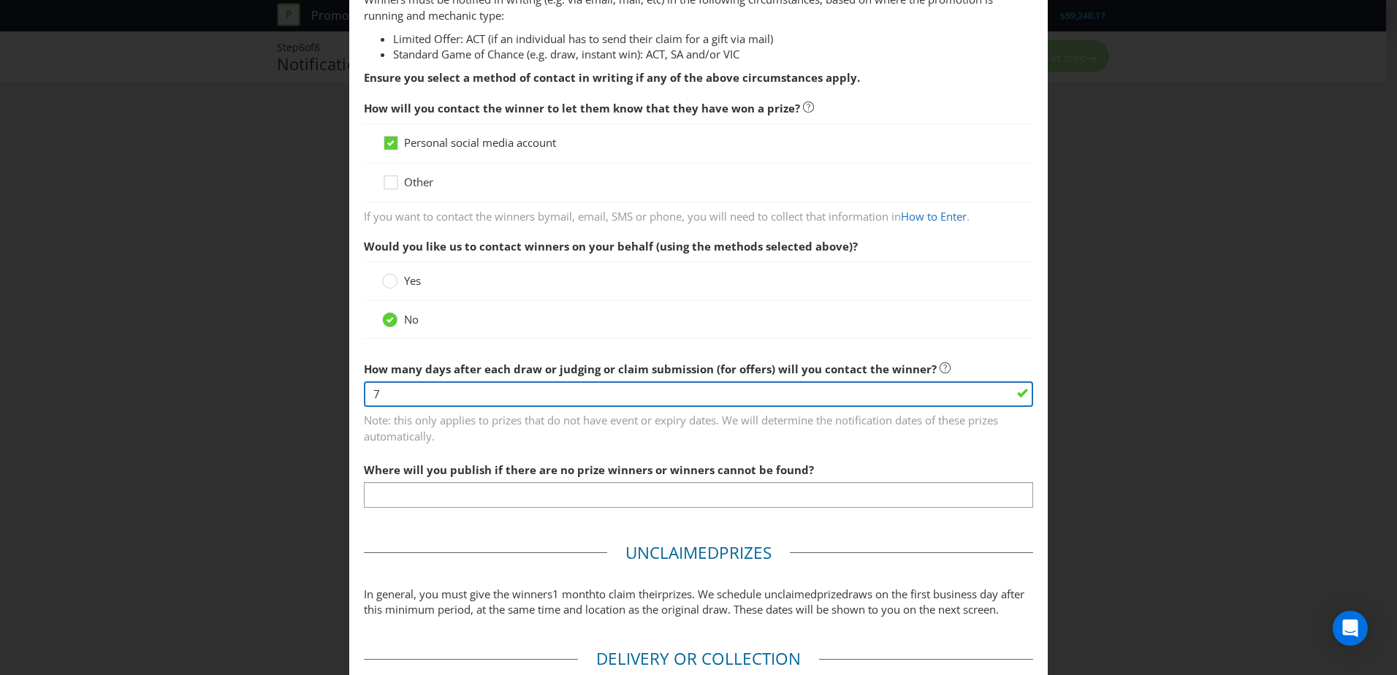
click at [455, 384] on input "7" at bounding box center [698, 394] width 669 height 26
drag, startPoint x: 459, startPoint y: 388, endPoint x: 303, endPoint y: 384, distance: 155.7
click at [303, 384] on div "Notification and Delivery Based on your previous answers, you are not required …" at bounding box center [698, 337] width 1397 height 675
type input "1"
type input "2"
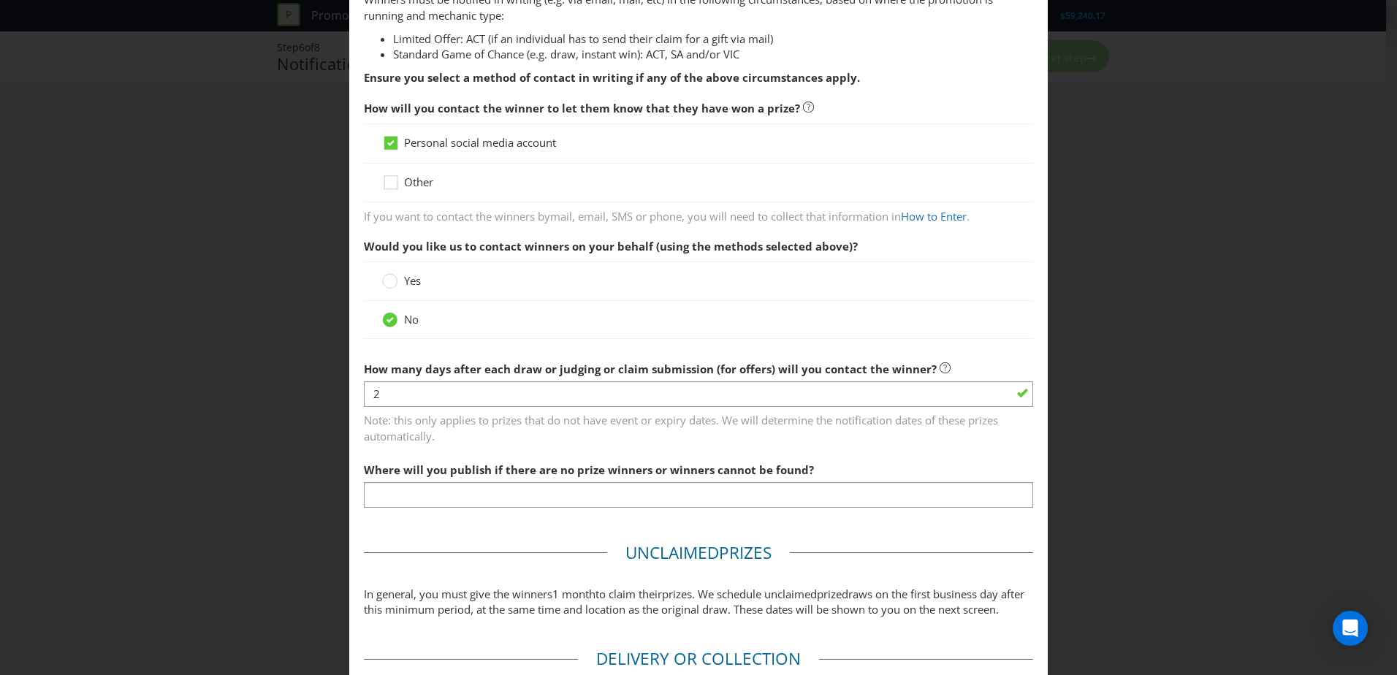
click at [413, 411] on span "Note: this only applies to prizes that do not have event or expiry dates. We wi…" at bounding box center [698, 426] width 669 height 37
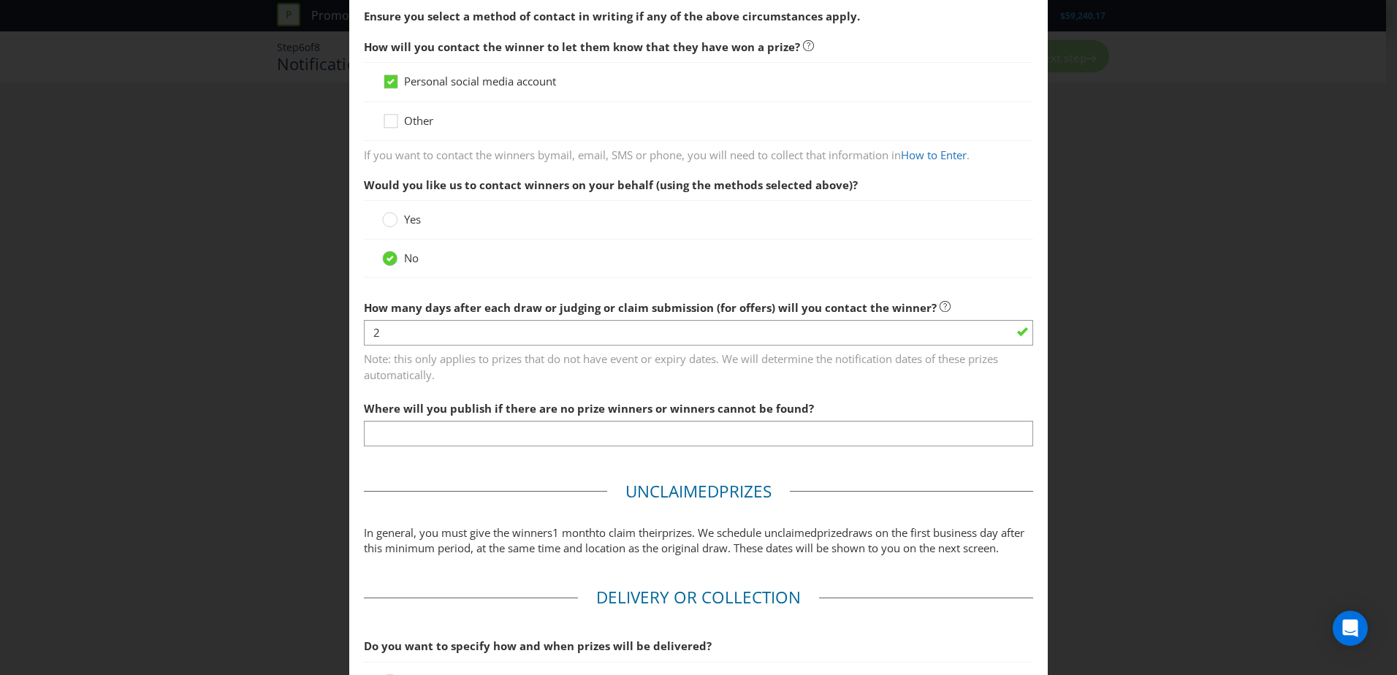
scroll to position [438, 0]
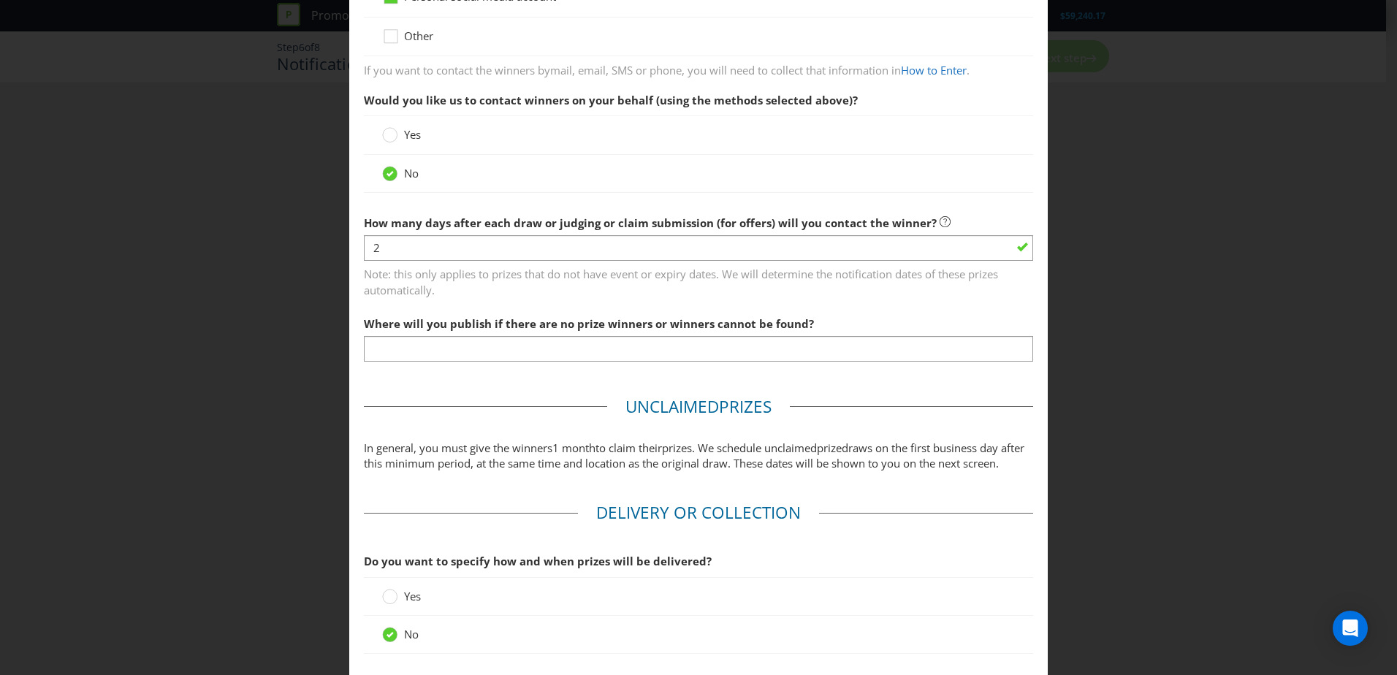
click at [390, 330] on span "Where will you publish if there are no prize winners or winners cannot be found?" at bounding box center [589, 323] width 450 height 15
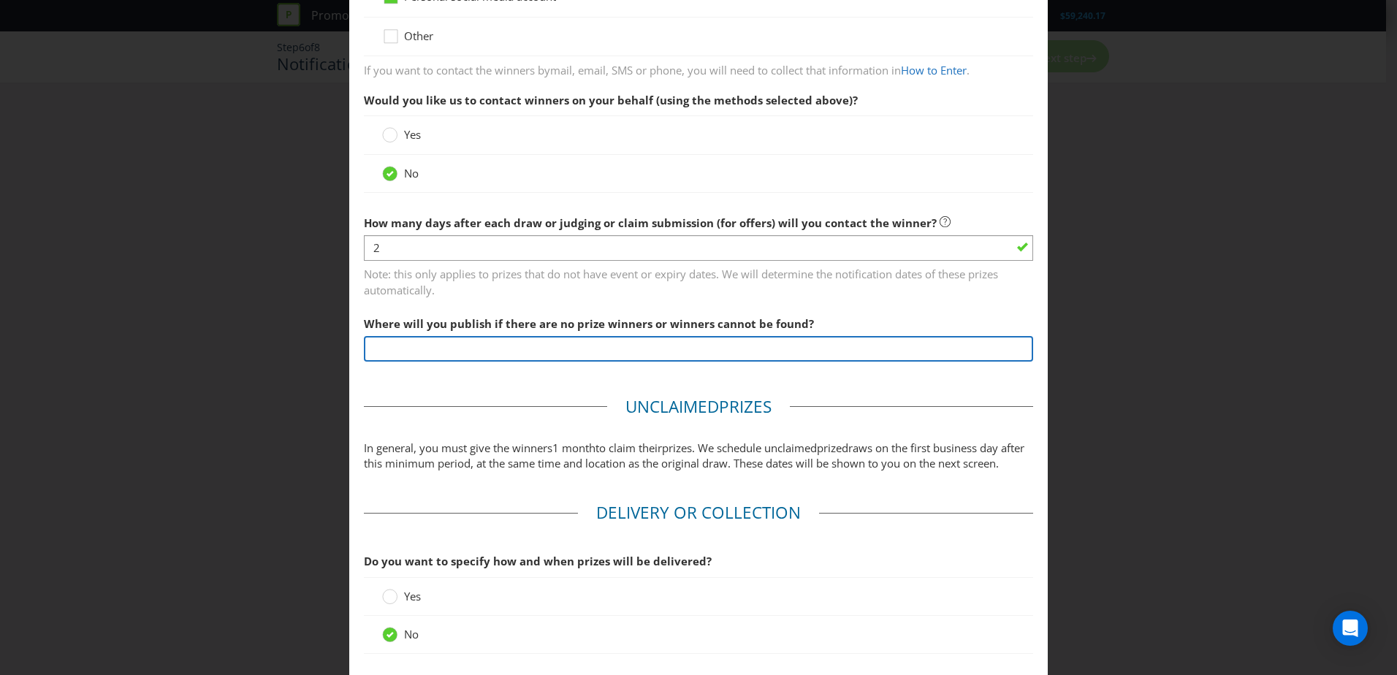
click at [394, 352] on input "text" at bounding box center [698, 349] width 669 height 26
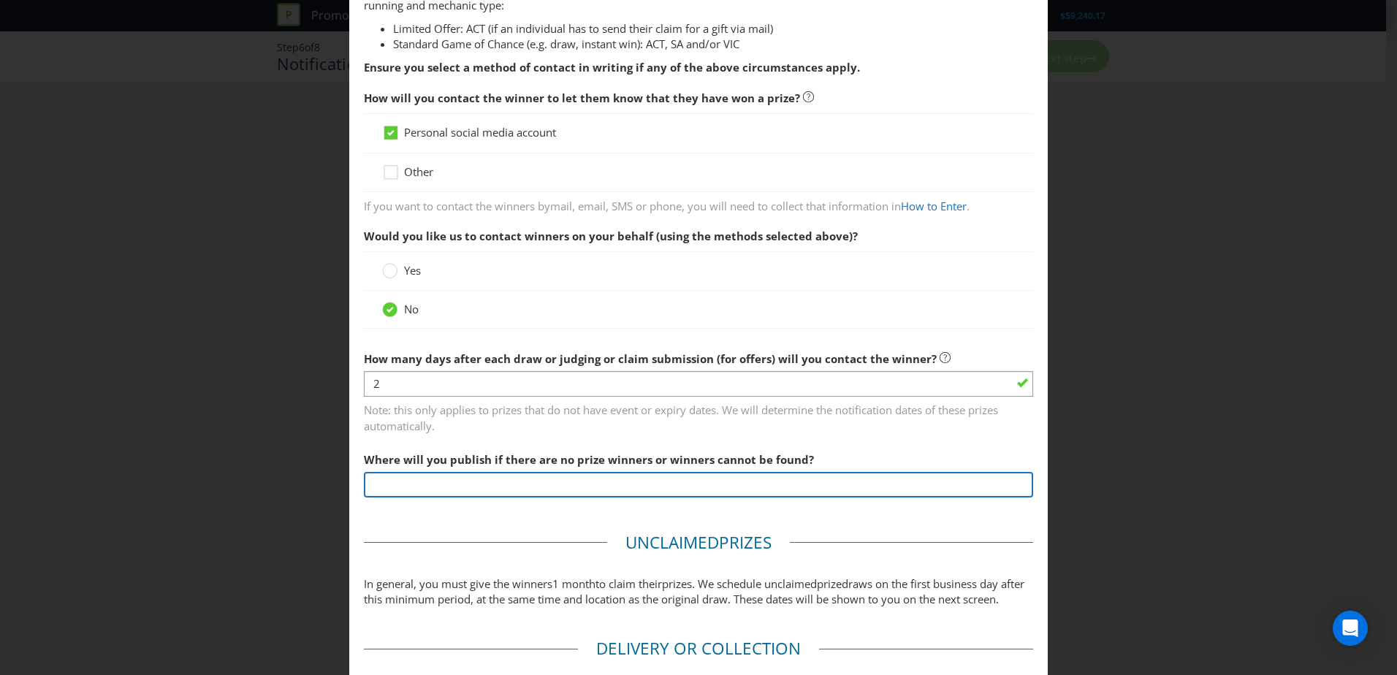
scroll to position [292, 0]
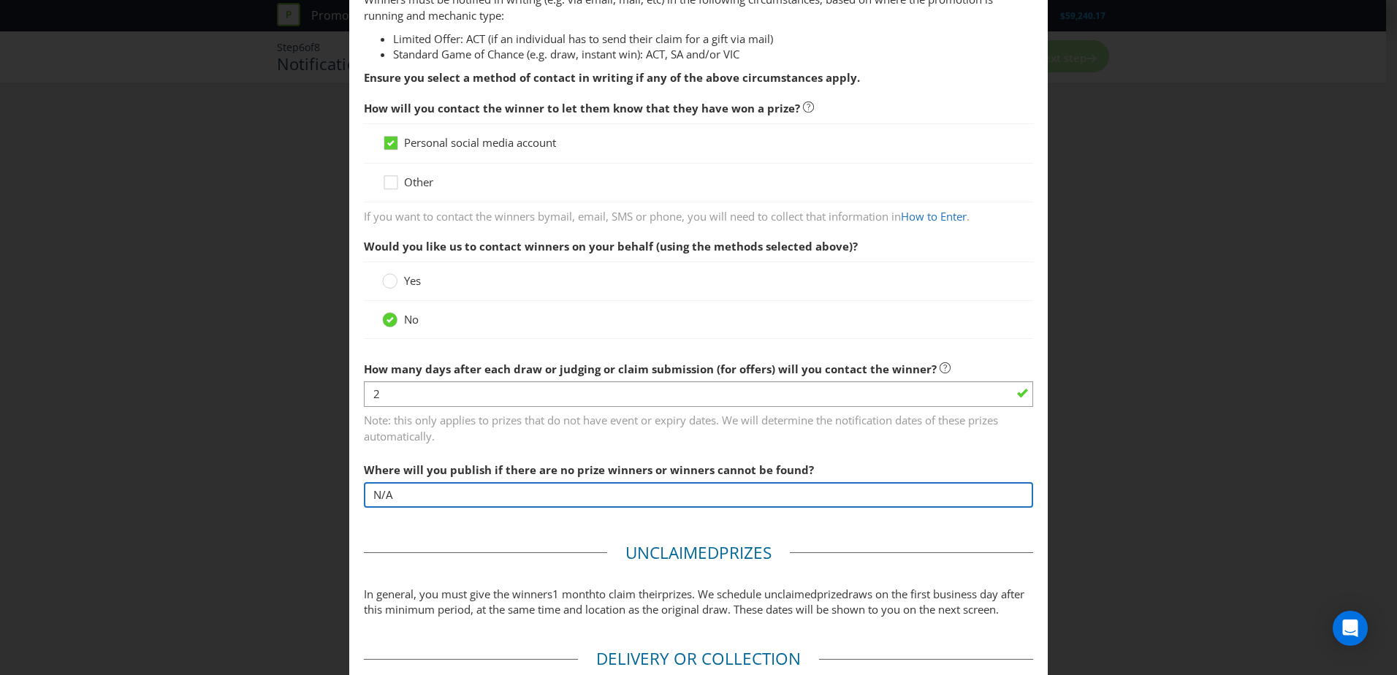
type input "N/A"
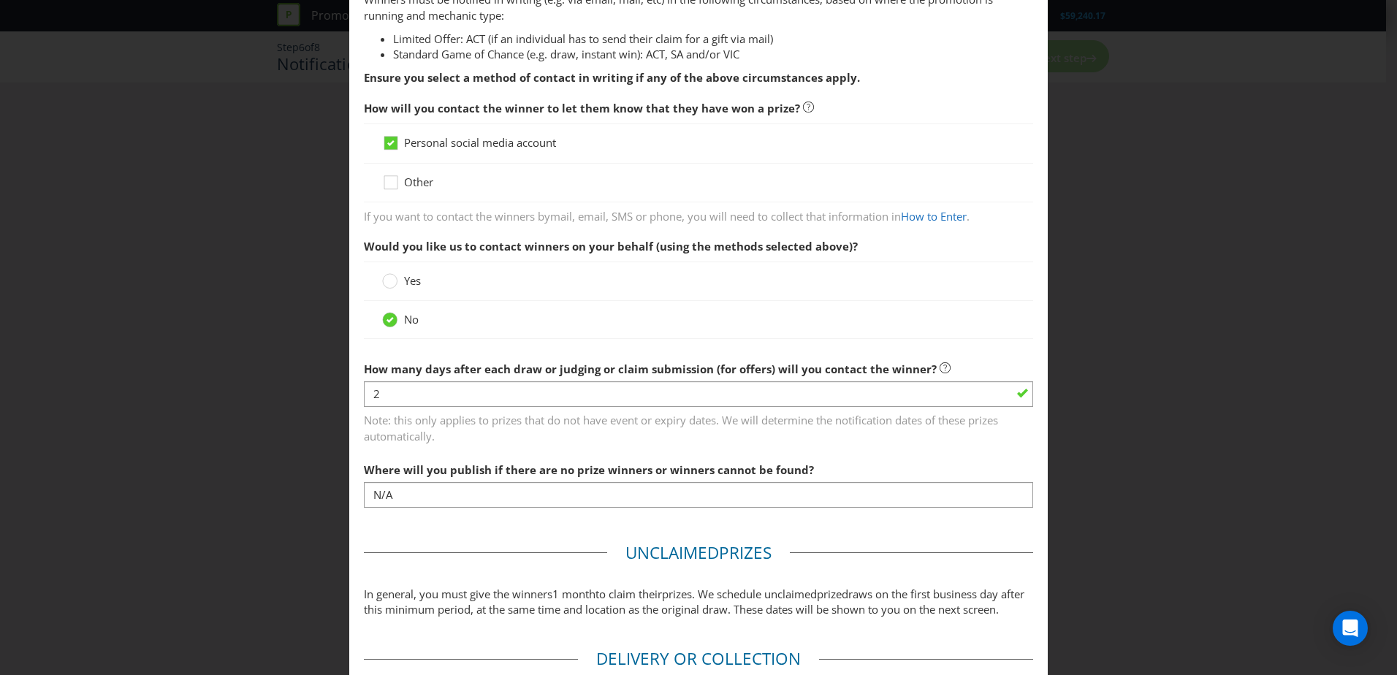
click at [490, 411] on main "Based on your previous answers, you are not required to specify how you will pu…" at bounding box center [698, 312] width 699 height 1082
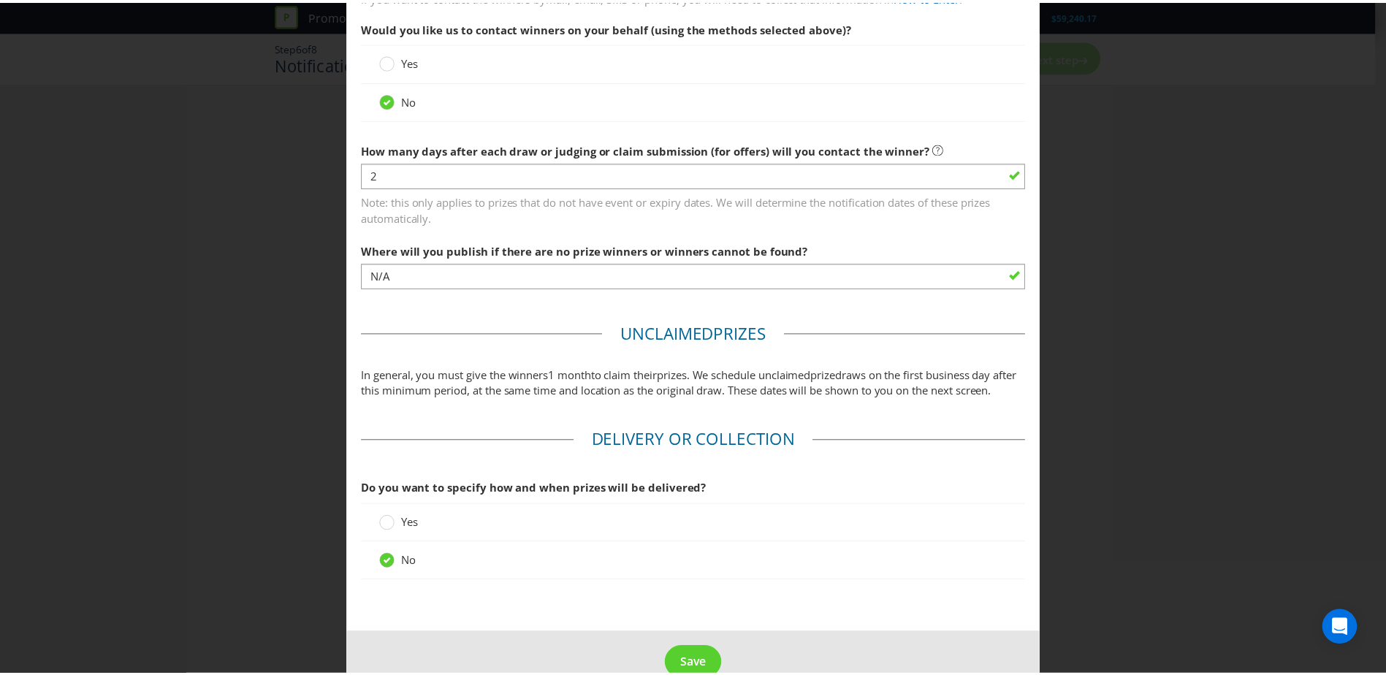
scroll to position [559, 0]
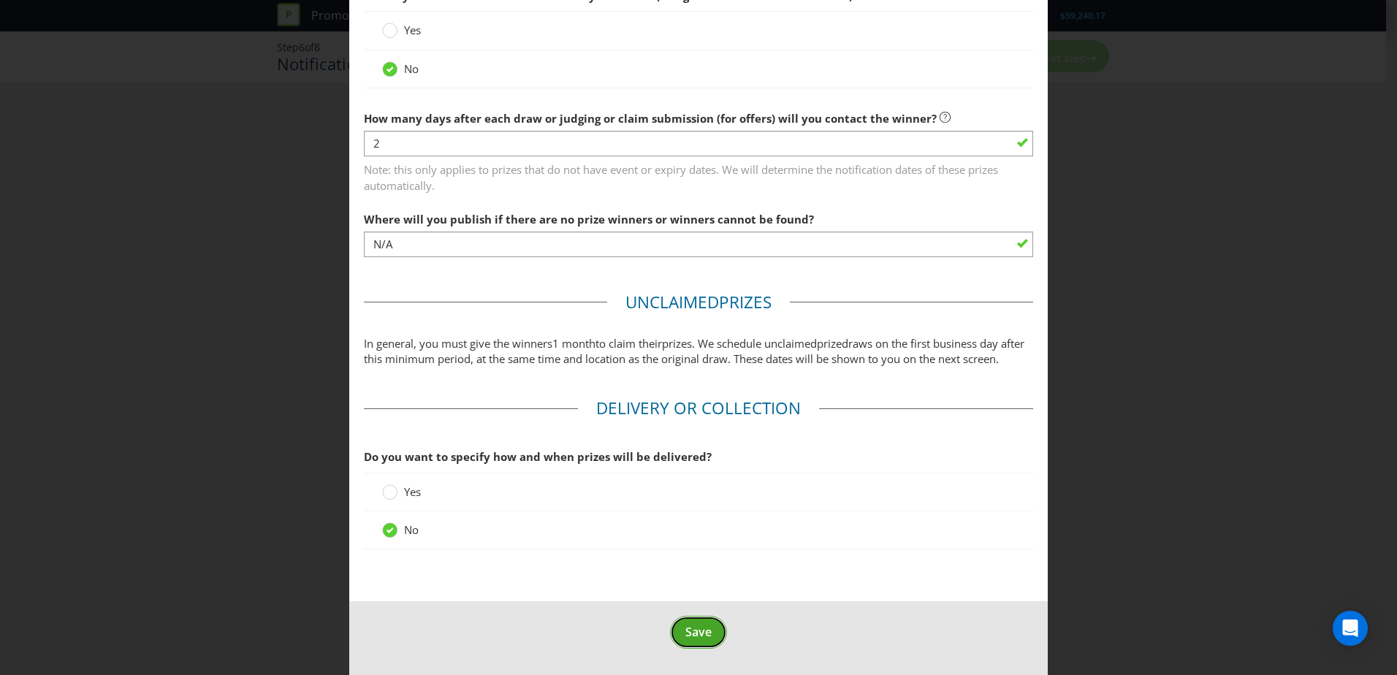
click at [698, 411] on span "Save" at bounding box center [698, 632] width 26 height 16
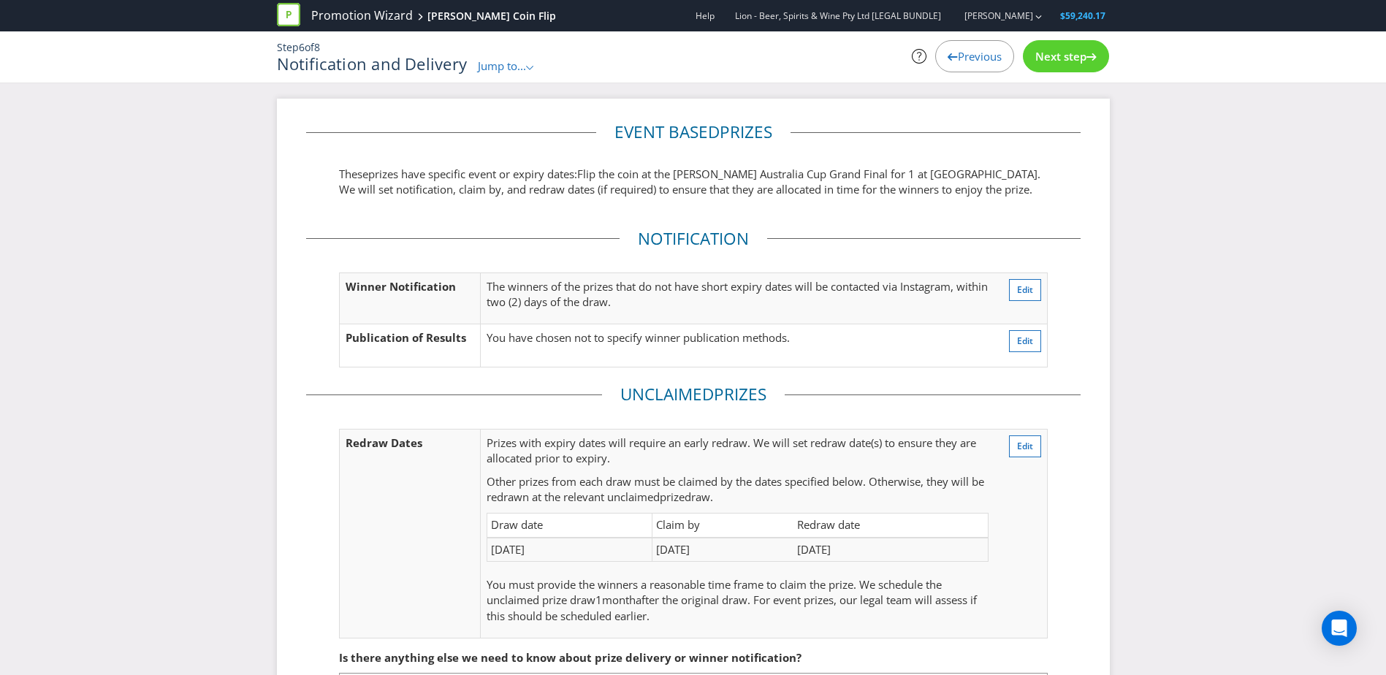
click at [510, 61] on span "Jump to..." at bounding box center [502, 65] width 48 height 15
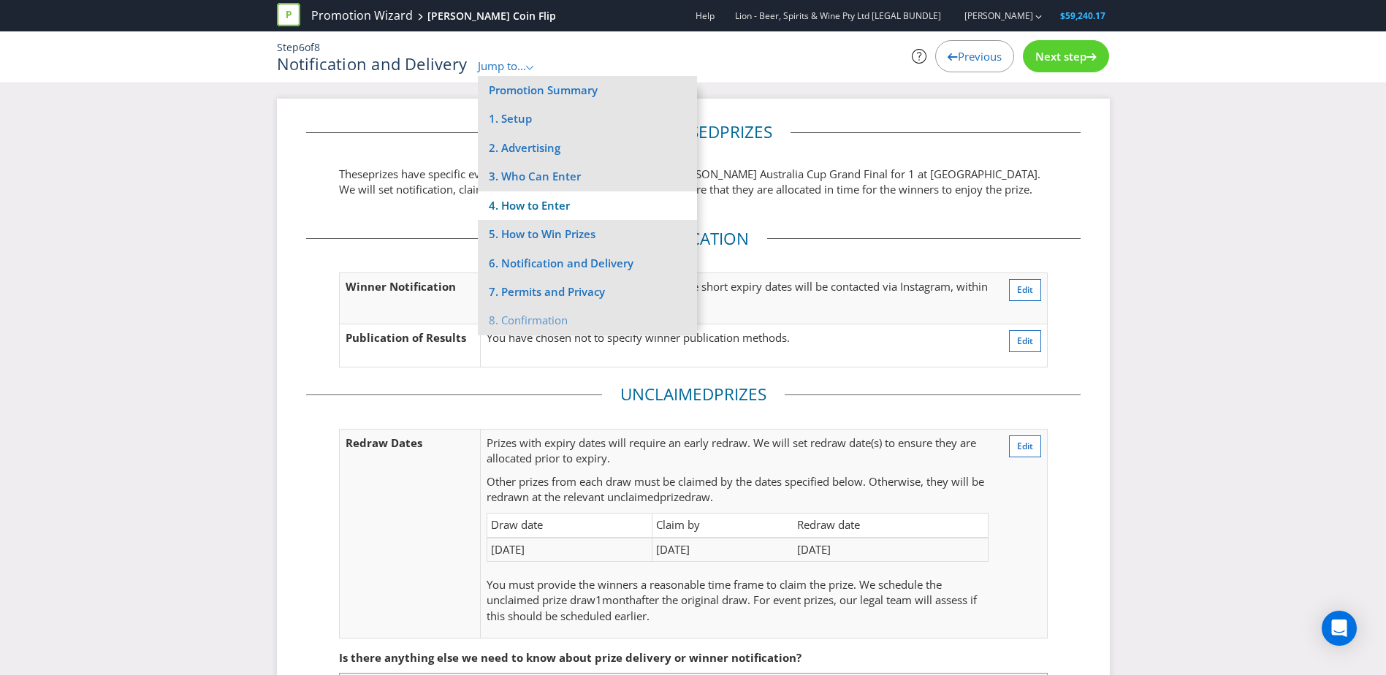
click at [520, 199] on li "4. How to Enter" at bounding box center [587, 205] width 219 height 29
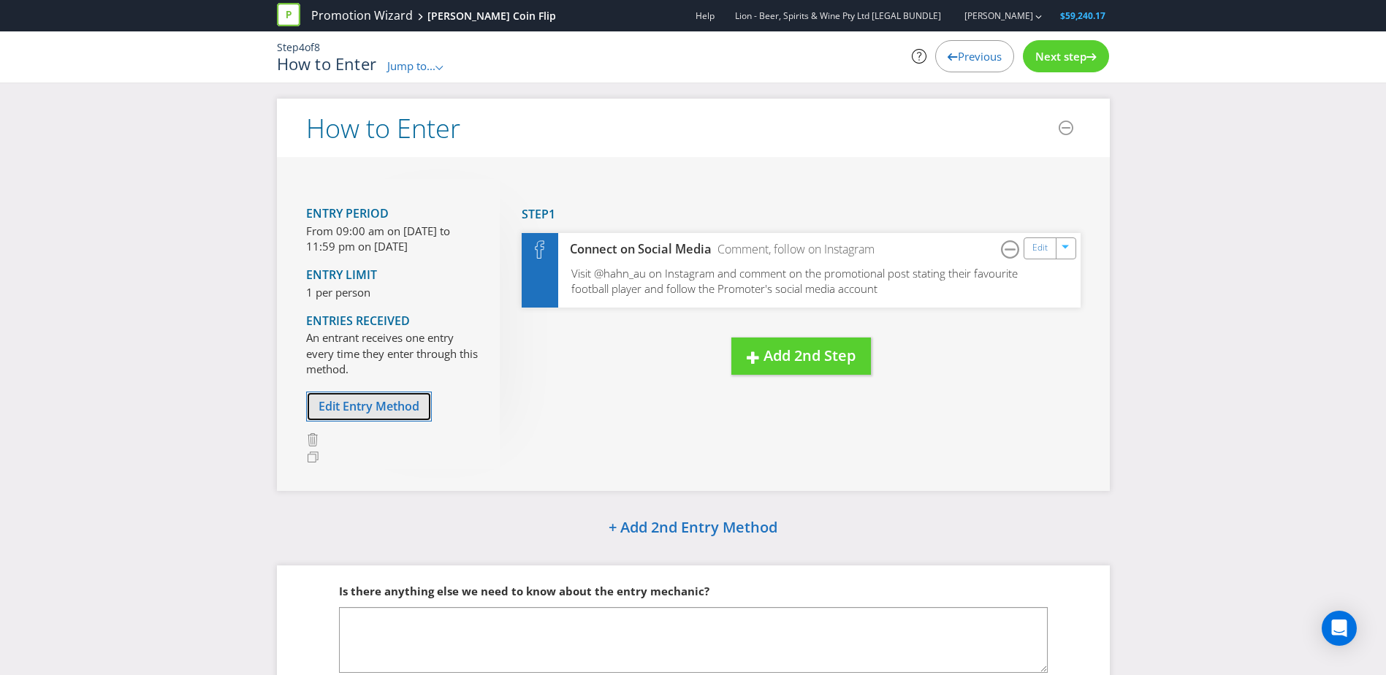
click at [400, 402] on span "Edit Entry Method" at bounding box center [369, 406] width 101 height 16
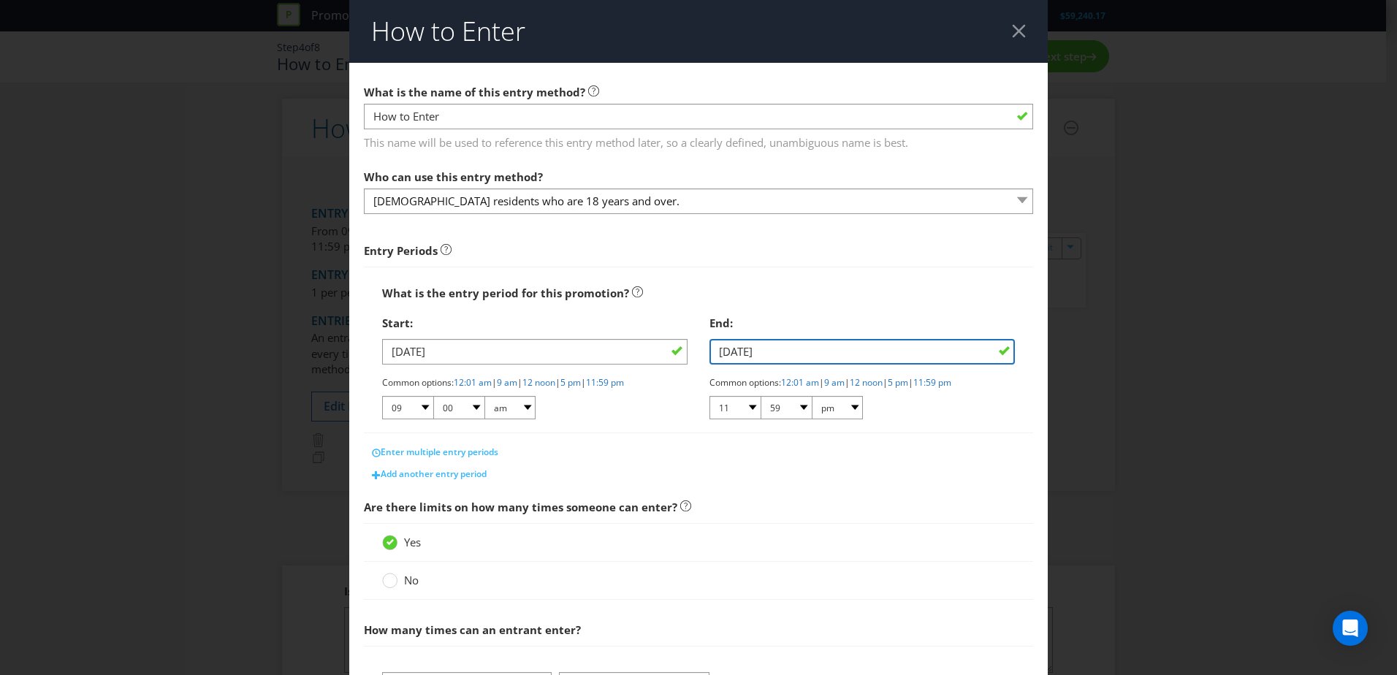
click at [793, 341] on input "[DATE]" at bounding box center [862, 352] width 305 height 26
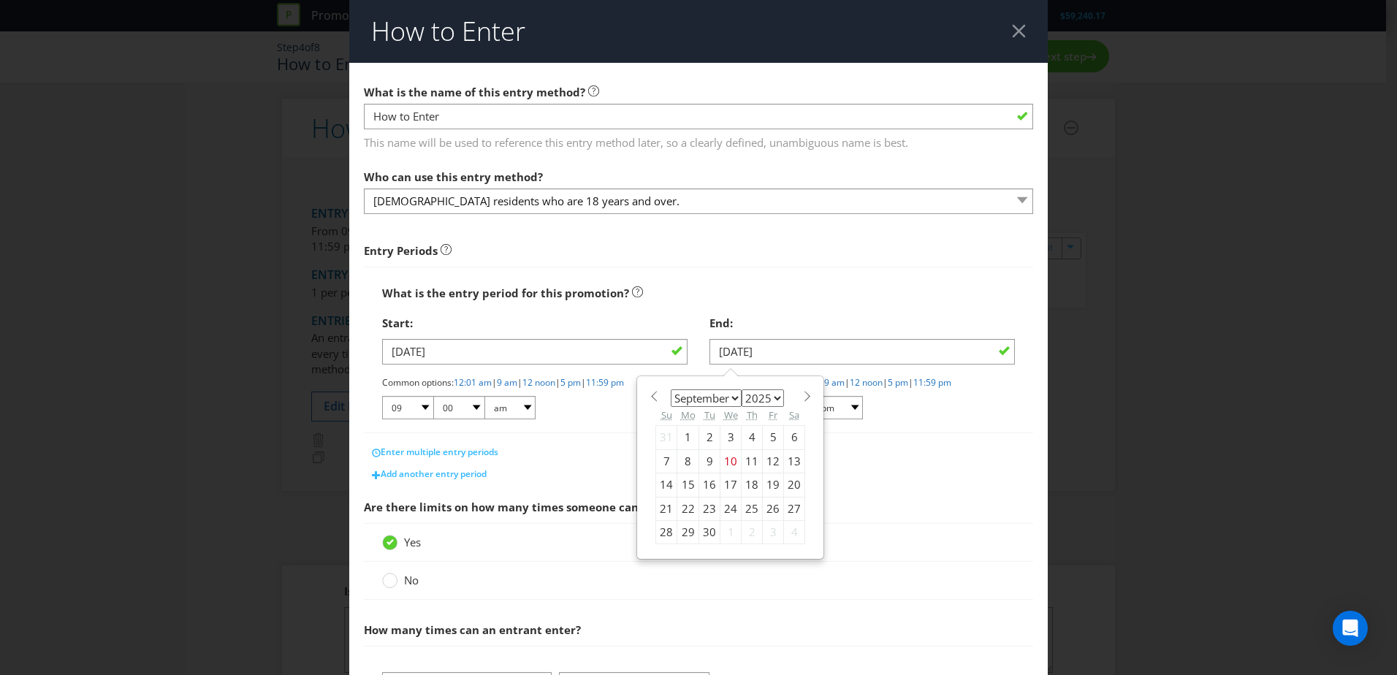
click at [835, 411] on div "Yes" at bounding box center [698, 542] width 633 height 15
click at [918, 29] on div at bounding box center [1019, 31] width 14 height 14
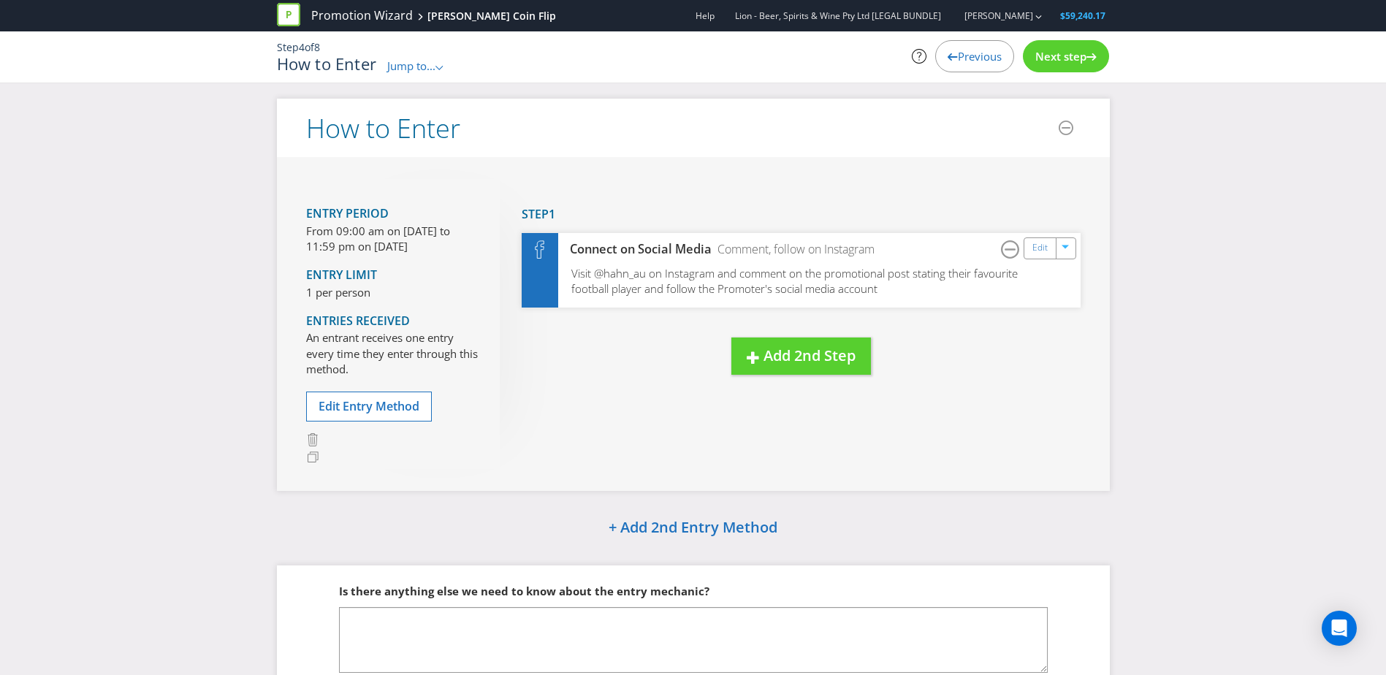
click at [432, 56] on div "How to Enter Jump to... .st0{fill-rule:evenodd;clip-rule:evenodd;} Promotion Su…" at bounding box center [551, 64] width 548 height 19
click at [432, 64] on span "Jump to..." at bounding box center [411, 65] width 48 height 15
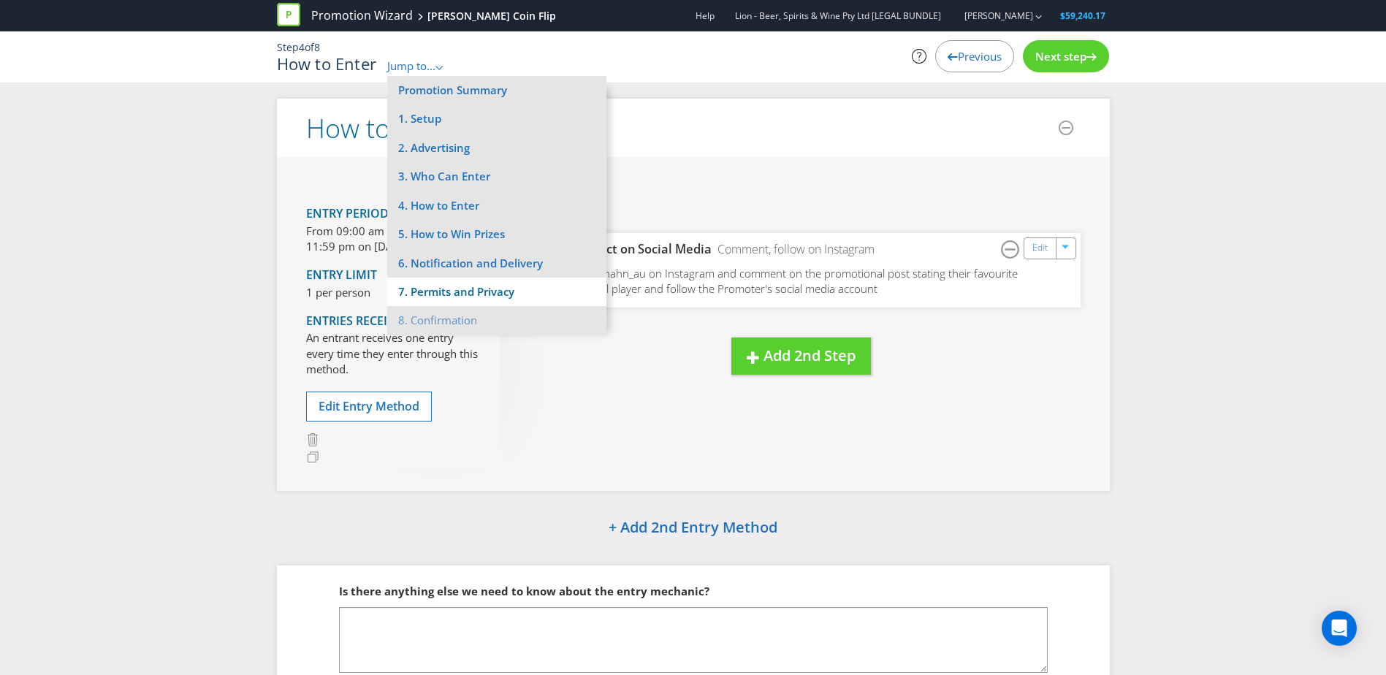
click at [427, 281] on li "7. Permits and Privacy" at bounding box center [496, 292] width 219 height 29
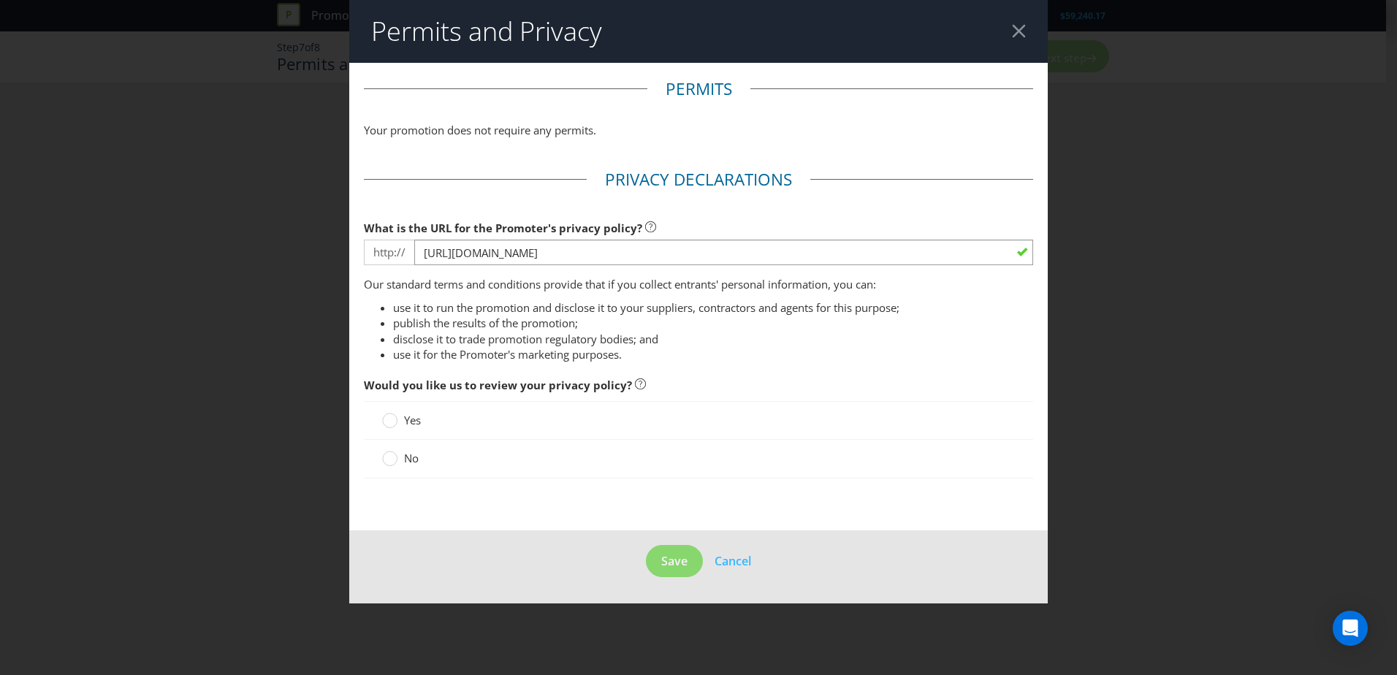
click at [918, 26] on header "Permits and Privacy" at bounding box center [698, 31] width 699 height 63
click at [918, 29] on div at bounding box center [1019, 31] width 14 height 14
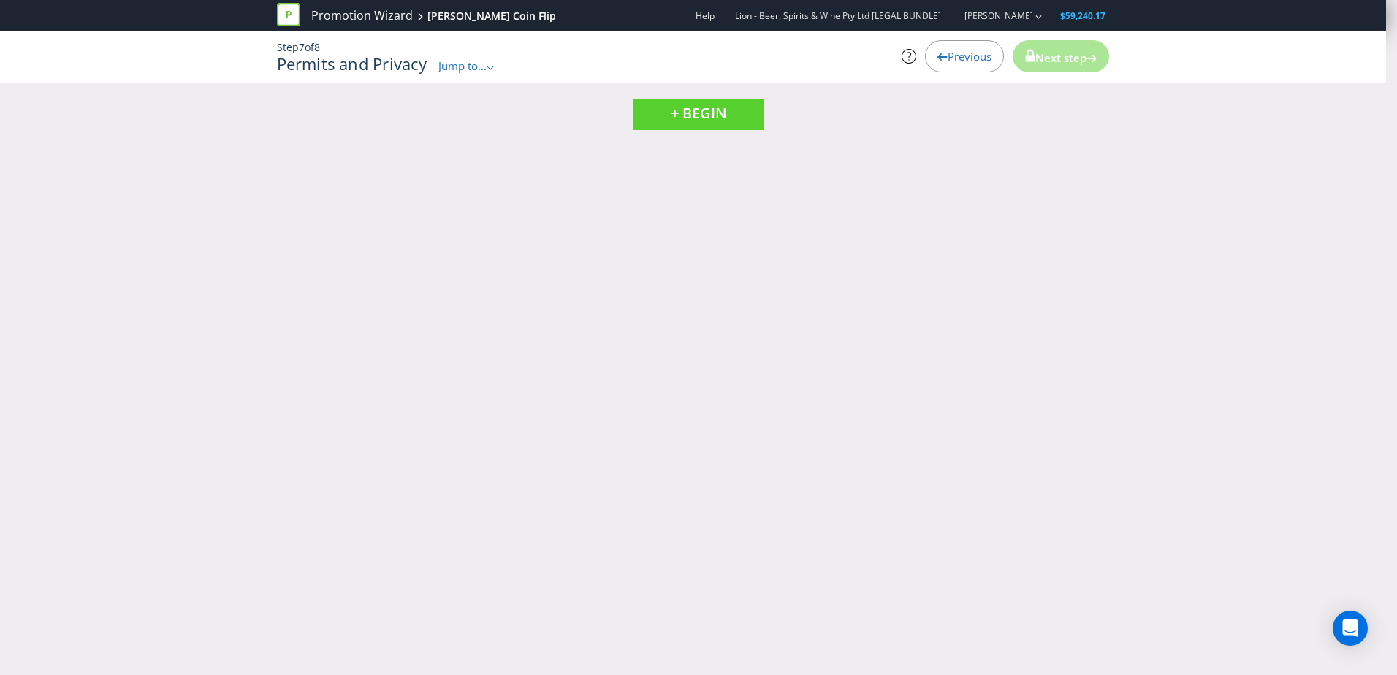
click at [396, 55] on h1 "Permits and Privacy" at bounding box center [352, 64] width 151 height 18
click at [437, 65] on div "Permits and Privacy Jump to... .st0{fill-rule:evenodd;clip-rule:evenodd;} Promo…" at bounding box center [551, 64] width 548 height 19
click at [445, 72] on span "Jump to..." at bounding box center [462, 65] width 48 height 15
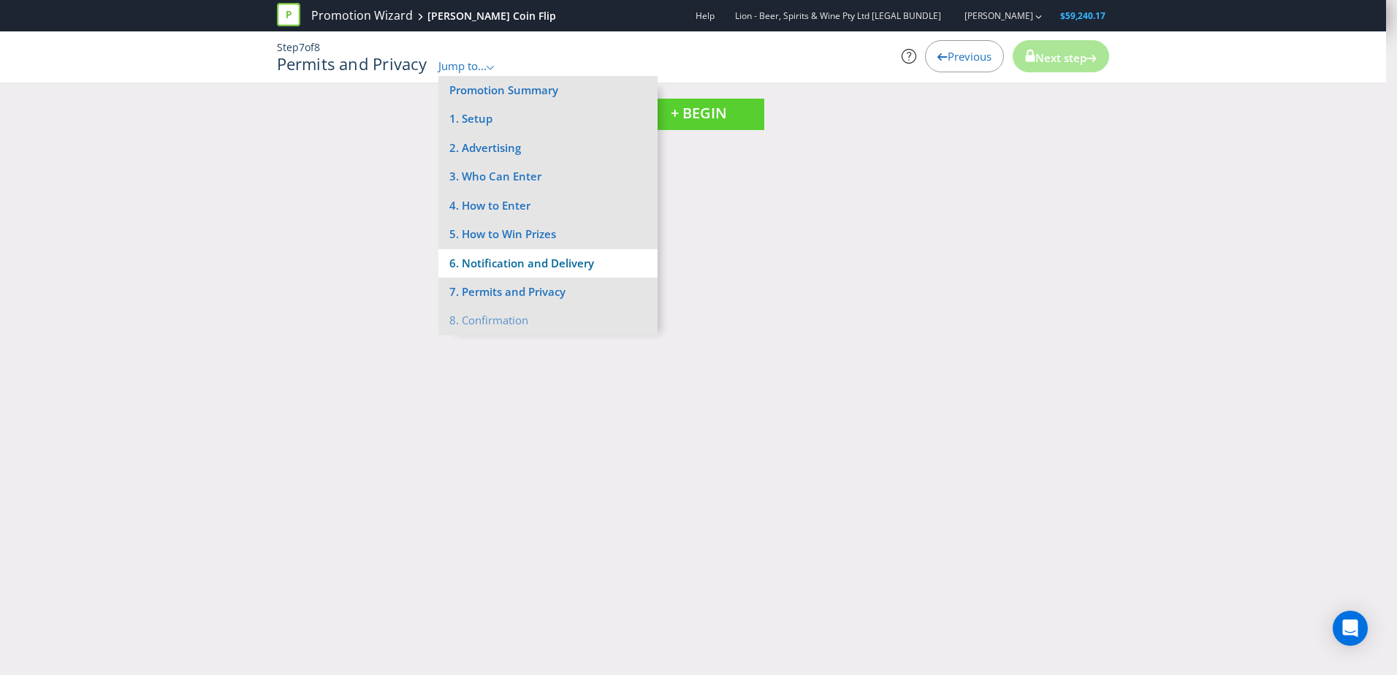
click at [498, 265] on li "6. Notification and Delivery" at bounding box center [547, 263] width 219 height 29
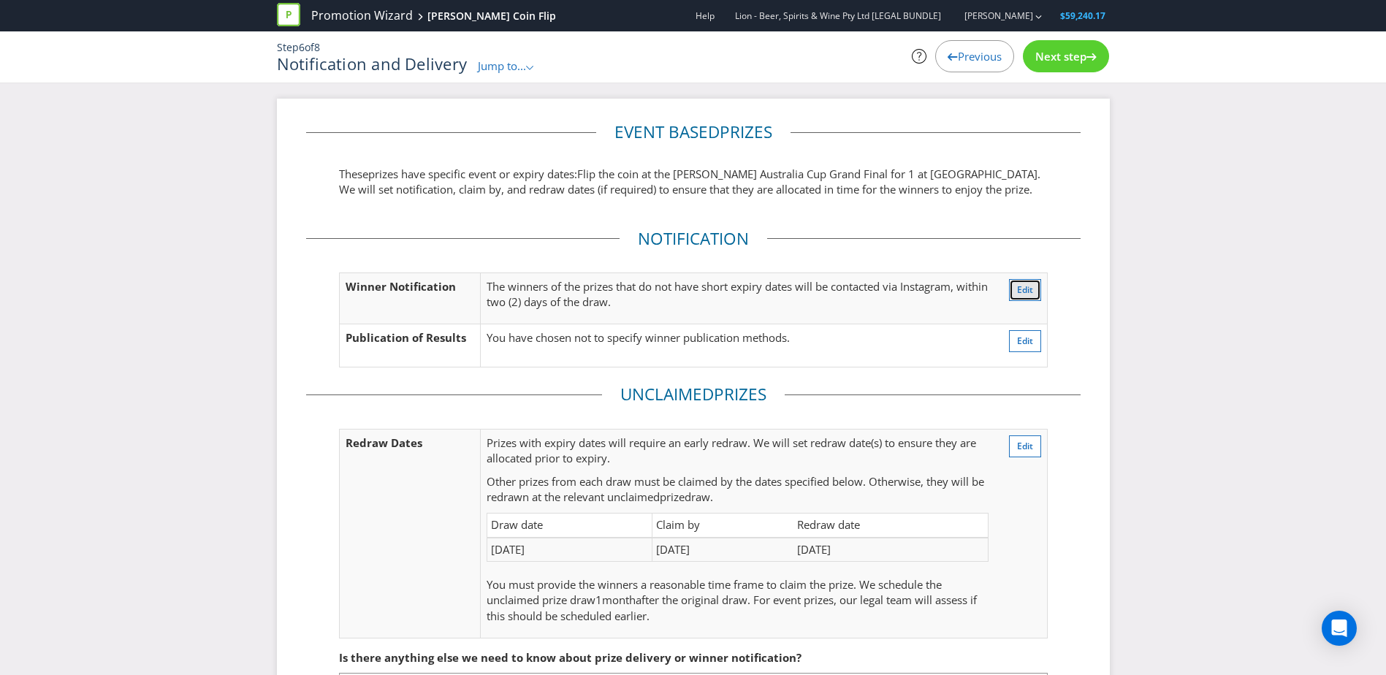
click at [918, 288] on span "Edit" at bounding box center [1025, 290] width 16 height 12
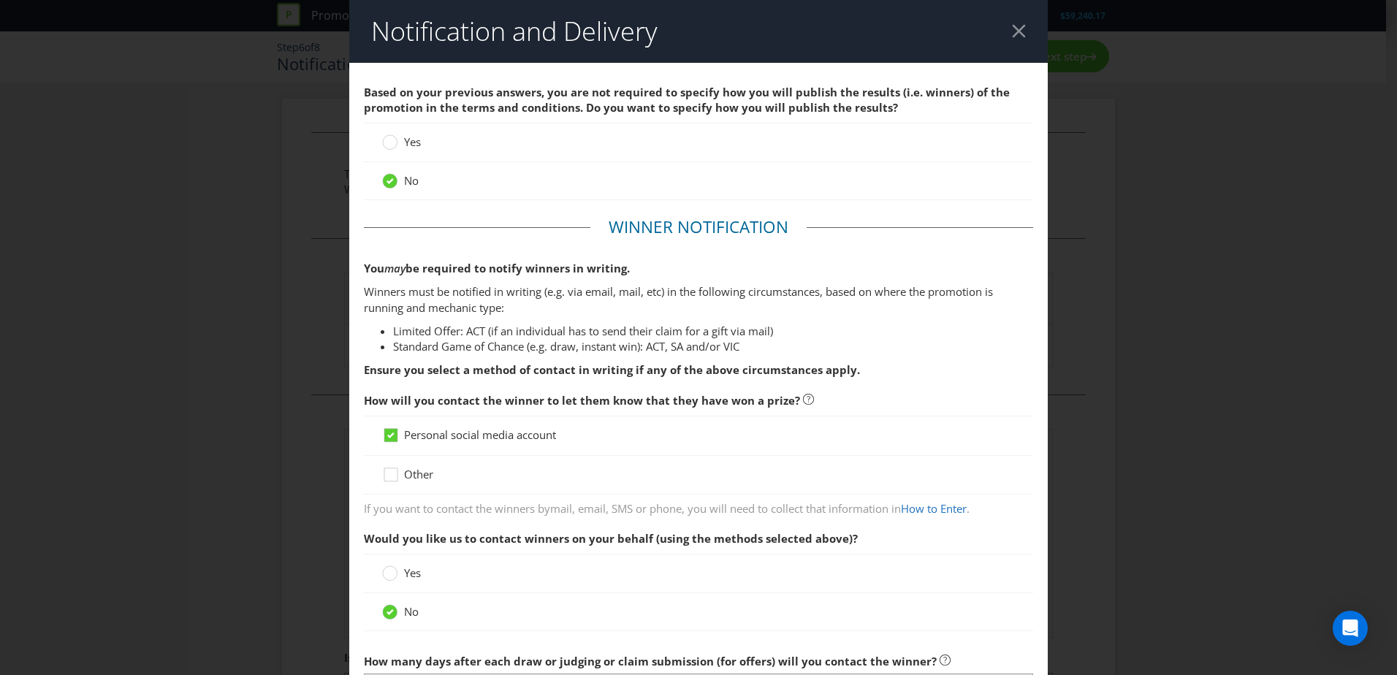
click at [918, 409] on div "Notification and Delivery Based on your previous answers, you are not required …" at bounding box center [698, 337] width 1397 height 675
click at [918, 26] on header "Notification and Delivery" at bounding box center [698, 31] width 699 height 63
click at [918, 32] on div at bounding box center [1019, 31] width 14 height 14
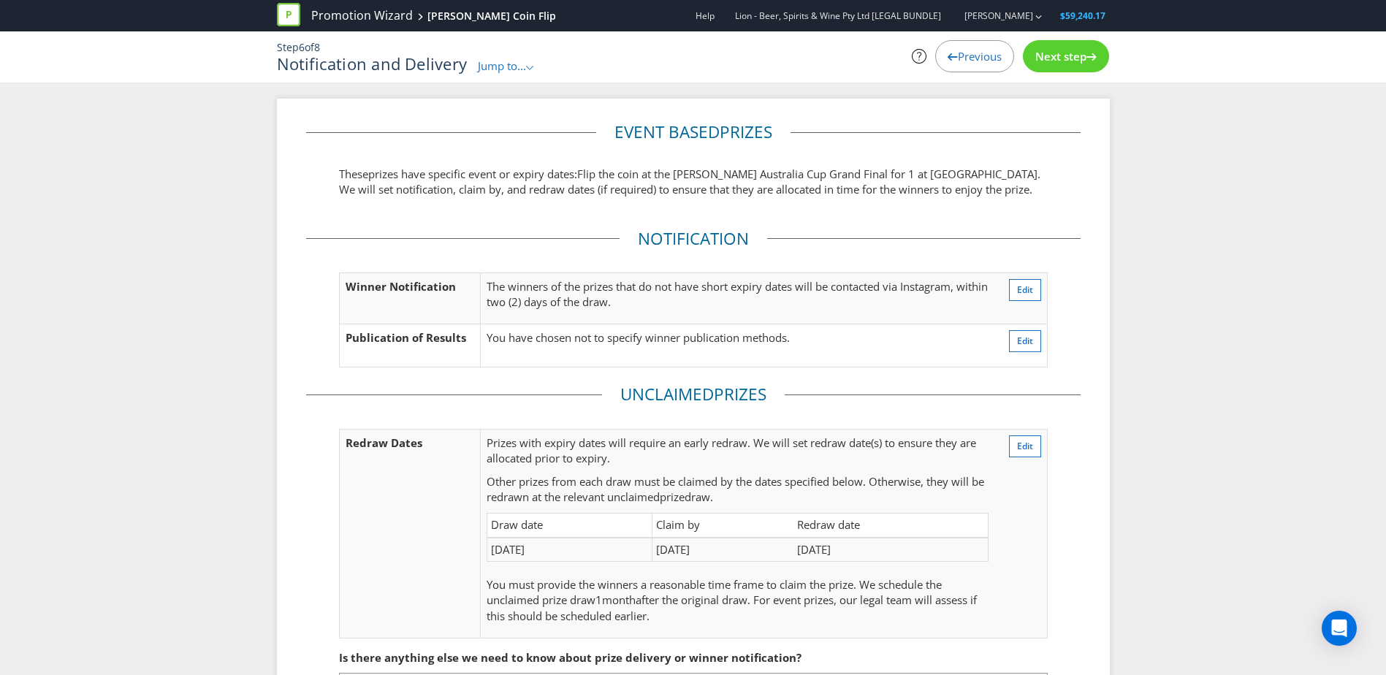
click at [511, 77] on div "Step 6 of 8 Notification and Delivery Jump to... .st0{fill-rule:evenodd;clip-ru…" at bounding box center [693, 56] width 855 height 51
click at [508, 69] on span "Jump to..." at bounding box center [502, 65] width 48 height 15
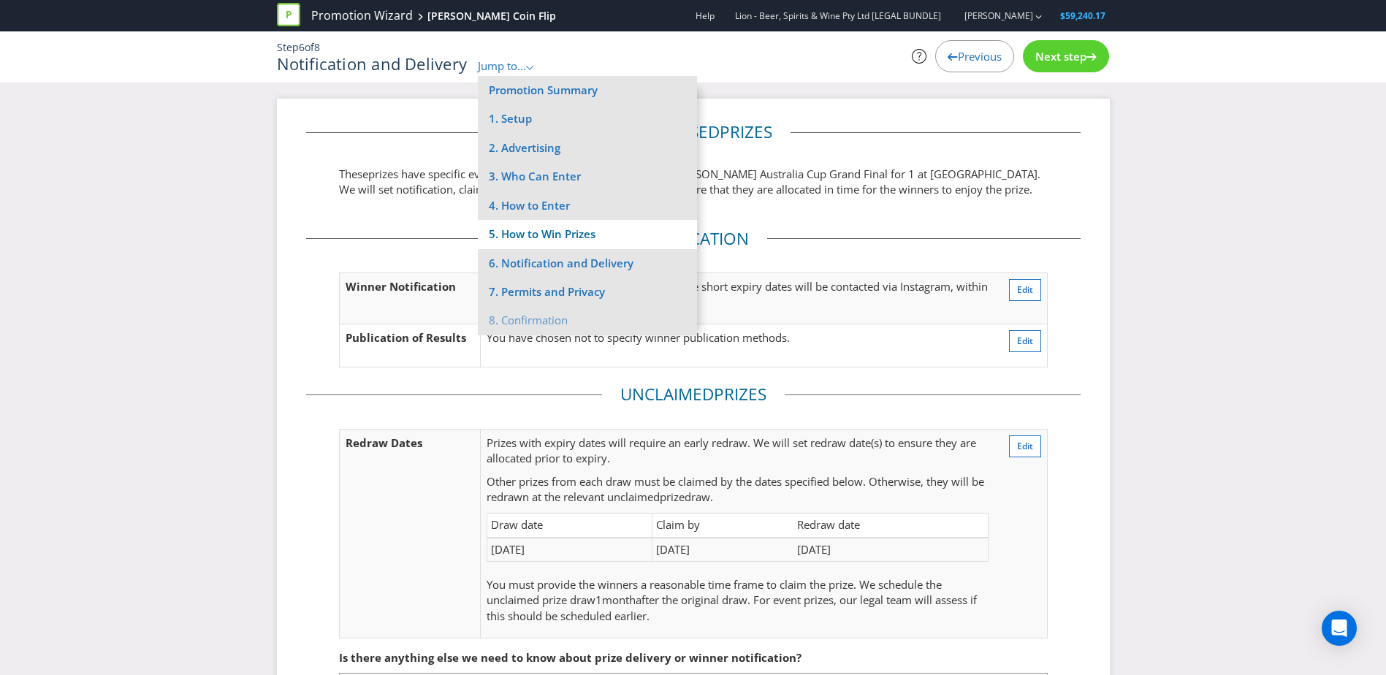
click at [541, 233] on li "5. How to Win Prizes" at bounding box center [587, 234] width 219 height 29
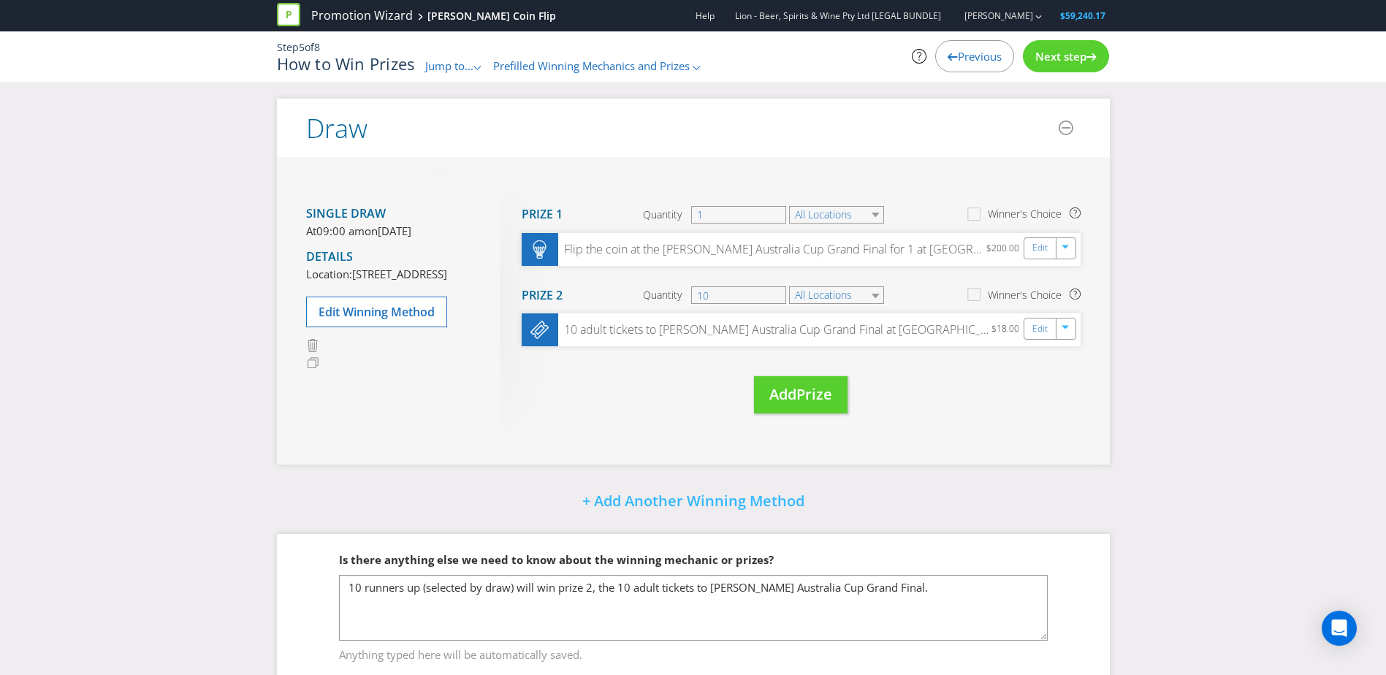
click at [474, 63] on span "Jump to..." at bounding box center [449, 65] width 48 height 15
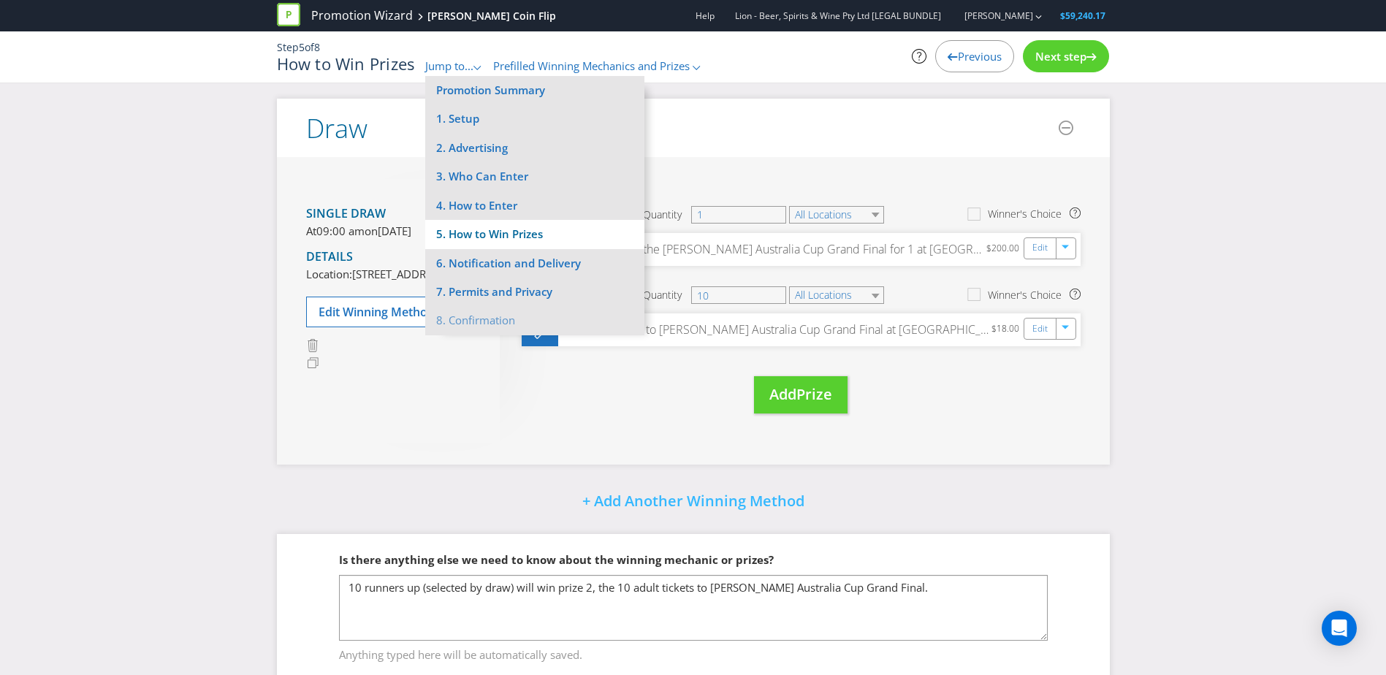
click at [485, 232] on li "5. How to Win Prizes" at bounding box center [534, 234] width 219 height 29
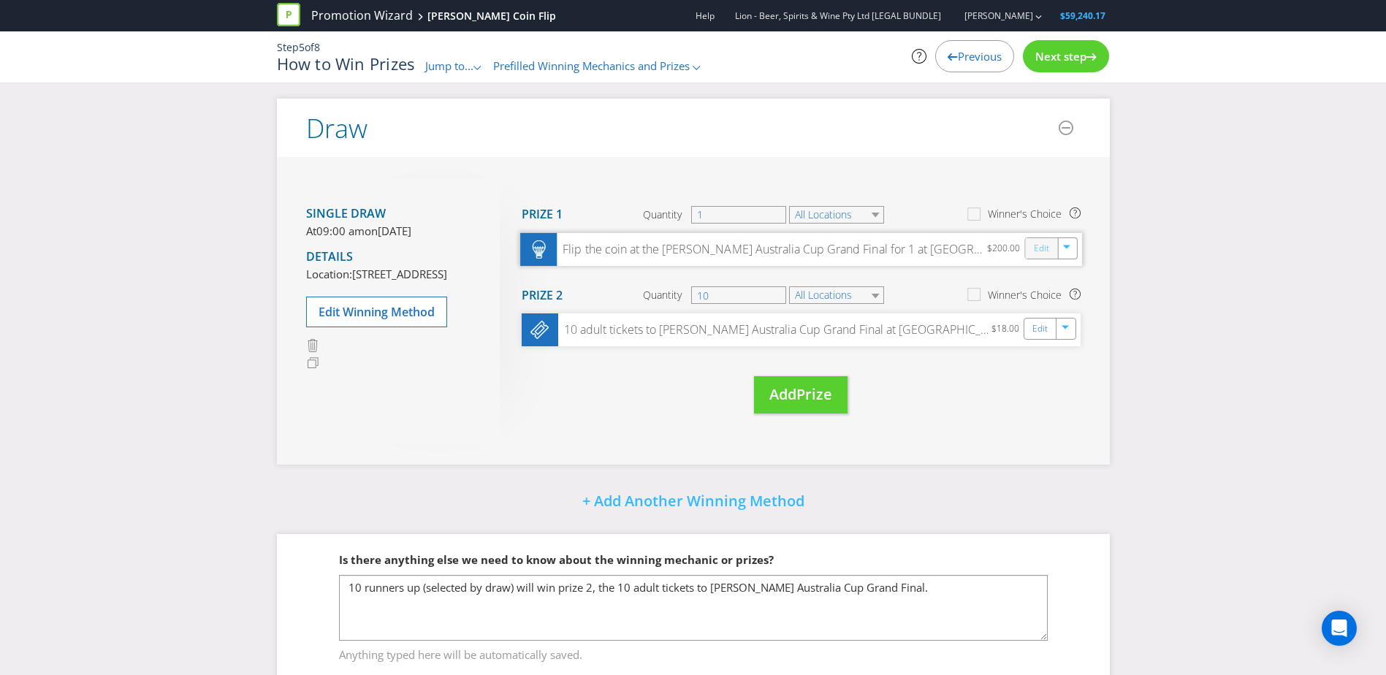
click at [918, 251] on link "Edit" at bounding box center [1040, 248] width 15 height 17
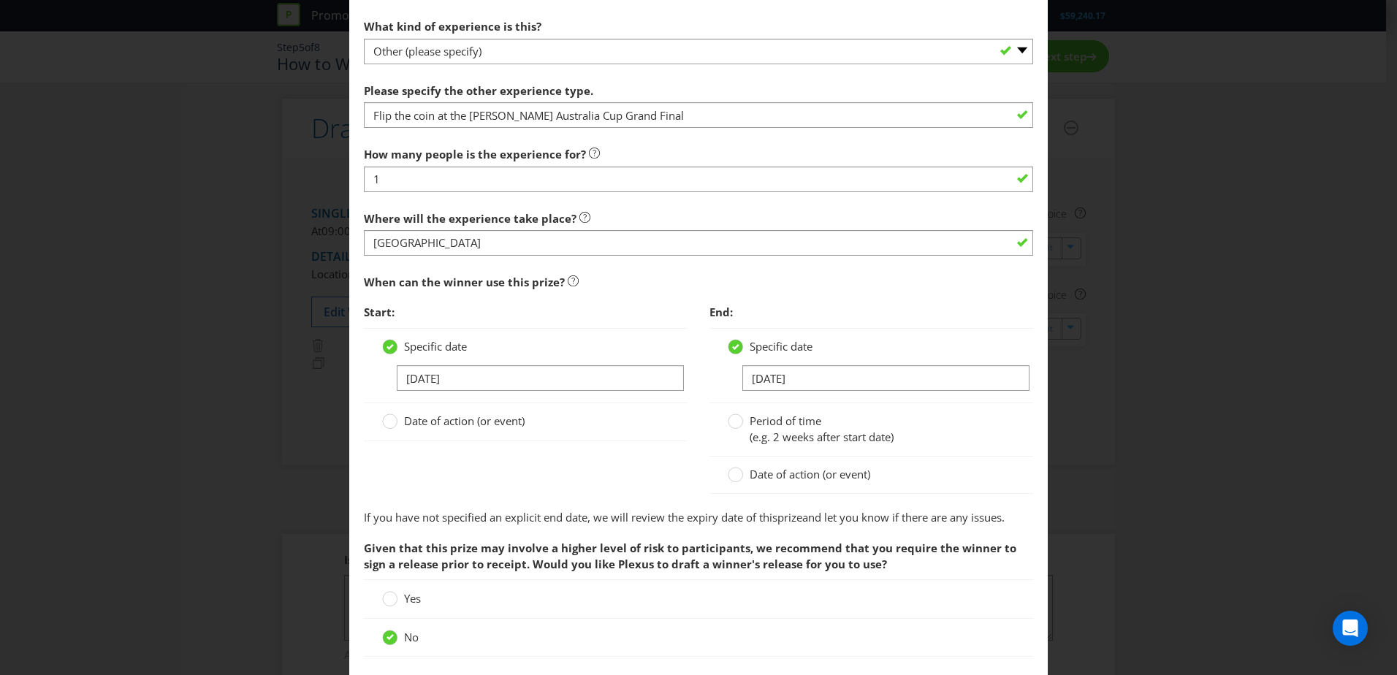
scroll to position [1252, 0]
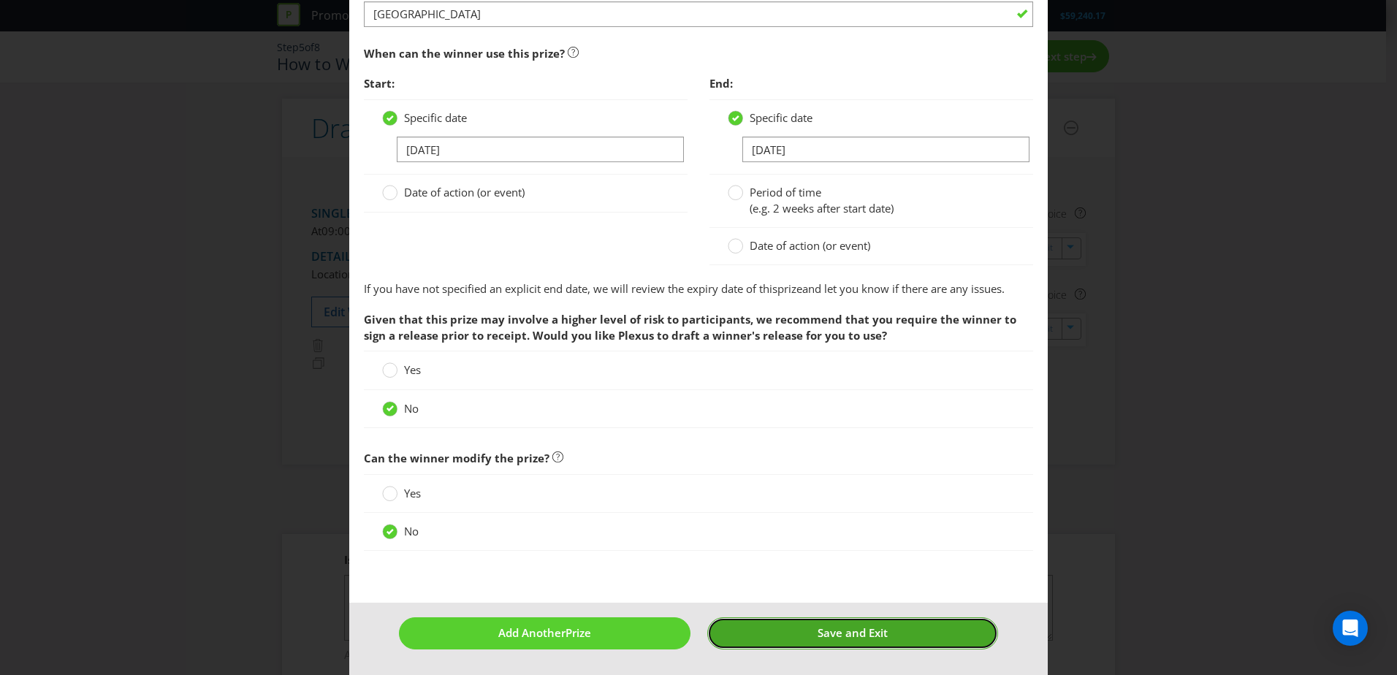
click at [918, 411] on button "Save and Exit" at bounding box center [853, 633] width 292 height 31
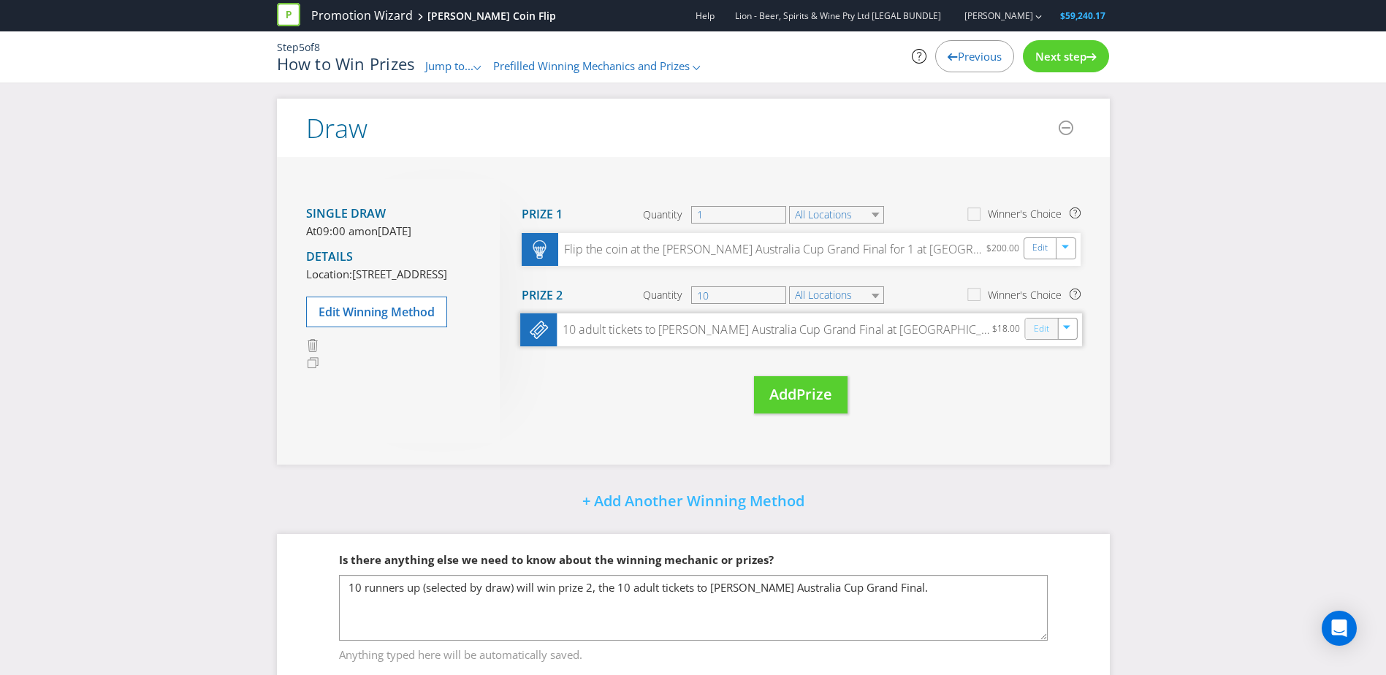
click at [918, 337] on link "Edit" at bounding box center [1040, 329] width 15 height 17
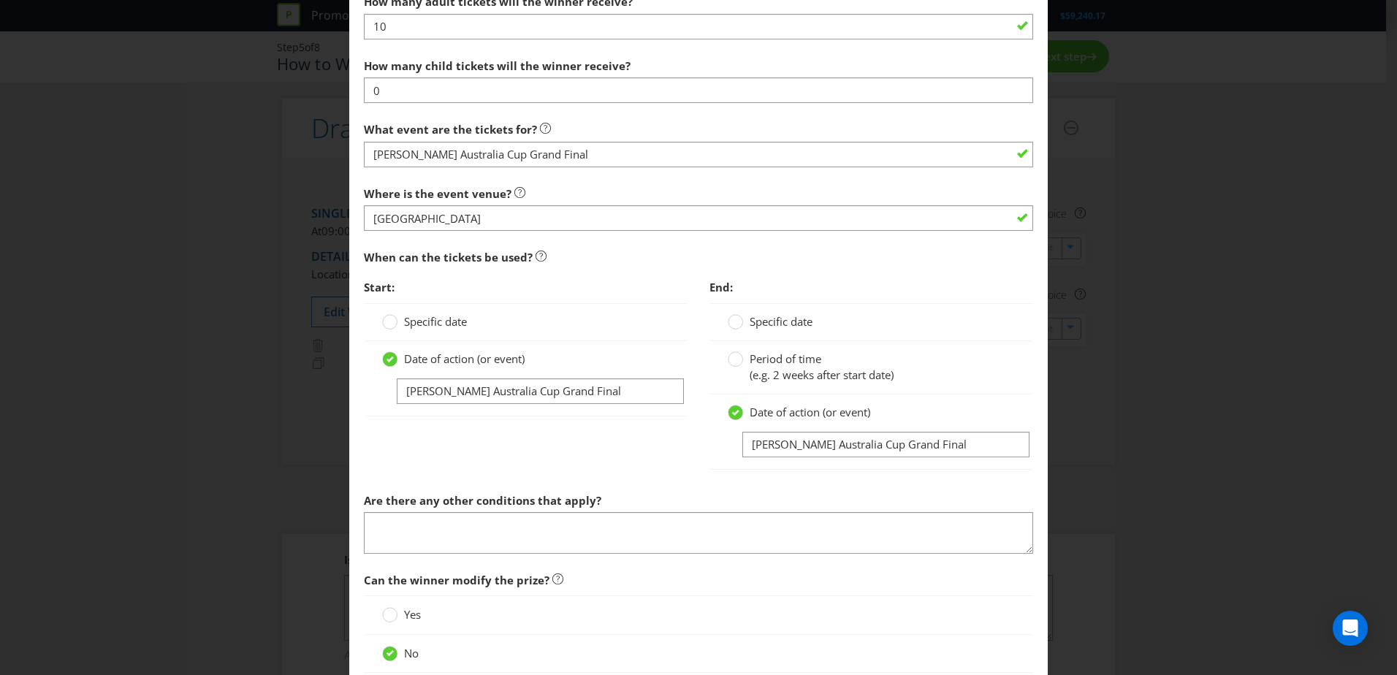
scroll to position [1096, 0]
click at [430, 324] on span "Specific date" at bounding box center [435, 319] width 63 height 15
click at [0, 0] on input "Specific date" at bounding box center [0, 0] width 0 height 0
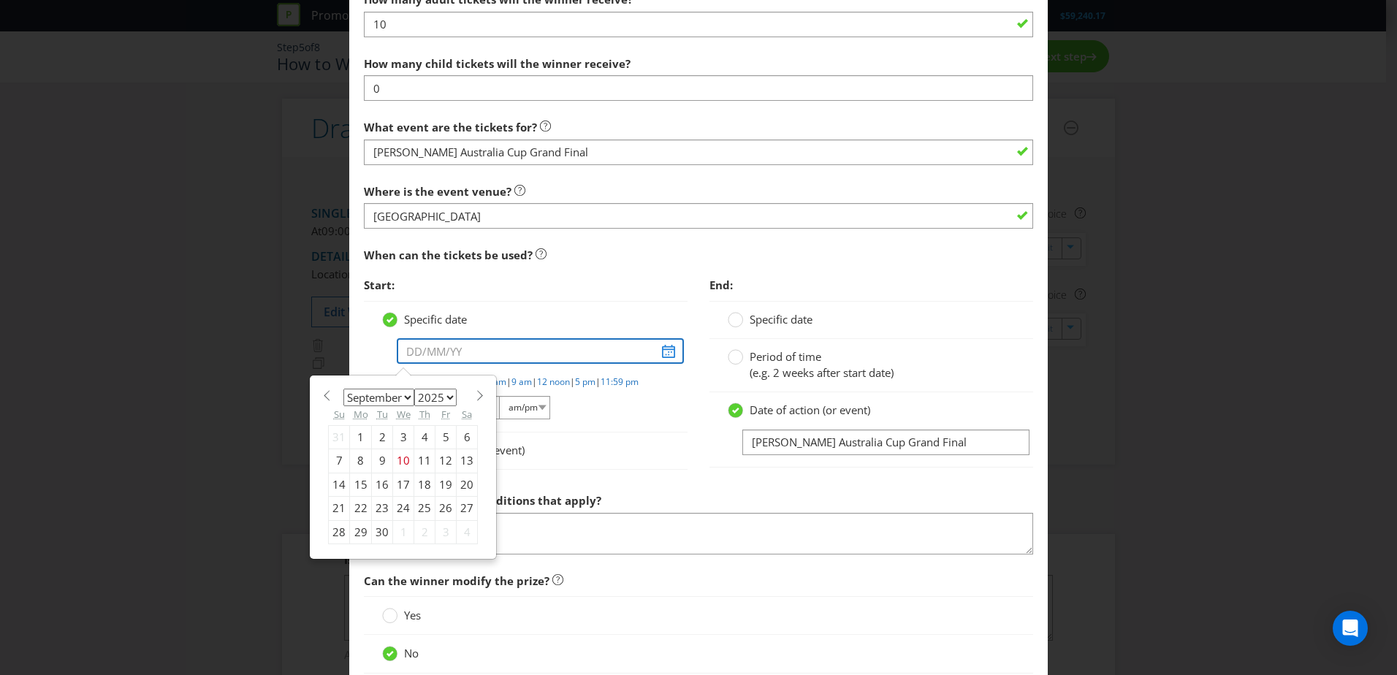
click at [509, 354] on input "text" at bounding box center [540, 351] width 287 height 26
click at [474, 398] on span at bounding box center [479, 395] width 11 height 11
select select "9"
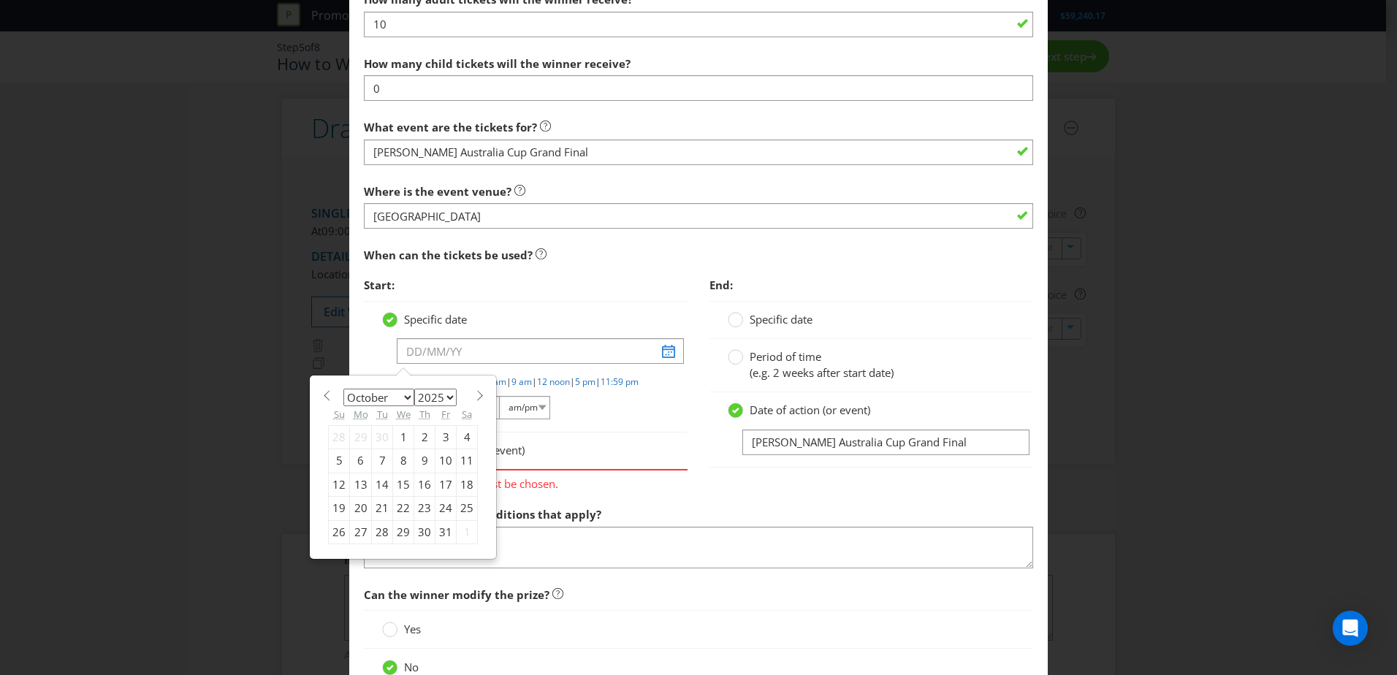
click at [460, 411] on div "4" at bounding box center [467, 437] width 21 height 23
type input "[DATE]"
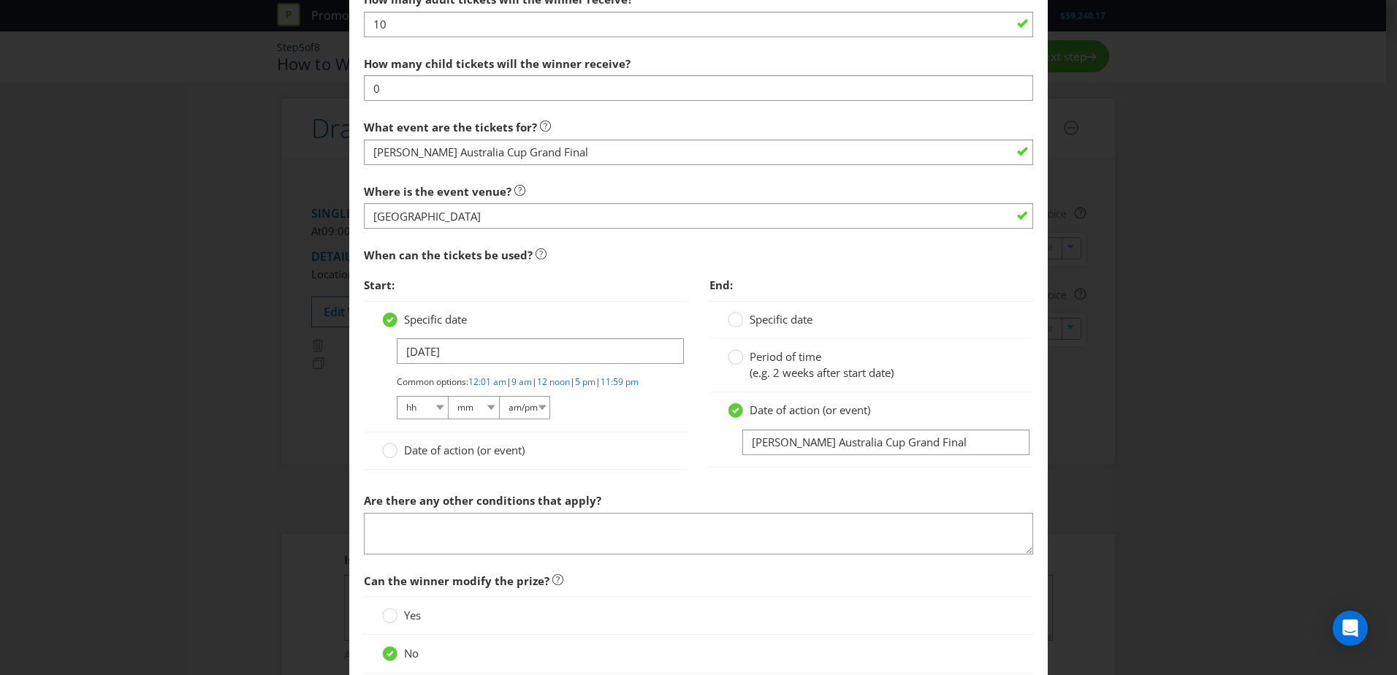
click at [772, 319] on span "Specific date" at bounding box center [781, 319] width 63 height 15
click at [0, 0] on input "Specific date" at bounding box center [0, 0] width 0 height 0
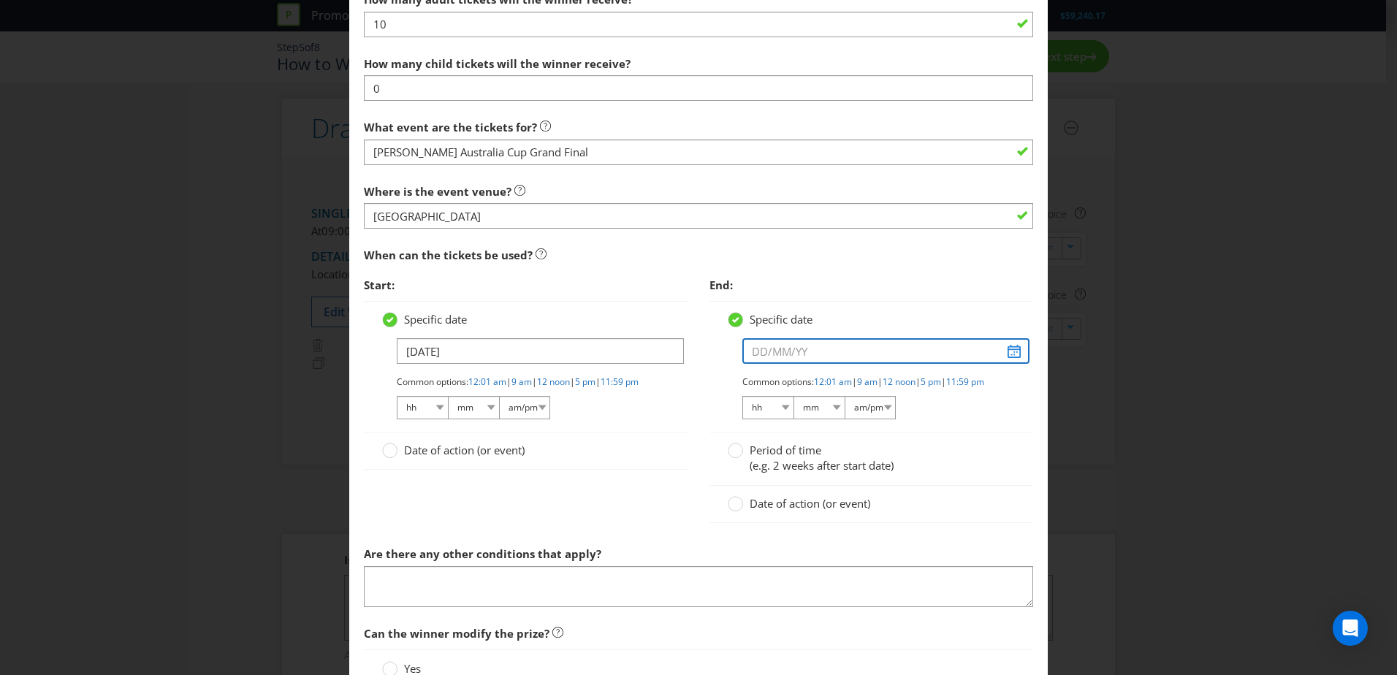
click at [918, 355] on input "text" at bounding box center [885, 351] width 287 height 26
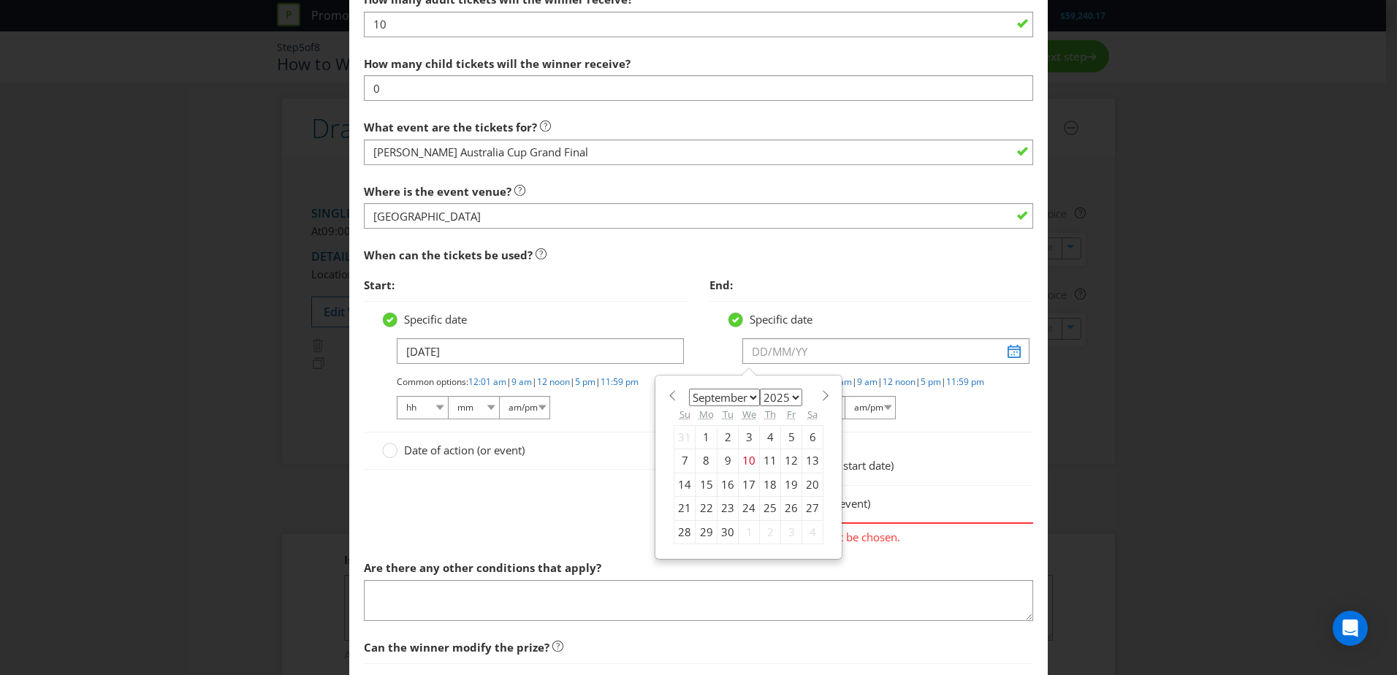
click at [820, 392] on span at bounding box center [825, 395] width 11 height 11
select select "9"
click at [805, 411] on div "4" at bounding box center [812, 437] width 21 height 23
type input "[DATE]"
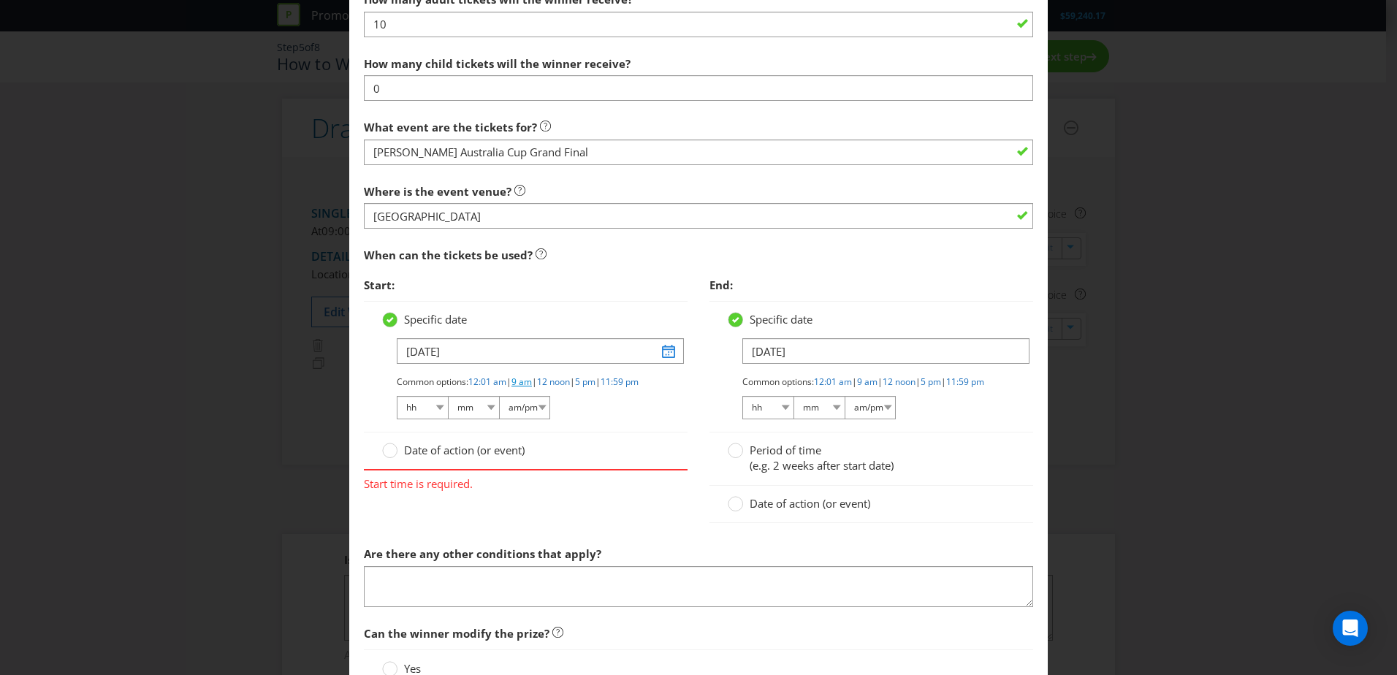
click at [532, 384] on link "9 am" at bounding box center [522, 382] width 20 height 12
select select "09"
select select "00"
select select "am"
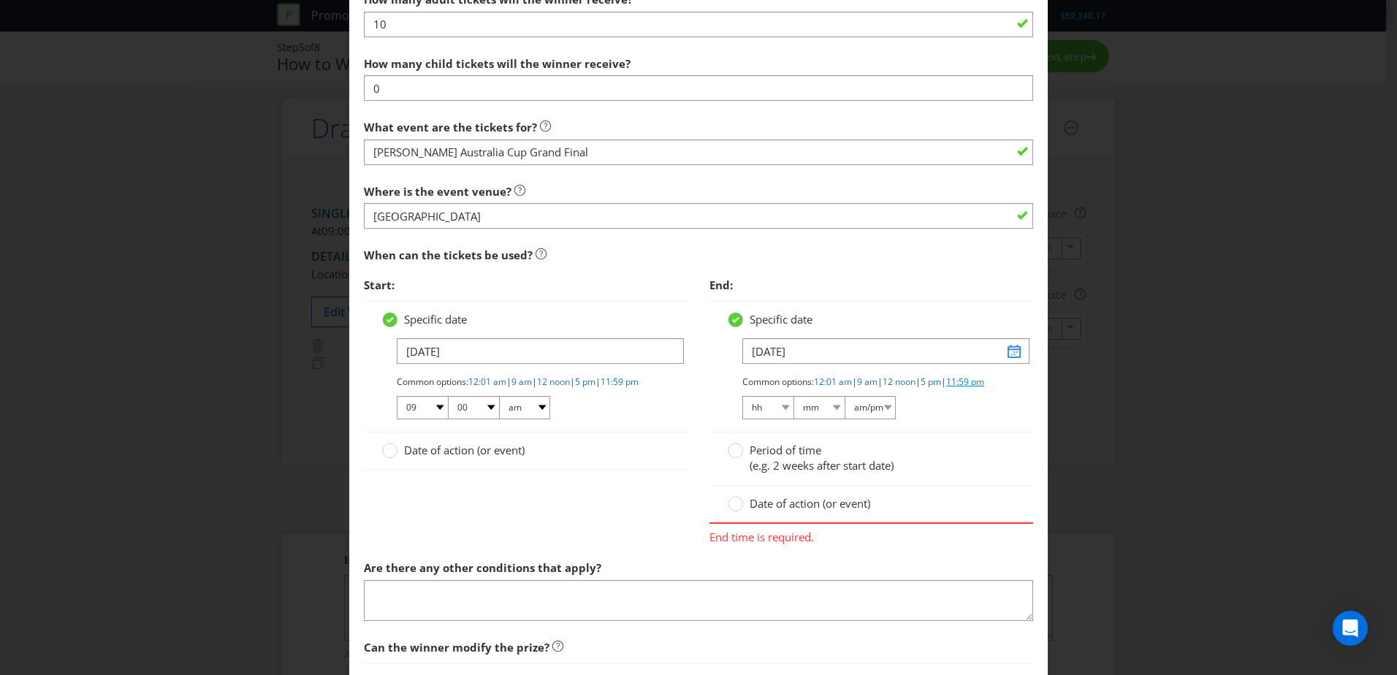
click at [918, 388] on link "11:59 pm" at bounding box center [965, 382] width 38 height 12
select select "11"
select select "59"
select select "pm"
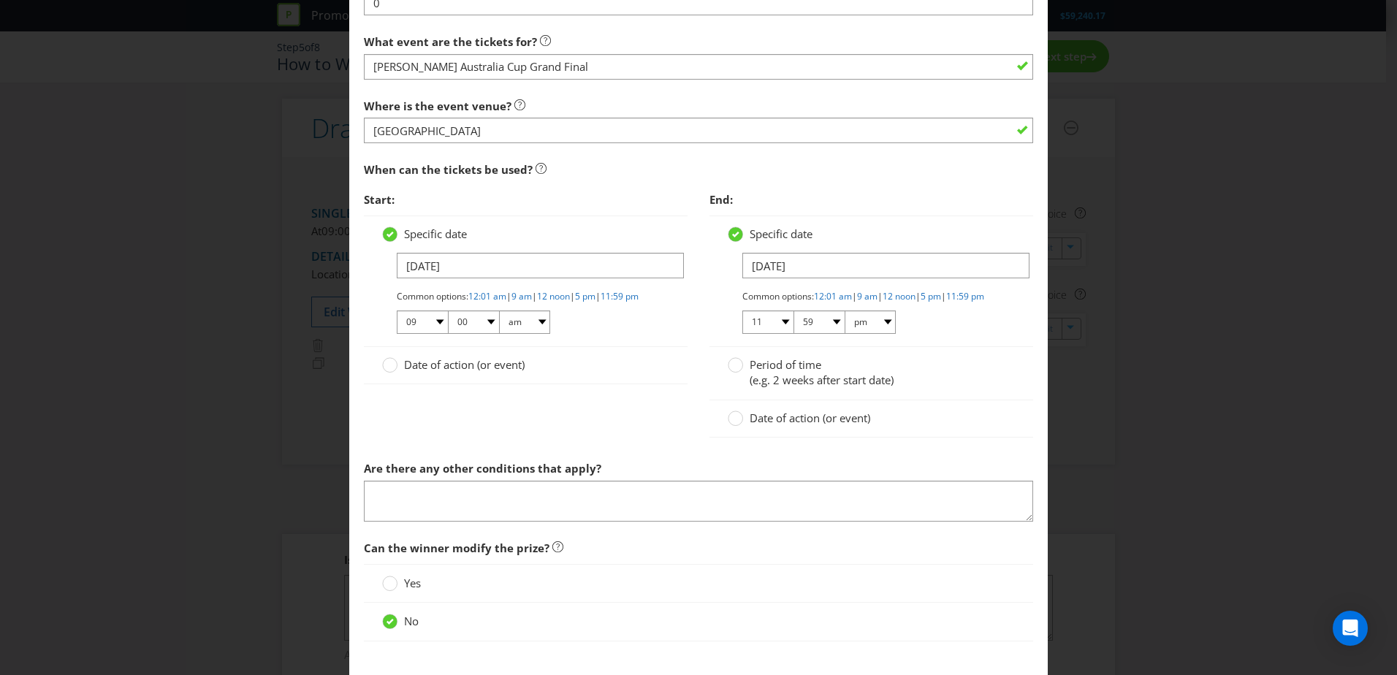
scroll to position [1284, 0]
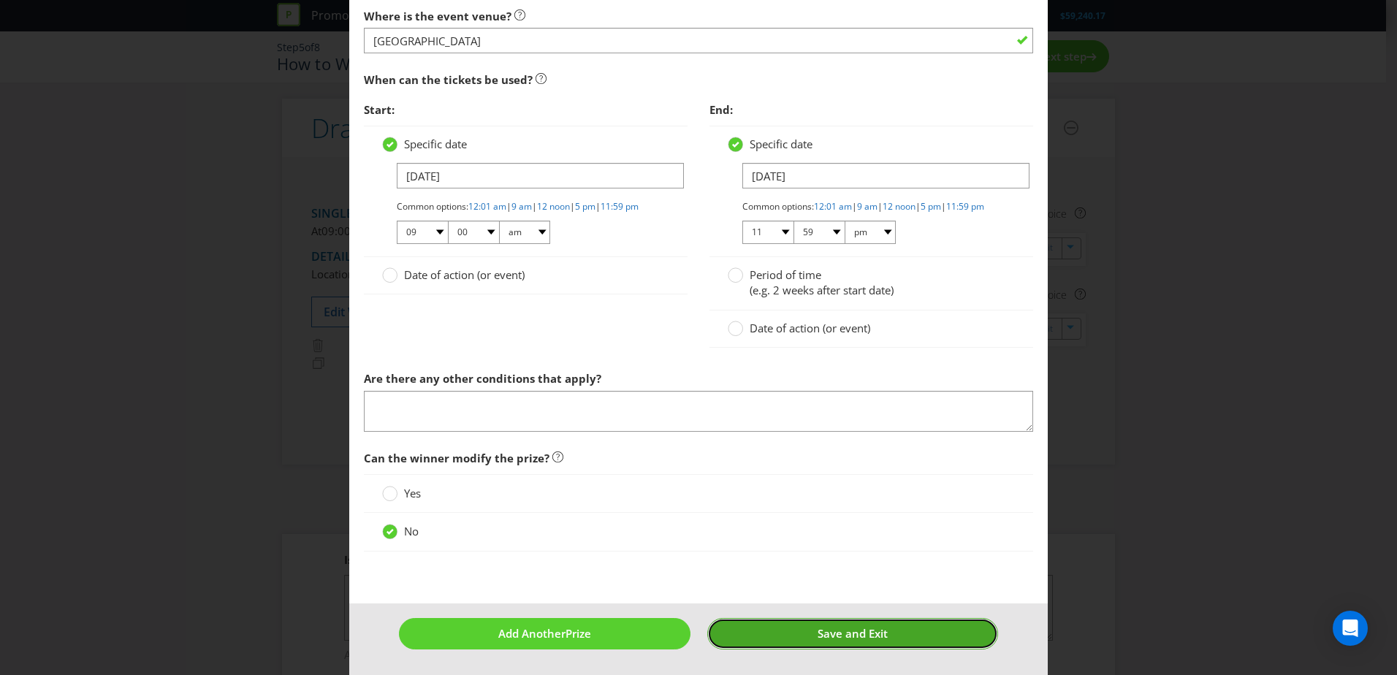
click at [785, 411] on button "Save and Exit" at bounding box center [853, 633] width 292 height 31
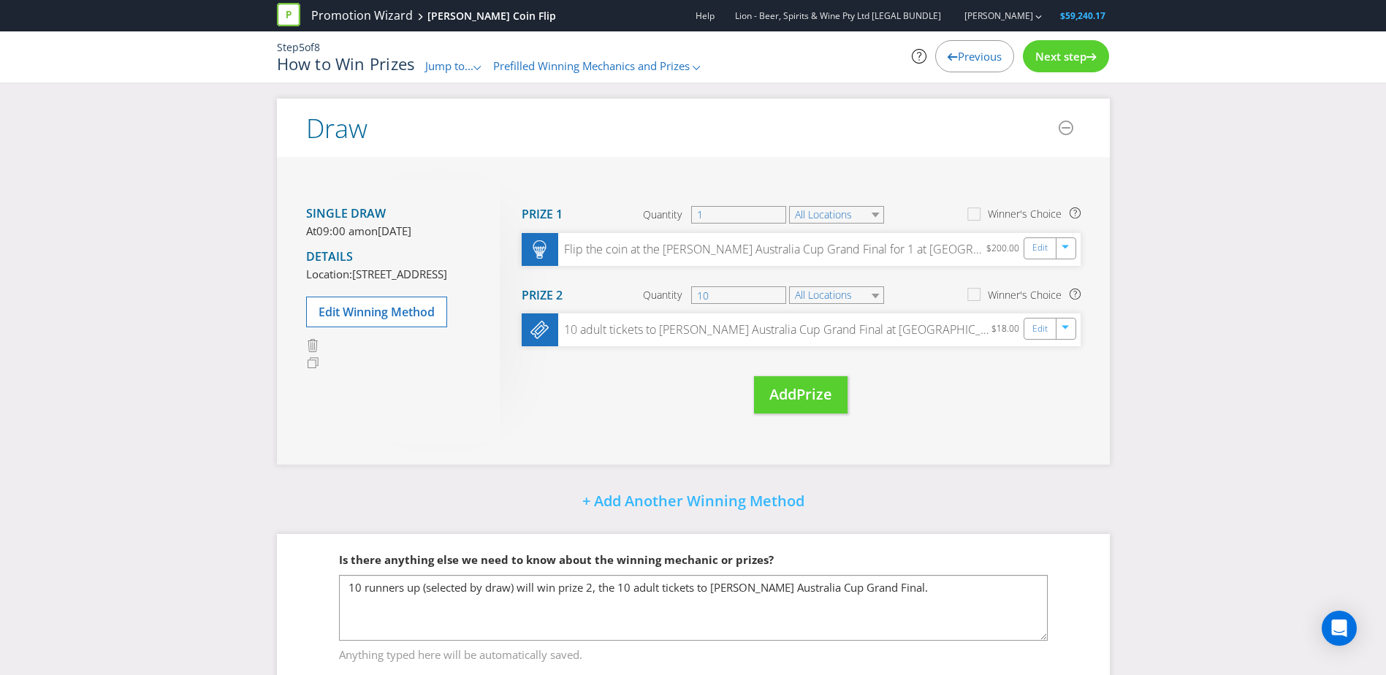
click at [628, 411] on div "Single draw At 09:00 am [DATE][DATE] Details Location: [STREET_ADDRESS] Edit Wi…" at bounding box center [693, 310] width 833 height 307
click at [918, 247] on link "Edit" at bounding box center [1040, 248] width 15 height 17
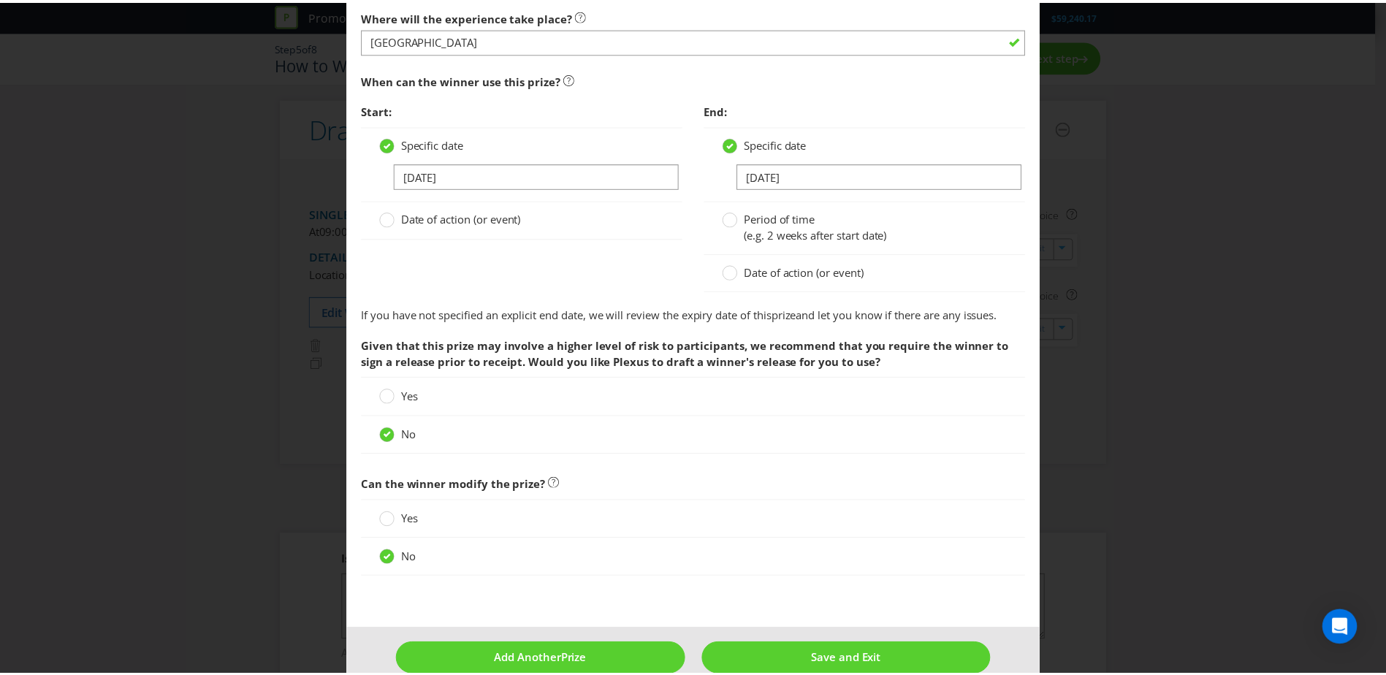
scroll to position [1252, 0]
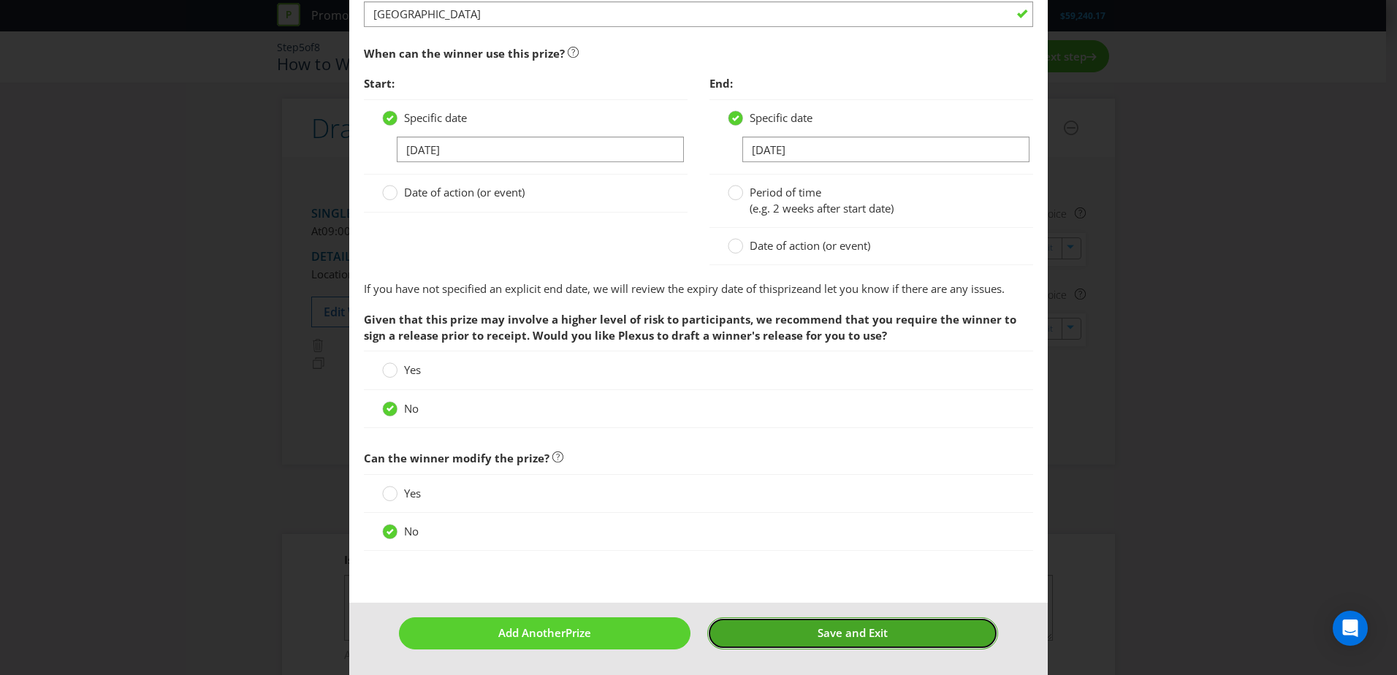
click at [863, 411] on button "Save and Exit" at bounding box center [853, 633] width 292 height 31
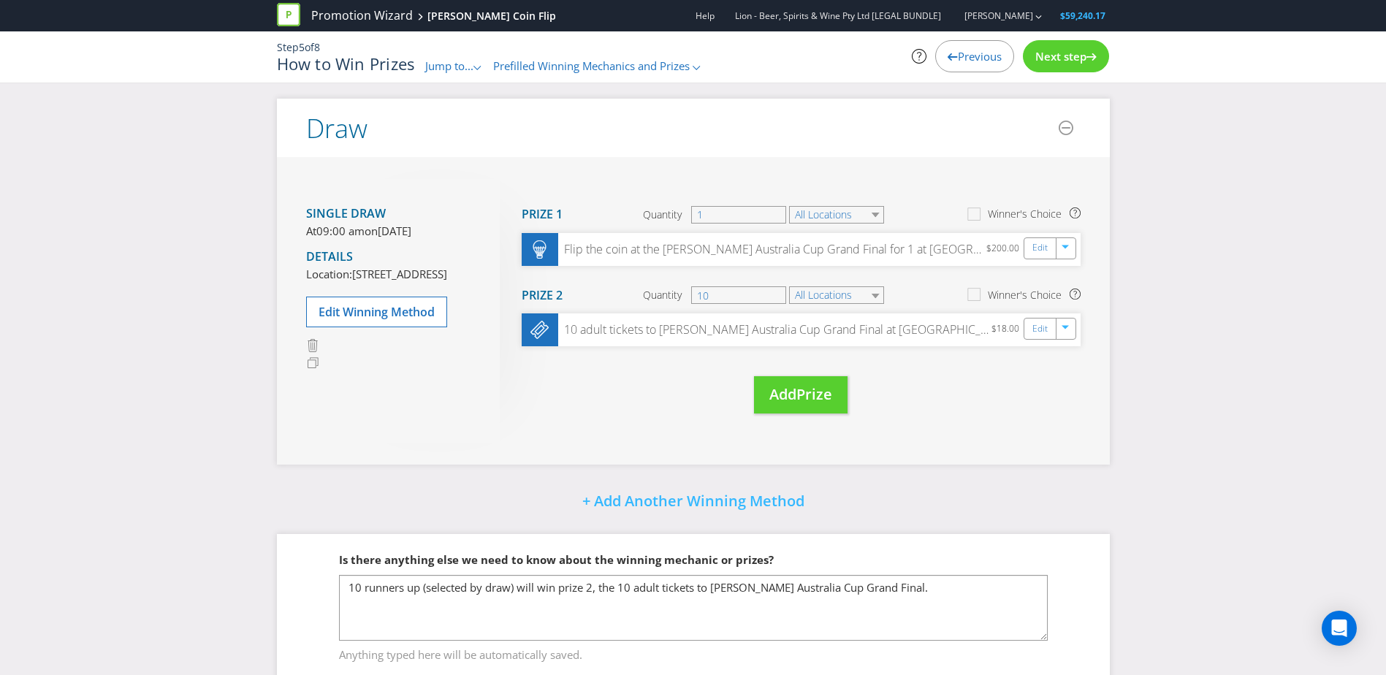
click at [918, 411] on div "Draw Single draw At 09:00 am [DATE][DATE] Details Location: [STREET_ADDRESS] Ed…" at bounding box center [693, 408] width 855 height 619
click at [596, 65] on span "Prefilled Winning Mechanics and Prizes" at bounding box center [591, 65] width 197 height 15
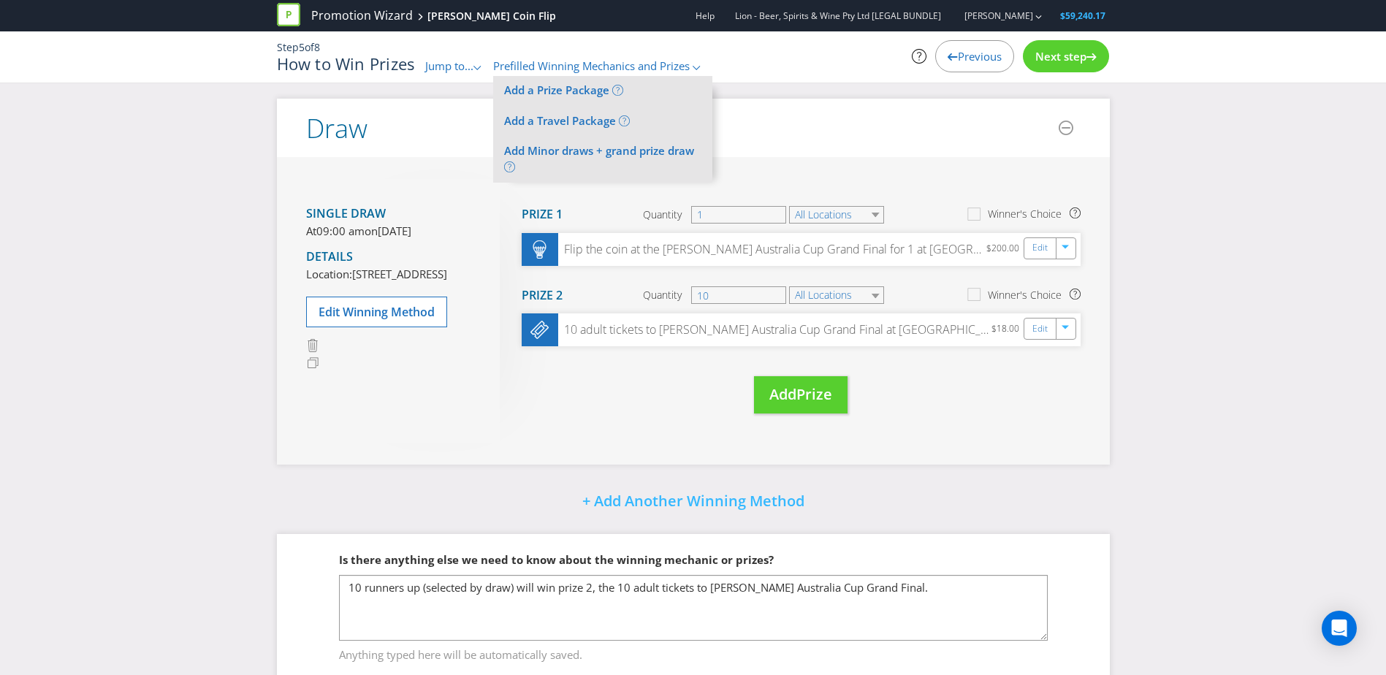
click at [446, 58] on span "Jump to..." at bounding box center [449, 65] width 48 height 15
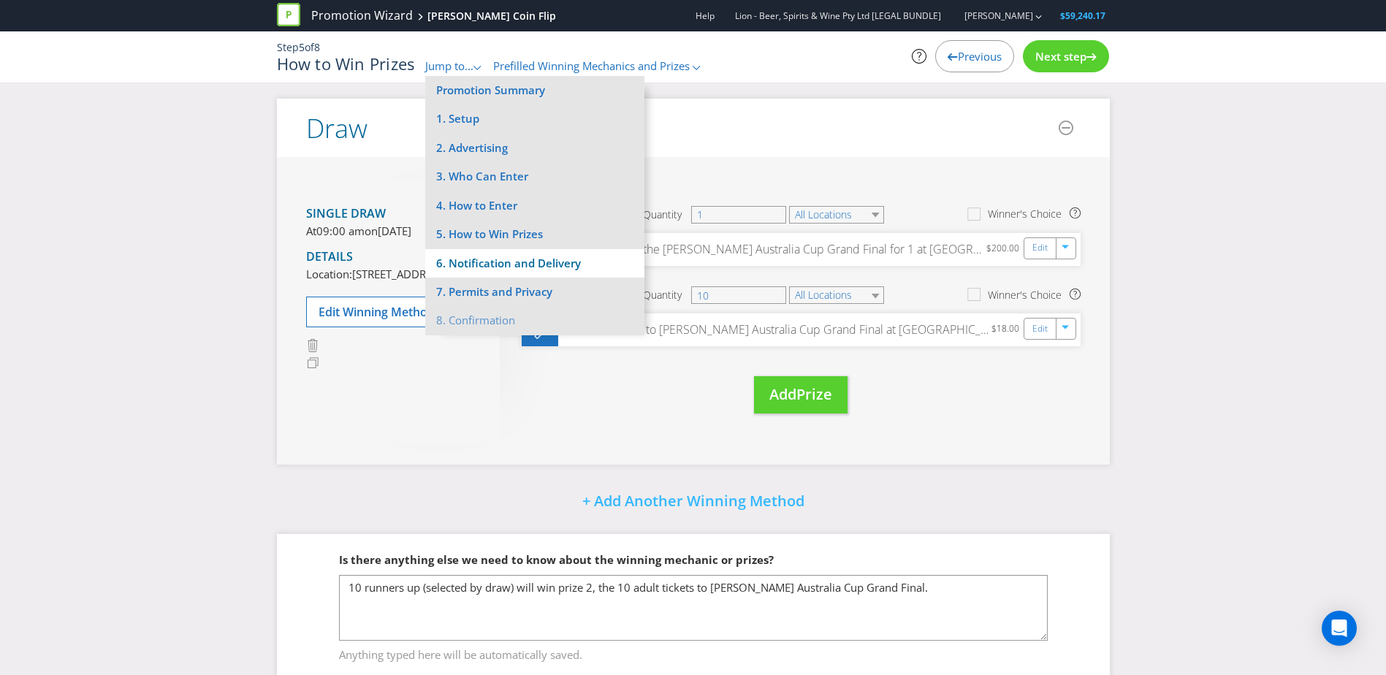
click at [479, 265] on li "6. Notification and Delivery" at bounding box center [534, 263] width 219 height 29
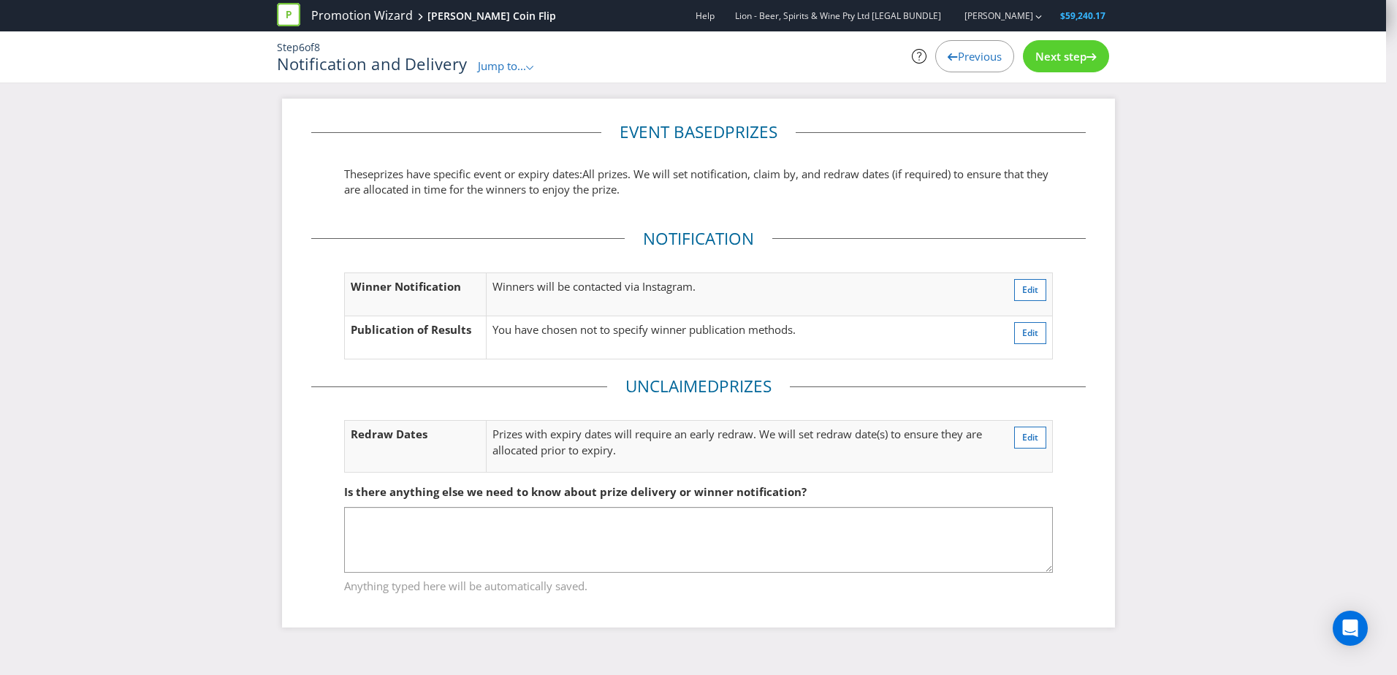
click at [918, 411] on fieldset "Is there anything else we need to know about prize delivery or winner notificat…" at bounding box center [698, 530] width 775 height 151
click at [918, 65] on div "Next step" at bounding box center [1066, 56] width 86 height 32
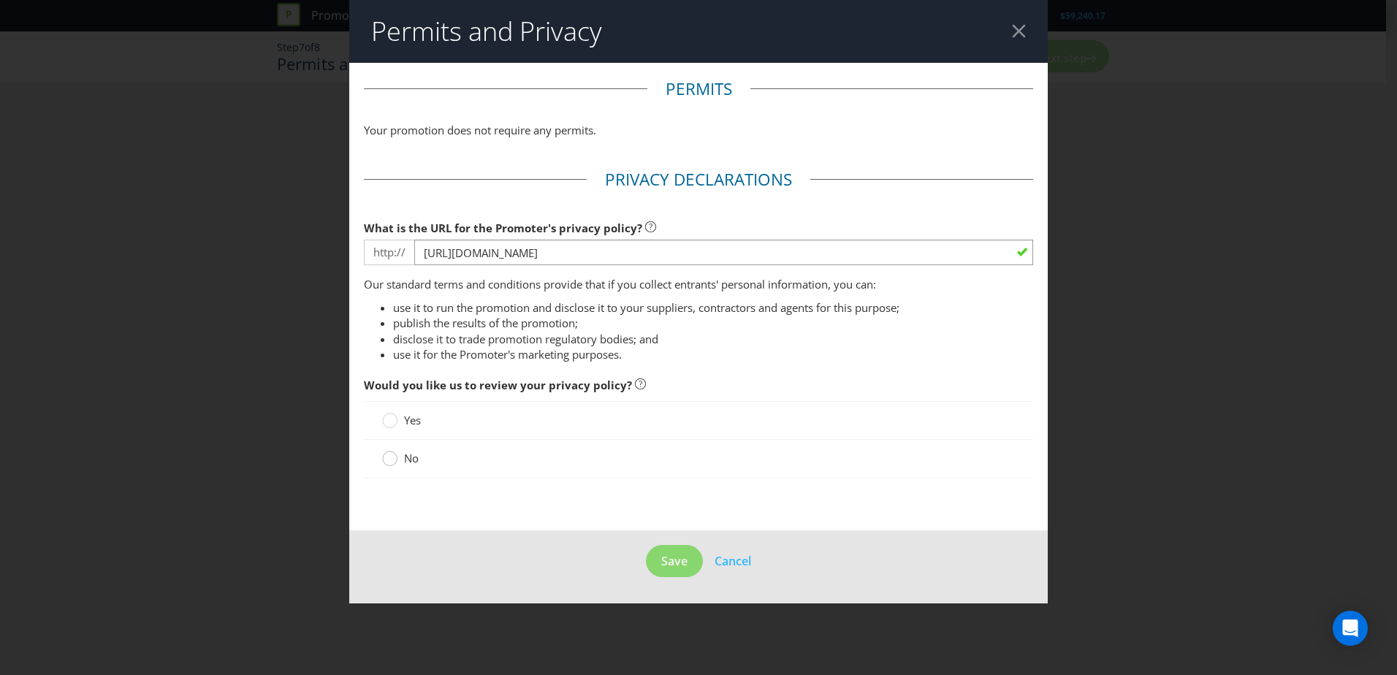
click at [387, 411] on icon at bounding box center [389, 458] width 15 height 15
click at [0, 0] on input "No" at bounding box center [0, 0] width 0 height 0
click at [683, 411] on span "Save" at bounding box center [674, 561] width 26 height 16
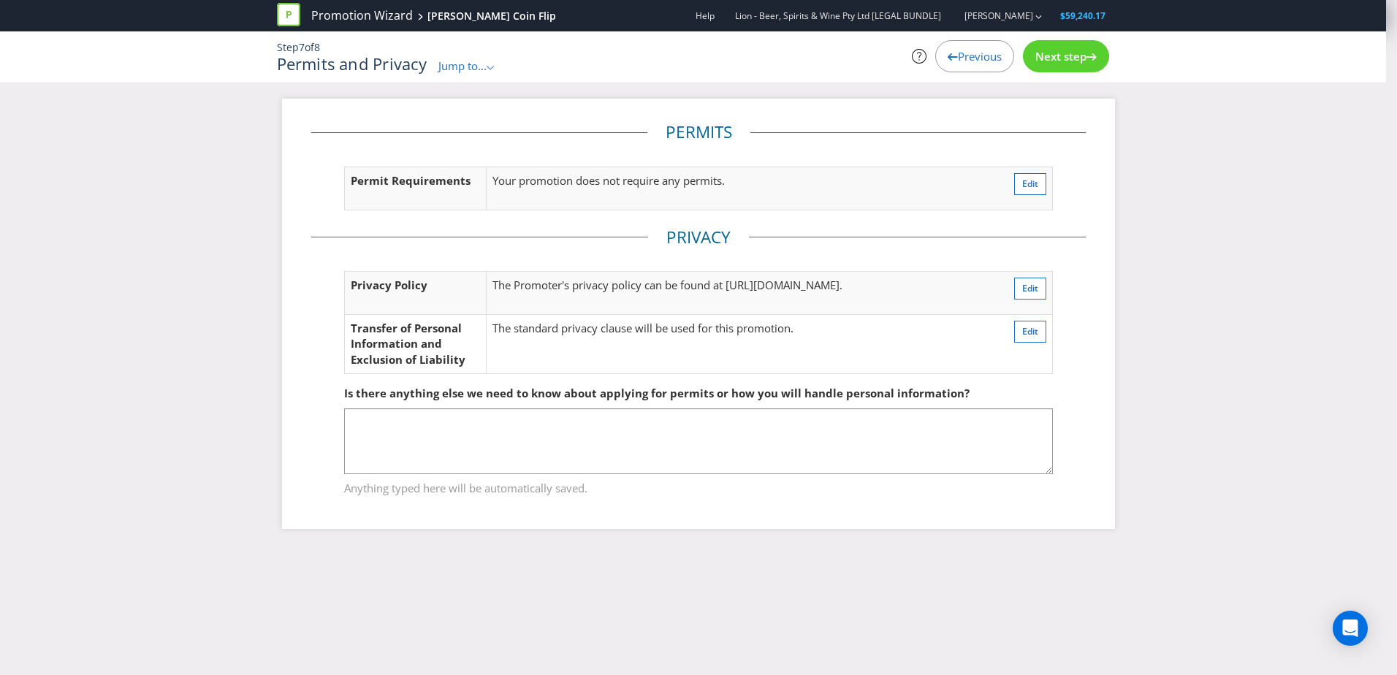
click at [918, 72] on div "Next step" at bounding box center [1066, 56] width 86 height 32
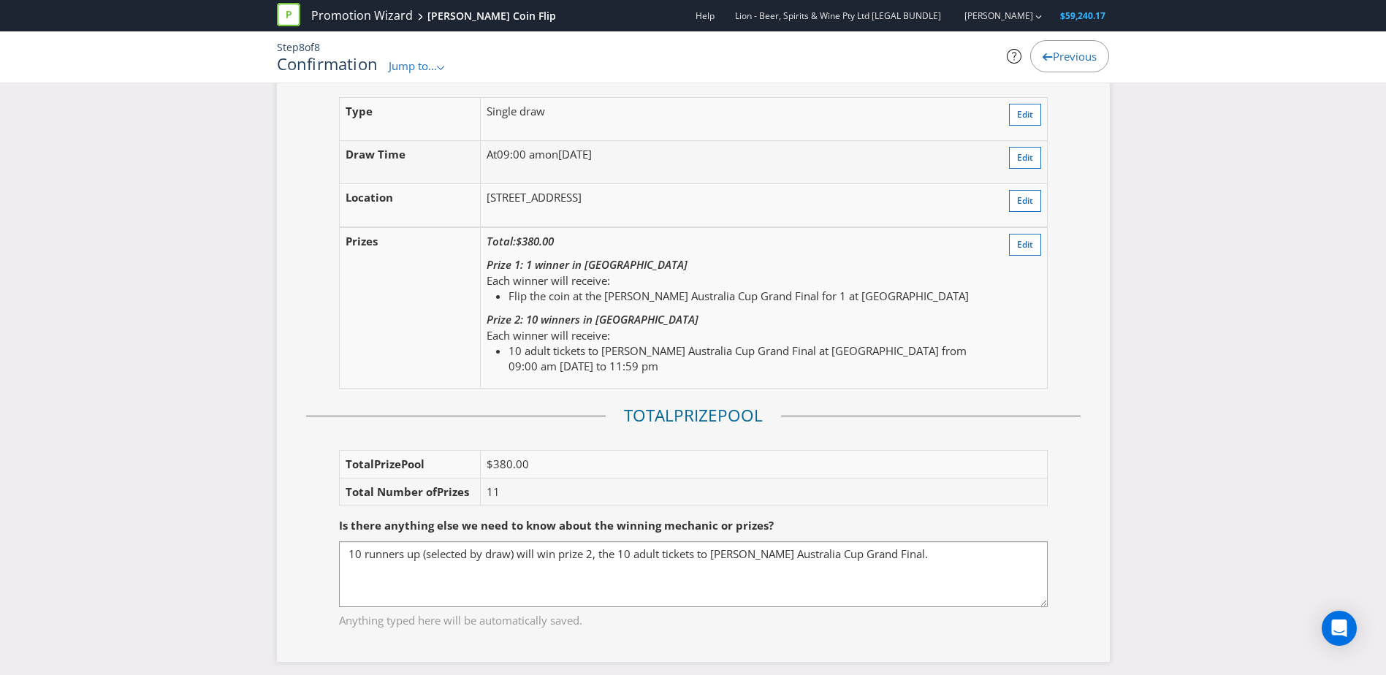
scroll to position [1535, 0]
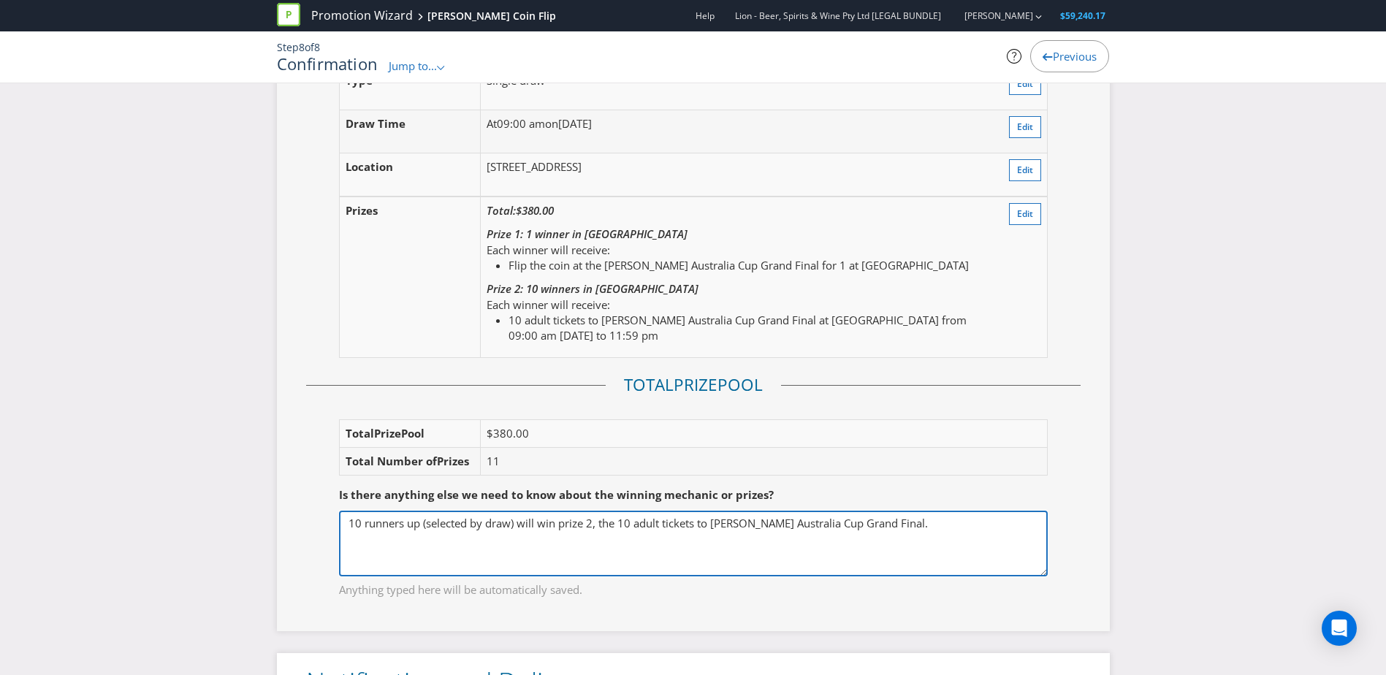
click at [344, 411] on textarea "10 runners up (selected by draw) will win prize 2, the 10 adult tickets to [PER…" at bounding box center [693, 544] width 709 height 66
click at [346, 411] on textarea "10 runners up (selected by draw) will win prize 2, the 10 adult tickets to [PER…" at bounding box center [693, 544] width 709 height 66
click at [705, 411] on textarea "10 runners up (selected by draw) will win prize 2, the 10 adult tickets to [PER…" at bounding box center [693, 544] width 709 height 66
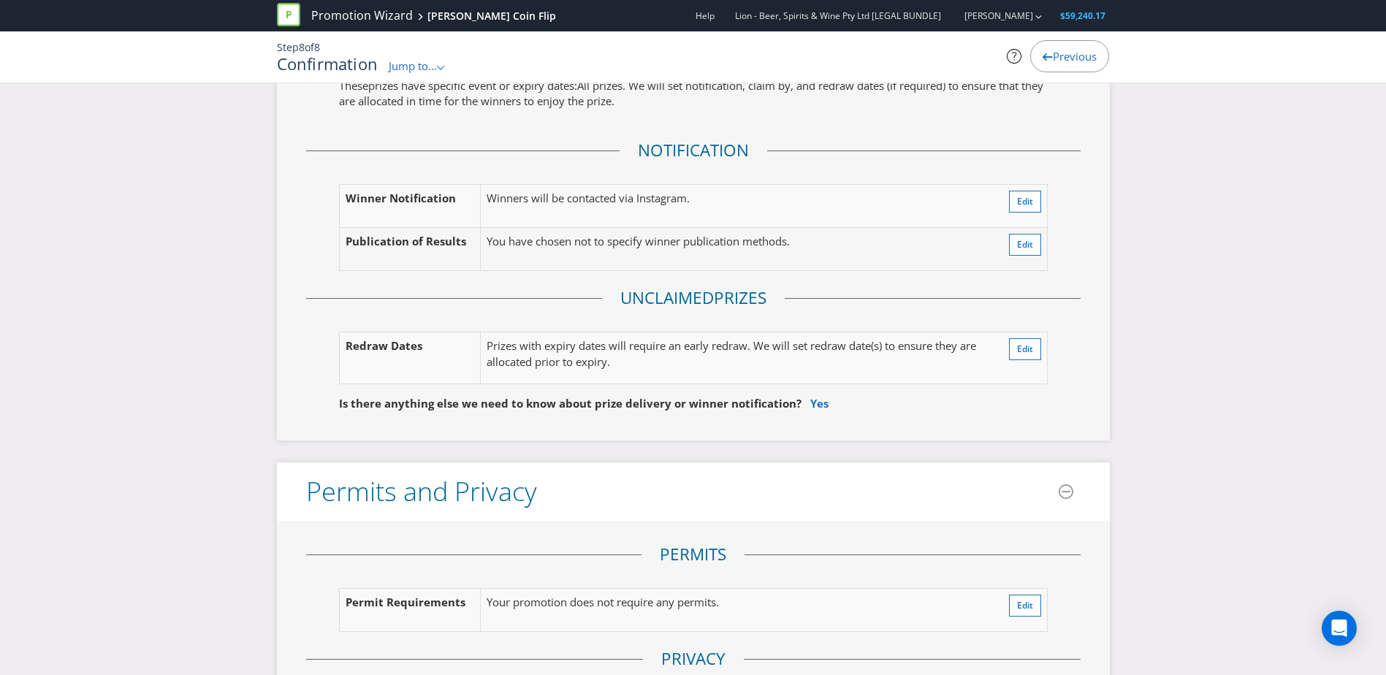
scroll to position [2265, 0]
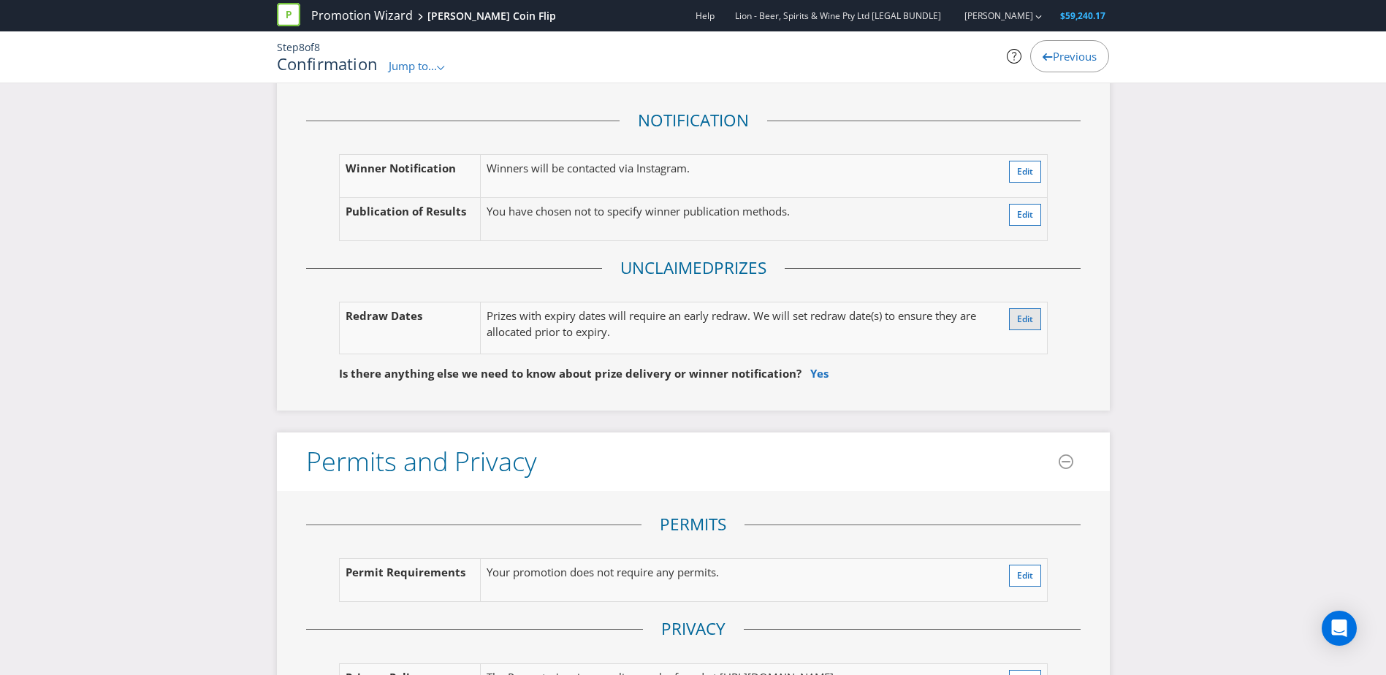
type textarea "The main winner will win Prize 1. Only 10 runners up (selected by draw also) wi…"
click at [918, 324] on span "Edit" at bounding box center [1025, 319] width 16 height 12
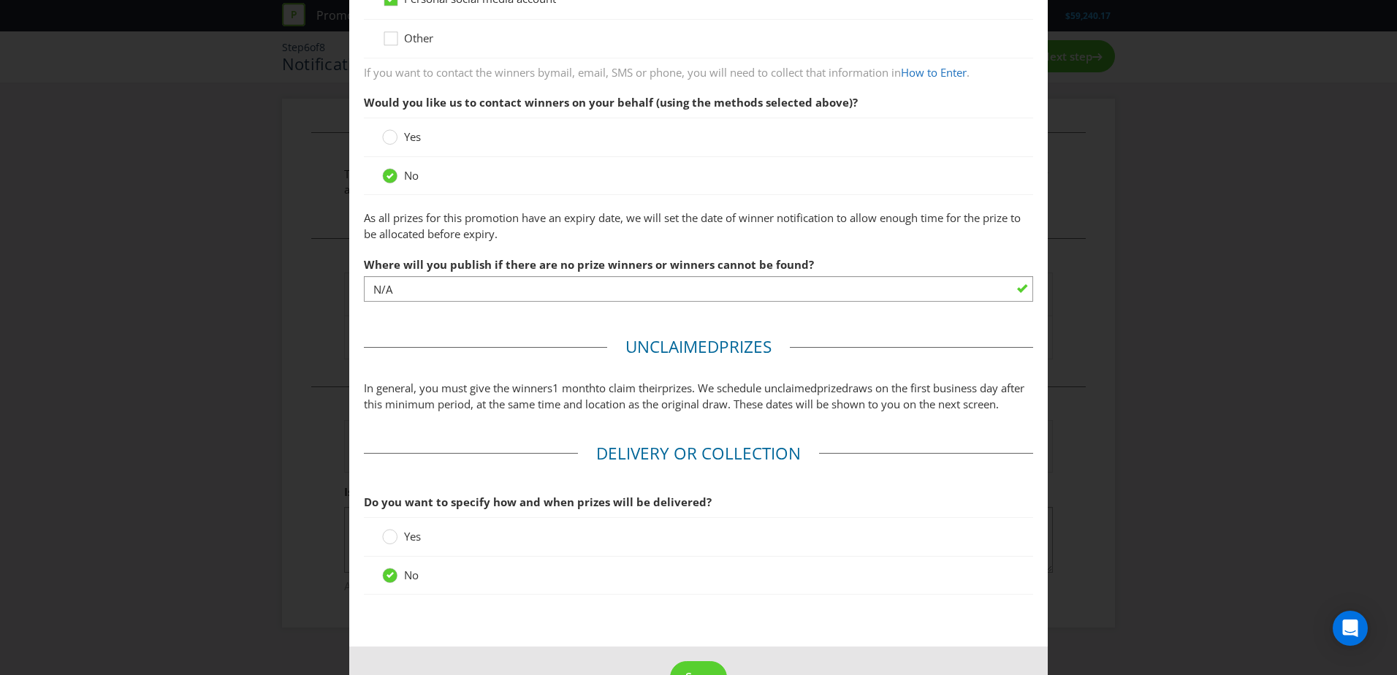
scroll to position [438, 0]
click at [918, 400] on div "Notification and Delivery Based on your previous answers, you are not required …" at bounding box center [698, 337] width 1397 height 675
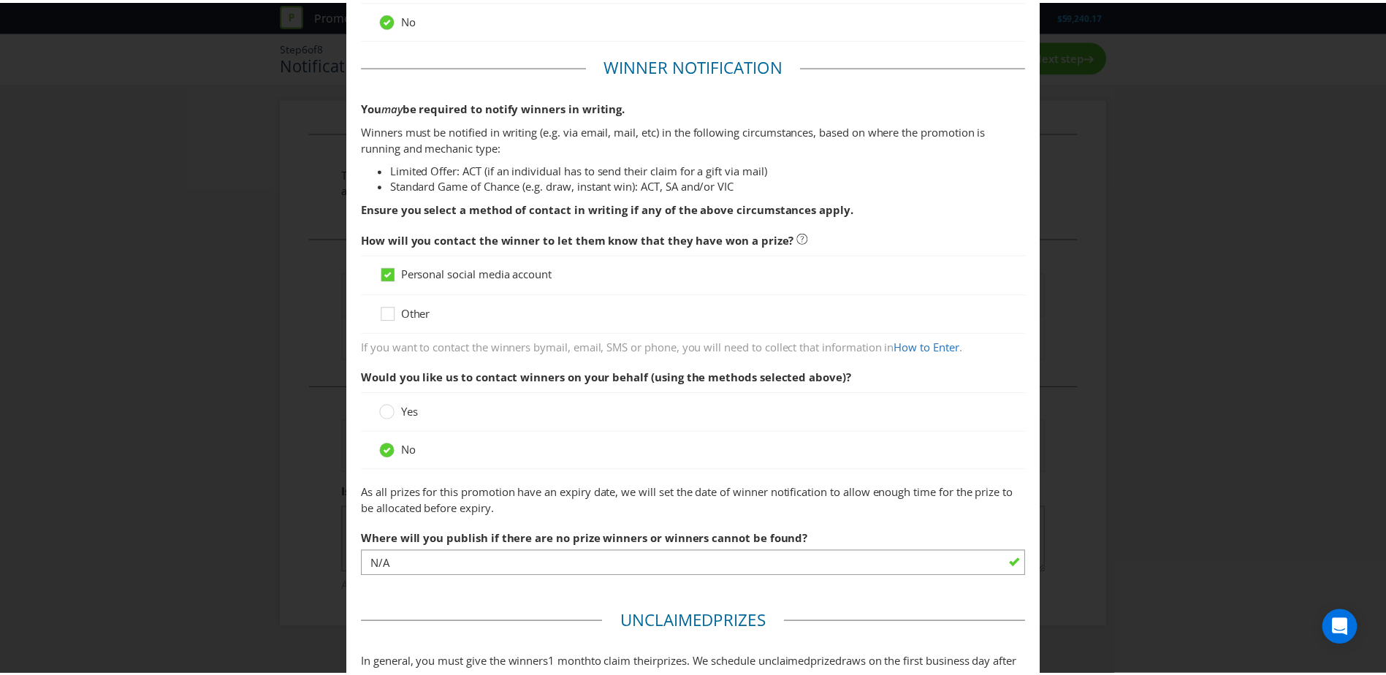
scroll to position [0, 0]
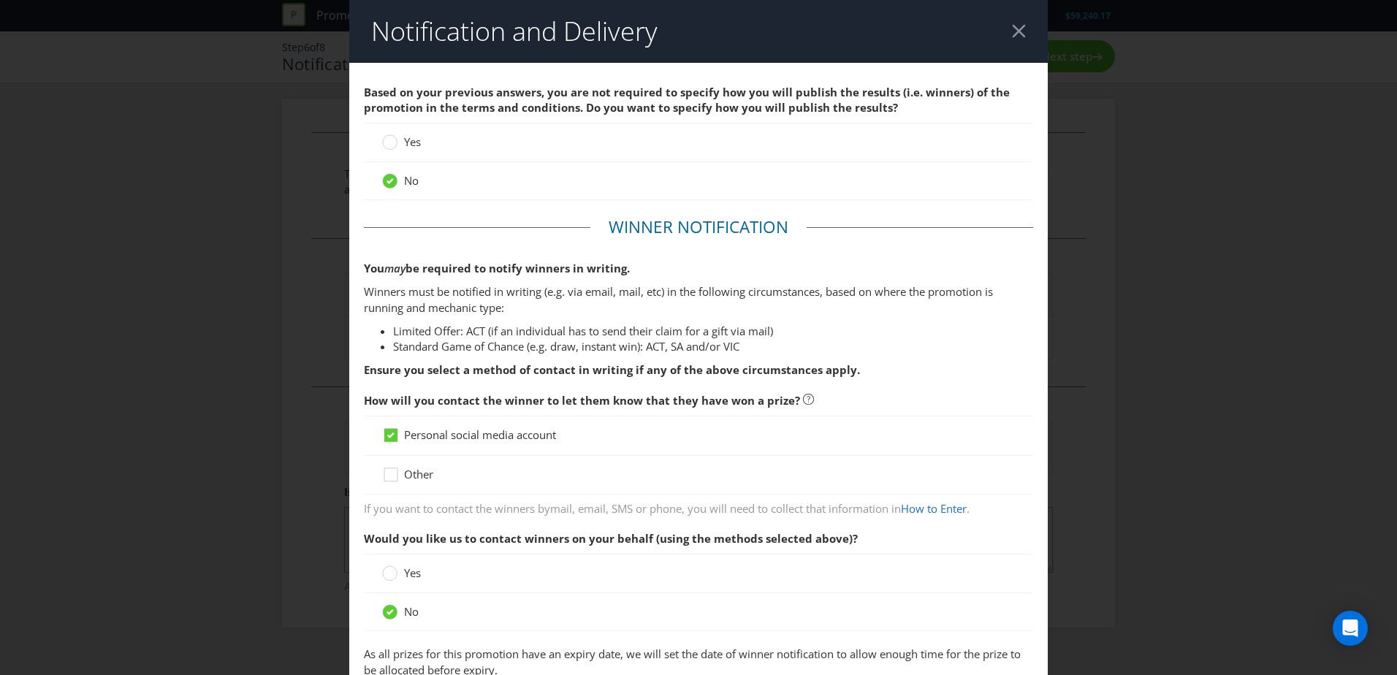
click at [918, 26] on header "Notification and Delivery" at bounding box center [698, 31] width 699 height 63
click at [918, 29] on div at bounding box center [1019, 31] width 14 height 14
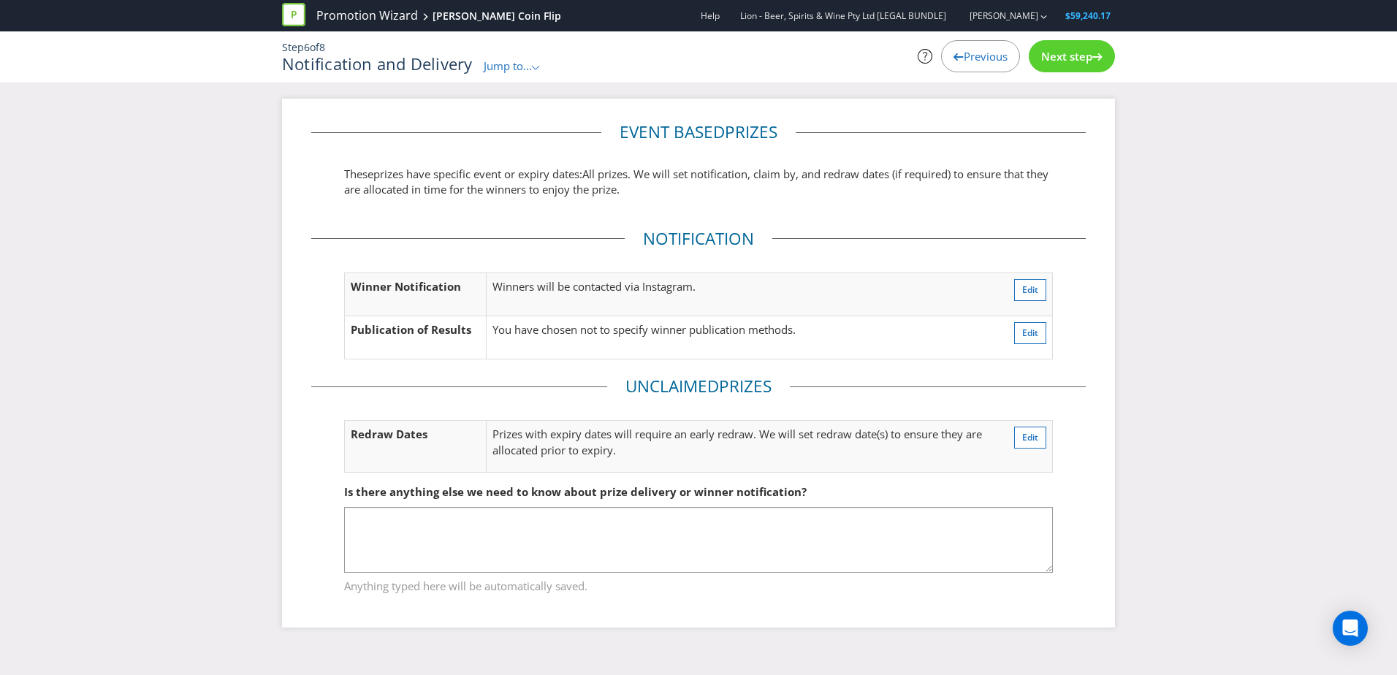
click at [918, 69] on div "Next step" at bounding box center [1072, 56] width 86 height 32
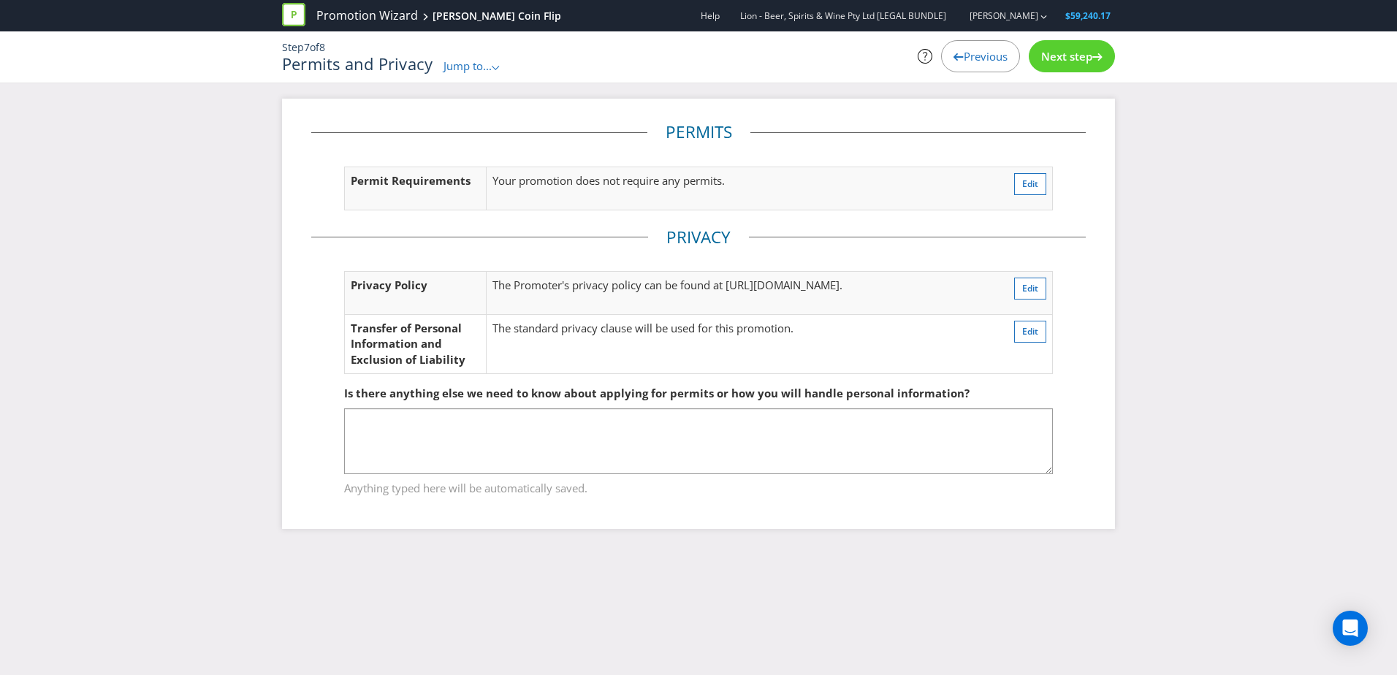
click at [918, 69] on div "Next step" at bounding box center [1072, 56] width 86 height 32
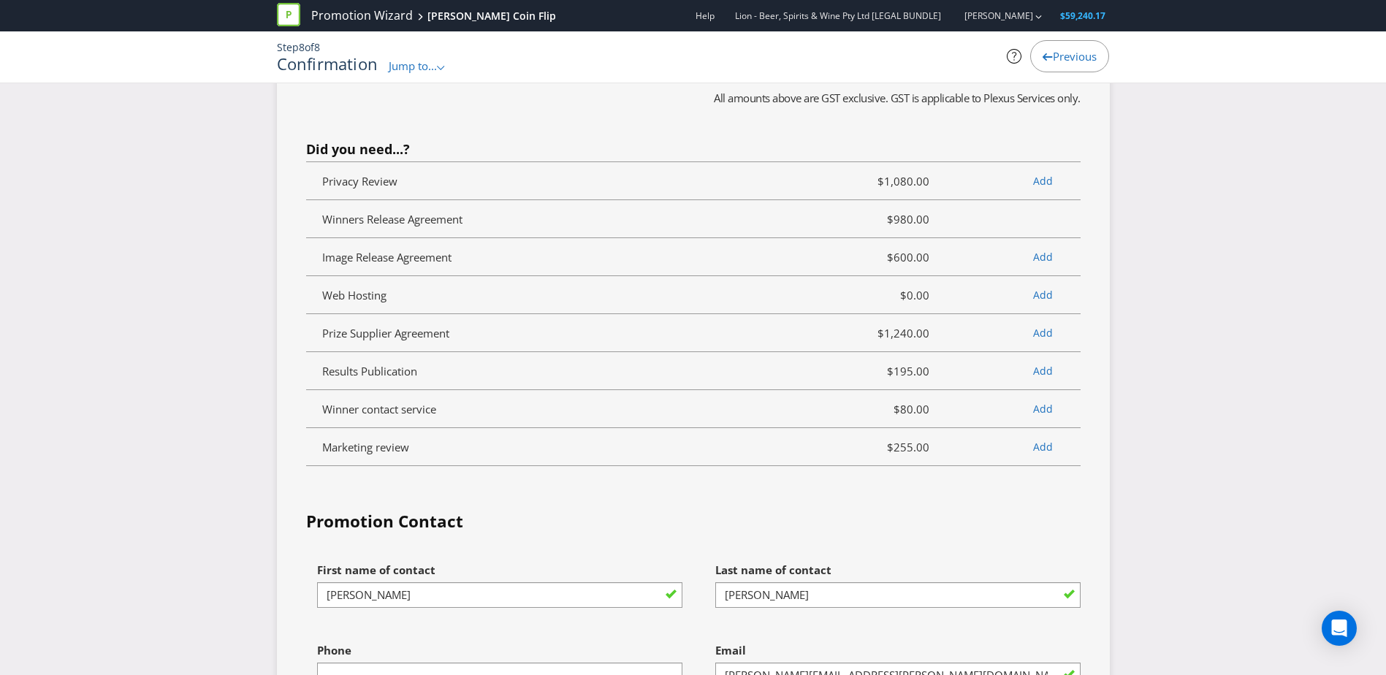
scroll to position [3654, 0]
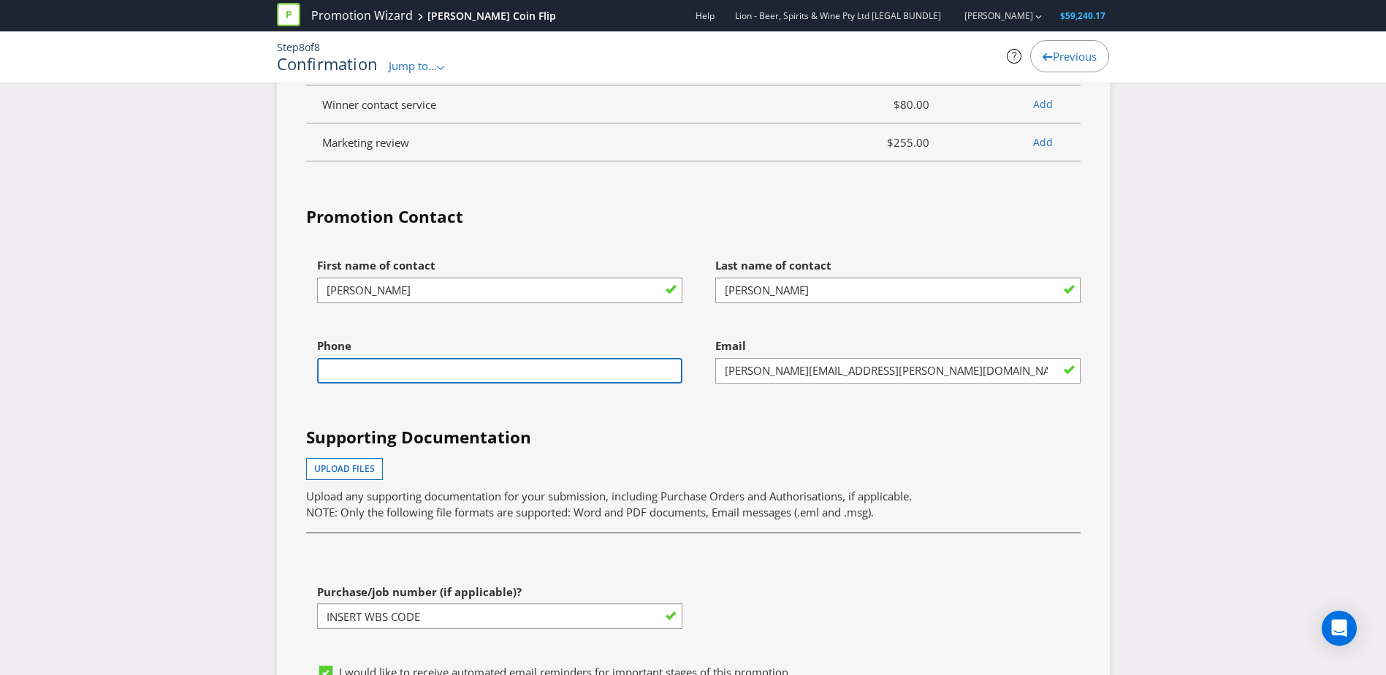
click at [620, 368] on input "text" at bounding box center [499, 371] width 365 height 26
type input "0408778801"
click at [714, 411] on div "Upload files Upload any supporting documentation for your submission, including…" at bounding box center [693, 489] width 775 height 62
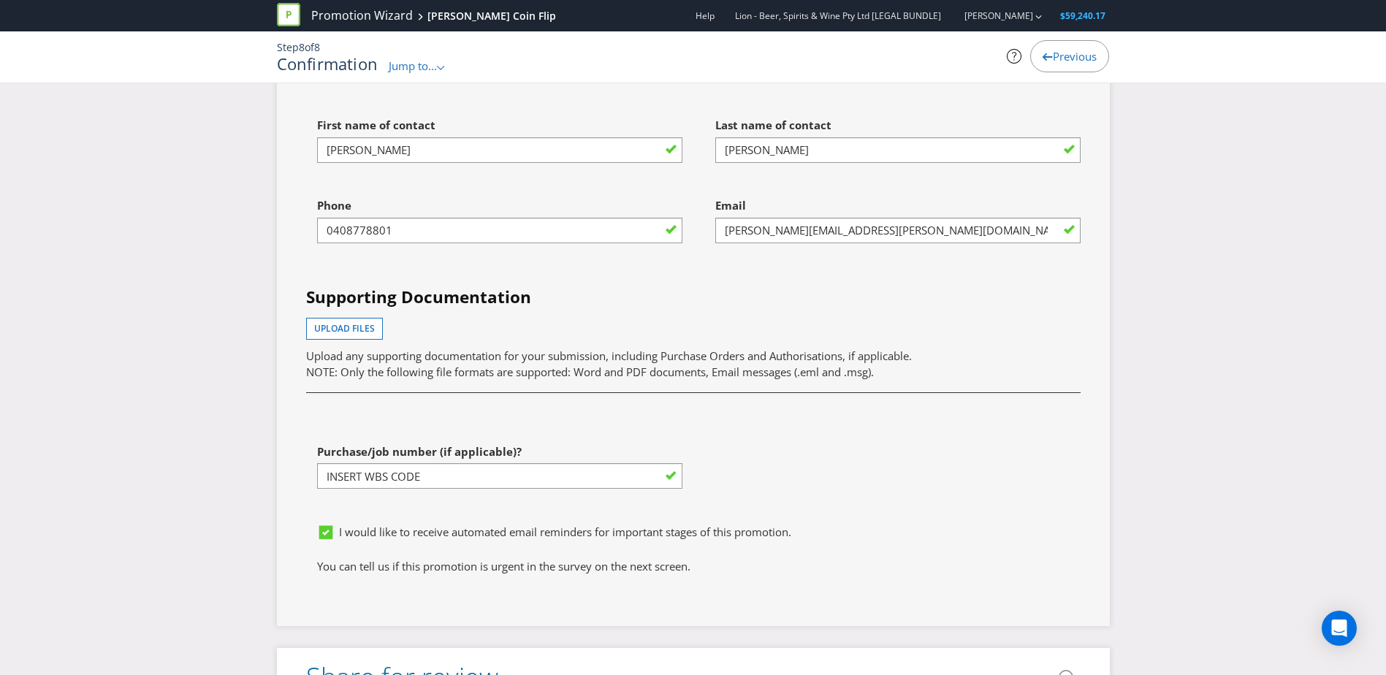
scroll to position [3800, 0]
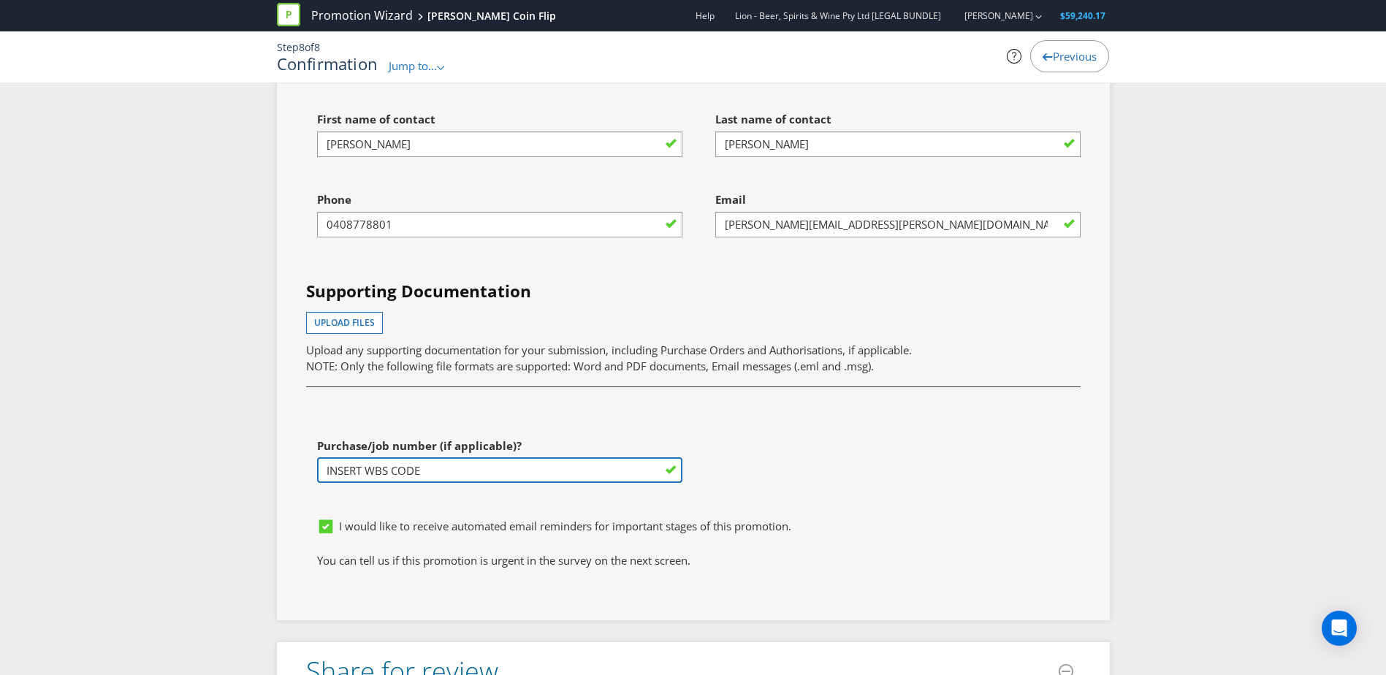
click at [563, 411] on input "INSERT WBS CODE" at bounding box center [499, 470] width 365 height 26
drag, startPoint x: 562, startPoint y: 474, endPoint x: 161, endPoint y: 448, distance: 402.0
click at [395, 411] on input "text" at bounding box center [499, 470] width 365 height 26
paste input "MAU-HSUP200001.LEG"
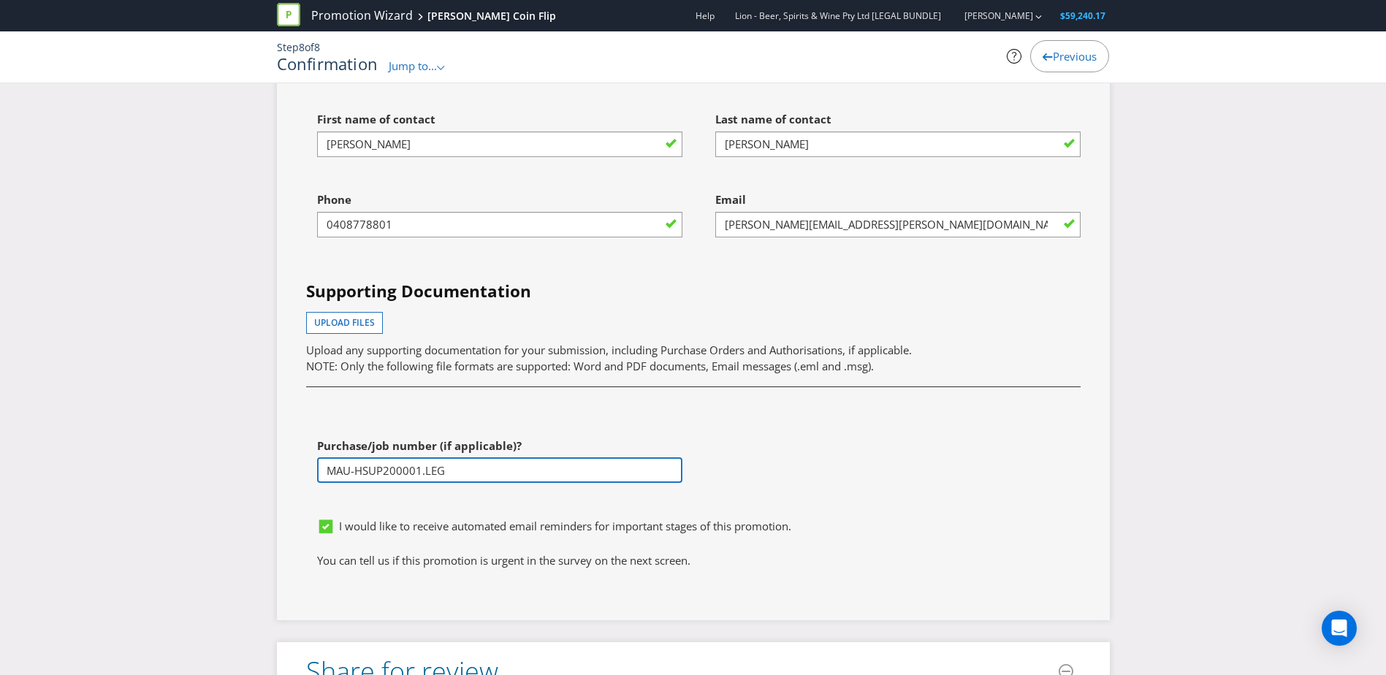
type input "MAU-HSUP200001.LEG"
click at [563, 411] on div "First name of contact [PERSON_NAME] Last name of contact [PERSON_NAME] Phone [P…" at bounding box center [693, 308] width 797 height 406
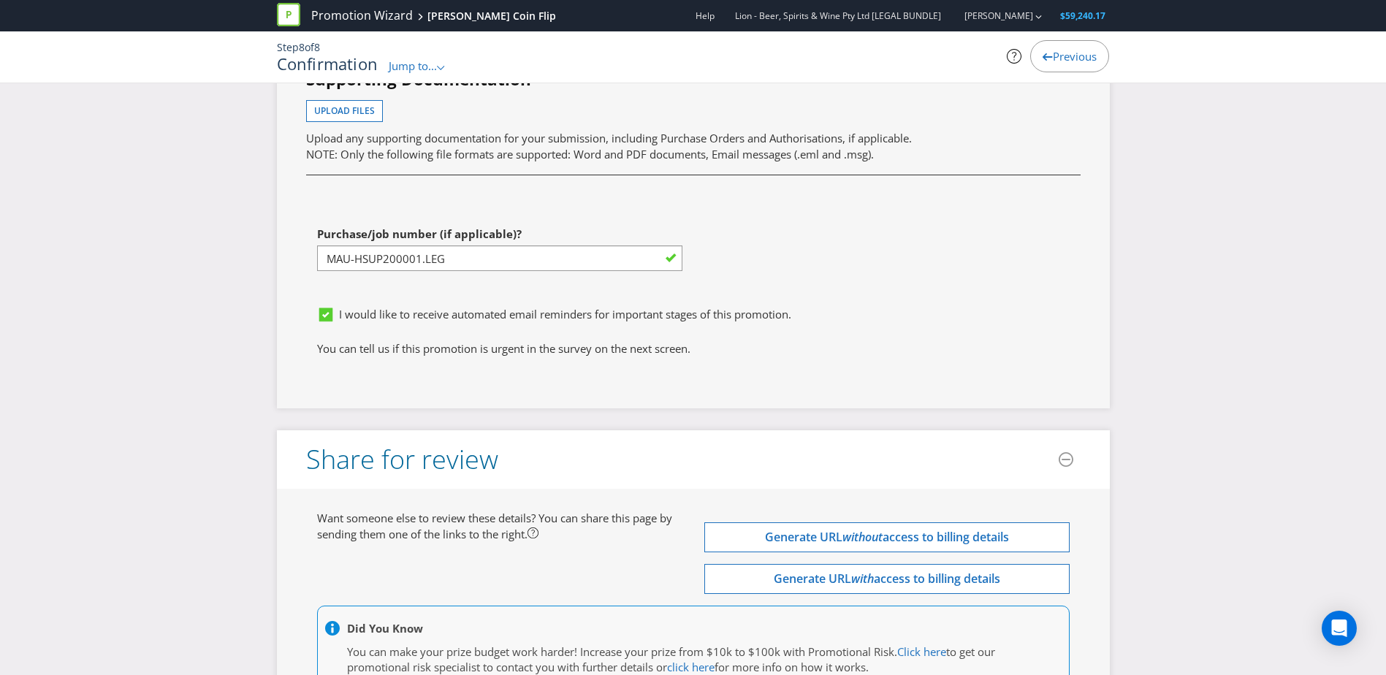
scroll to position [4019, 0]
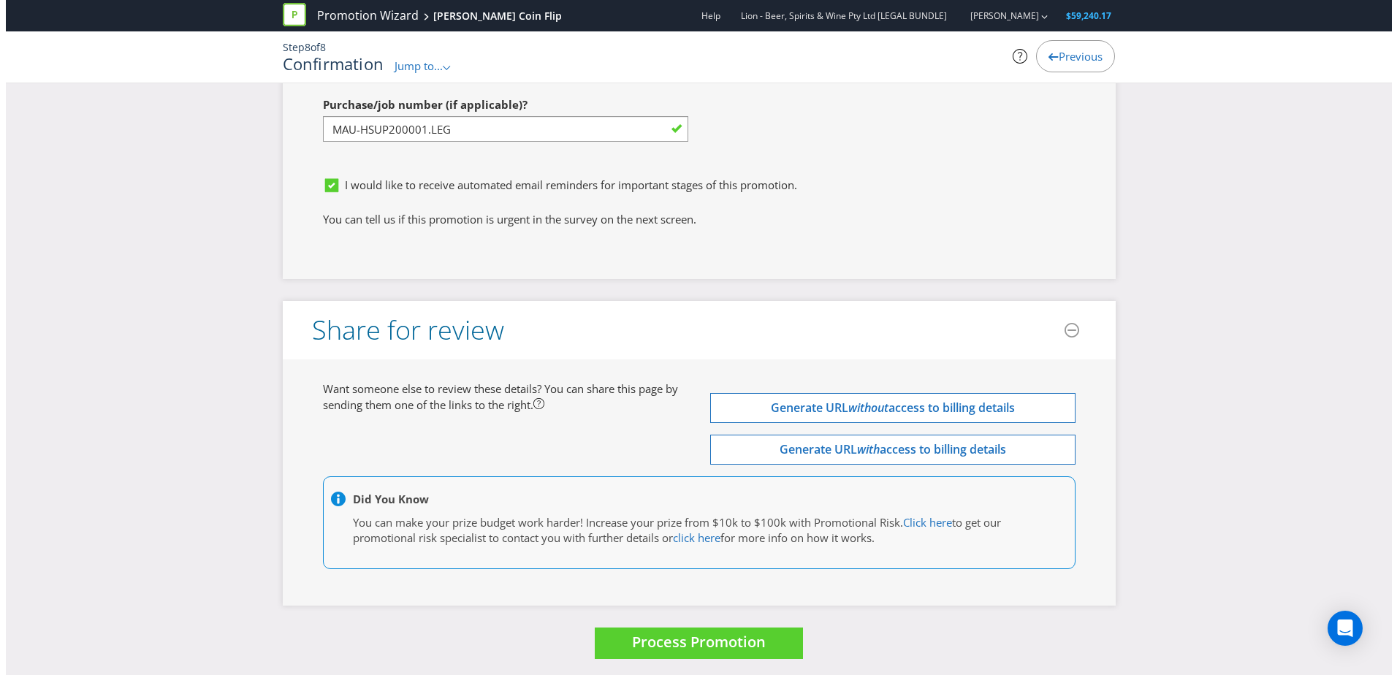
scroll to position [4147, 0]
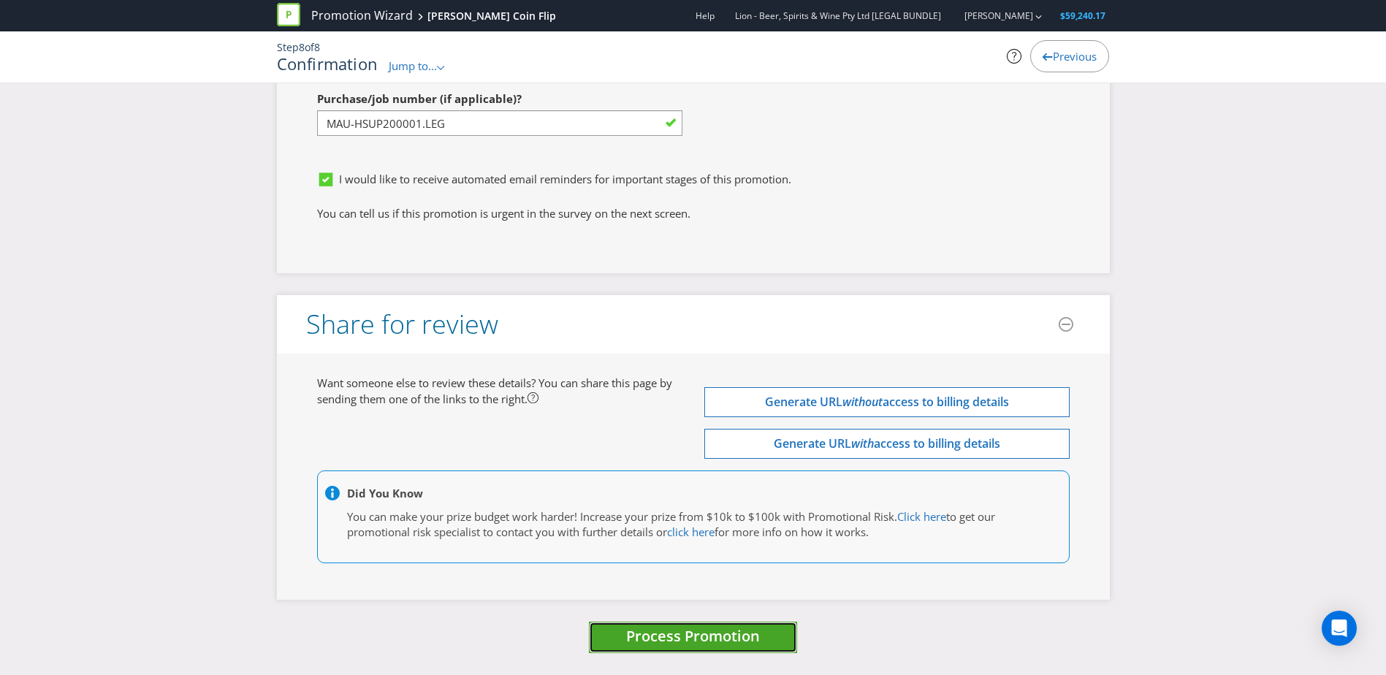
click at [674, 411] on span "Process Promotion" at bounding box center [693, 636] width 134 height 20
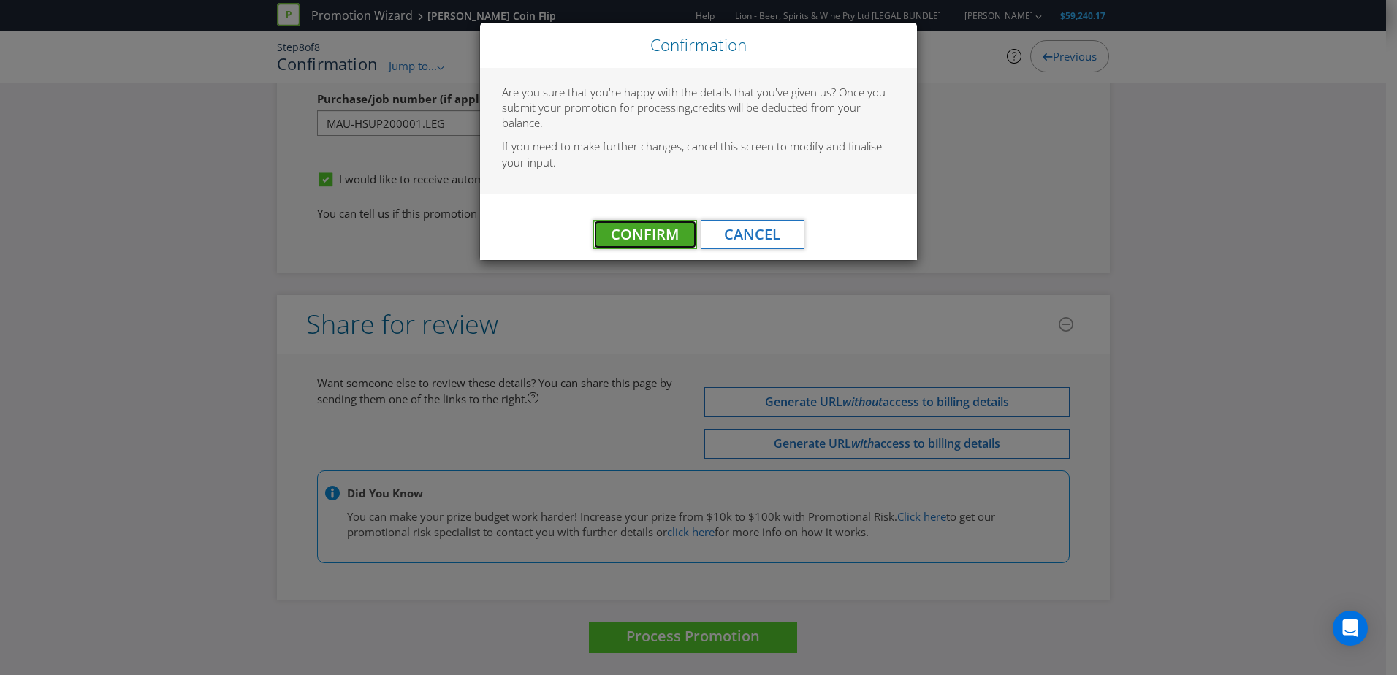
click at [631, 235] on span "Confirm" at bounding box center [645, 234] width 68 height 20
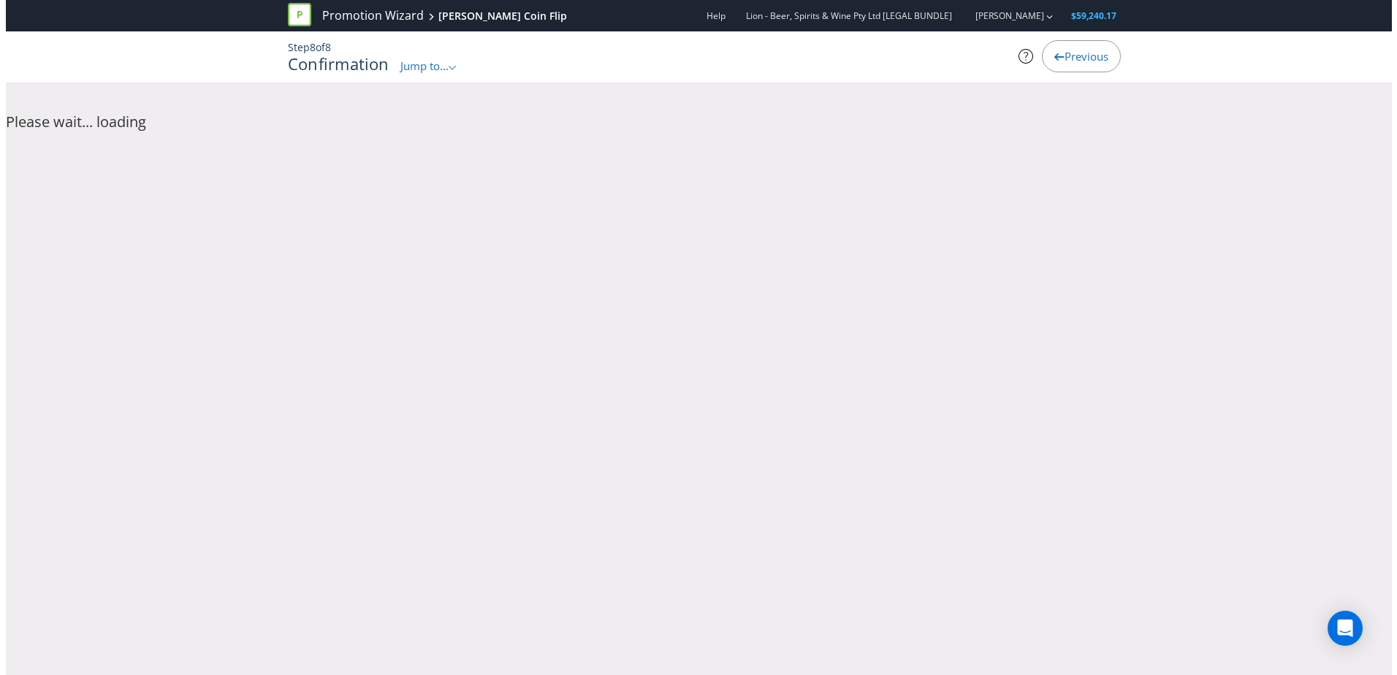
scroll to position [0, 0]
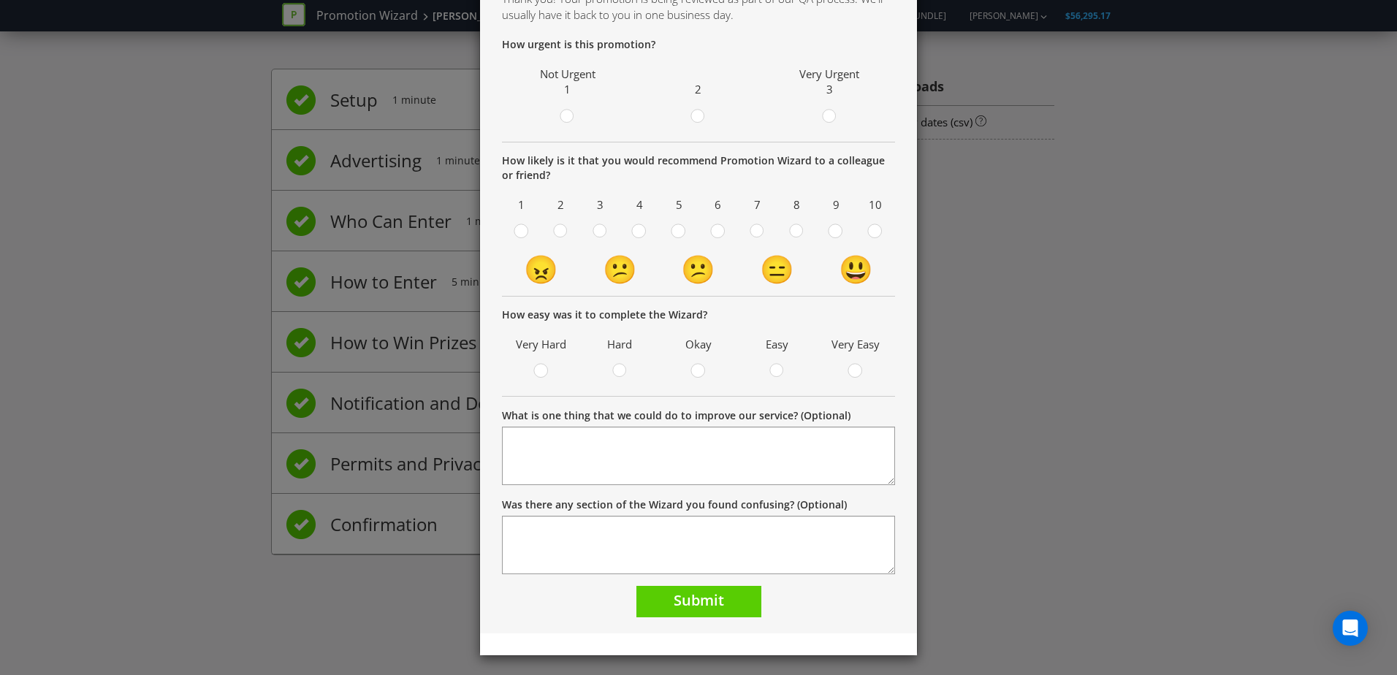
scroll to position [106, 0]
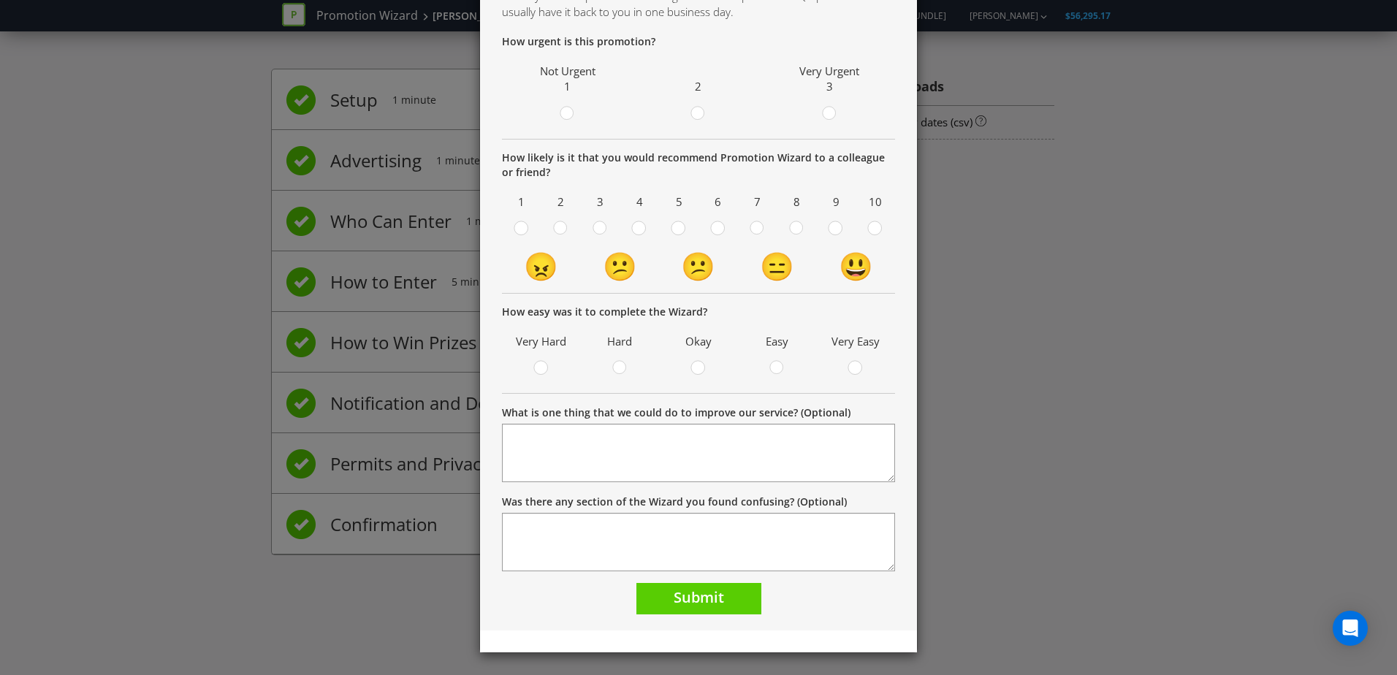
click at [918, 411] on div "Thank you Thank you! Your promotion is being reviewed as part of our QA process…" at bounding box center [698, 337] width 1397 height 675
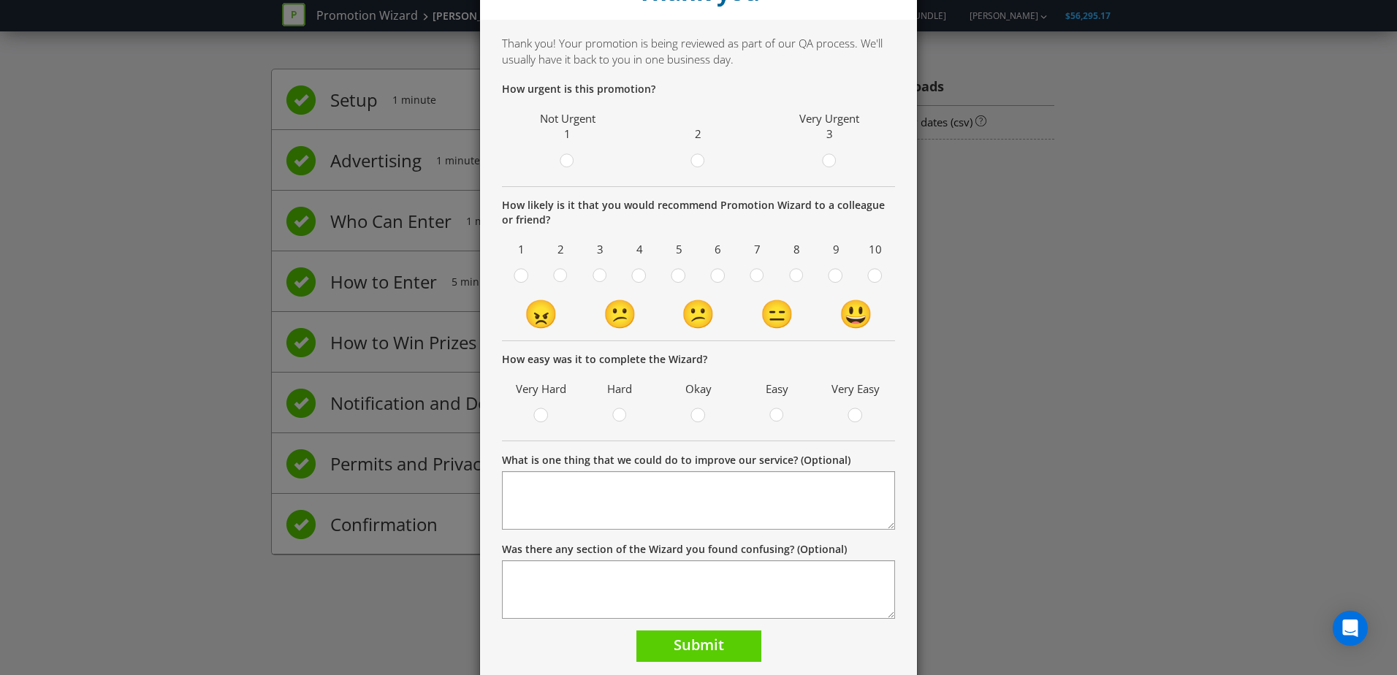
scroll to position [33, 0]
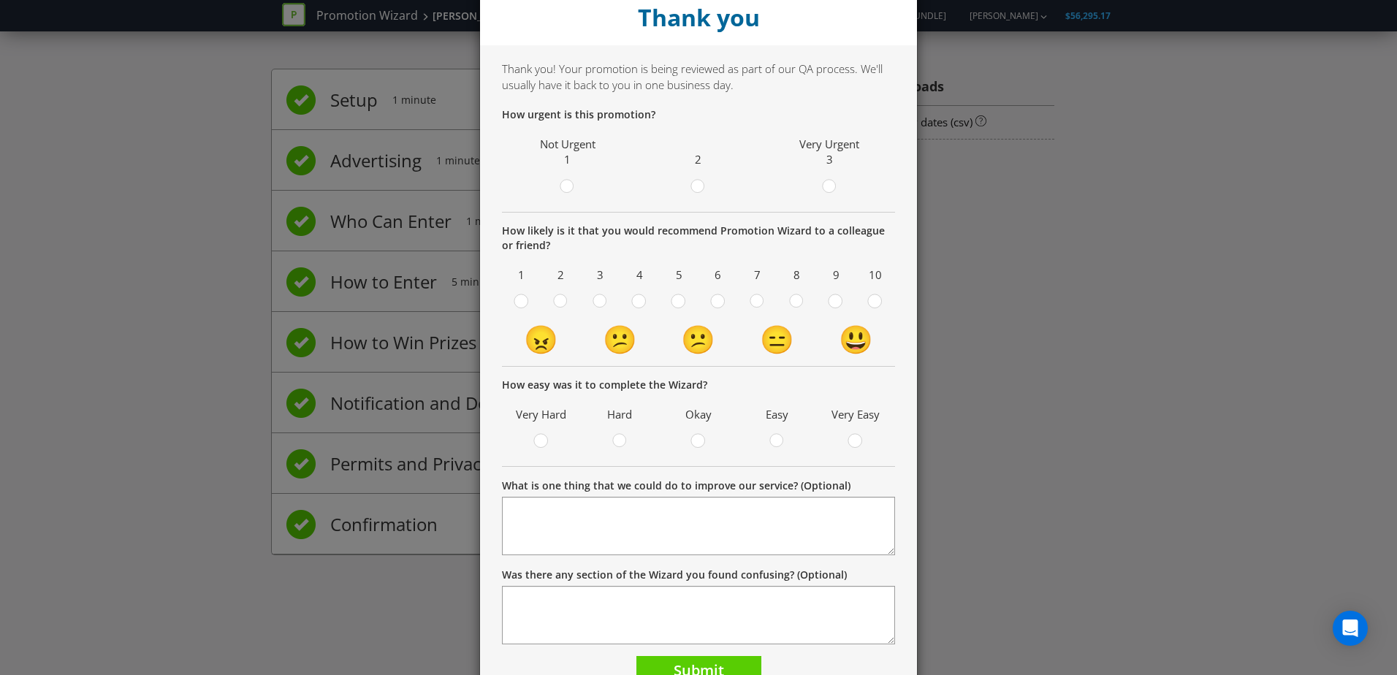
click at [116, 393] on div "Thank you Thank you! Your promotion is being reviewed as part of our QA process…" at bounding box center [698, 337] width 1397 height 675
